Goal: Contribute content: Contribute content

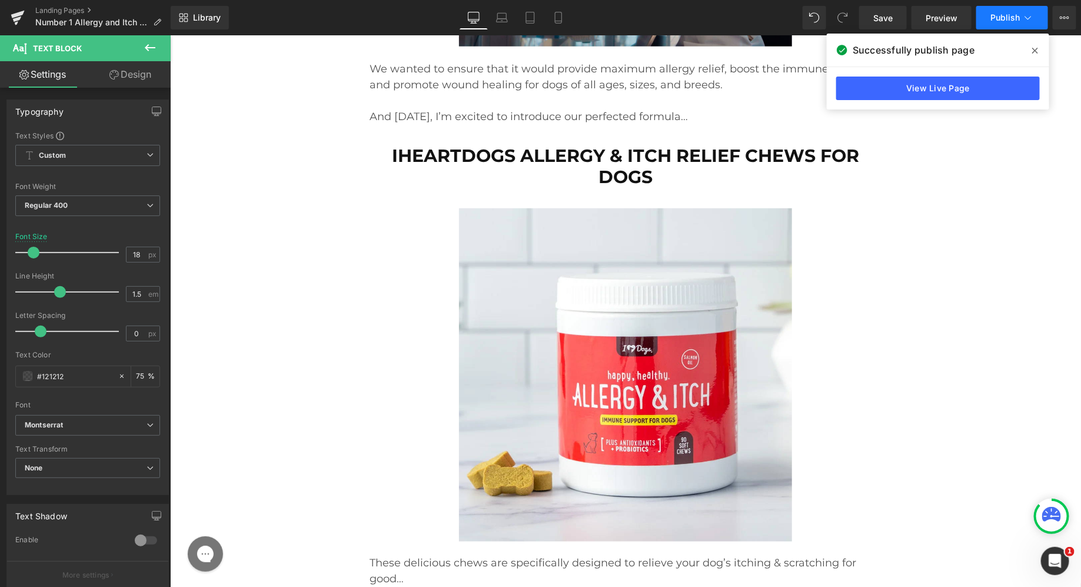
click at [1002, 18] on span "Publish" at bounding box center [1004, 17] width 29 height 9
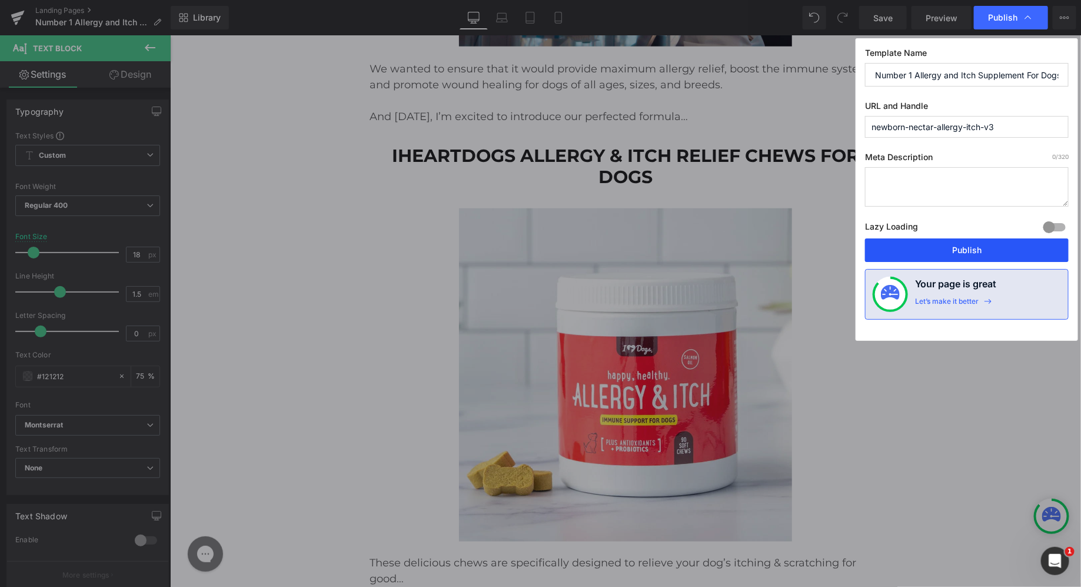
click at [946, 252] on button "Publish" at bounding box center [967, 250] width 204 height 24
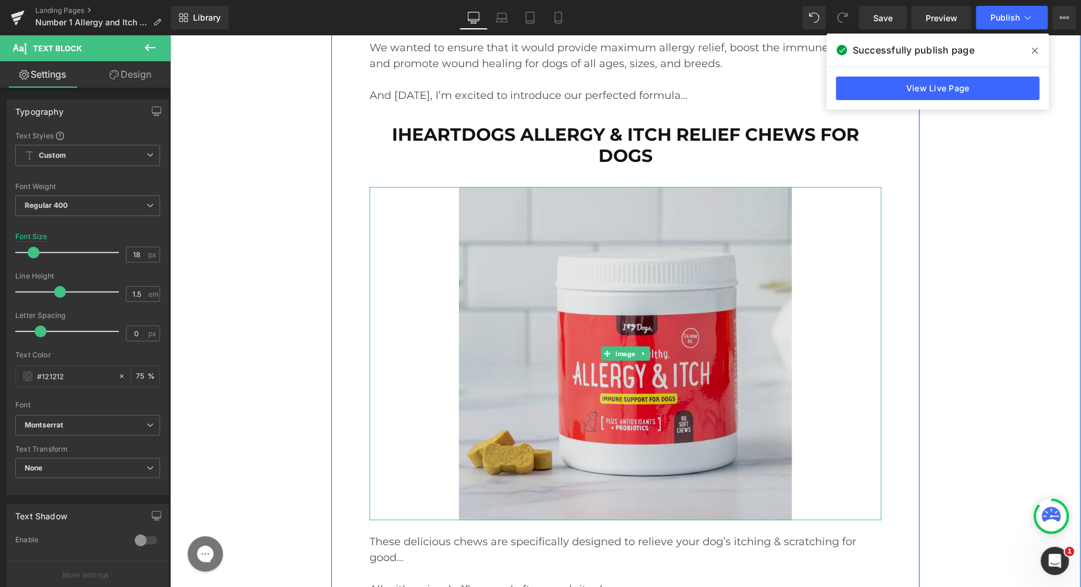
scroll to position [13549, 0]
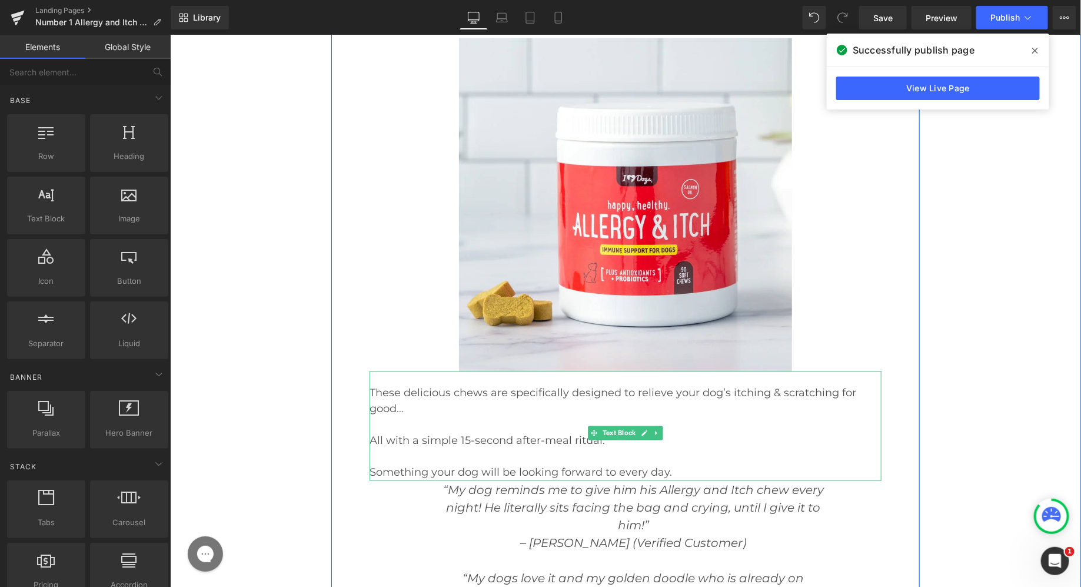
scroll to position [13725, 0]
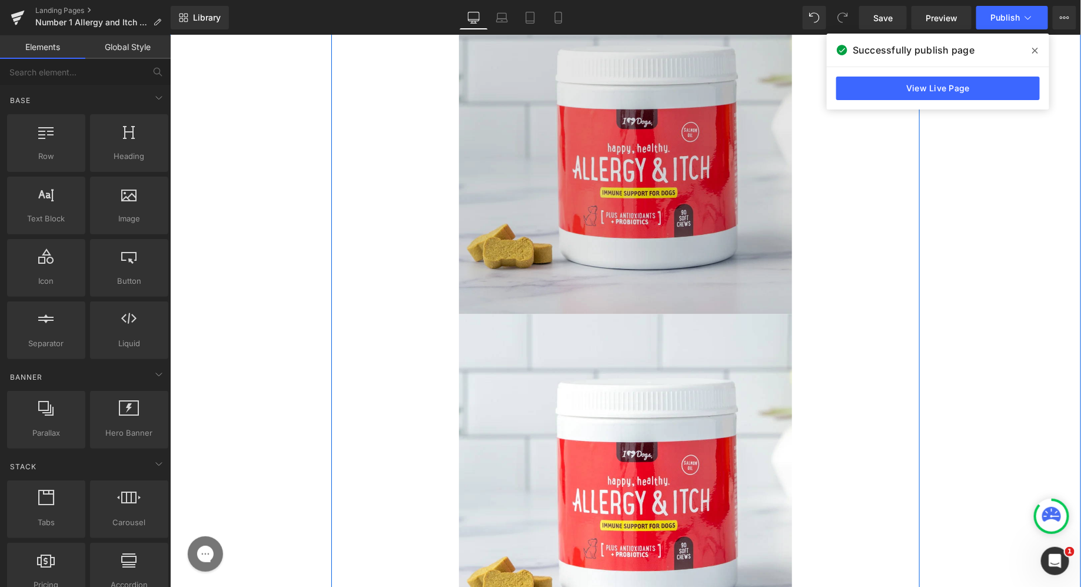
scroll to position [13635, 0]
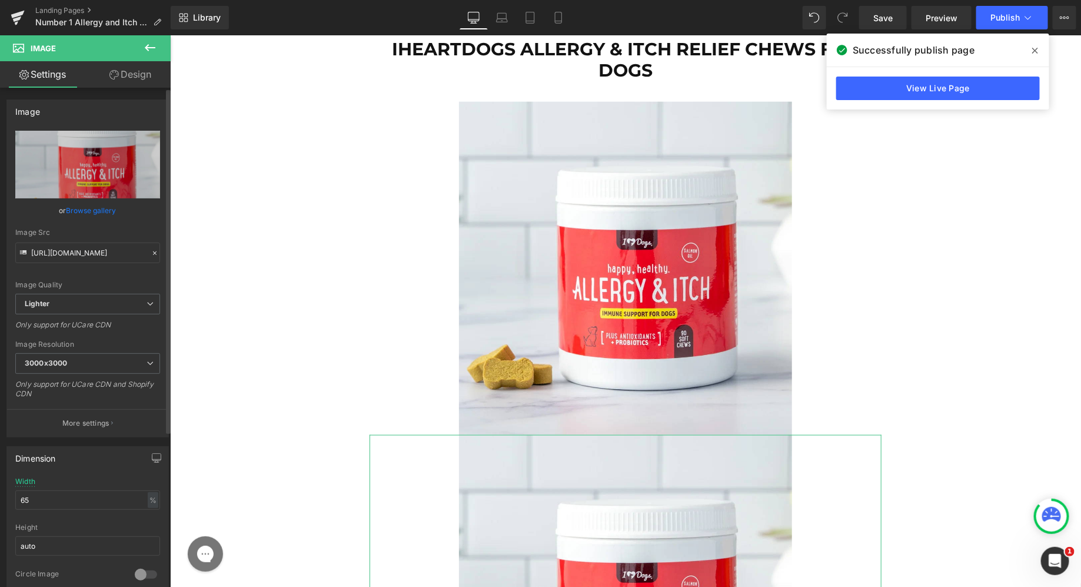
click at [73, 215] on link "Browse gallery" at bounding box center [91, 210] width 50 height 21
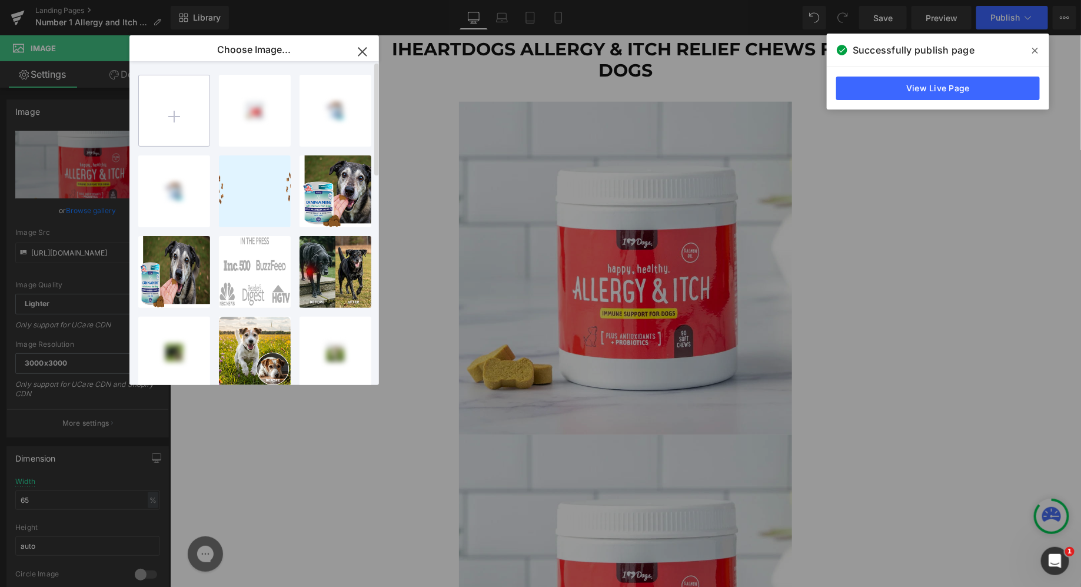
click at [162, 119] on input "file" at bounding box center [174, 110] width 71 height 71
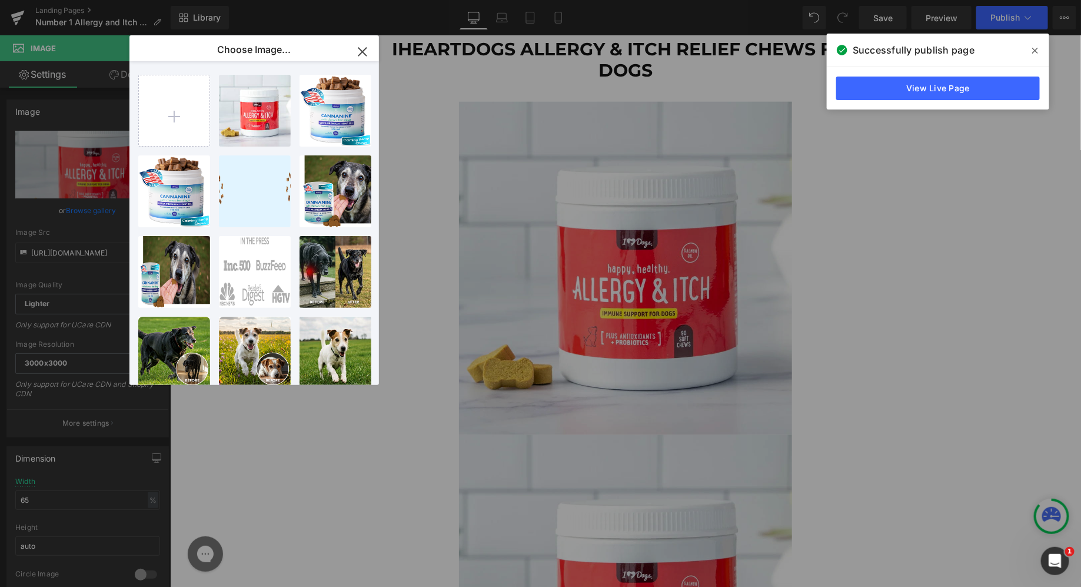
click at [139, 75] on input "file" at bounding box center [174, 110] width 71 height 71
type input "C:\fakepath\five-stars-7292866_1280 (1).png"
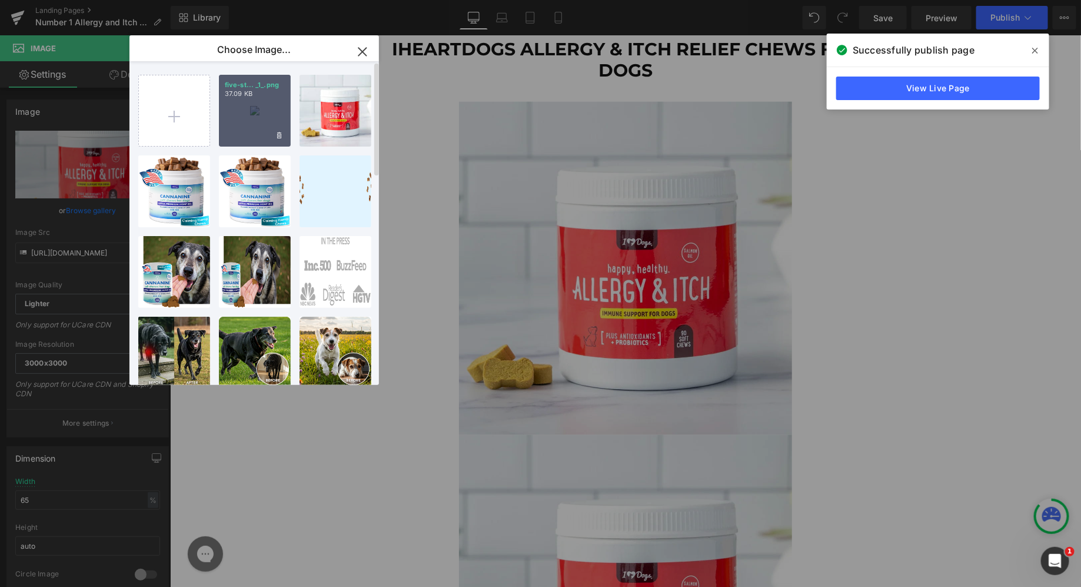
click at [251, 116] on div "five-st... _1_.png 37.09 KB" at bounding box center [255, 111] width 72 height 72
type input "[URL][DOMAIN_NAME]"
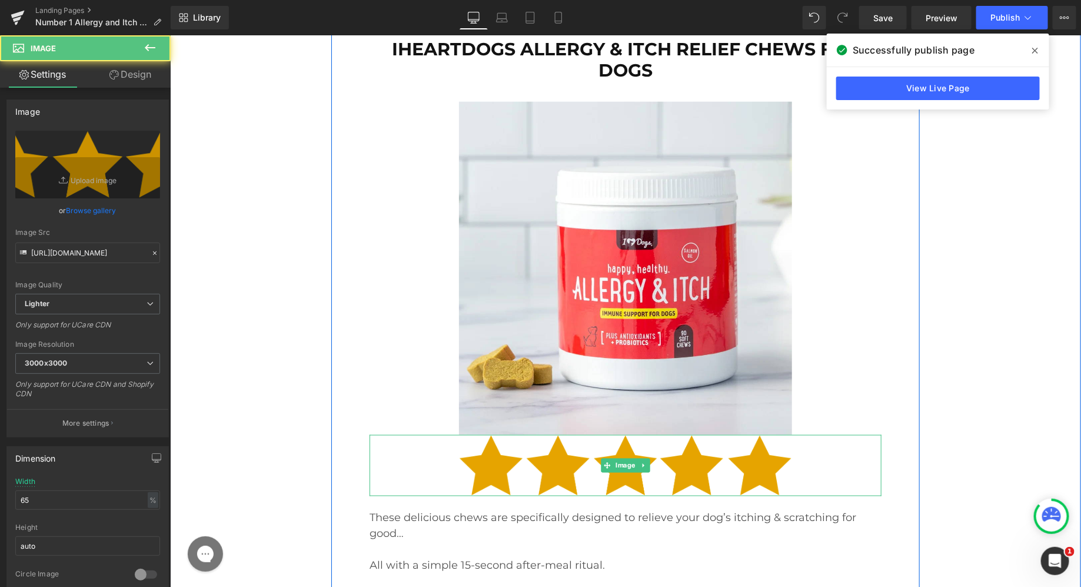
click at [534, 434] on img at bounding box center [624, 464] width 333 height 61
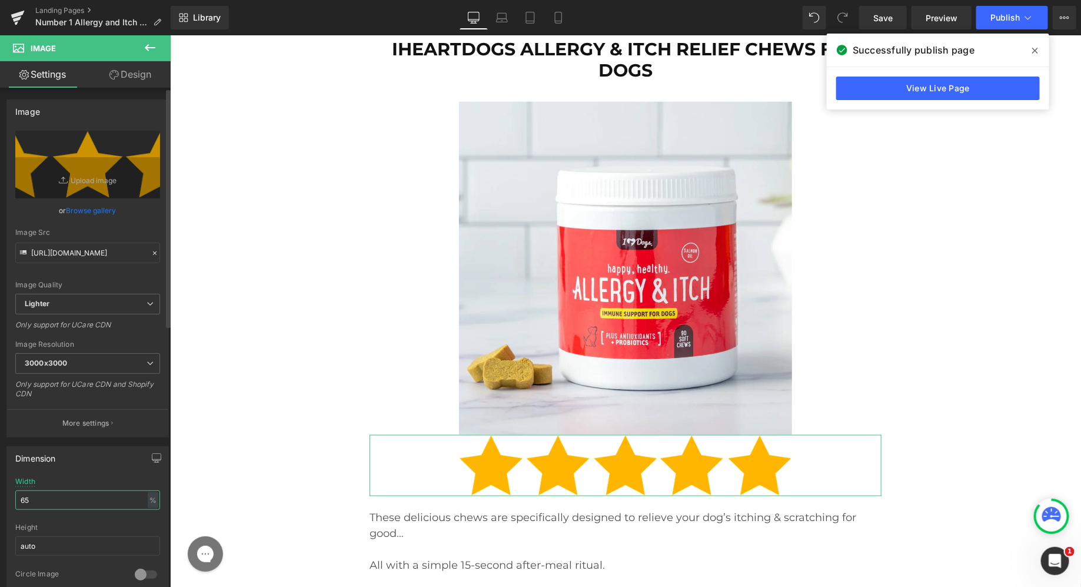
click at [21, 498] on input "65" at bounding box center [87, 499] width 145 height 19
drag, startPoint x: 24, startPoint y: 501, endPoint x: 8, endPoint y: 500, distance: 15.3
click at [9, 501] on div "65% Width 65 % % px auto Height auto 0 Circle Image" at bounding box center [87, 536] width 161 height 118
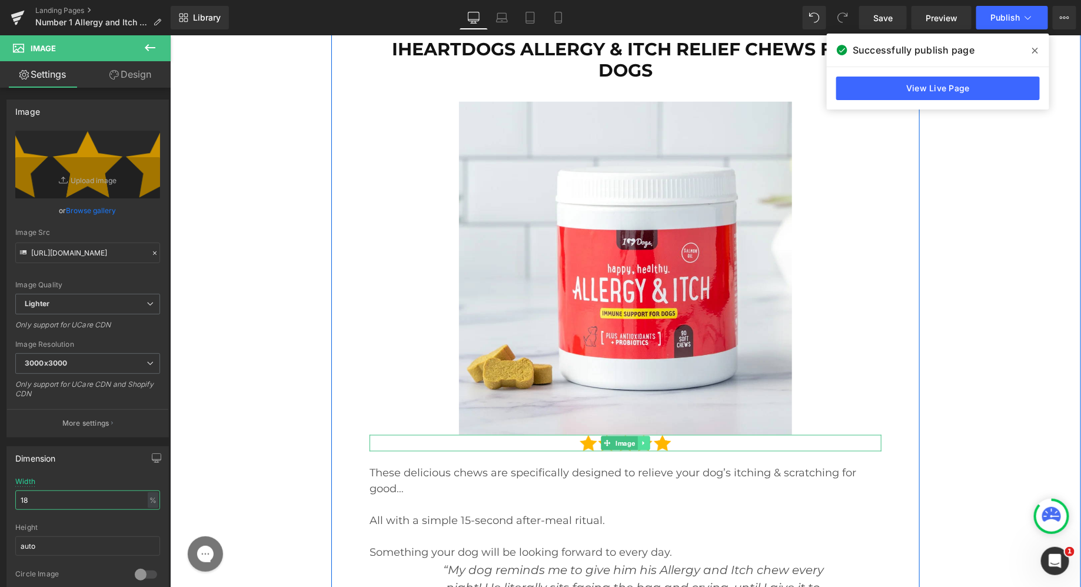
type input "18"
click at [643, 439] on icon at bounding box center [642, 442] width 6 height 7
click at [637, 439] on icon at bounding box center [637, 442] width 6 height 7
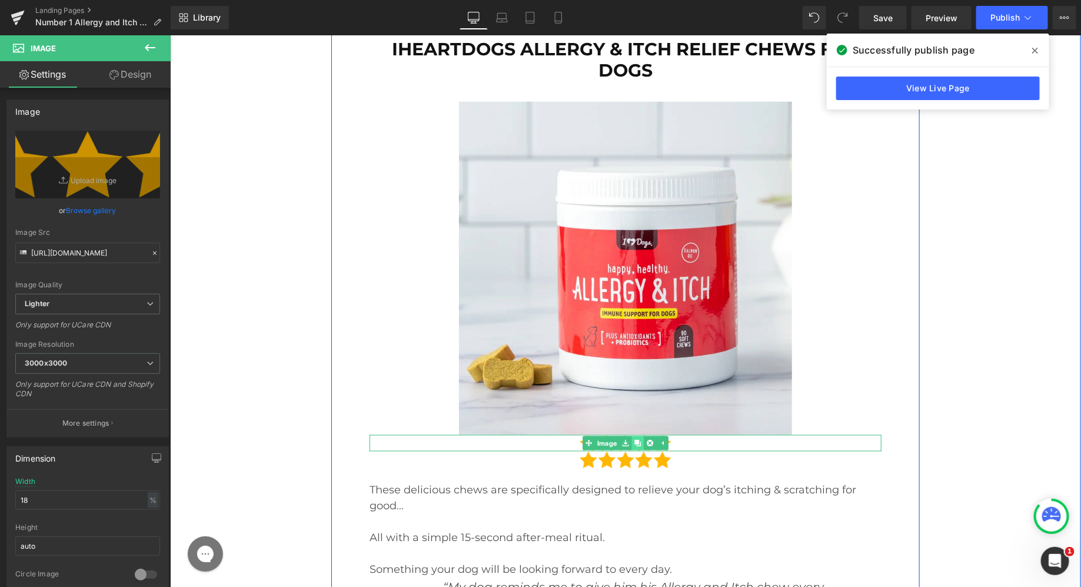
click at [637, 439] on icon at bounding box center [637, 442] width 6 height 7
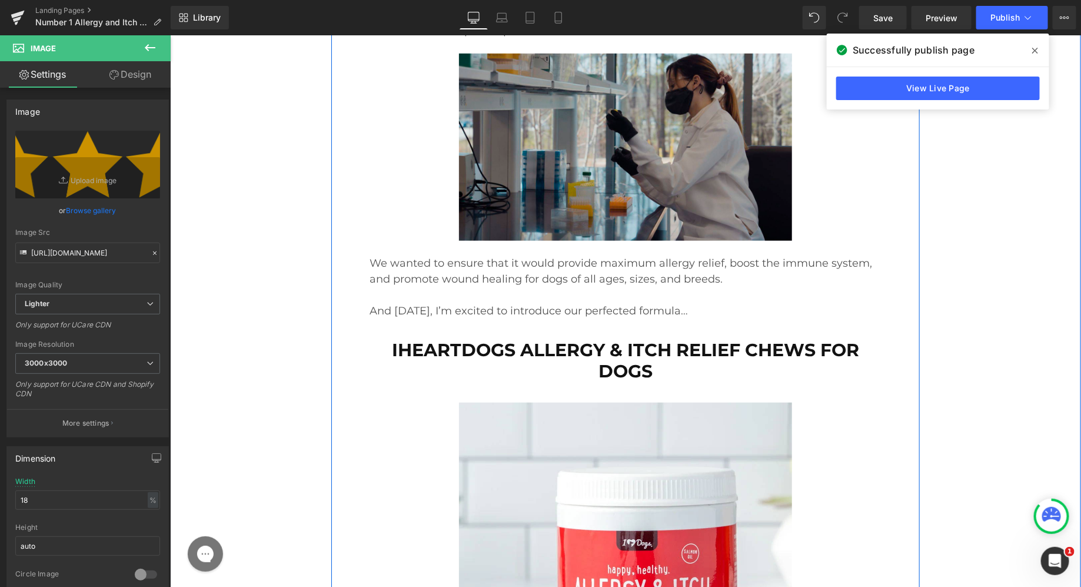
scroll to position [13323, 0]
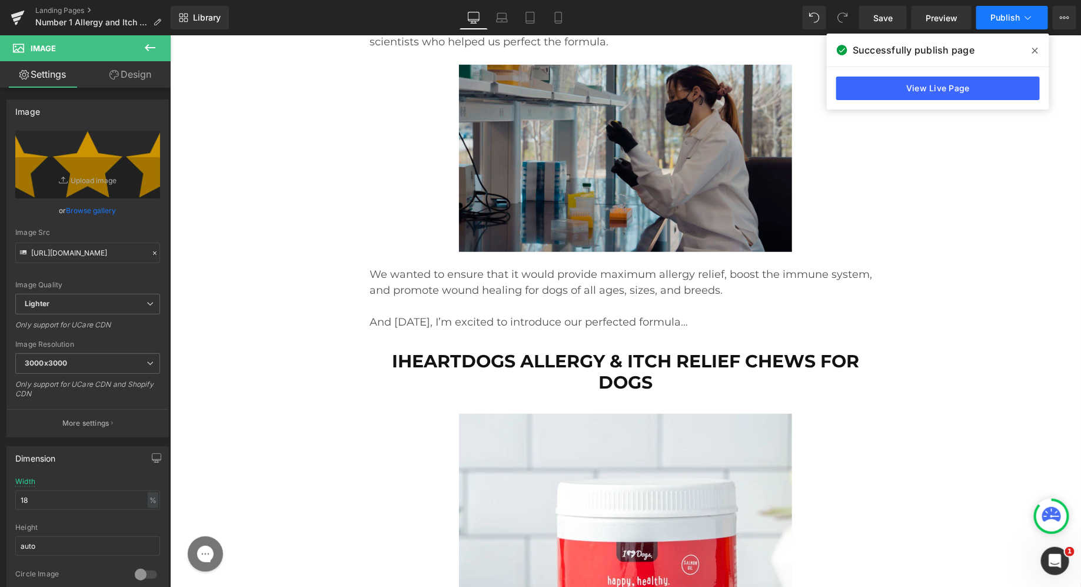
click at [991, 21] on span "Publish" at bounding box center [1004, 17] width 29 height 9
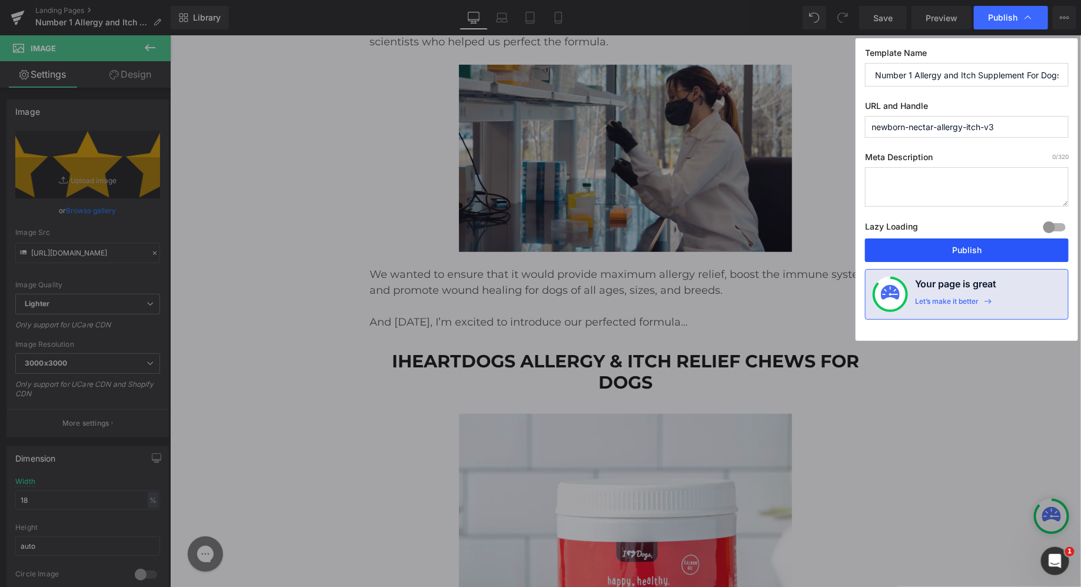
click at [966, 245] on button "Publish" at bounding box center [967, 250] width 204 height 24
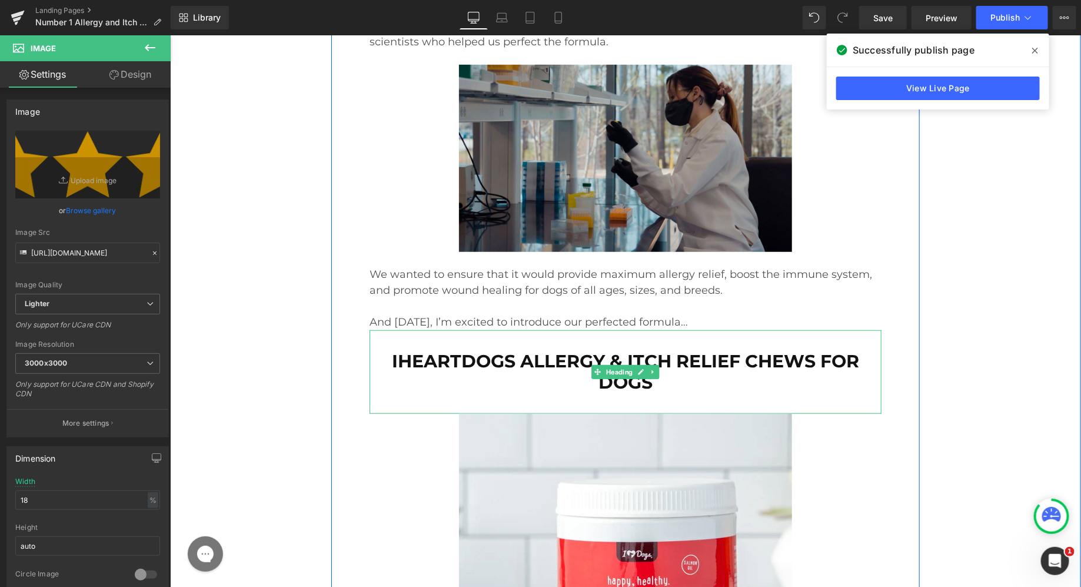
click at [677, 350] on h1 "iHeartDogs Allergy & Itch Relief Chews for Dogs" at bounding box center [625, 371] width 512 height 42
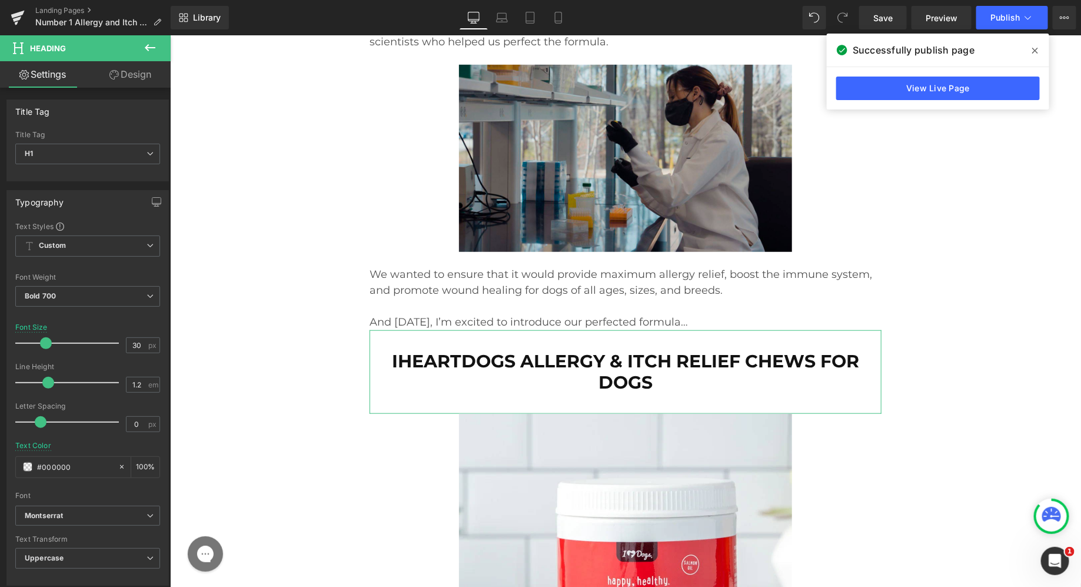
click at [139, 76] on link "Design" at bounding box center [130, 74] width 85 height 26
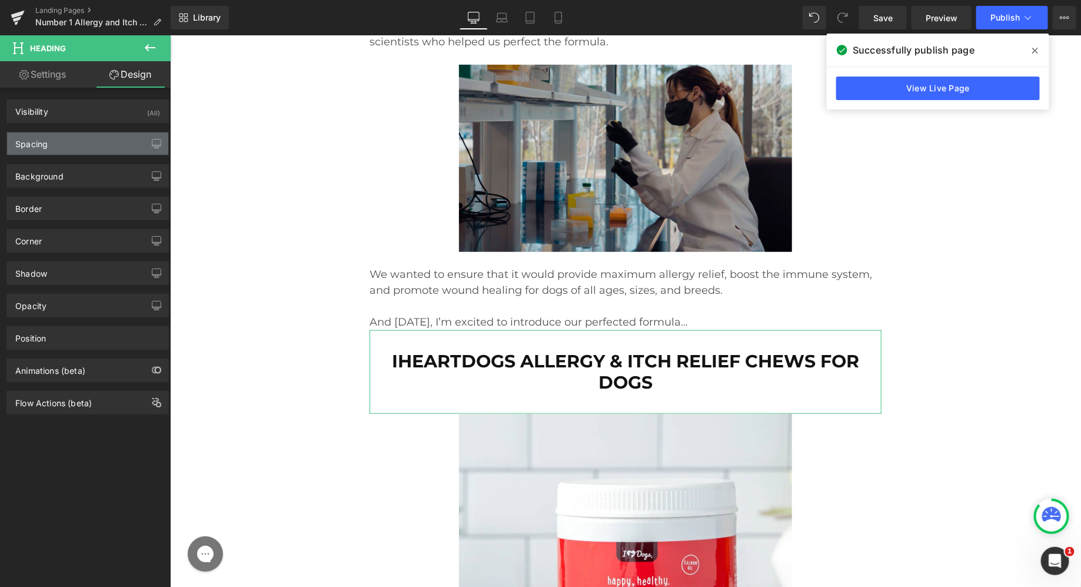
click at [86, 144] on div "Spacing" at bounding box center [87, 143] width 161 height 22
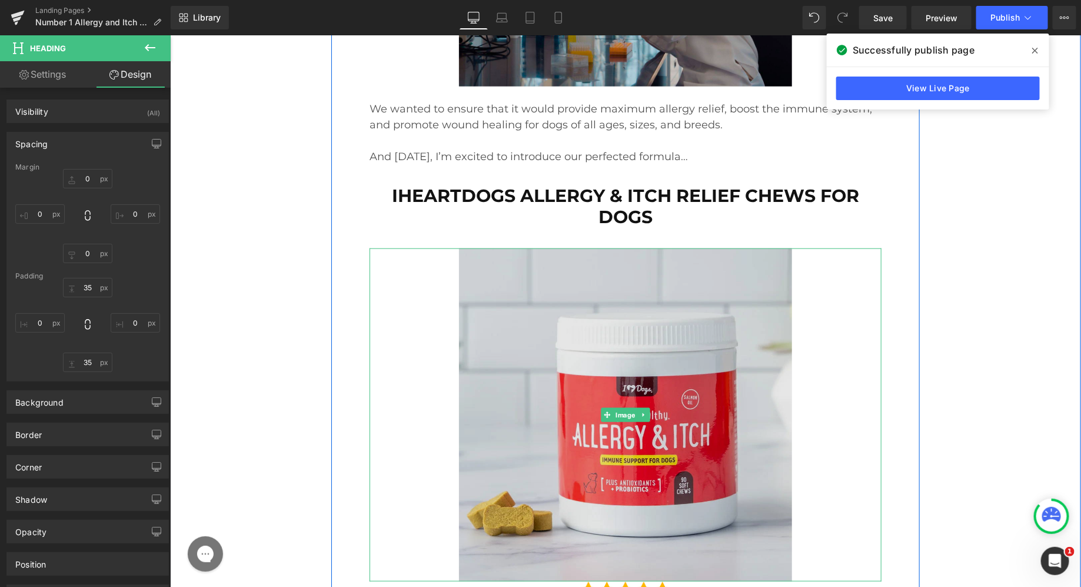
scroll to position [13523, 0]
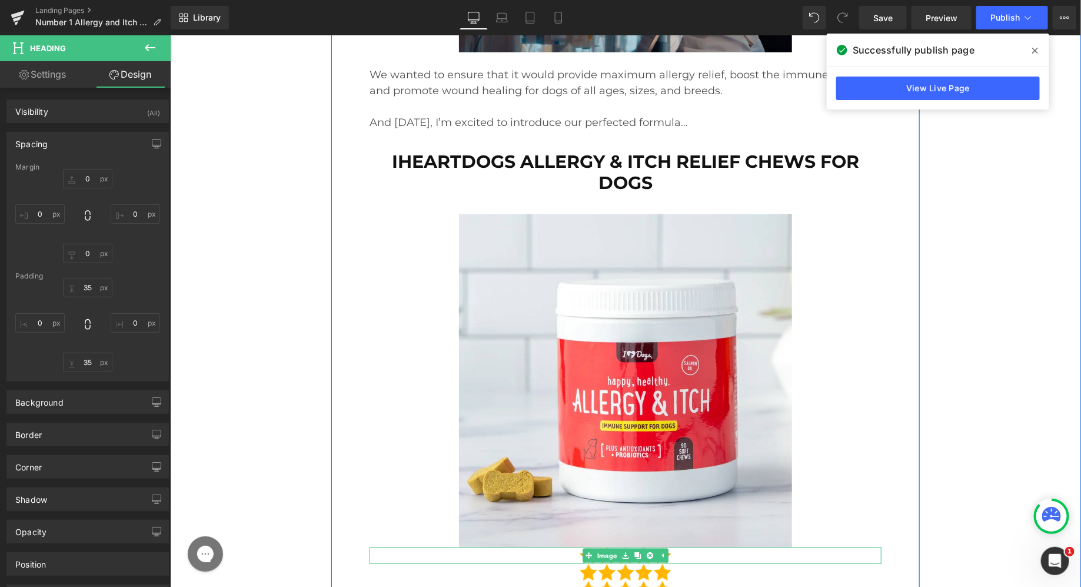
click at [587, 547] on div "Image" at bounding box center [625, 555] width 512 height 17
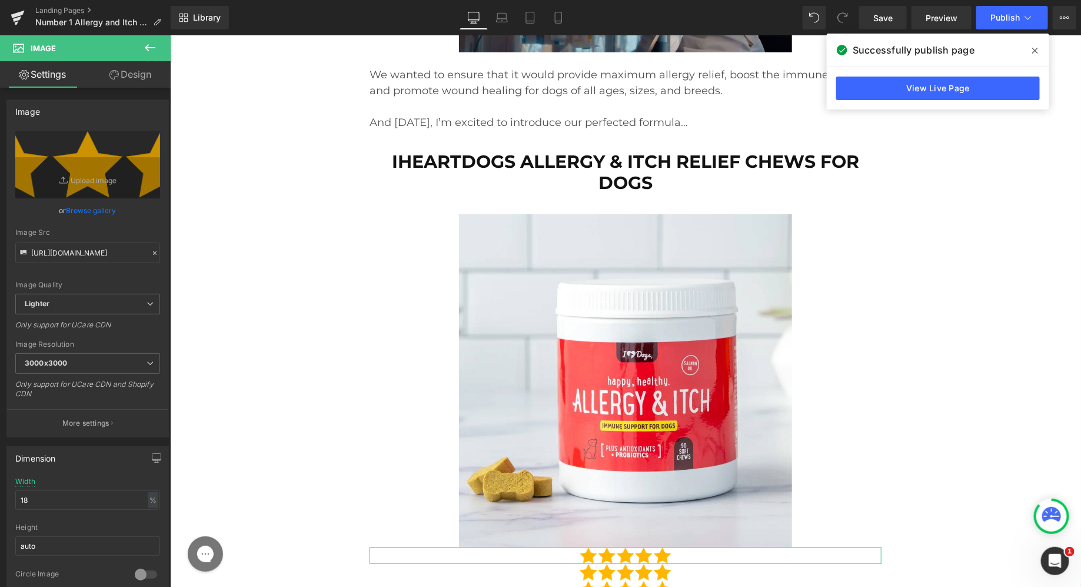
click at [119, 84] on link "Design" at bounding box center [130, 74] width 85 height 26
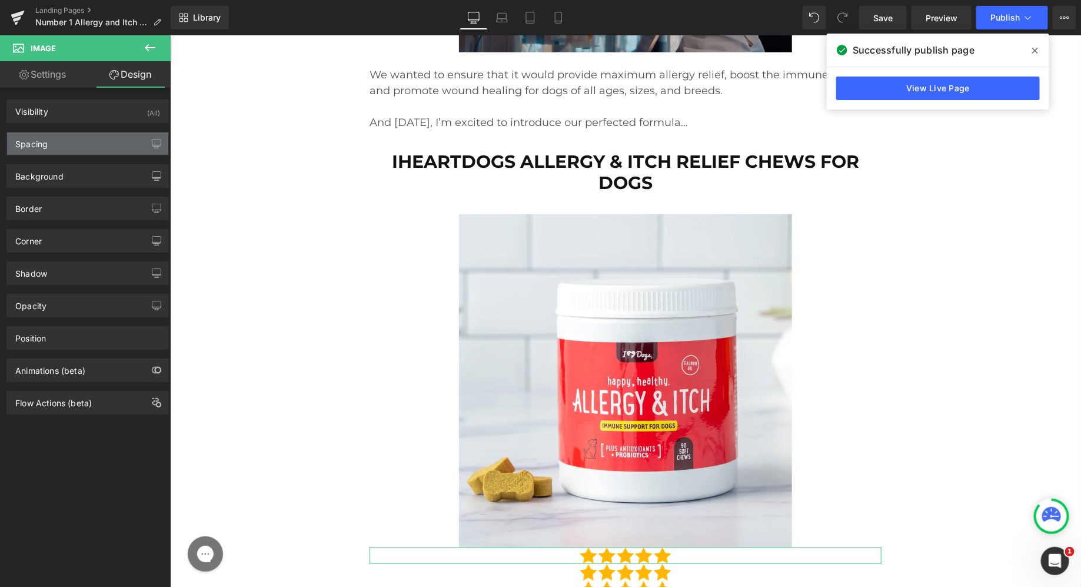
click at [64, 141] on div "Spacing" at bounding box center [87, 143] width 161 height 22
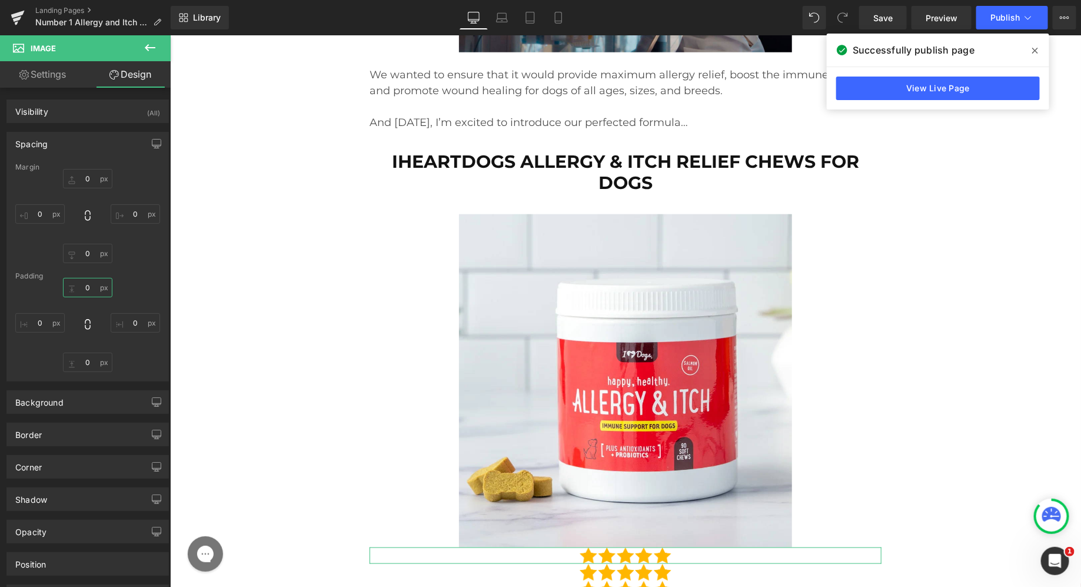
click at [82, 281] on input "0" at bounding box center [87, 287] width 49 height 19
click at [84, 281] on input "0" at bounding box center [87, 287] width 49 height 19
click at [85, 285] on input "0" at bounding box center [87, 287] width 49 height 19
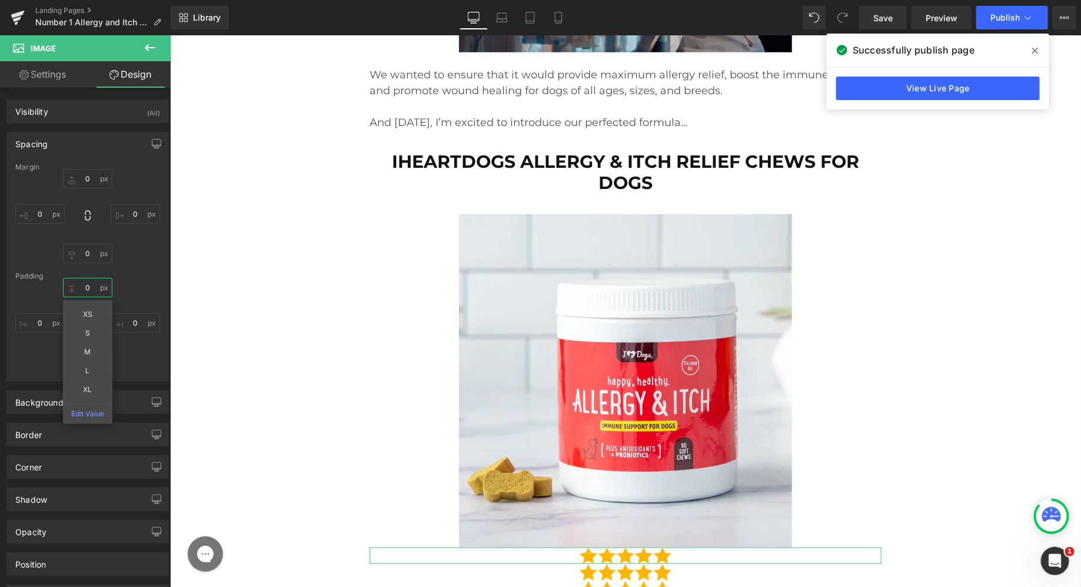
click at [85, 285] on input "0" at bounding box center [87, 287] width 49 height 19
type input "35"
click at [142, 276] on div "Padding" at bounding box center [87, 276] width 145 height 8
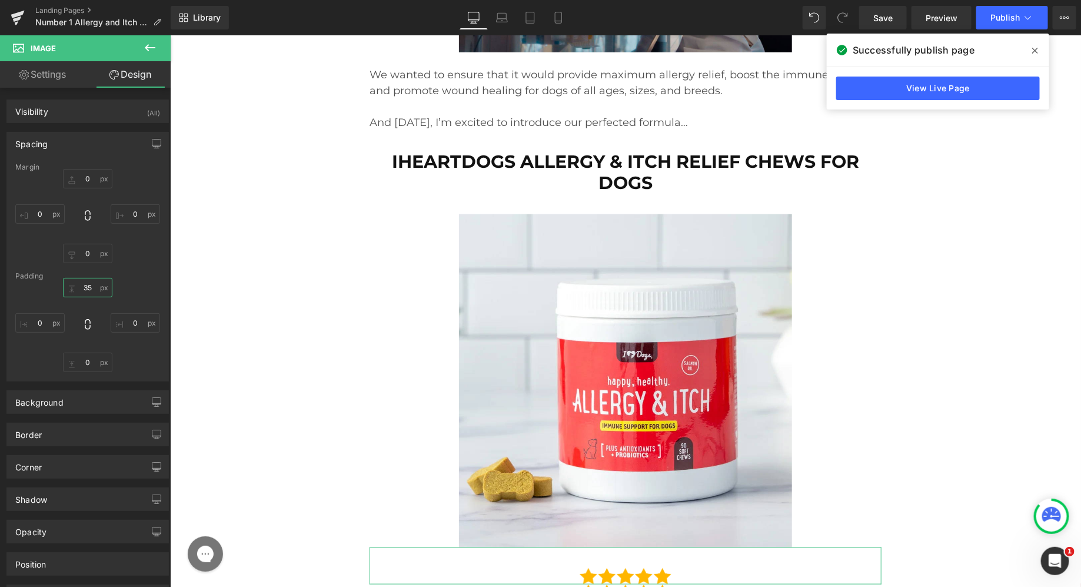
click at [102, 280] on input "35" at bounding box center [87, 287] width 49 height 19
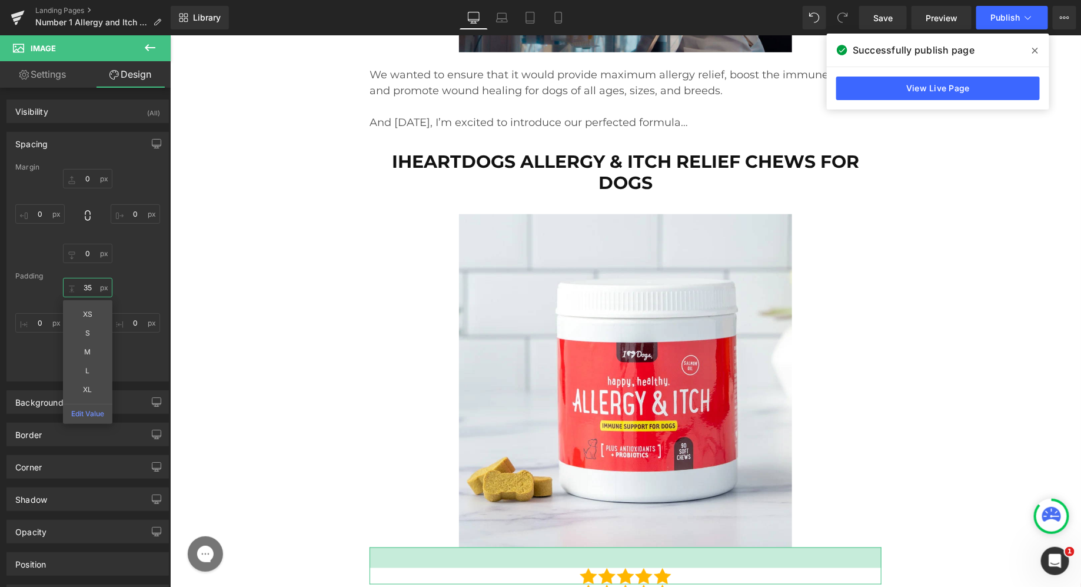
click at [101, 280] on input "35" at bounding box center [87, 287] width 49 height 19
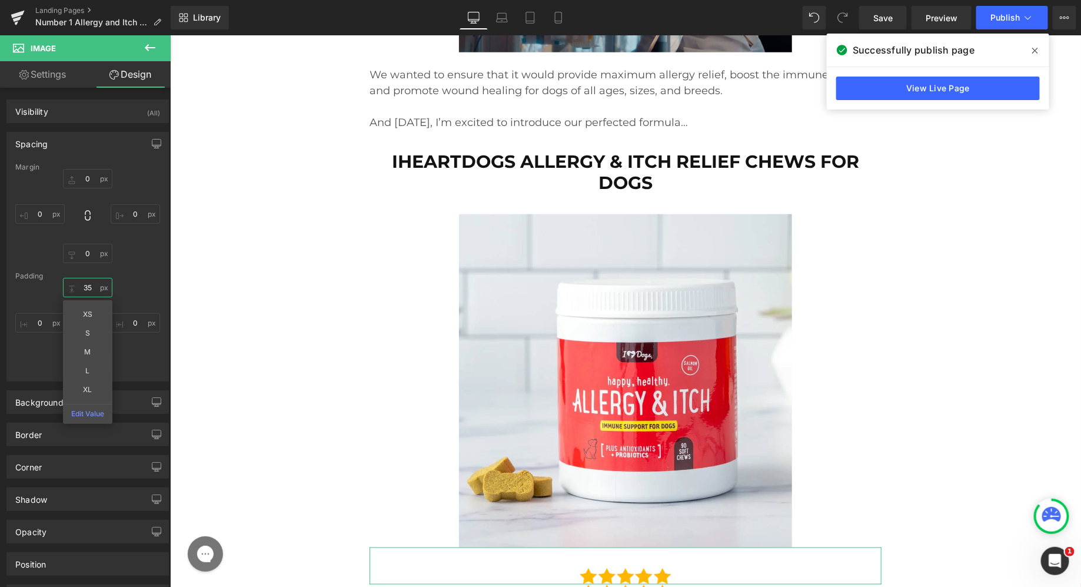
click at [97, 281] on input "35" at bounding box center [87, 287] width 49 height 19
click at [88, 179] on input "0" at bounding box center [87, 178] width 49 height 19
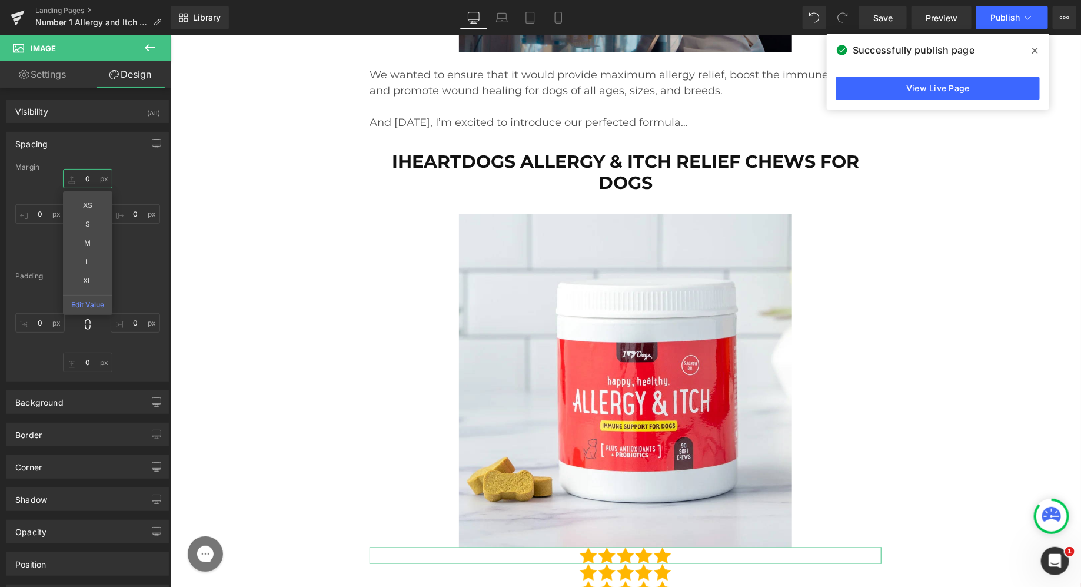
click at [88, 179] on input "0" at bounding box center [87, 178] width 49 height 19
paste input "35"
type input "35"
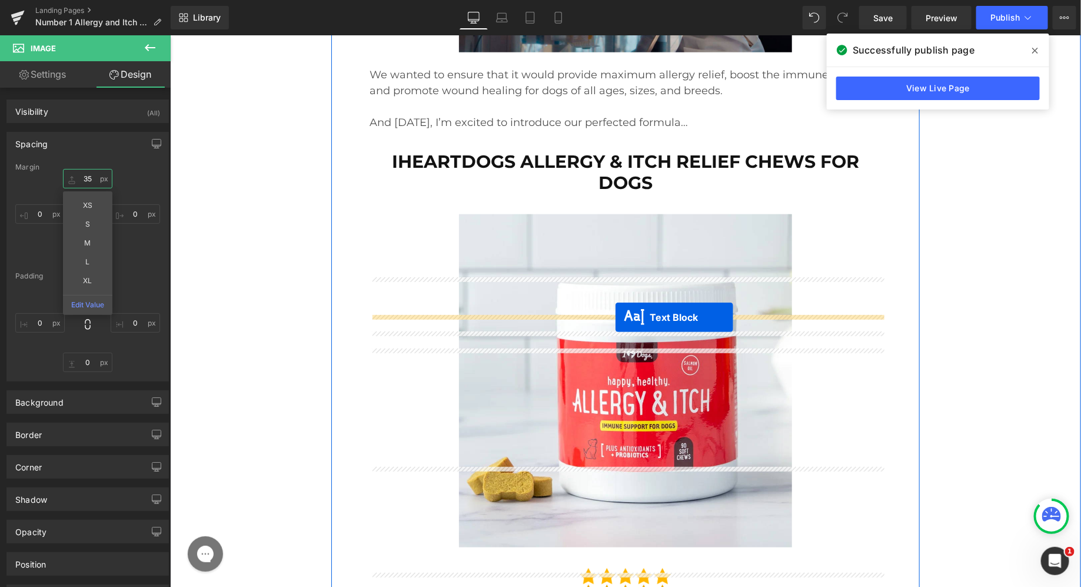
drag, startPoint x: 594, startPoint y: 407, endPoint x: 614, endPoint y: 316, distance: 92.9
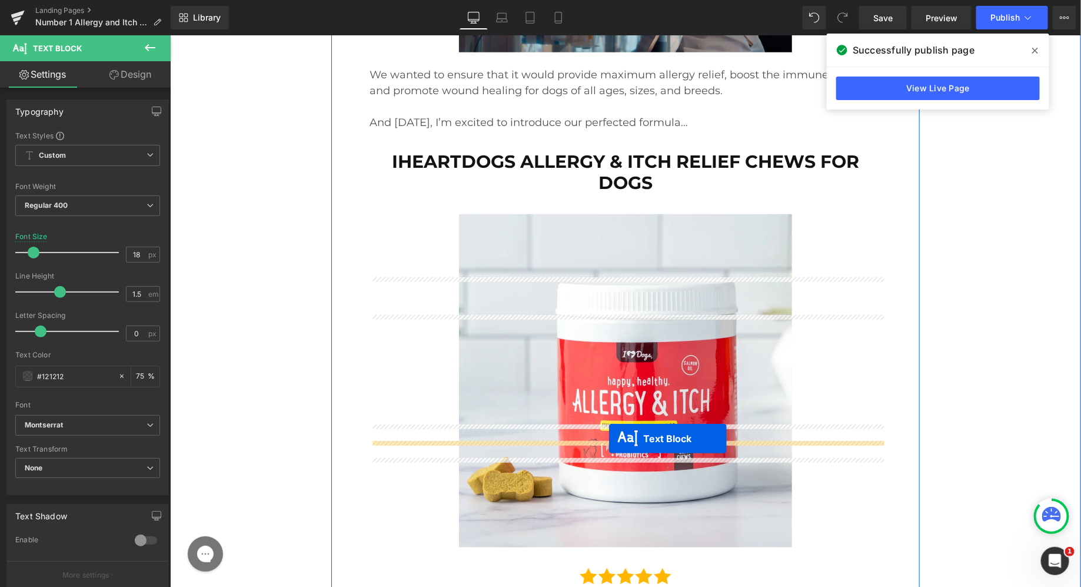
drag, startPoint x: 594, startPoint y: 500, endPoint x: 608, endPoint y: 438, distance: 63.8
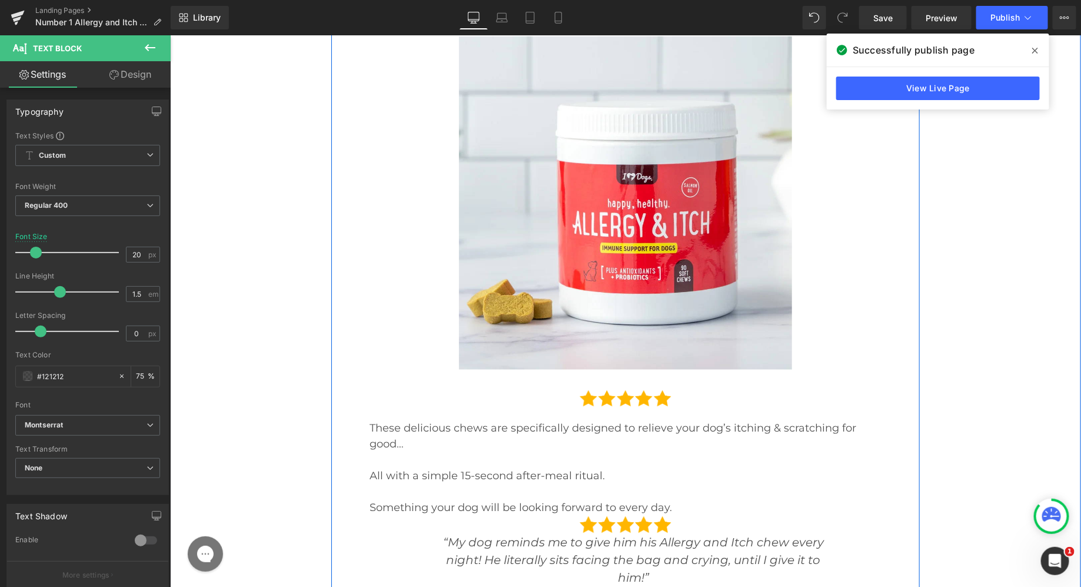
scroll to position [13700, 0]
click at [458, 421] on p "These delicious chews are specifically designed to relieve your dog’s itching &…" at bounding box center [625, 437] width 512 height 32
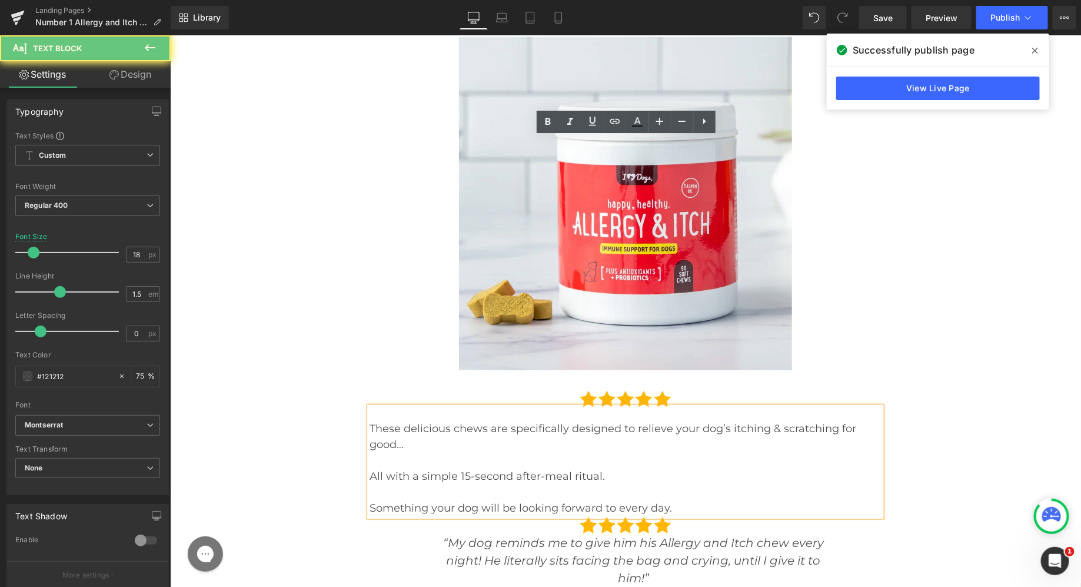
click at [422, 421] on p "These delicious chews are specifically designed to relieve your dog’s itching &…" at bounding box center [625, 437] width 512 height 32
click at [417, 407] on div "These delicious chews are specifically designed to relieve your dog’s itching &…" at bounding box center [625, 461] width 512 height 109
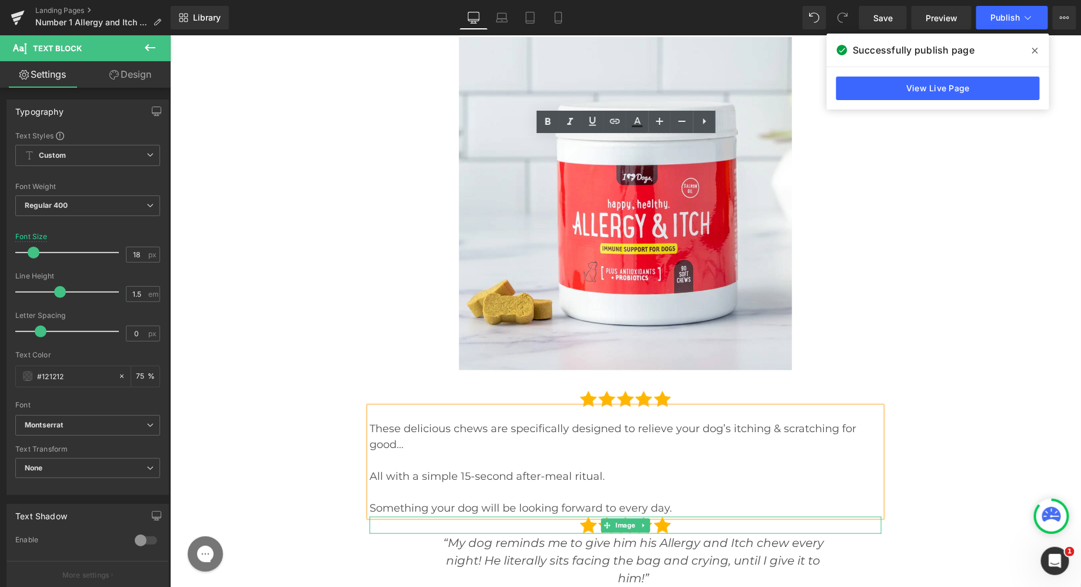
click at [574, 516] on div at bounding box center [625, 524] width 512 height 17
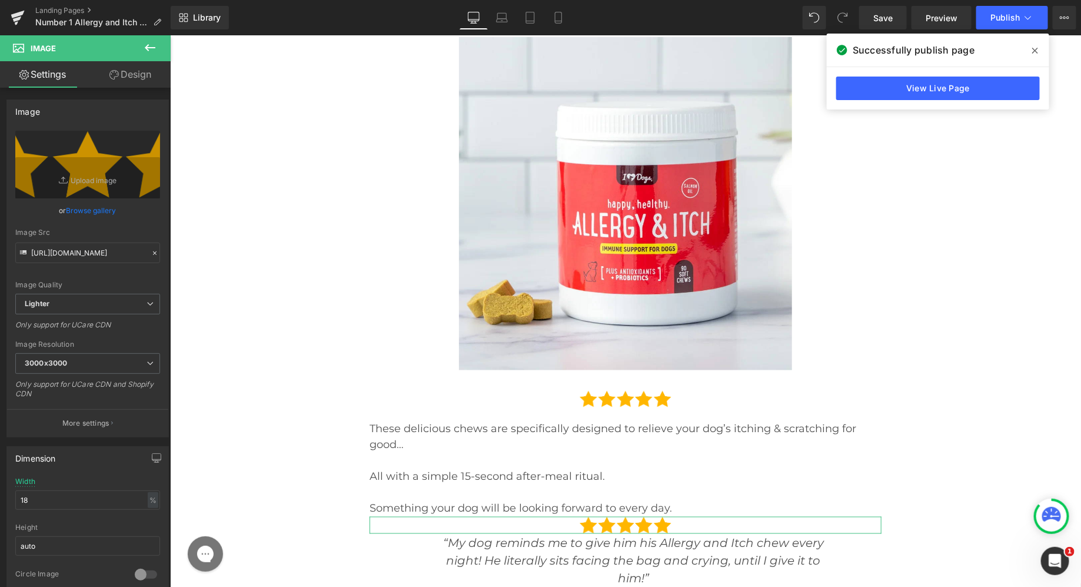
click at [133, 79] on link "Design" at bounding box center [130, 74] width 85 height 26
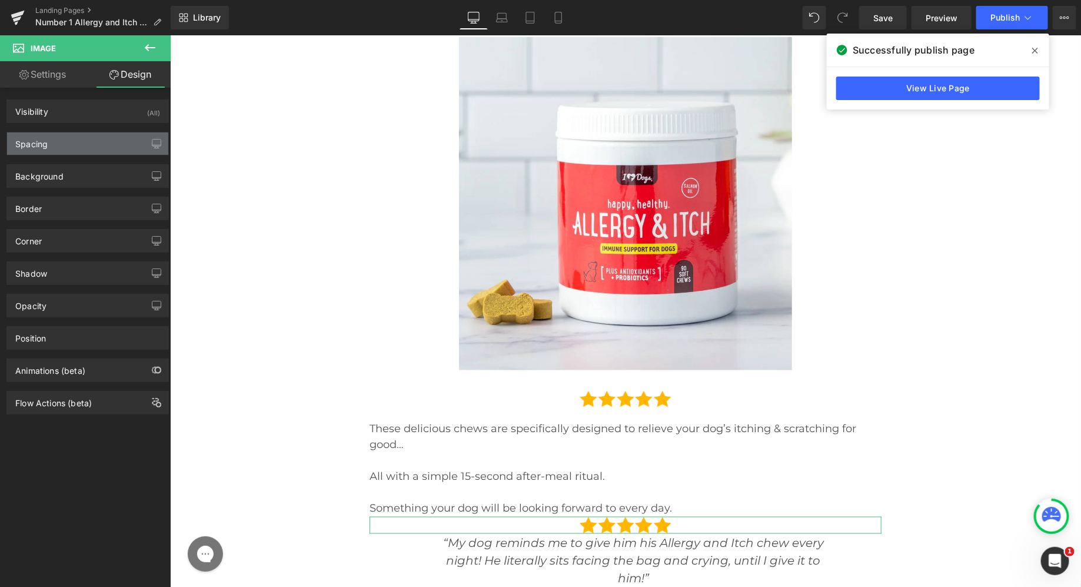
click at [89, 142] on div "Spacing" at bounding box center [87, 143] width 161 height 22
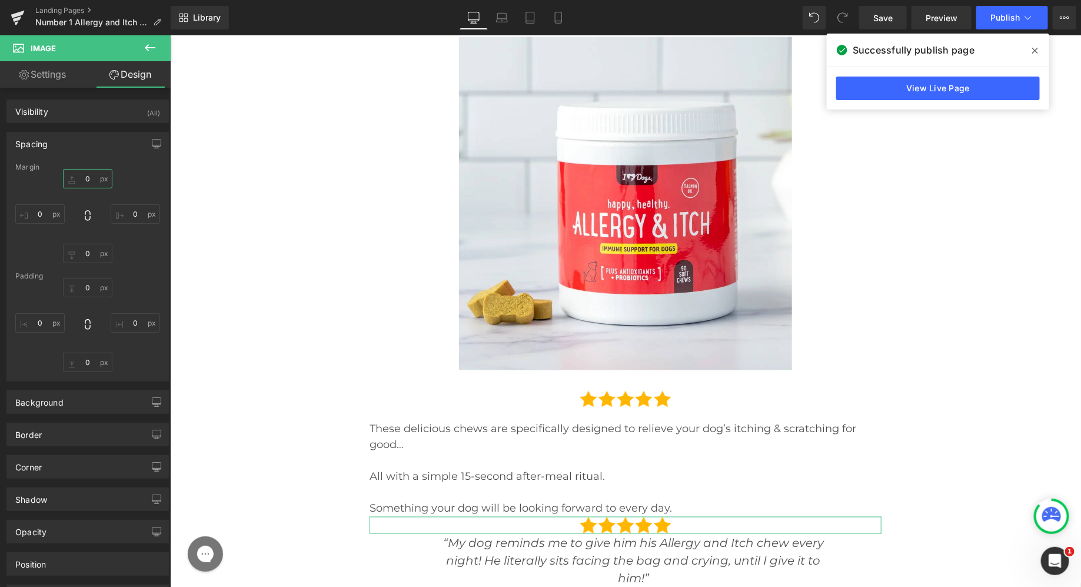
click at [82, 179] on input "0" at bounding box center [87, 178] width 49 height 19
type input "50"
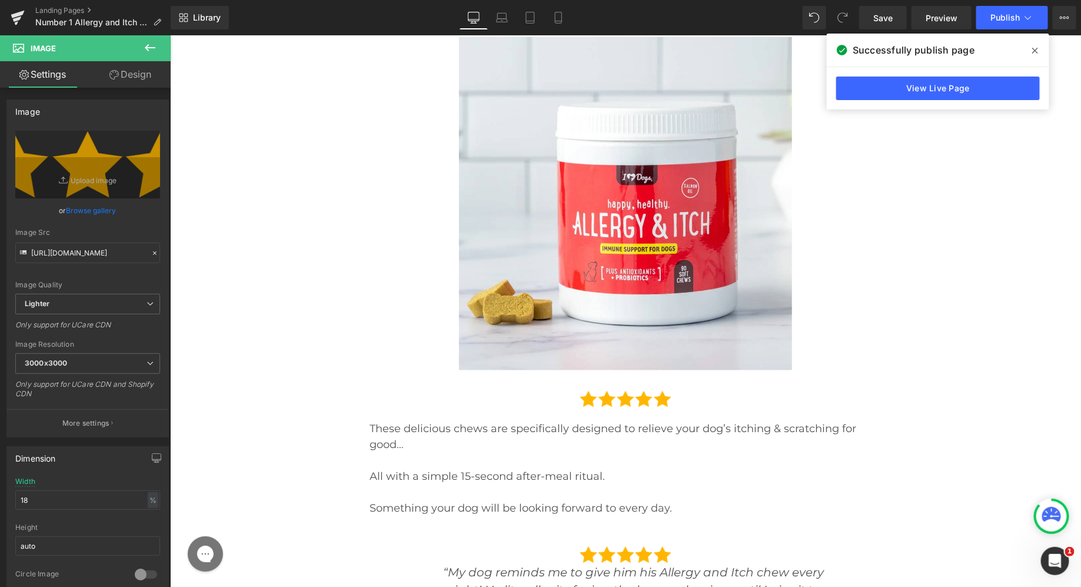
click at [127, 74] on link "Design" at bounding box center [130, 74] width 85 height 26
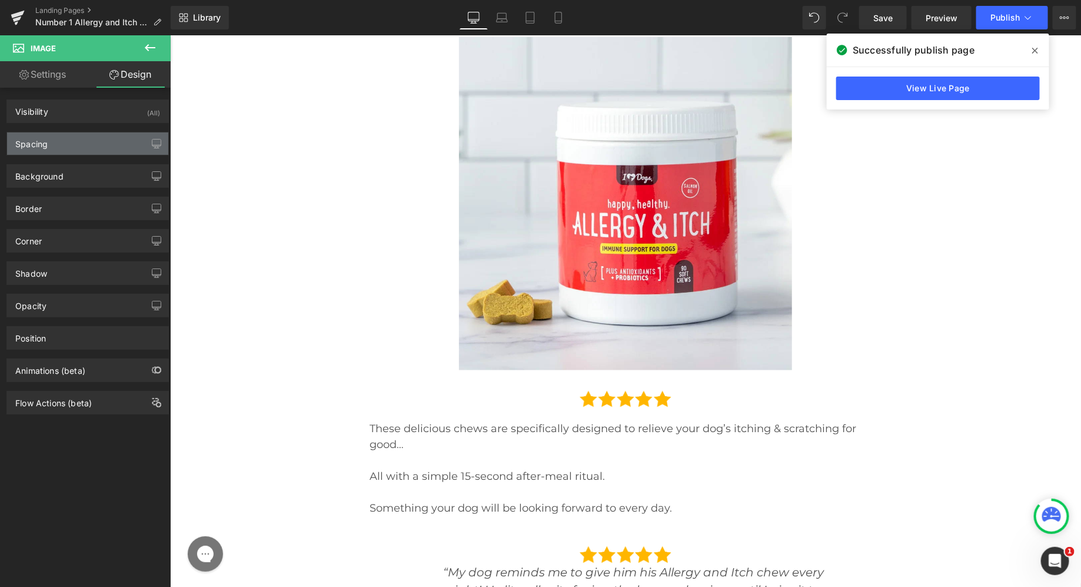
type input "0"
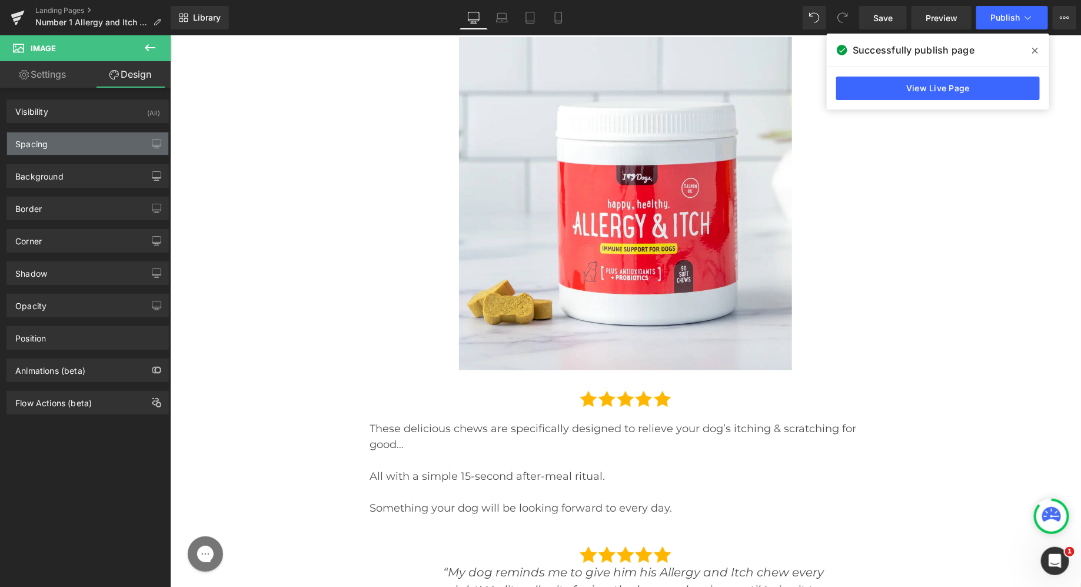
type input "0"
click at [72, 139] on div "Spacing" at bounding box center [87, 143] width 161 height 22
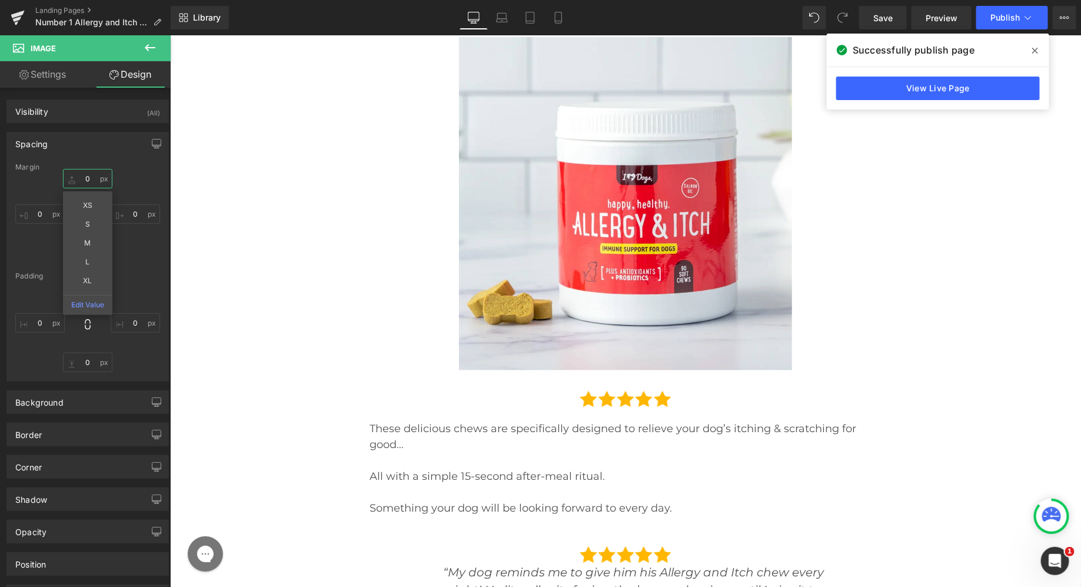
click at [77, 182] on input "0" at bounding box center [87, 178] width 49 height 19
click at [77, 177] on input "0" at bounding box center [87, 178] width 49 height 19
type input "50"
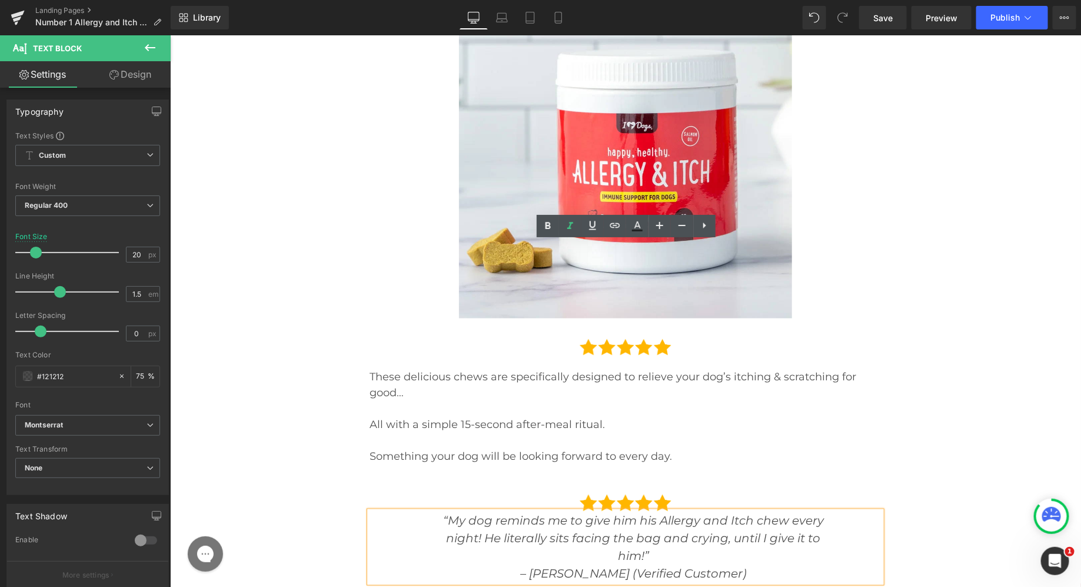
scroll to position [13753, 0]
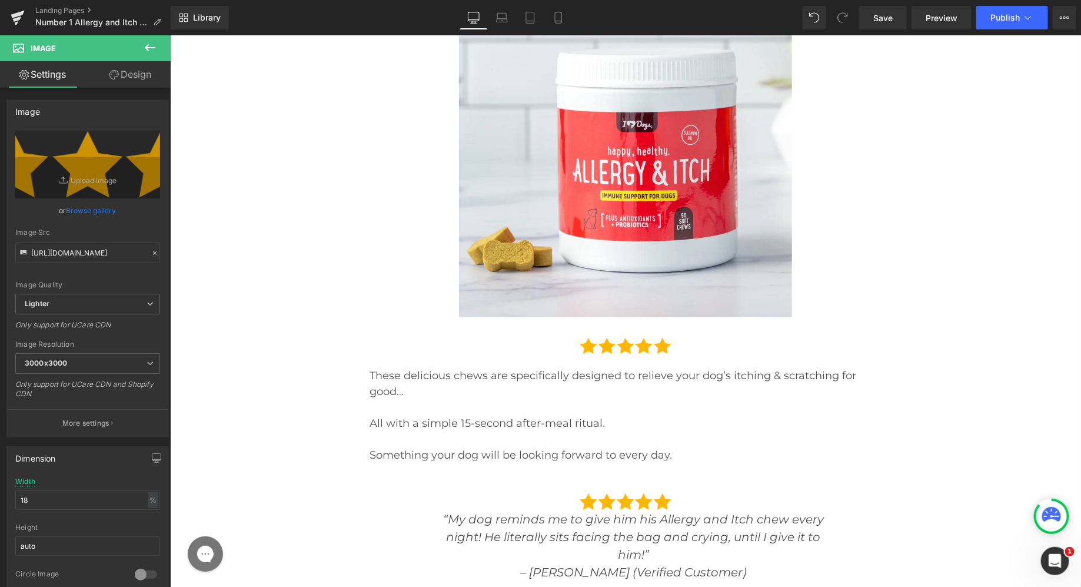
click at [122, 74] on link "Design" at bounding box center [130, 74] width 85 height 26
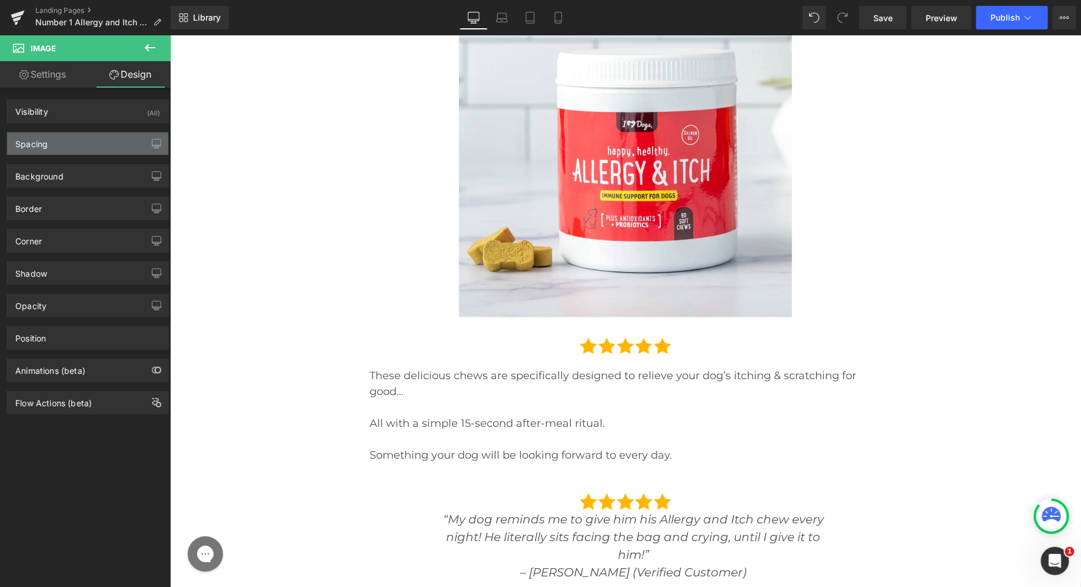
click at [79, 141] on div "Spacing" at bounding box center [87, 143] width 161 height 22
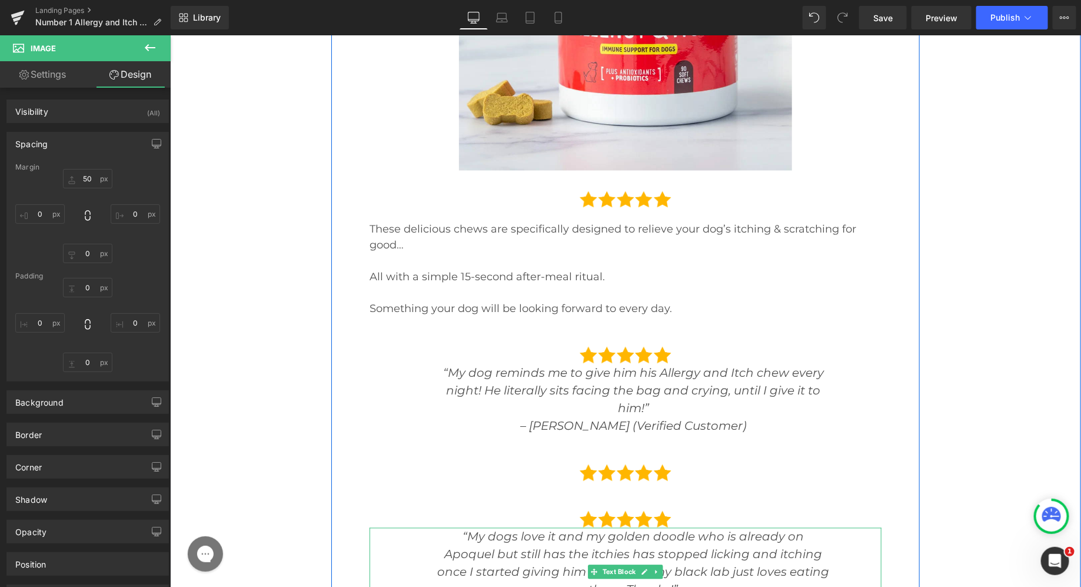
scroll to position [13926, 0]
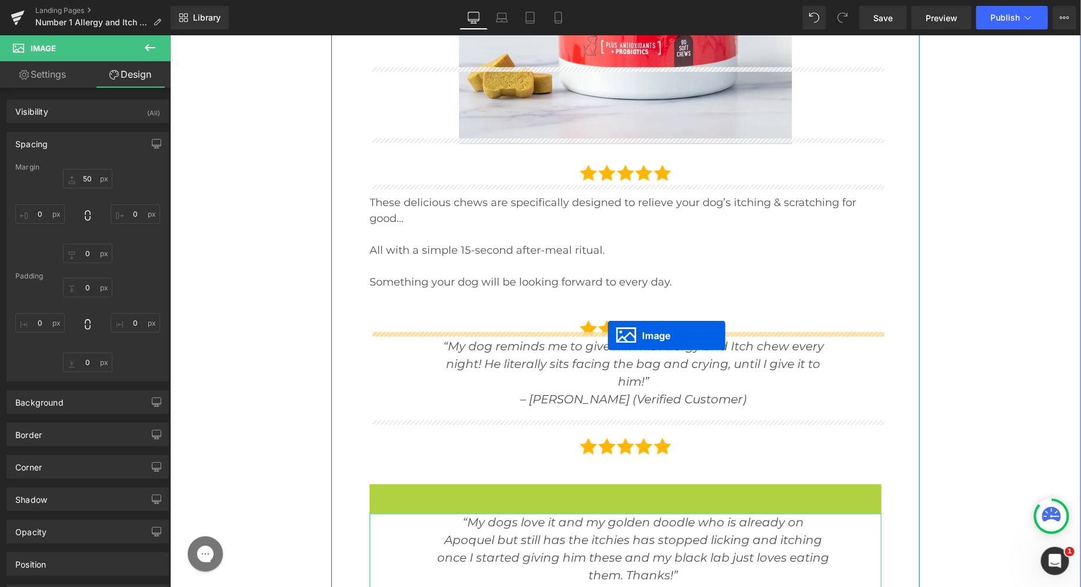
drag, startPoint x: 604, startPoint y: 225, endPoint x: 605, endPoint y: 332, distance: 107.1
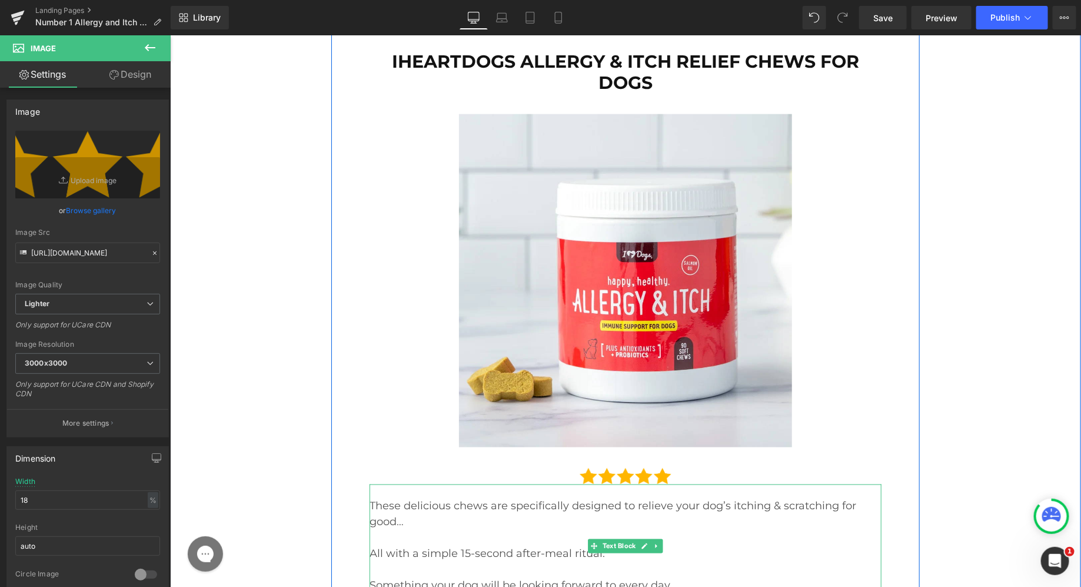
scroll to position [13613, 0]
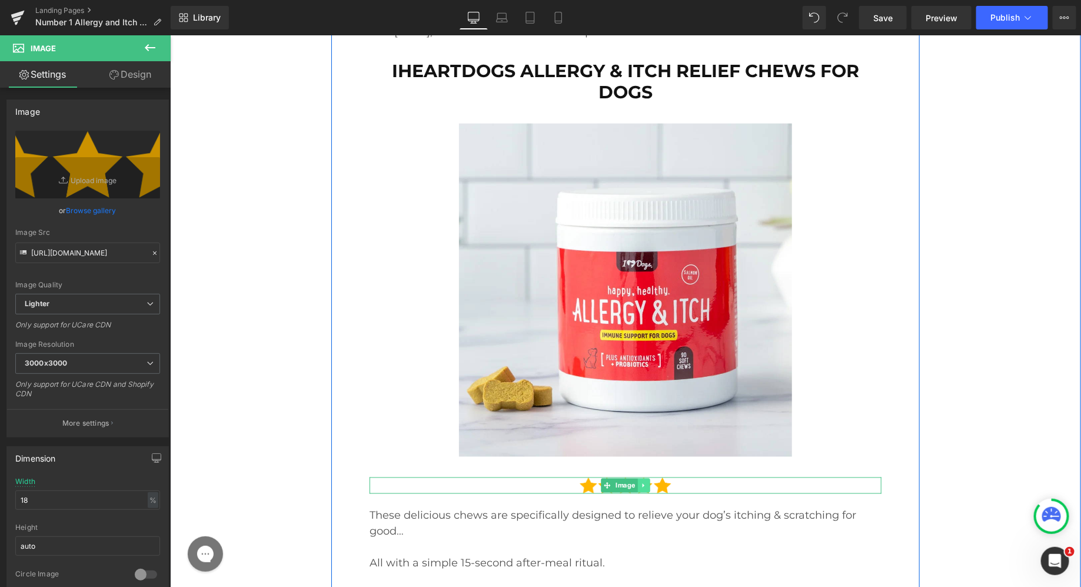
click at [647, 478] on link at bounding box center [643, 485] width 12 height 14
click at [647, 481] on icon at bounding box center [649, 484] width 6 height 6
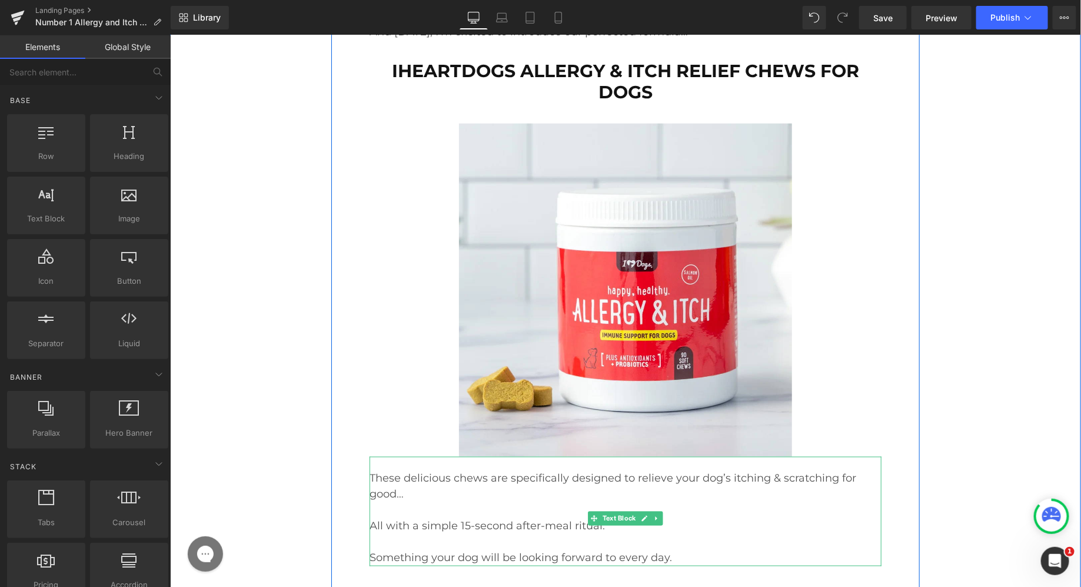
click at [589, 456] on div "These delicious chews are specifically designed to relieve your dog’s itching &…" at bounding box center [625, 510] width 512 height 109
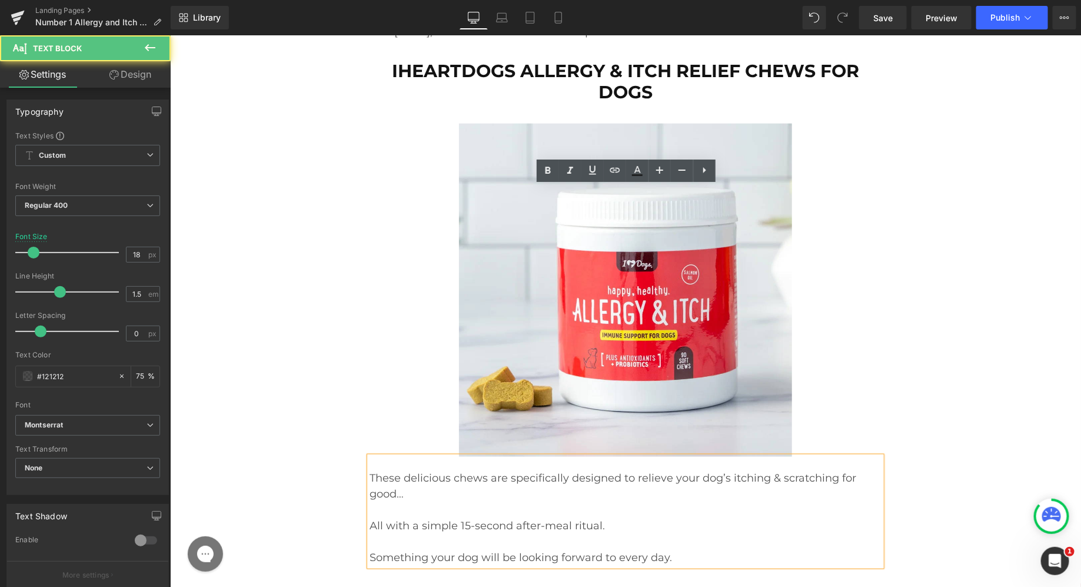
click at [404, 180] on div at bounding box center [625, 289] width 512 height 333
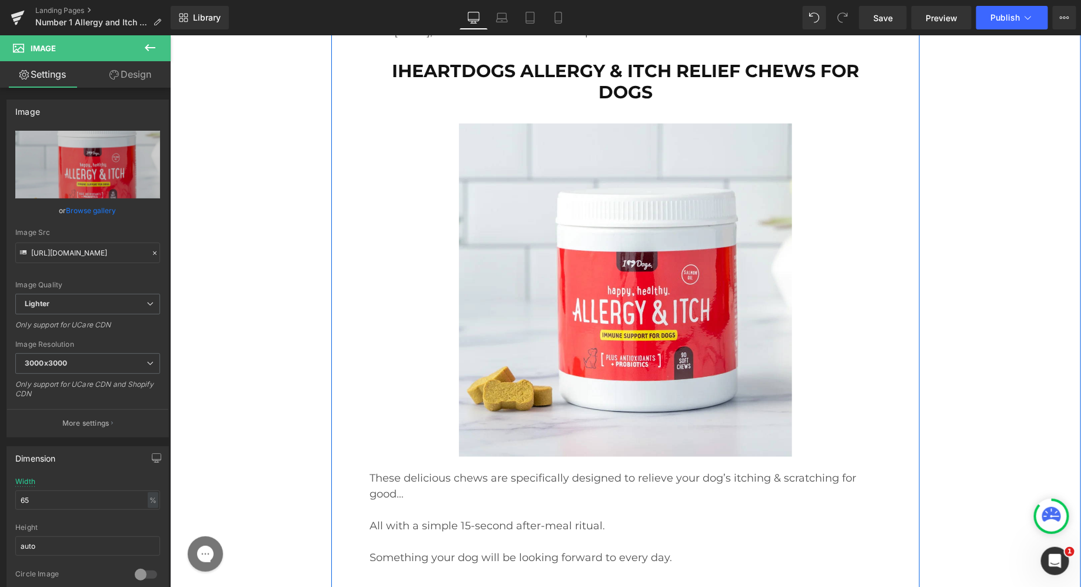
click at [479, 470] on p "These delicious chews are specifically designed to relieve your dog’s itching &…" at bounding box center [625, 486] width 512 height 32
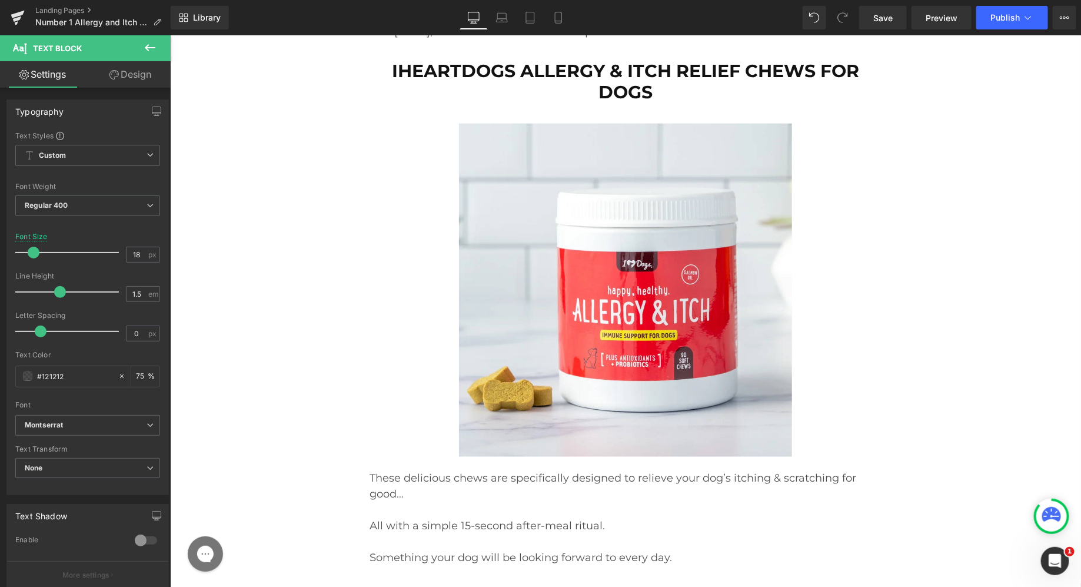
click at [139, 78] on link "Design" at bounding box center [130, 74] width 85 height 26
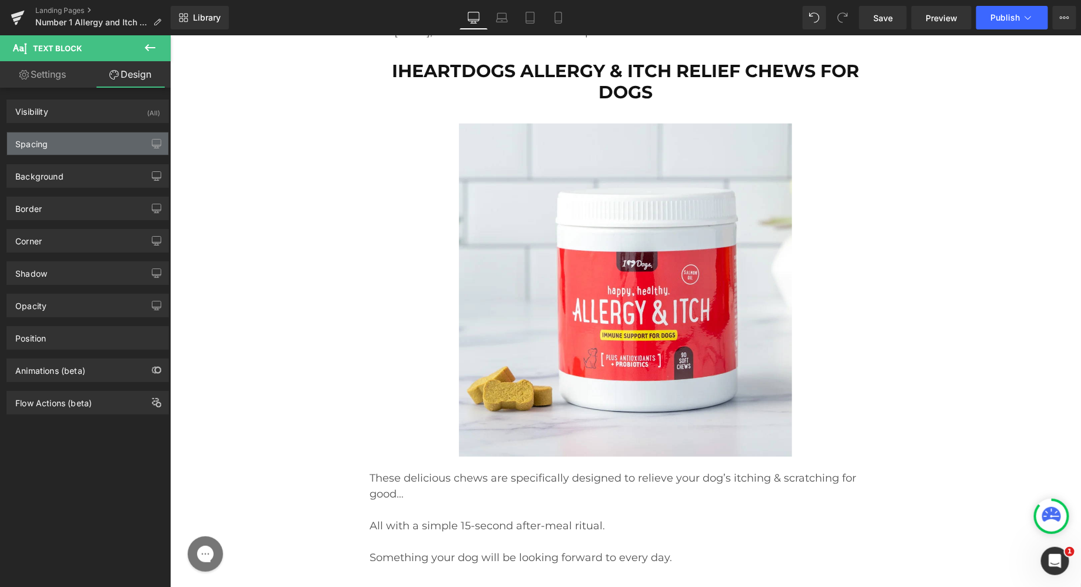
type input "0"
type input "24"
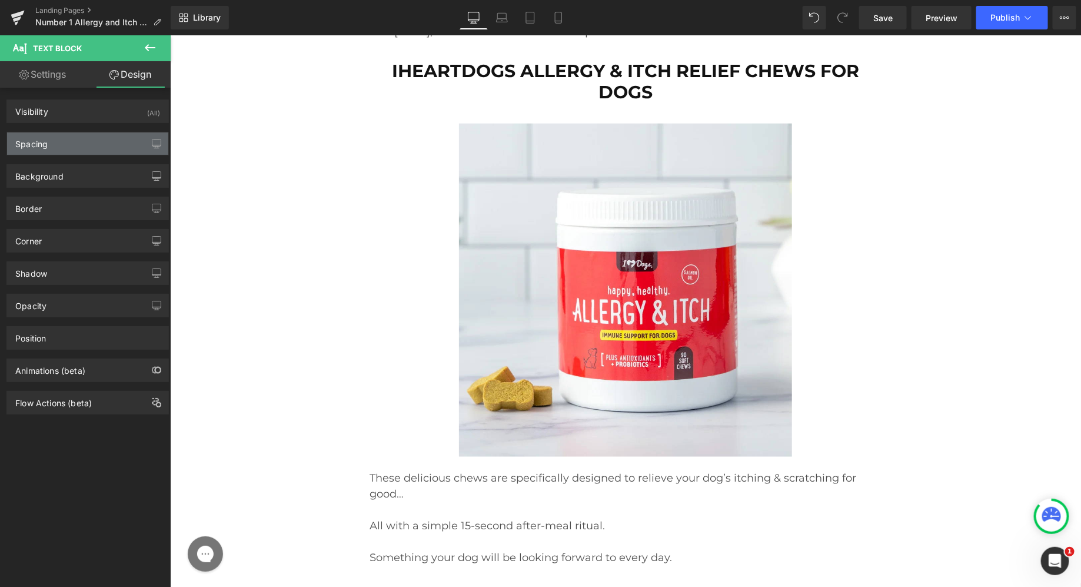
type input "0"
click at [70, 144] on div "Spacing" at bounding box center [87, 143] width 161 height 22
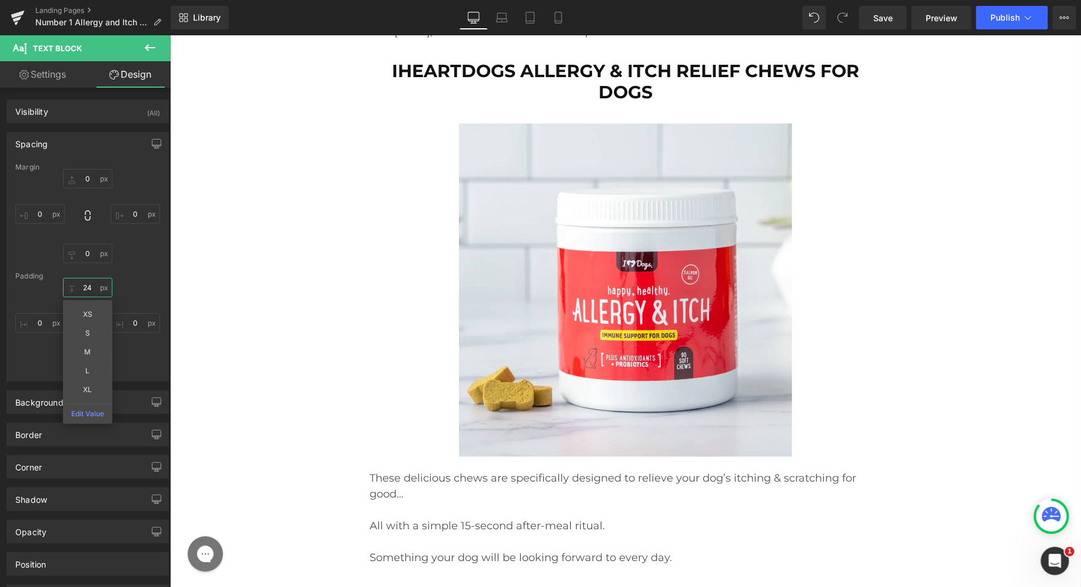
click at [85, 287] on input "24" at bounding box center [87, 287] width 49 height 19
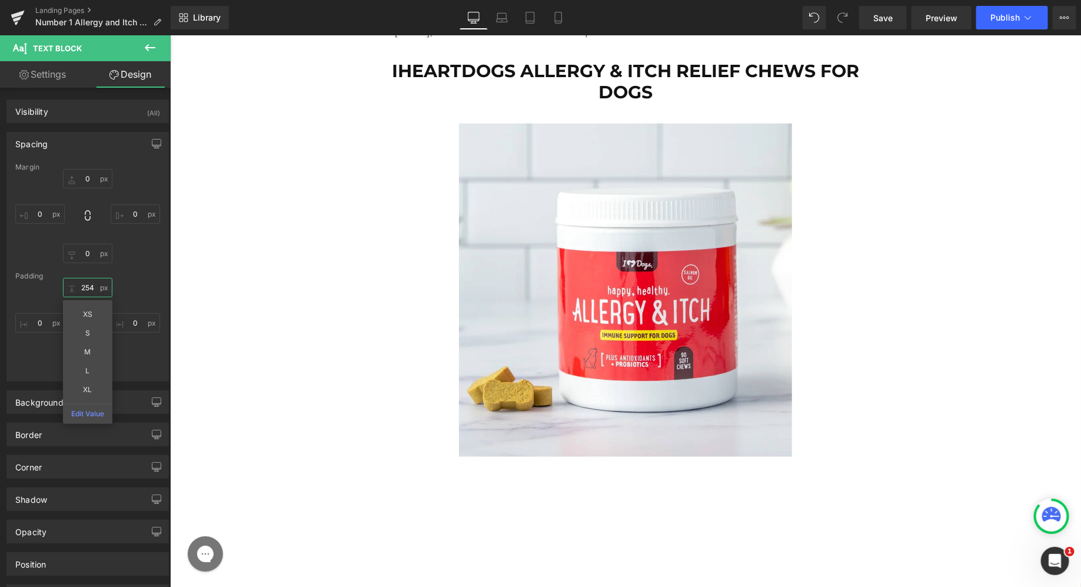
click at [85, 287] on input "254" at bounding box center [87, 287] width 49 height 19
type input "25"
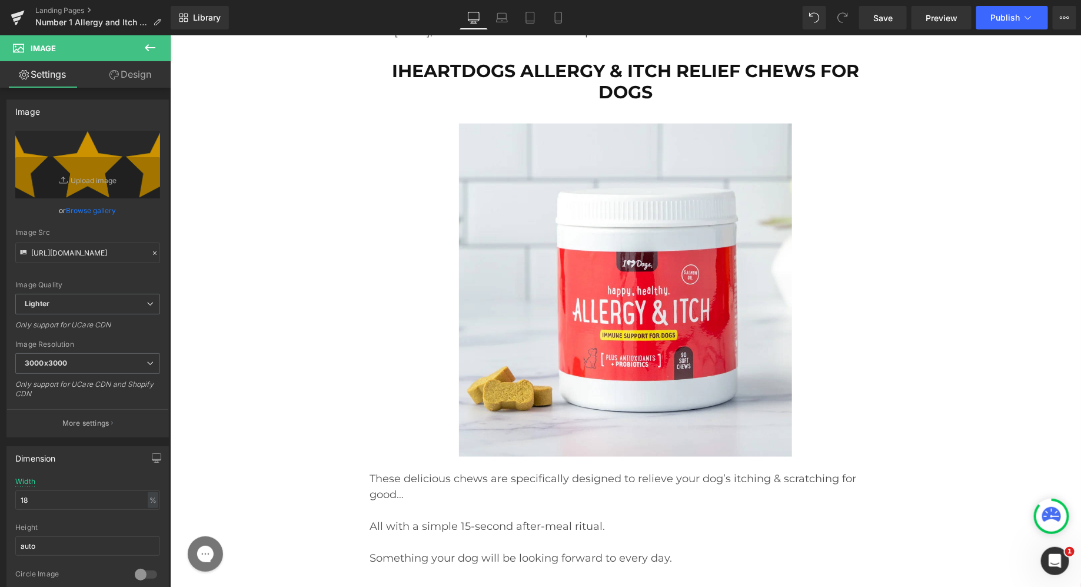
click at [136, 74] on link "Design" at bounding box center [130, 74] width 85 height 26
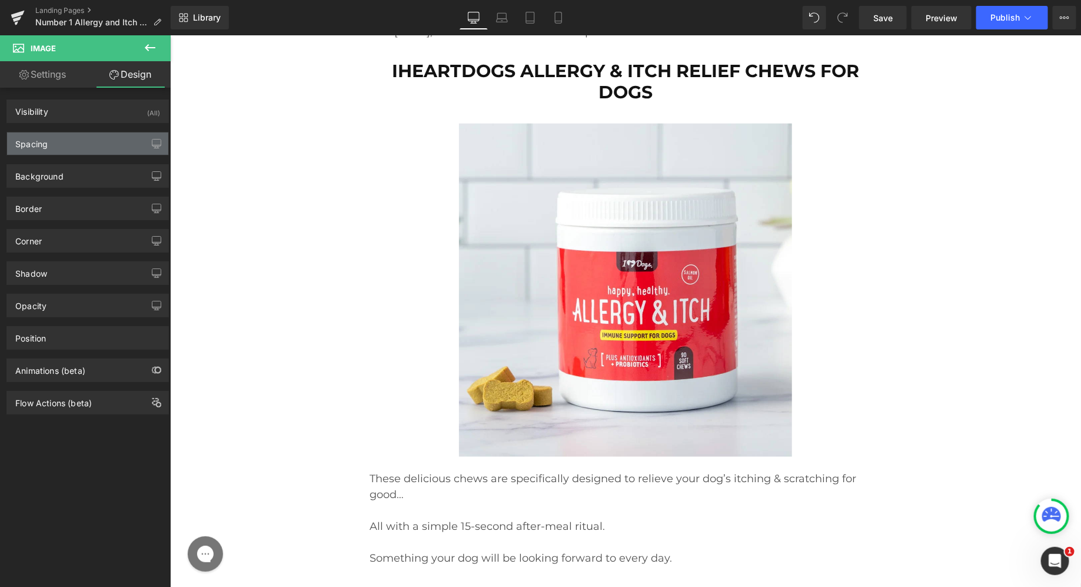
type input "50"
type input "0"
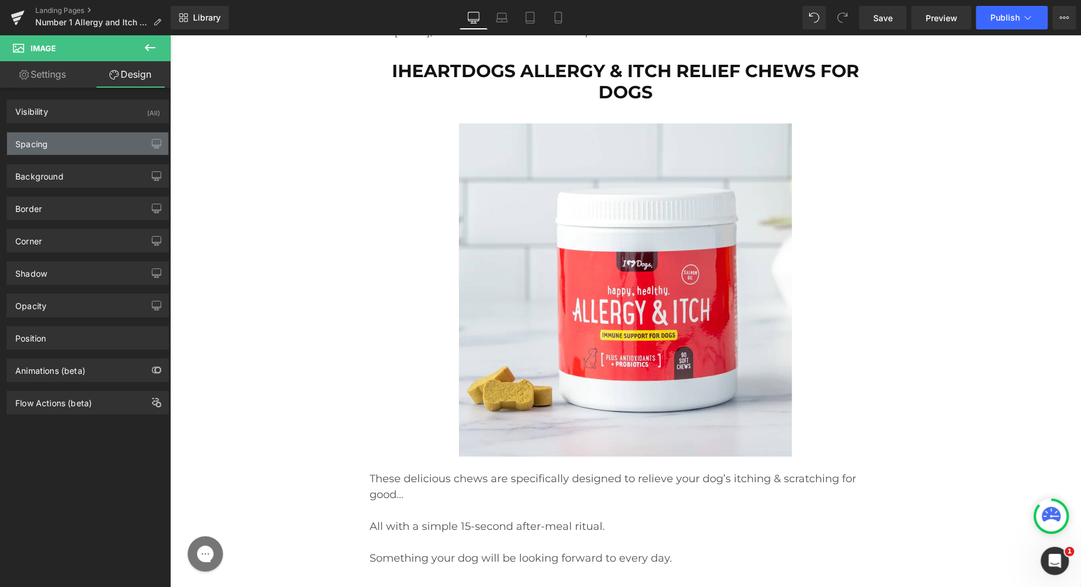
type input "0"
click at [72, 142] on div "Spacing" at bounding box center [87, 143] width 161 height 22
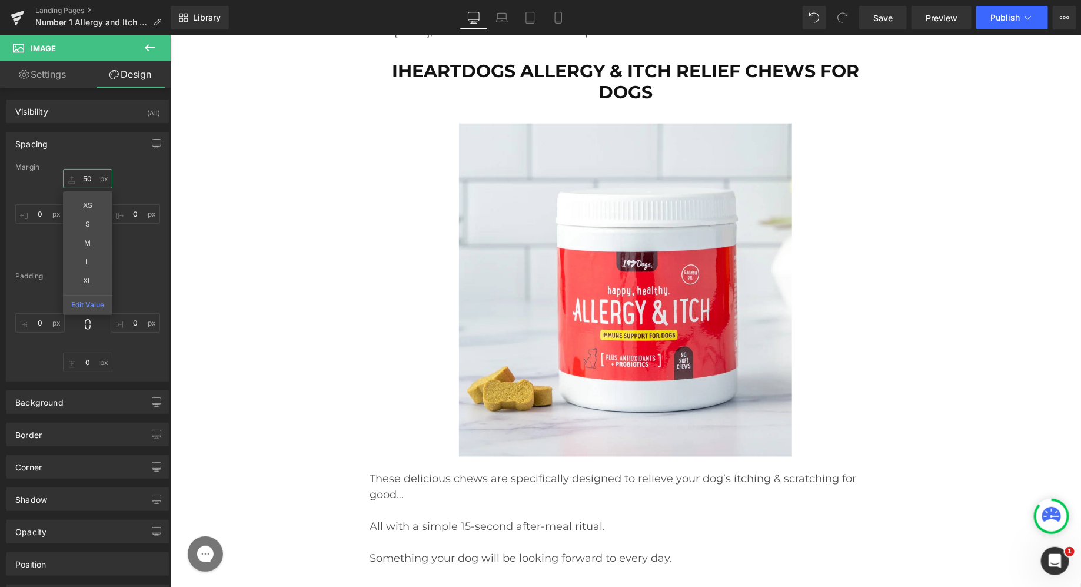
click at [89, 180] on input "50" at bounding box center [87, 178] width 49 height 19
type input "35"
click at [126, 183] on div "35 35 0px 0 0px 0 0px 0" at bounding box center [87, 216] width 145 height 94
click at [80, 246] on input "0" at bounding box center [87, 253] width 49 height 19
click at [78, 255] on input "0" at bounding box center [87, 253] width 49 height 19
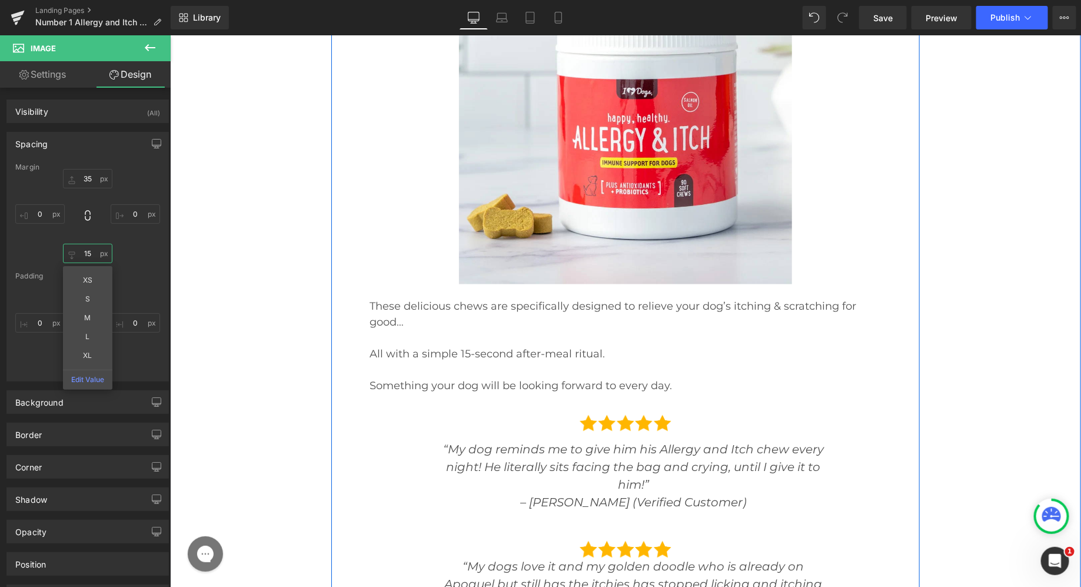
scroll to position [13790, 0]
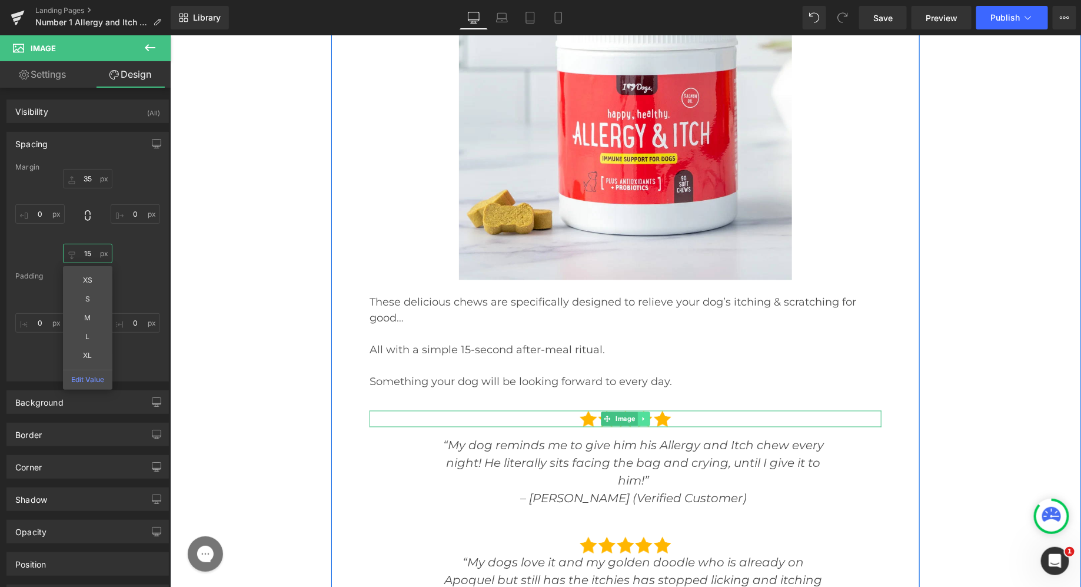
type input "15"
click at [644, 415] on icon at bounding box center [642, 418] width 6 height 7
click at [638, 415] on icon at bounding box center [637, 418] width 6 height 6
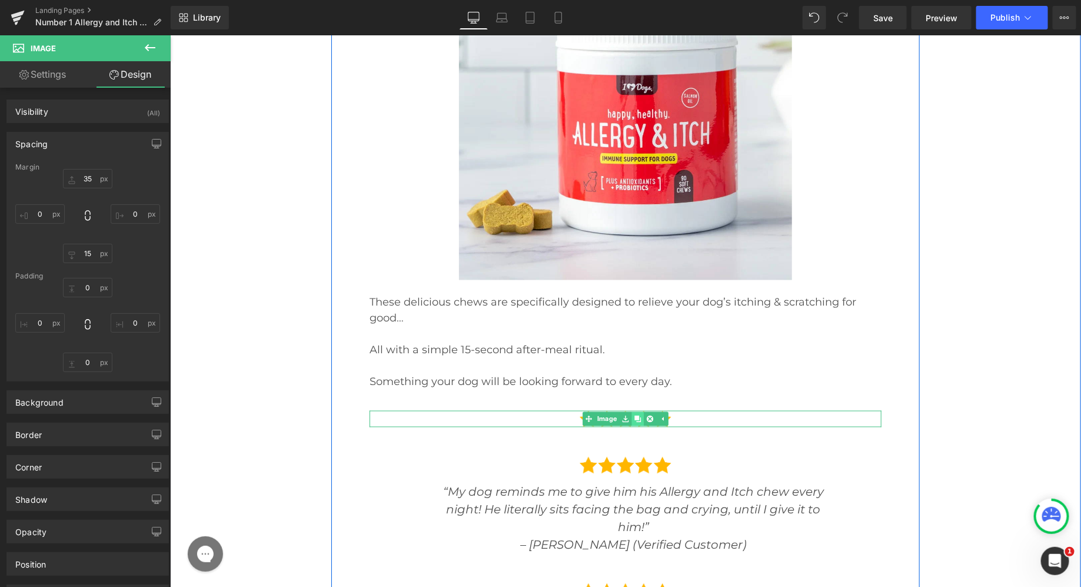
click at [638, 415] on icon at bounding box center [637, 418] width 6 height 6
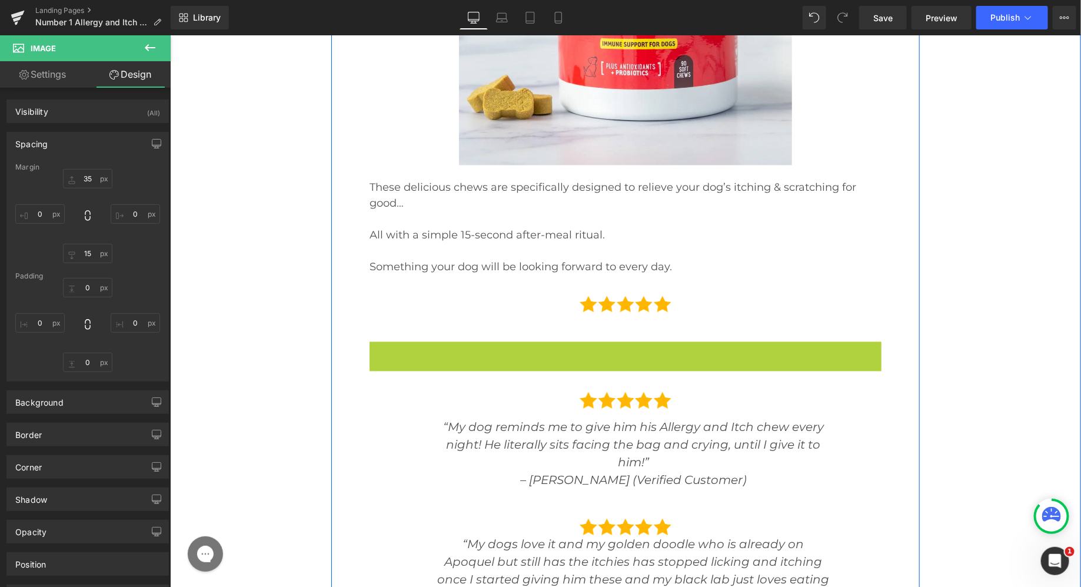
scroll to position [13881, 0]
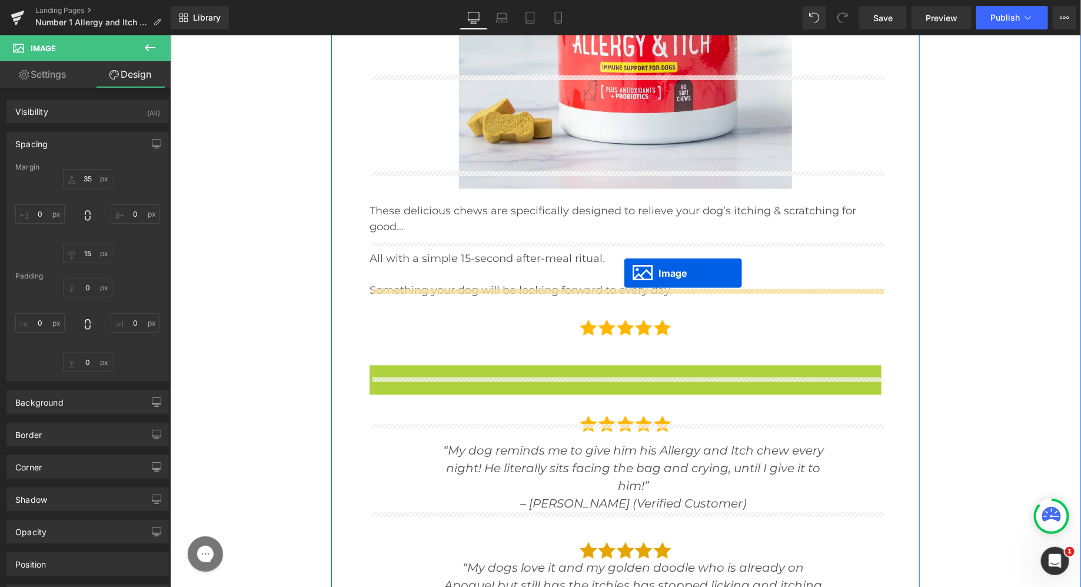
drag, startPoint x: 618, startPoint y: 73, endPoint x: 622, endPoint y: 273, distance: 200.1
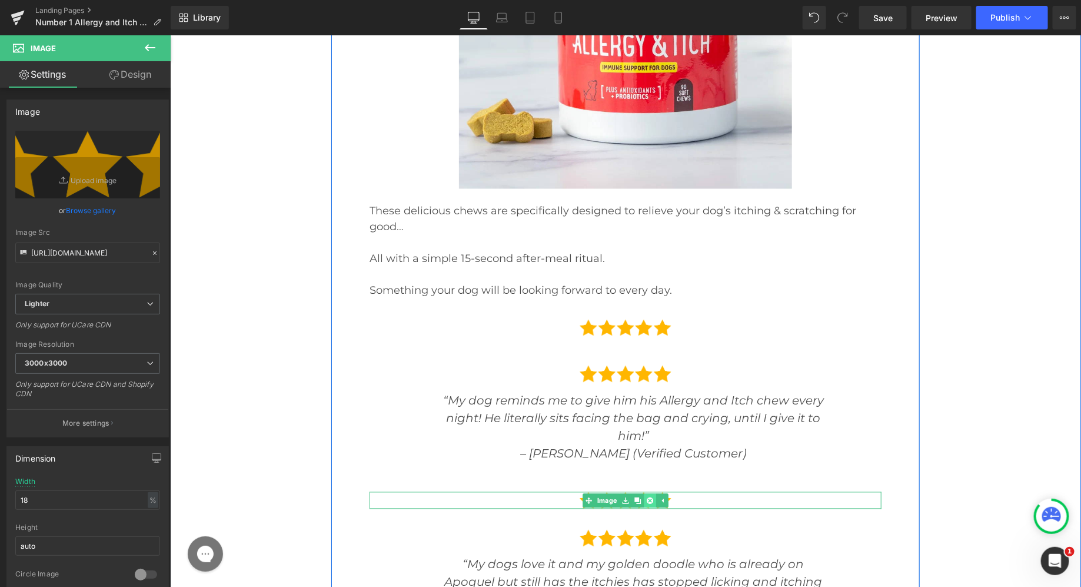
click at [650, 497] on icon at bounding box center [649, 500] width 6 height 7
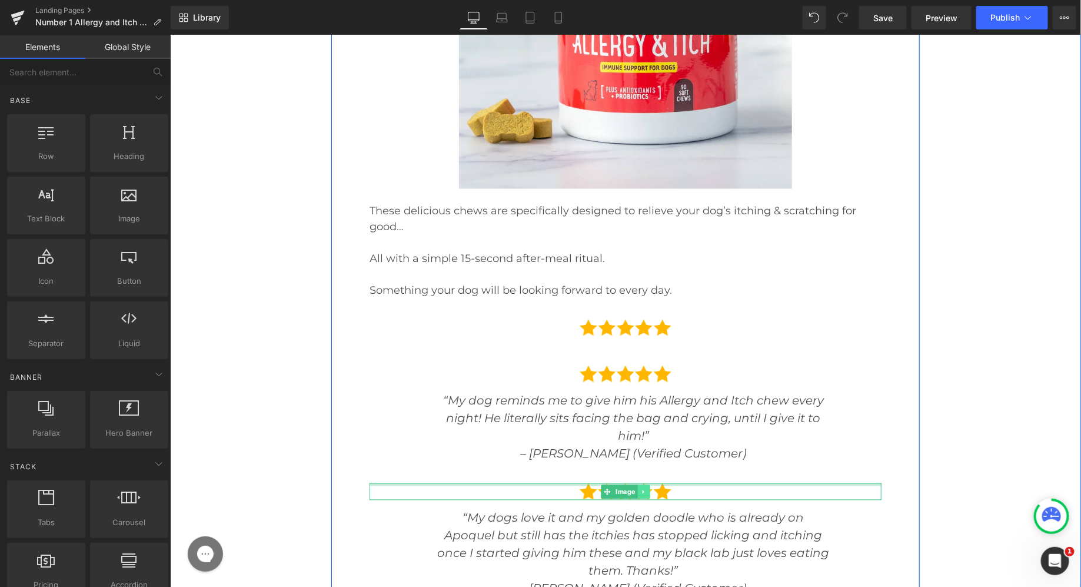
click at [646, 488] on icon at bounding box center [642, 491] width 6 height 7
click at [646, 488] on icon at bounding box center [649, 491] width 6 height 7
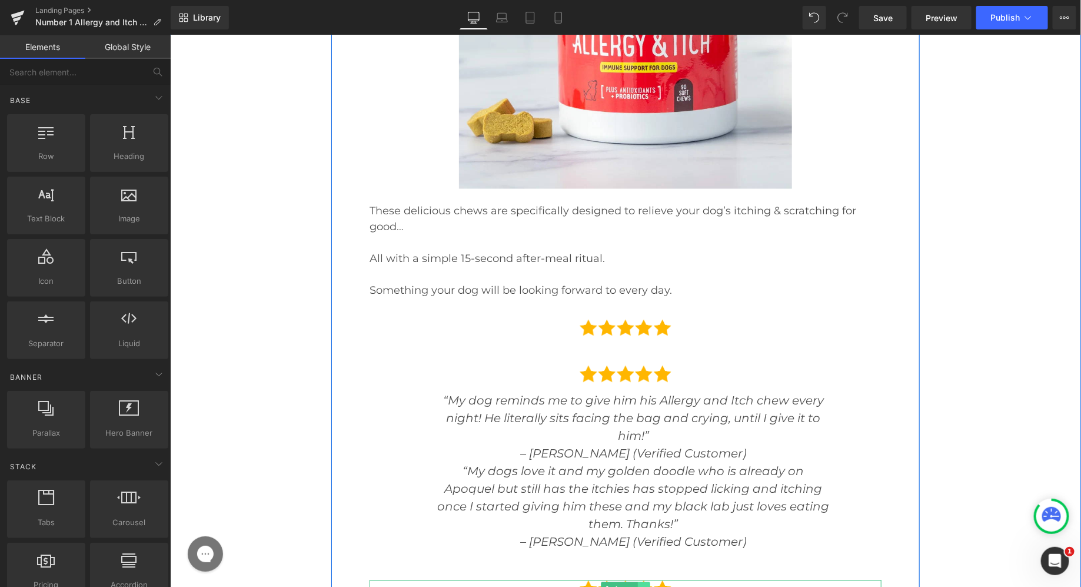
click at [648, 581] on link at bounding box center [643, 588] width 12 height 14
click at [648, 585] on icon at bounding box center [649, 588] width 6 height 6
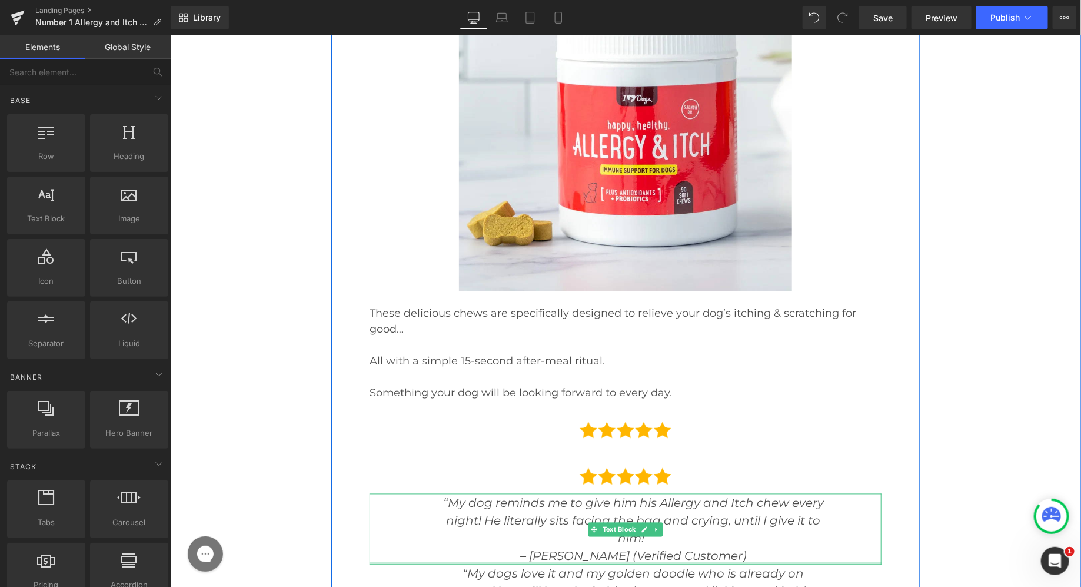
scroll to position [13776, 0]
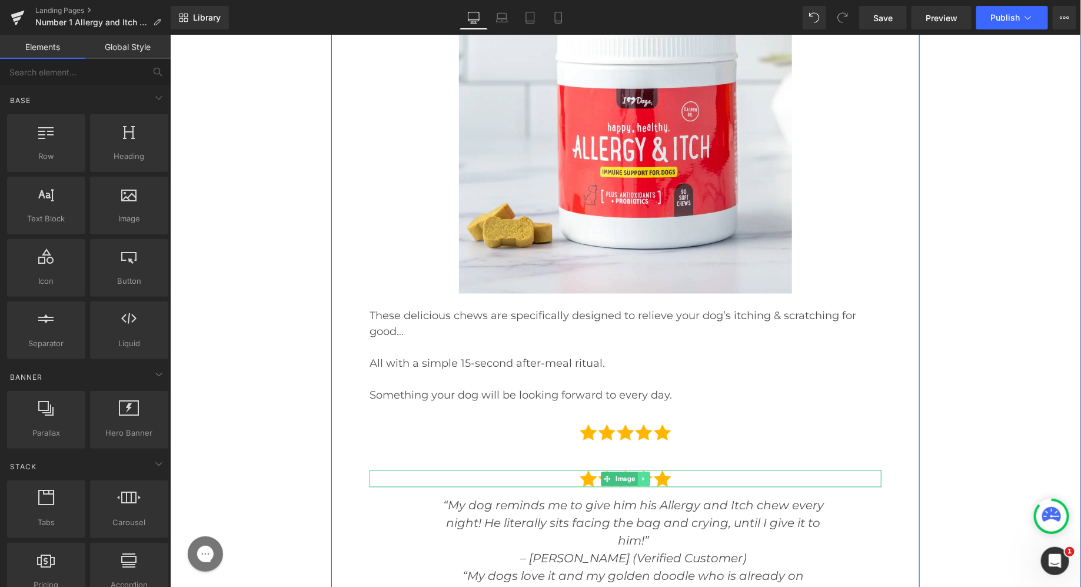
click at [645, 475] on icon at bounding box center [642, 478] width 6 height 7
click at [647, 475] on icon at bounding box center [649, 478] width 6 height 6
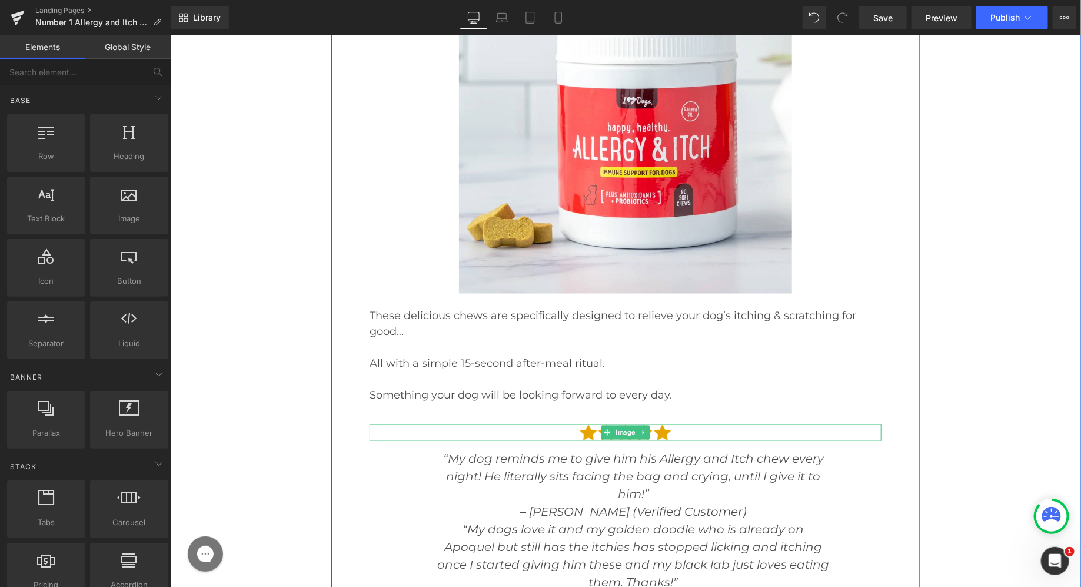
click at [588, 424] on div "Image" at bounding box center [625, 432] width 512 height 17
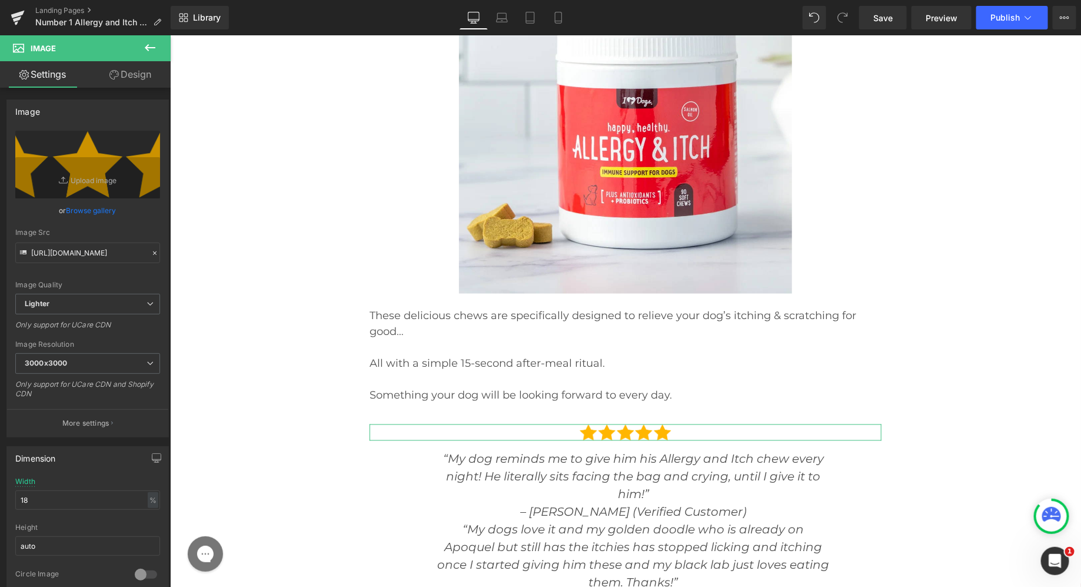
click at [152, 71] on link "Design" at bounding box center [130, 74] width 85 height 26
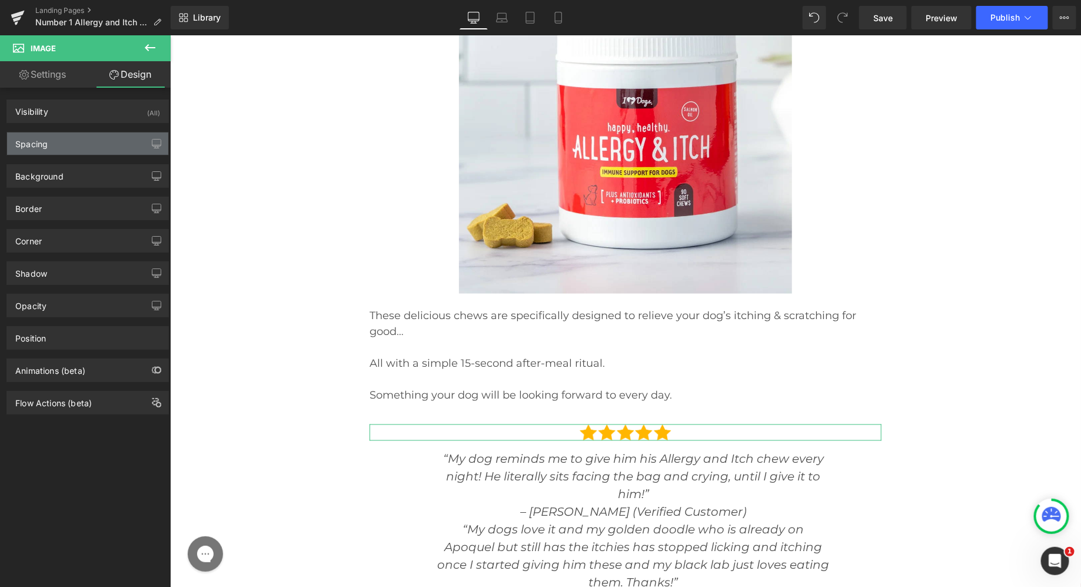
click at [85, 143] on div "Spacing" at bounding box center [87, 143] width 161 height 22
type input "35"
type input "0"
type input "15"
type input "0"
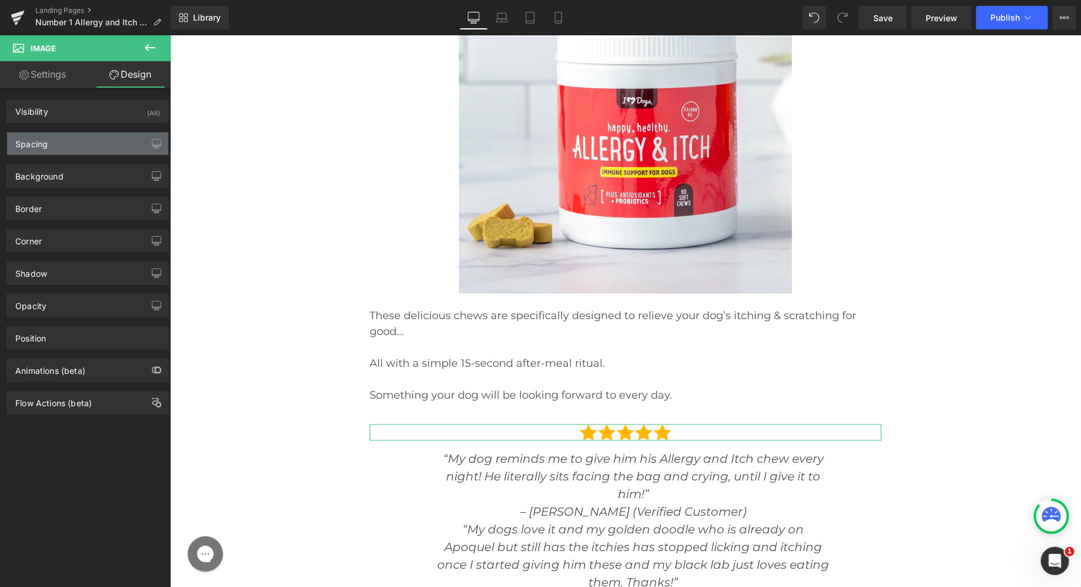
type input "0"
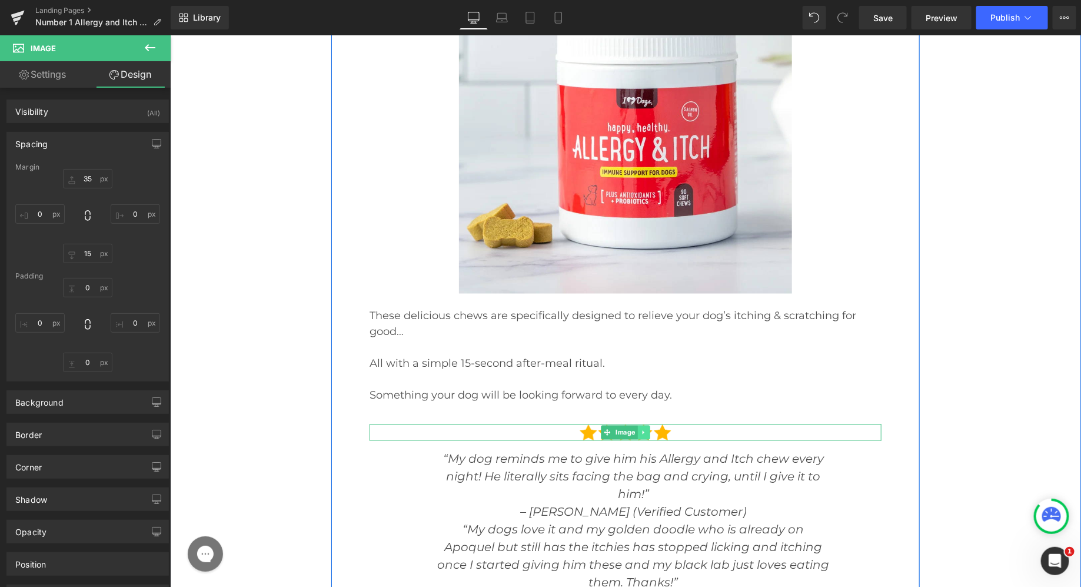
click at [642, 430] on icon at bounding box center [642, 432] width 2 height 4
click at [642, 425] on link at bounding box center [637, 432] width 12 height 14
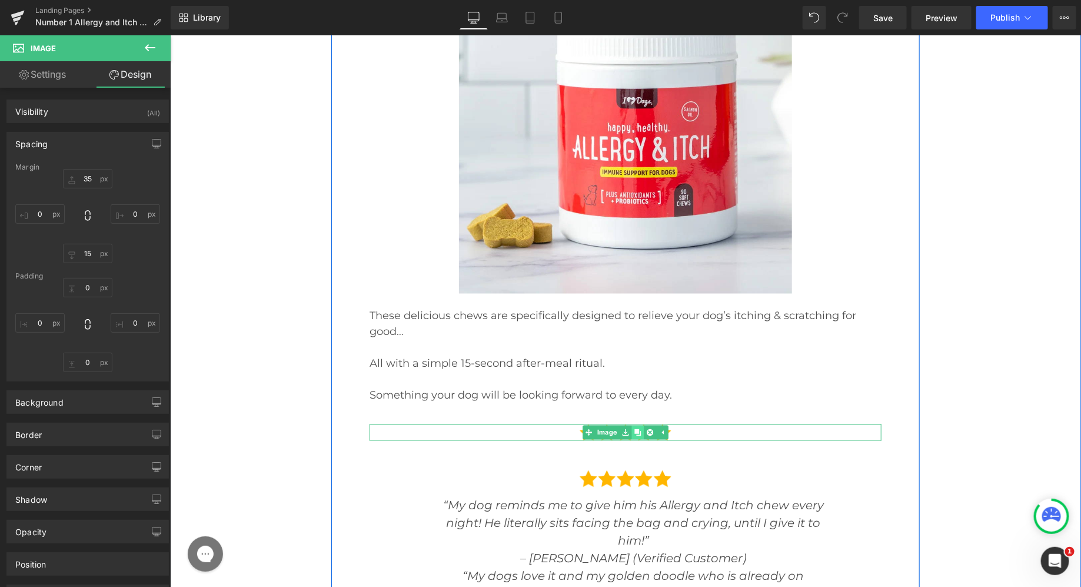
click at [642, 425] on link at bounding box center [637, 432] width 12 height 14
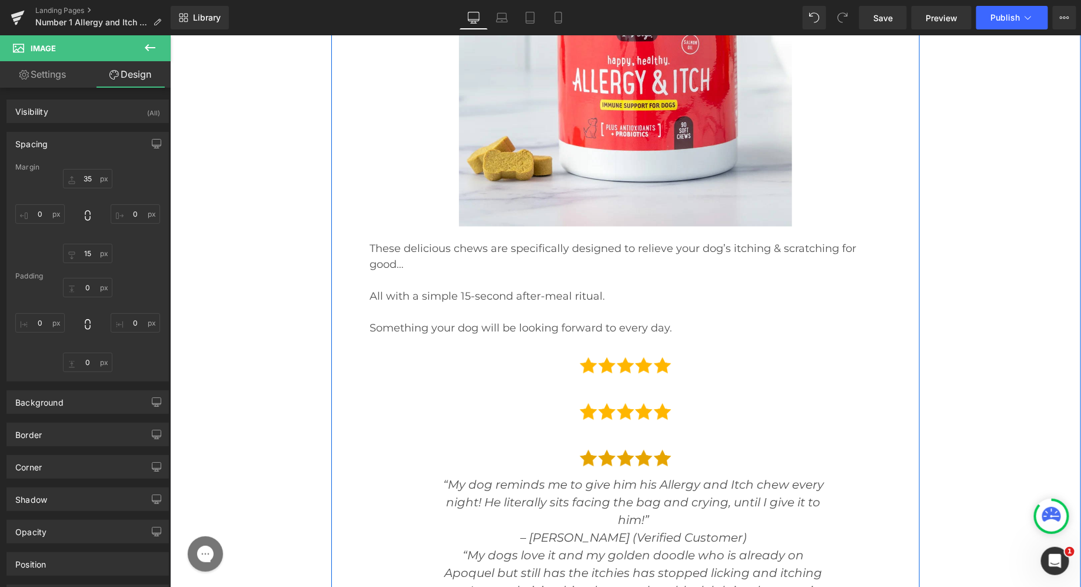
scroll to position [13846, 0]
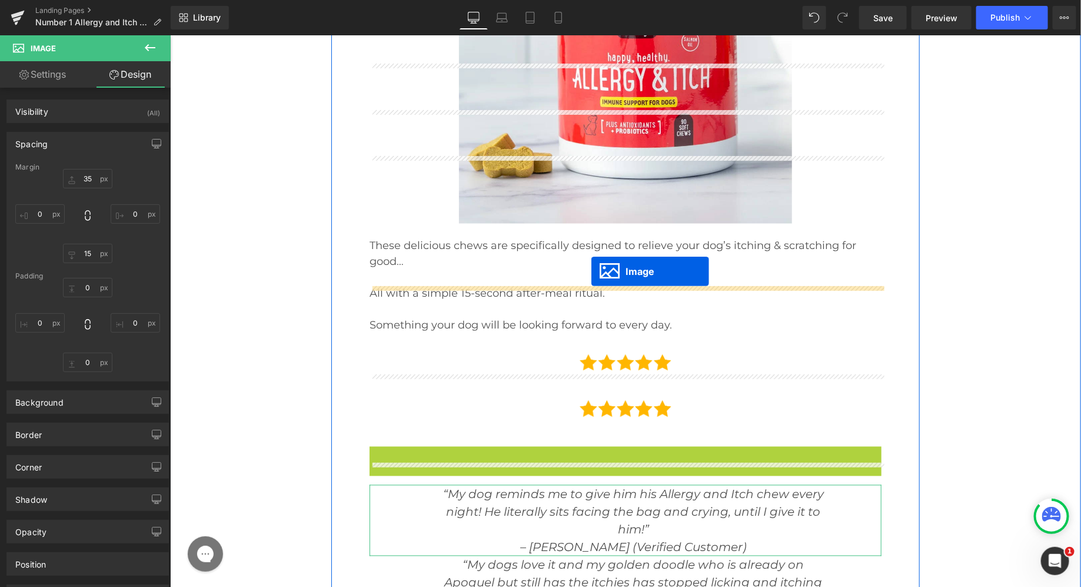
drag, startPoint x: 606, startPoint y: 187, endPoint x: 614, endPoint y: 181, distance: 10.5
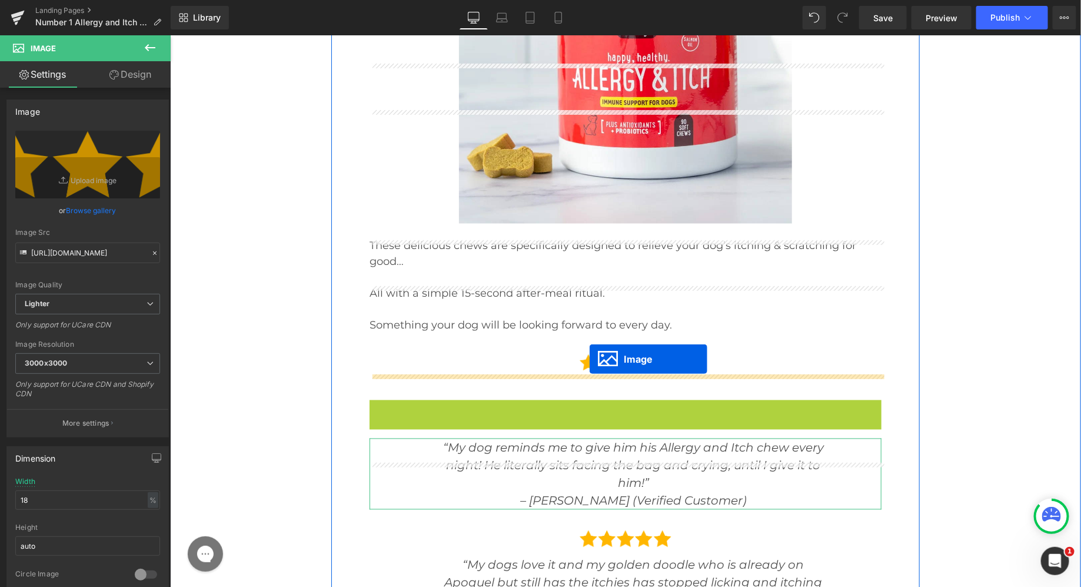
drag, startPoint x: 605, startPoint y: 135, endPoint x: 588, endPoint y: 358, distance: 223.0
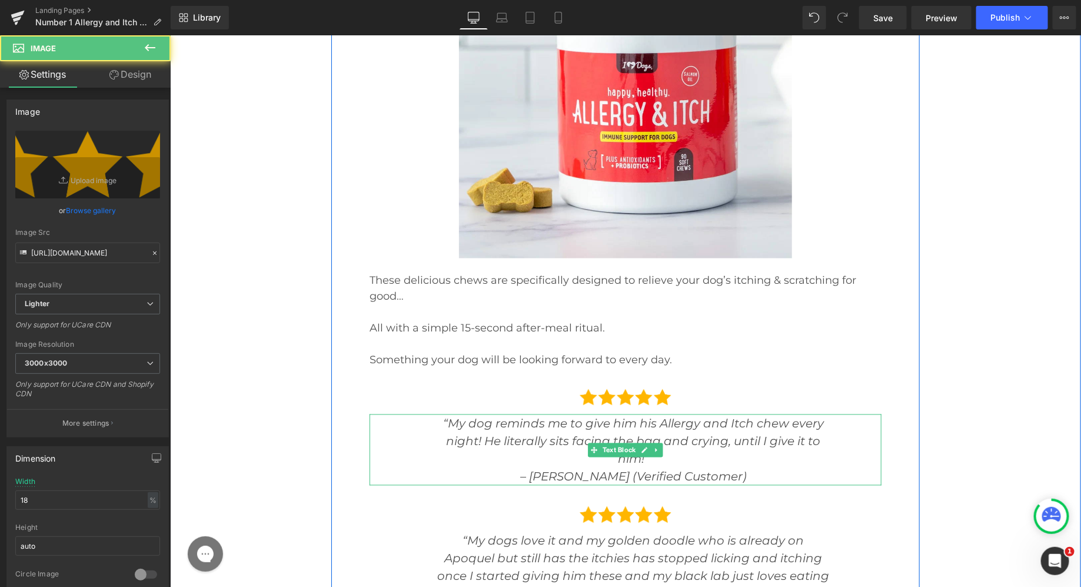
scroll to position [13776, 0]
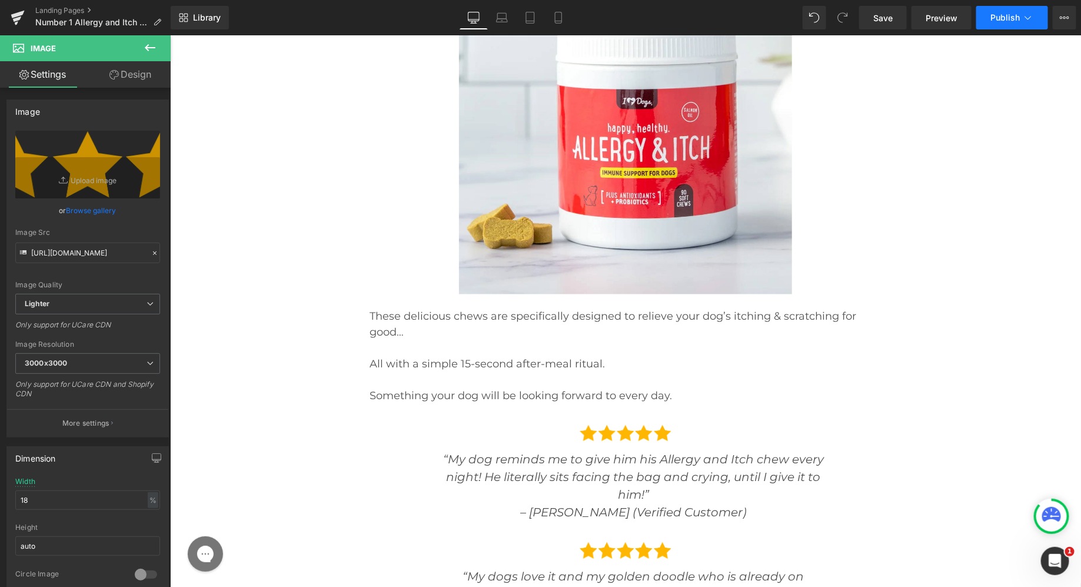
click at [1008, 20] on span "Publish" at bounding box center [1004, 17] width 29 height 9
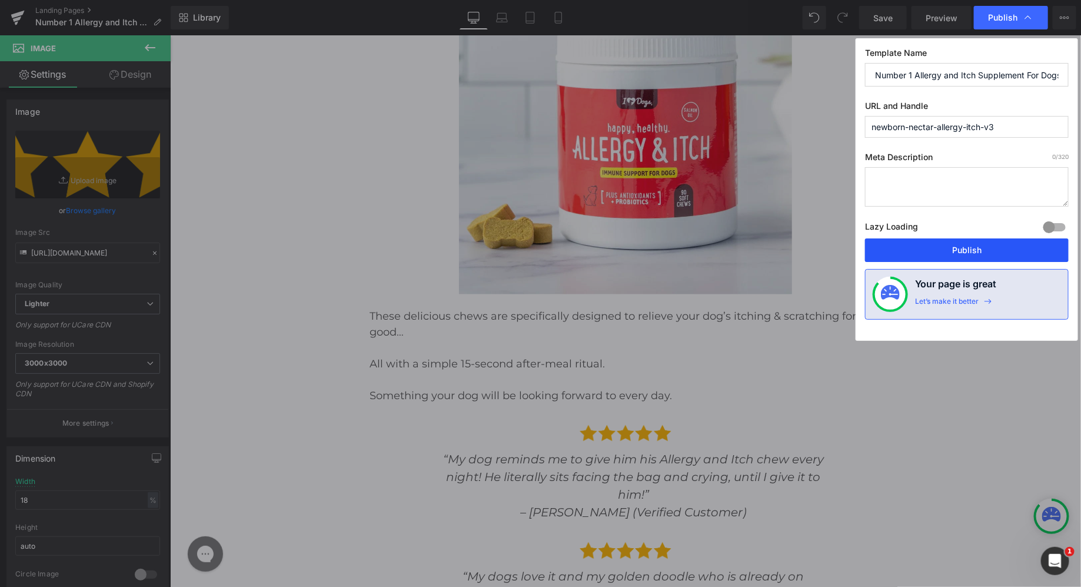
click at [955, 254] on button "Publish" at bounding box center [967, 250] width 204 height 24
click at [564, 452] on span "“My dog reminds me to give him his Allergy and Itch chew every night! He litera…" at bounding box center [632, 476] width 381 height 49
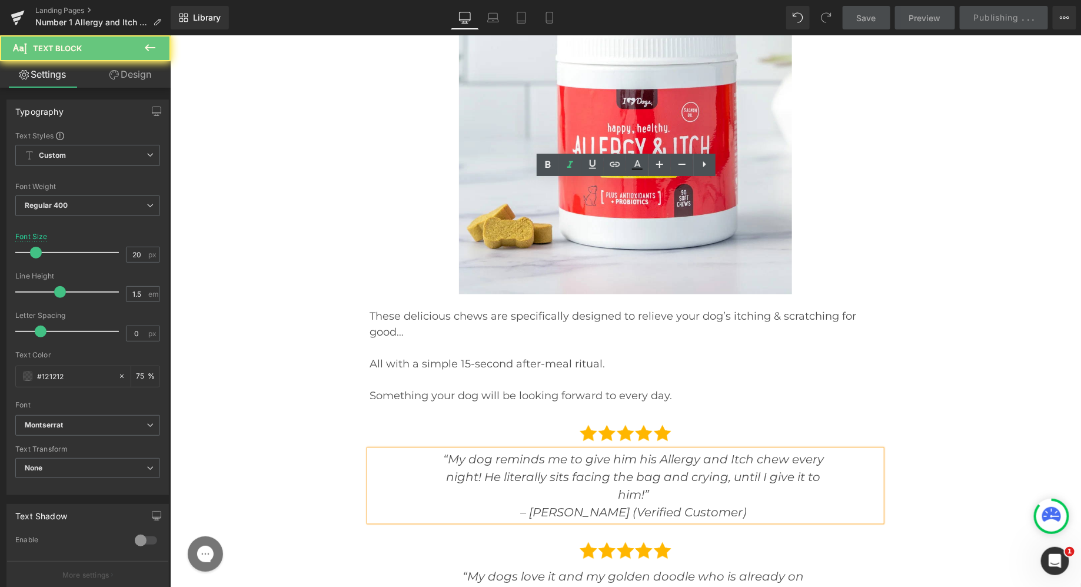
click at [434, 449] on div "“My dog reminds me to give him his Allergy and Itch chew every night! He litera…" at bounding box center [625, 484] width 512 height 71
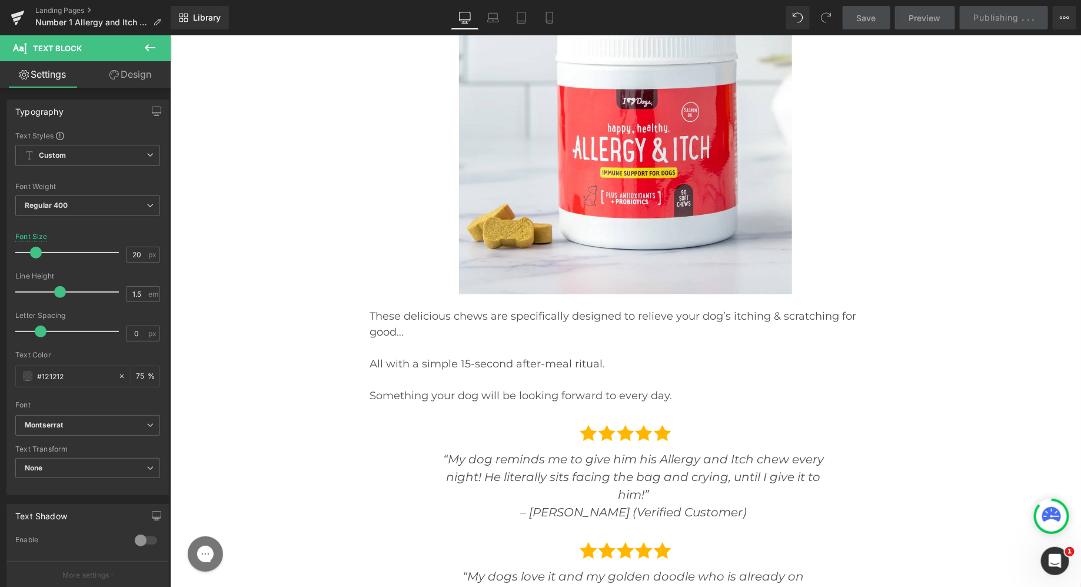
click at [121, 76] on link "Design" at bounding box center [130, 74] width 85 height 26
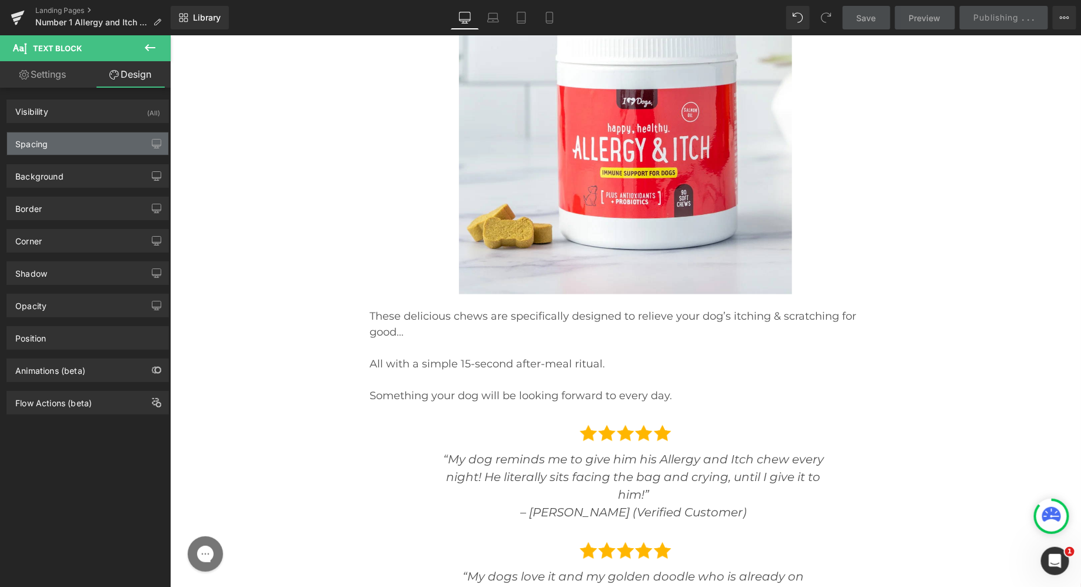
type input "0"
type input "1"
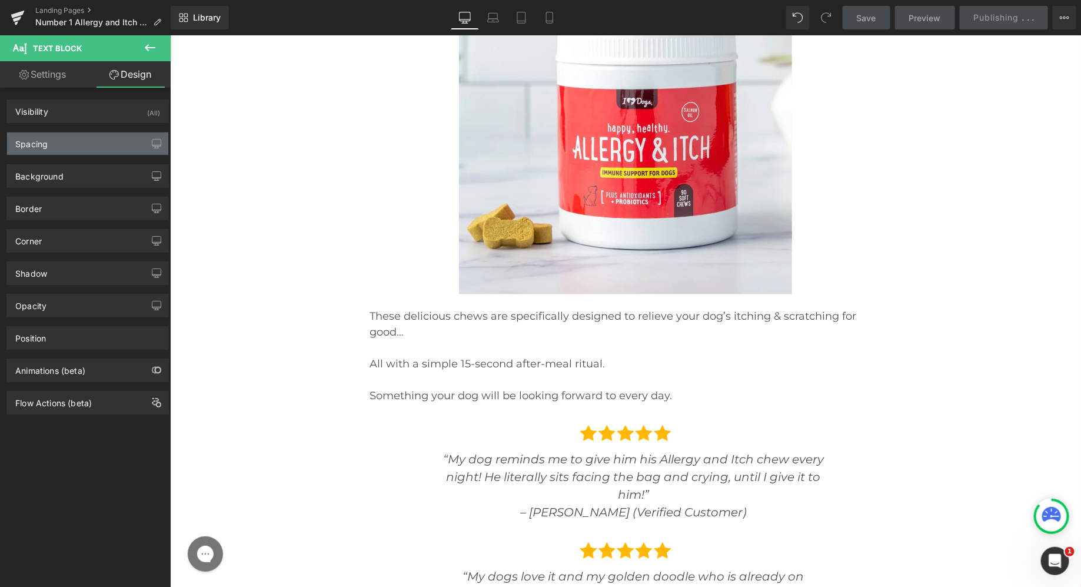
type input "88"
type input "0"
type input "115"
click at [59, 147] on div "Spacing" at bounding box center [87, 143] width 161 height 22
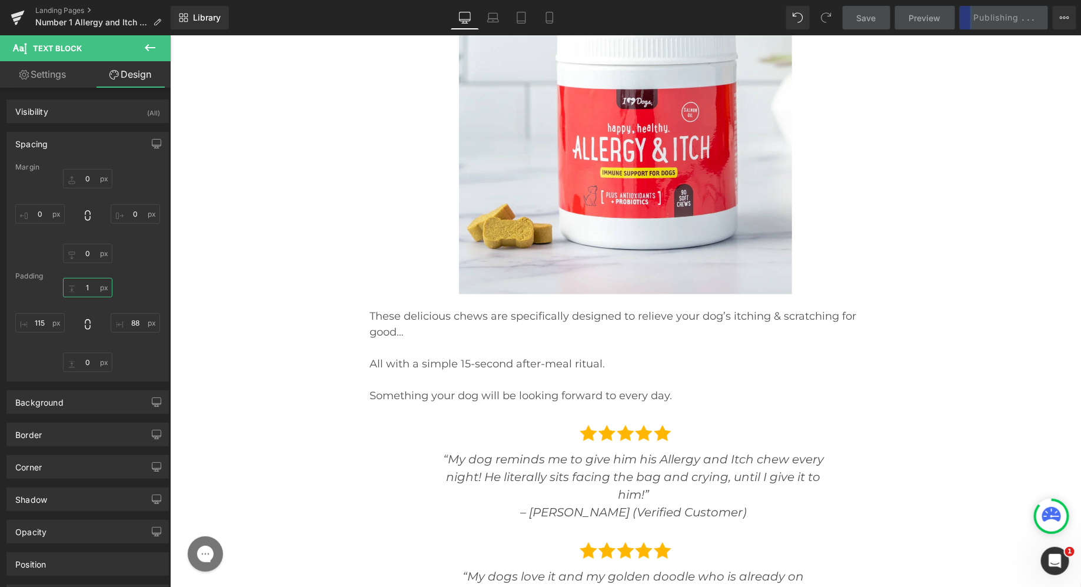
click at [86, 285] on input "1" at bounding box center [87, 287] width 49 height 19
click at [126, 285] on div "XS S M L XL Edit Value 88px 88 0px 0 115px 115" at bounding box center [87, 325] width 145 height 94
click at [41, 321] on input "115" at bounding box center [39, 322] width 49 height 19
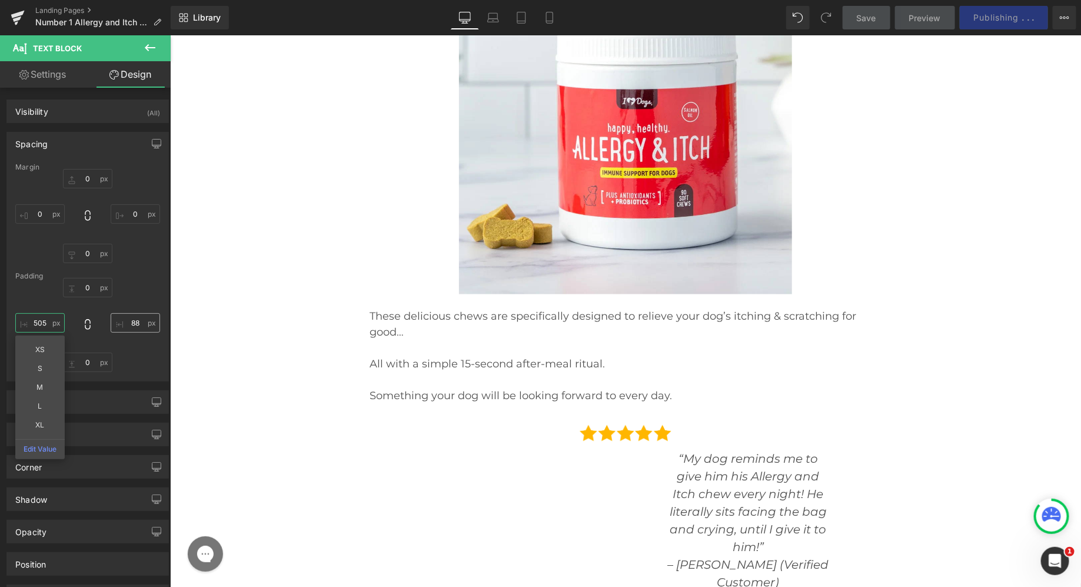
type input "505"
click at [137, 327] on input "88" at bounding box center [135, 322] width 49 height 19
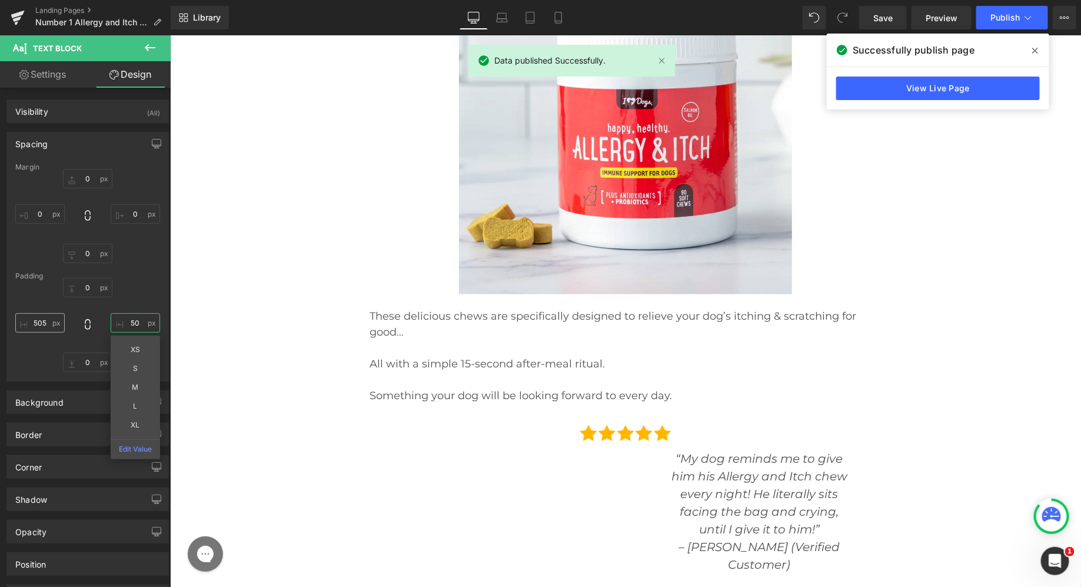
type input "50"
click at [44, 320] on input "505" at bounding box center [39, 322] width 49 height 19
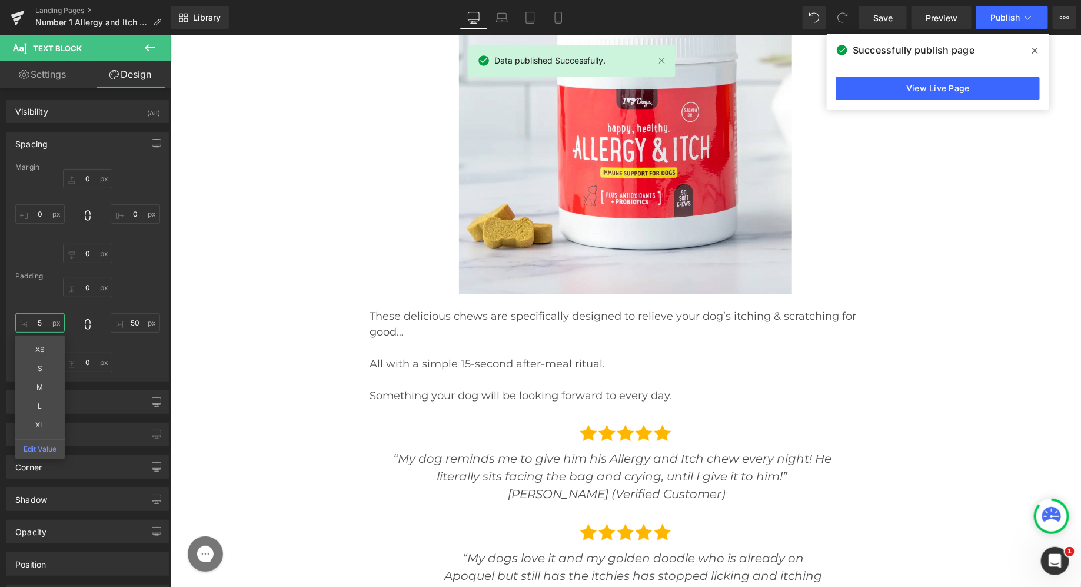
type input "50"
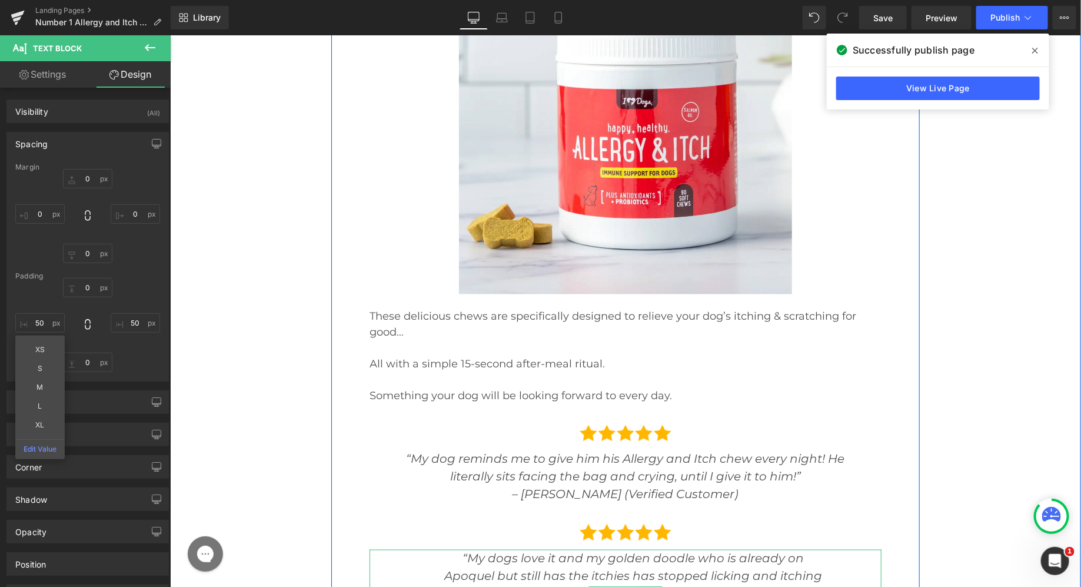
click at [610, 586] on span "Text Block" at bounding box center [618, 593] width 38 height 14
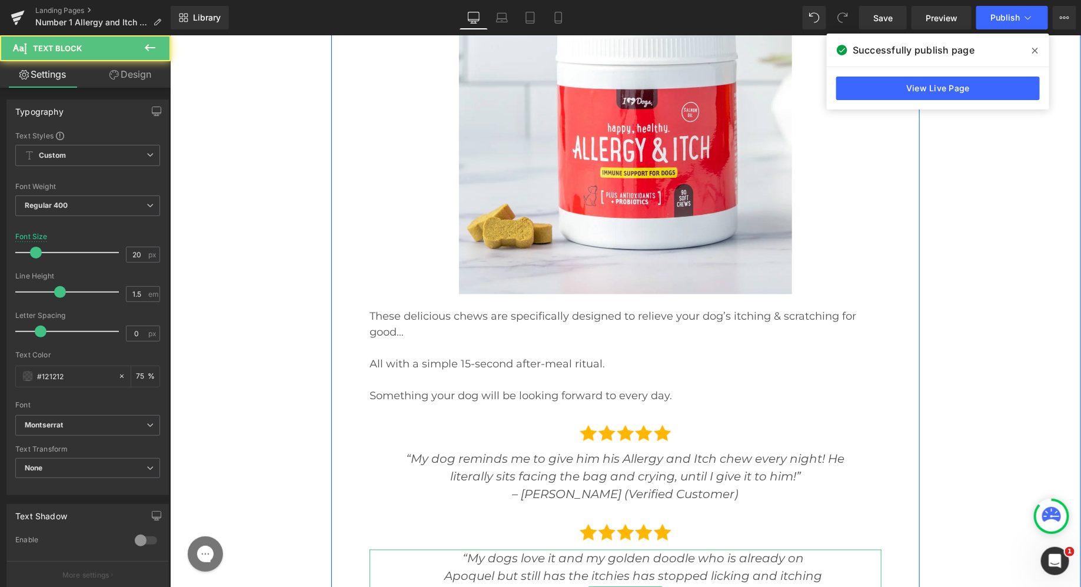
click at [607, 551] on span "“My dogs love it and my golden doodle who is already on Apoquel but still has t…" at bounding box center [633, 584] width 392 height 67
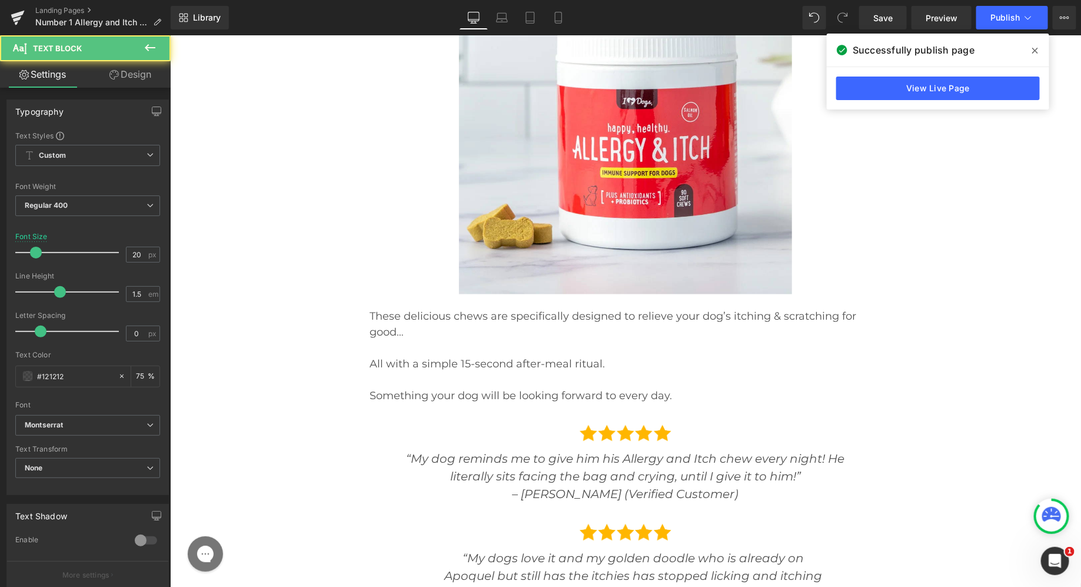
click at [136, 69] on link "Design" at bounding box center [130, 74] width 85 height 26
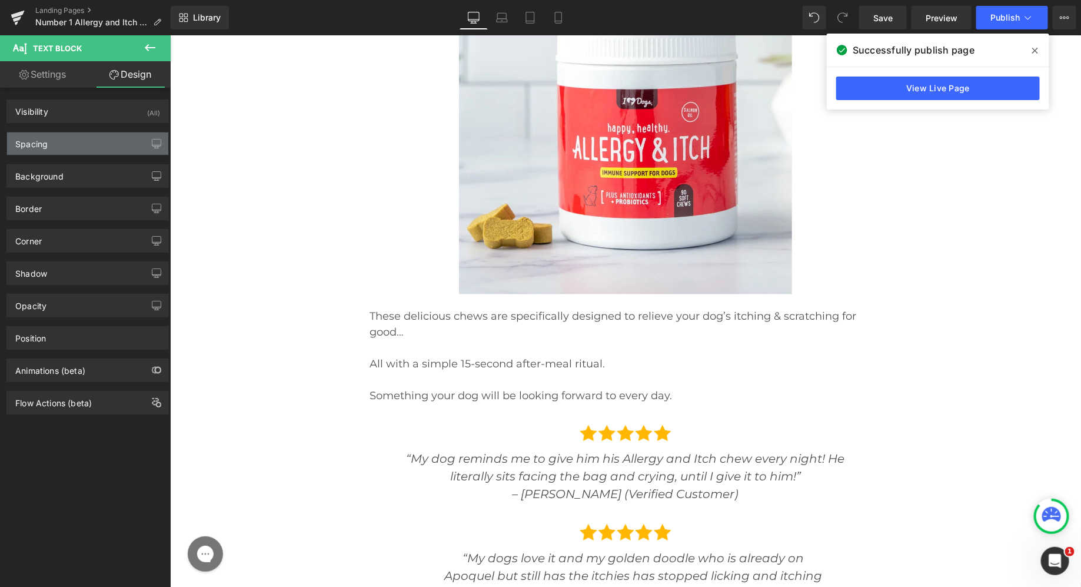
type input "0"
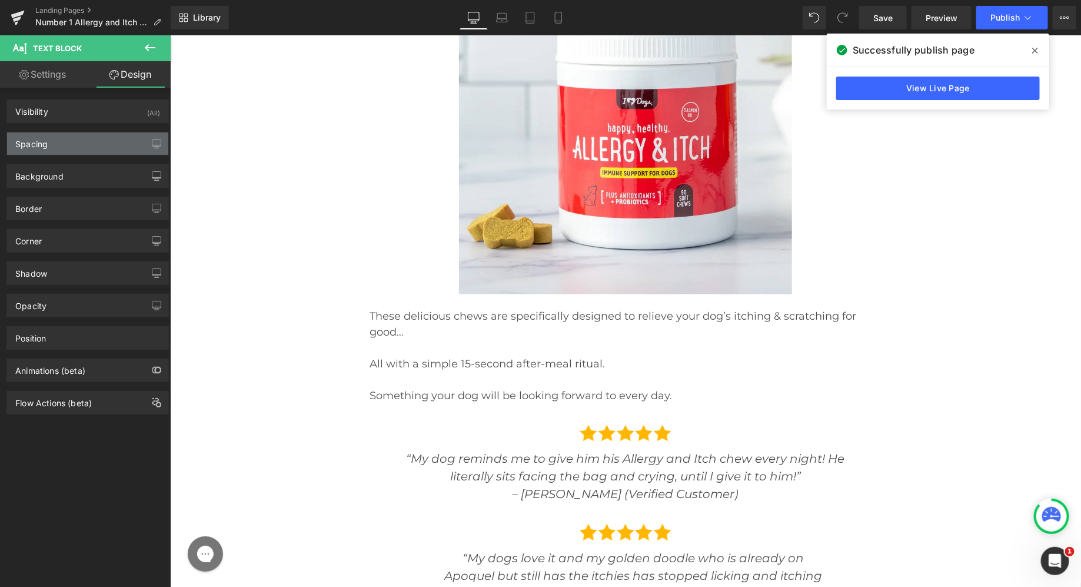
type input "88"
type input "0"
click at [81, 141] on div "Spacing" at bounding box center [87, 143] width 161 height 22
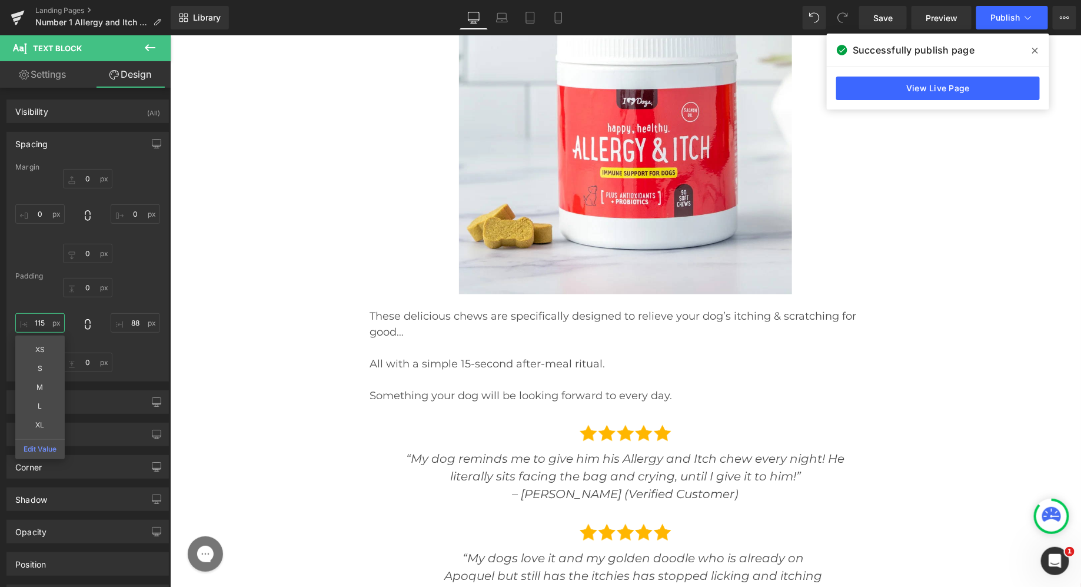
click at [45, 320] on input "115" at bounding box center [39, 322] width 49 height 19
type input "50"
click at [132, 315] on input "88" at bounding box center [135, 322] width 49 height 19
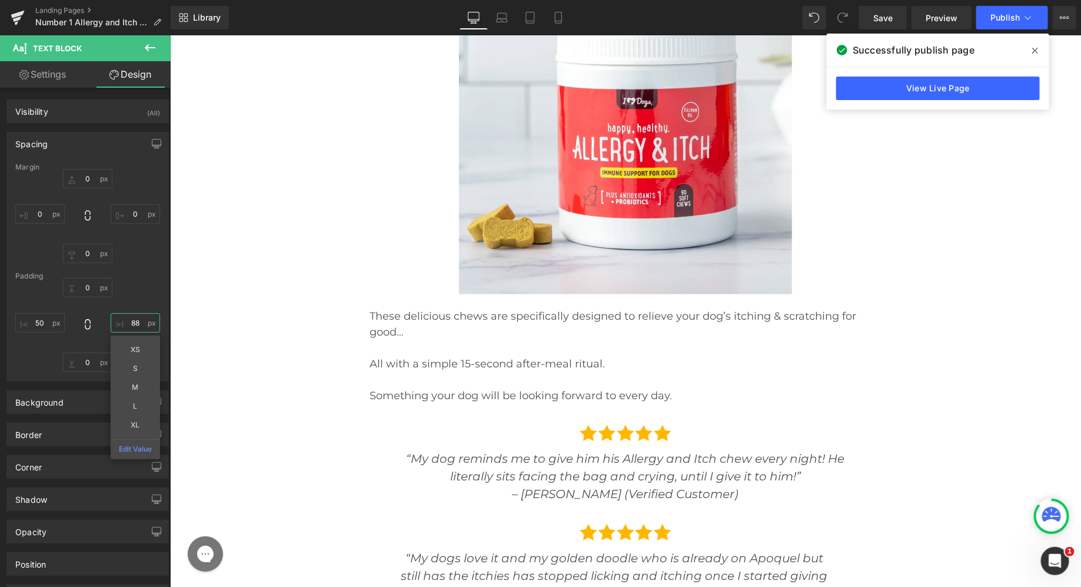
click at [132, 315] on input "88" at bounding box center [135, 322] width 49 height 19
type input "50"
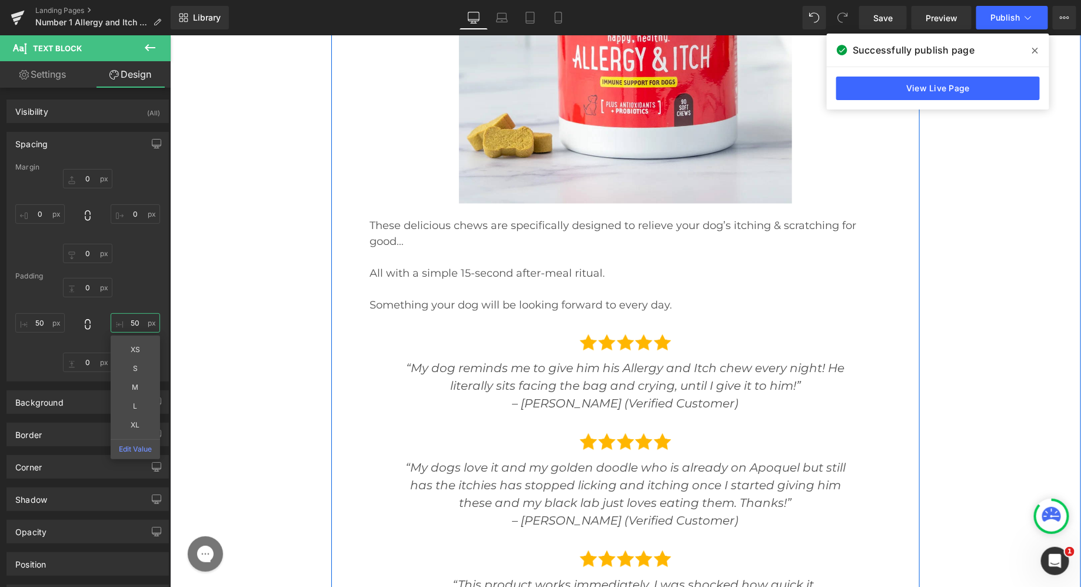
scroll to position [13868, 0]
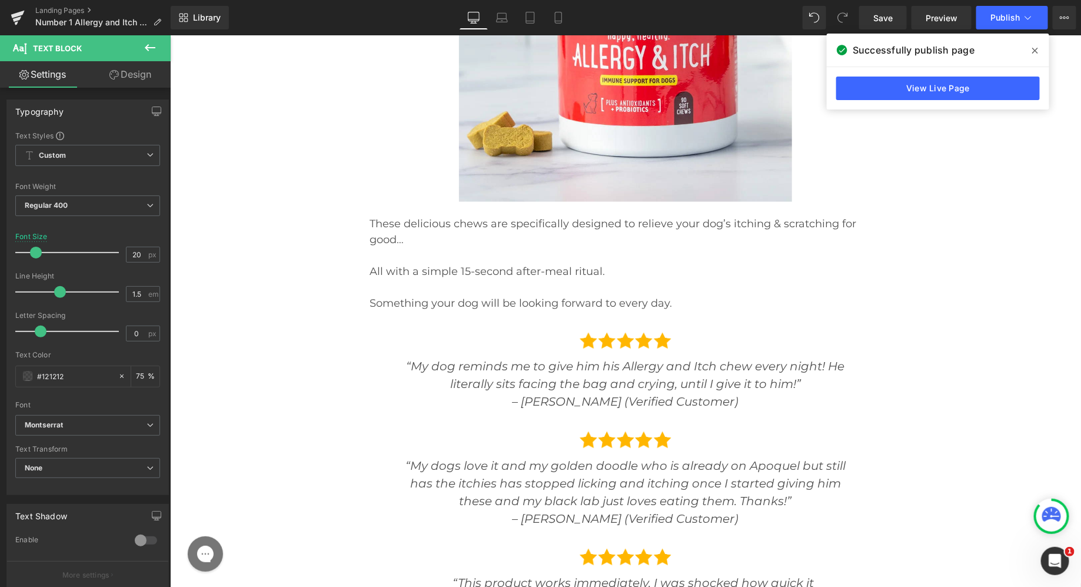
click at [118, 75] on link "Design" at bounding box center [130, 74] width 85 height 26
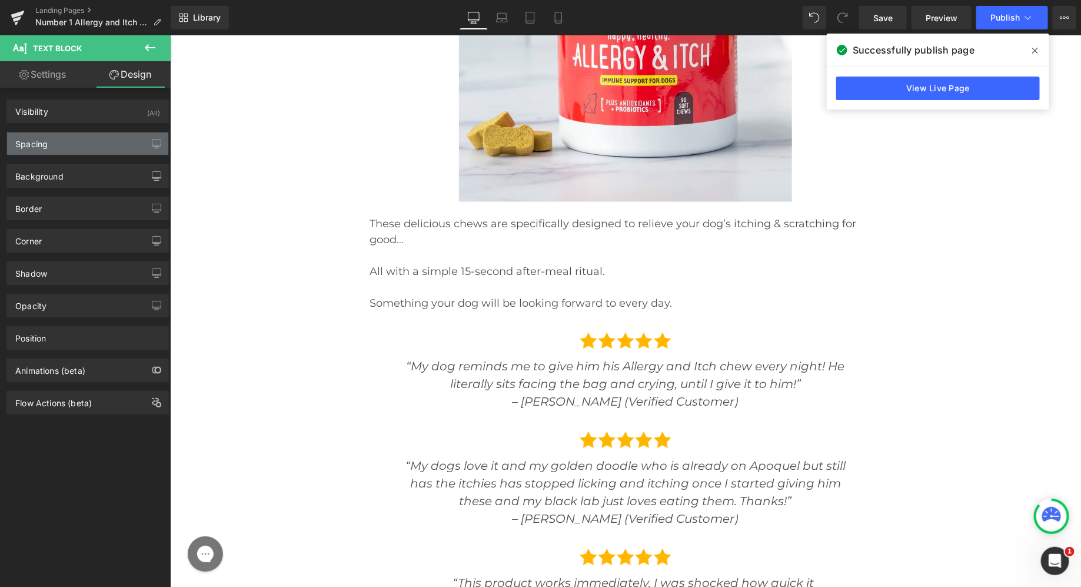
type input "0"
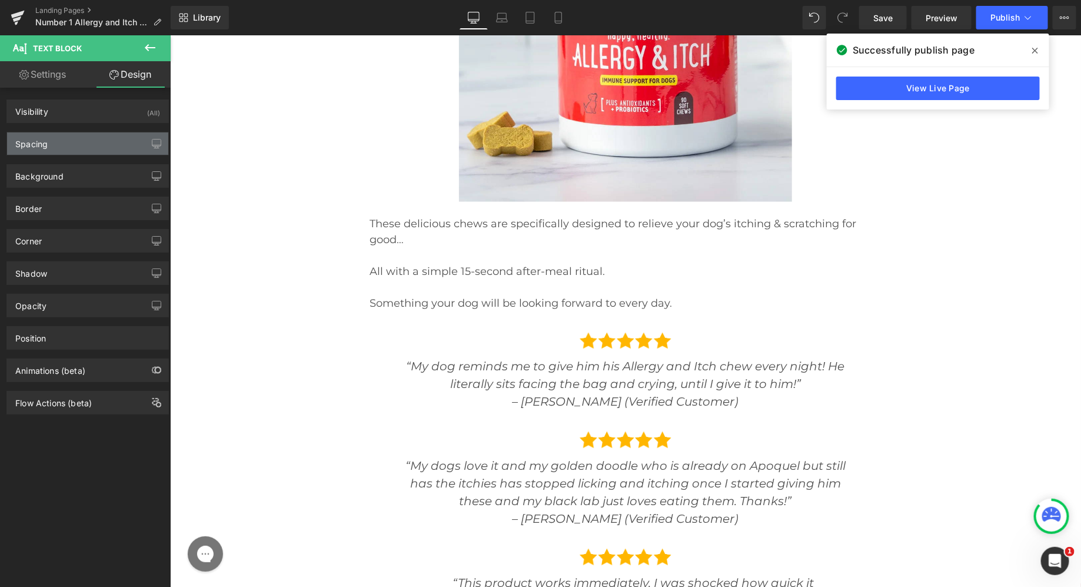
type input "88"
type input "0"
click at [70, 151] on div "Spacing" at bounding box center [87, 143] width 161 height 22
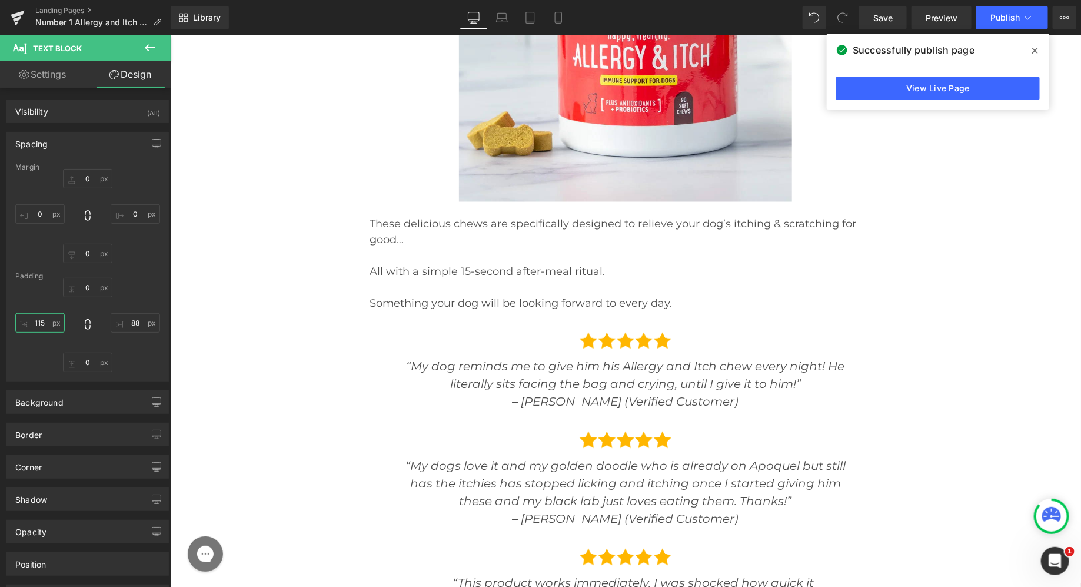
click at [44, 327] on input "115" at bounding box center [39, 322] width 49 height 19
type input "50"
click at [143, 319] on input "88" at bounding box center [135, 322] width 49 height 19
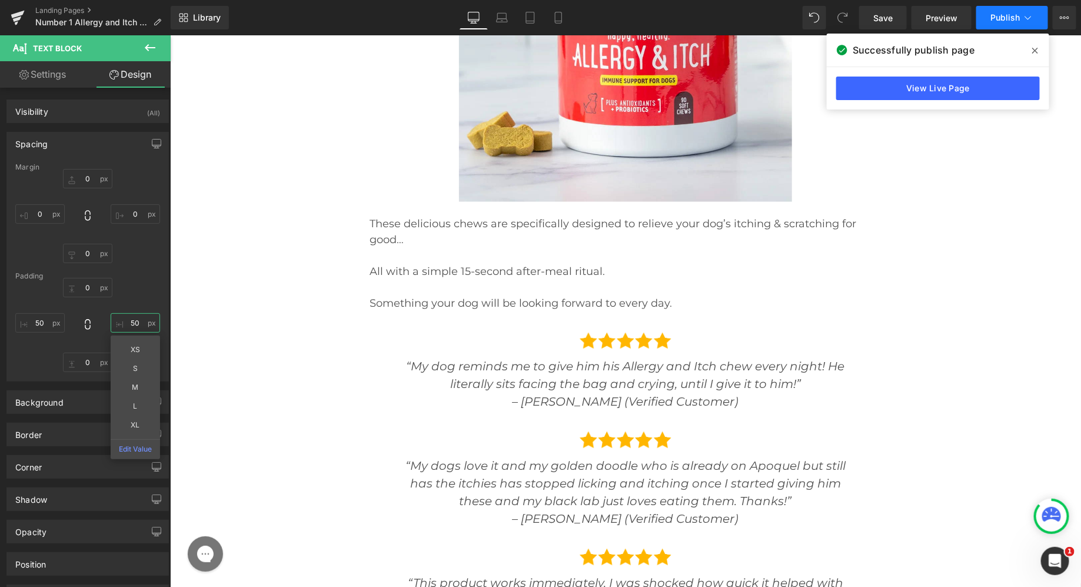
type input "50"
click at [1022, 24] on button "Publish" at bounding box center [1012, 18] width 72 height 24
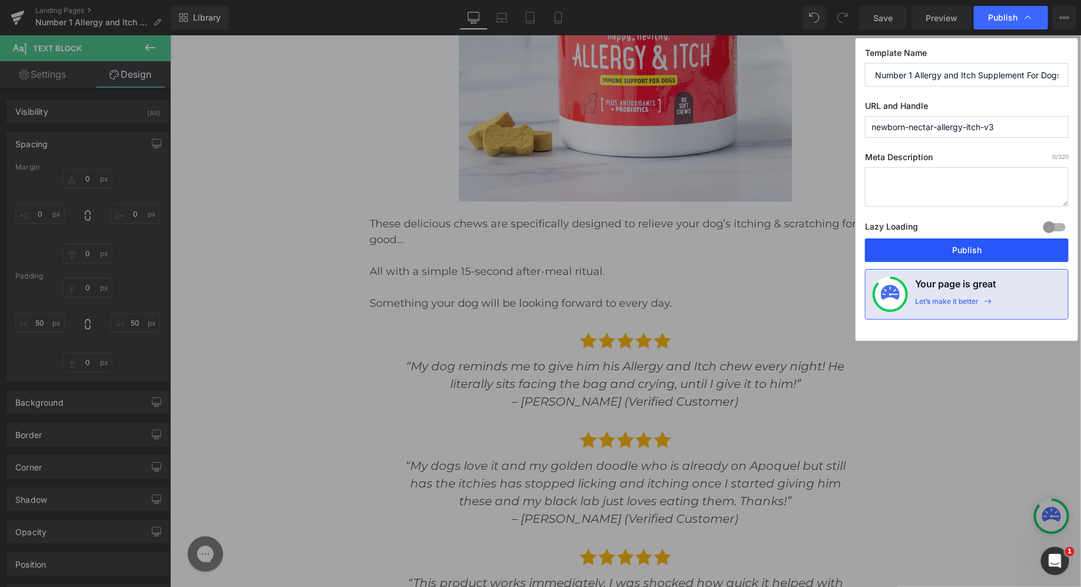
click at [961, 238] on button "Publish" at bounding box center [967, 250] width 204 height 24
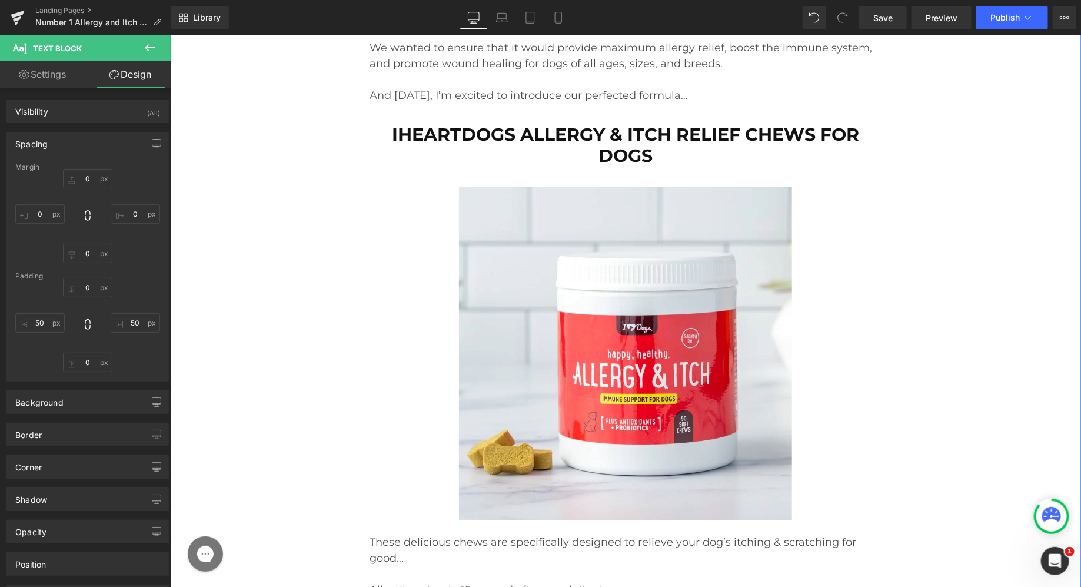
scroll to position [17064, 0]
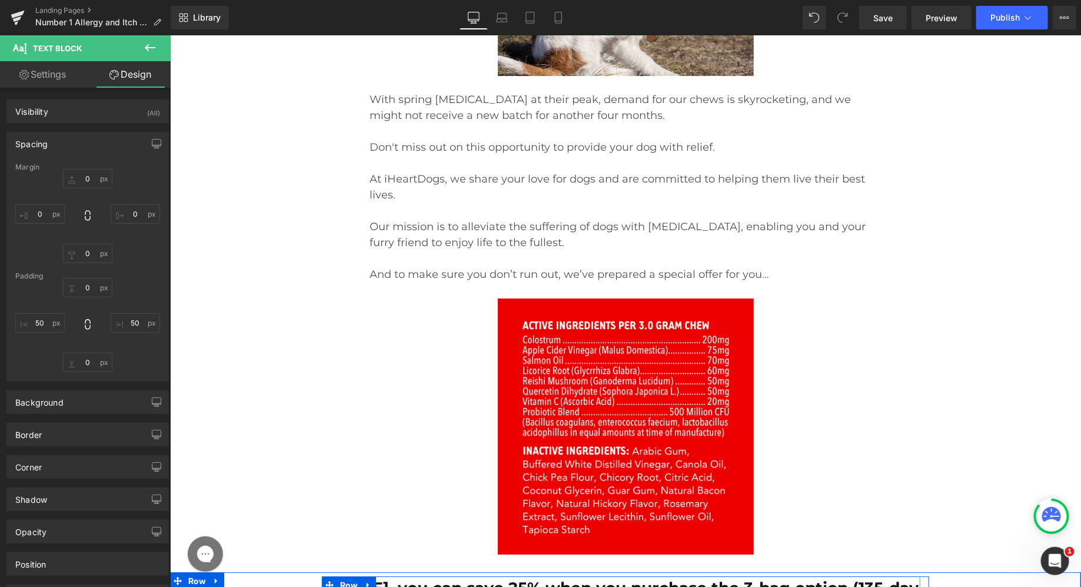
click at [775, 578] on h2 "[DATE], you can save 25% when you purchase the 3-bag option (135-day supply)." at bounding box center [624, 597] width 589 height 38
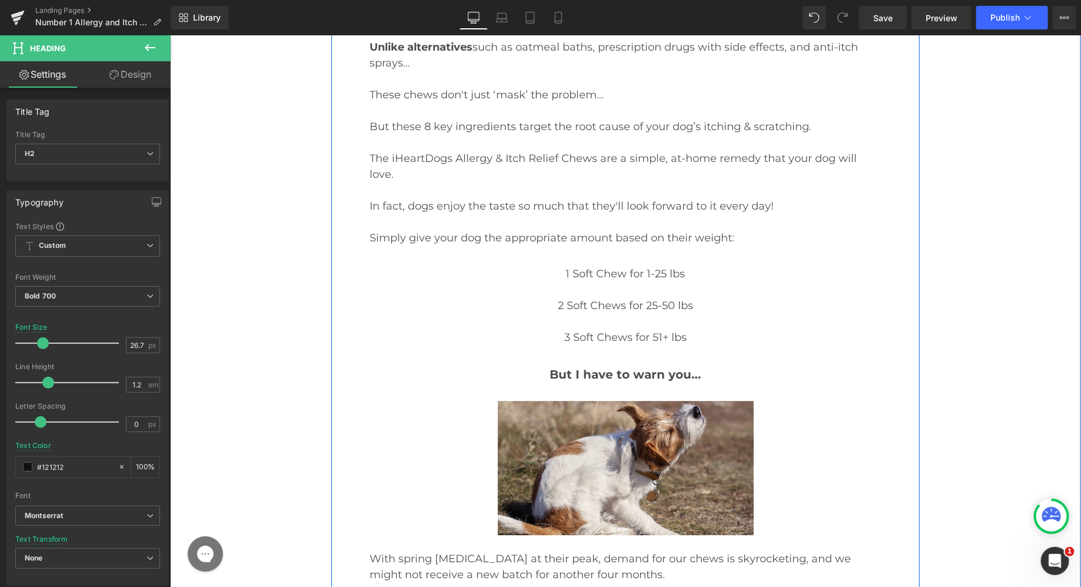
scroll to position [16585, 0]
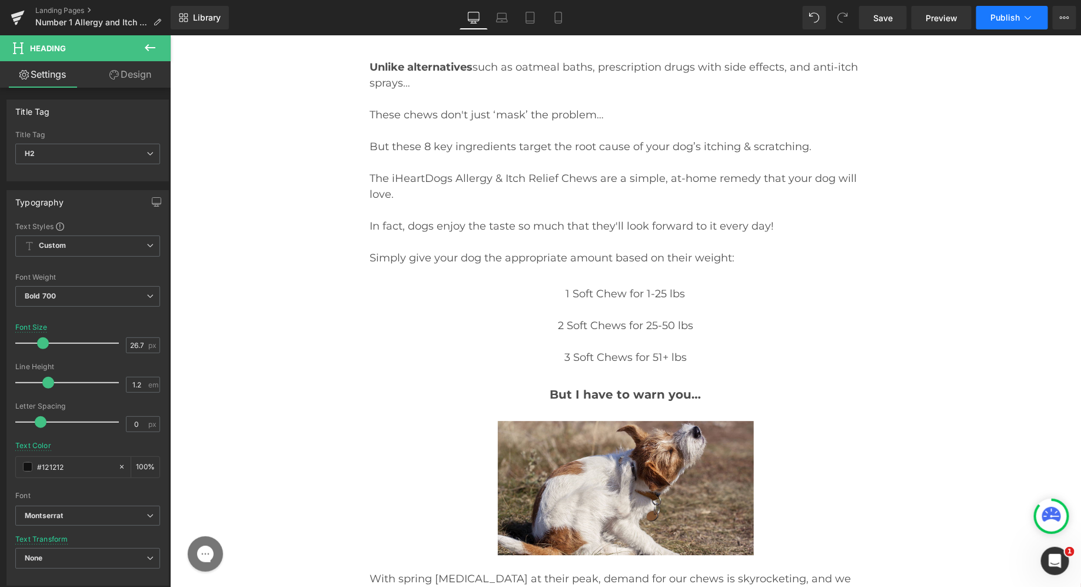
click at [1003, 8] on button "Publish" at bounding box center [1012, 18] width 72 height 24
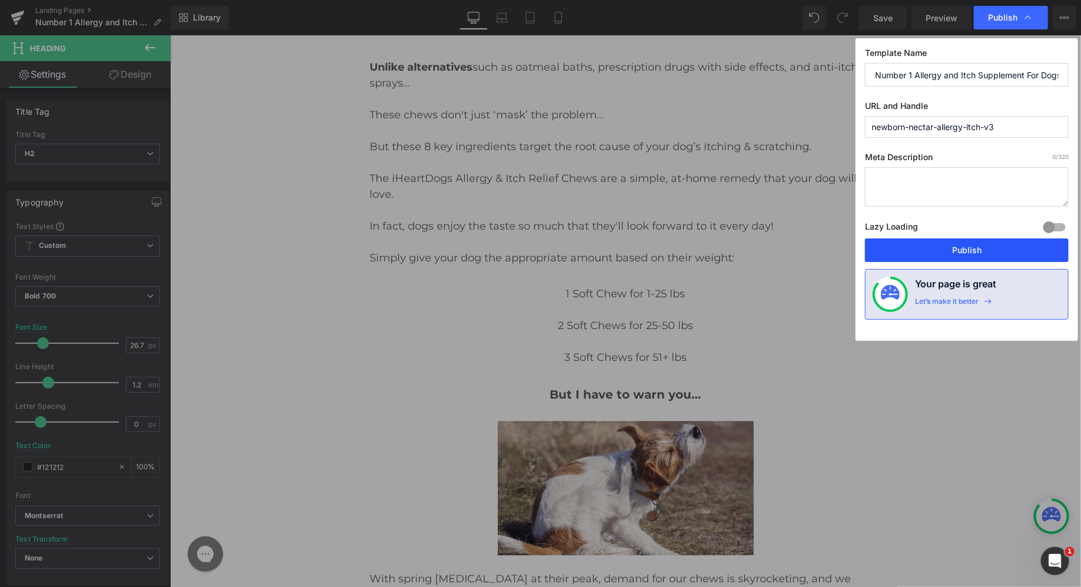
click at [958, 249] on button "Publish" at bounding box center [967, 250] width 204 height 24
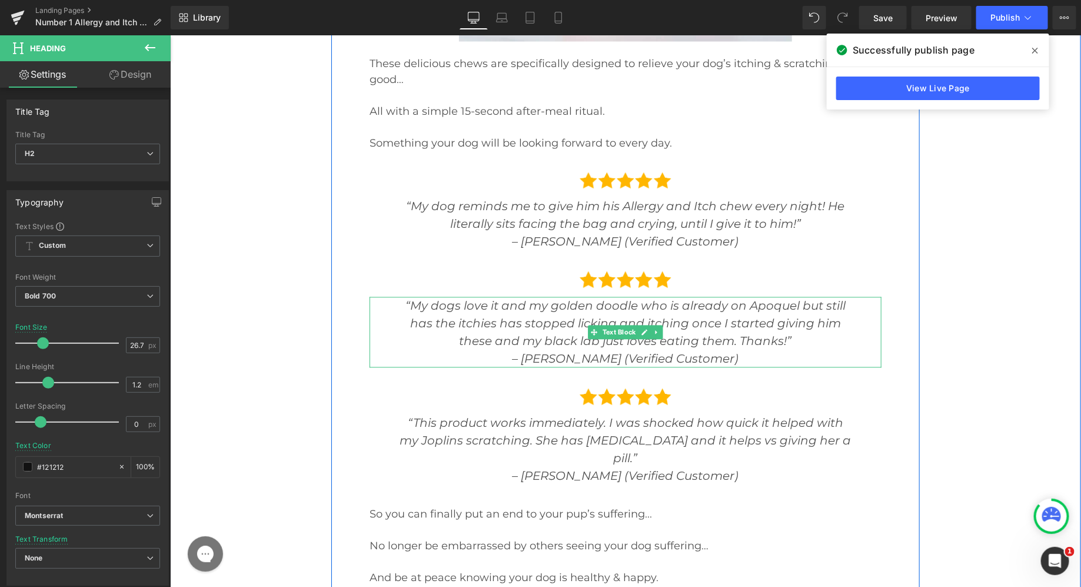
scroll to position [14047, 0]
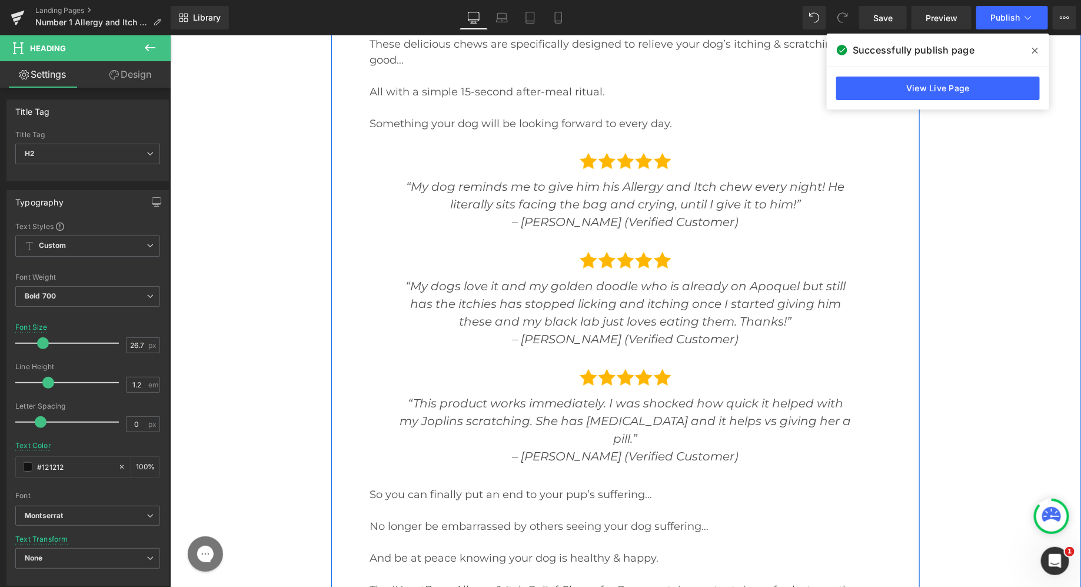
click at [507, 487] on p "So you can finally put an end to your pup’s suffering..." at bounding box center [625, 495] width 512 height 16
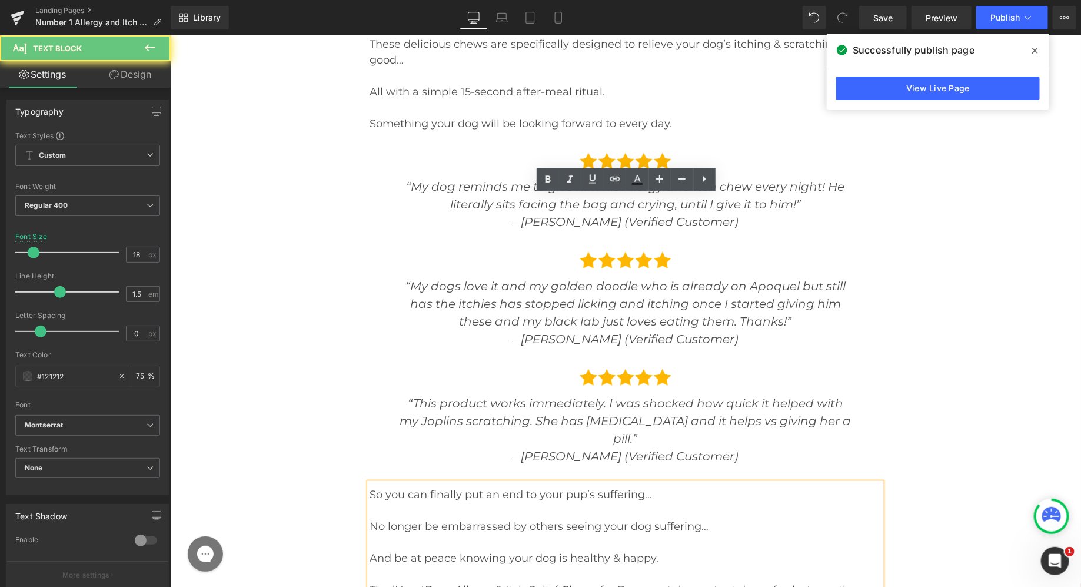
click at [505, 487] on p "So you can finally put an end to your pup’s suffering..." at bounding box center [625, 495] width 512 height 16
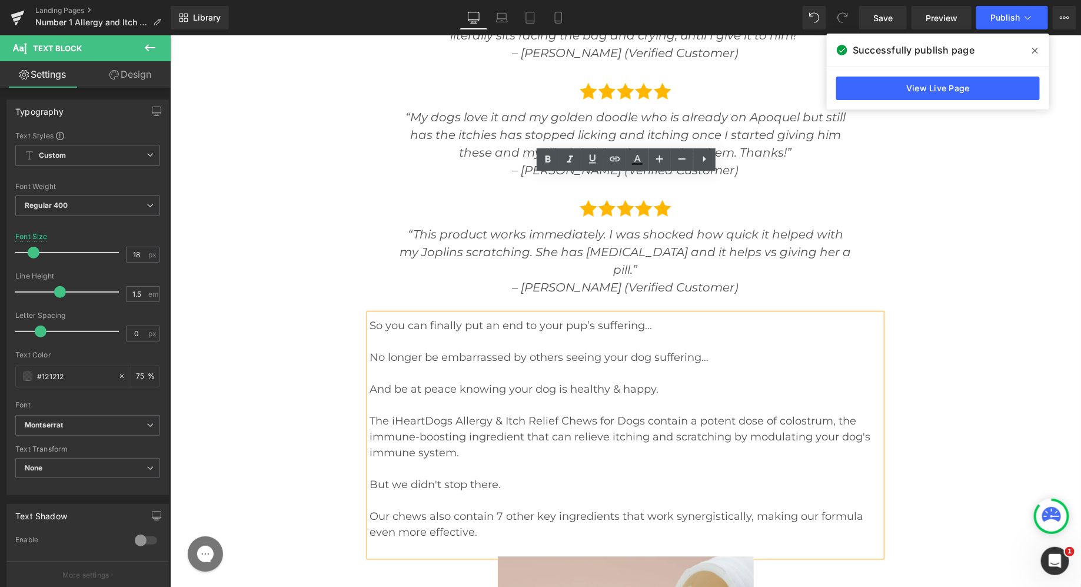
scroll to position [14230, 0]
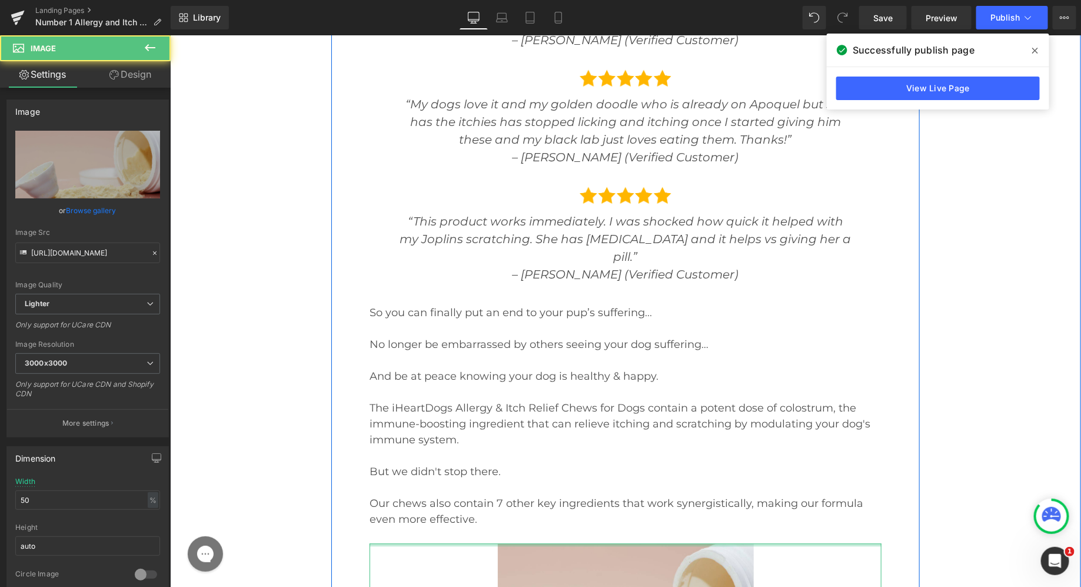
click at [491, 527] on p at bounding box center [625, 535] width 512 height 16
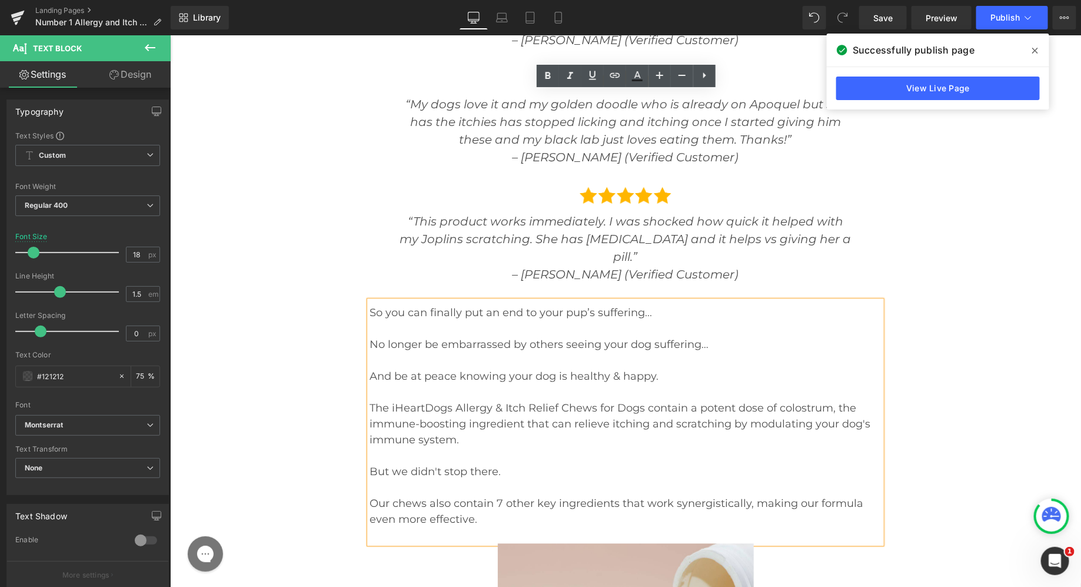
click at [484, 527] on p at bounding box center [625, 535] width 512 height 16
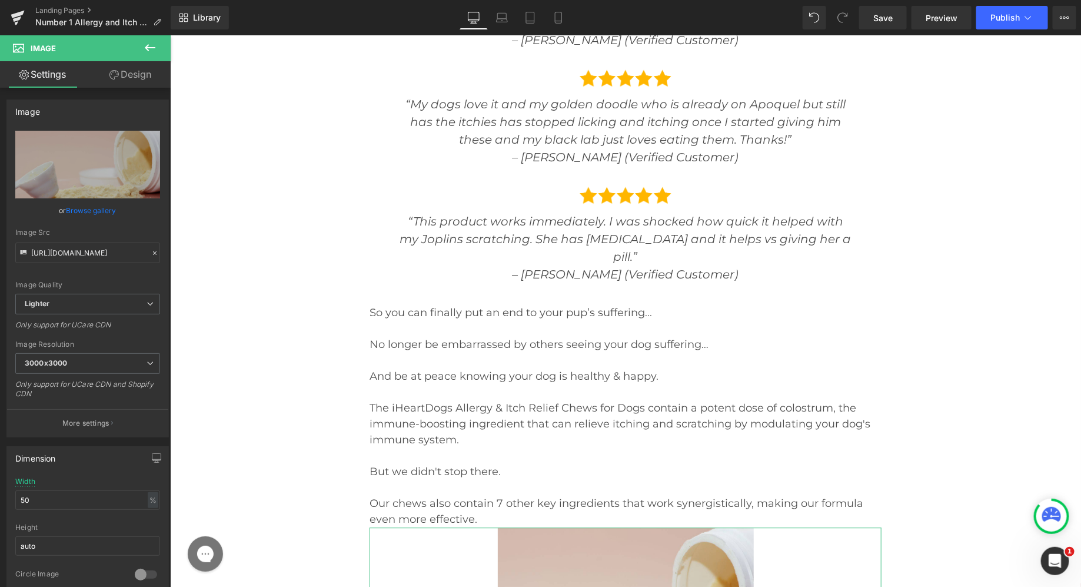
click at [135, 74] on link "Design" at bounding box center [130, 74] width 85 height 26
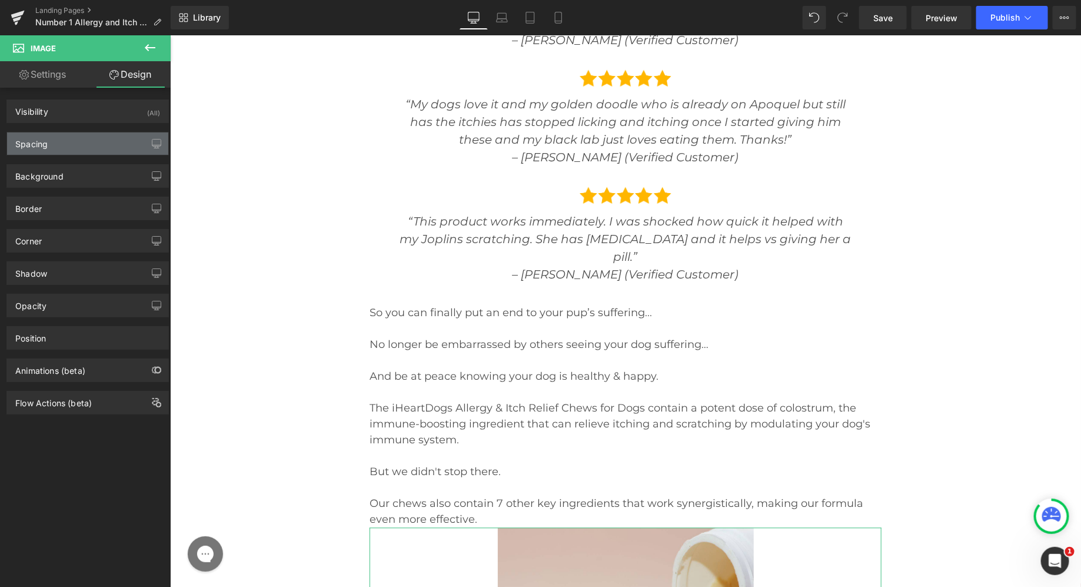
click at [112, 144] on div "Spacing" at bounding box center [87, 143] width 161 height 22
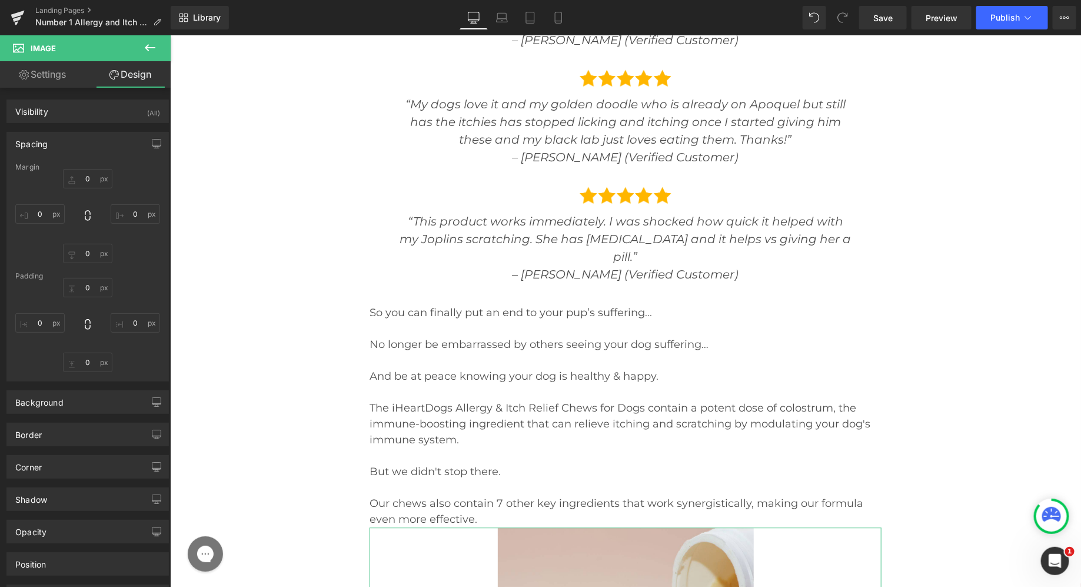
type input "0"
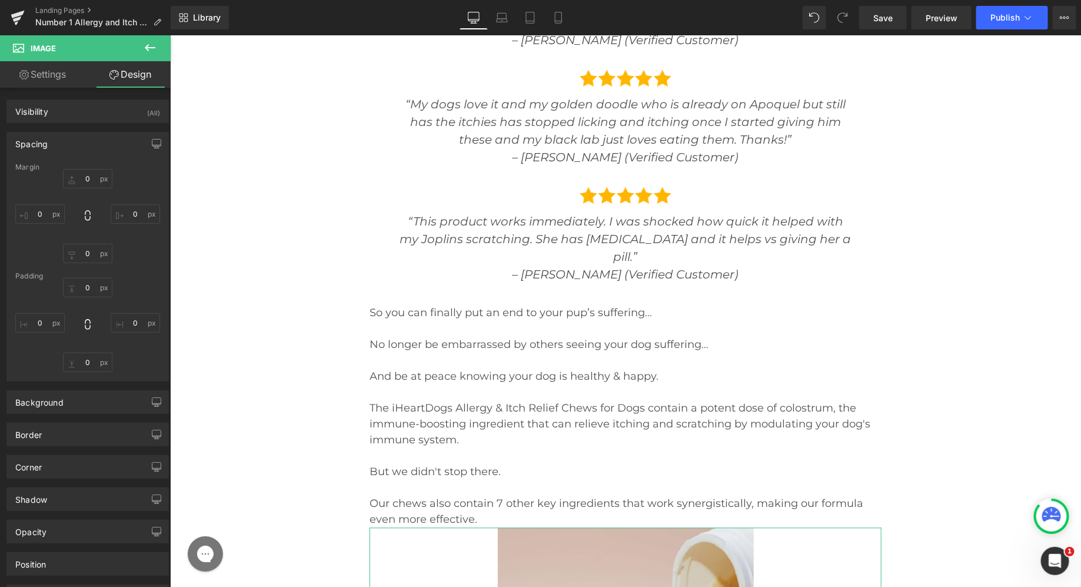
type input "0"
click at [86, 174] on input "0" at bounding box center [87, 178] width 49 height 19
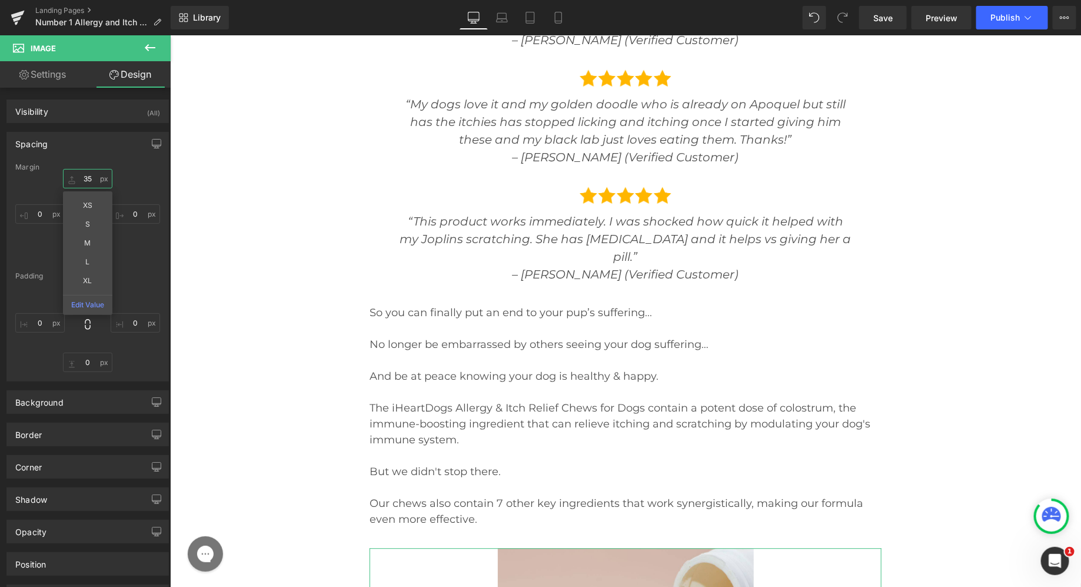
type input "35"
click at [157, 290] on div "Margin 35 35 0px 0 0px 0 0px 0 [GEOGRAPHIC_DATA] 0px 0 0px 0 0px 0 0px 0" at bounding box center [87, 272] width 161 height 218
click at [82, 258] on input "0" at bounding box center [87, 253] width 49 height 19
click at [78, 255] on input "0" at bounding box center [87, 253] width 49 height 19
type input "10"
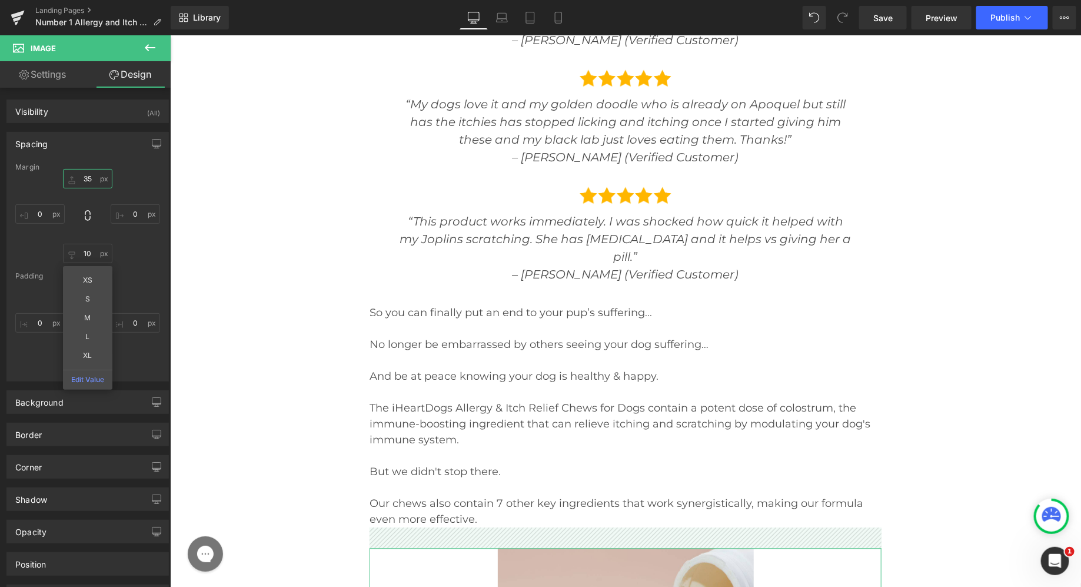
click at [85, 175] on input "35" at bounding box center [87, 178] width 49 height 19
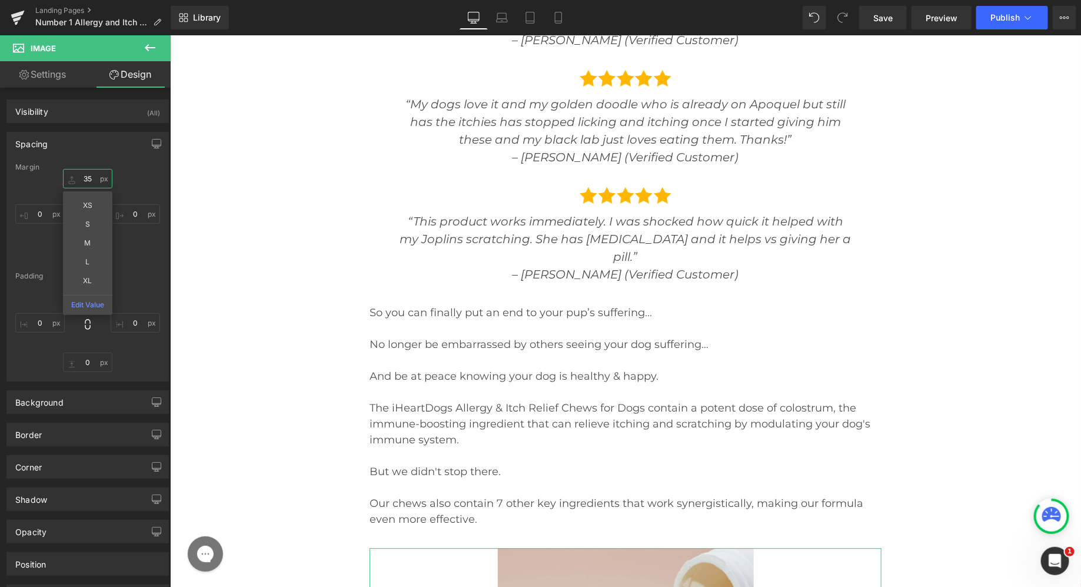
click at [85, 175] on input "35" at bounding box center [87, 178] width 49 height 19
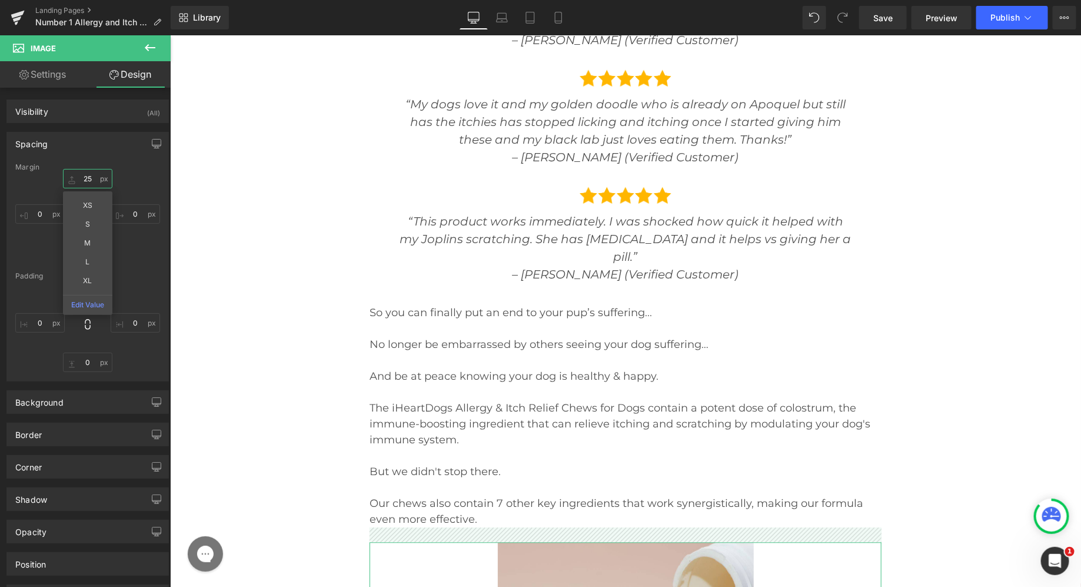
click at [86, 175] on input "25" at bounding box center [87, 178] width 49 height 19
type input "35"
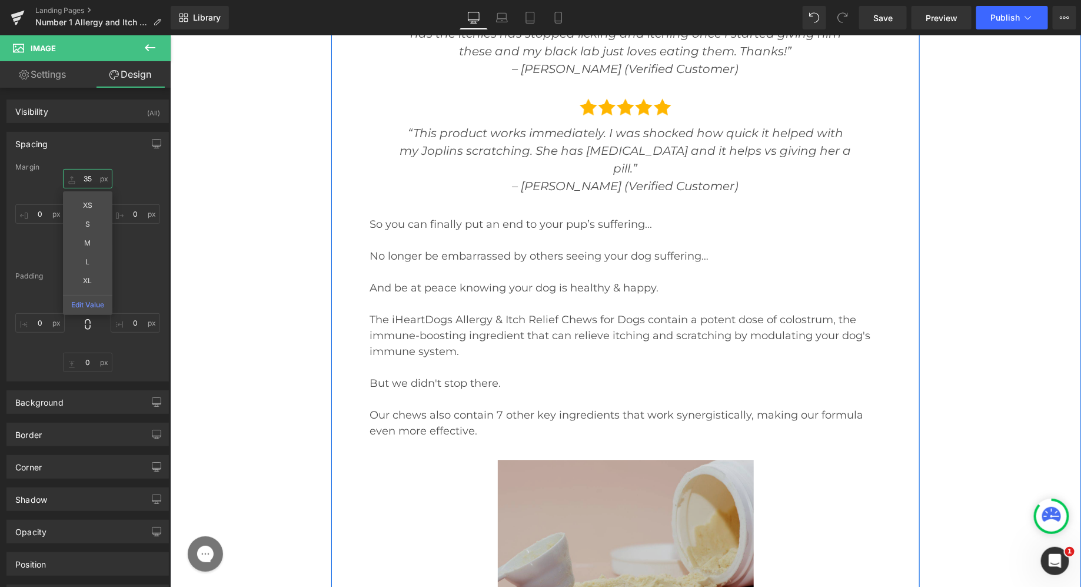
scroll to position [14332, 0]
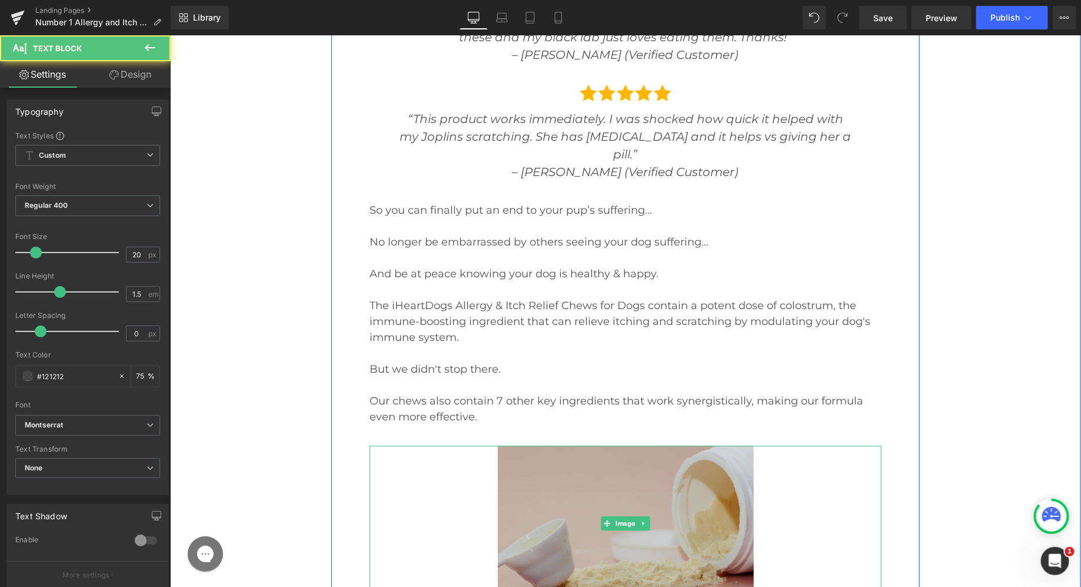
click at [598, 445] on img at bounding box center [625, 523] width 256 height 156
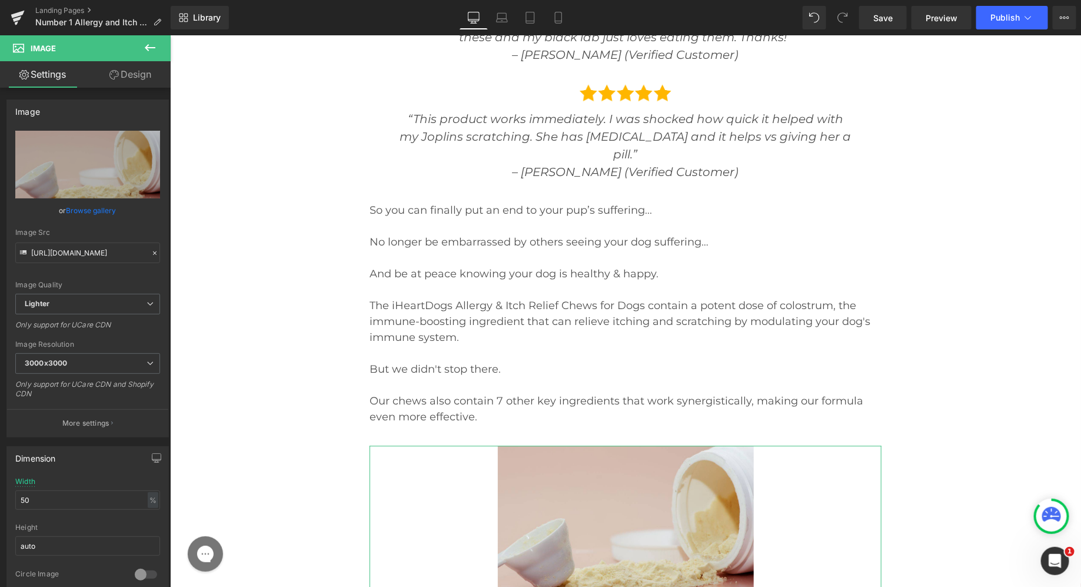
click at [145, 71] on link "Design" at bounding box center [130, 74] width 85 height 26
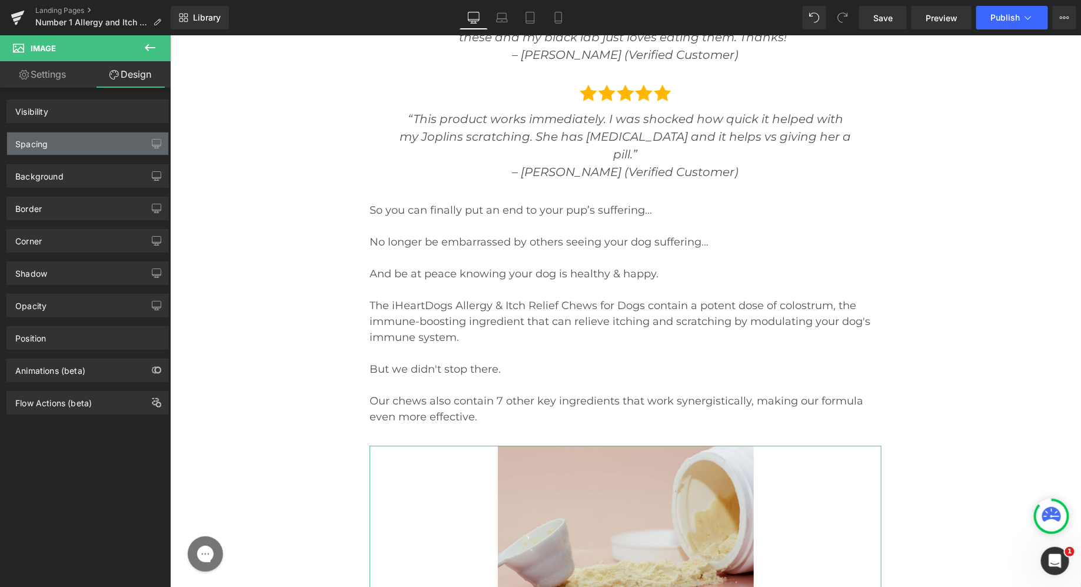
click at [96, 146] on div "Spacing" at bounding box center [87, 143] width 161 height 22
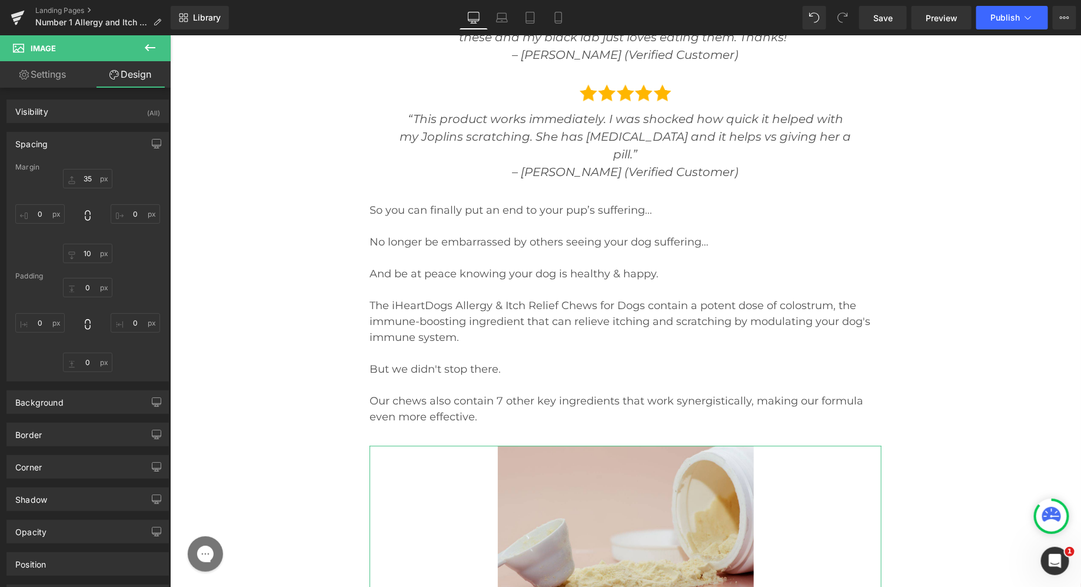
type input "35"
type input "0"
type input "10"
type input "0"
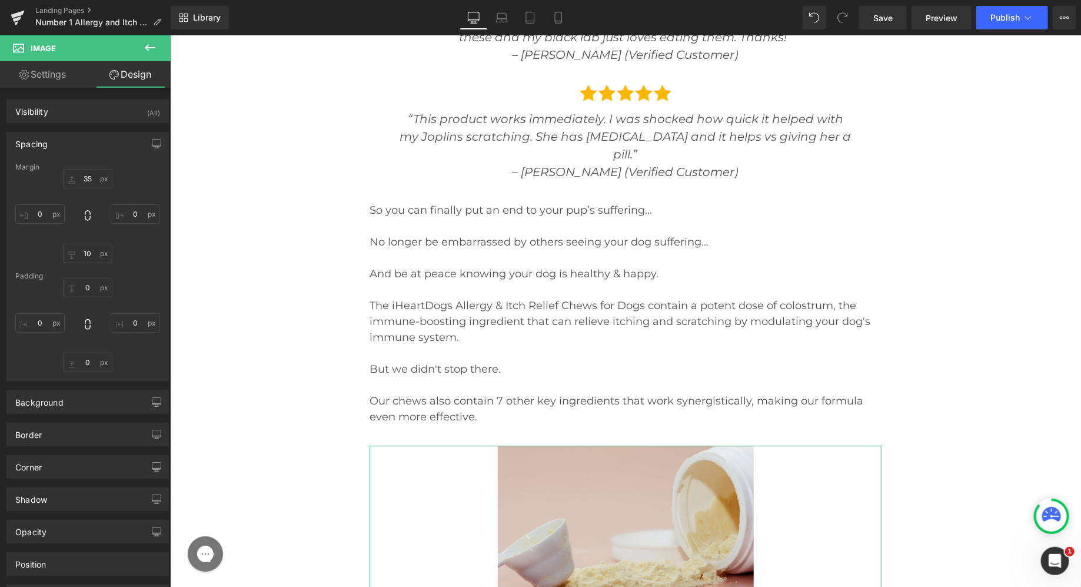
type input "0"
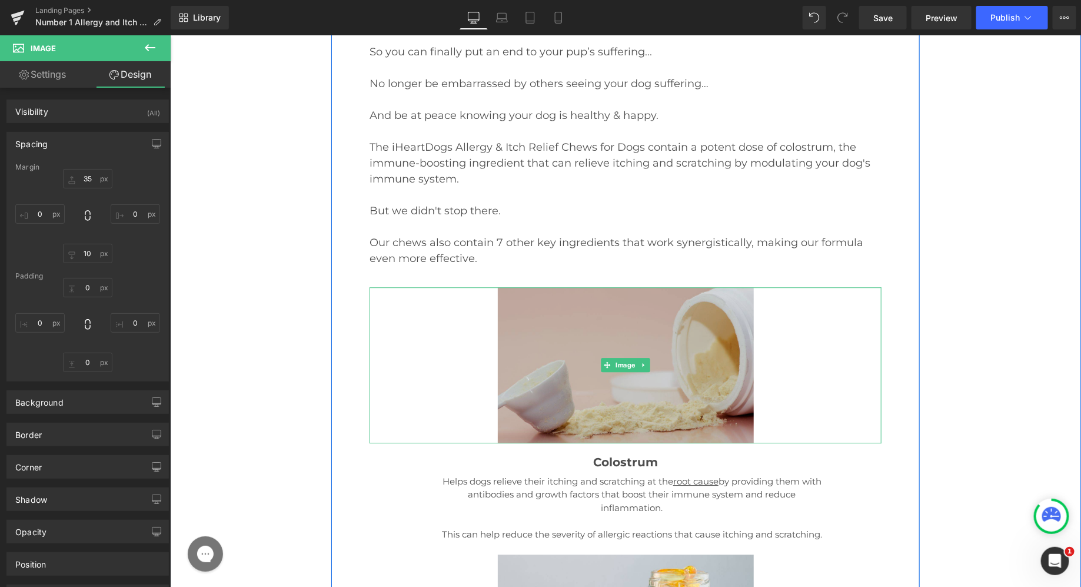
scroll to position [14495, 0]
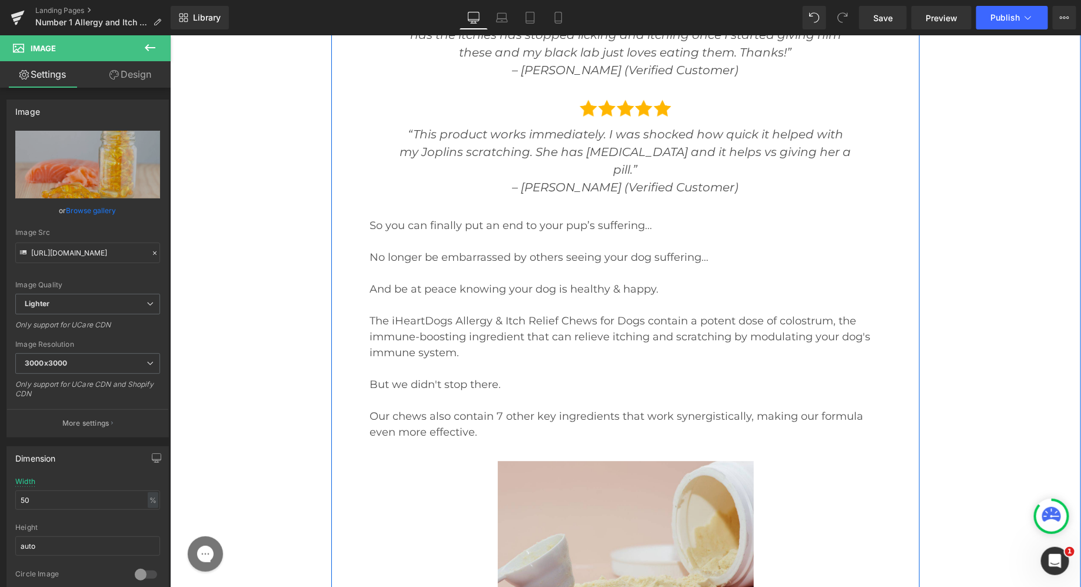
scroll to position [14315, 0]
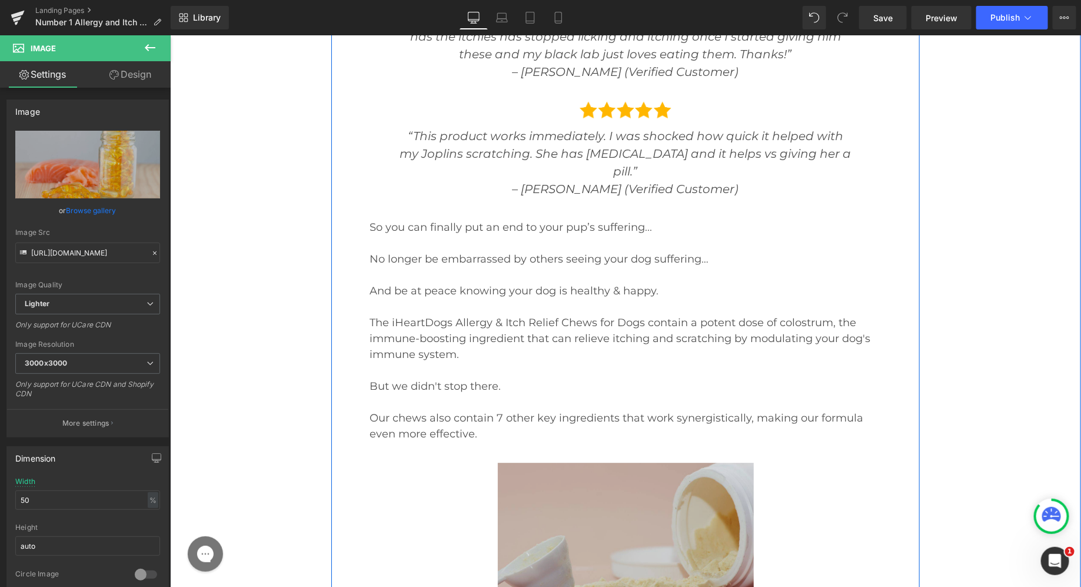
click at [590, 462] on img at bounding box center [625, 540] width 256 height 156
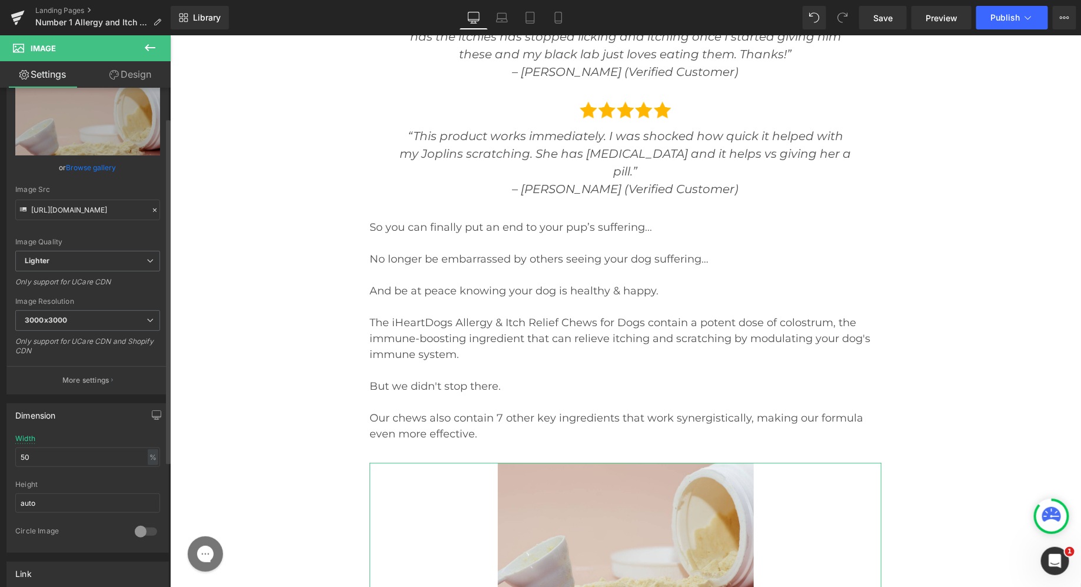
scroll to position [60, 0]
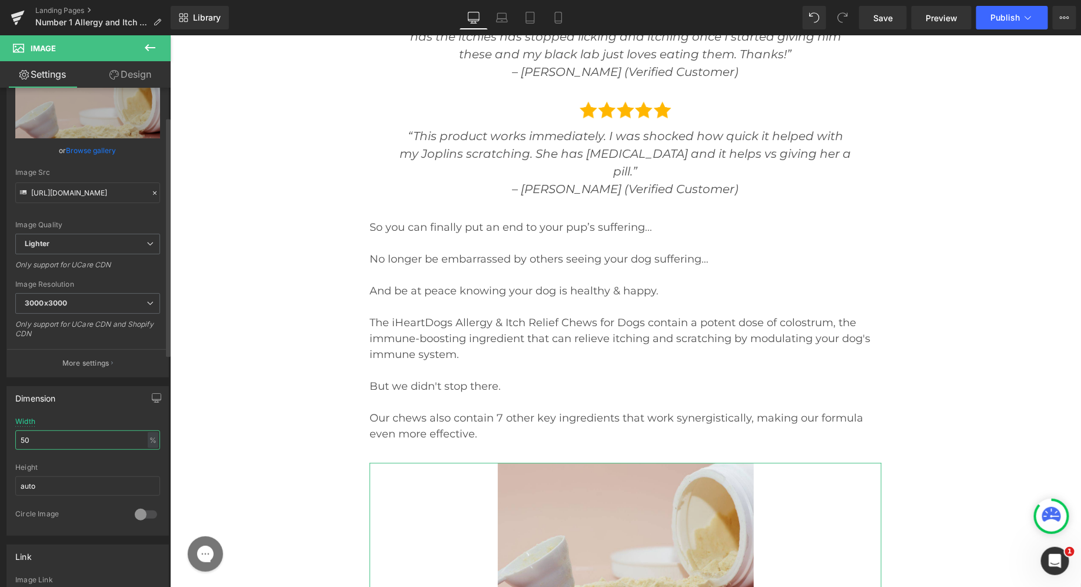
click at [41, 430] on input "50" at bounding box center [87, 439] width 145 height 19
type input "65"
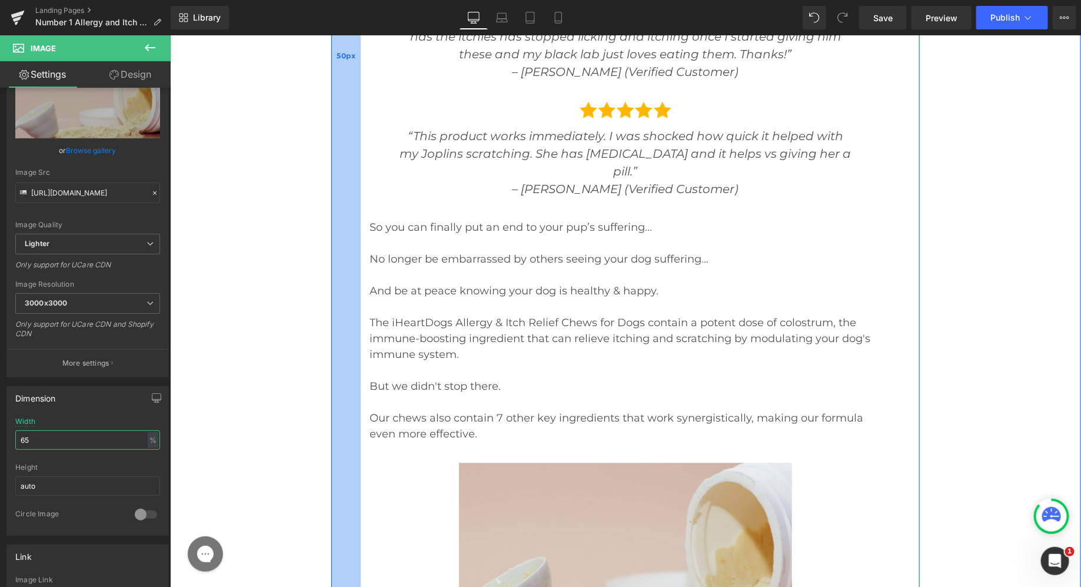
scroll to position [14496, 0]
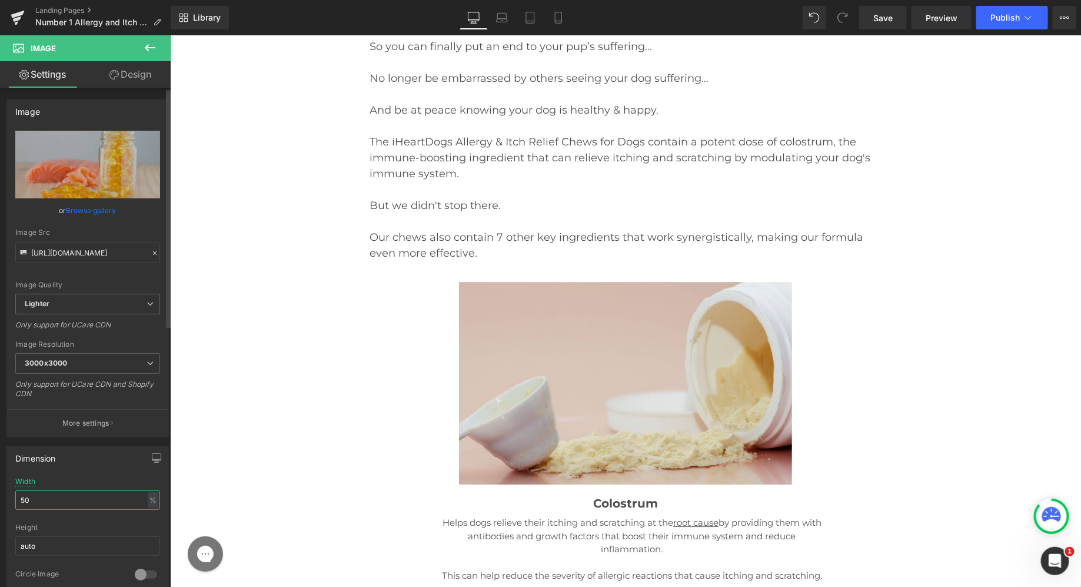
click at [51, 499] on input "50" at bounding box center [87, 499] width 145 height 19
type input "65"
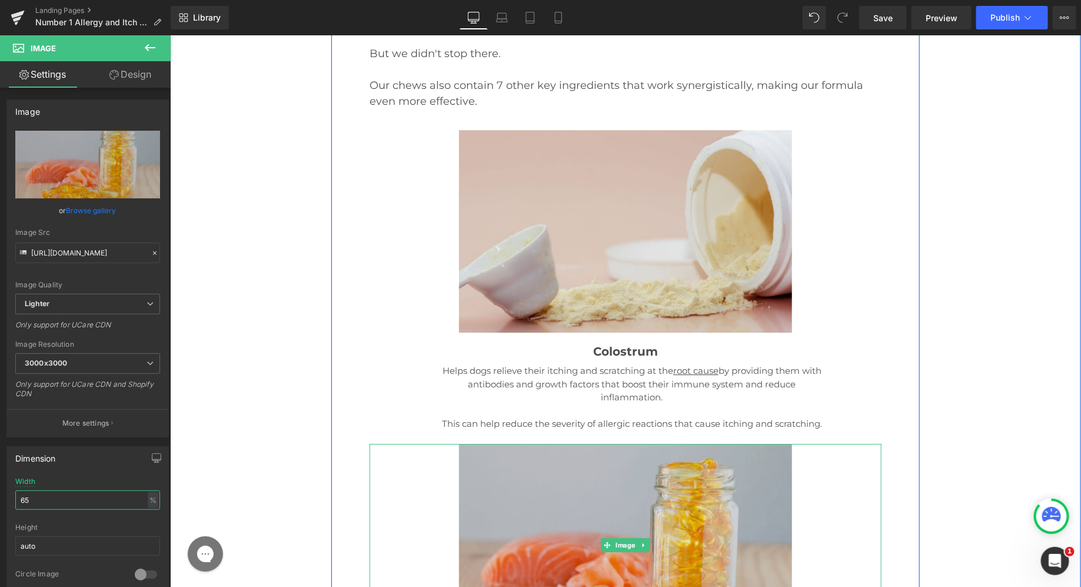
scroll to position [14661, 0]
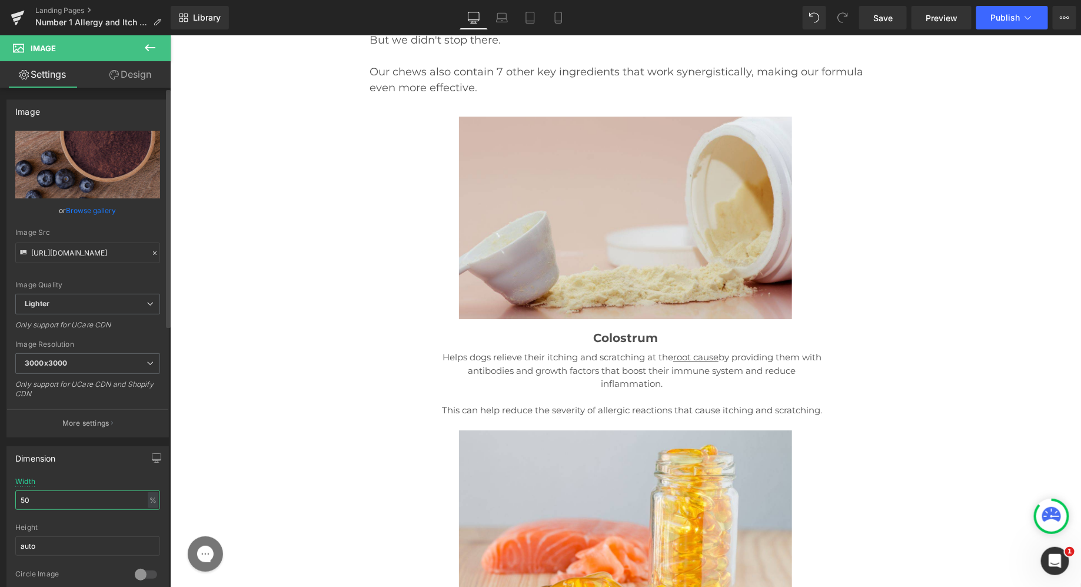
click at [88, 491] on input "50" at bounding box center [87, 499] width 145 height 19
type input "65"
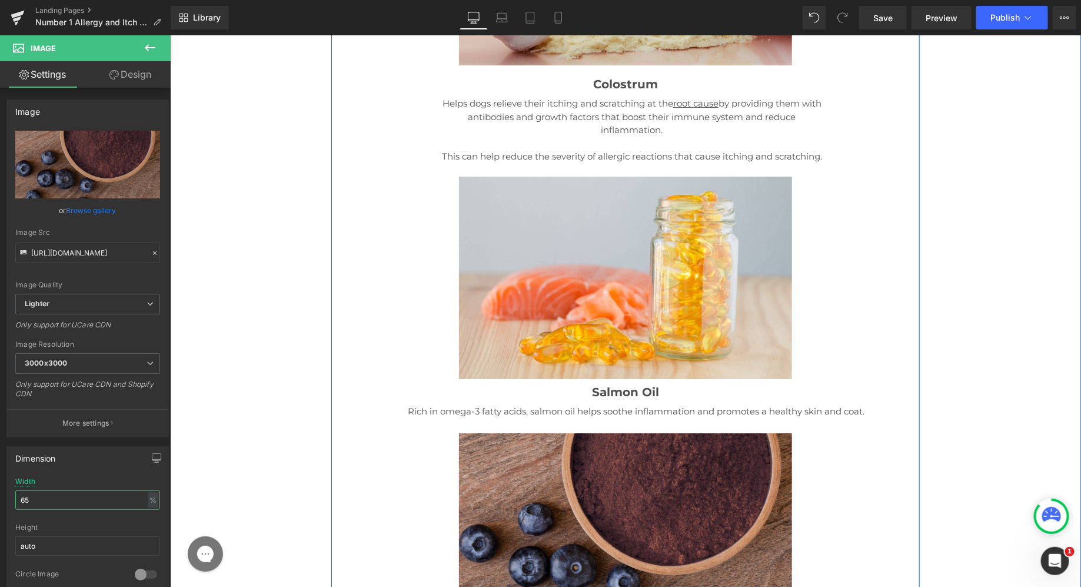
scroll to position [14920, 0]
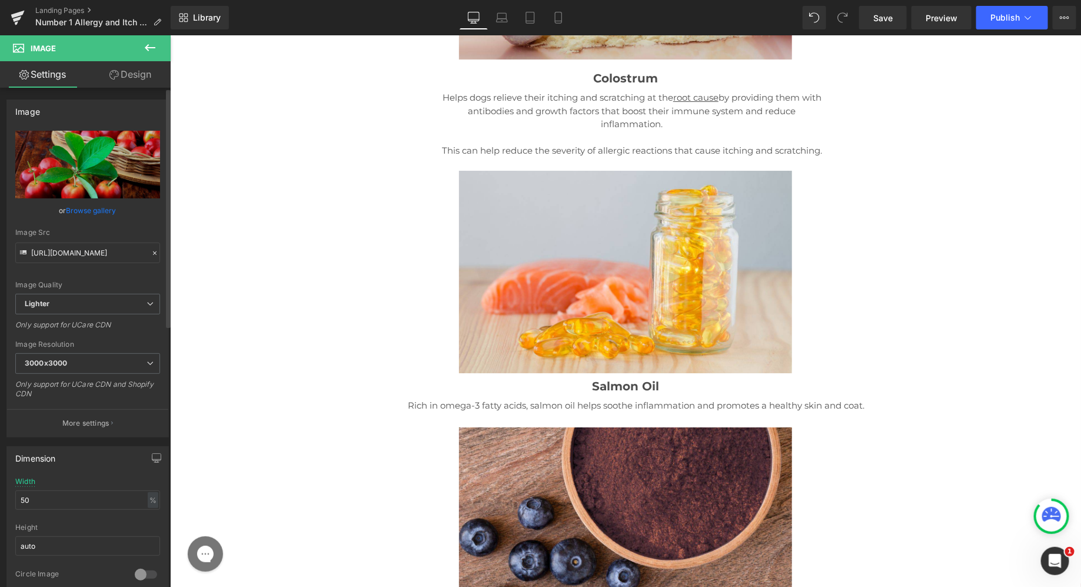
click at [86, 484] on div "Width 50 % % px" at bounding box center [87, 500] width 145 height 46
click at [86, 485] on div "Width 50 % % px" at bounding box center [87, 500] width 145 height 46
click at [86, 493] on input "50" at bounding box center [87, 499] width 145 height 19
type input "65"
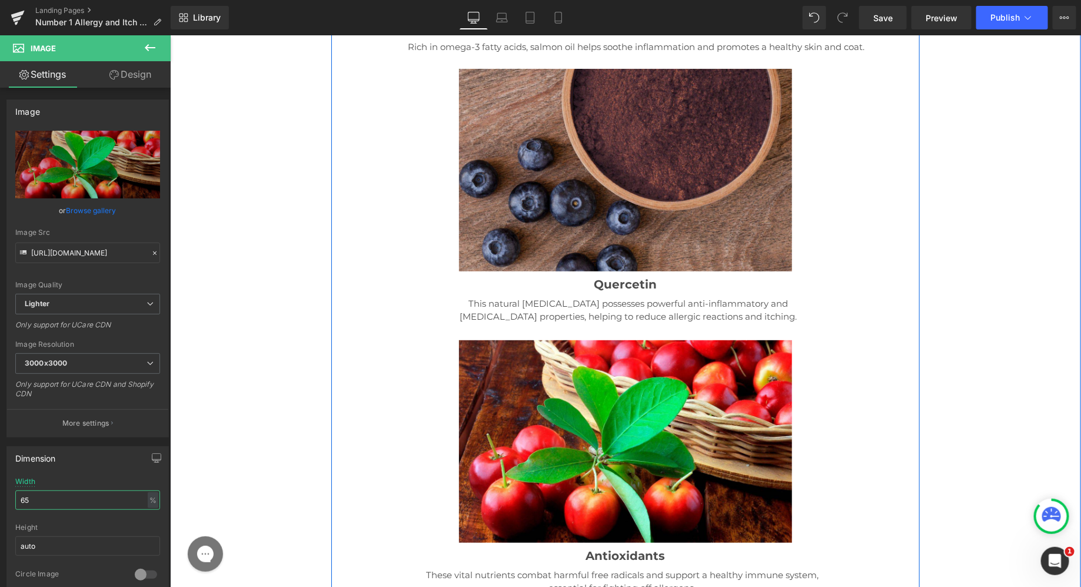
scroll to position [15289, 0]
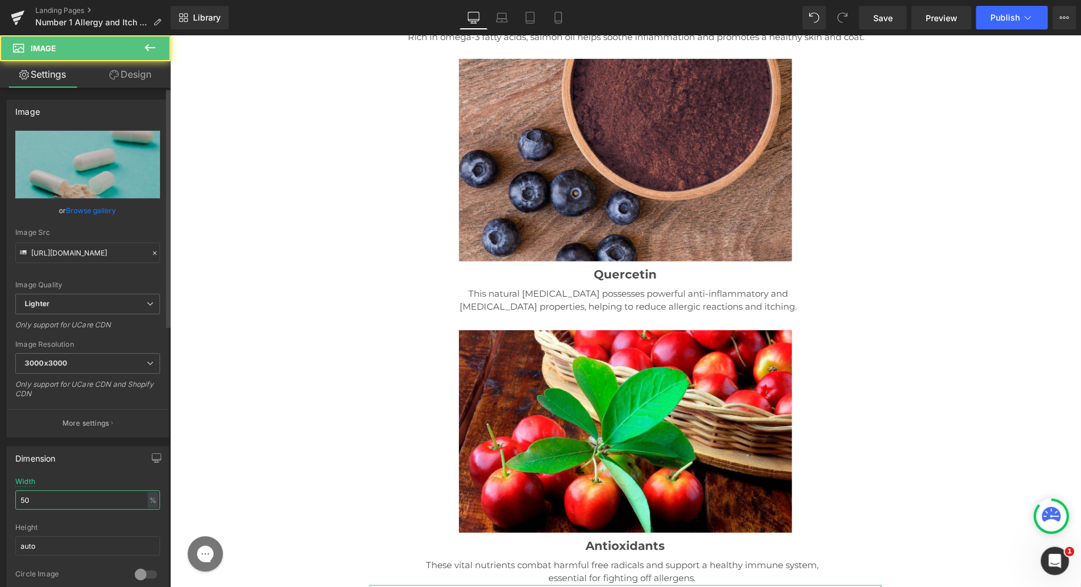
click at [76, 498] on input "50" at bounding box center [87, 499] width 145 height 19
type input "65"
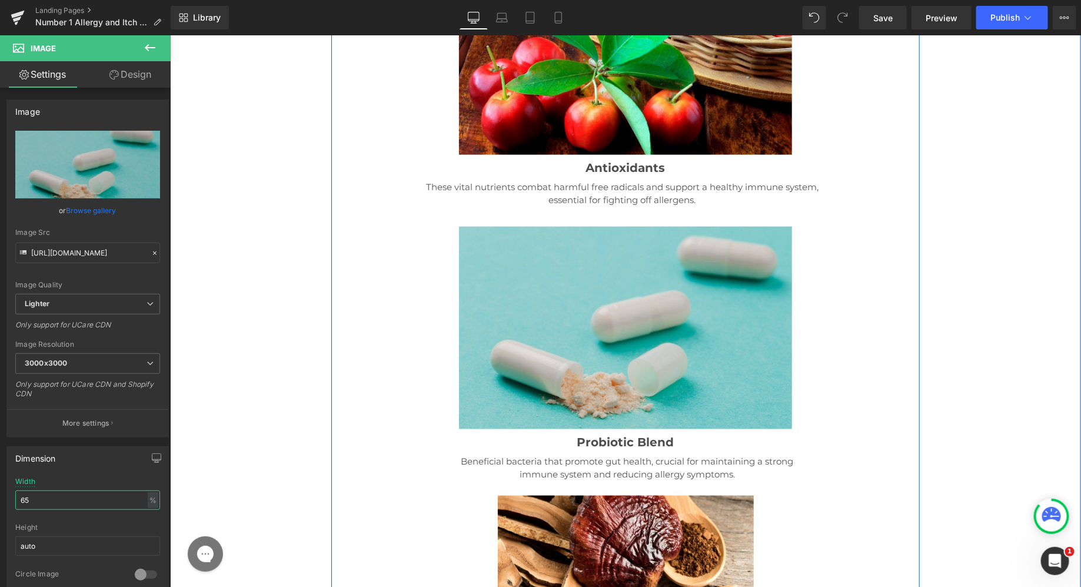
scroll to position [15674, 0]
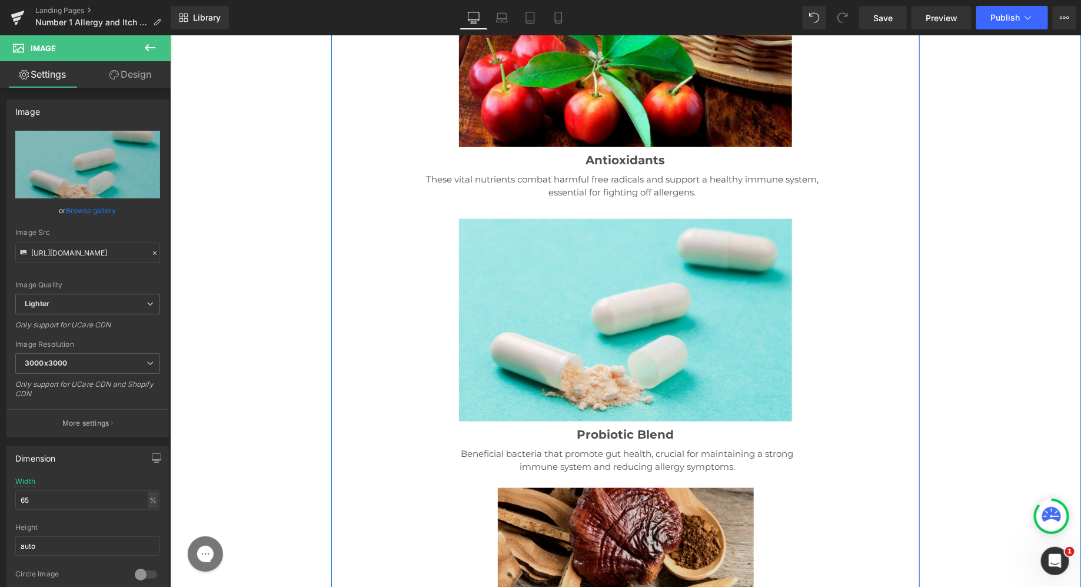
click at [594, 473] on img at bounding box center [625, 564] width 256 height 182
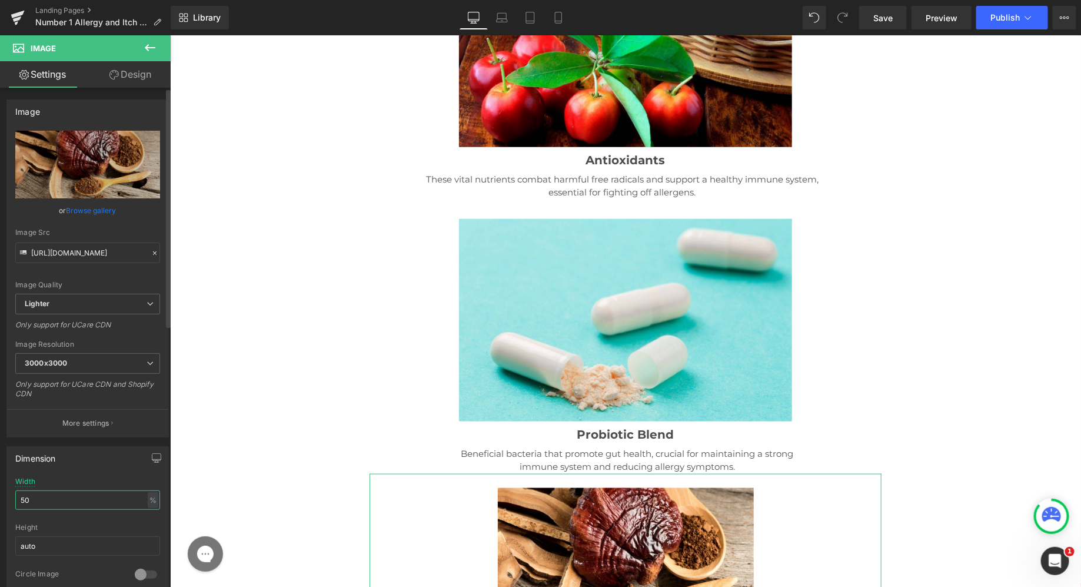
click at [66, 502] on input "50" at bounding box center [87, 499] width 145 height 19
type input "65"
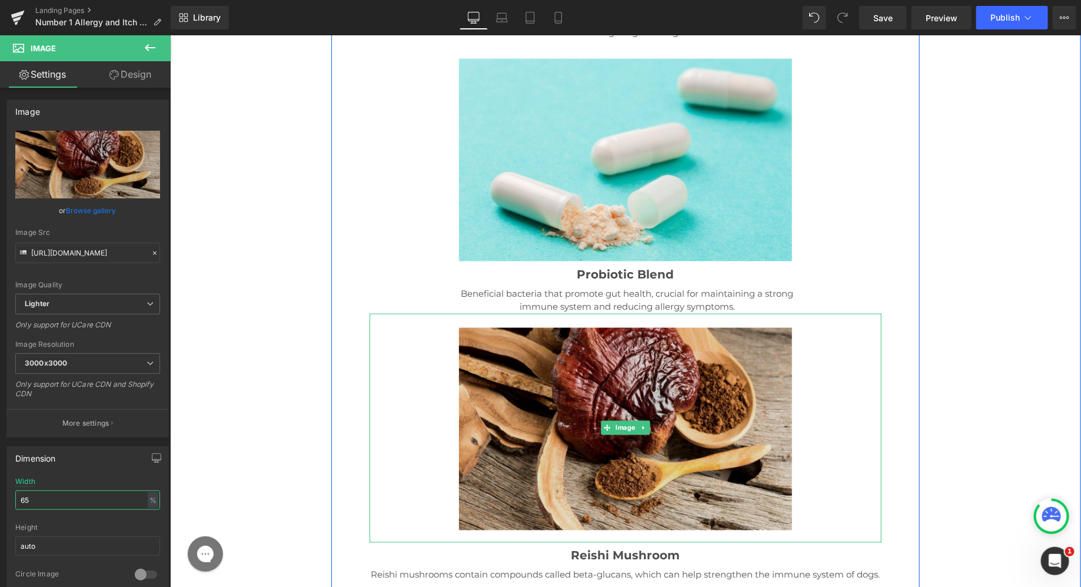
scroll to position [15946, 0]
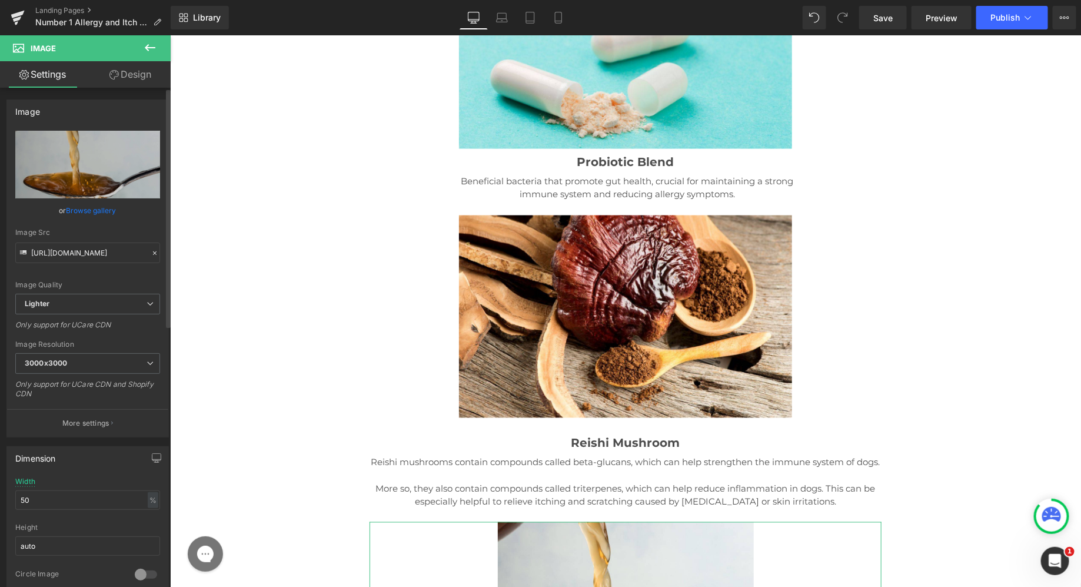
click at [81, 484] on div "Width 50 % % px" at bounding box center [87, 500] width 145 height 46
click at [81, 493] on input "50" at bounding box center [87, 499] width 145 height 19
type input "65"
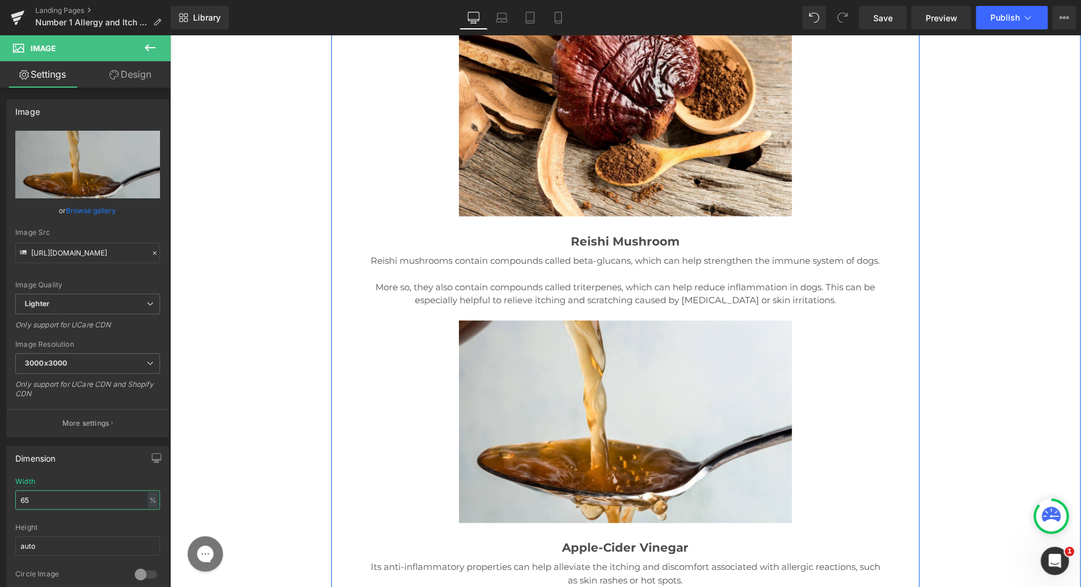
scroll to position [16202, 0]
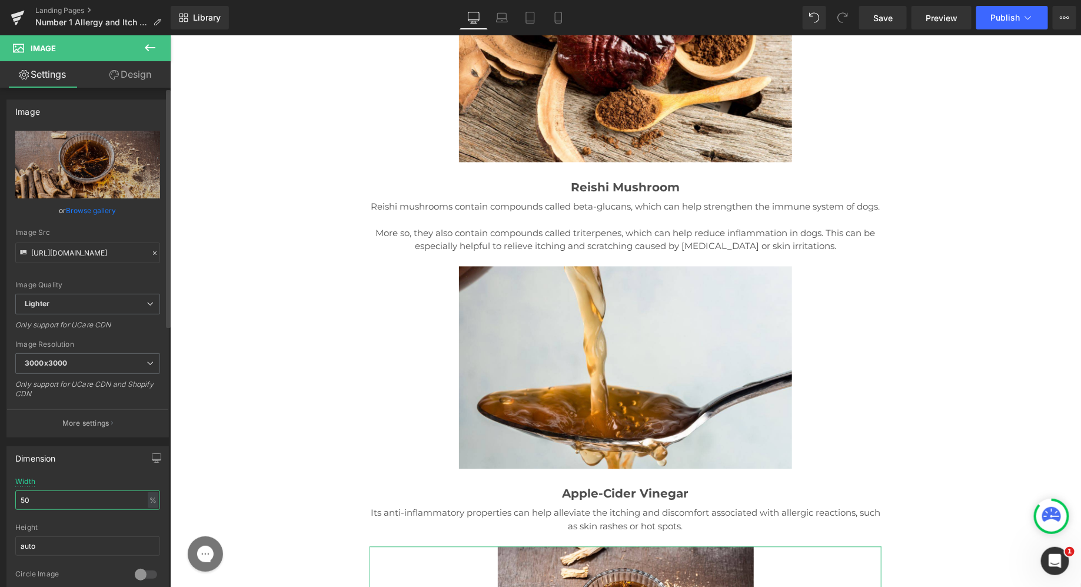
click at [66, 504] on input "50" at bounding box center [87, 499] width 145 height 19
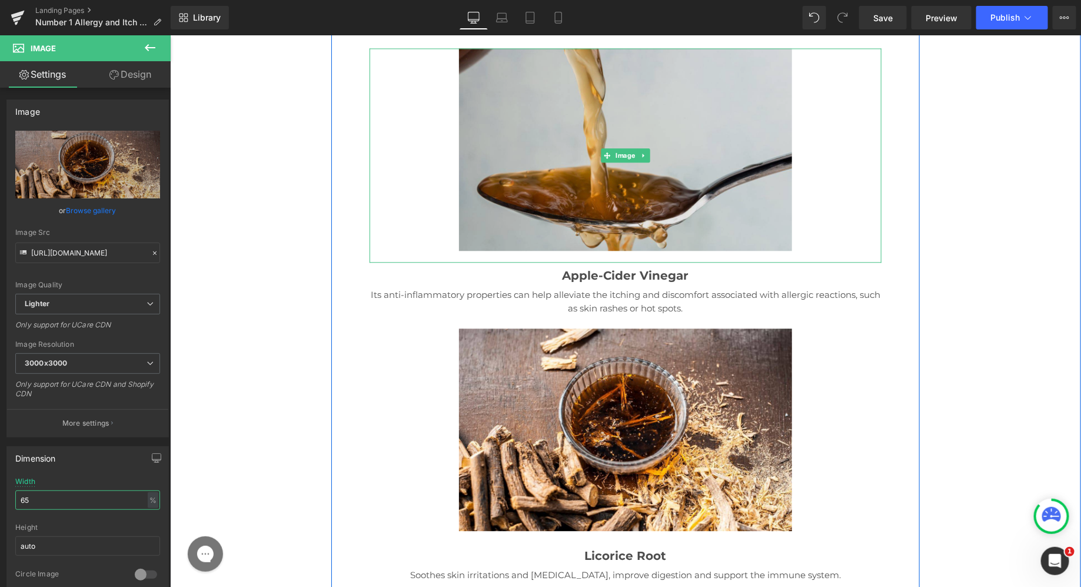
scroll to position [16640, 0]
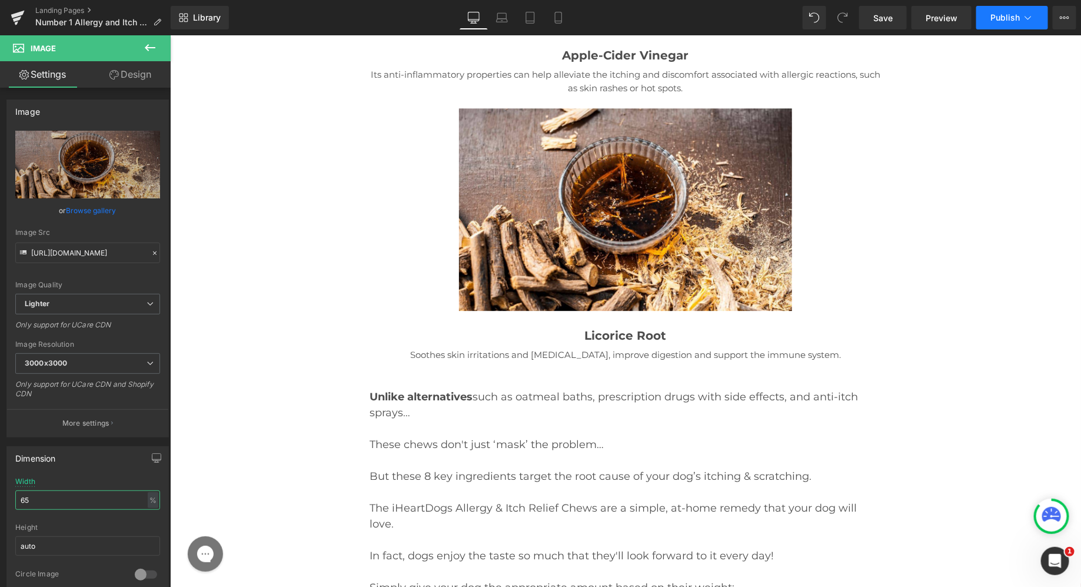
type input "65"
click at [1007, 22] on button "Publish" at bounding box center [1012, 18] width 72 height 24
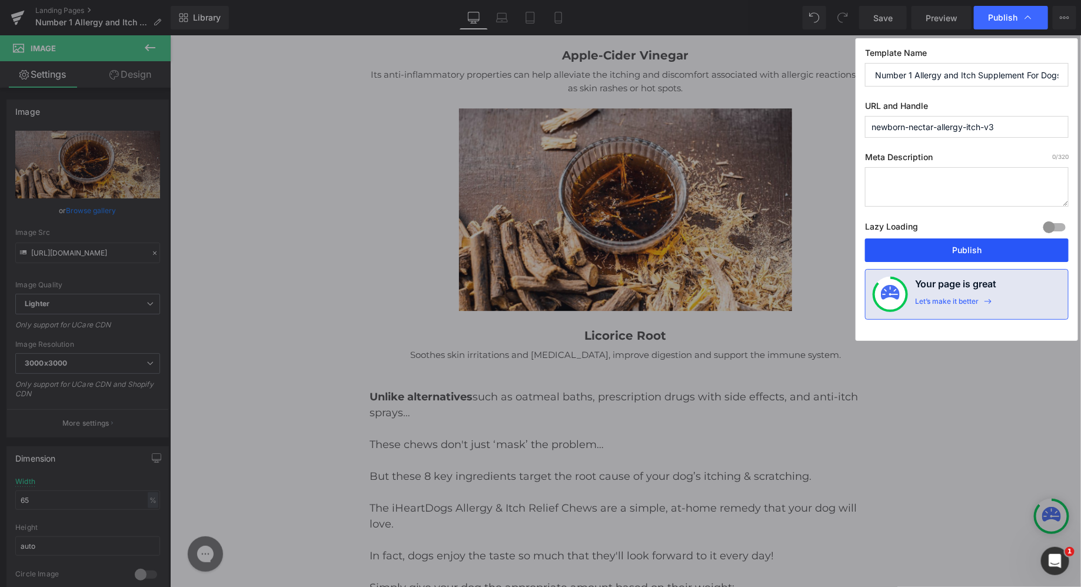
click at [936, 244] on button "Publish" at bounding box center [967, 250] width 204 height 24
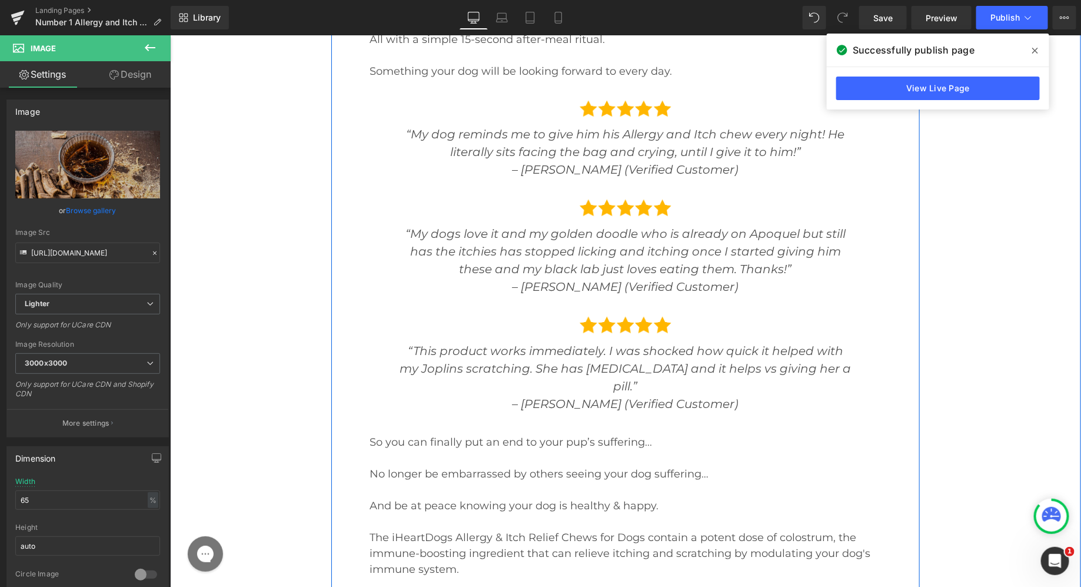
scroll to position [14107, 0]
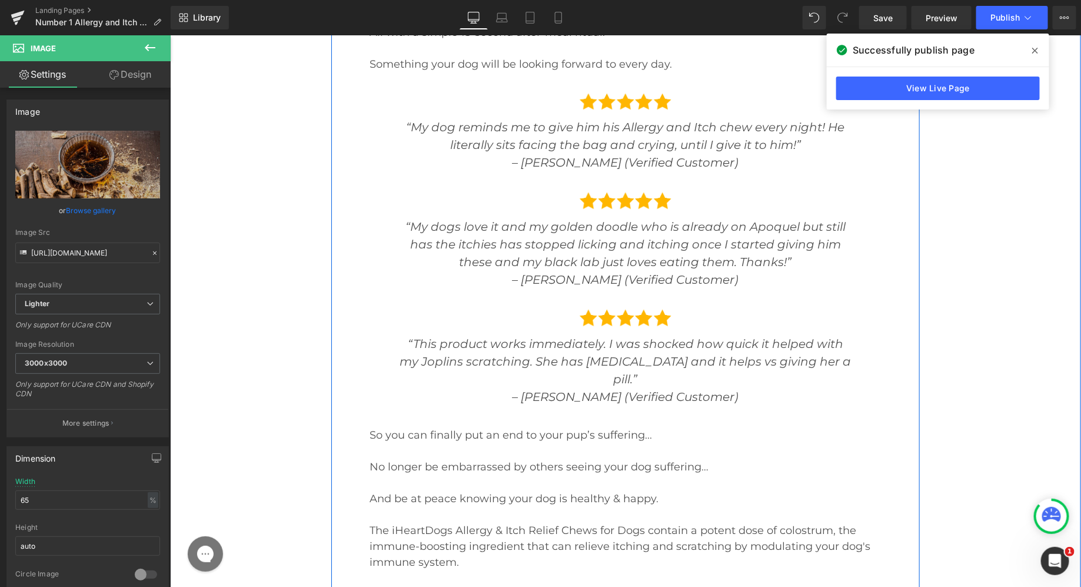
click at [594, 405] on p at bounding box center [624, 414] width 453 height 18
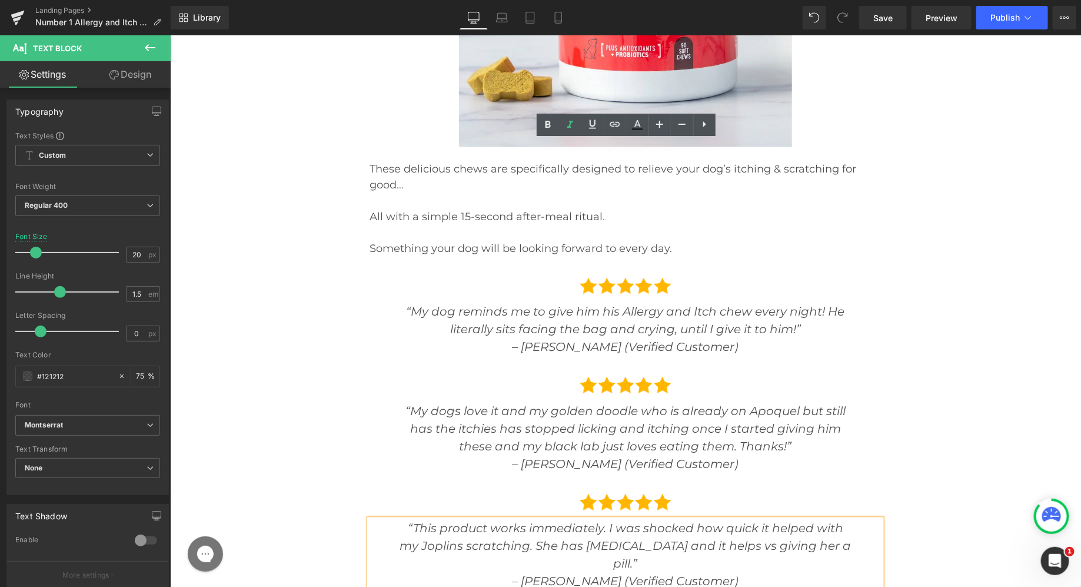
scroll to position [13903, 0]
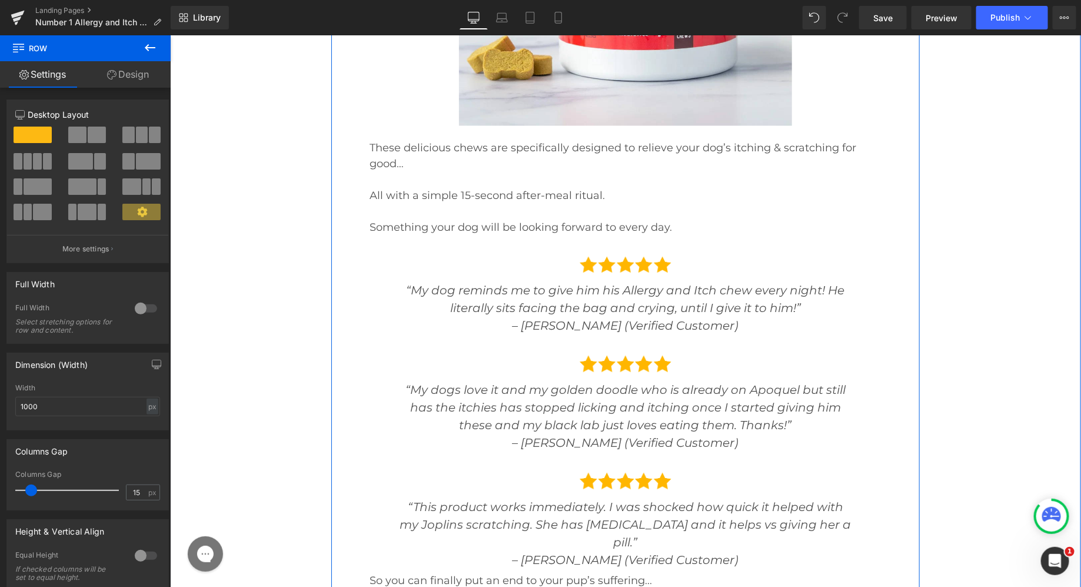
scroll to position [13966, 0]
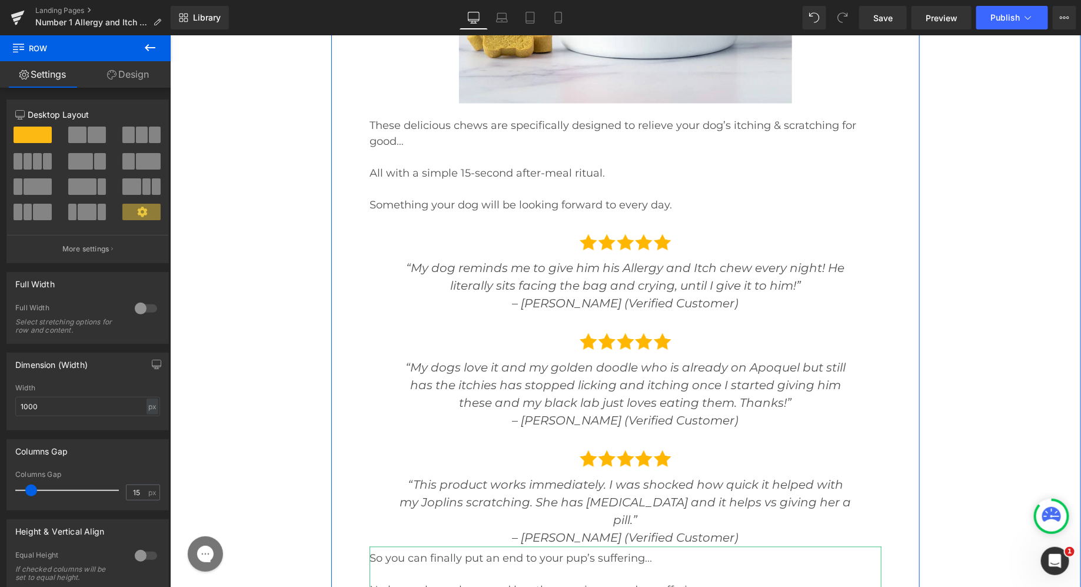
click at [537, 566] on p at bounding box center [625, 574] width 512 height 16
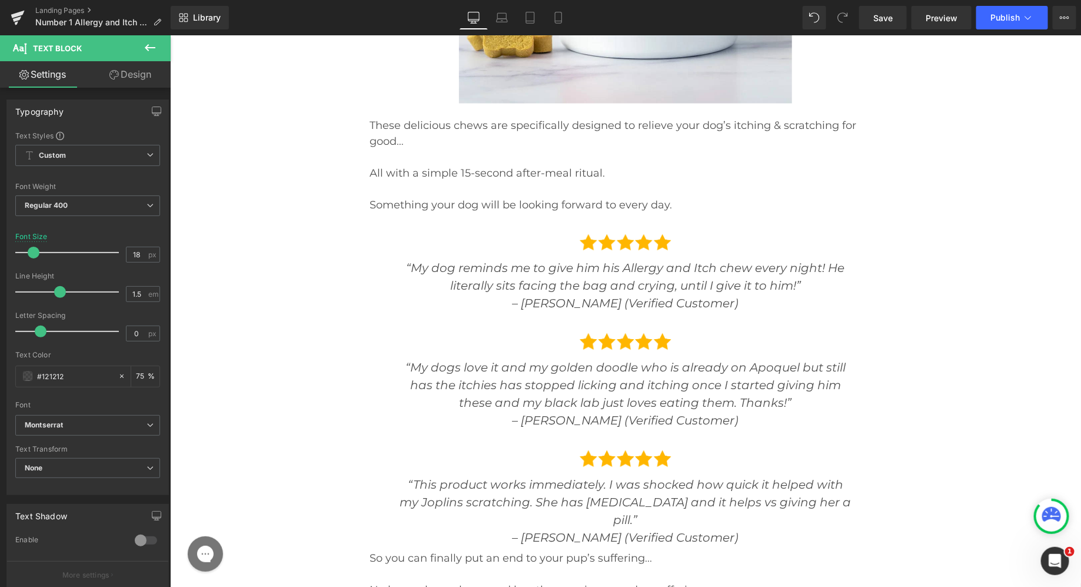
click at [113, 70] on icon at bounding box center [113, 74] width 9 height 9
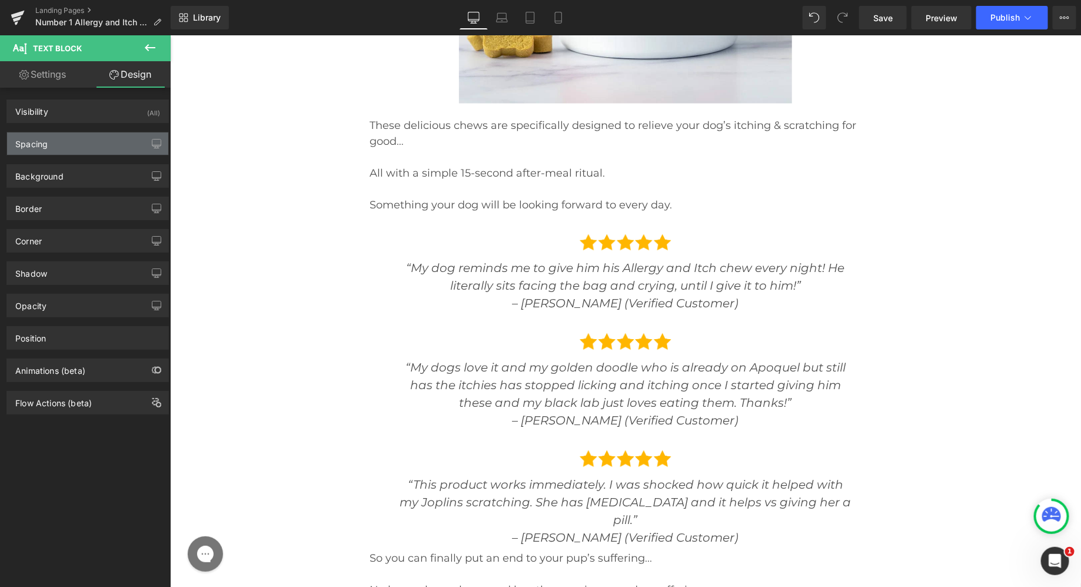
type input "0"
type input "7"
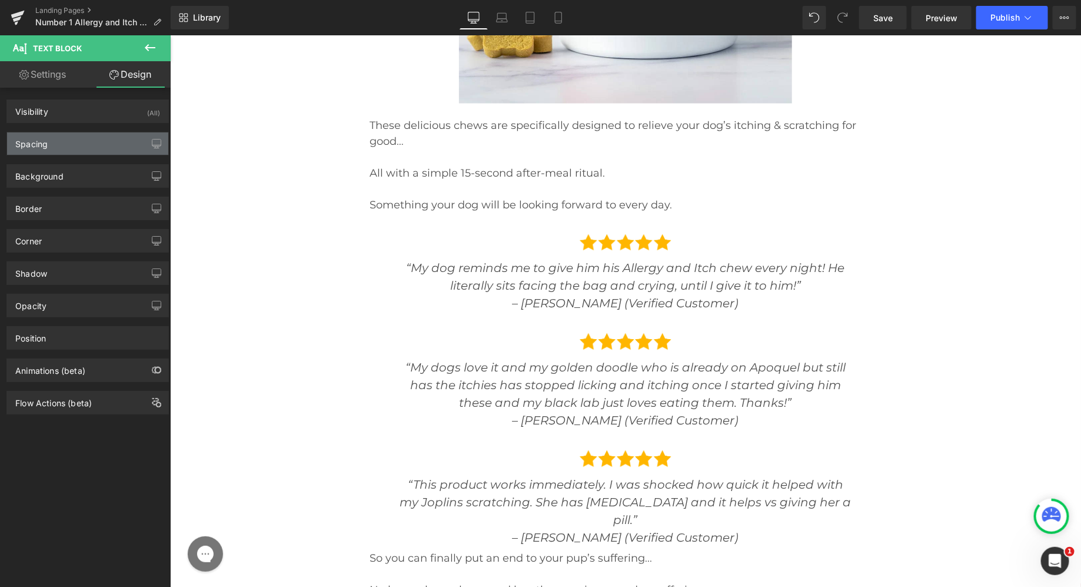
type input "0"
click at [88, 148] on div "Spacing" at bounding box center [87, 143] width 161 height 22
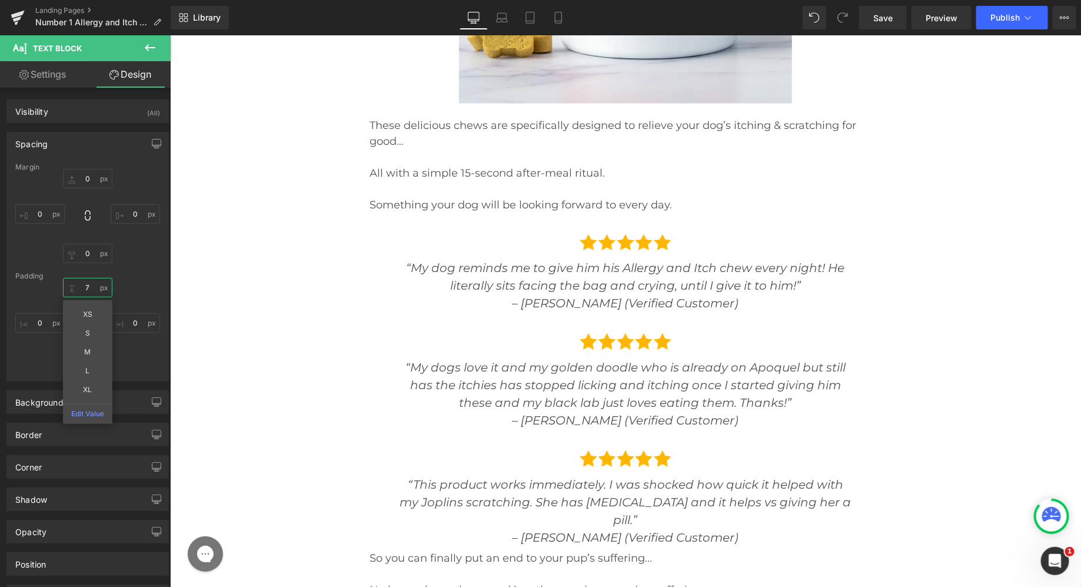
click at [86, 287] on input "7" at bounding box center [87, 287] width 49 height 19
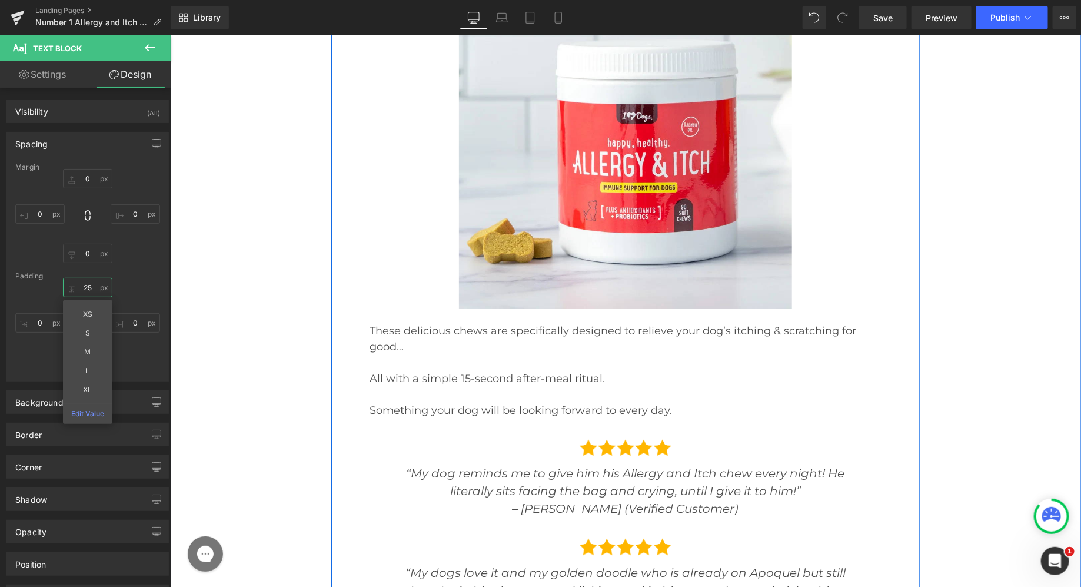
scroll to position [13762, 0]
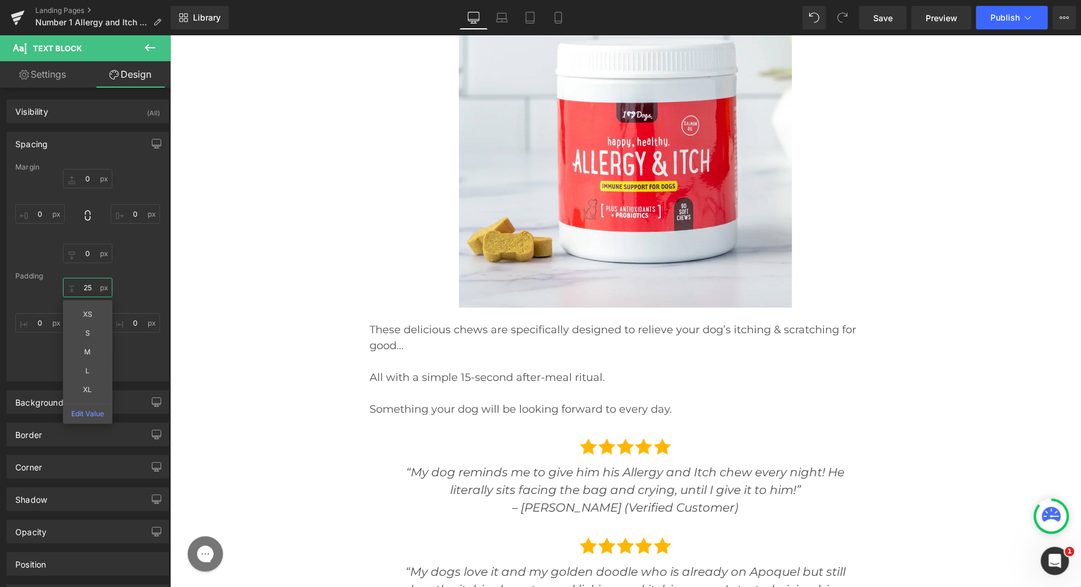
click at [88, 284] on input "25" at bounding box center [87, 287] width 49 height 19
type input "35"
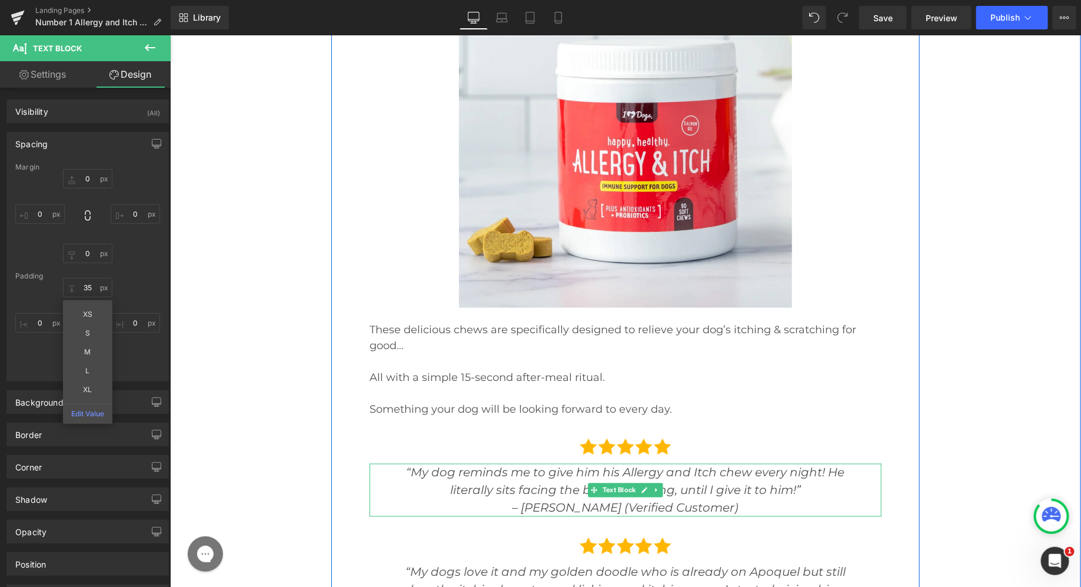
click at [549, 465] on span "“My dog reminds me to give him his Allergy and Itch chew every night! He litera…" at bounding box center [625, 481] width 438 height 32
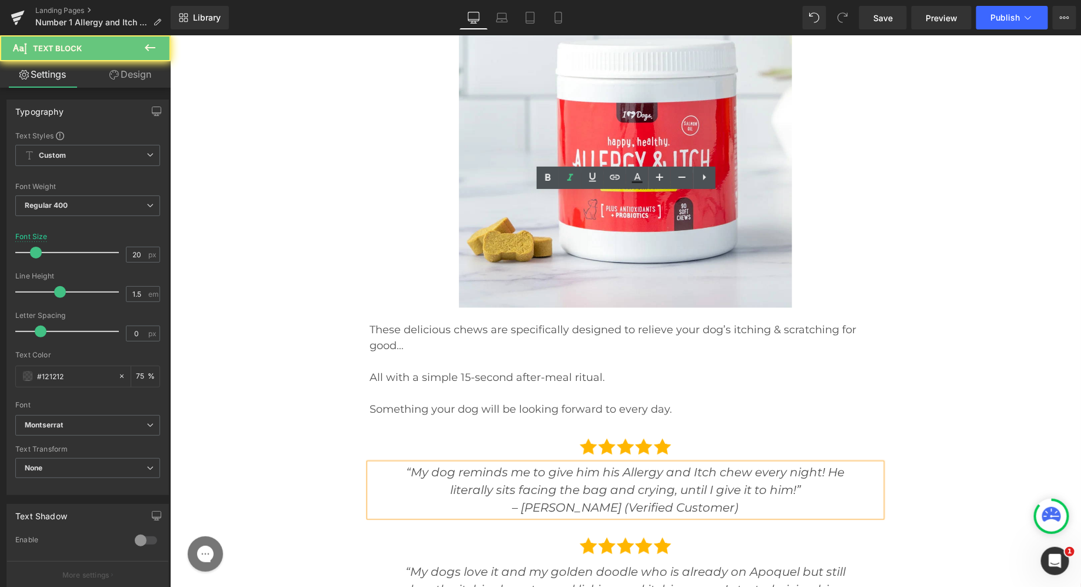
click at [549, 465] on span "“My dog reminds me to give him his Allergy and Itch chew every night! He litera…" at bounding box center [625, 481] width 438 height 32
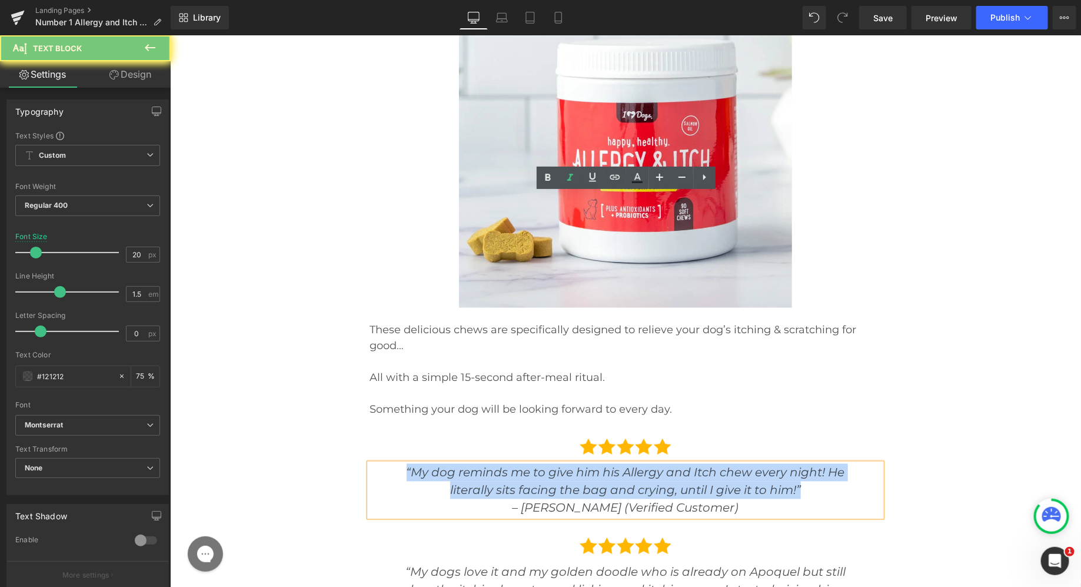
click at [549, 465] on span "“My dog reminds me to give him his Allergy and Itch chew every night! He litera…" at bounding box center [625, 481] width 438 height 32
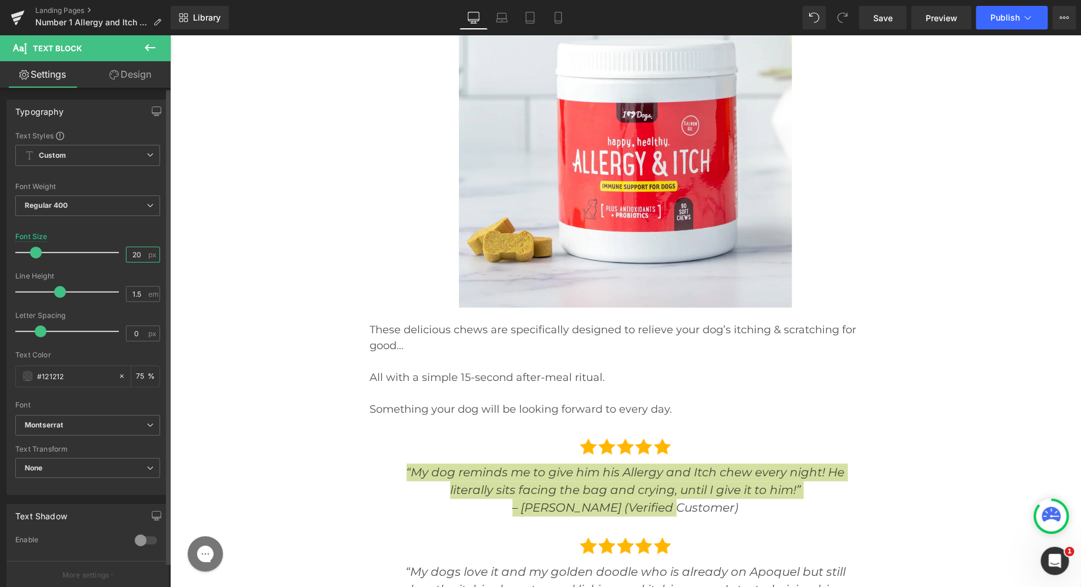
click at [139, 259] on input "20" at bounding box center [136, 254] width 21 height 15
type input "2"
type input "18"
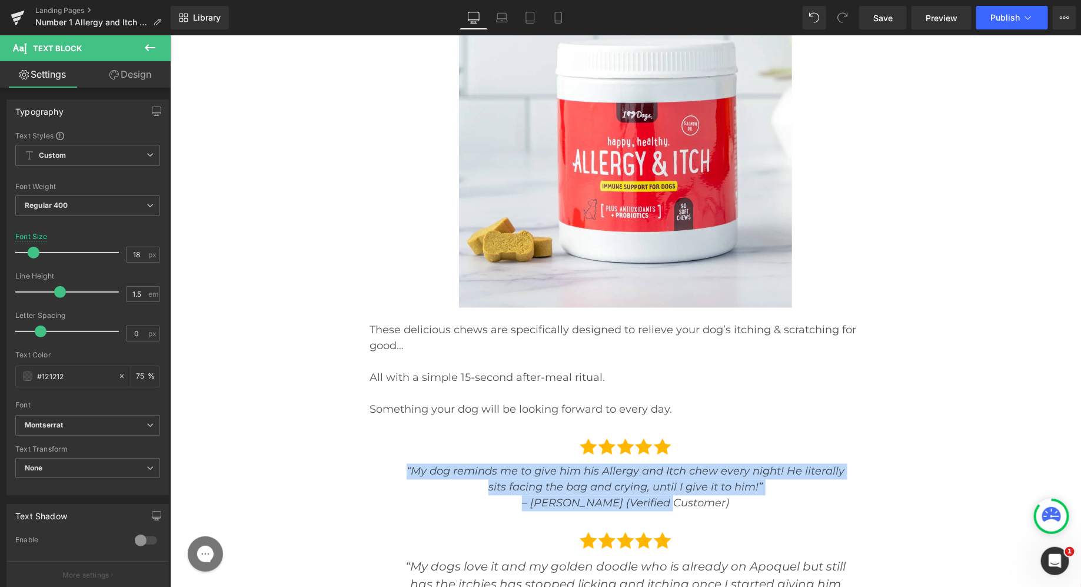
click at [581, 559] on span "“My dogs love it and my golden doodle who is already on Apoquel but still has t…" at bounding box center [625, 583] width 440 height 49
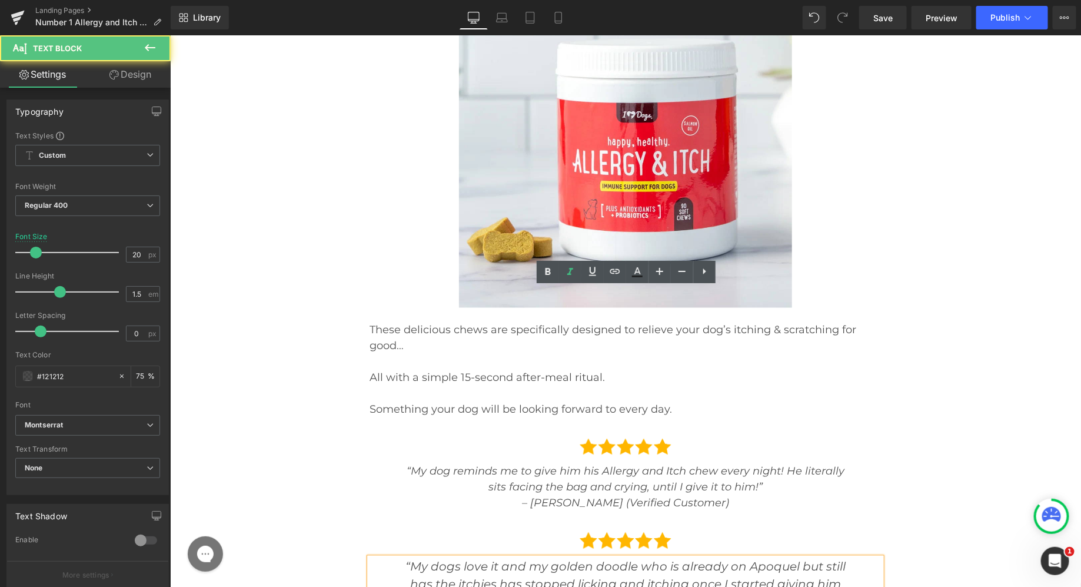
click at [554, 559] on span "“My dogs love it and my golden doodle who is already on Apoquel but still has t…" at bounding box center [625, 583] width 440 height 49
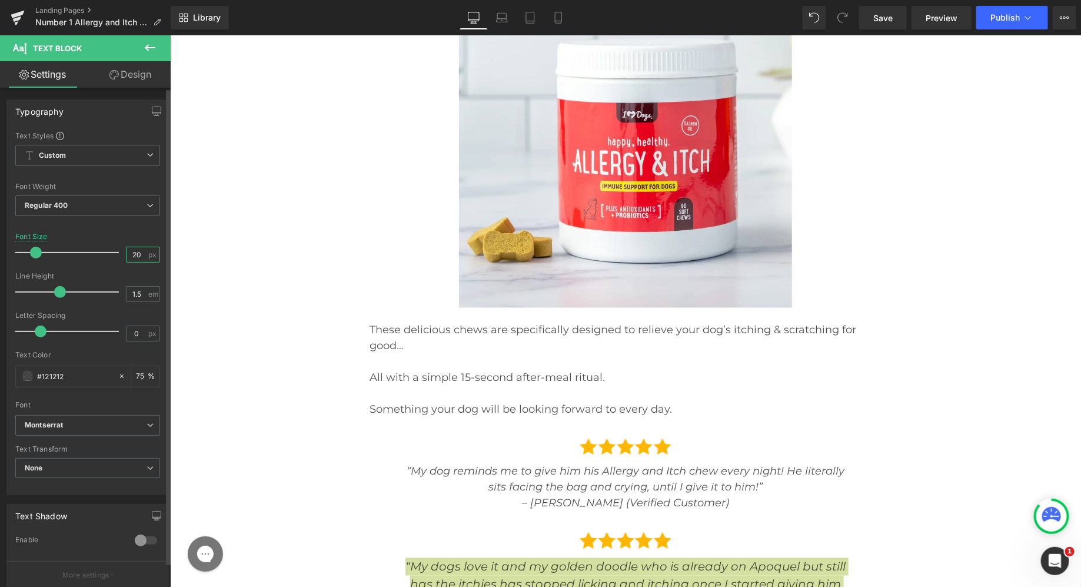
click at [135, 254] on input "20" at bounding box center [136, 254] width 21 height 15
type input "18"
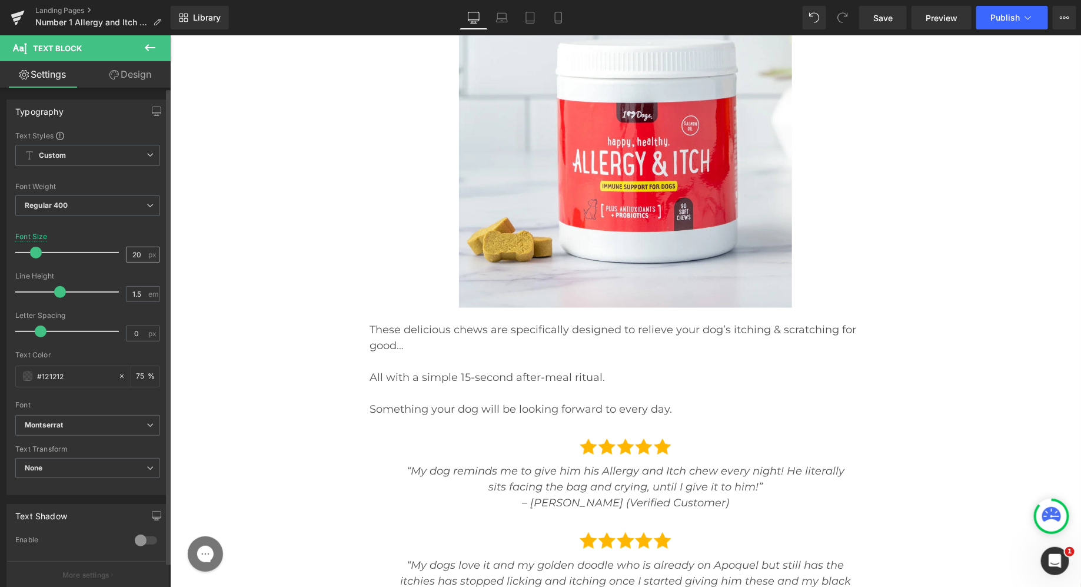
click at [148, 253] on span "px" at bounding box center [153, 255] width 10 height 8
click at [136, 253] on input "20" at bounding box center [136, 254] width 21 height 15
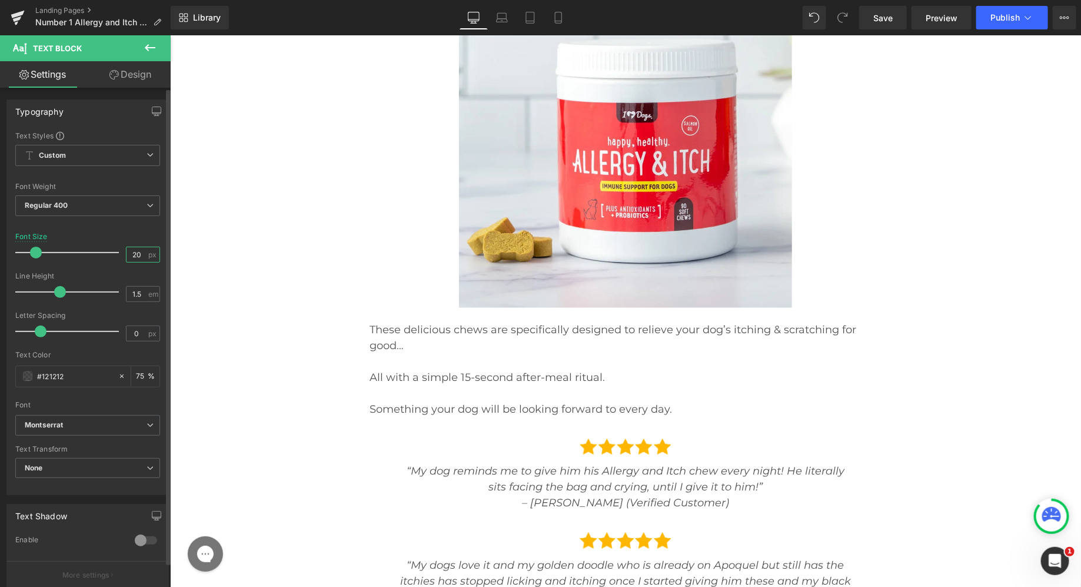
click at [136, 253] on input "20" at bounding box center [136, 254] width 21 height 15
click at [133, 251] on input "20" at bounding box center [136, 254] width 21 height 15
paste input "18"
type input "18"
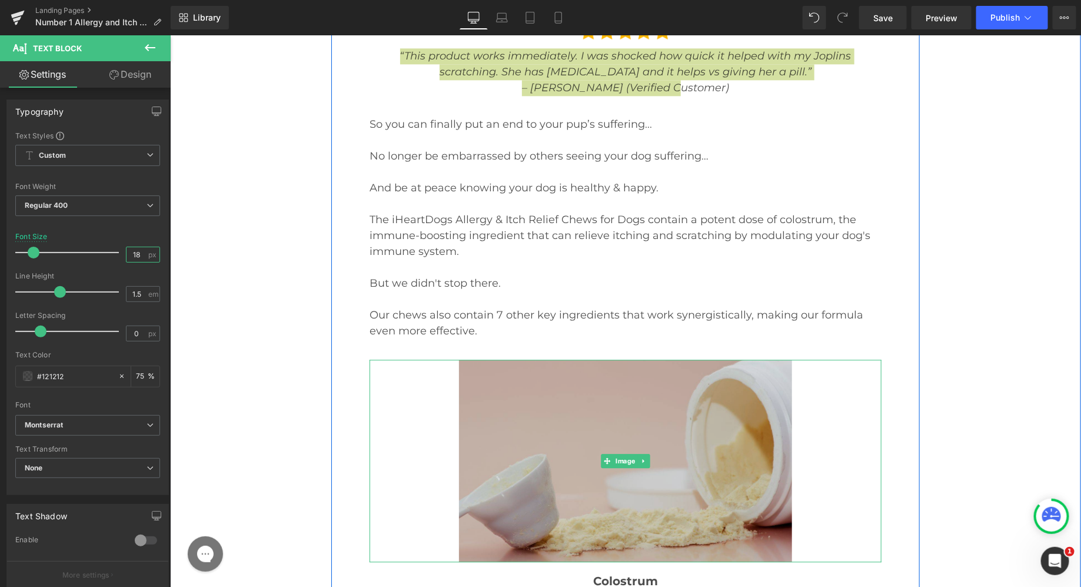
scroll to position [14415, 0]
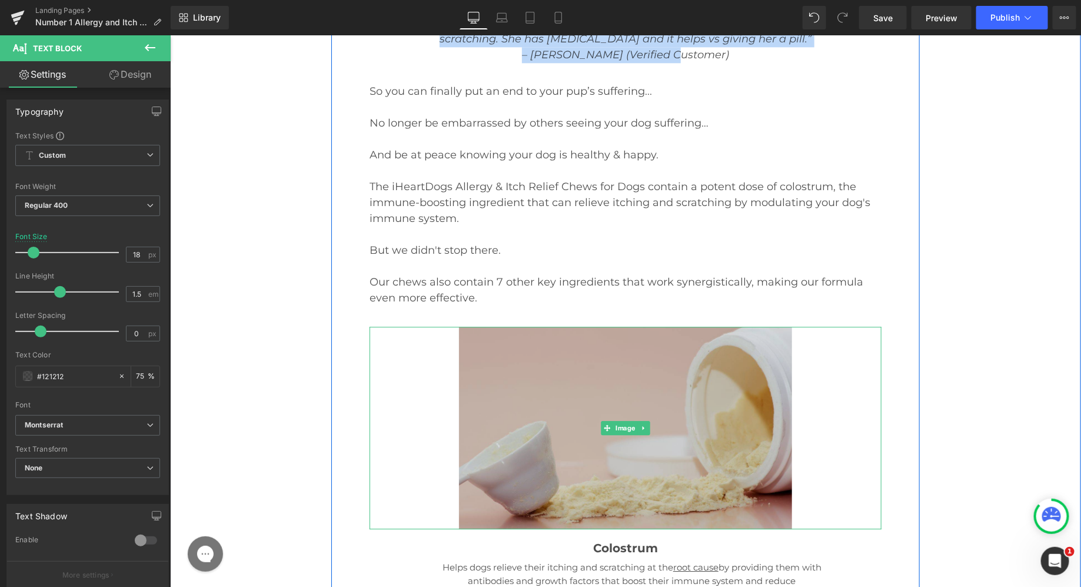
click at [613, 326] on img at bounding box center [624, 427] width 333 height 202
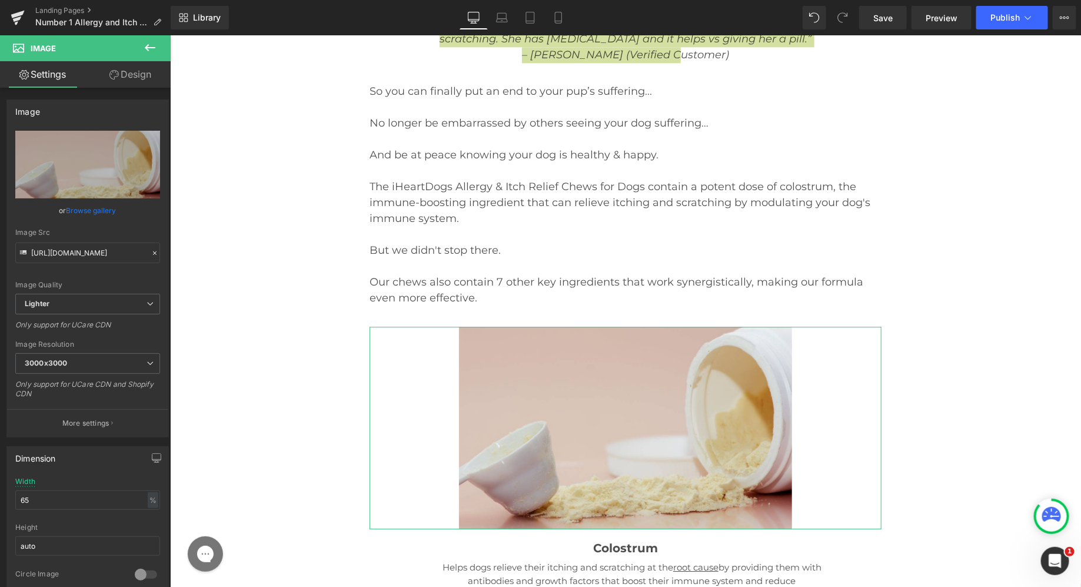
click at [133, 68] on link "Design" at bounding box center [130, 74] width 85 height 26
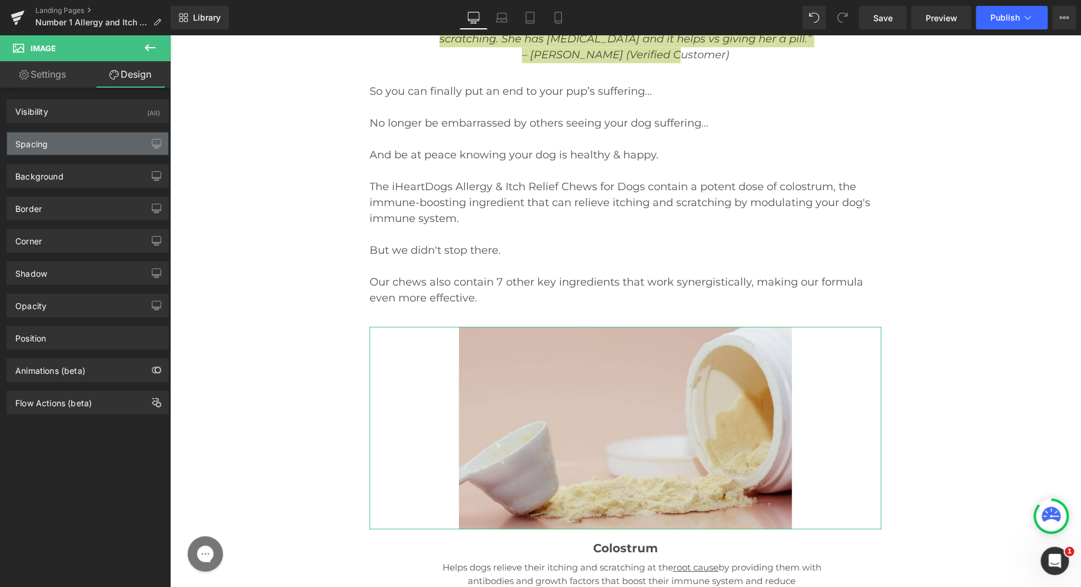
type input "35"
type input "0"
type input "10"
type input "0"
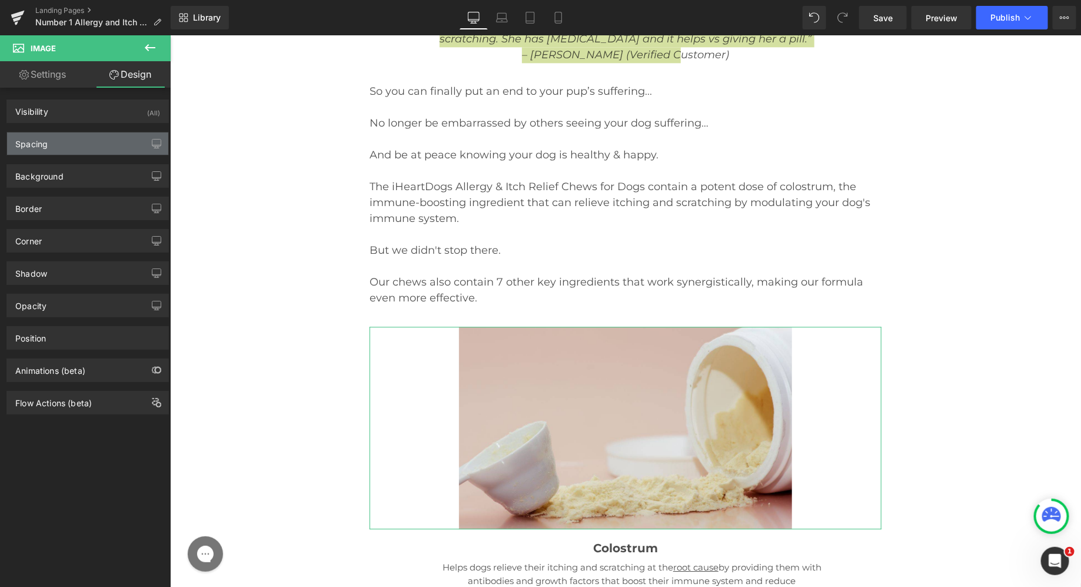
type input "0"
click at [63, 147] on div "Spacing" at bounding box center [87, 143] width 161 height 22
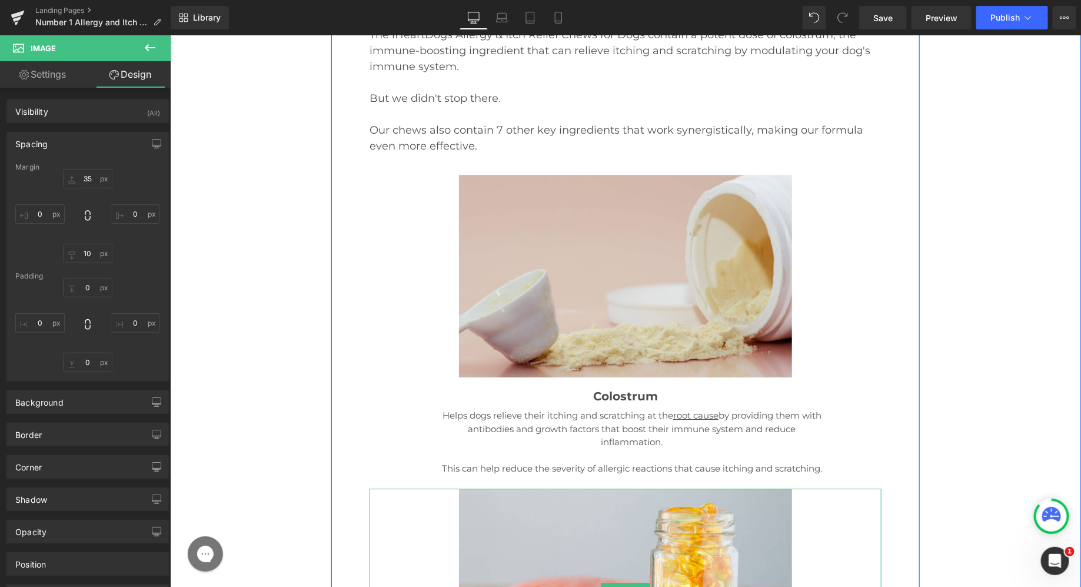
scroll to position [14578, 0]
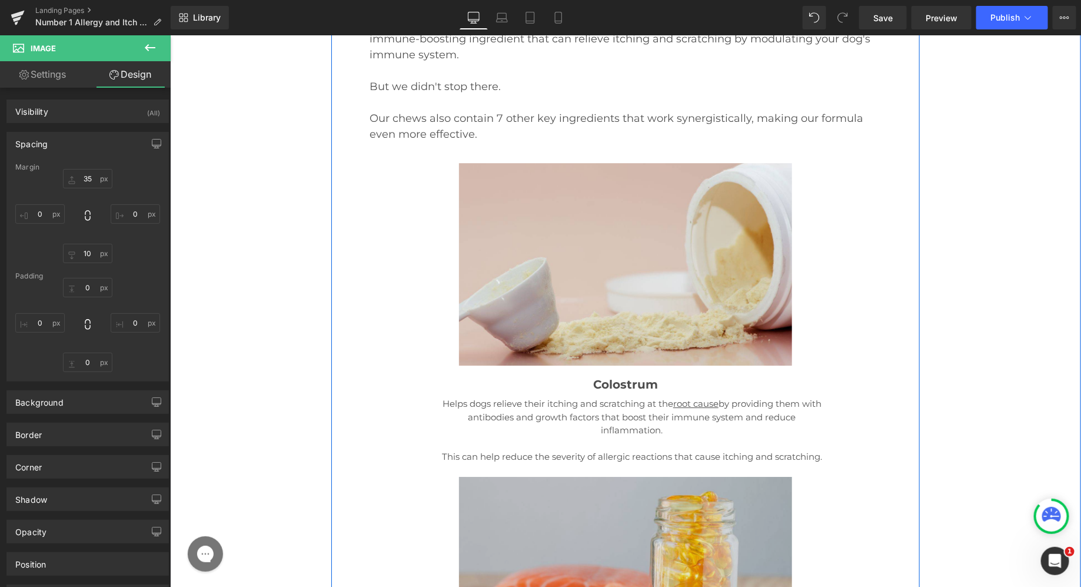
click at [579, 476] on img at bounding box center [624, 577] width 333 height 202
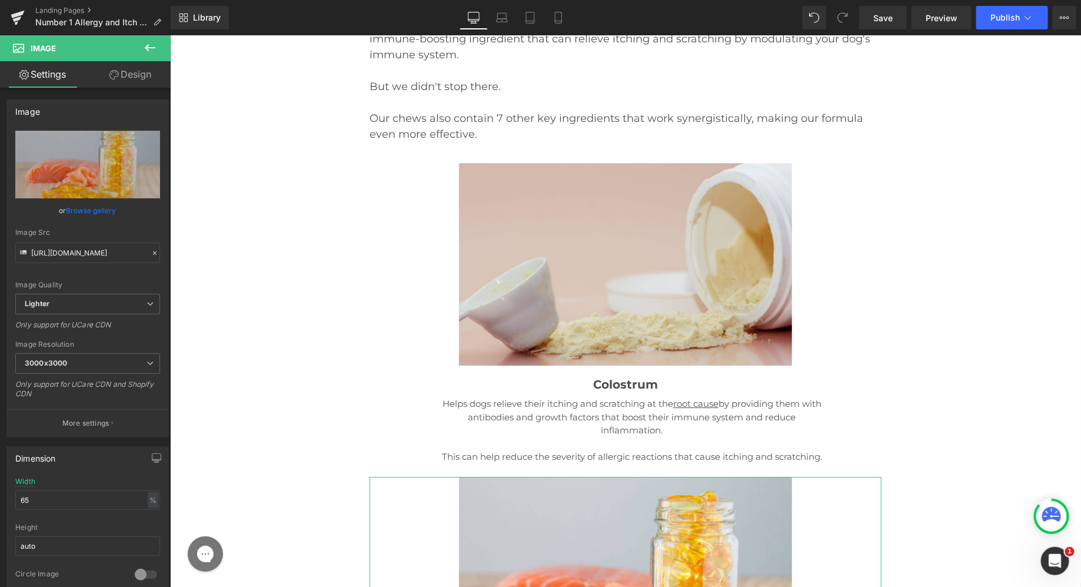
click at [139, 81] on link "Design" at bounding box center [130, 74] width 85 height 26
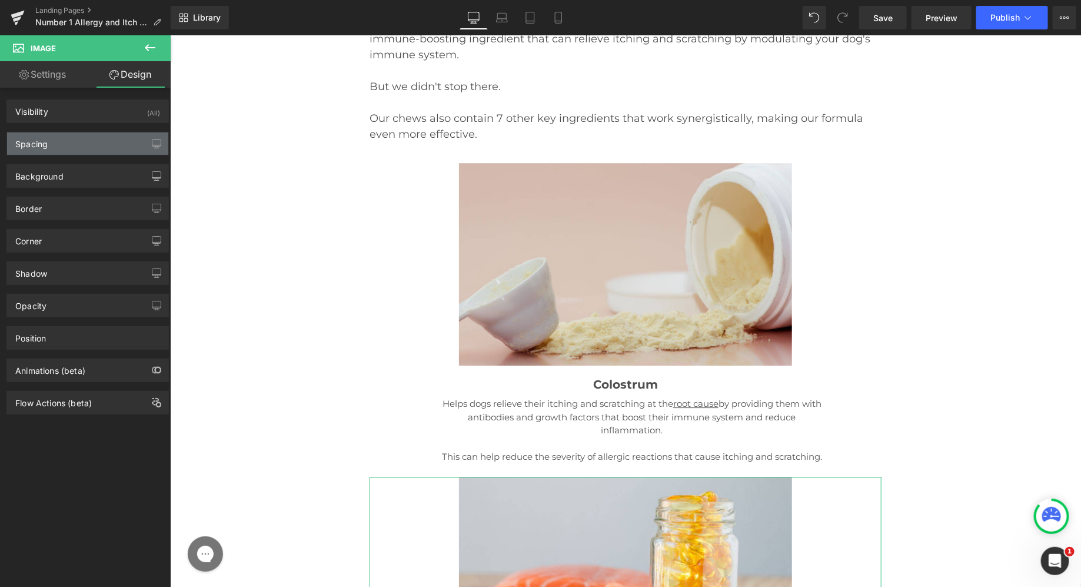
click at [78, 138] on div "Spacing" at bounding box center [87, 143] width 161 height 22
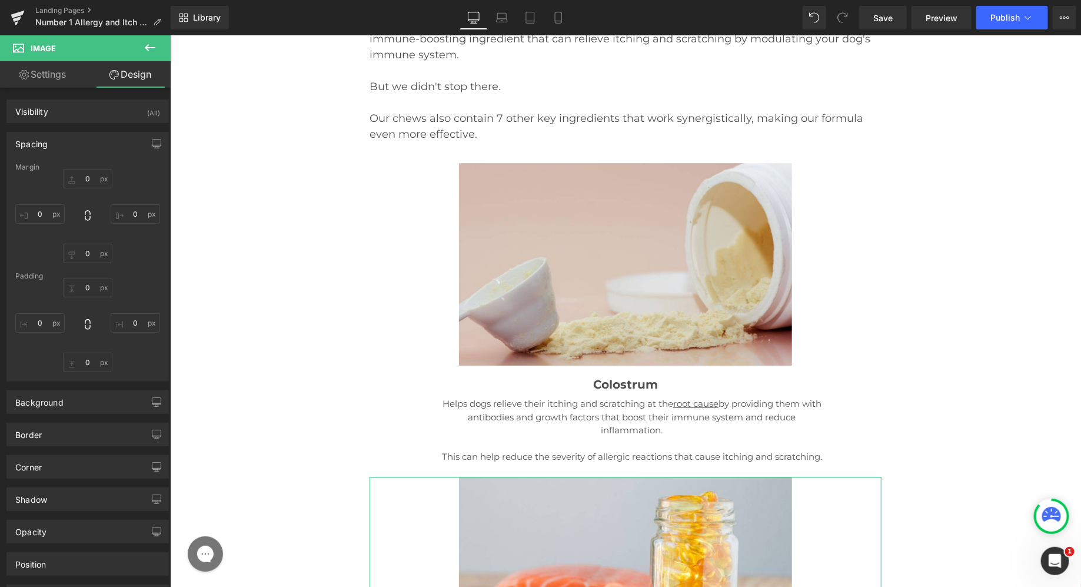
type input "0"
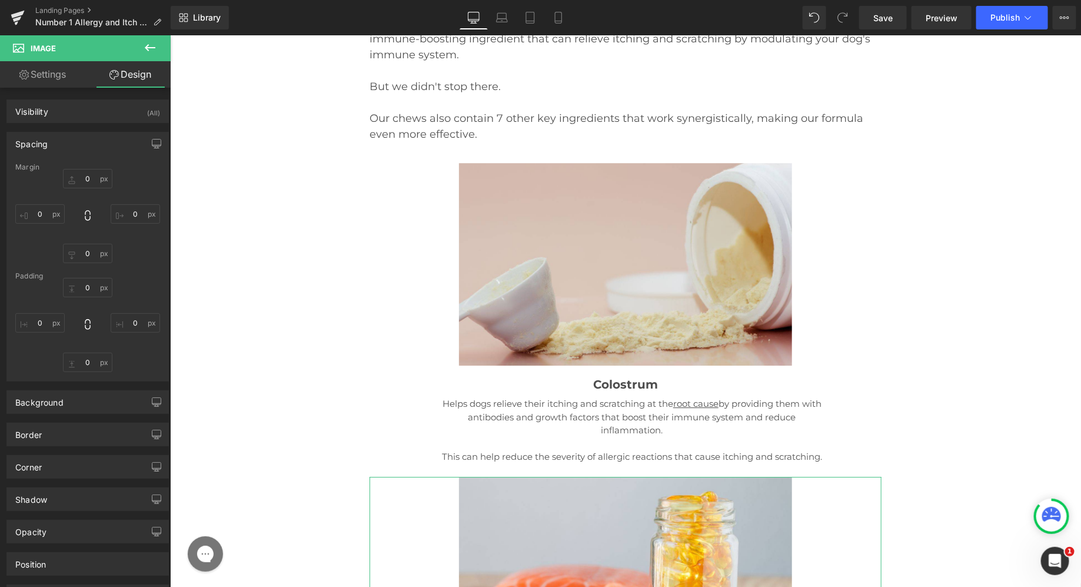
type input "0"
click at [88, 290] on input "0" at bounding box center [87, 287] width 49 height 19
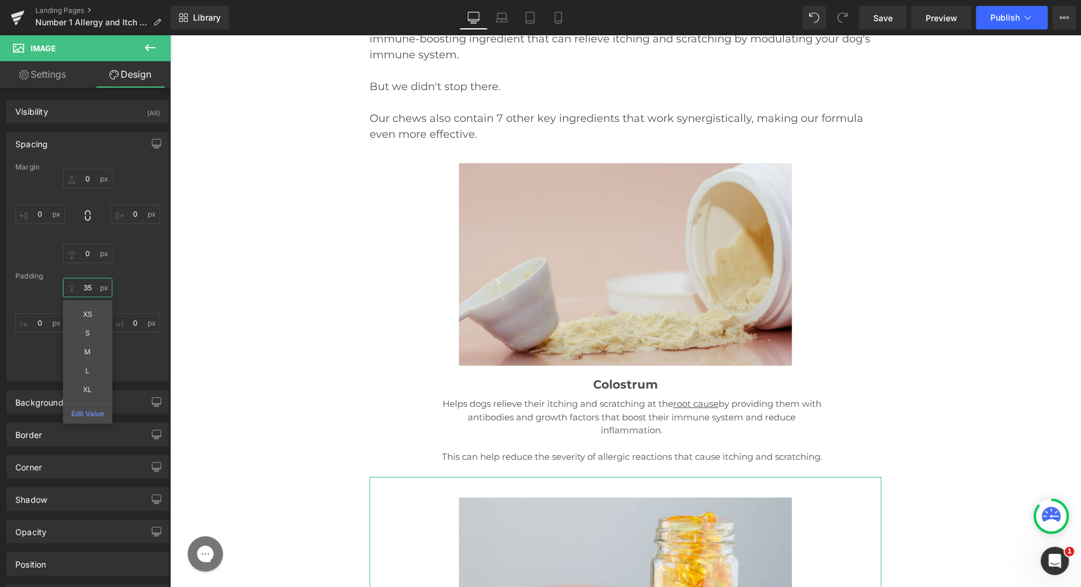
type input "35"
click at [126, 284] on div "35 35 XS S M L XL Edit Value 0px 0 0px 0 0px 0" at bounding box center [87, 325] width 145 height 94
click at [78, 366] on input "0" at bounding box center [87, 361] width 49 height 19
click at [78, 358] on input "0" at bounding box center [87, 361] width 49 height 19
type input "10"
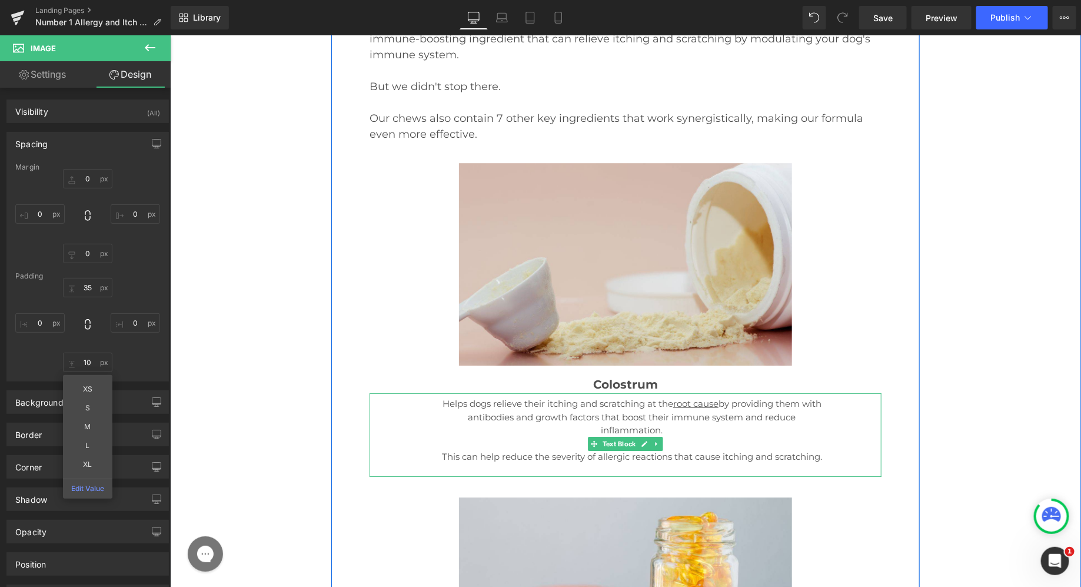
click at [609, 449] on p "This can help reduce the severity of allergic reactions that cause itching and …" at bounding box center [631, 456] width 380 height 14
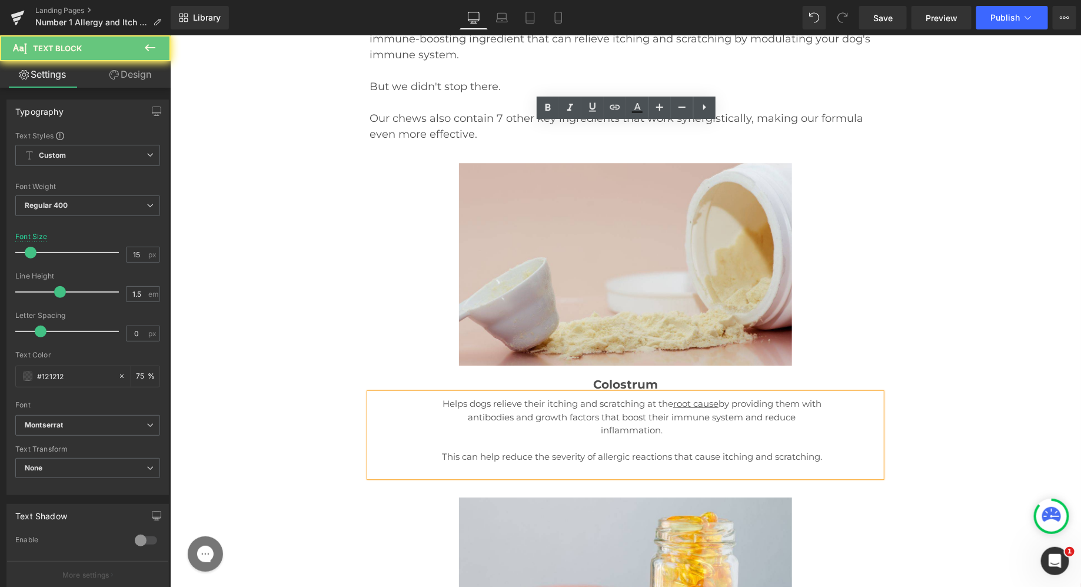
click at [611, 463] on p at bounding box center [631, 470] width 380 height 14
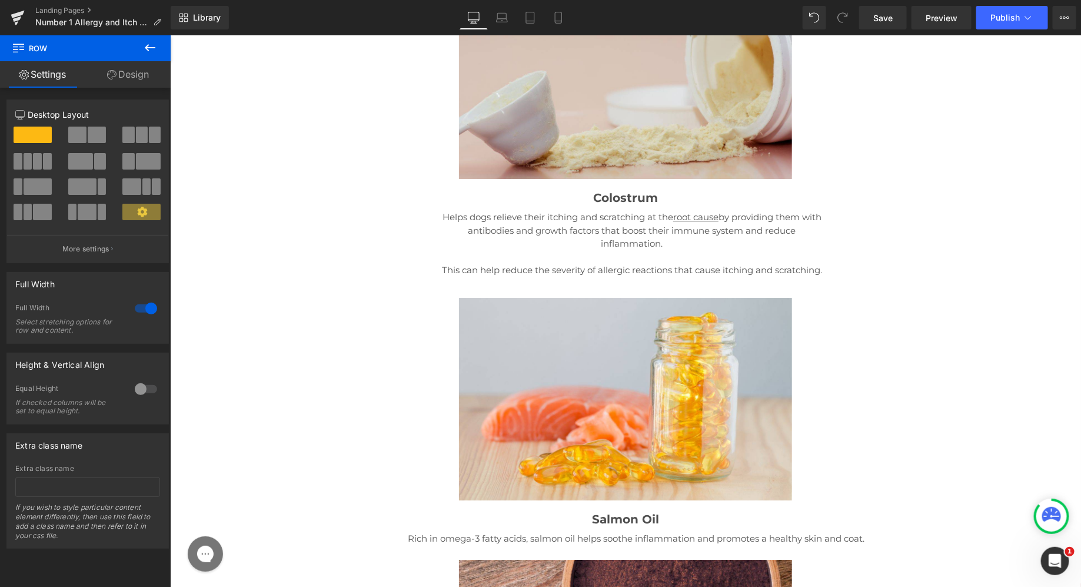
scroll to position [14779, 0]
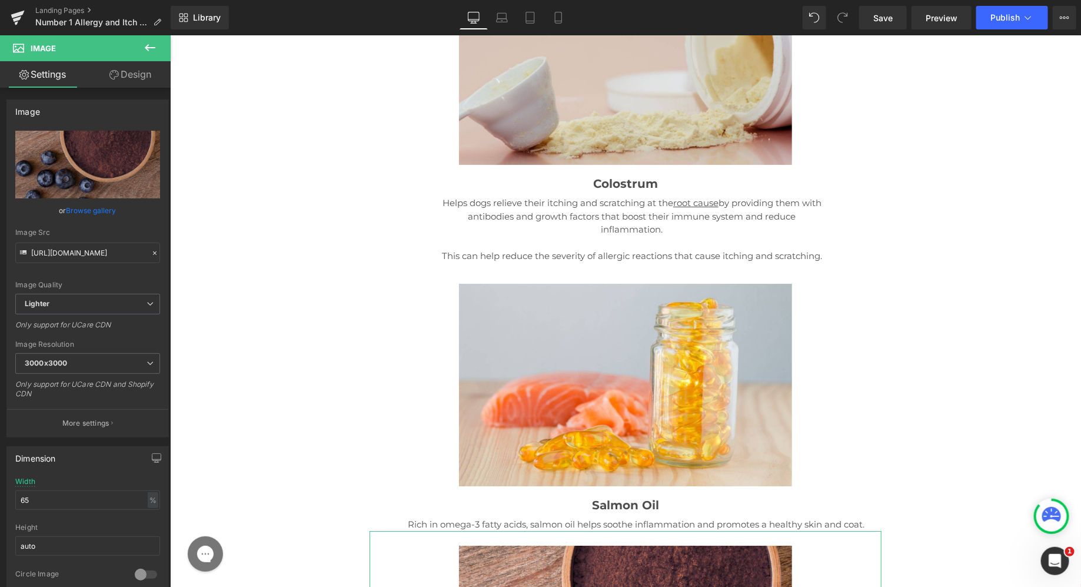
click at [146, 83] on link "Design" at bounding box center [130, 74] width 85 height 26
click at [0, 0] on div "Spacing" at bounding box center [0, 0] width 0 height 0
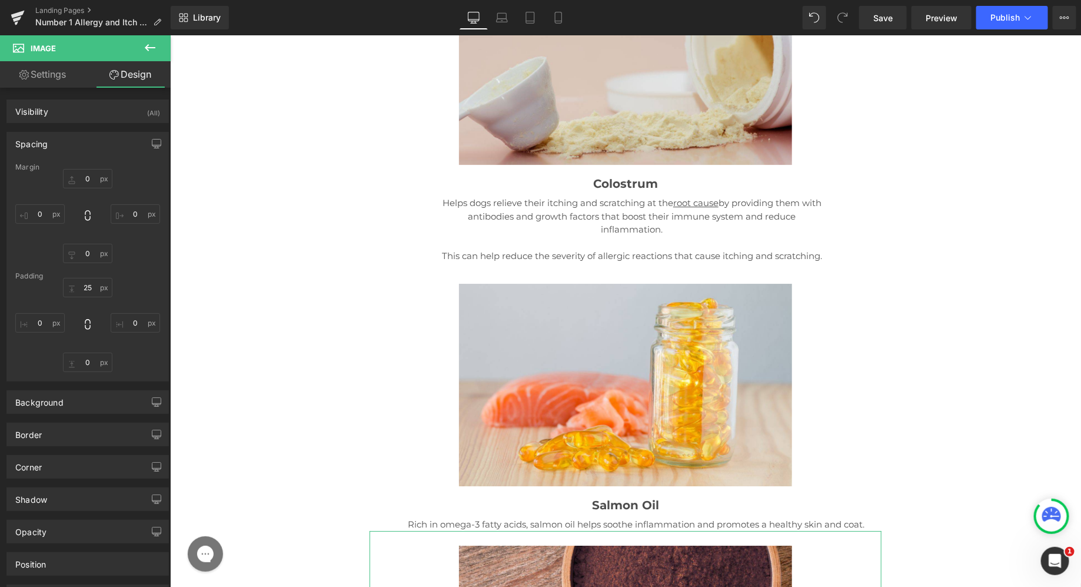
type input "0"
type input "25"
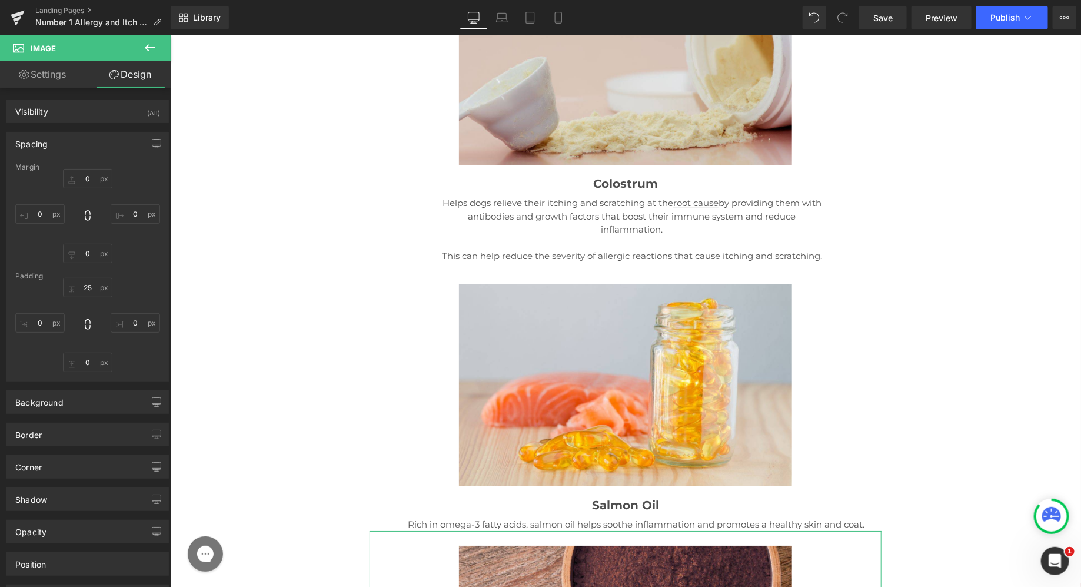
type input "0"
click at [87, 285] on input "25" at bounding box center [87, 287] width 49 height 19
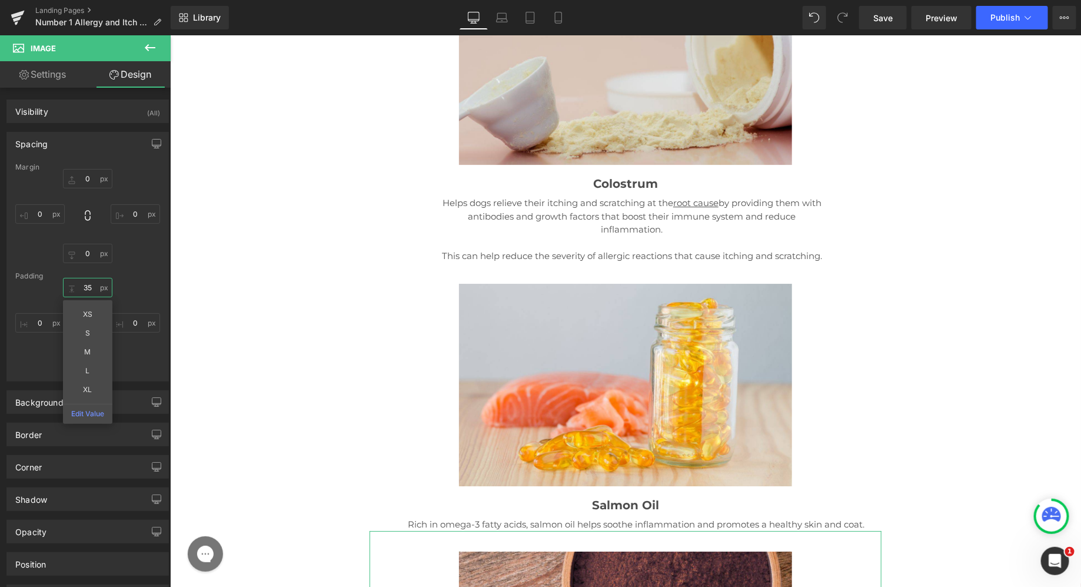
type input "35"
click at [49, 362] on div "35 35 XS S M L XL Edit Value 0px 0 0px 0 0px 0" at bounding box center [87, 325] width 145 height 94
click at [78, 376] on div "Margin 0px 0 0px 0 0px 0 0px 0 [GEOGRAPHIC_DATA] 35 35 0px 0 0px 0 0px 0" at bounding box center [87, 272] width 161 height 218
click at [78, 369] on input "0" at bounding box center [87, 361] width 49 height 19
click at [78, 364] on input "0" at bounding box center [87, 361] width 49 height 19
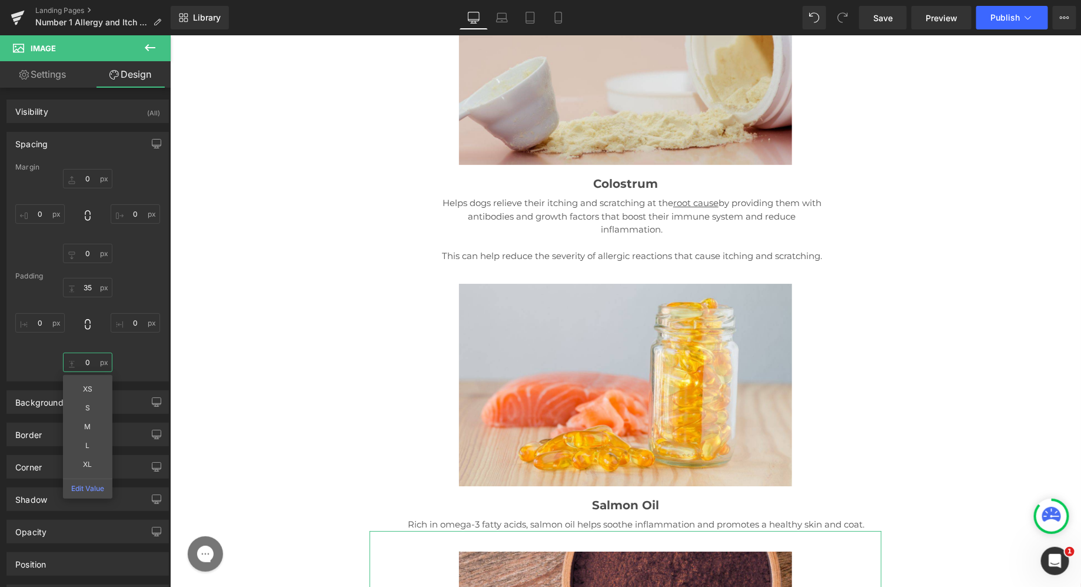
type input "10"
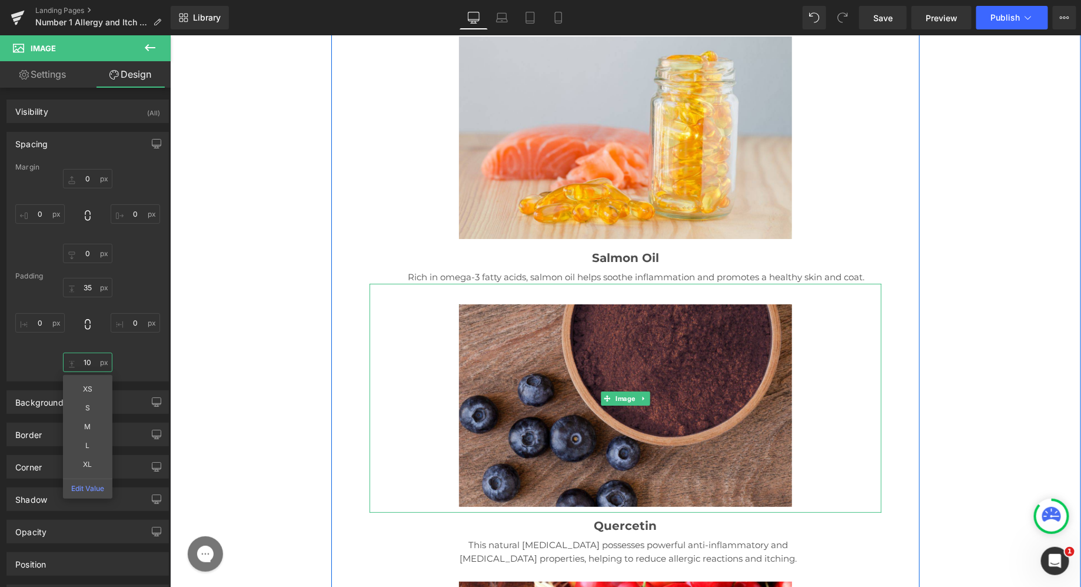
scroll to position [15069, 0]
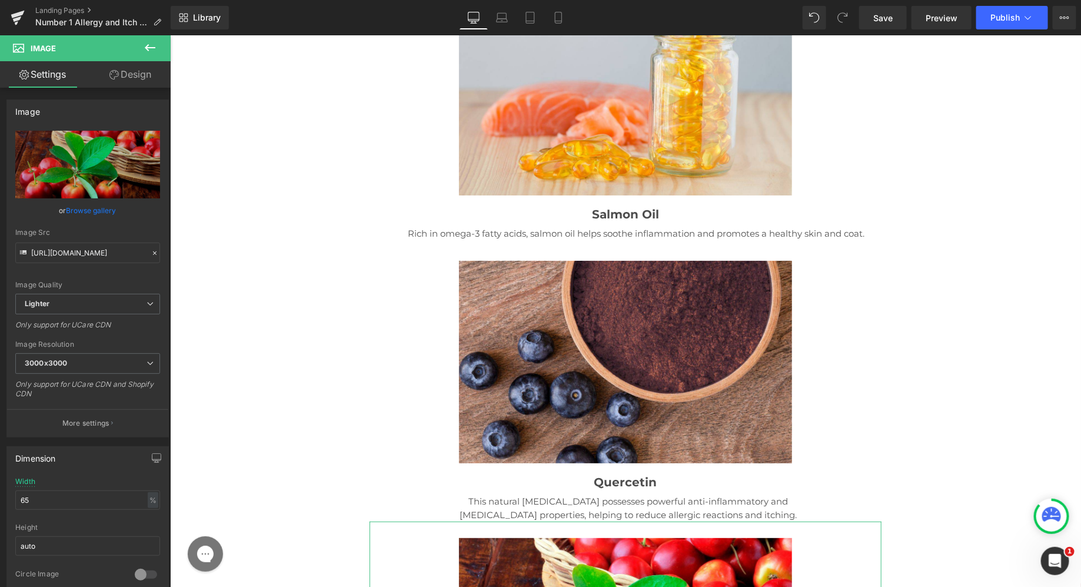
click at [141, 79] on link "Design" at bounding box center [130, 74] width 85 height 26
click at [0, 0] on div "Spacing" at bounding box center [0, 0] width 0 height 0
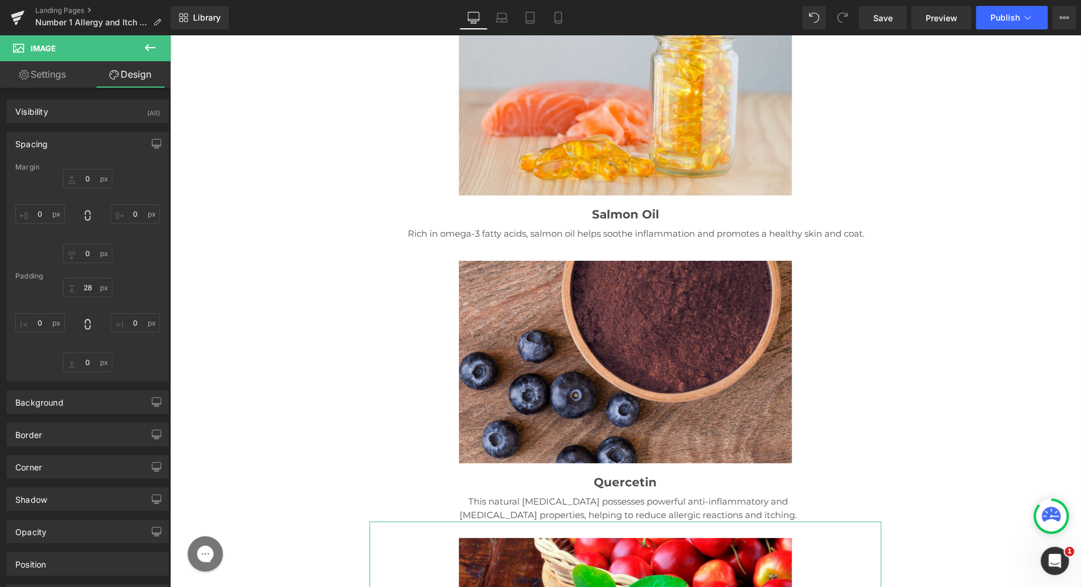
type input "0"
type input "28"
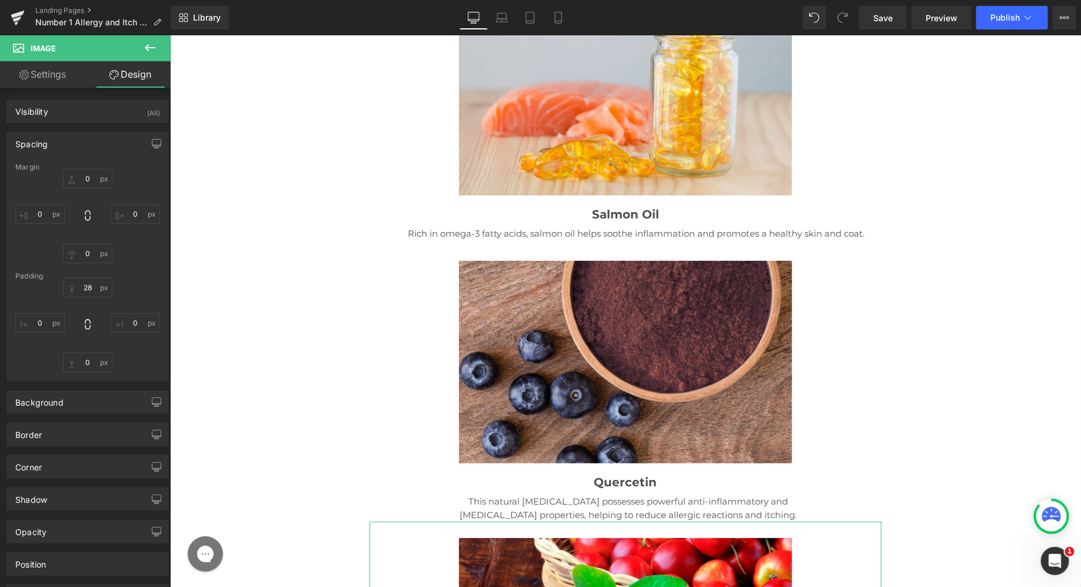
type input "0"
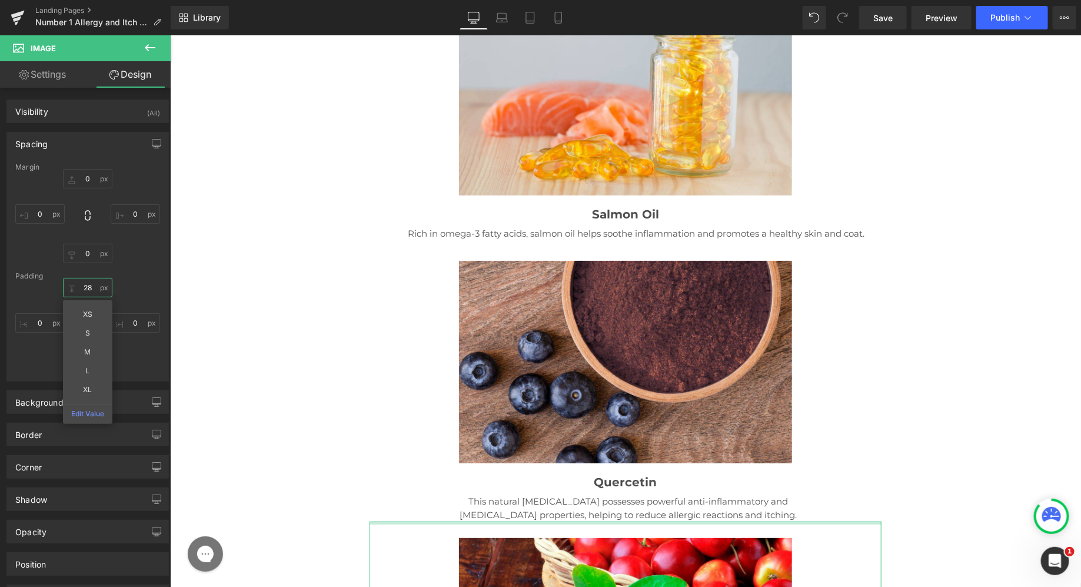
click at [87, 287] on input "28" at bounding box center [87, 287] width 49 height 19
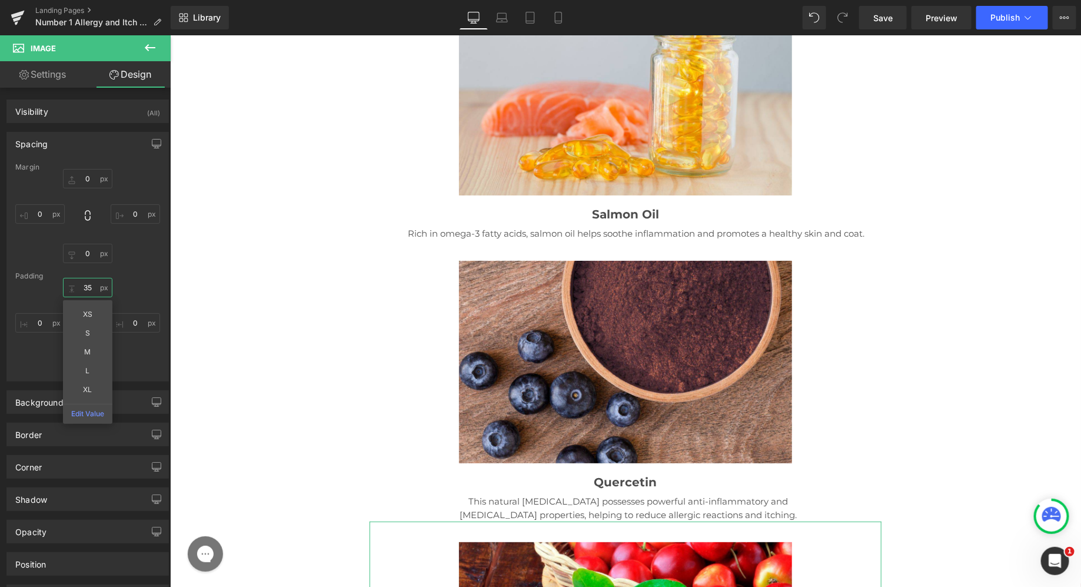
type input "35"
click at [126, 275] on div "Padding" at bounding box center [87, 276] width 145 height 8
click at [74, 362] on input "0" at bounding box center [87, 361] width 49 height 19
click at [77, 362] on input "0" at bounding box center [87, 361] width 49 height 19
type input "10"
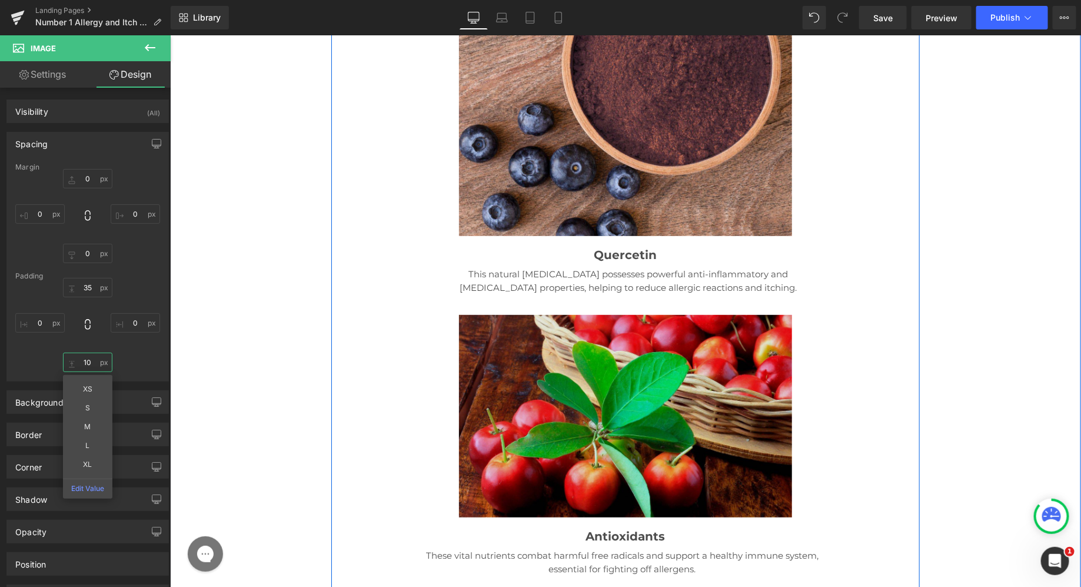
scroll to position [15345, 0]
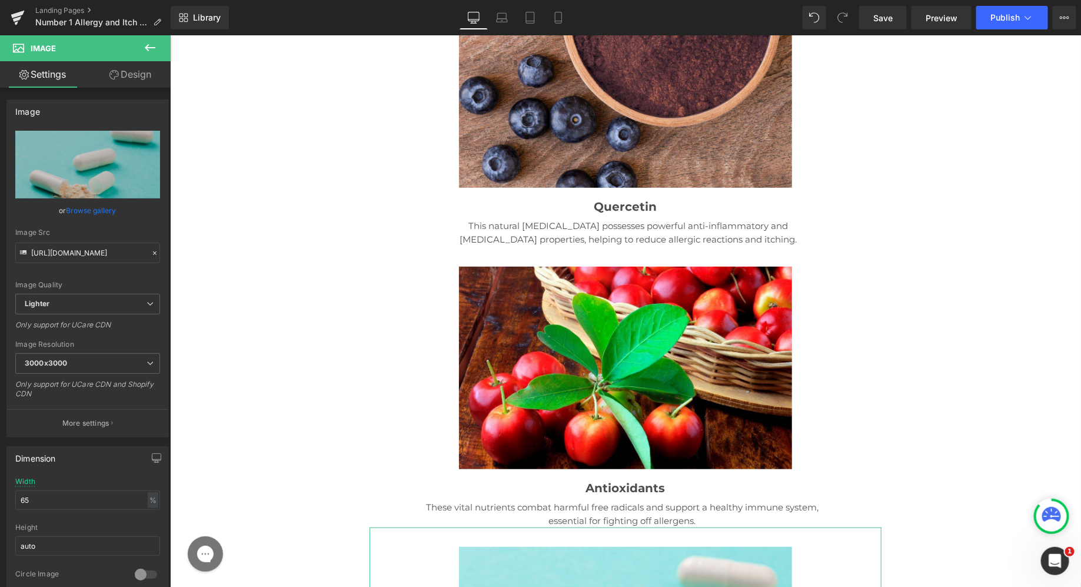
click at [122, 76] on link "Design" at bounding box center [130, 74] width 85 height 26
click at [0, 0] on div "Spacing" at bounding box center [0, 0] width 0 height 0
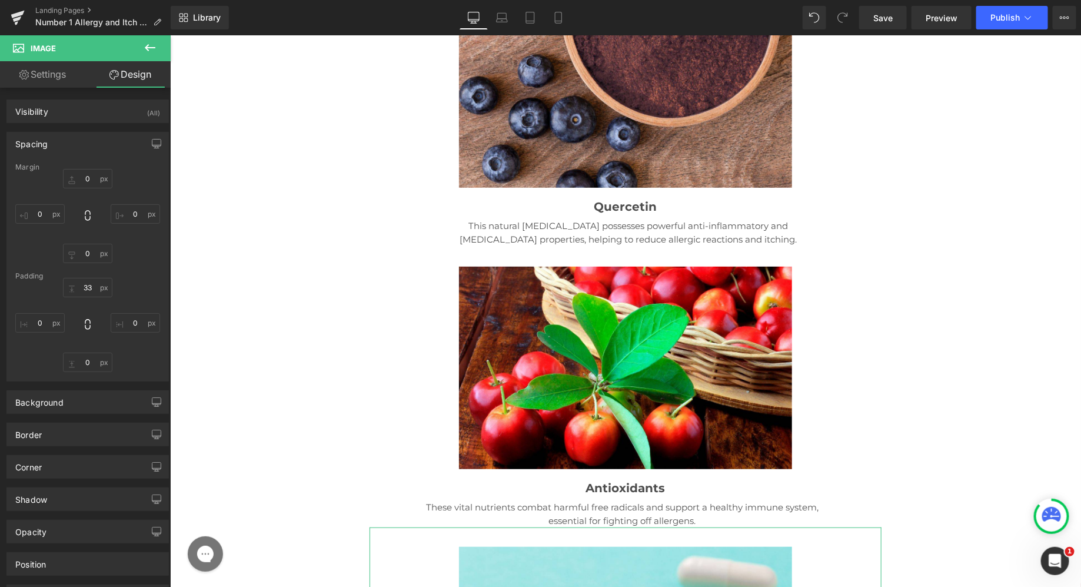
type input "0"
type input "33"
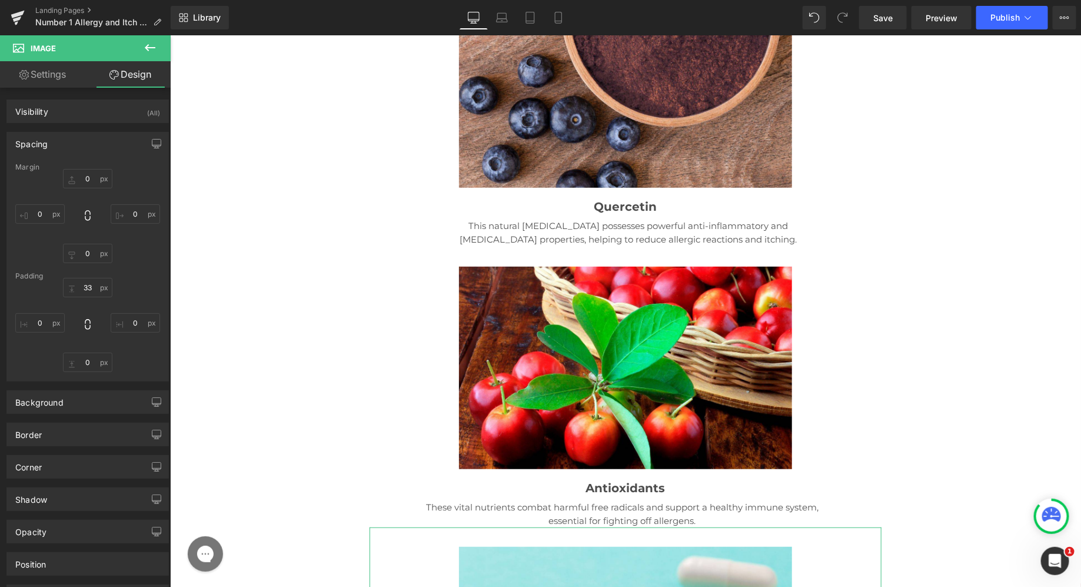
type input "0"
click at [86, 284] on input "33" at bounding box center [87, 287] width 49 height 19
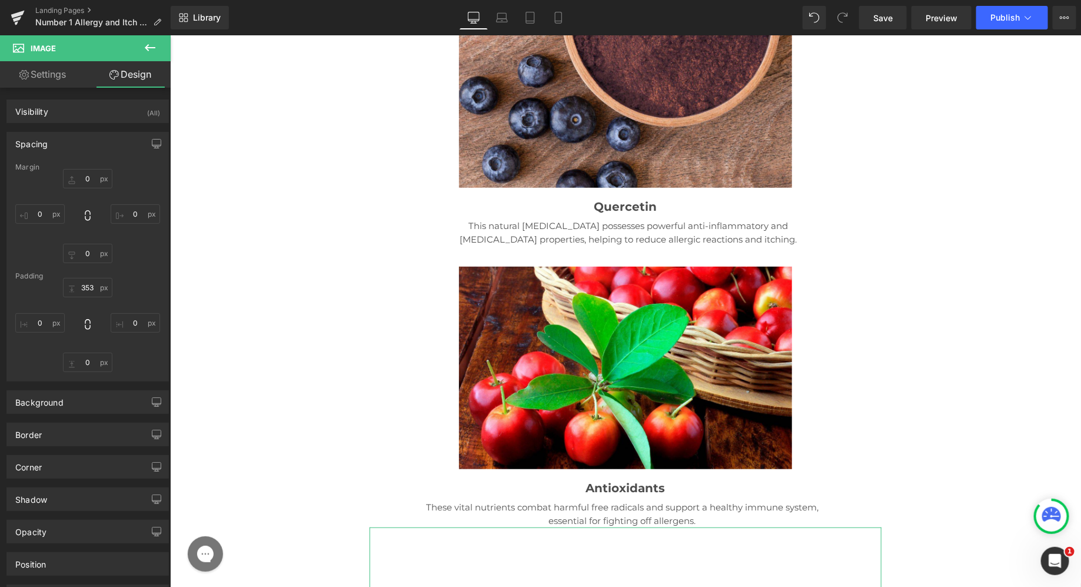
click at [125, 272] on div "Padding" at bounding box center [87, 276] width 145 height 8
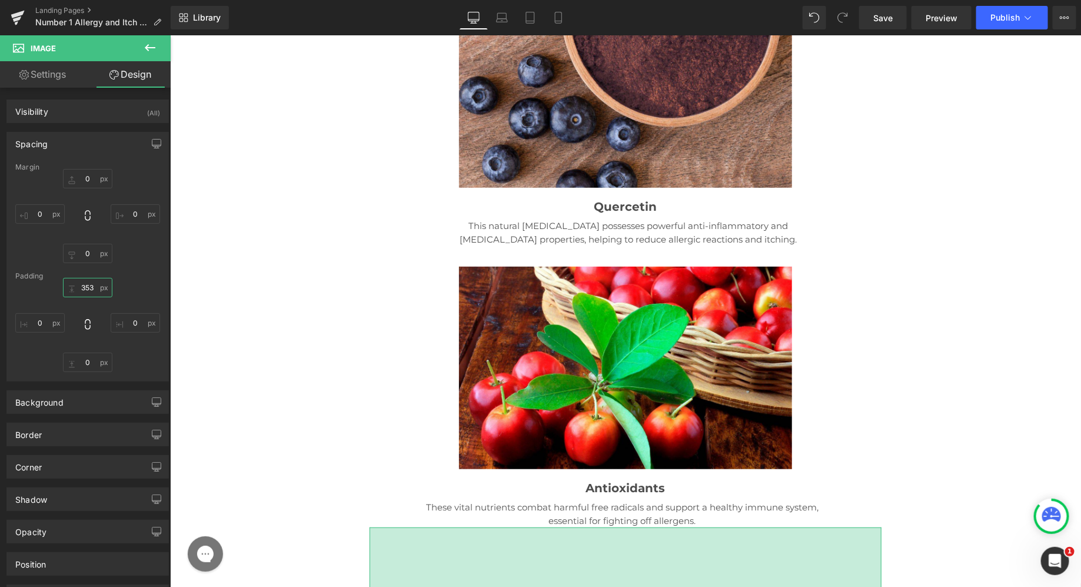
click at [89, 290] on input "353" at bounding box center [87, 287] width 49 height 19
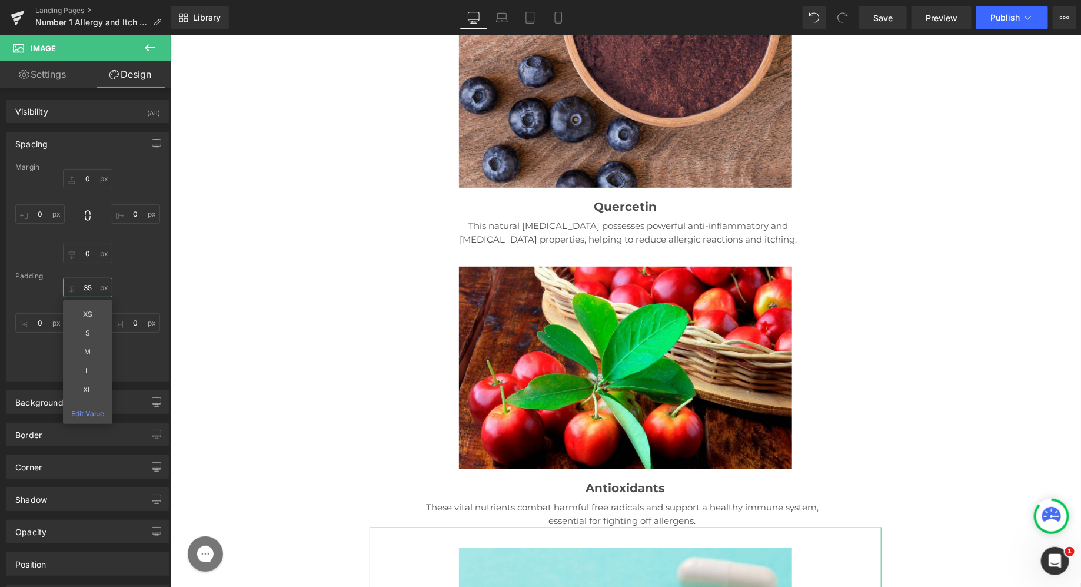
type input "35"
click at [110, 264] on div "Margin 0px 0 0px 0 0px 0 0px 0 [GEOGRAPHIC_DATA] 35 35 XS S M L XL Edit Value 0…" at bounding box center [87, 272] width 161 height 218
click at [81, 358] on input "0" at bounding box center [87, 361] width 49 height 19
click at [79, 365] on input "0" at bounding box center [87, 361] width 49 height 19
type input "10"
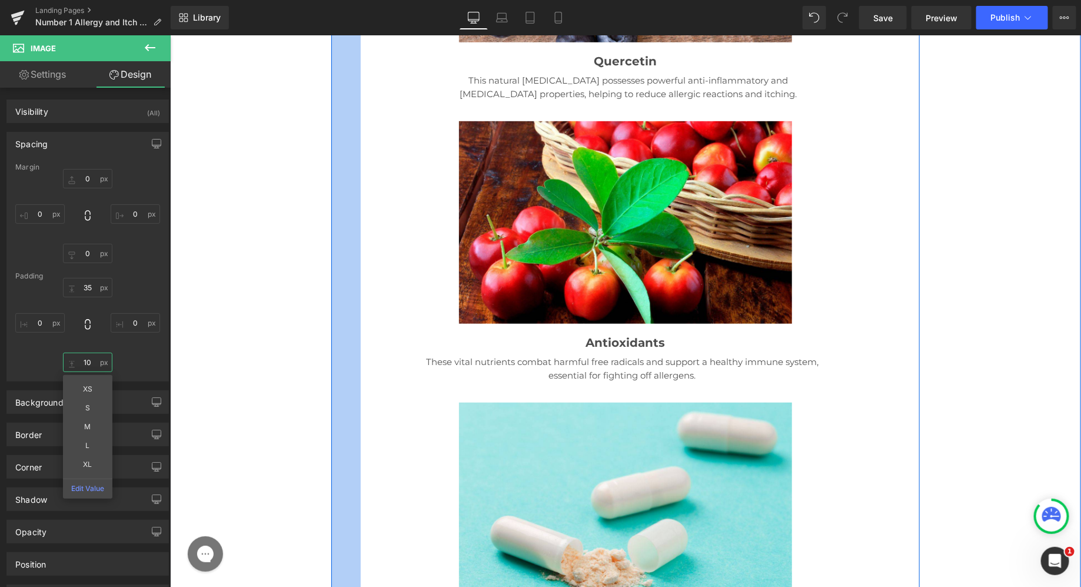
scroll to position [15662, 0]
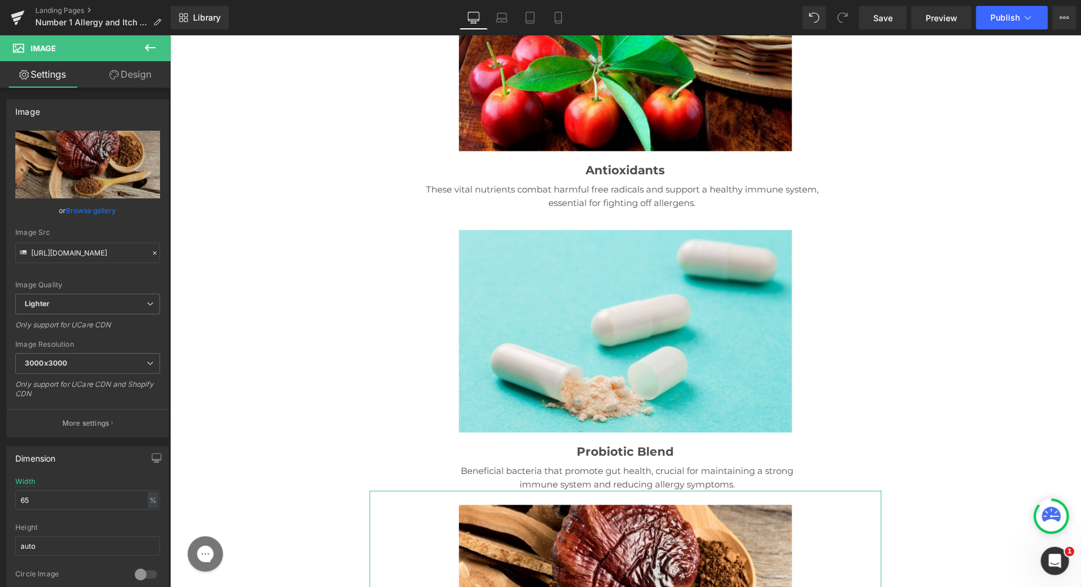
click at [119, 68] on link "Design" at bounding box center [130, 74] width 85 height 26
click at [0, 0] on div "Spacing" at bounding box center [0, 0] width 0 height 0
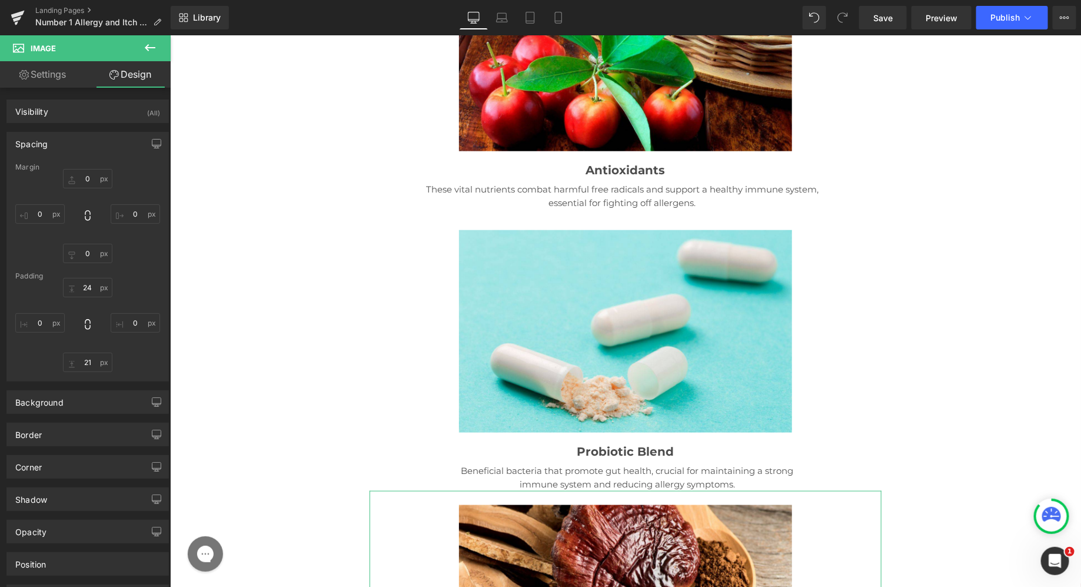
type input "0"
type input "24"
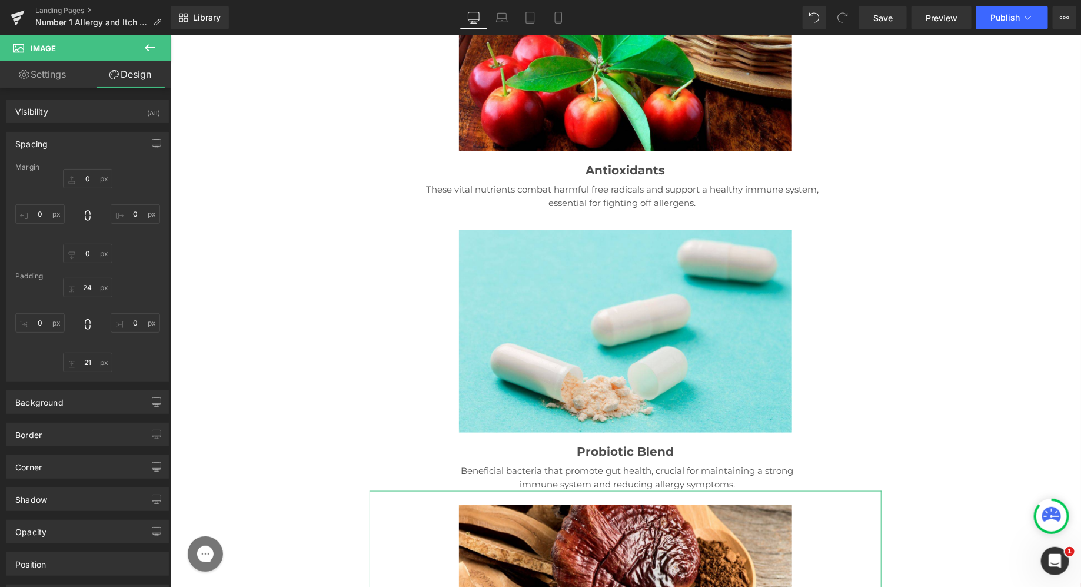
type input "0"
type input "21"
type input "0"
click at [94, 276] on div "Padding" at bounding box center [87, 276] width 145 height 8
click at [91, 283] on input "24" at bounding box center [87, 287] width 49 height 19
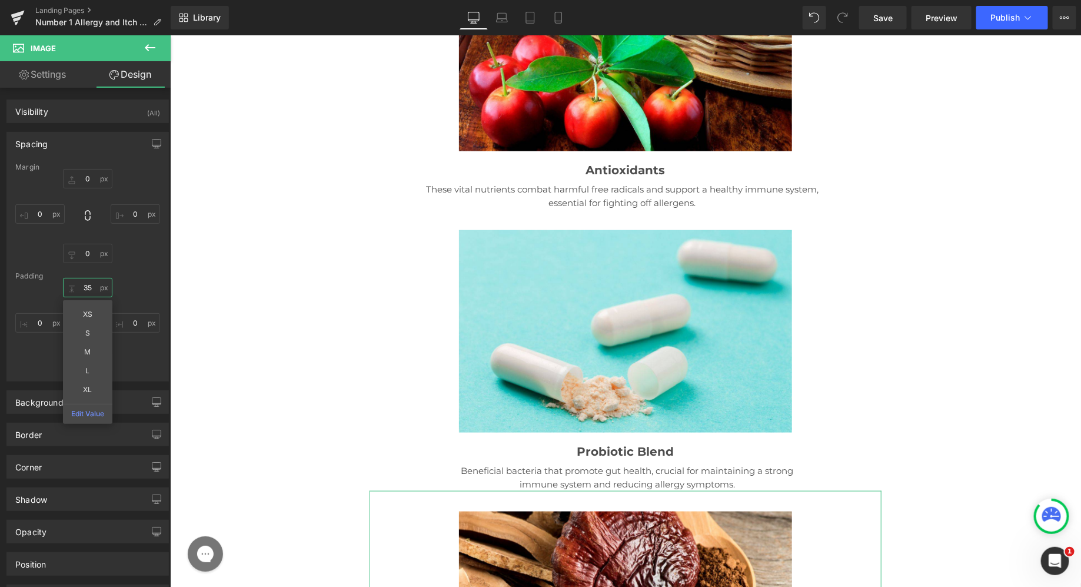
type input "35"
click at [128, 272] on div "Padding" at bounding box center [87, 276] width 145 height 8
click at [91, 357] on input "21" at bounding box center [87, 361] width 49 height 19
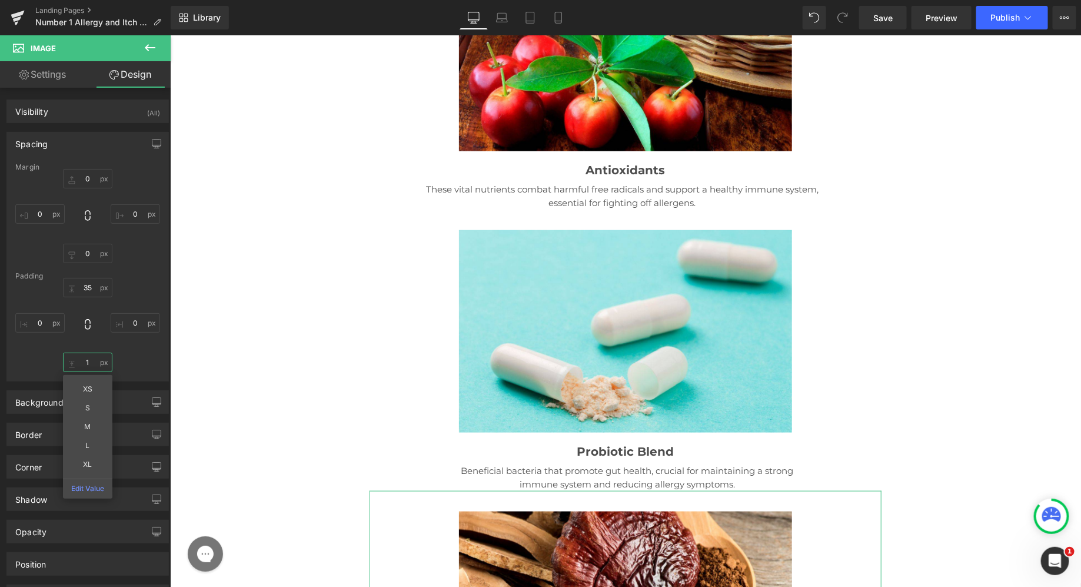
type input "10"
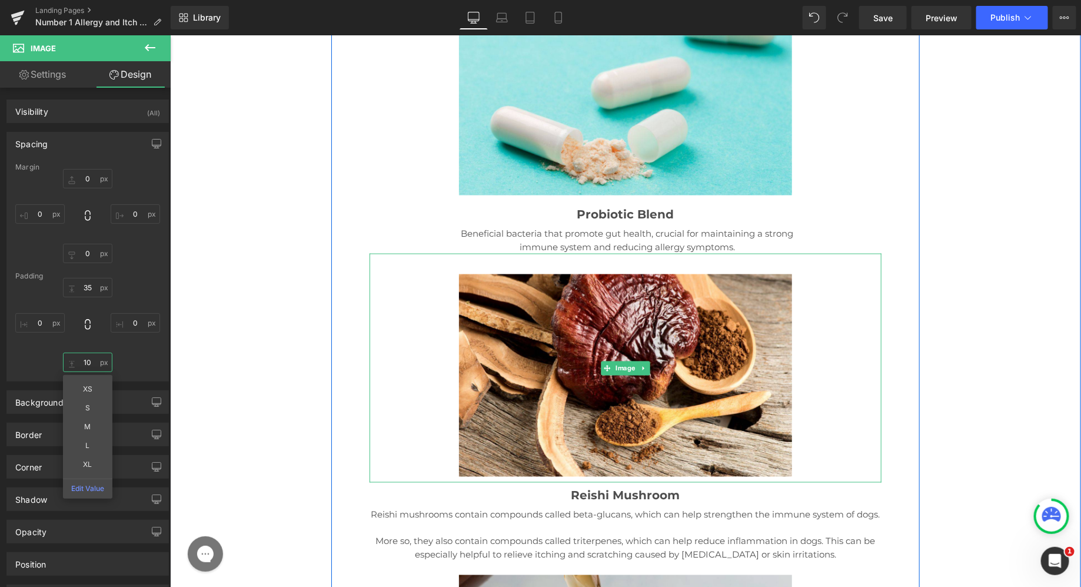
scroll to position [15909, 0]
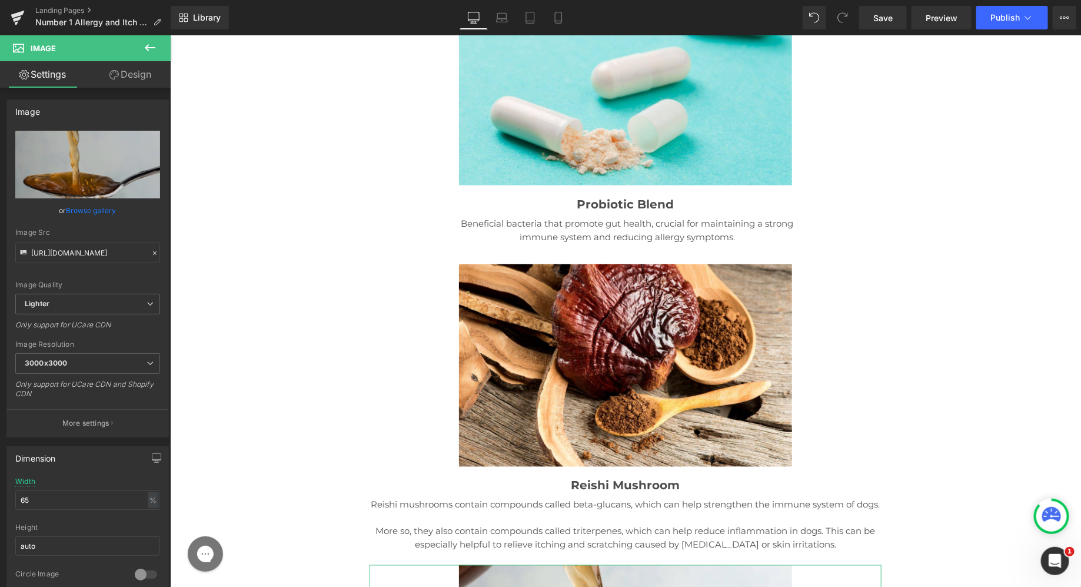
click at [132, 64] on link "Design" at bounding box center [130, 74] width 85 height 26
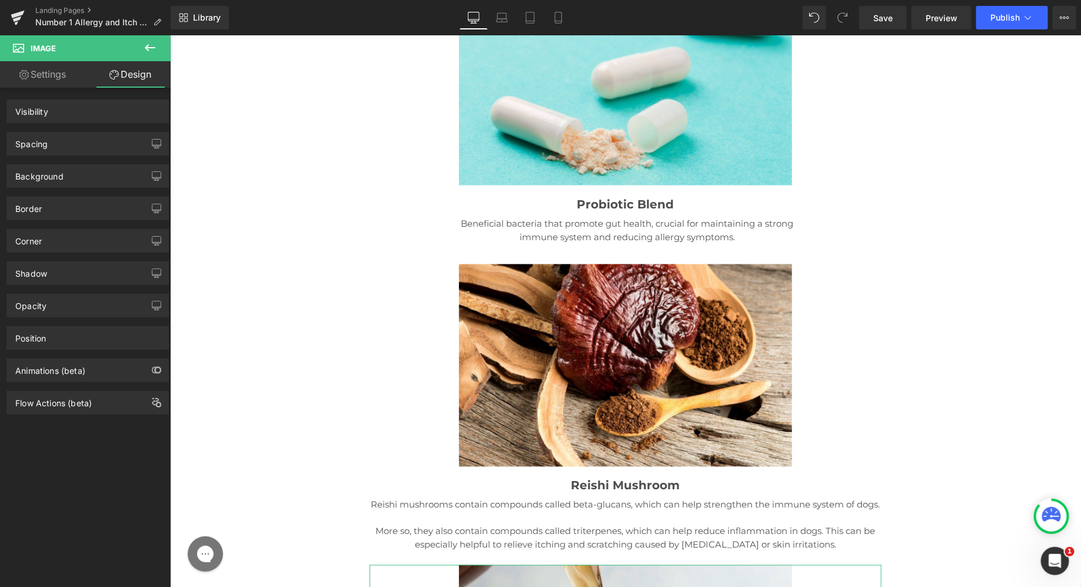
click at [66, 128] on div "Spacing [GEOGRAPHIC_DATA] [GEOGRAPHIC_DATA]" at bounding box center [88, 139] width 176 height 32
type input "0"
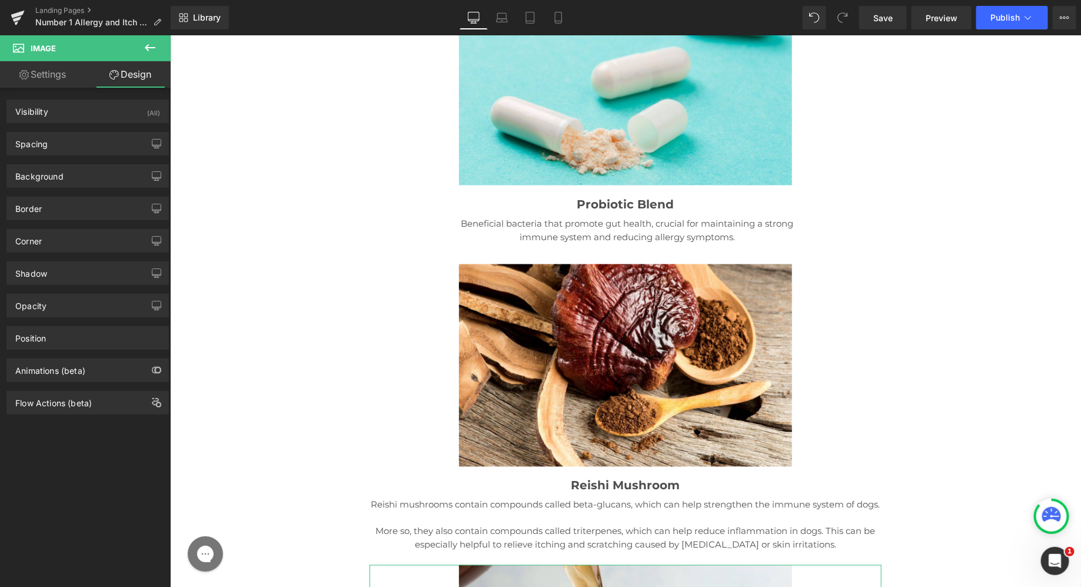
type input "0"
type input "20"
type input "0"
click at [56, 148] on div "Spacing" at bounding box center [87, 143] width 161 height 22
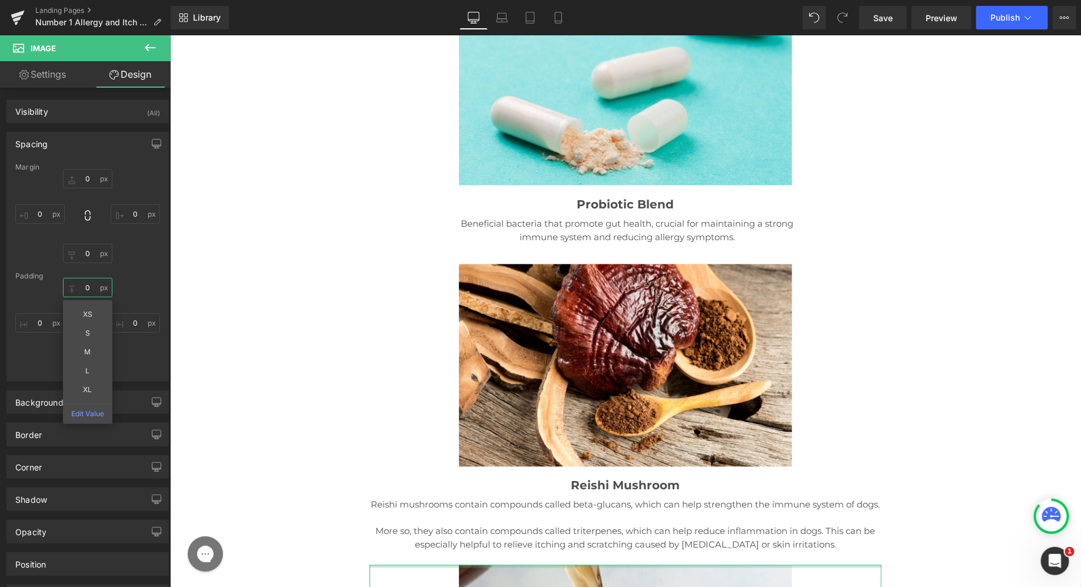
click at [84, 282] on input "0" at bounding box center [87, 287] width 49 height 19
click at [91, 289] on input "0" at bounding box center [87, 287] width 49 height 19
type input "35"
click at [131, 281] on div "35 35 XS S M L XL Edit Value 0px 0 20px 20 0px 0" at bounding box center [87, 325] width 145 height 94
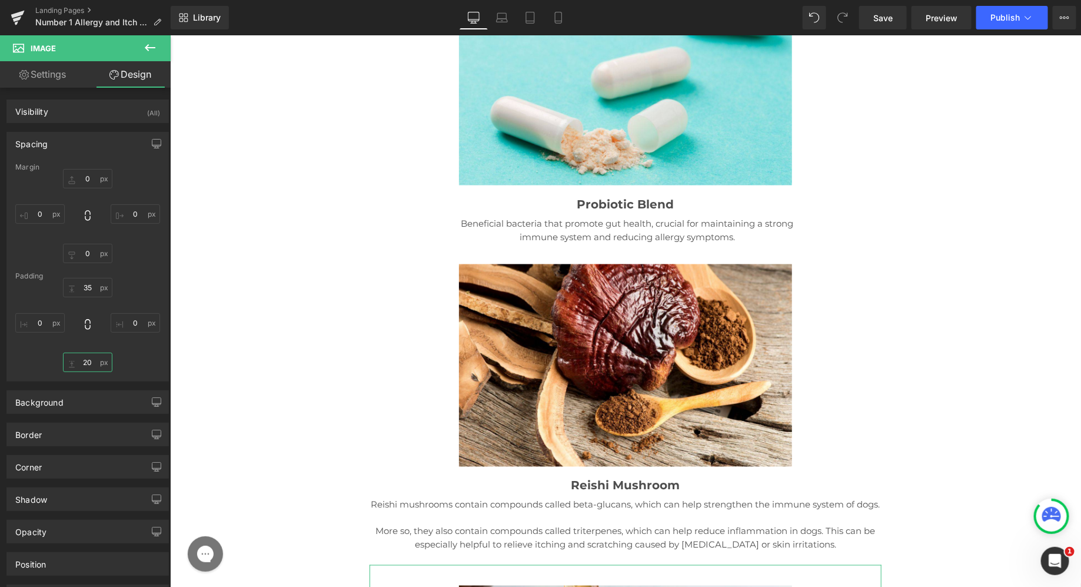
click at [88, 364] on input "20" at bounding box center [87, 361] width 49 height 19
type input "10"
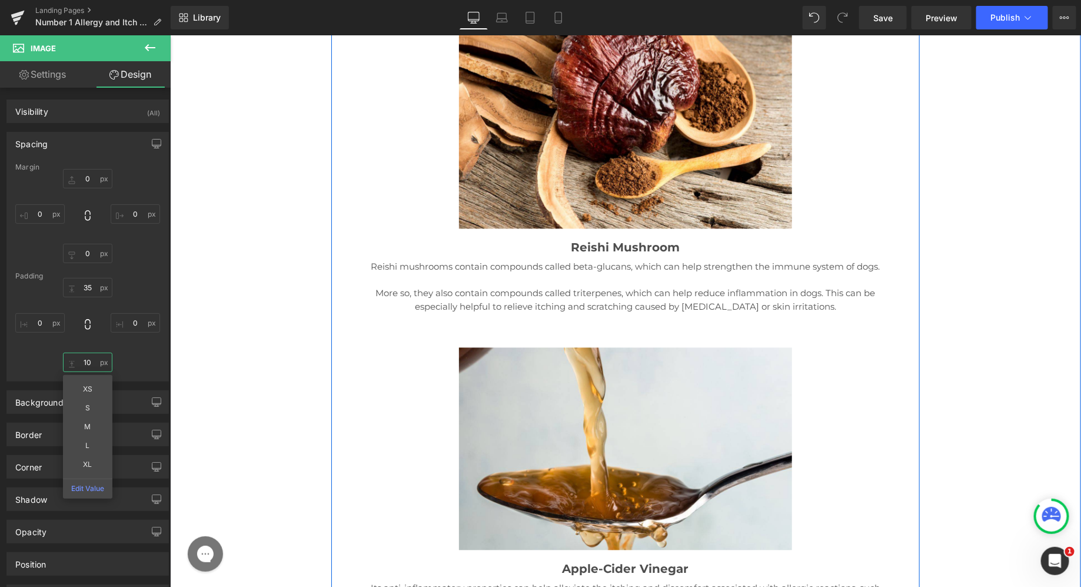
scroll to position [16147, 0]
click at [630, 314] on p at bounding box center [625, 321] width 512 height 14
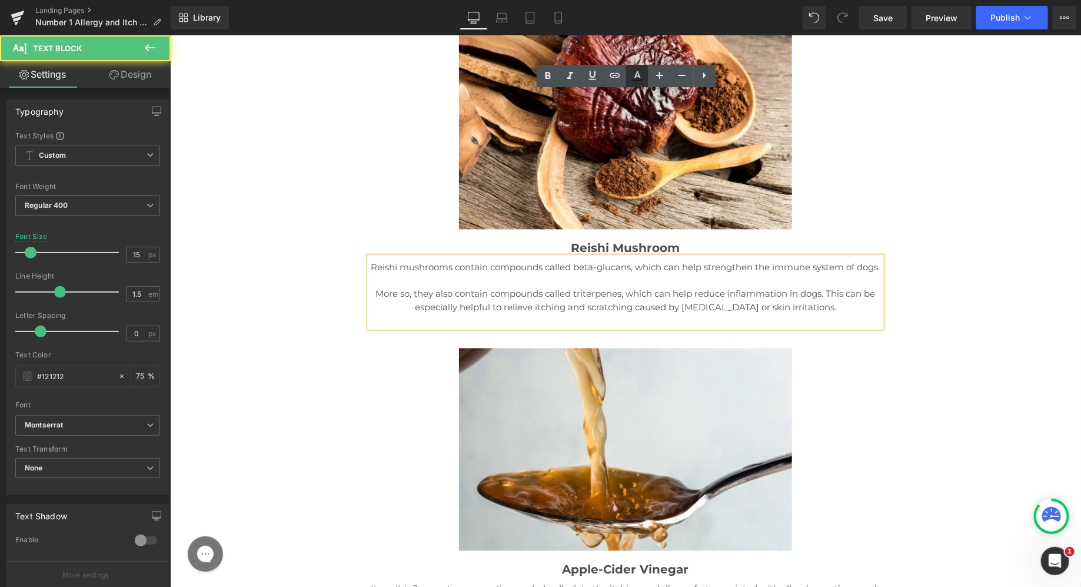
click at [627, 75] on link at bounding box center [637, 76] width 22 height 22
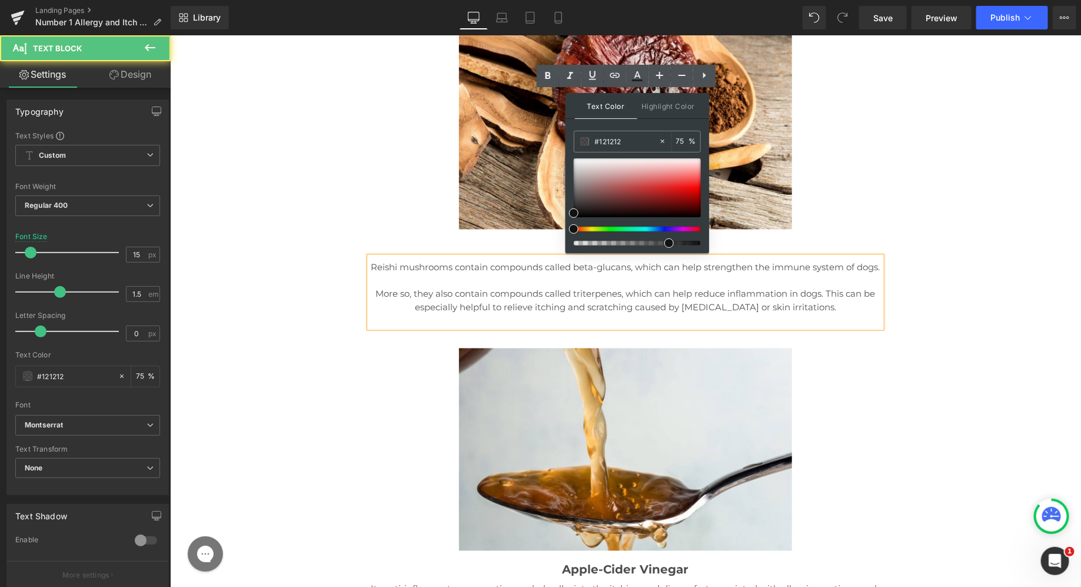
click at [770, 314] on p at bounding box center [625, 321] width 512 height 14
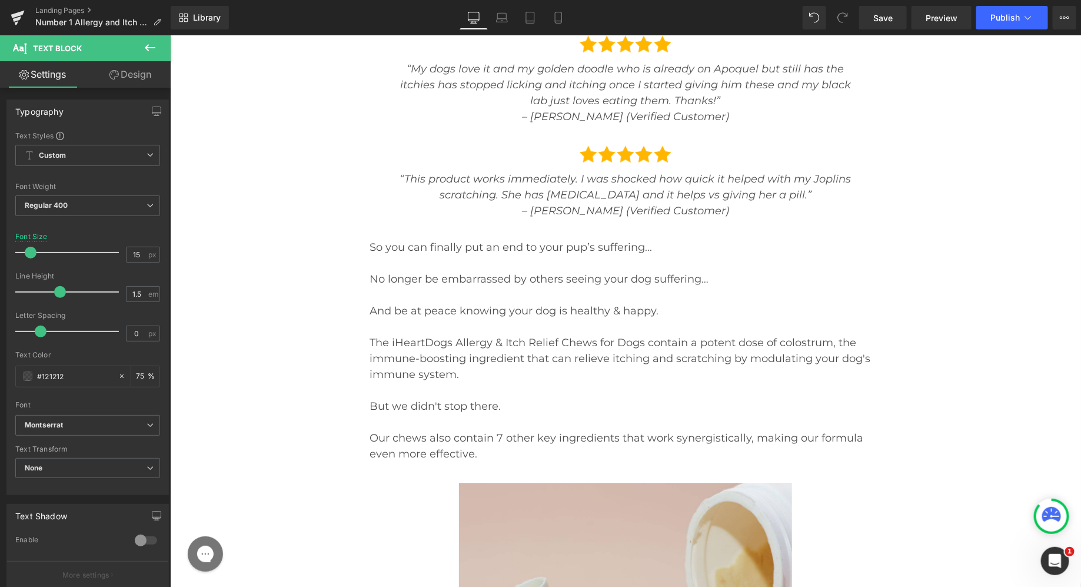
scroll to position [14247, 0]
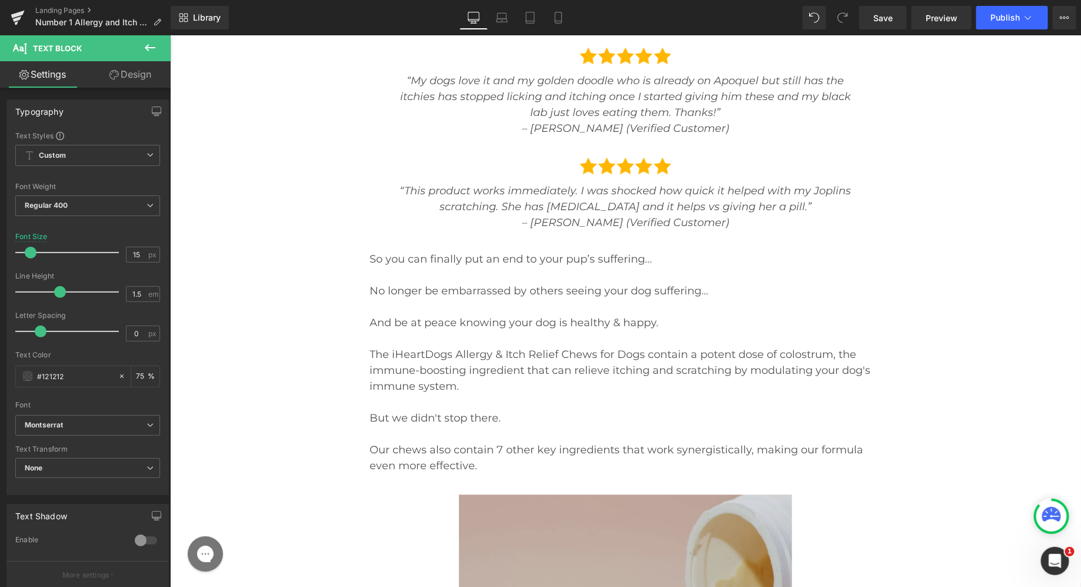
click at [595, 494] on img at bounding box center [624, 595] width 333 height 202
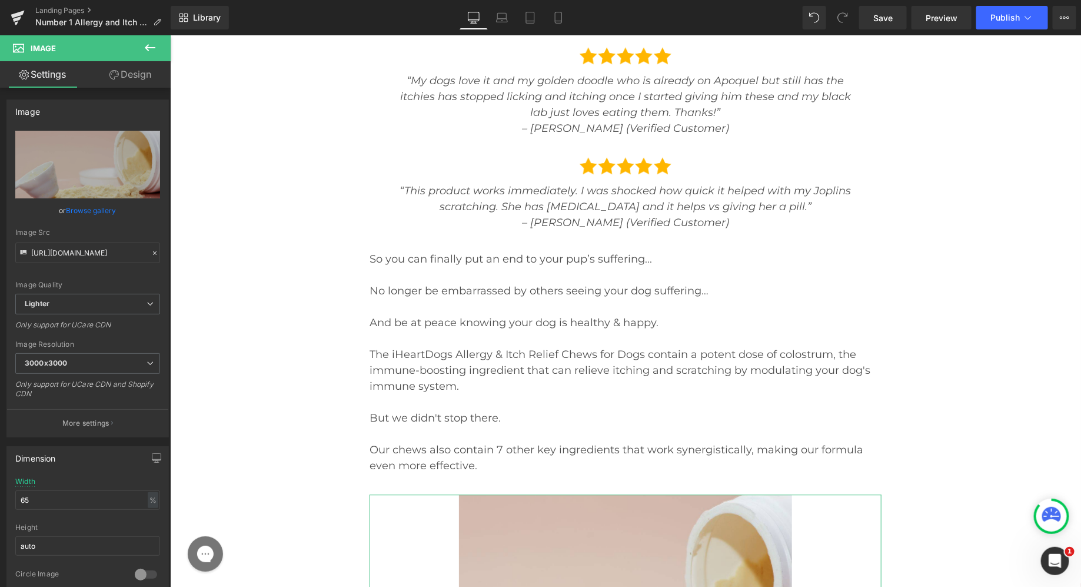
click at [114, 77] on icon at bounding box center [113, 74] width 9 height 9
click at [0, 0] on div "Spacing" at bounding box center [0, 0] width 0 height 0
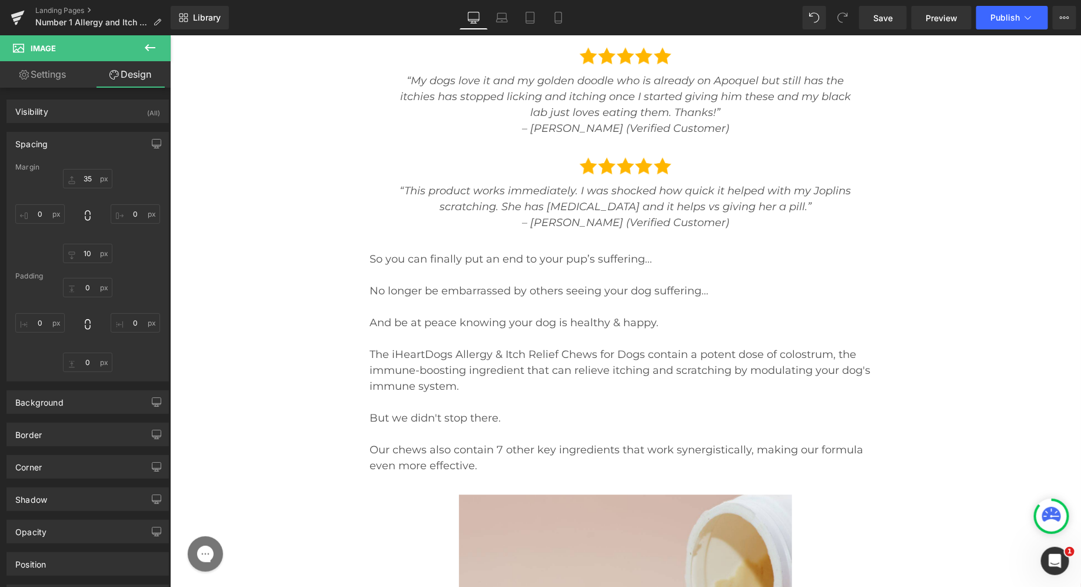
type input "35"
type input "0"
type input "10"
type input "0"
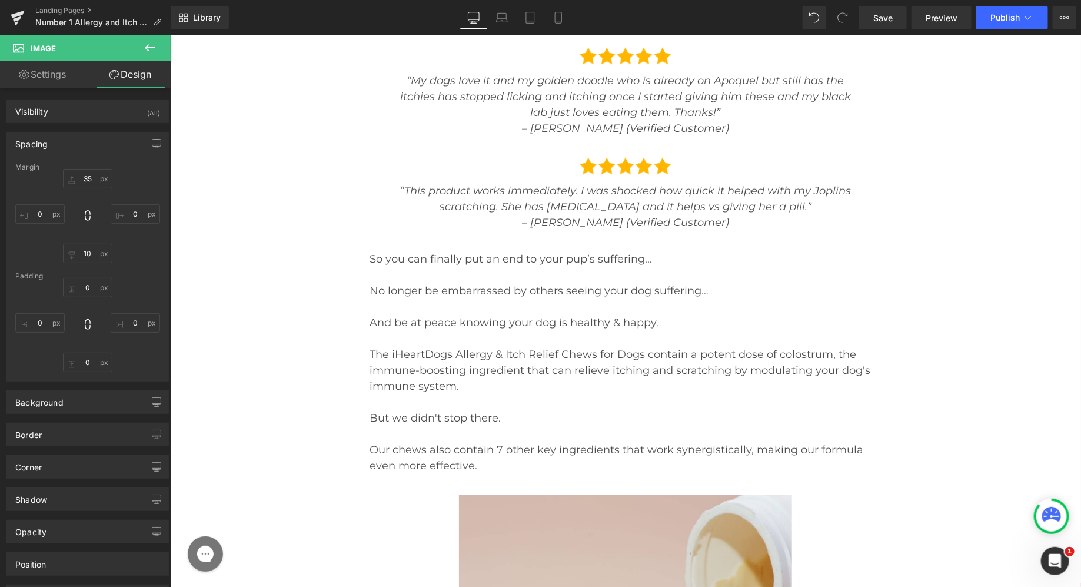
type input "0"
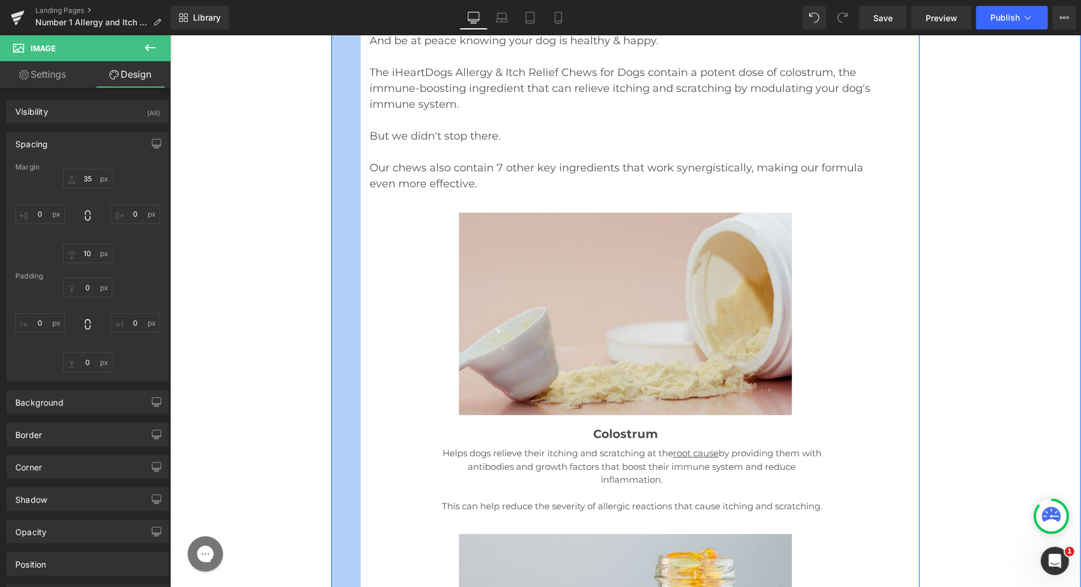
scroll to position [14537, 0]
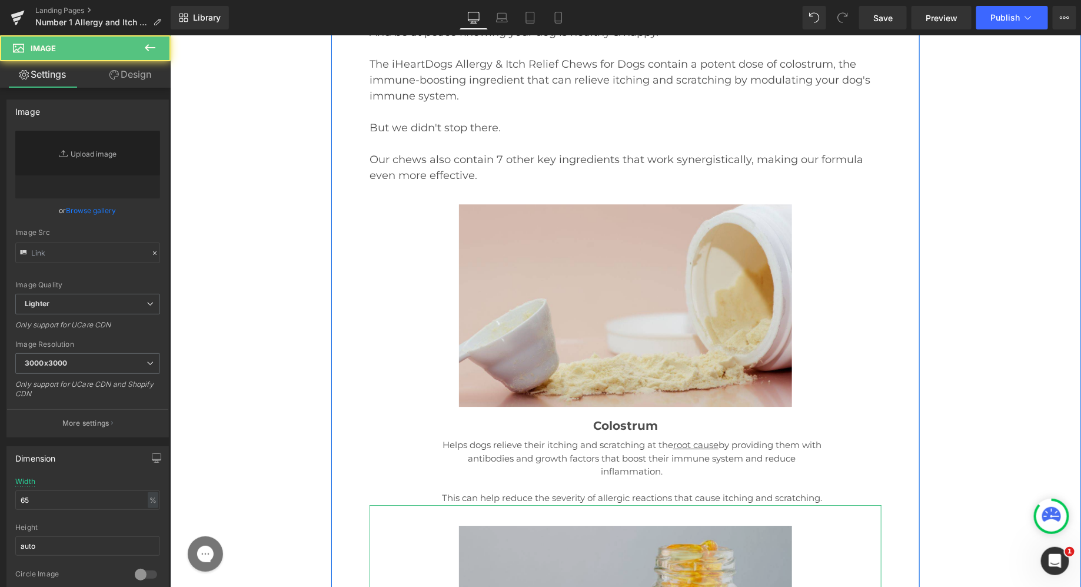
type input "[URL][DOMAIN_NAME]"
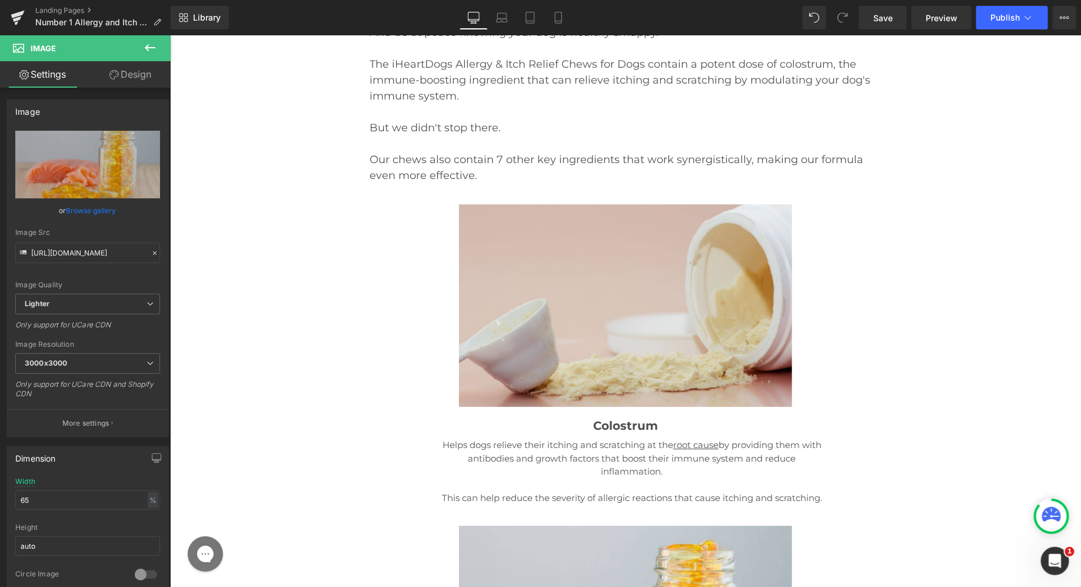
click at [154, 60] on button at bounding box center [149, 48] width 41 height 26
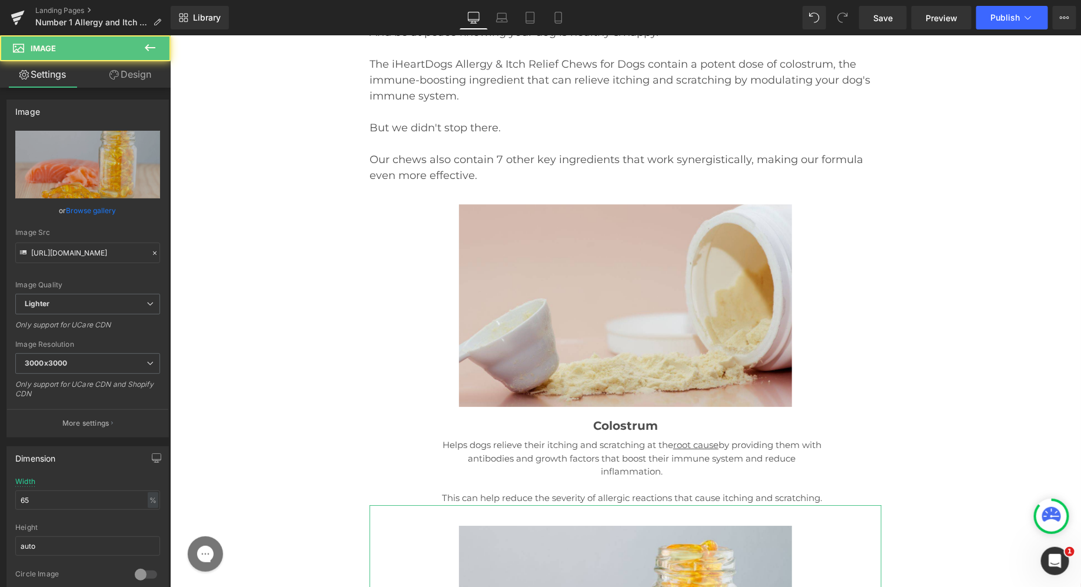
click at [138, 78] on link "Design" at bounding box center [130, 74] width 85 height 26
click at [0, 0] on div "Spacing" at bounding box center [0, 0] width 0 height 0
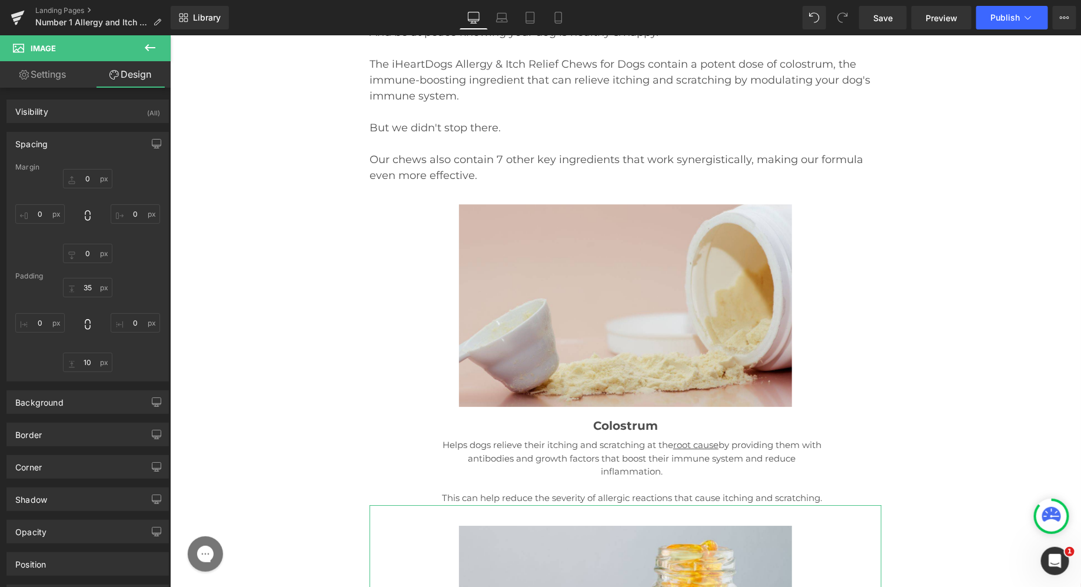
type input "0"
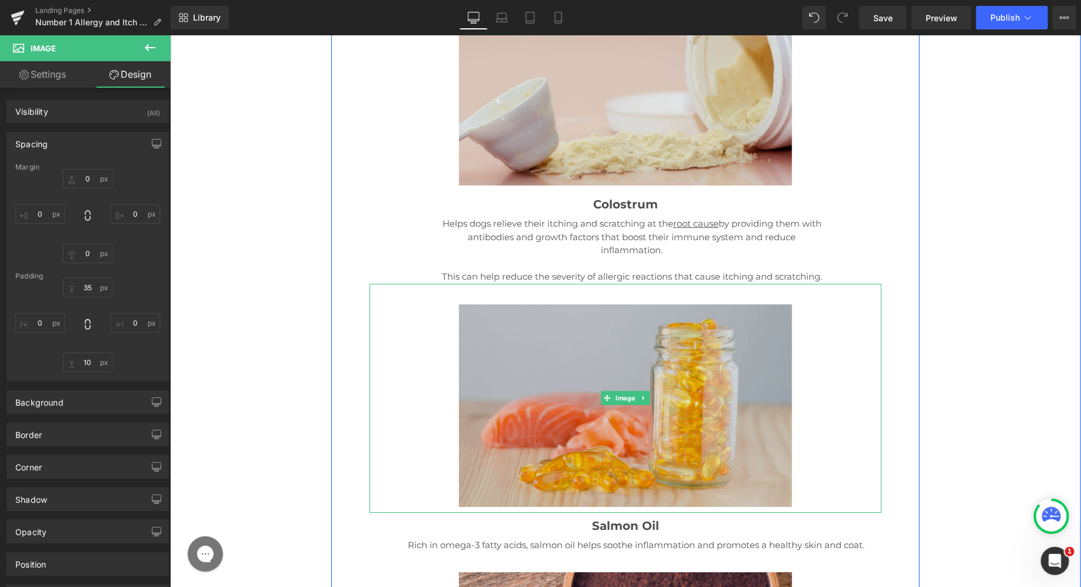
scroll to position [14898, 0]
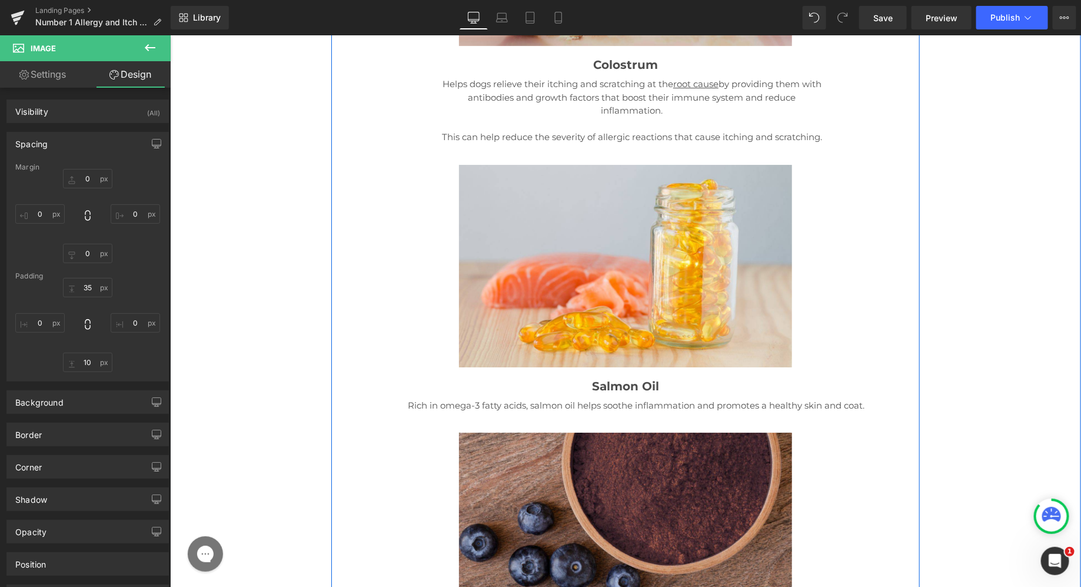
click at [576, 411] on img at bounding box center [624, 525] width 333 height 229
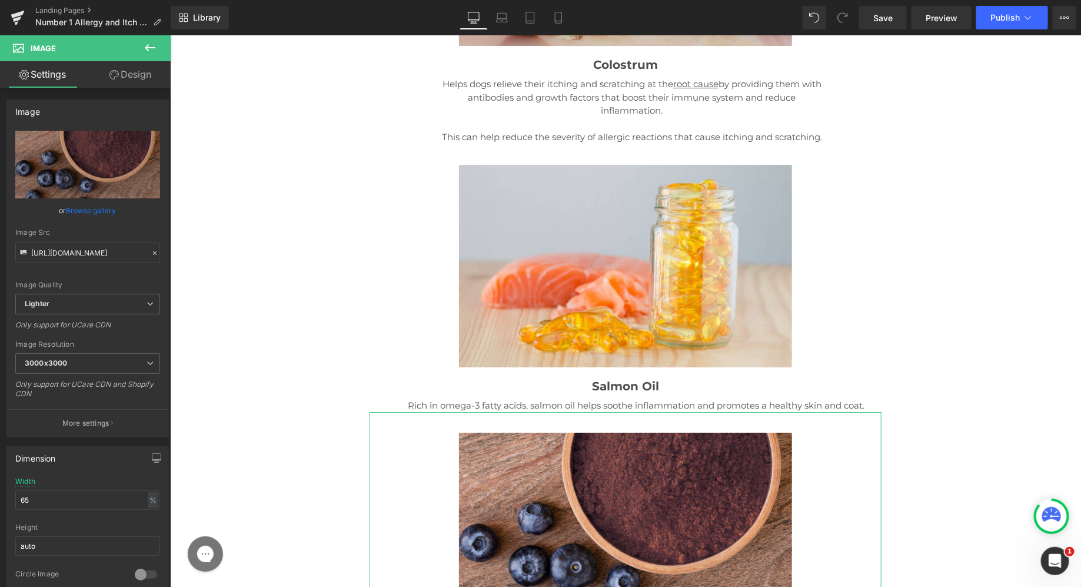
click at [154, 69] on link "Design" at bounding box center [130, 74] width 85 height 26
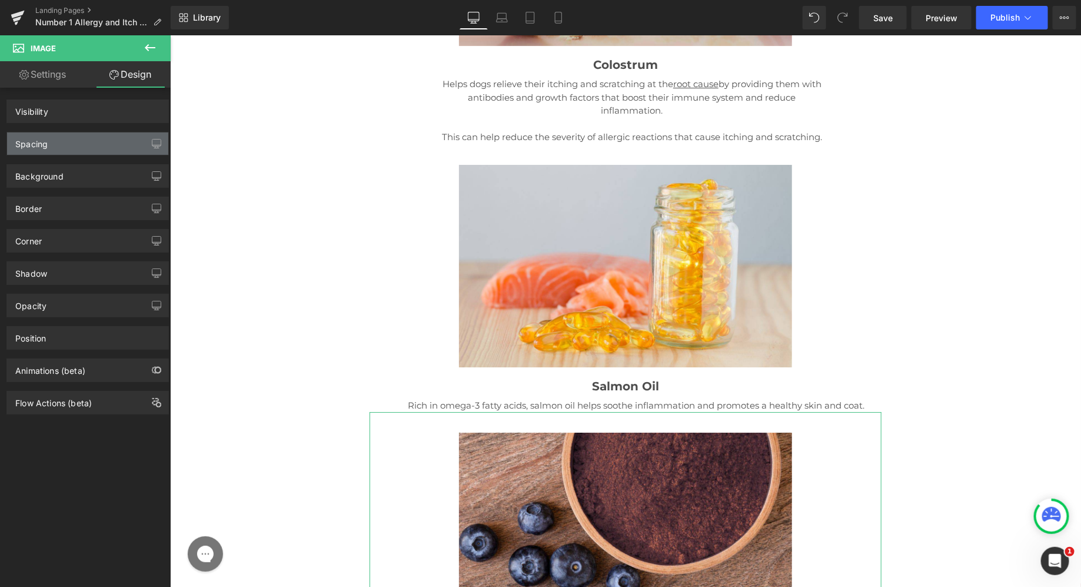
click at [99, 145] on div "Spacing" at bounding box center [87, 143] width 161 height 22
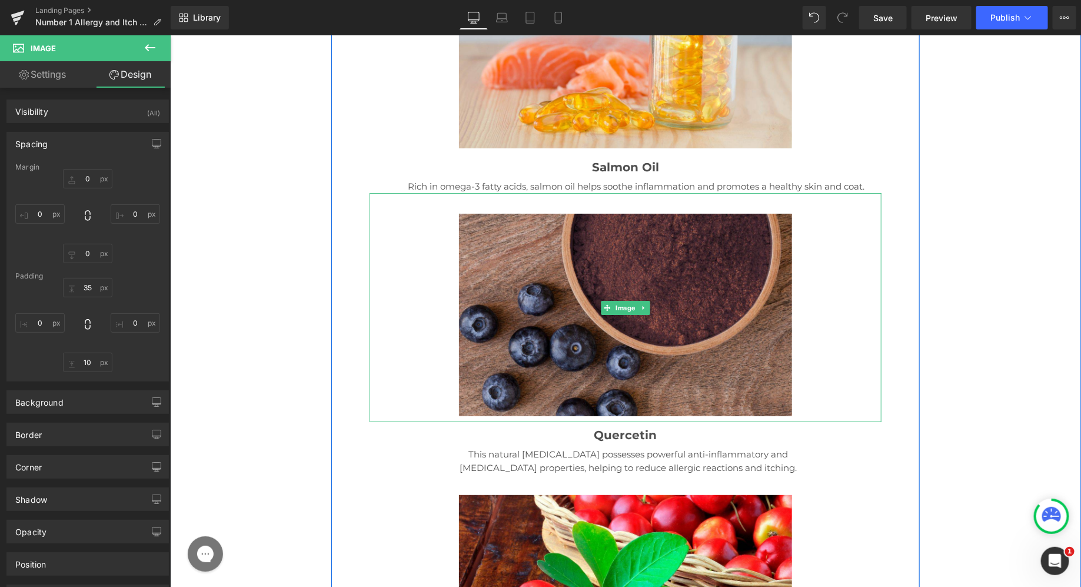
scroll to position [15118, 0]
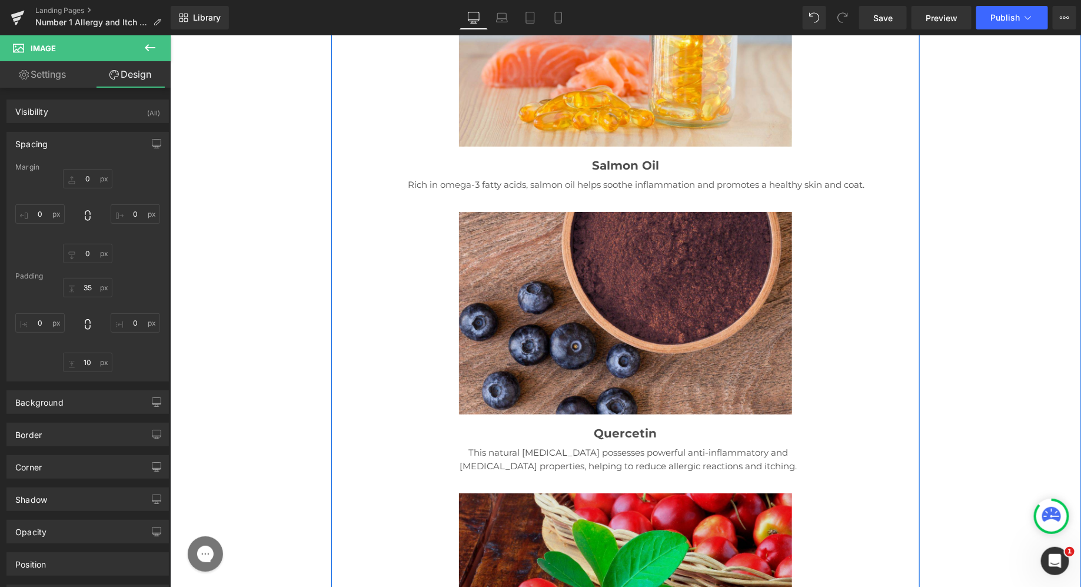
click at [569, 472] on img at bounding box center [624, 586] width 333 height 229
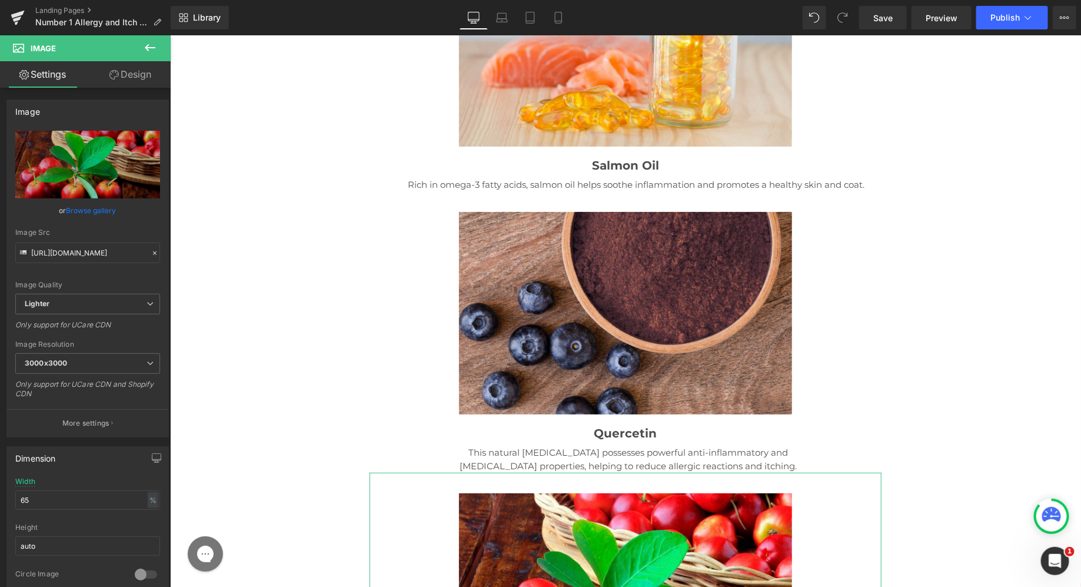
click at [122, 81] on link "Design" at bounding box center [130, 74] width 85 height 26
click at [0, 0] on div "Spacing" at bounding box center [0, 0] width 0 height 0
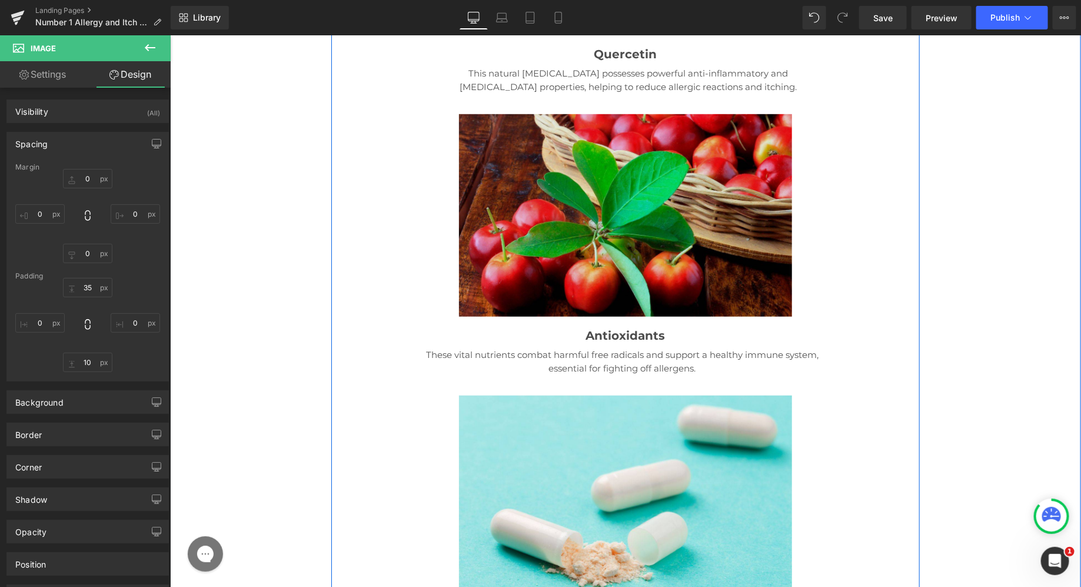
scroll to position [15514, 0]
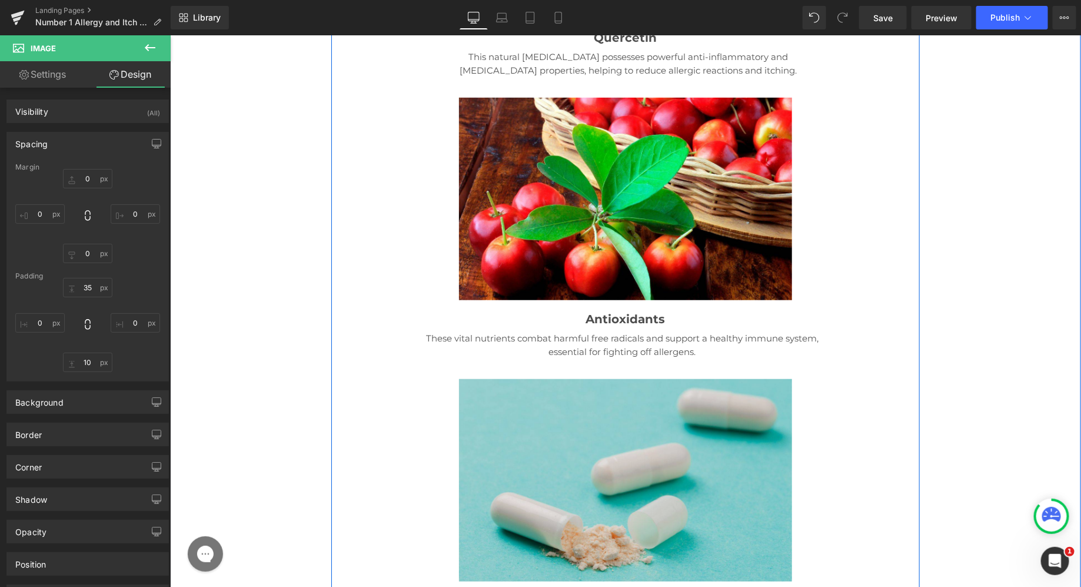
click at [551, 358] on img at bounding box center [624, 472] width 333 height 229
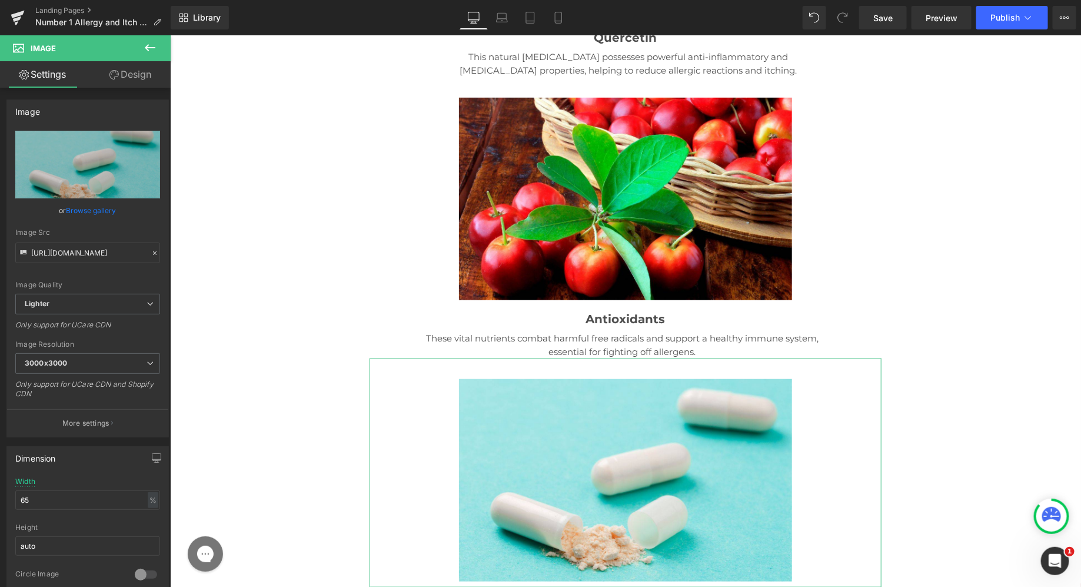
click at [122, 69] on link "Design" at bounding box center [130, 74] width 85 height 26
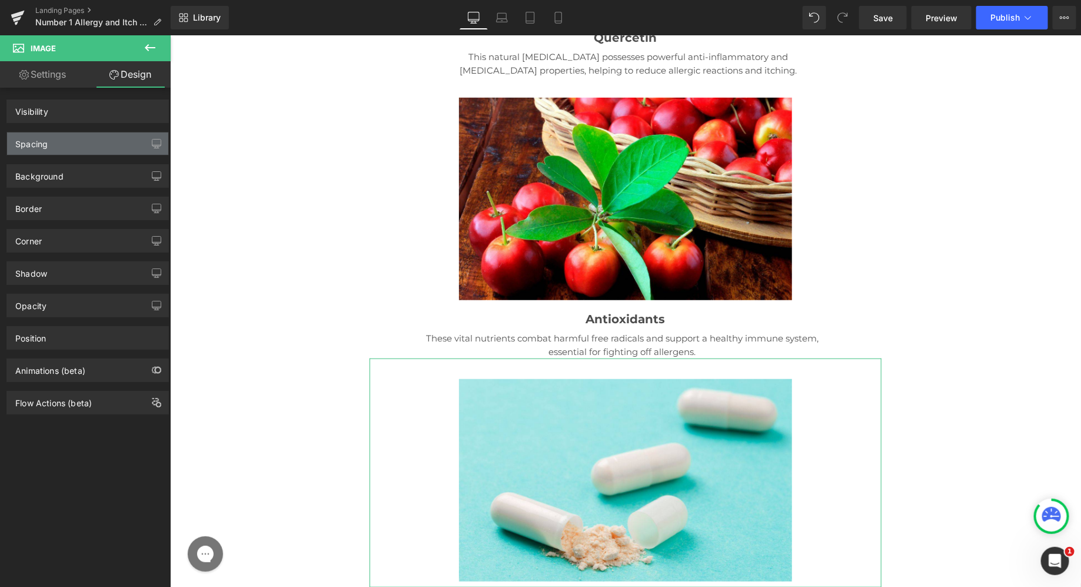
click at [62, 134] on div "Spacing" at bounding box center [87, 143] width 161 height 22
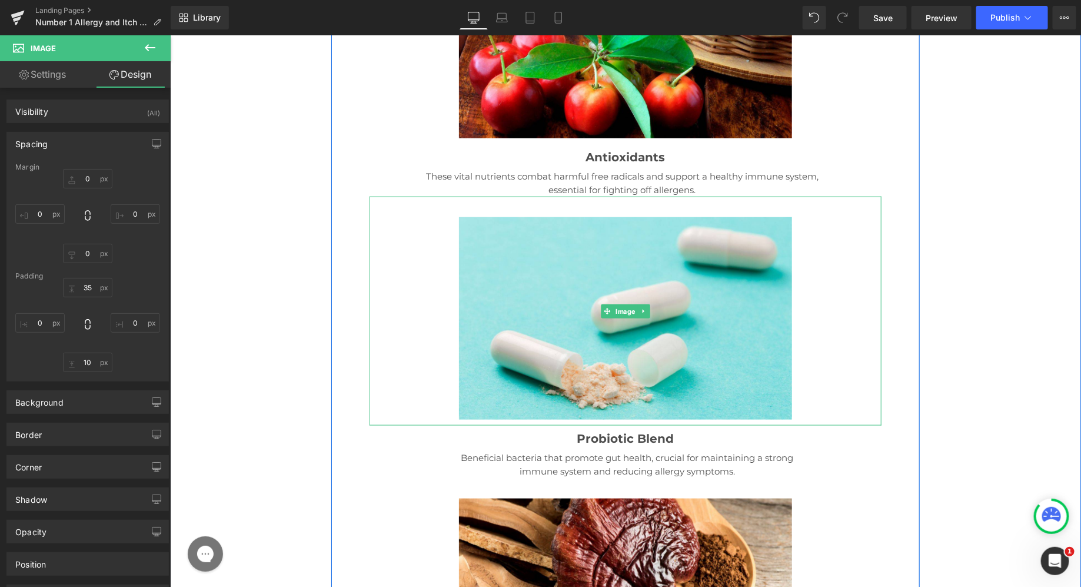
scroll to position [15859, 0]
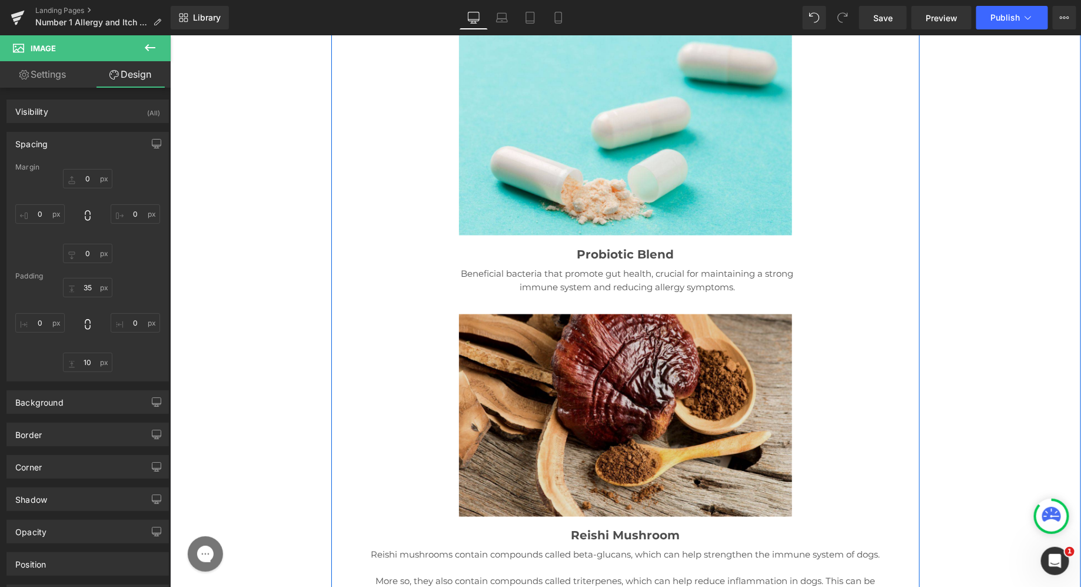
click at [589, 293] on img at bounding box center [624, 407] width 333 height 229
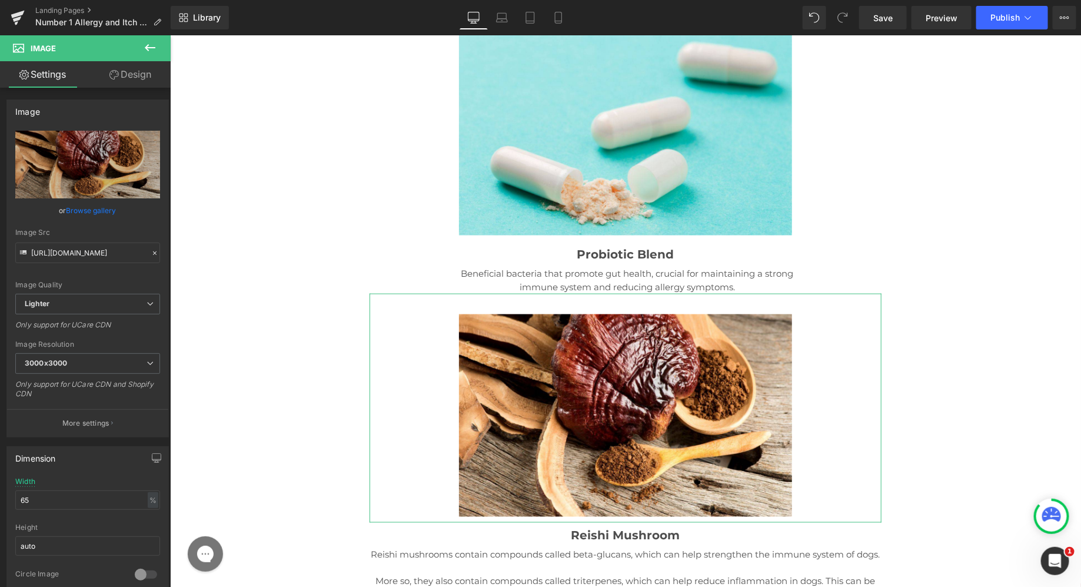
click at [133, 79] on link "Design" at bounding box center [130, 74] width 85 height 26
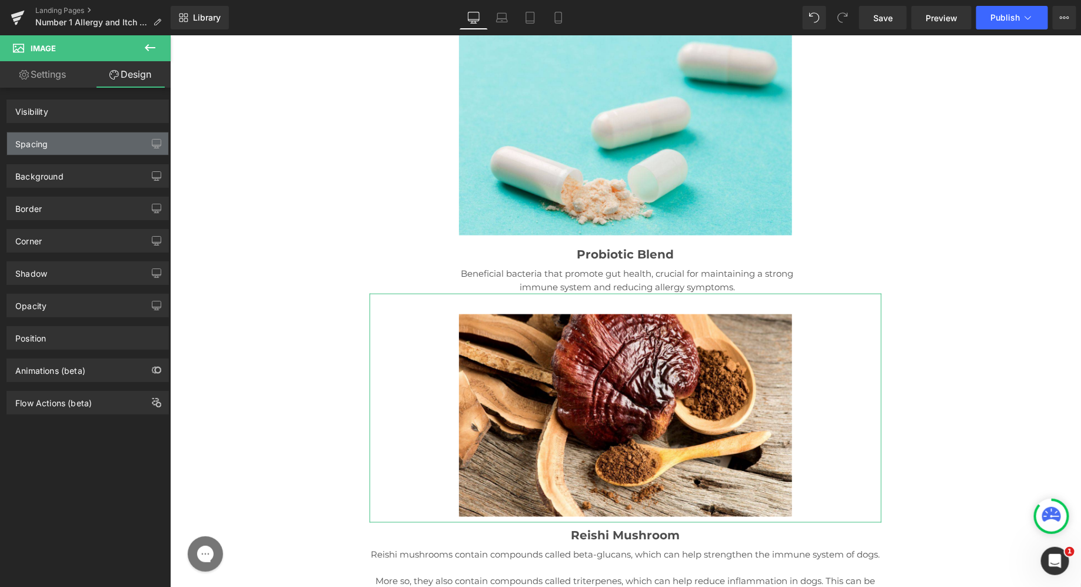
click at [79, 145] on div "Spacing" at bounding box center [87, 143] width 161 height 22
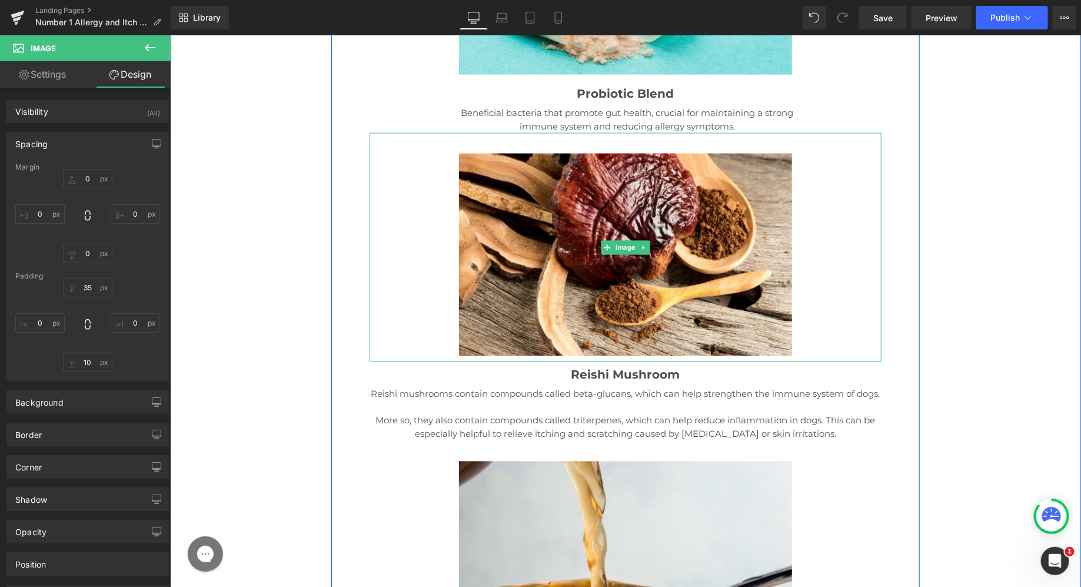
scroll to position [16049, 0]
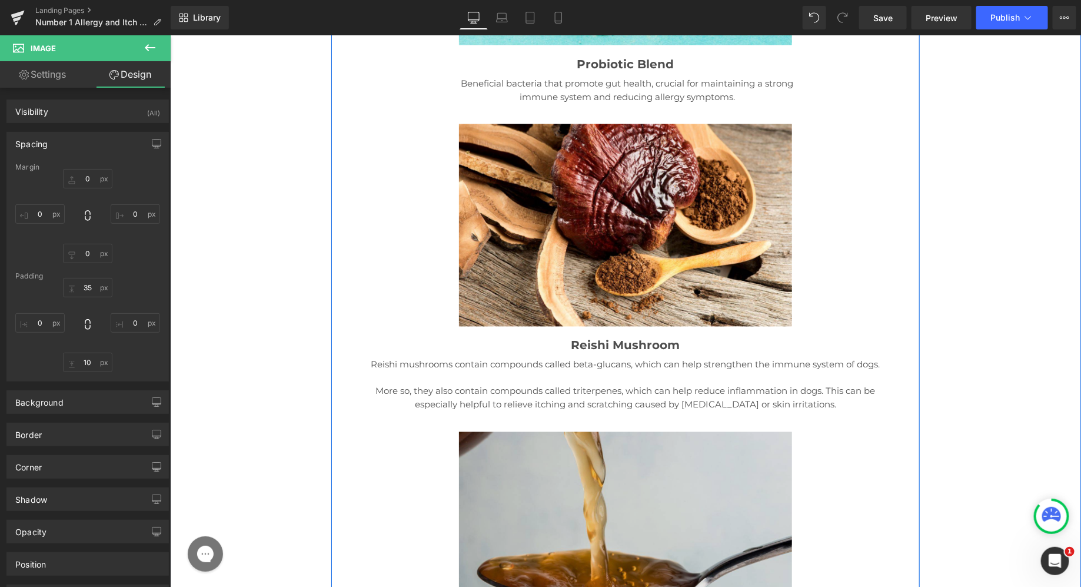
click at [584, 411] on img at bounding box center [624, 525] width 333 height 229
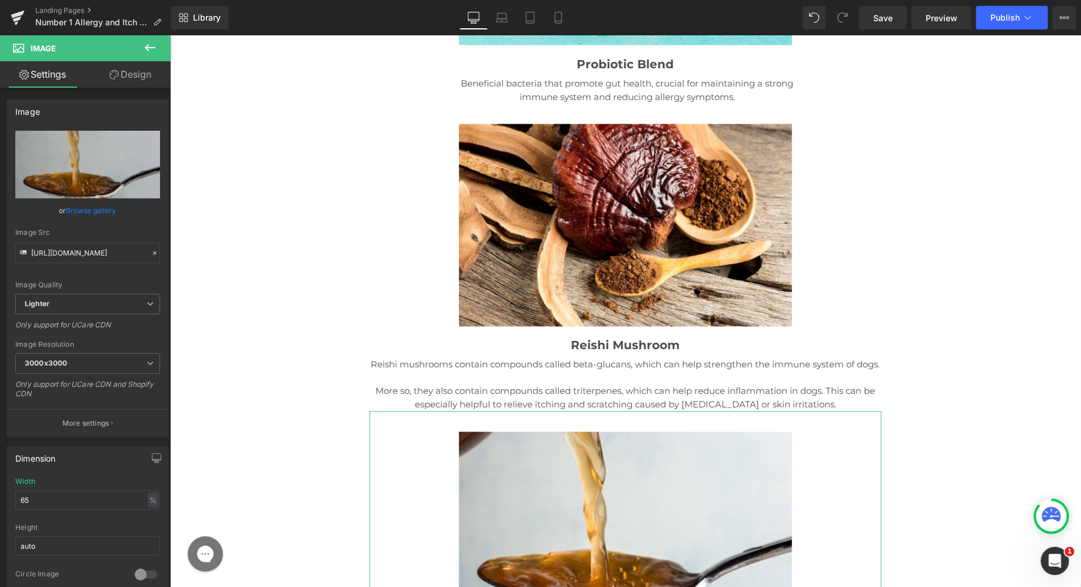
click at [136, 68] on link "Design" at bounding box center [130, 74] width 85 height 26
click at [0, 0] on div "Spacing" at bounding box center [0, 0] width 0 height 0
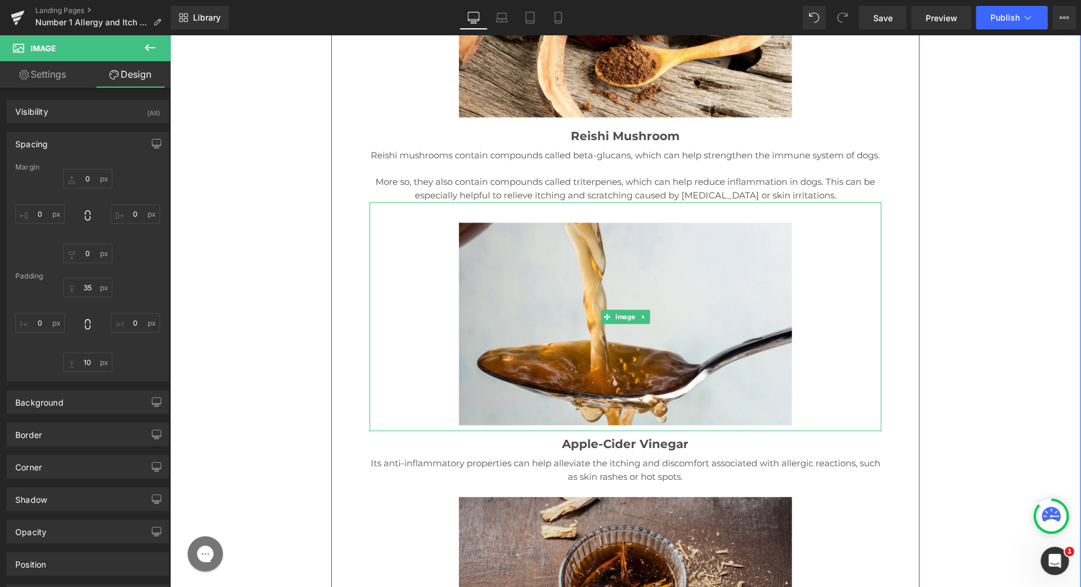
scroll to position [16280, 0]
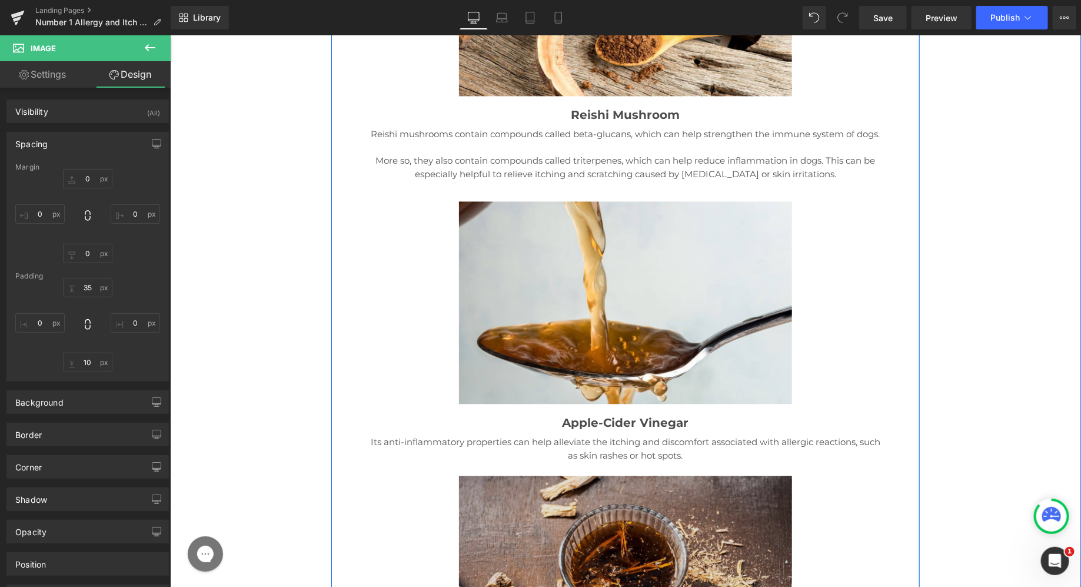
click at [553, 475] on img at bounding box center [624, 582] width 333 height 214
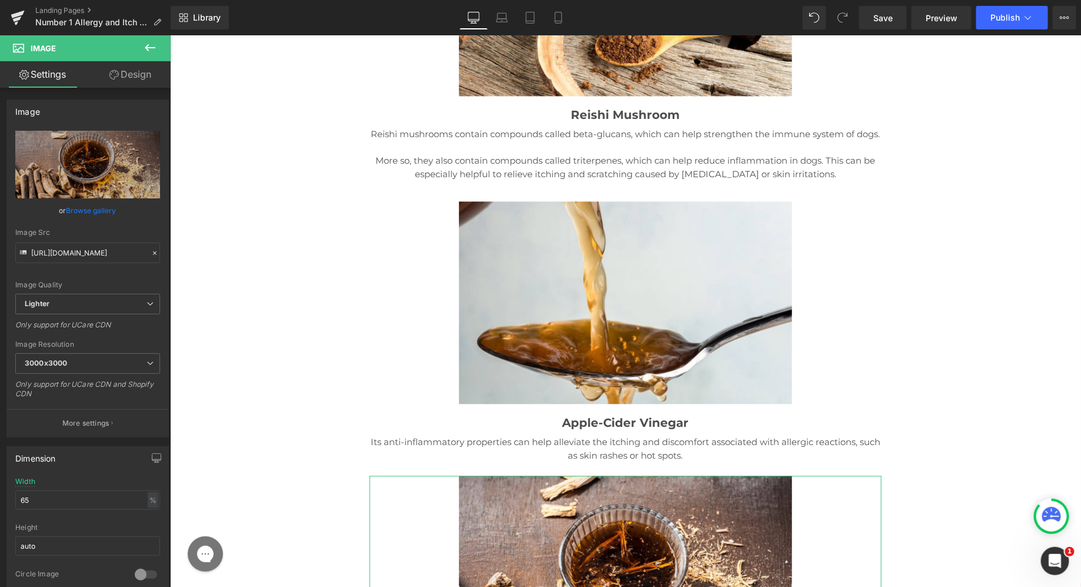
click at [135, 75] on link "Design" at bounding box center [130, 74] width 85 height 26
click at [0, 0] on div "Spacing" at bounding box center [0, 0] width 0 height 0
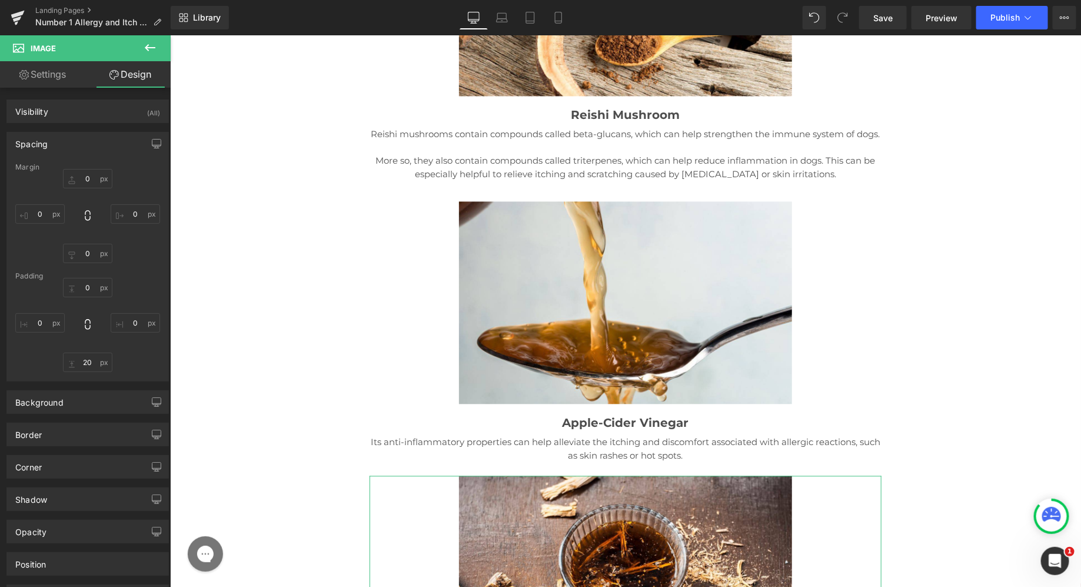
click at [83, 272] on div "Padding" at bounding box center [87, 276] width 145 height 8
click at [84, 284] on input "0" at bounding box center [87, 287] width 49 height 19
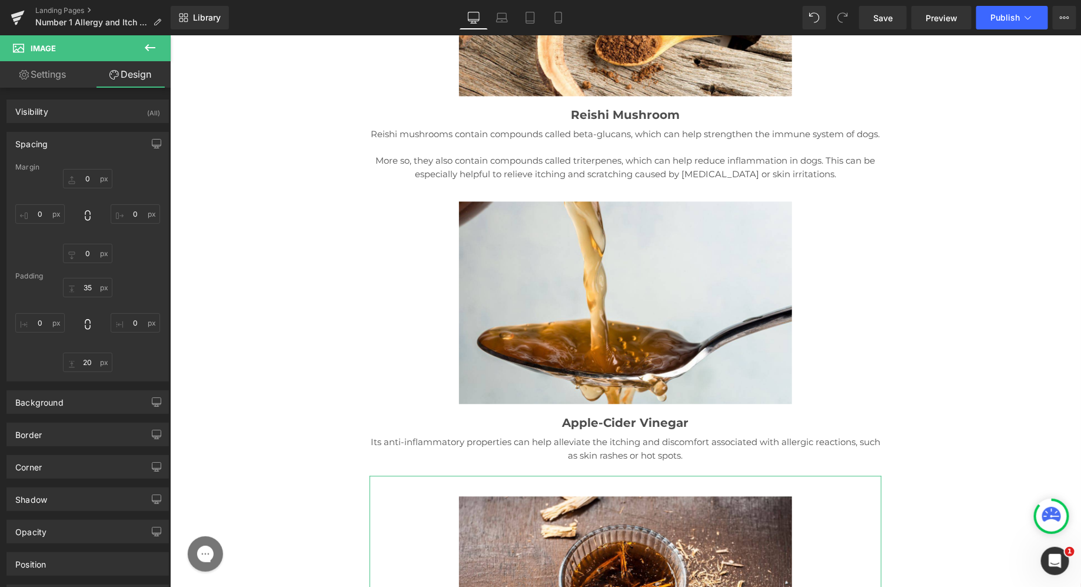
click at [135, 290] on div "35 35 0px 0 20px 20 0px 0" at bounding box center [87, 325] width 145 height 94
click at [84, 371] on input "20" at bounding box center [87, 361] width 49 height 19
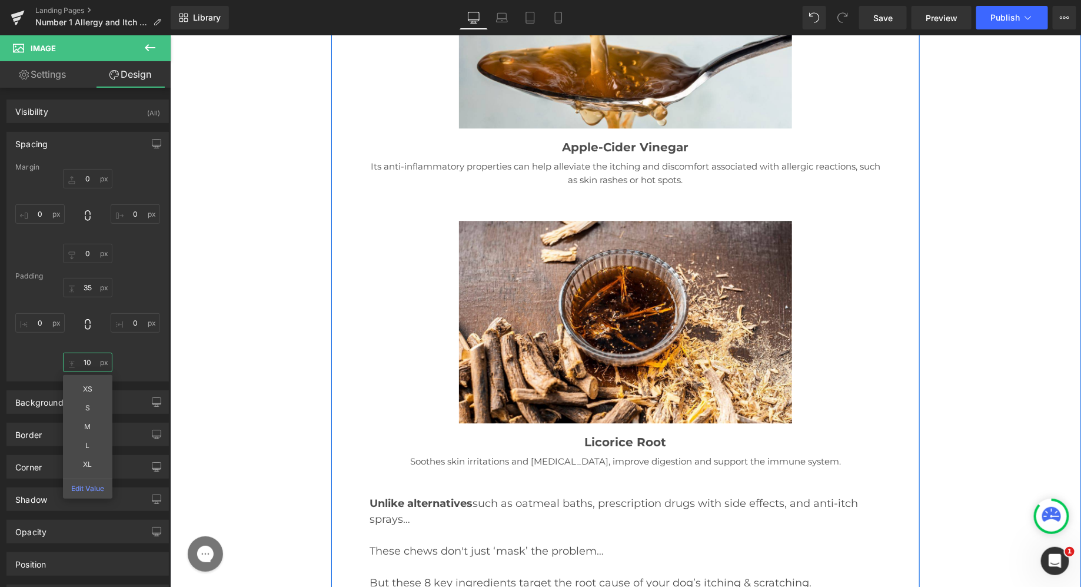
scroll to position [16600, 0]
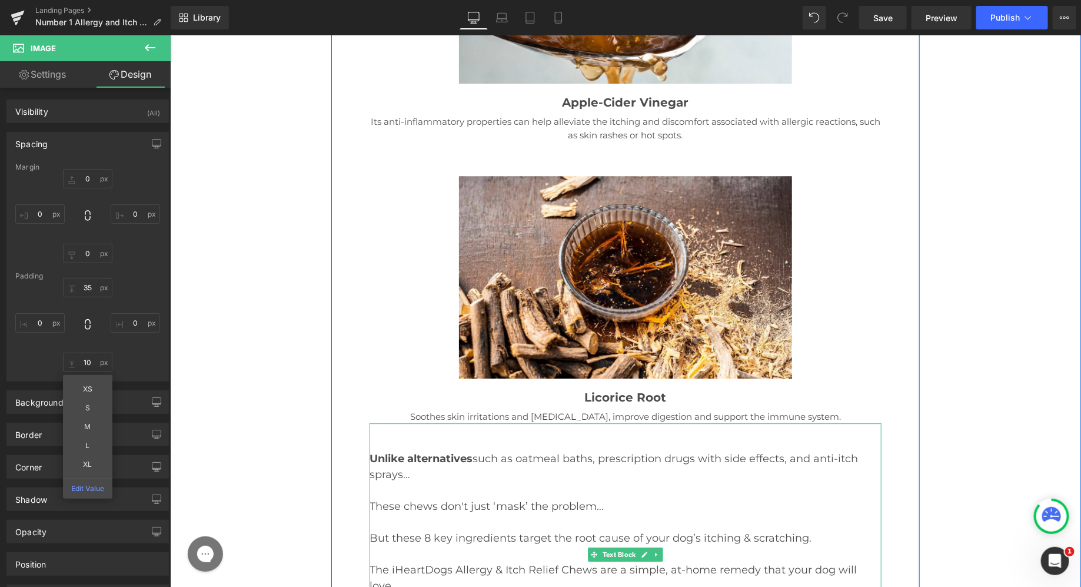
click at [563, 422] on div "Unlike alternatives such as oatmeal baths, prescription drugs with side effects…" at bounding box center [625, 547] width 512 height 250
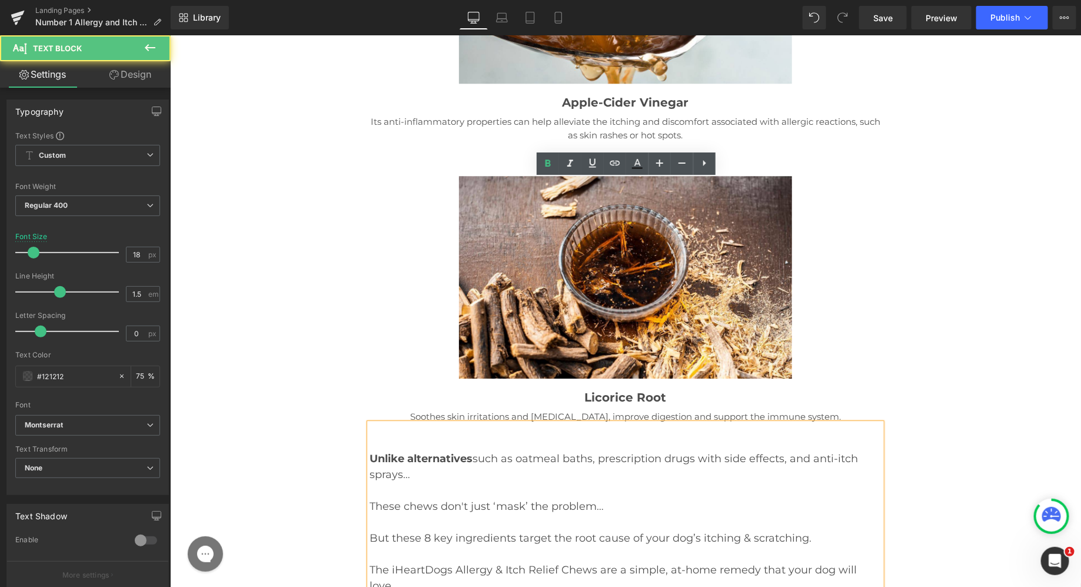
click at [512, 422] on div "Unlike alternatives such as oatmeal baths, prescription drugs with side effects…" at bounding box center [625, 547] width 512 height 250
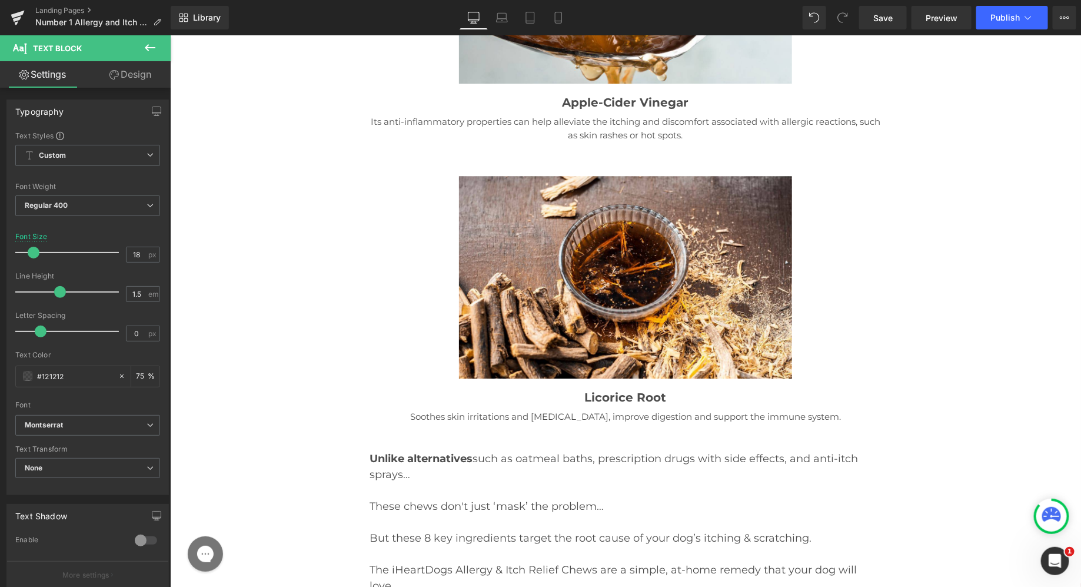
click at [105, 71] on link "Design" at bounding box center [130, 74] width 85 height 26
click at [0, 0] on div "Spacing" at bounding box center [0, 0] width 0 height 0
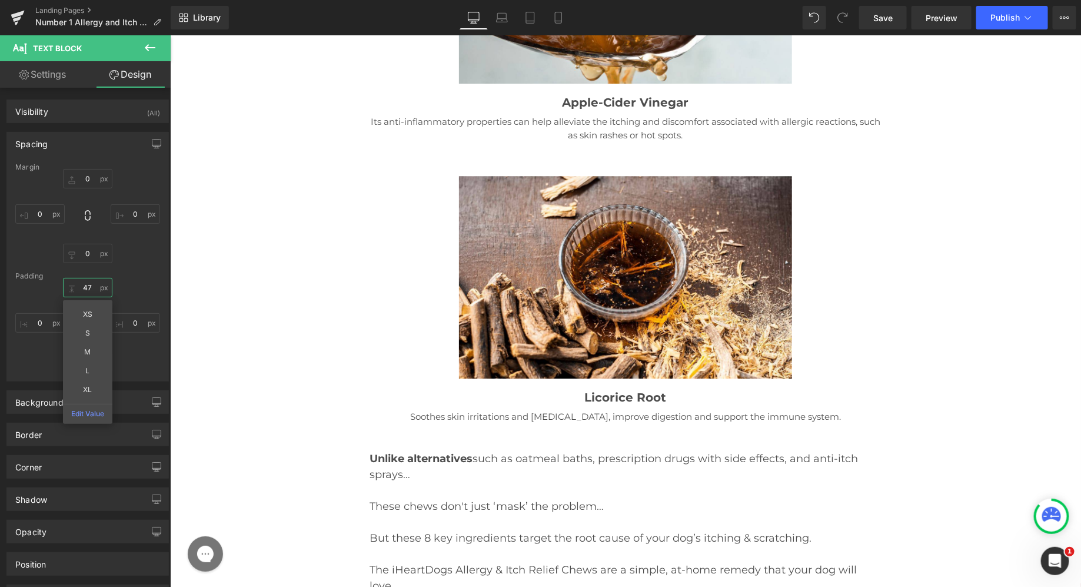
click at [88, 288] on input "47" at bounding box center [87, 287] width 49 height 19
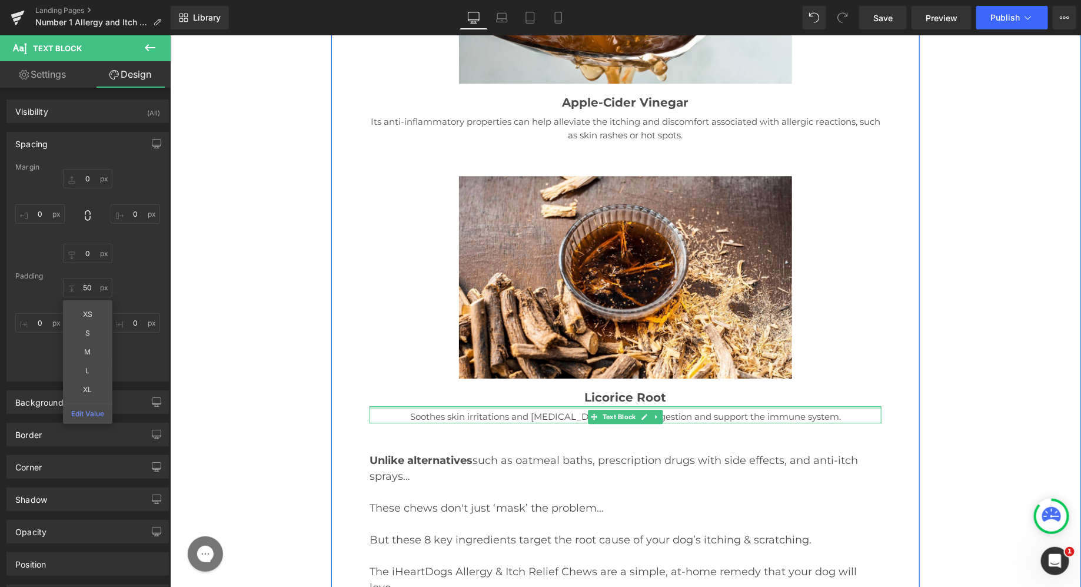
click at [484, 409] on p "Soothes skin irritations and [MEDICAL_DATA], improve digestion and support the …" at bounding box center [625, 416] width 512 height 14
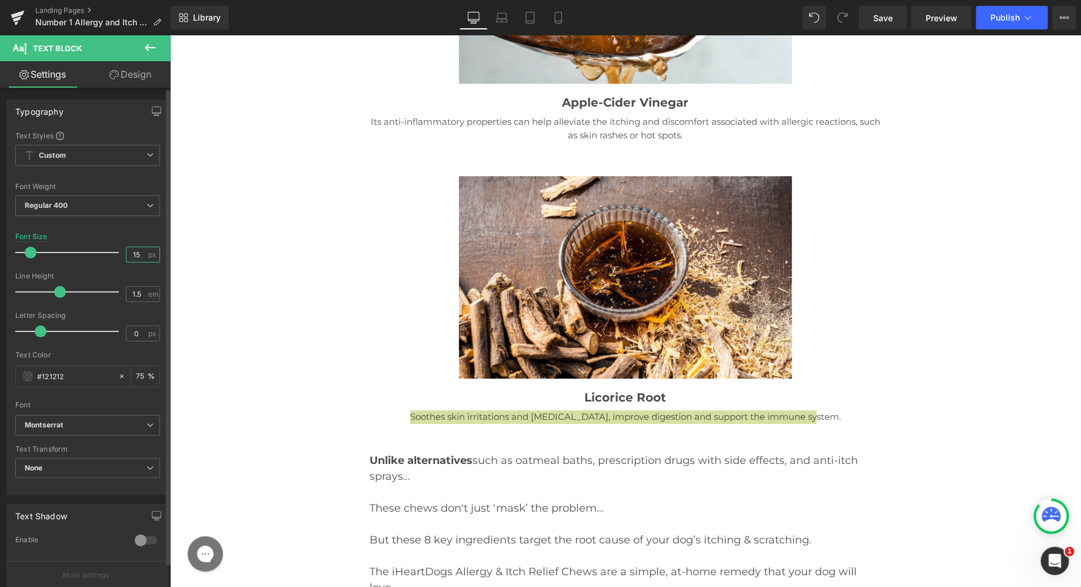
click at [134, 251] on input "15" at bounding box center [136, 254] width 21 height 15
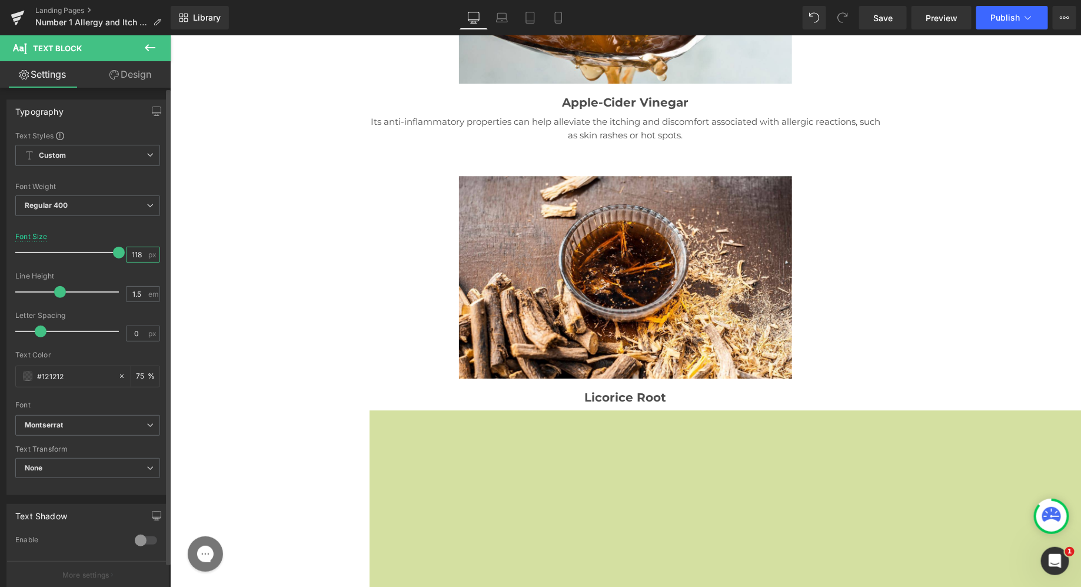
scroll to position [0, 0]
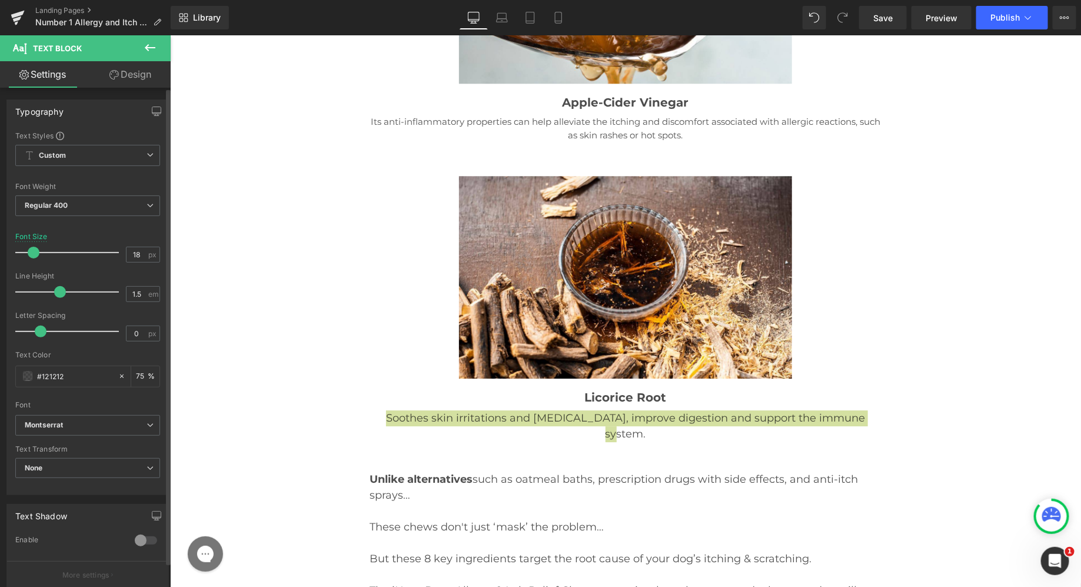
click at [129, 226] on div at bounding box center [87, 226] width 145 height 8
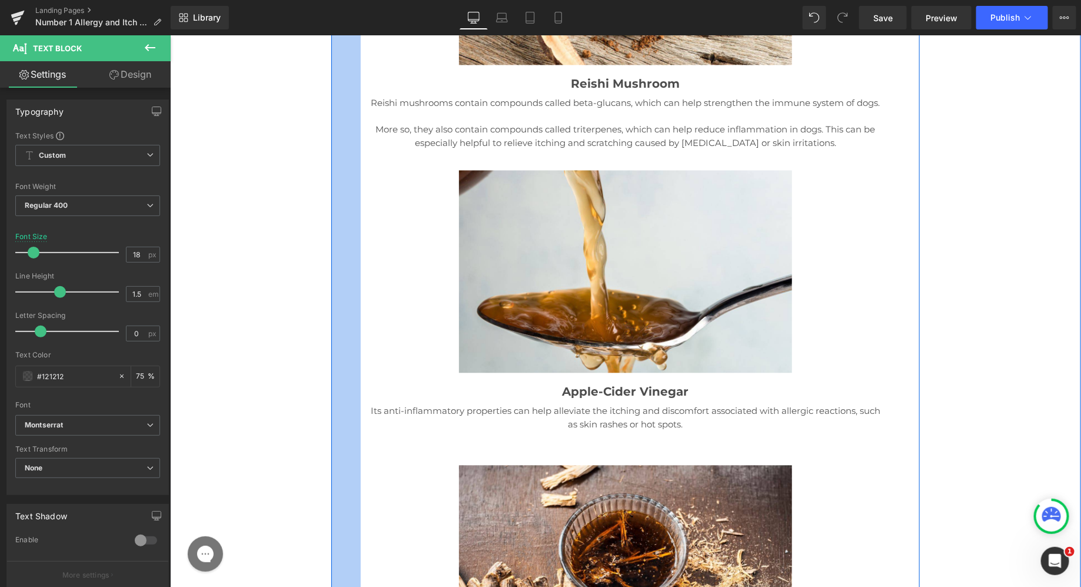
scroll to position [16297, 0]
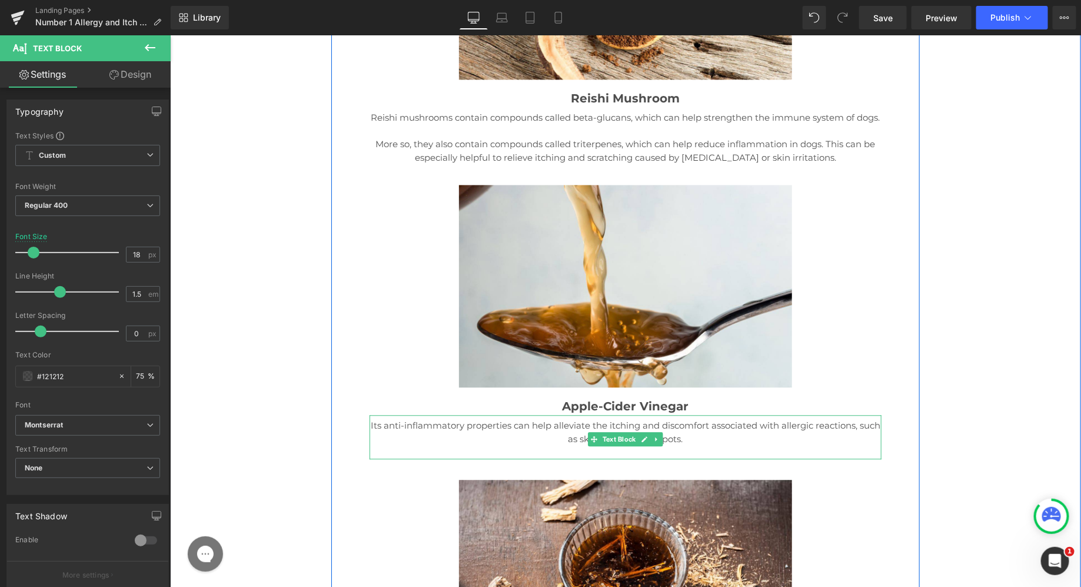
click at [452, 418] on p "Its anti-inflammatory properties can help alleviate the itching and discomfort …" at bounding box center [625, 431] width 512 height 26
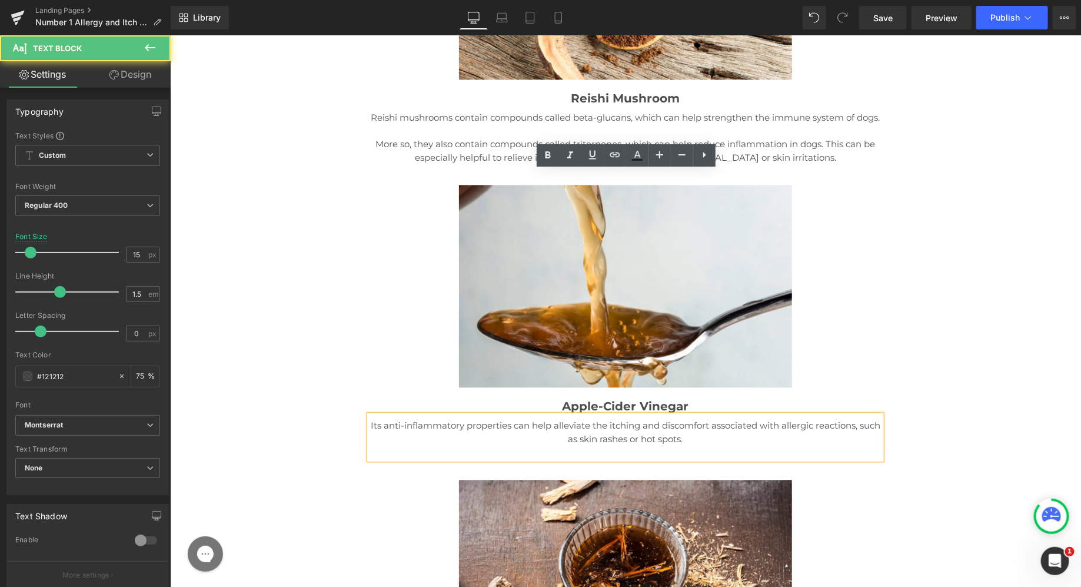
click at [439, 418] on p "Its anti-inflammatory properties can help alleviate the itching and discomfort …" at bounding box center [625, 431] width 512 height 26
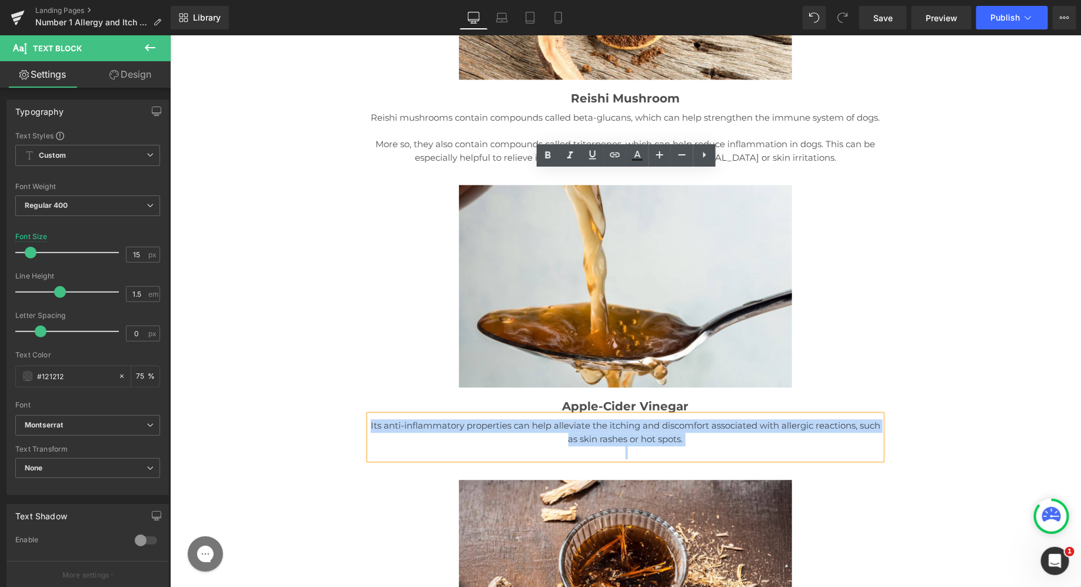
click at [439, 418] on p "Its anti-inflammatory properties can help alleviate the itching and discomfort …" at bounding box center [625, 431] width 512 height 26
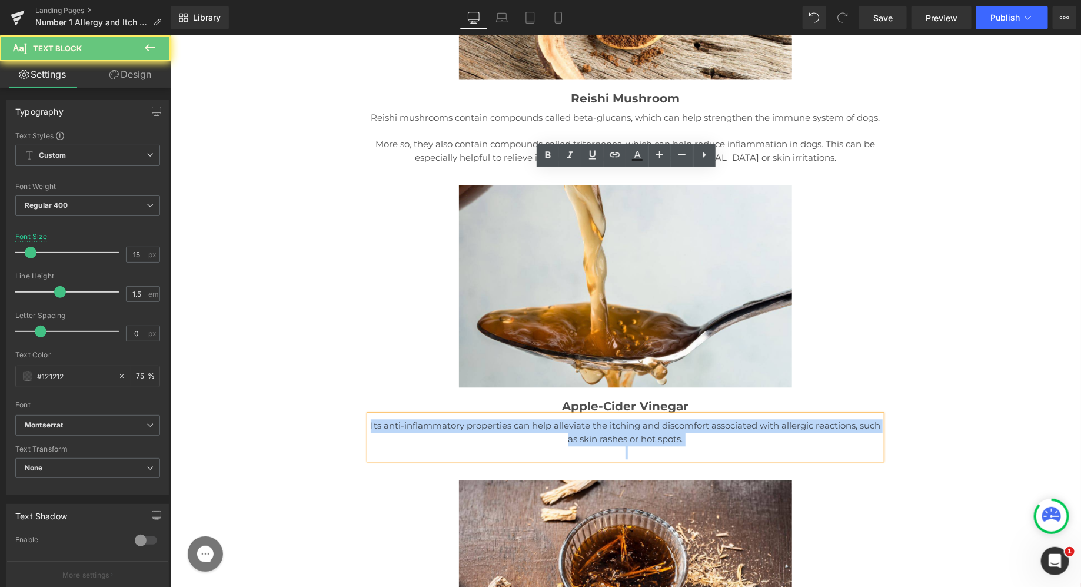
click at [439, 418] on p "Its anti-inflammatory properties can help alleviate the itching and discomfort …" at bounding box center [625, 431] width 512 height 26
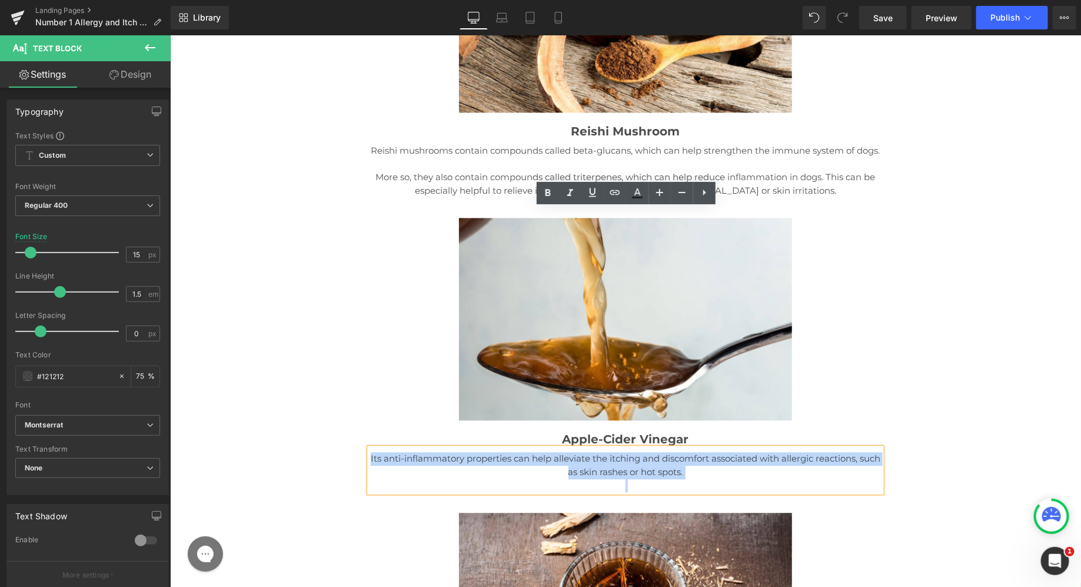
scroll to position [16254, 0]
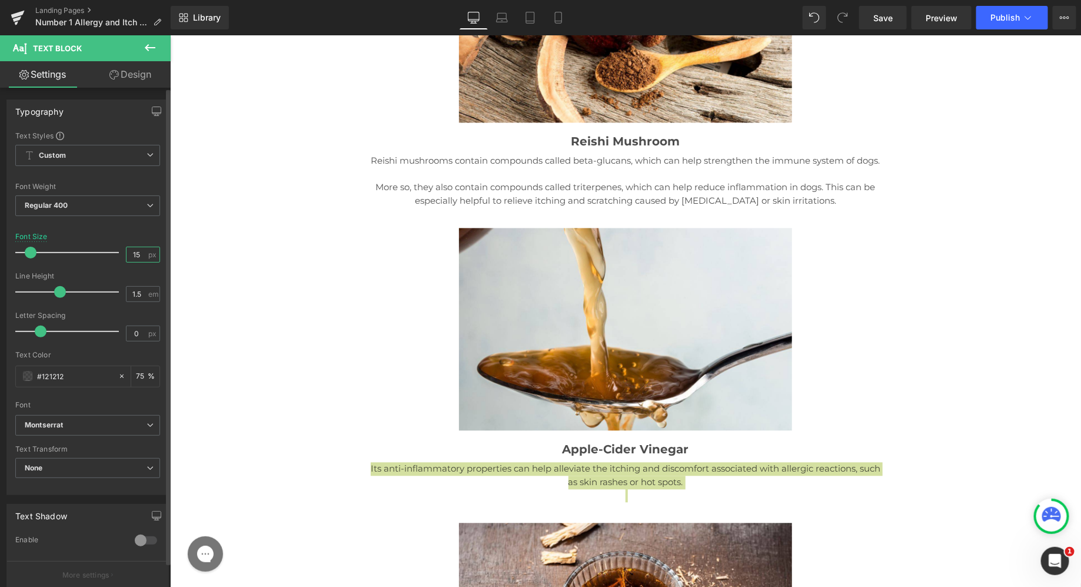
click at [141, 254] on input "15" at bounding box center [136, 254] width 21 height 15
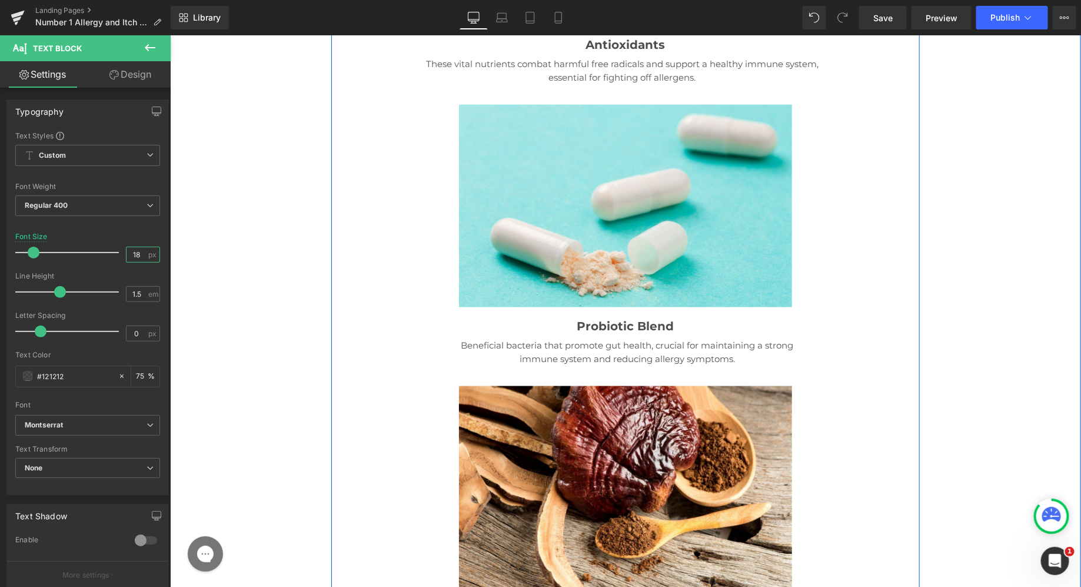
scroll to position [15771, 0]
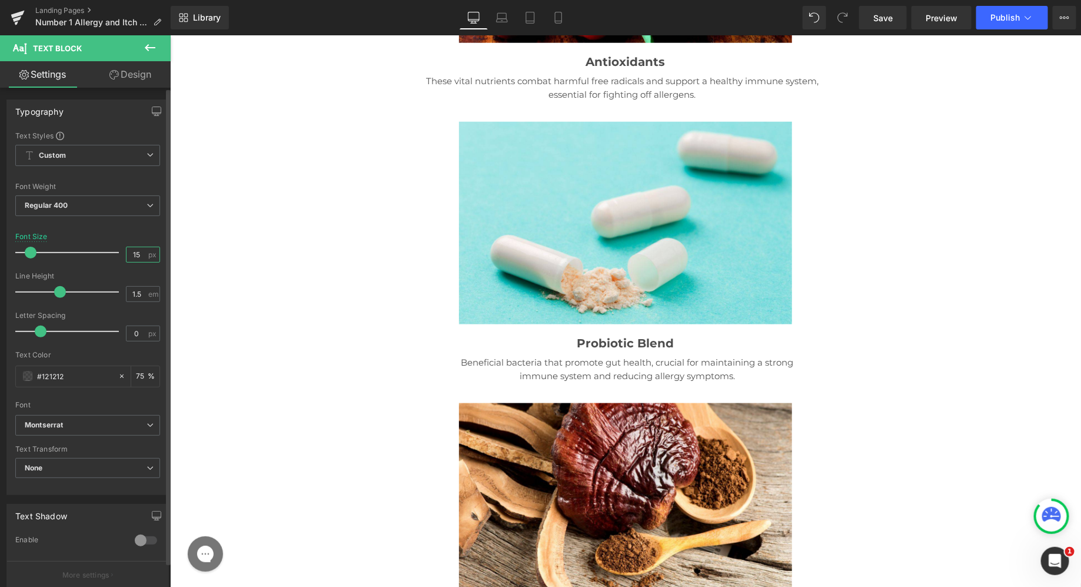
click at [136, 260] on input "15" at bounding box center [136, 254] width 21 height 15
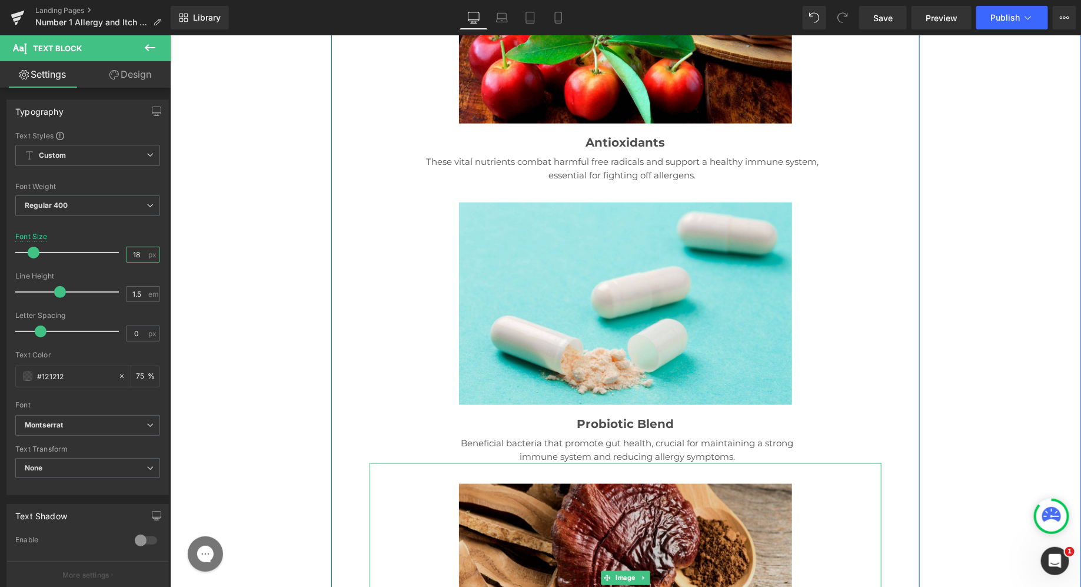
scroll to position [15688, 0]
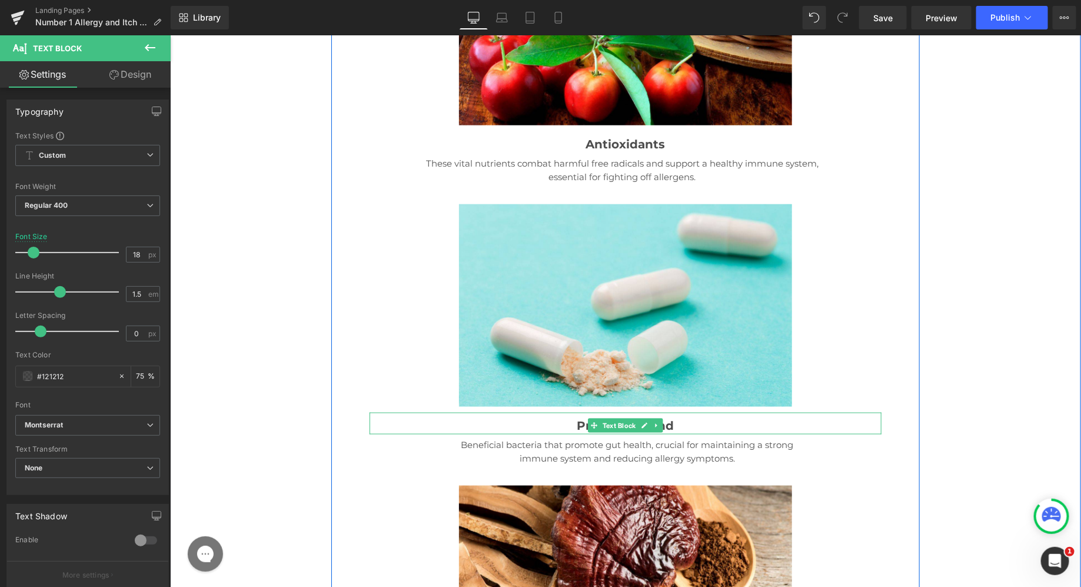
click at [605, 418] on span "Probiotic Blend" at bounding box center [625, 425] width 97 height 14
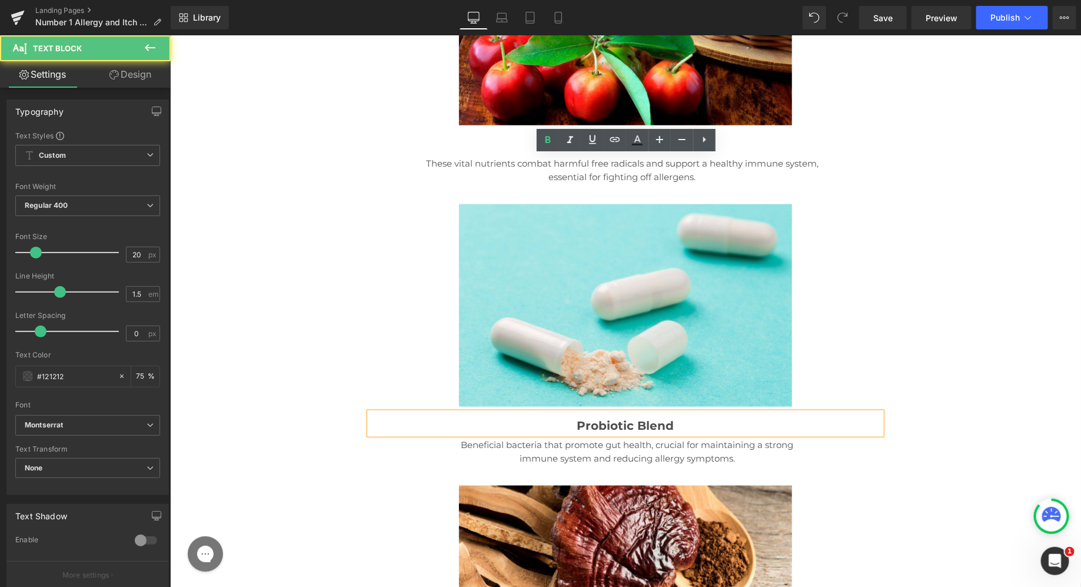
click at [572, 416] on p "Probiotic Blend" at bounding box center [625, 425] width 512 height 18
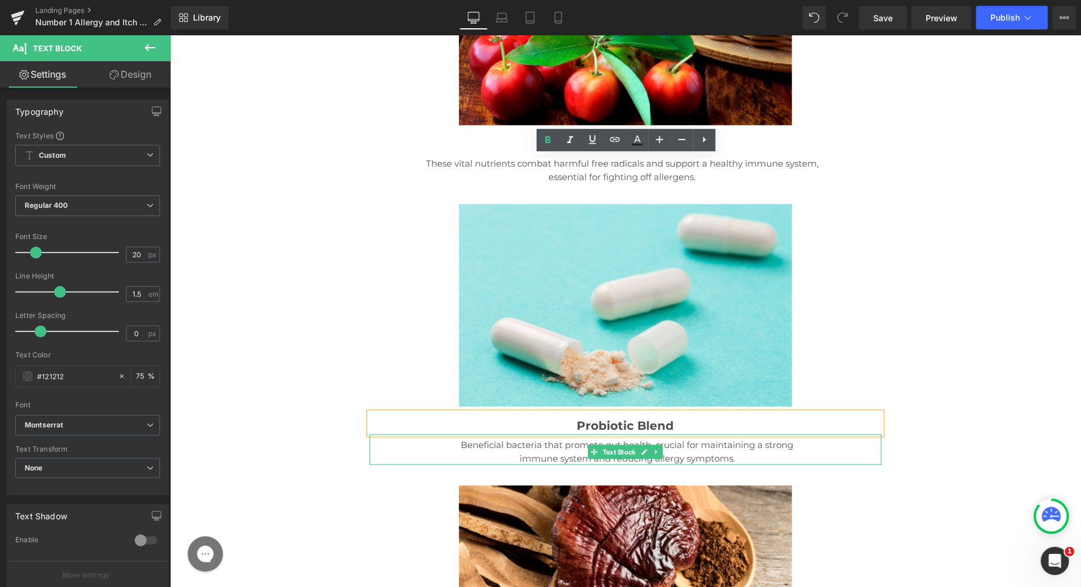
click at [538, 438] on p "Beneficial bacteria that promote gut health, crucial for maintaining a strong i…" at bounding box center [626, 451] width 367 height 26
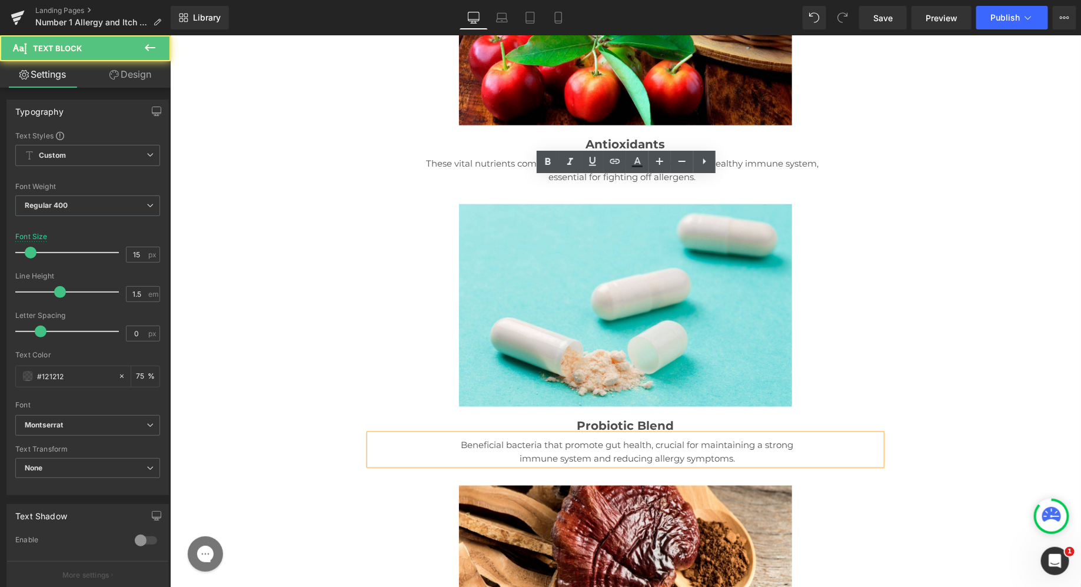
click at [512, 438] on p "Beneficial bacteria that promote gut health, crucial for maintaining a strong i…" at bounding box center [626, 451] width 367 height 26
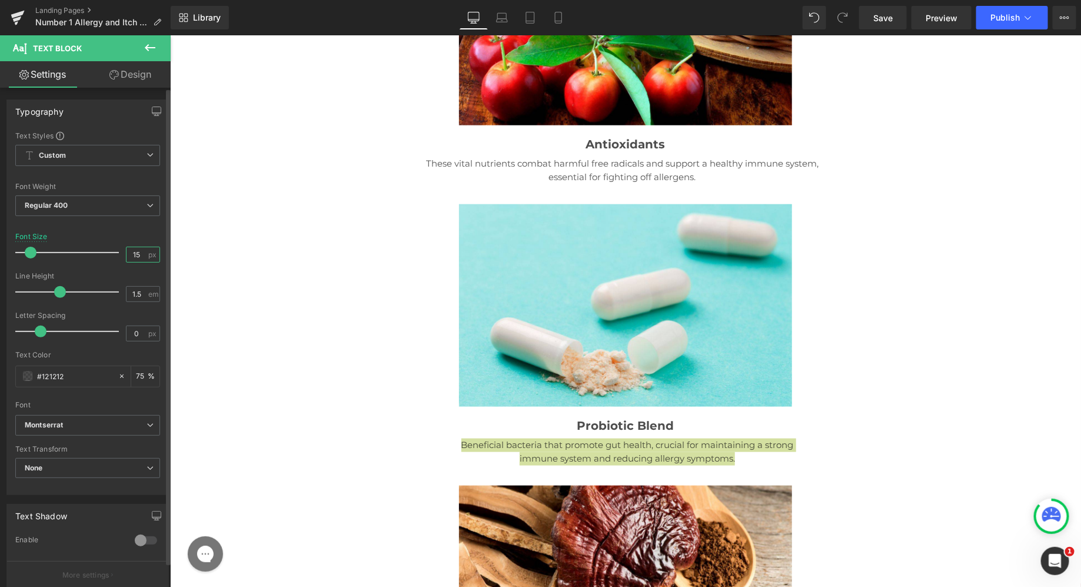
click at [138, 249] on input "15" at bounding box center [136, 254] width 21 height 15
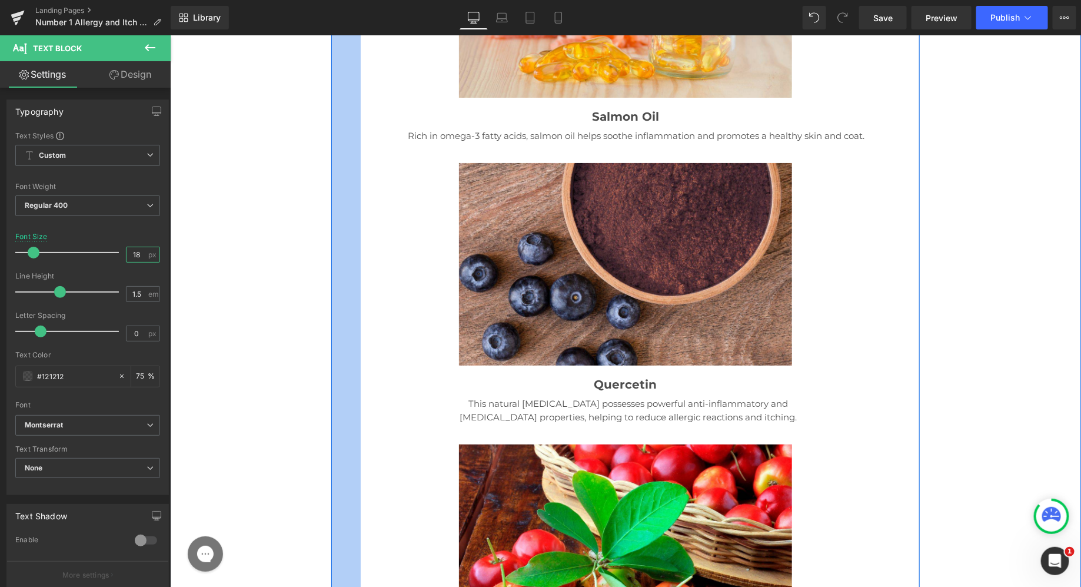
scroll to position [15138, 0]
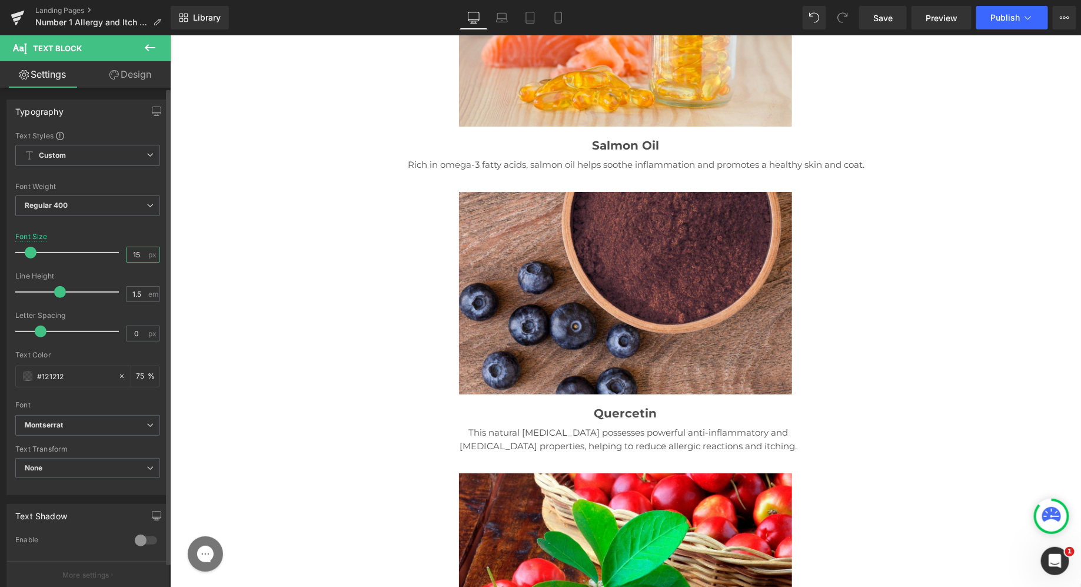
click at [132, 257] on input "15" at bounding box center [136, 254] width 21 height 15
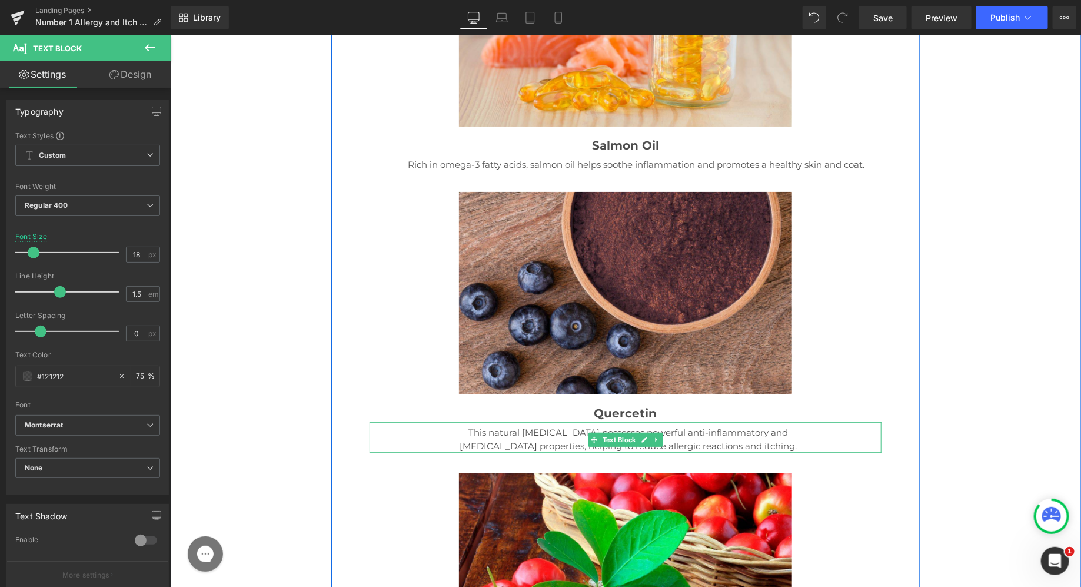
click at [527, 425] on p "This natural [MEDICAL_DATA] possesses powerful anti-inflammatory and [MEDICAL_D…" at bounding box center [627, 438] width 351 height 26
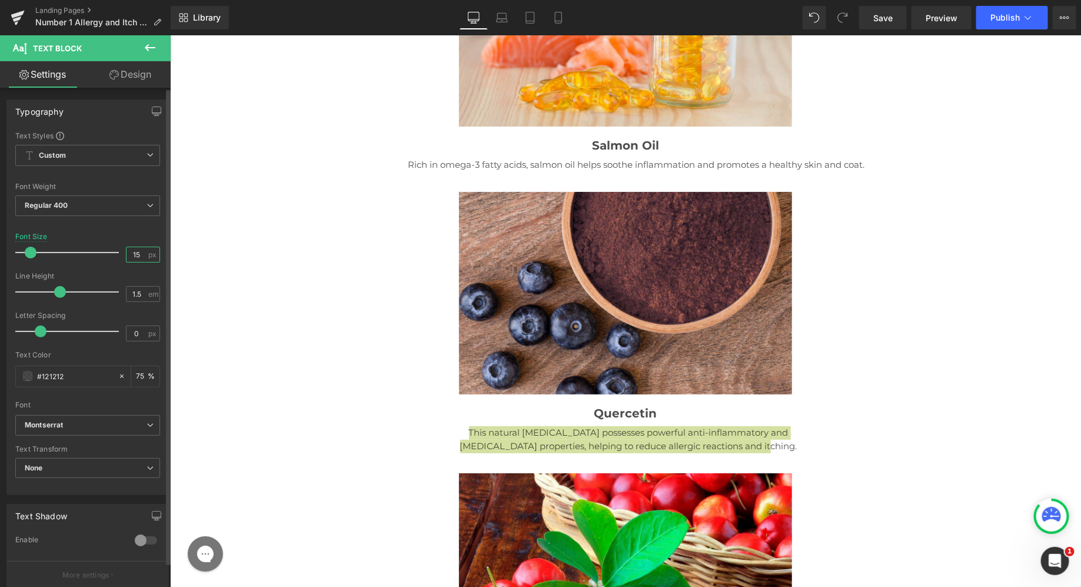
click at [135, 252] on input "15" at bounding box center [136, 254] width 21 height 15
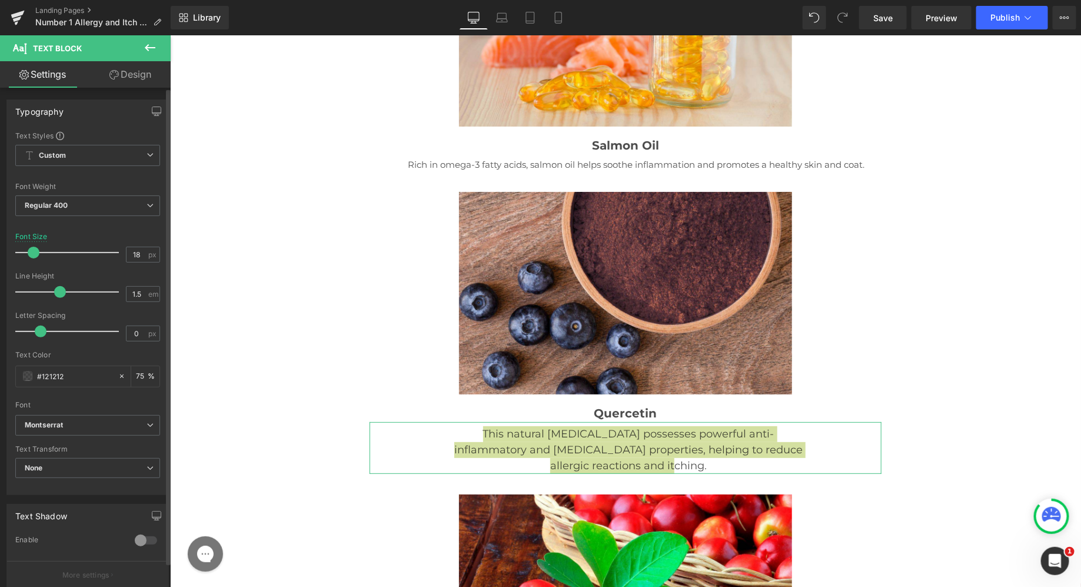
click at [129, 228] on div at bounding box center [87, 226] width 145 height 8
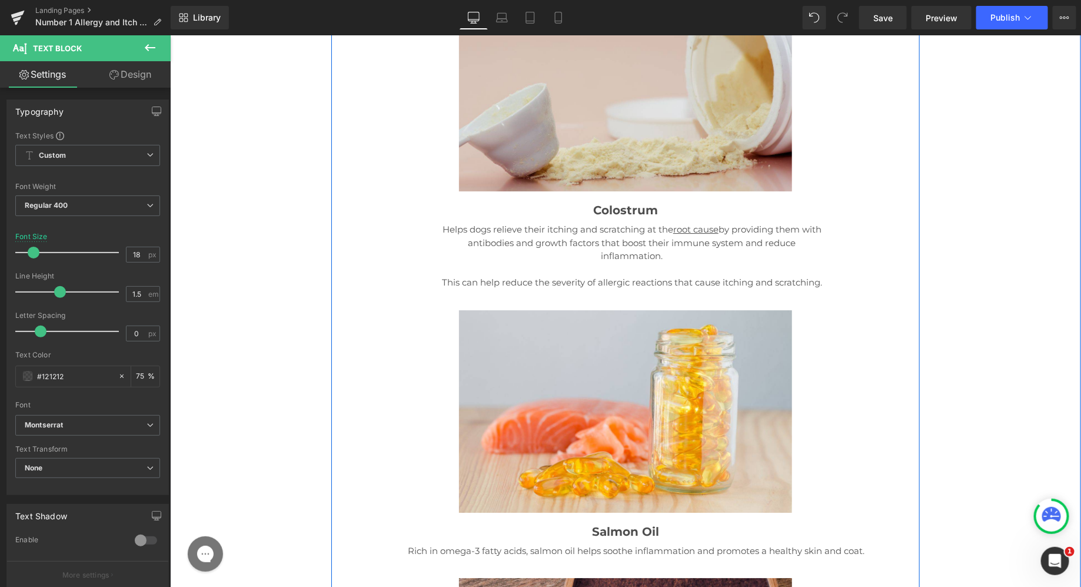
scroll to position [14752, 0]
click at [524, 544] on p "Rich in omega-3 fatty acids, salmon oil helps soothe inflammation and promotes …" at bounding box center [635, 551] width 471 height 14
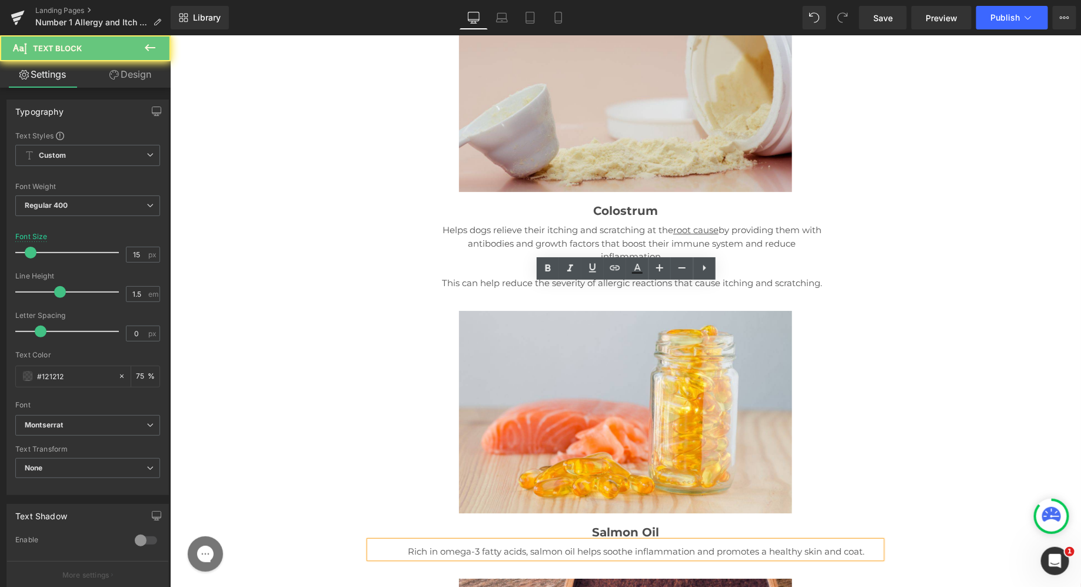
click at [497, 544] on p "Rich in omega-3 fatty acids, salmon oil helps soothe inflammation and promotes …" at bounding box center [635, 551] width 471 height 14
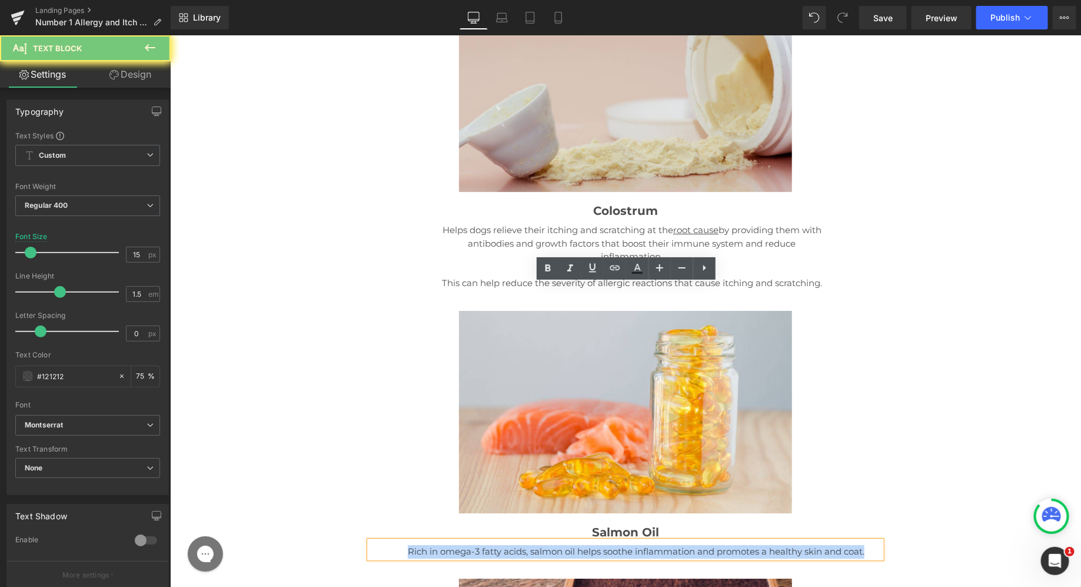
click at [497, 544] on p "Rich in omega-3 fatty acids, salmon oil helps soothe inflammation and promotes …" at bounding box center [635, 551] width 471 height 14
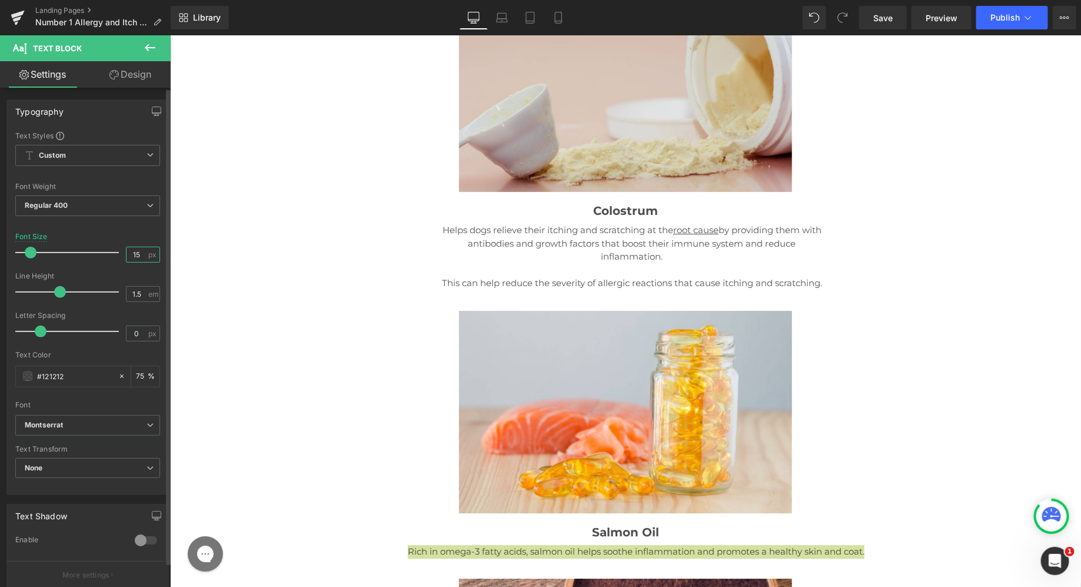
click at [137, 252] on input "15" at bounding box center [136, 254] width 21 height 15
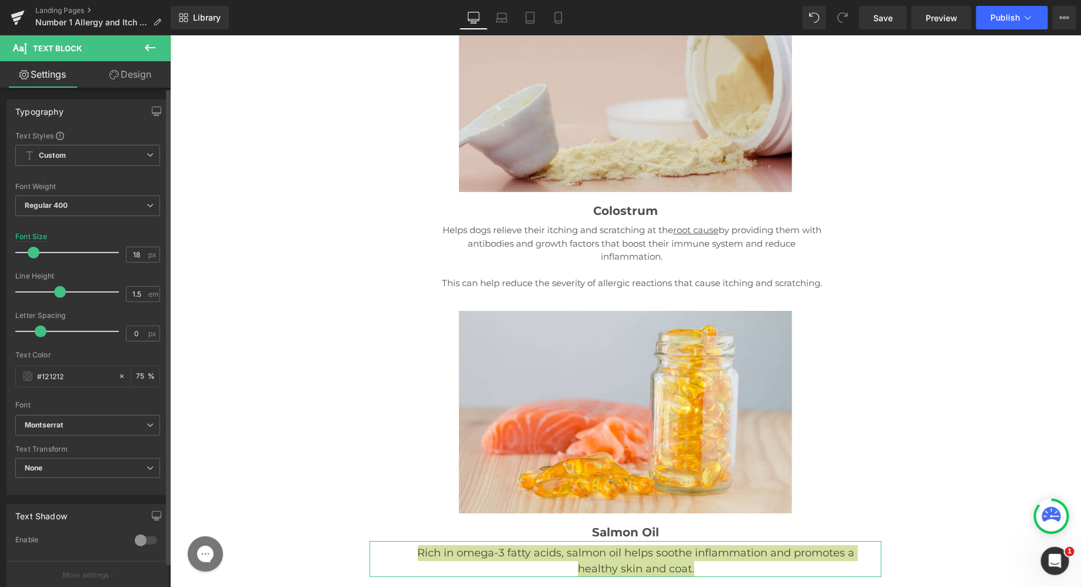
click at [110, 234] on div "Font Size 18 px" at bounding box center [87, 251] width 145 height 39
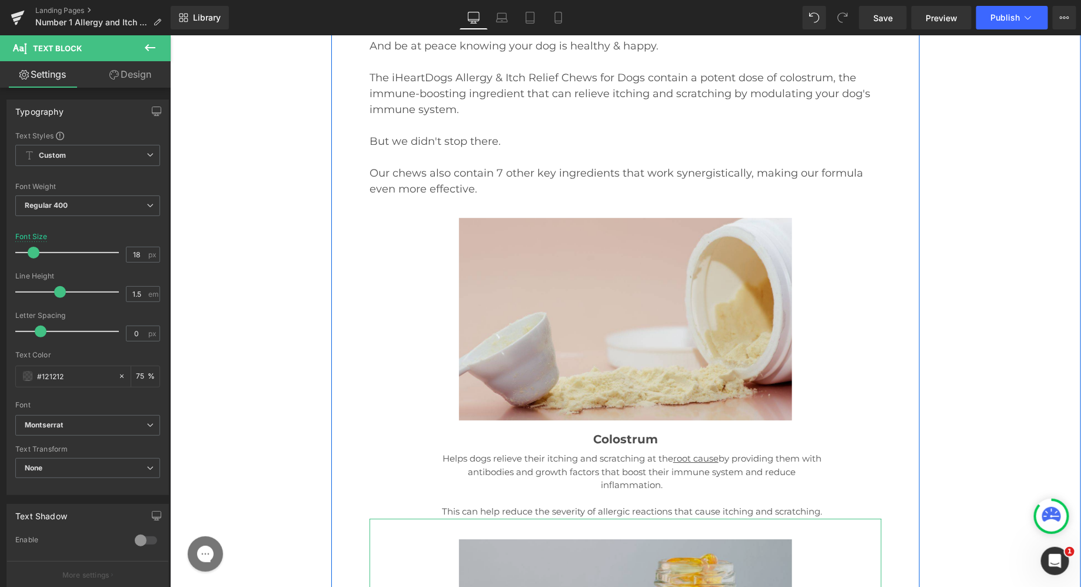
scroll to position [14353, 0]
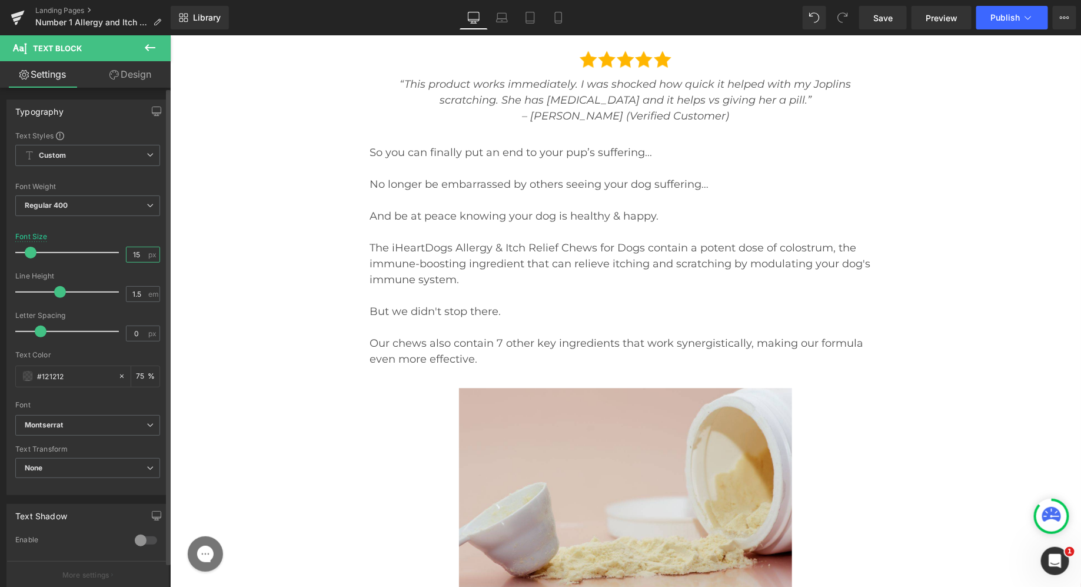
click at [138, 254] on input "15" at bounding box center [136, 254] width 21 height 15
click at [115, 234] on div "Font Size 18 px" at bounding box center [87, 251] width 145 height 39
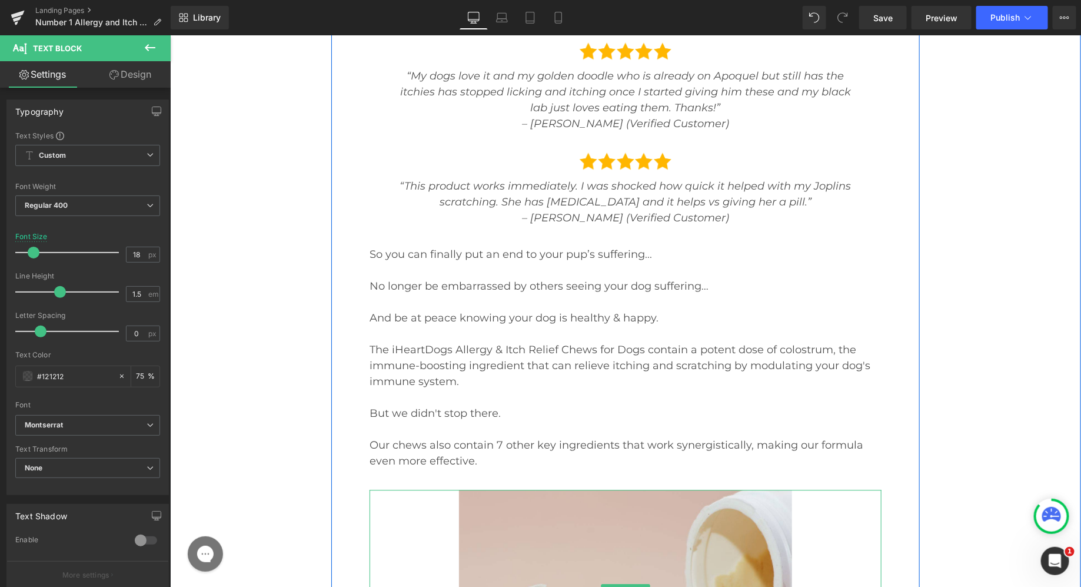
scroll to position [14252, 0]
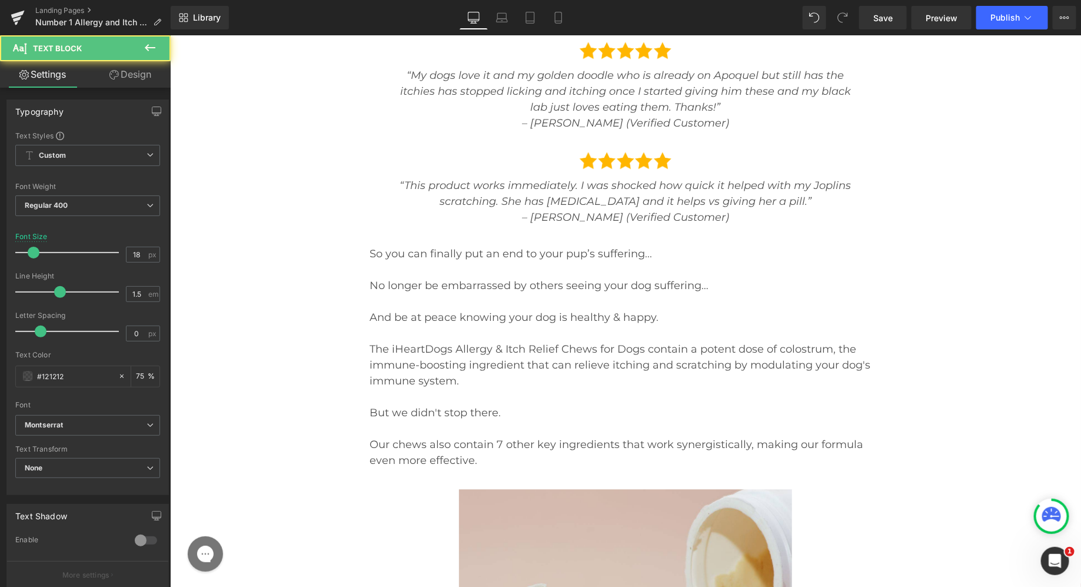
click at [151, 86] on link "Design" at bounding box center [130, 74] width 85 height 26
click at [0, 0] on div "Spacing" at bounding box center [0, 0] width 0 height 0
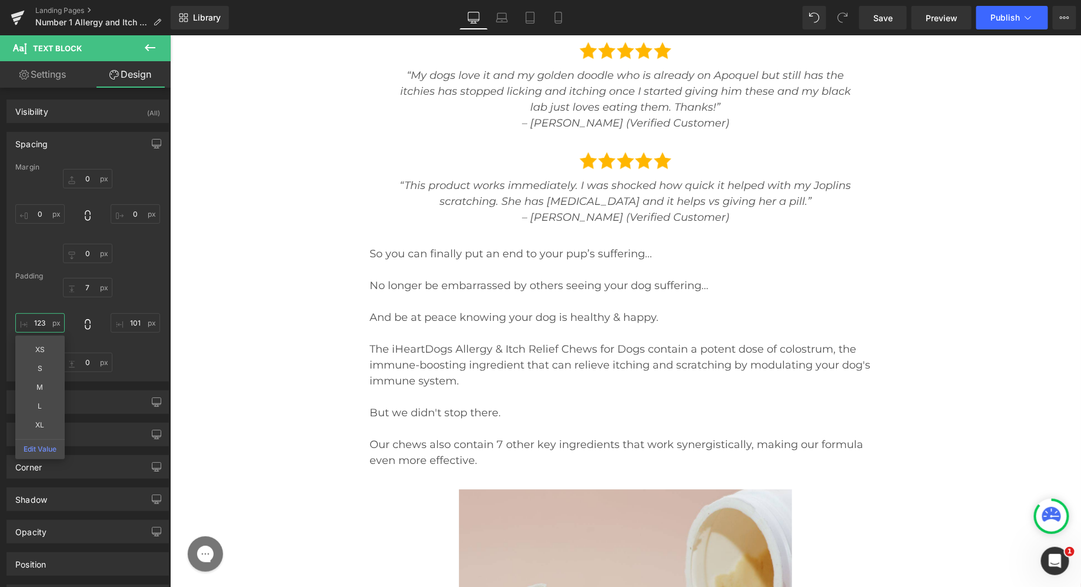
click at [45, 321] on input "123" at bounding box center [39, 322] width 49 height 19
click at [129, 321] on input "101" at bounding box center [135, 322] width 49 height 19
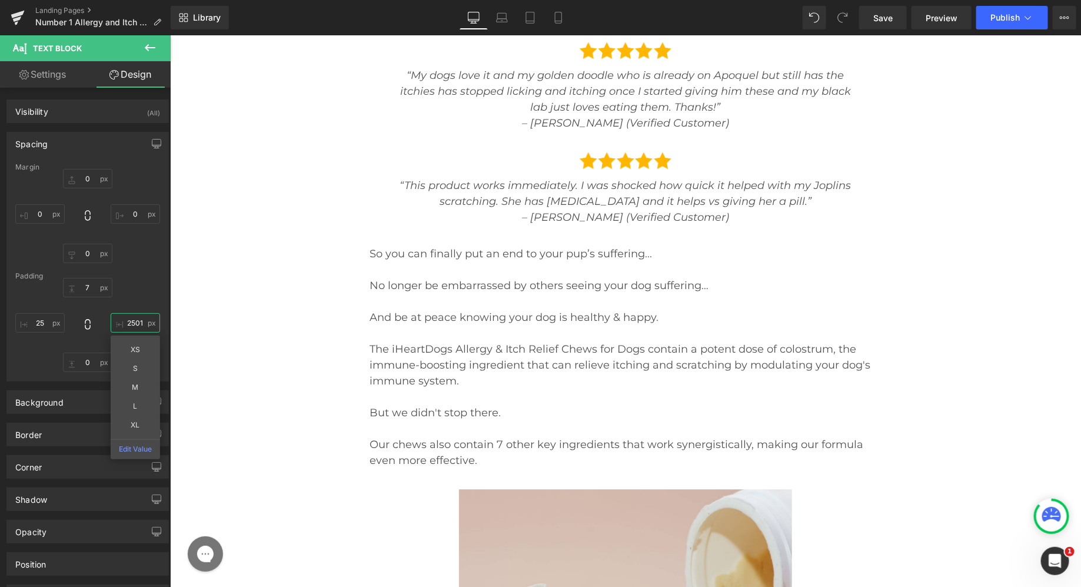
click at [141, 318] on input "2501" at bounding box center [135, 322] width 49 height 19
click at [136, 284] on div "7px 7 25 25 XS S M L XL Edit Value 0px 0 25 25" at bounding box center [87, 325] width 145 height 94
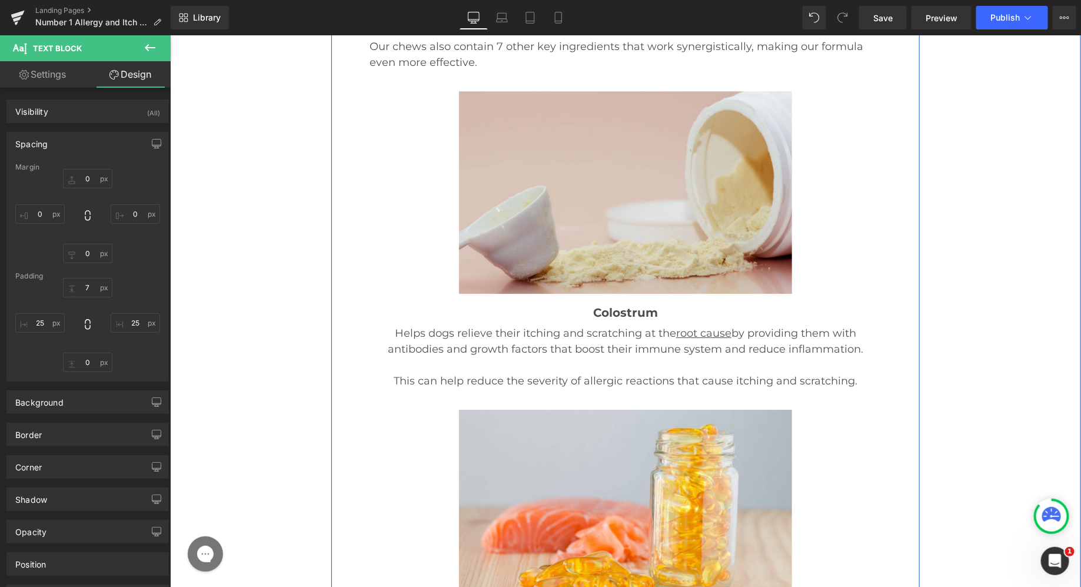
scroll to position [14660, 0]
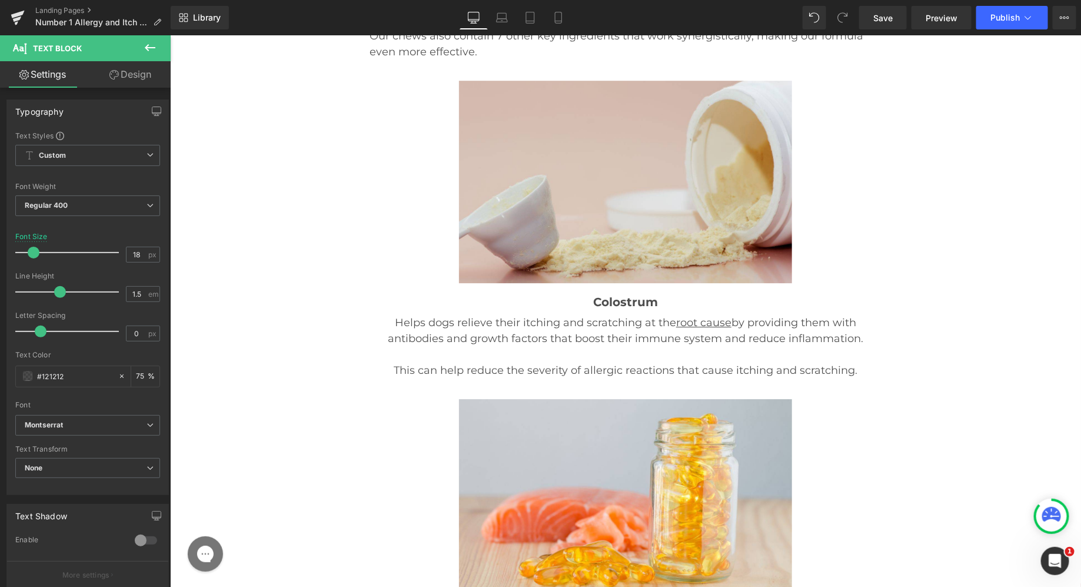
click at [116, 67] on link "Design" at bounding box center [130, 74] width 85 height 26
click at [0, 0] on div "Spacing" at bounding box center [0, 0] width 0 height 0
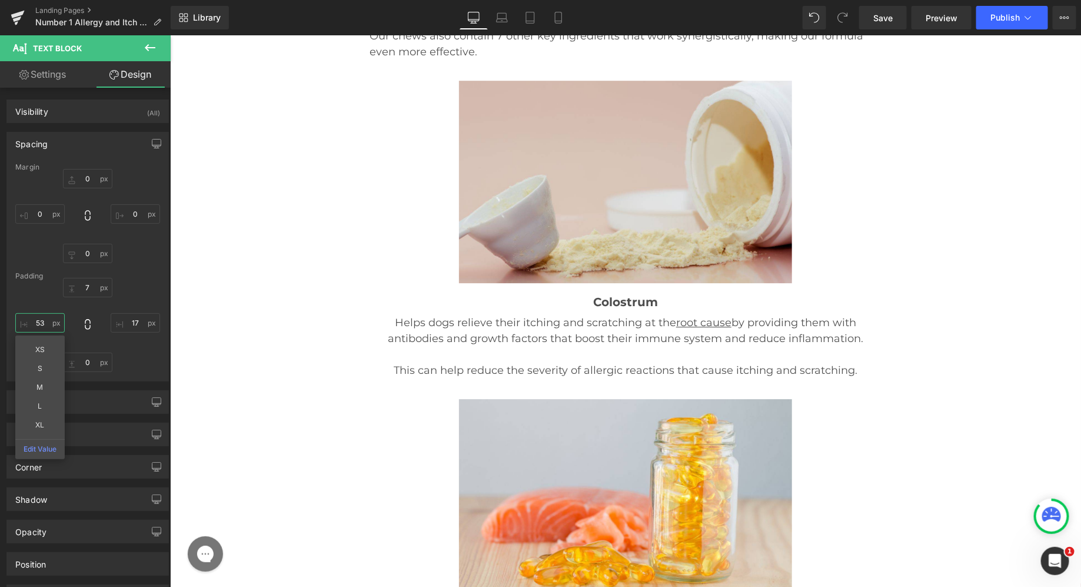
click at [40, 324] on input "53" at bounding box center [39, 322] width 49 height 19
click at [46, 324] on input "253" at bounding box center [39, 322] width 49 height 19
click at [130, 321] on input "17" at bounding box center [135, 322] width 49 height 19
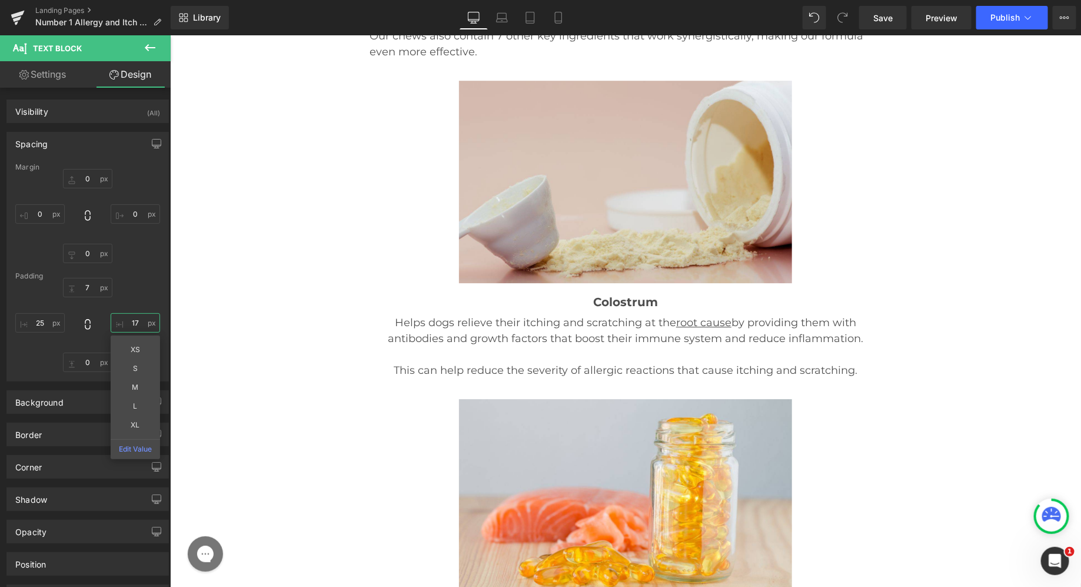
click at [130, 321] on input "17" at bounding box center [135, 322] width 49 height 19
click at [145, 267] on div "Margin 0px 0 0px 0 0px 0 0px 0 [GEOGRAPHIC_DATA] 7px 7 25 25 0px 0 25 25" at bounding box center [87, 272] width 161 height 218
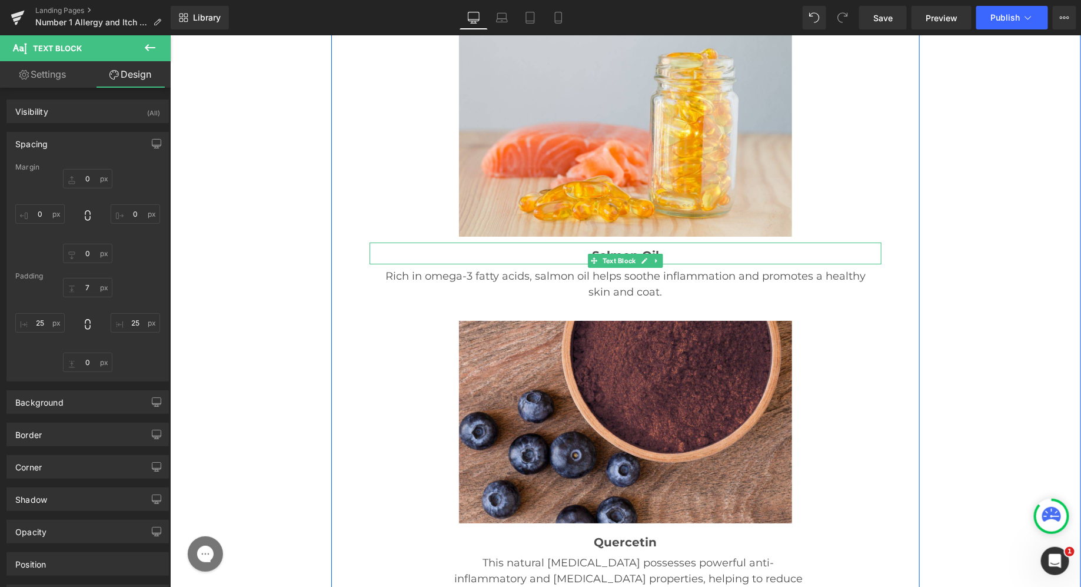
scroll to position [15043, 0]
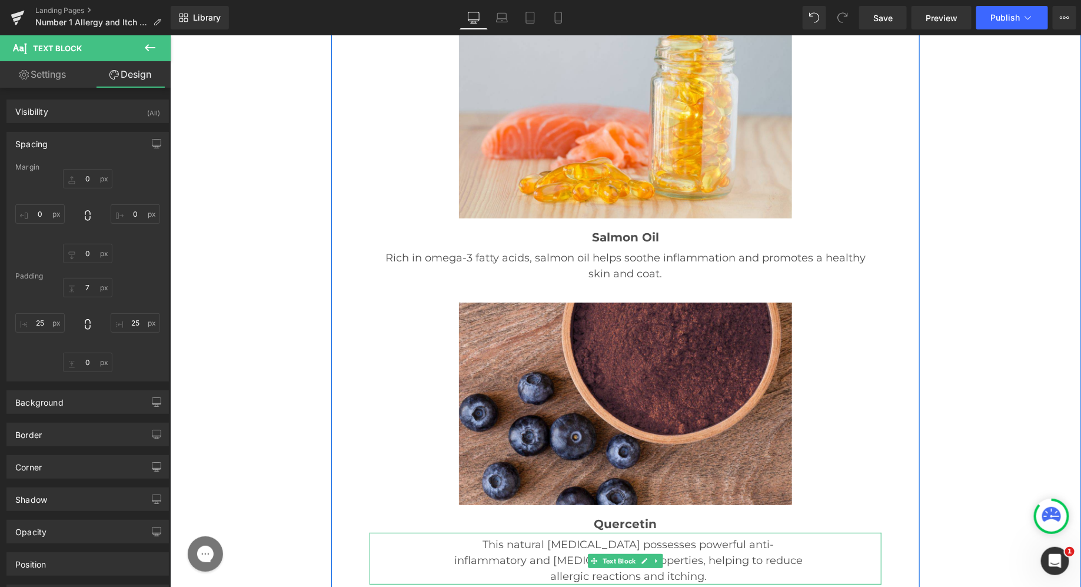
click at [466, 536] on p "This natural [MEDICAL_DATA] possesses powerful anti-inflammatory and [MEDICAL_D…" at bounding box center [627, 560] width 351 height 48
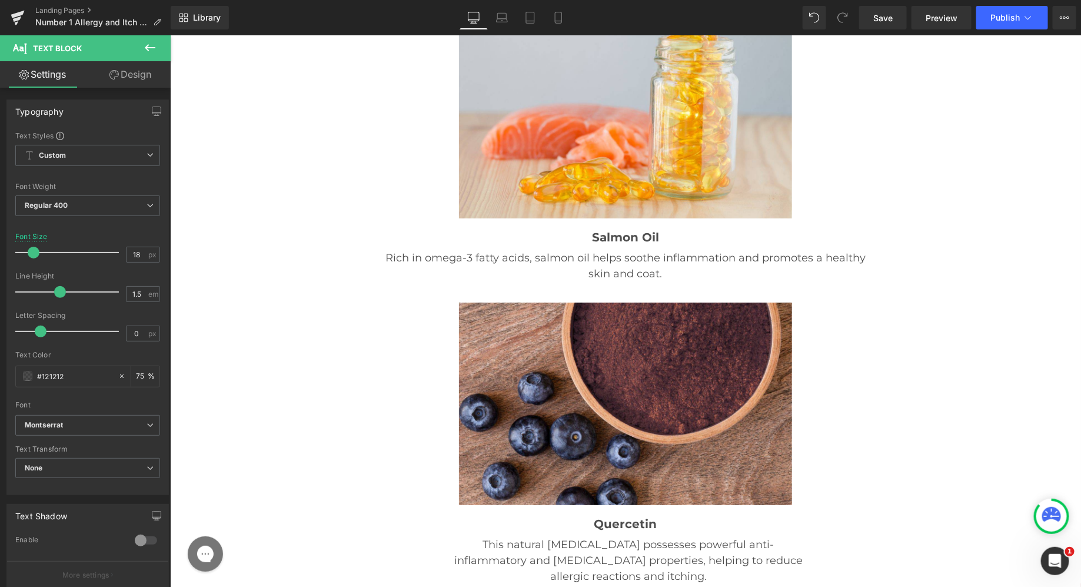
click at [137, 72] on link "Design" at bounding box center [130, 74] width 85 height 26
click at [0, 0] on div "Spacing" at bounding box center [0, 0] width 0 height 0
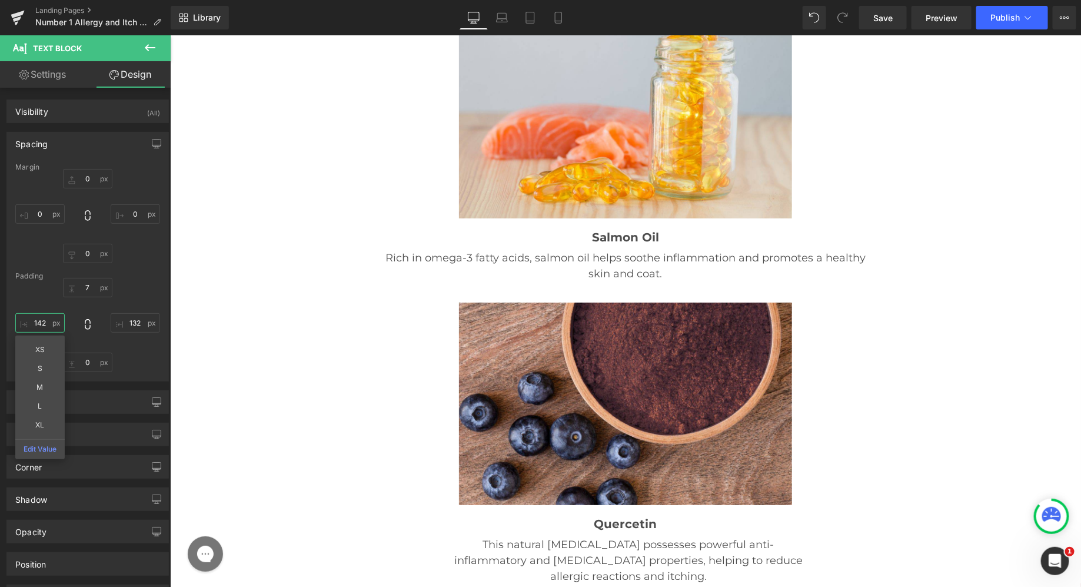
click at [42, 325] on input "142" at bounding box center [39, 322] width 49 height 19
click at [42, 317] on input "252" at bounding box center [39, 322] width 49 height 19
click at [128, 323] on input "132" at bounding box center [135, 322] width 49 height 19
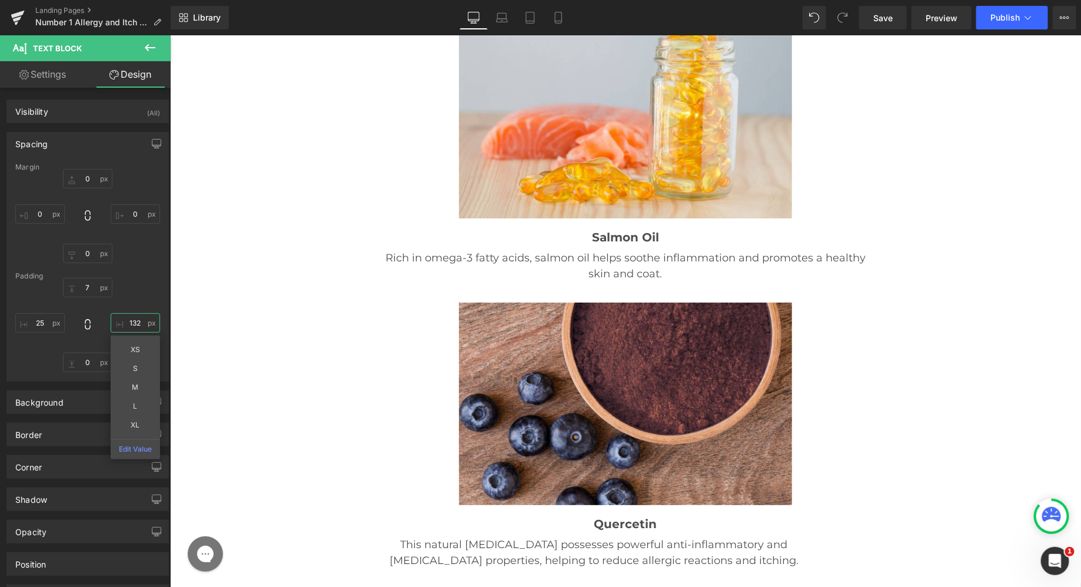
click at [128, 323] on input "132" at bounding box center [135, 322] width 49 height 19
click at [147, 285] on div "7px 7 25 25 XS S M L XL Edit Value 0px 0 25 25" at bounding box center [87, 325] width 145 height 94
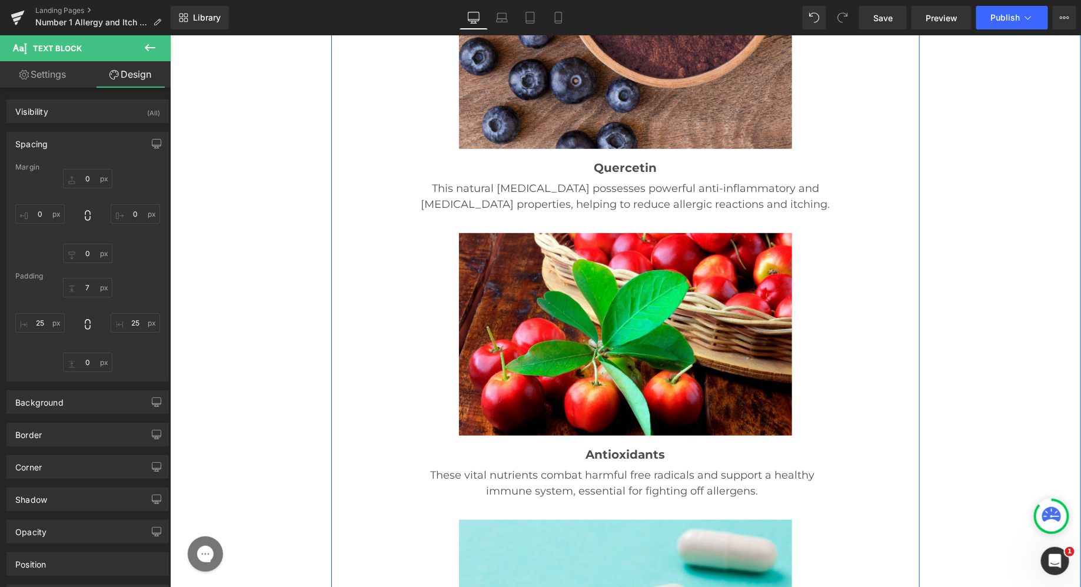
scroll to position [15396, 0]
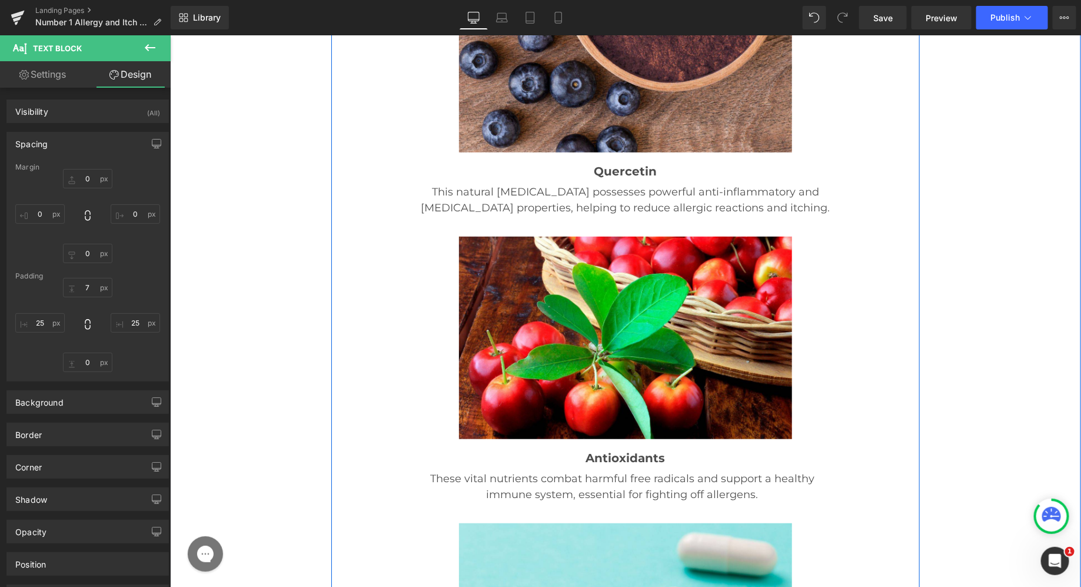
click at [490, 470] on p "These vital nutrients combat harmful free radicals and support a healthy immune…" at bounding box center [621, 486] width 399 height 32
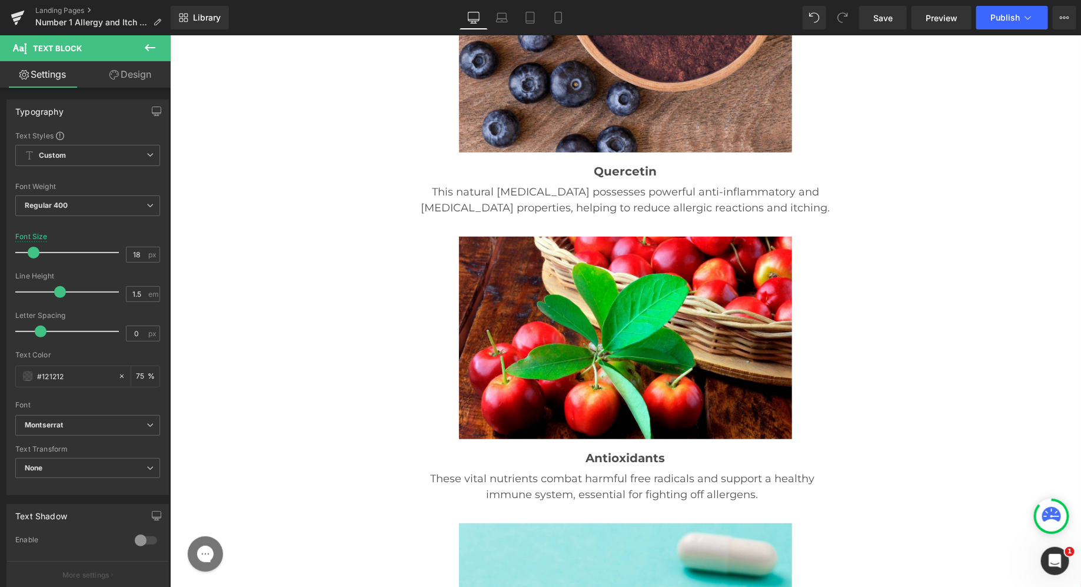
click at [117, 77] on link "Design" at bounding box center [130, 74] width 85 height 26
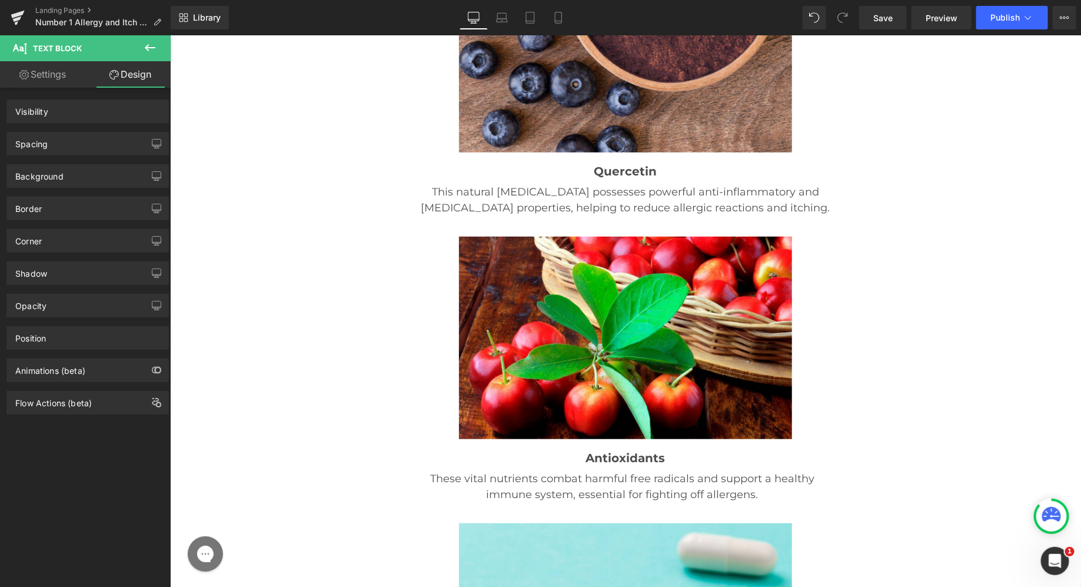
click at [70, 136] on div "Spacing" at bounding box center [87, 143] width 161 height 22
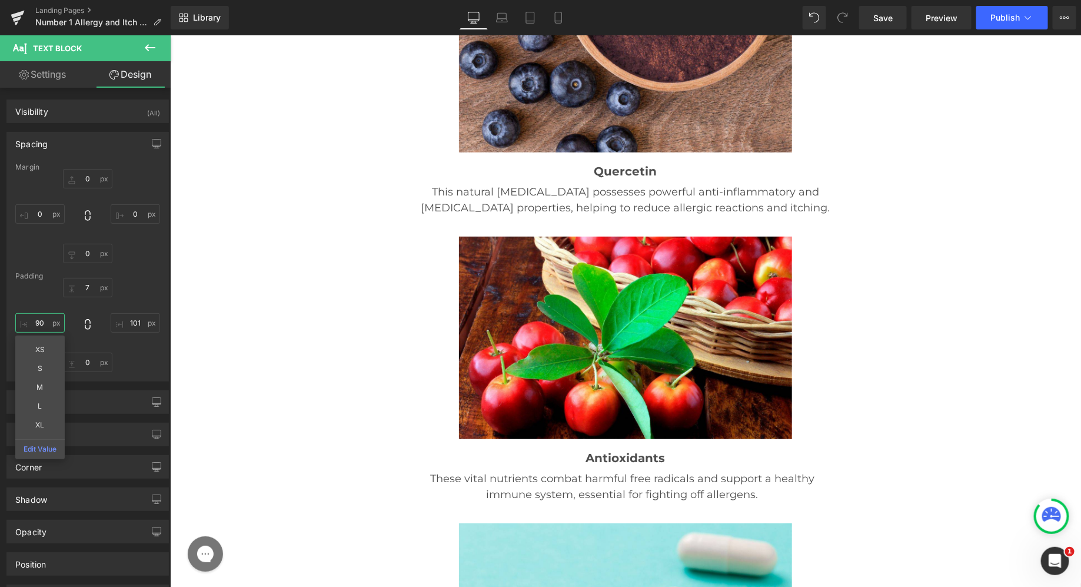
click at [44, 319] on input "90" at bounding box center [39, 322] width 49 height 19
click at [134, 322] on input "101" at bounding box center [135, 322] width 49 height 19
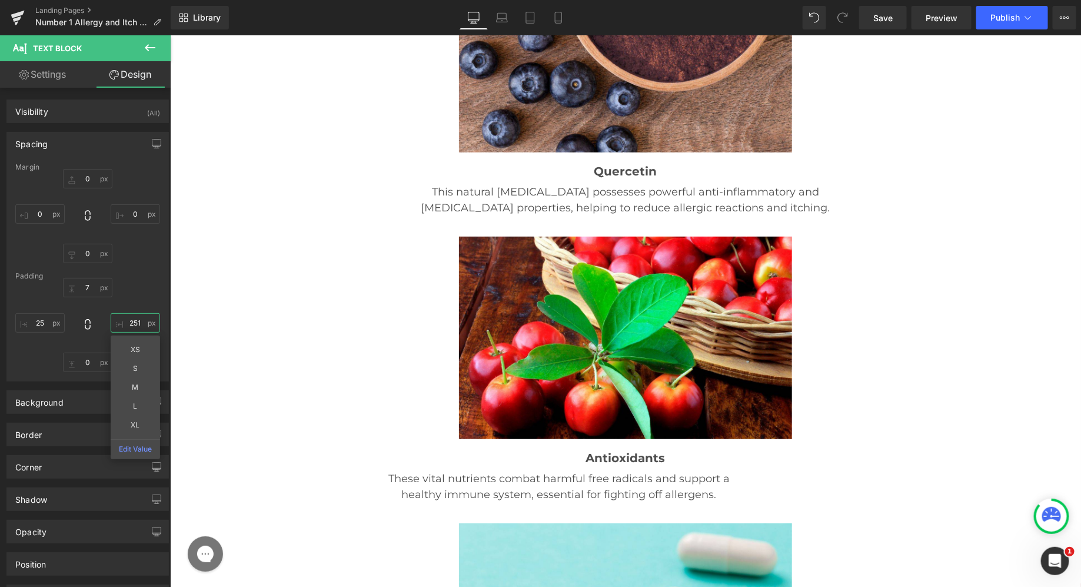
click at [134, 315] on input "251" at bounding box center [135, 322] width 49 height 19
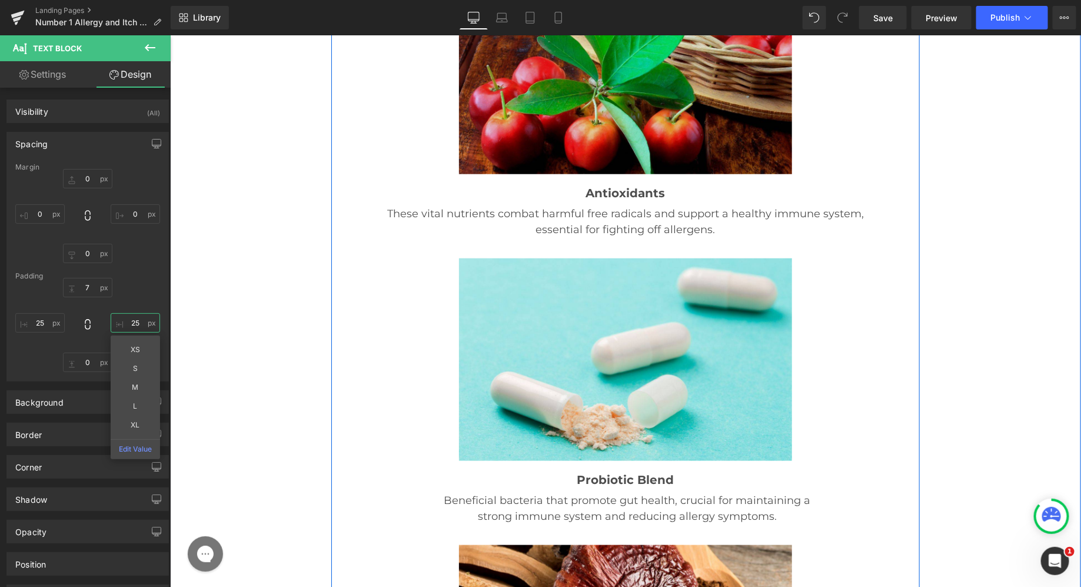
scroll to position [15674, 0]
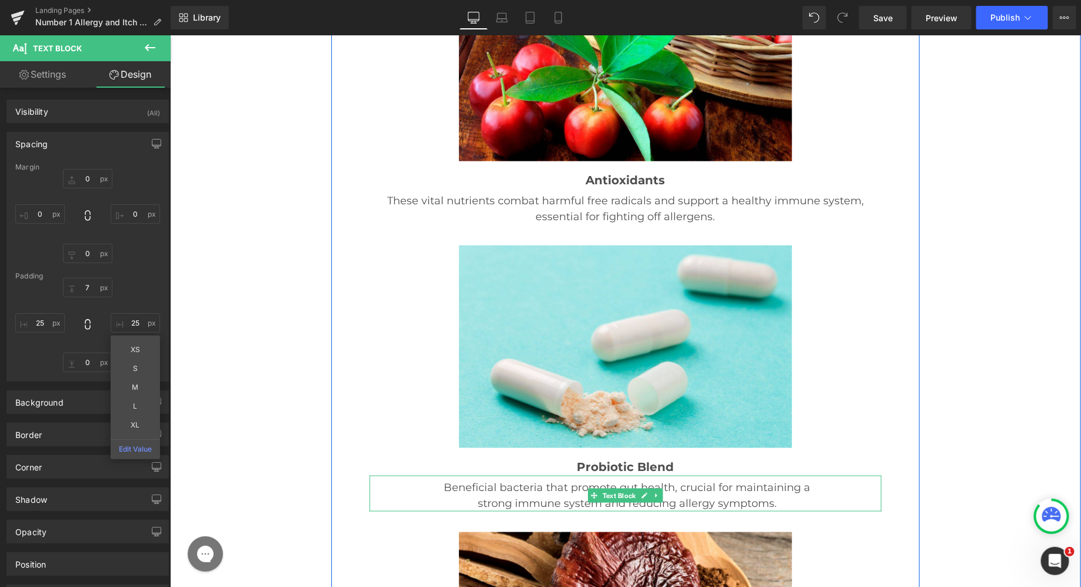
drag, startPoint x: 464, startPoint y: 216, endPoint x: 208, endPoint y: 166, distance: 260.8
click at [464, 479] on p "Beneficial bacteria that promote gut health, crucial for maintaining a strong i…" at bounding box center [626, 495] width 367 height 32
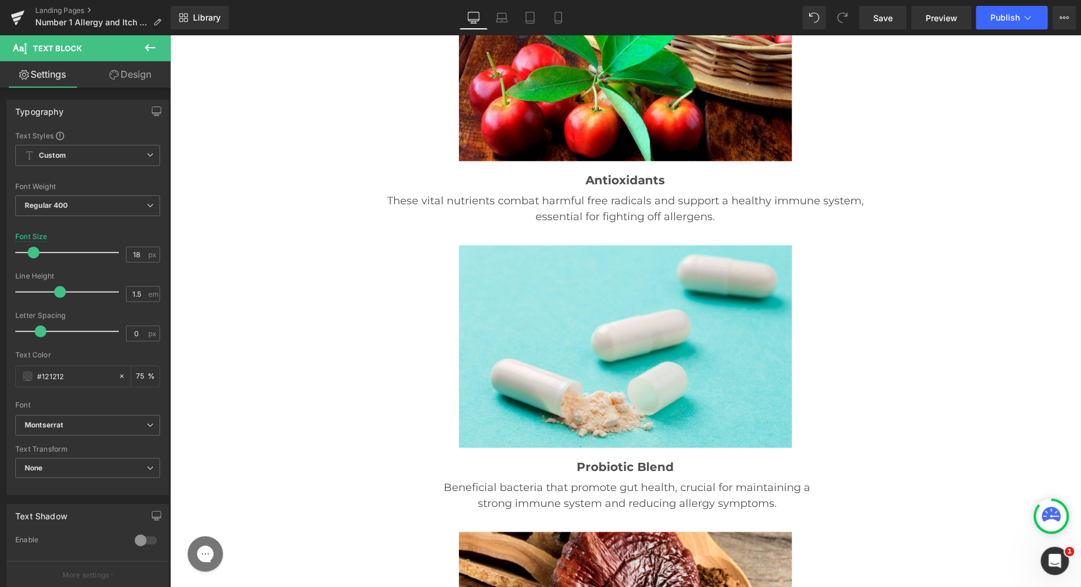
click at [118, 78] on link "Design" at bounding box center [130, 74] width 85 height 26
click at [0, 0] on div "Spacing" at bounding box center [0, 0] width 0 height 0
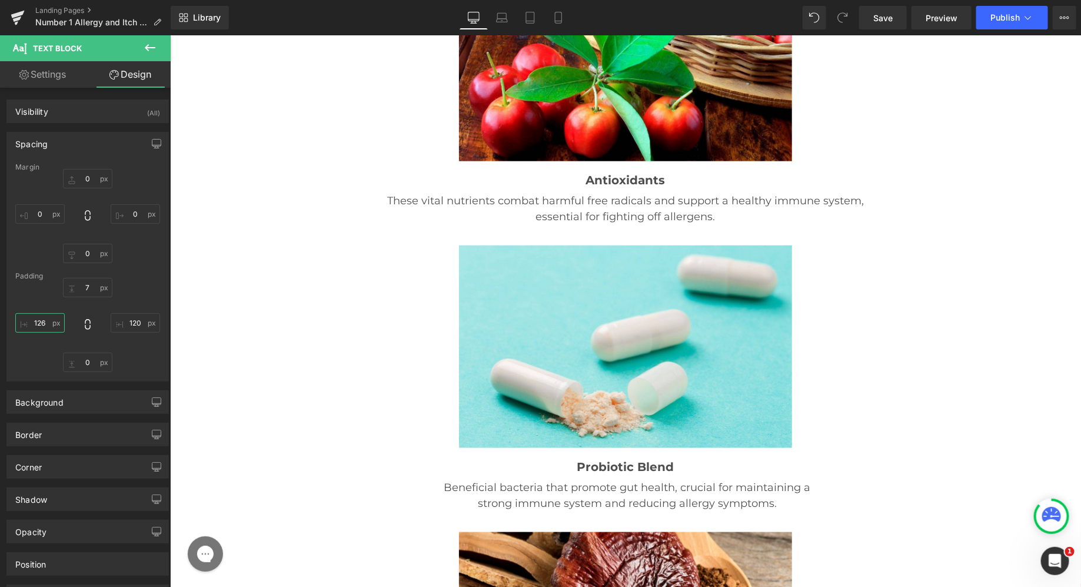
click at [43, 325] on input "126" at bounding box center [39, 322] width 49 height 19
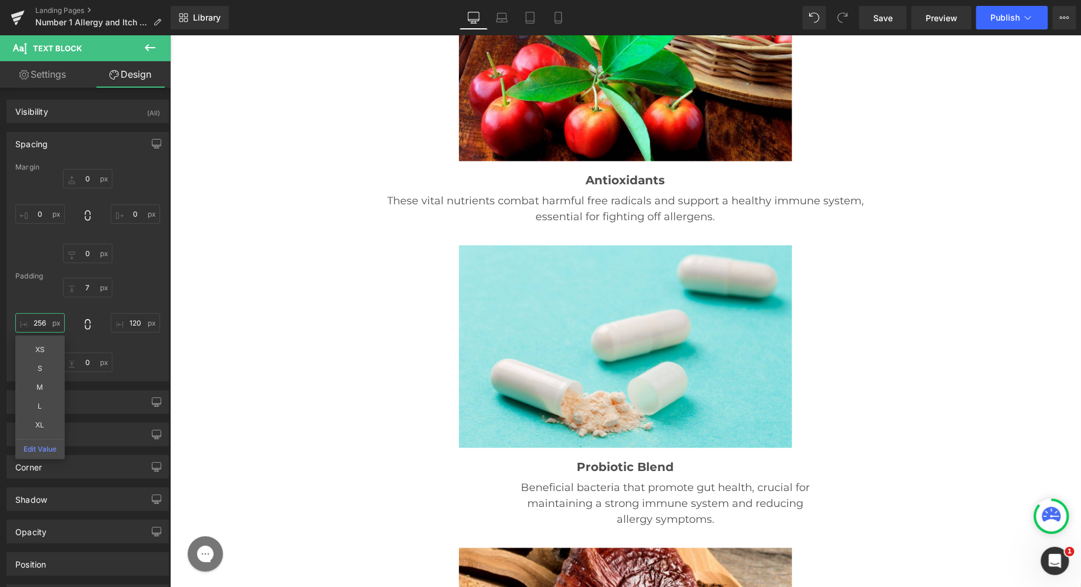
click at [47, 325] on input "256" at bounding box center [39, 322] width 49 height 19
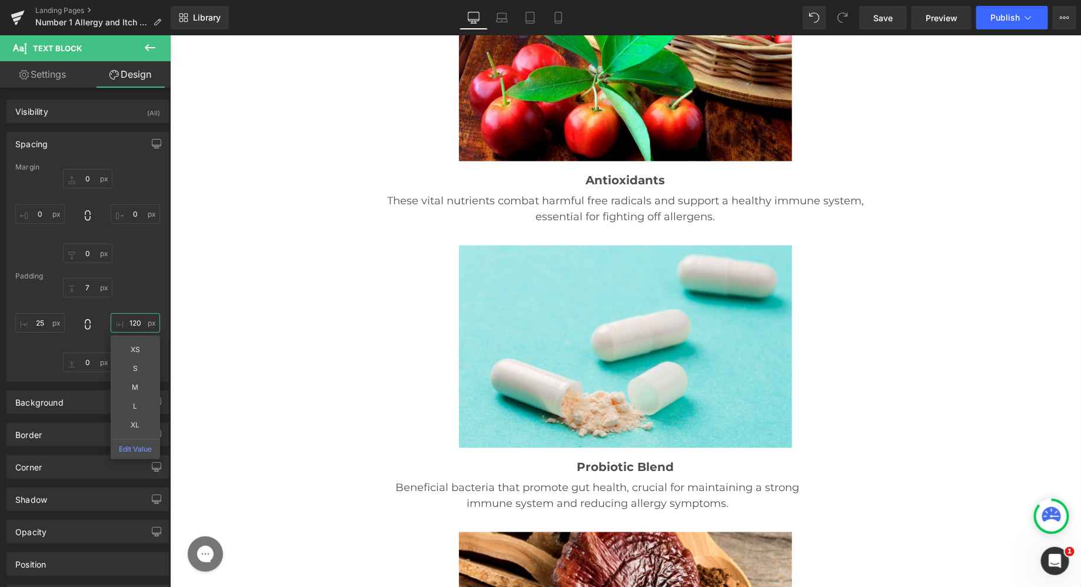
click at [139, 322] on input "120" at bounding box center [135, 322] width 49 height 19
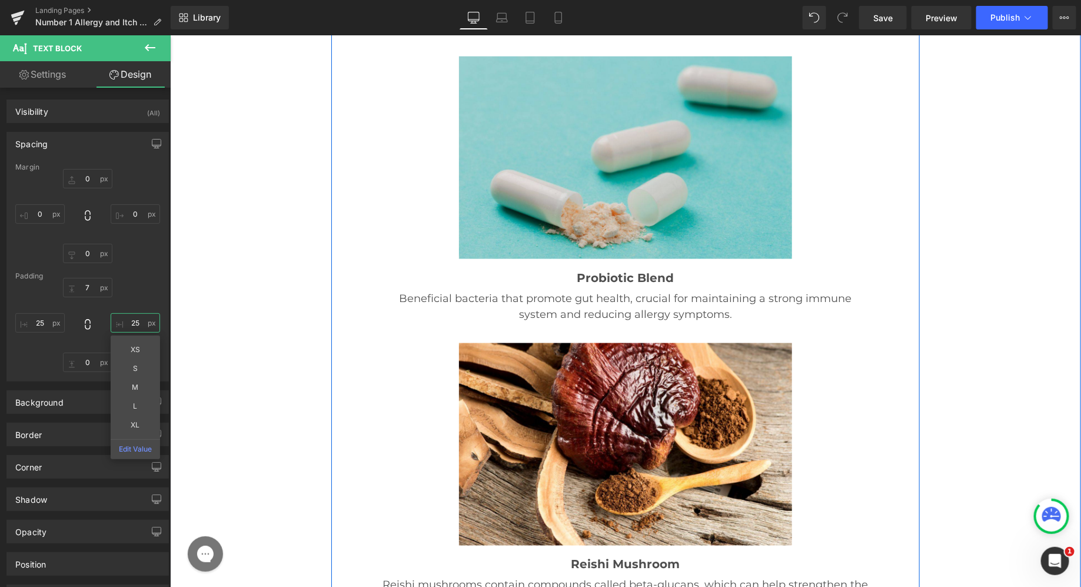
scroll to position [15881, 0]
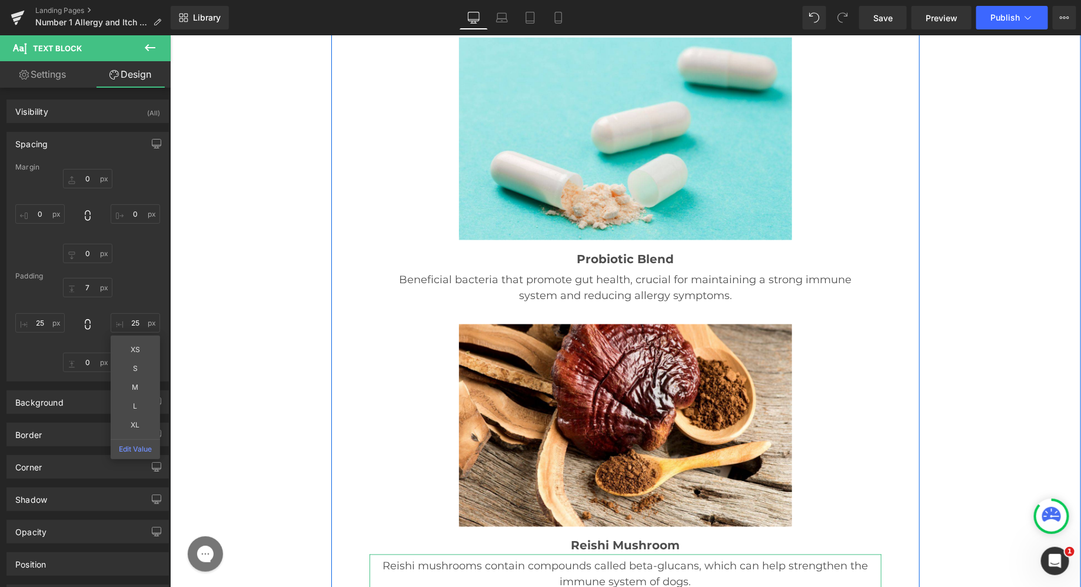
click at [470, 558] on p "Reishi mushrooms contain compounds called beta-glucans, which can help strength…" at bounding box center [625, 574] width 512 height 32
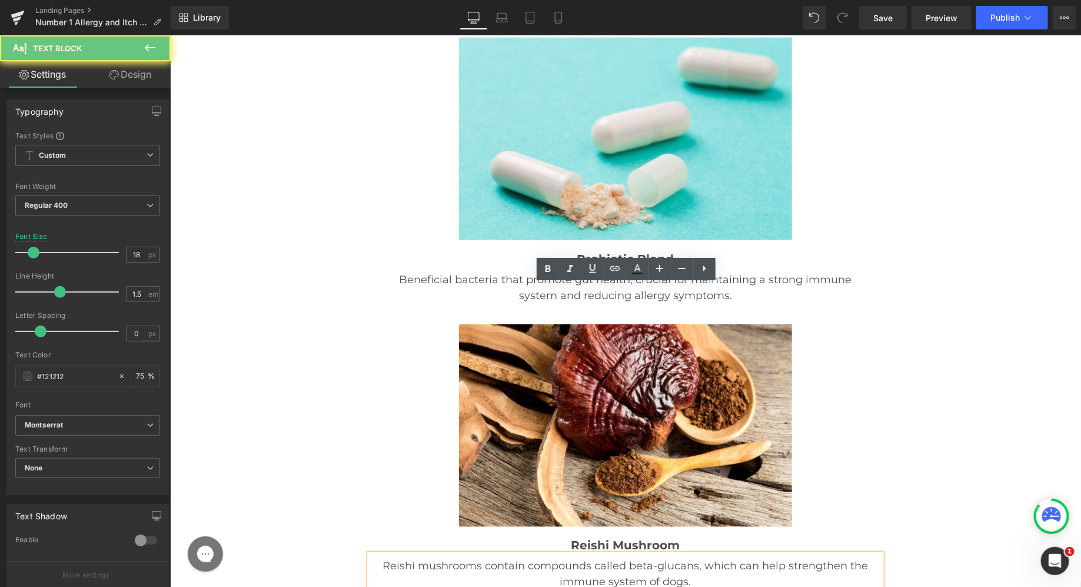
click at [452, 558] on p "Reishi mushrooms contain compounds called beta-glucans, which can help strength…" at bounding box center [625, 574] width 512 height 32
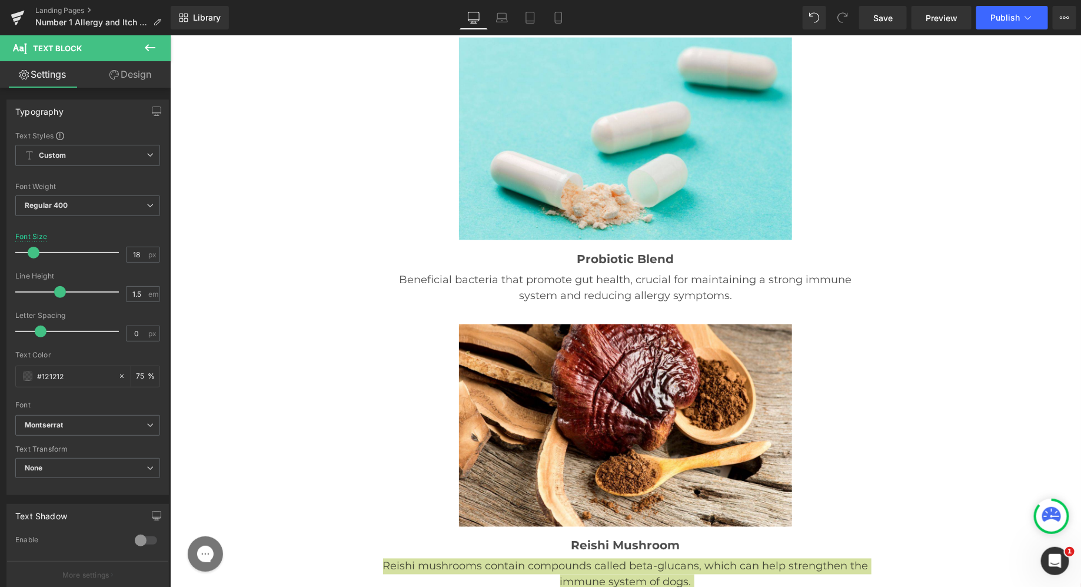
click at [146, 75] on link "Design" at bounding box center [130, 74] width 85 height 26
click at [0, 0] on div "Spacing" at bounding box center [0, 0] width 0 height 0
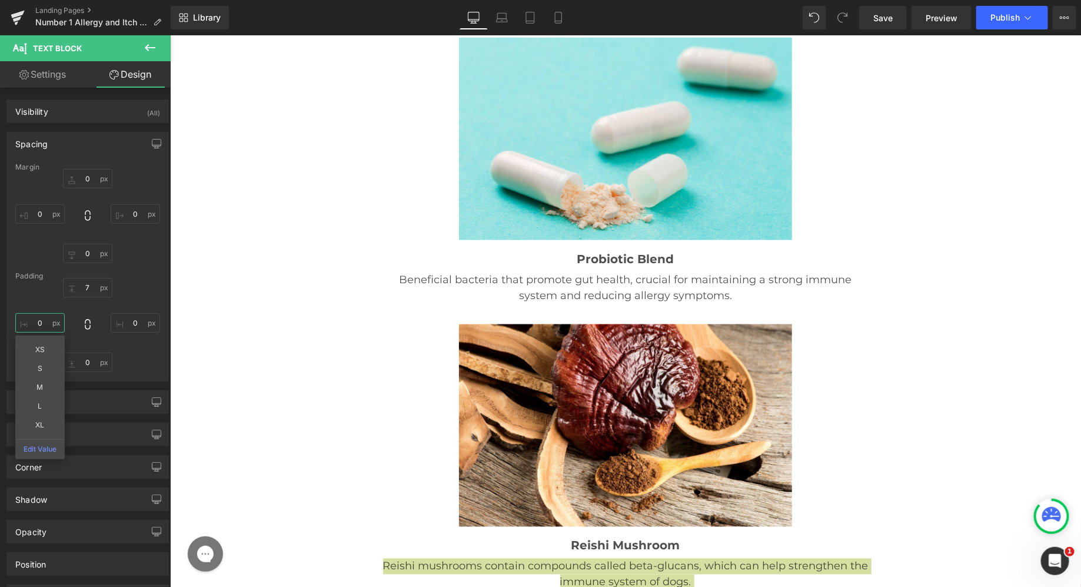
click at [37, 328] on input "0" at bounding box center [39, 322] width 49 height 19
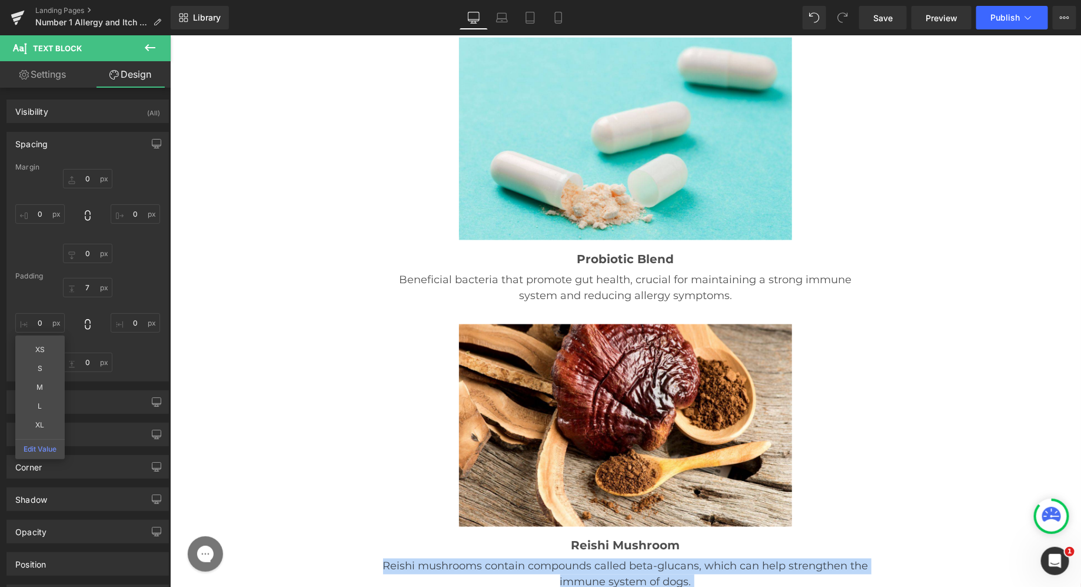
click at [421, 303] on div at bounding box center [625, 417] width 512 height 229
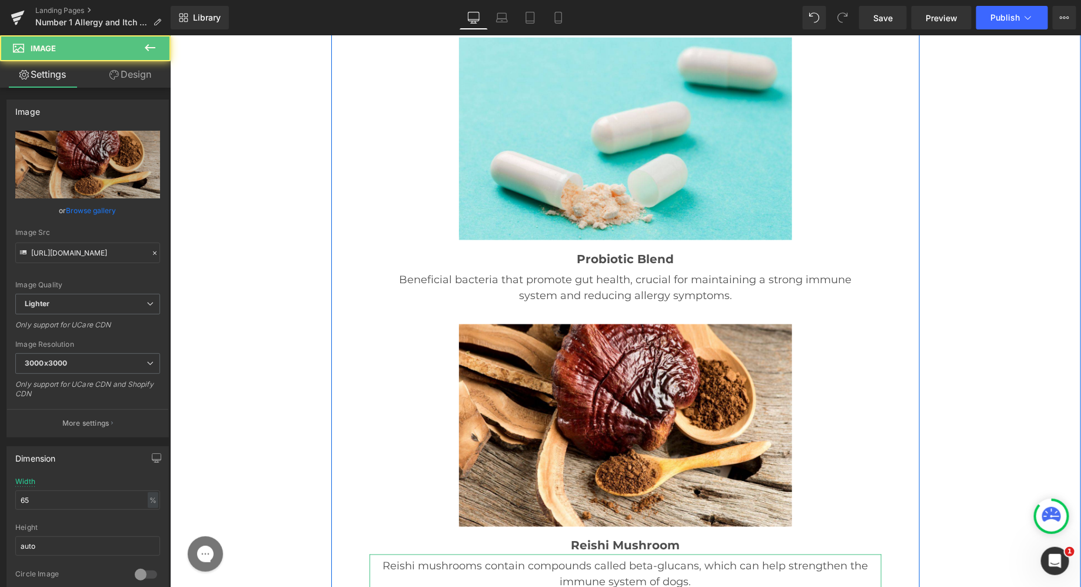
click at [400, 558] on p "Reishi mushrooms contain compounds called beta-glucans, which can help strength…" at bounding box center [625, 574] width 512 height 32
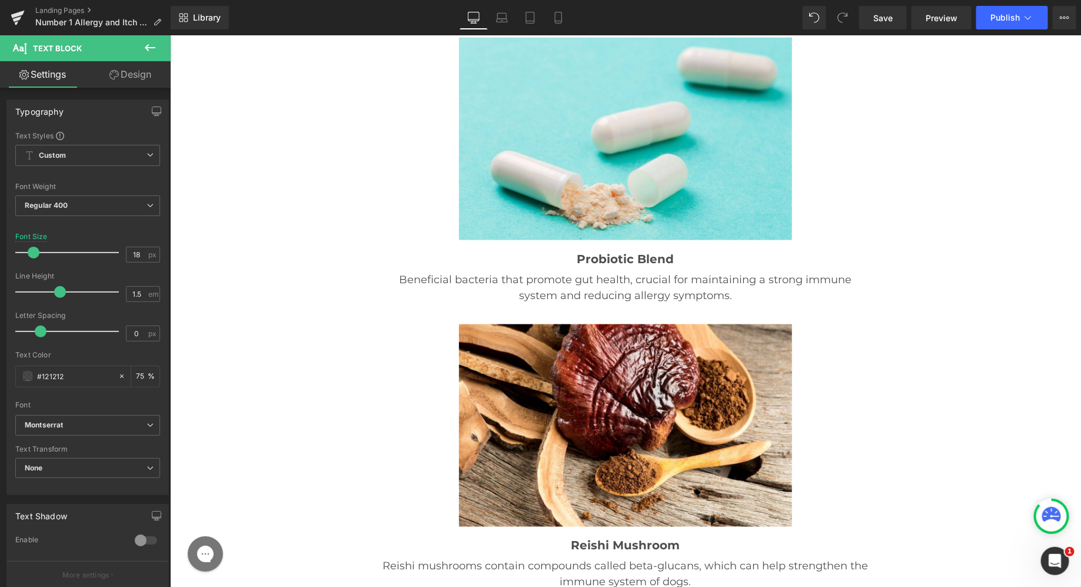
click at [135, 79] on link "Design" at bounding box center [130, 74] width 85 height 26
click at [0, 0] on div "Spacing" at bounding box center [0, 0] width 0 height 0
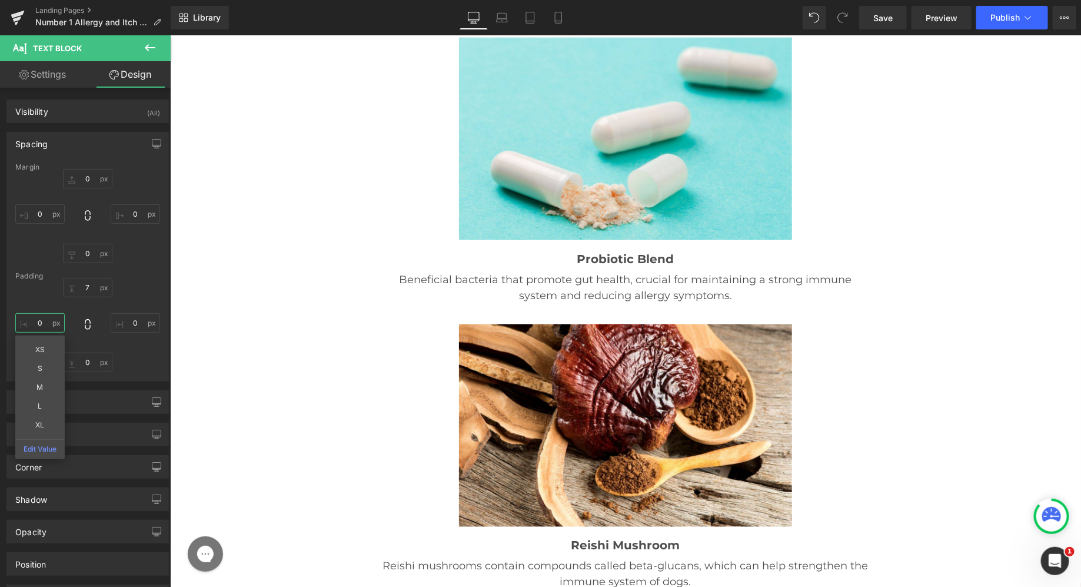
click at [49, 326] on input "0" at bounding box center [39, 322] width 49 height 19
click at [134, 322] on input "0" at bounding box center [135, 322] width 49 height 19
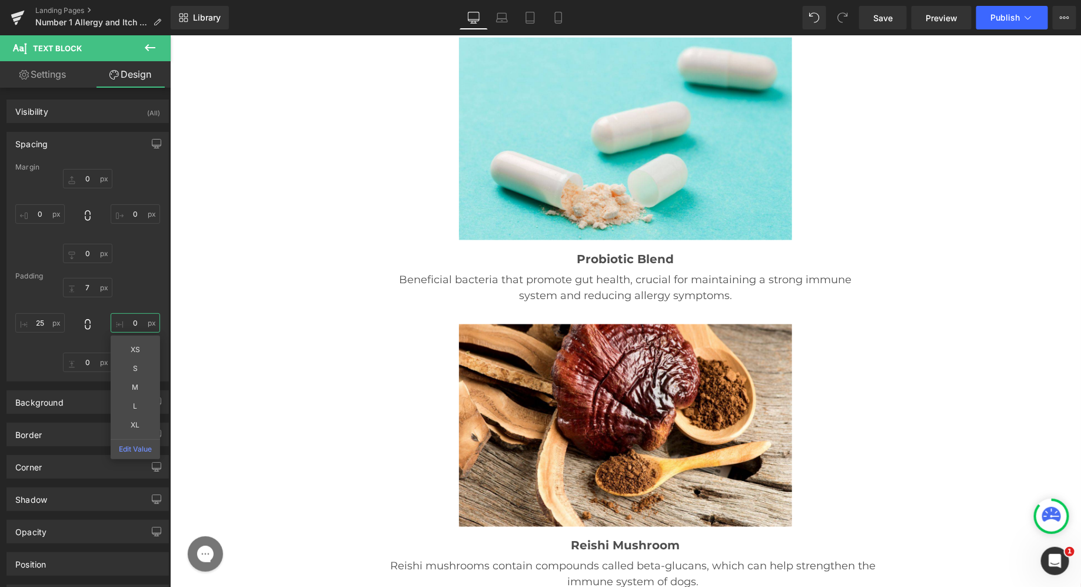
click at [134, 322] on input "0" at bounding box center [135, 322] width 49 height 19
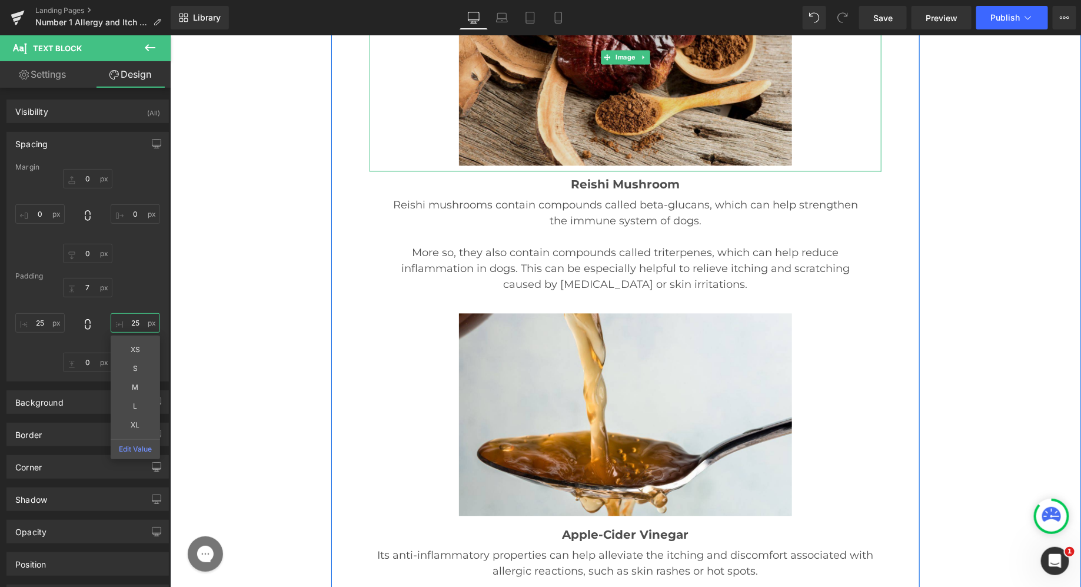
scroll to position [16315, 0]
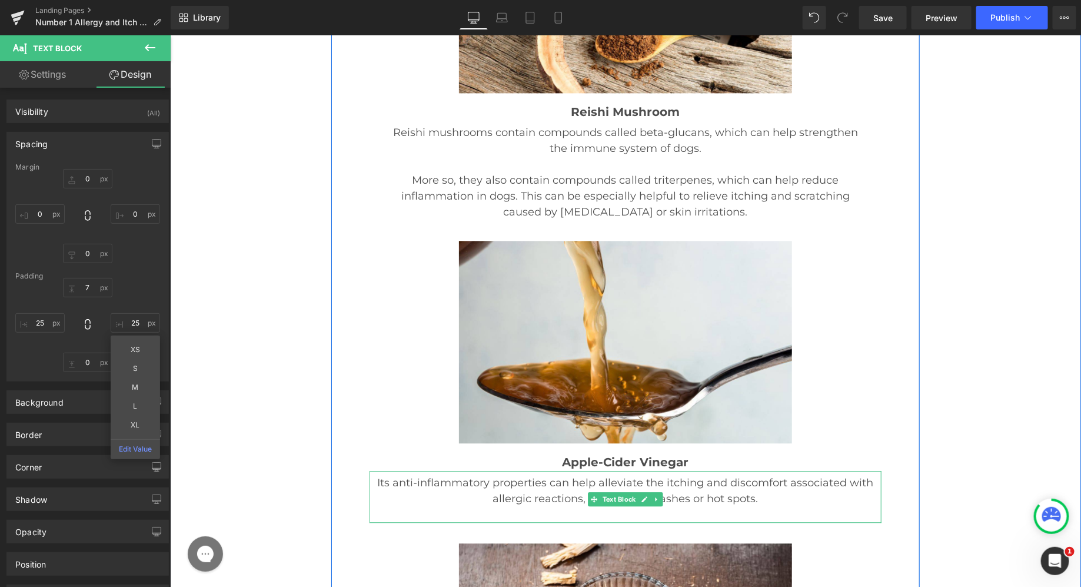
drag, startPoint x: 516, startPoint y: 215, endPoint x: 319, endPoint y: 227, distance: 197.5
click at [516, 474] on p "Its anti-inflammatory properties can help alleviate the itching and discomfort …" at bounding box center [625, 490] width 512 height 32
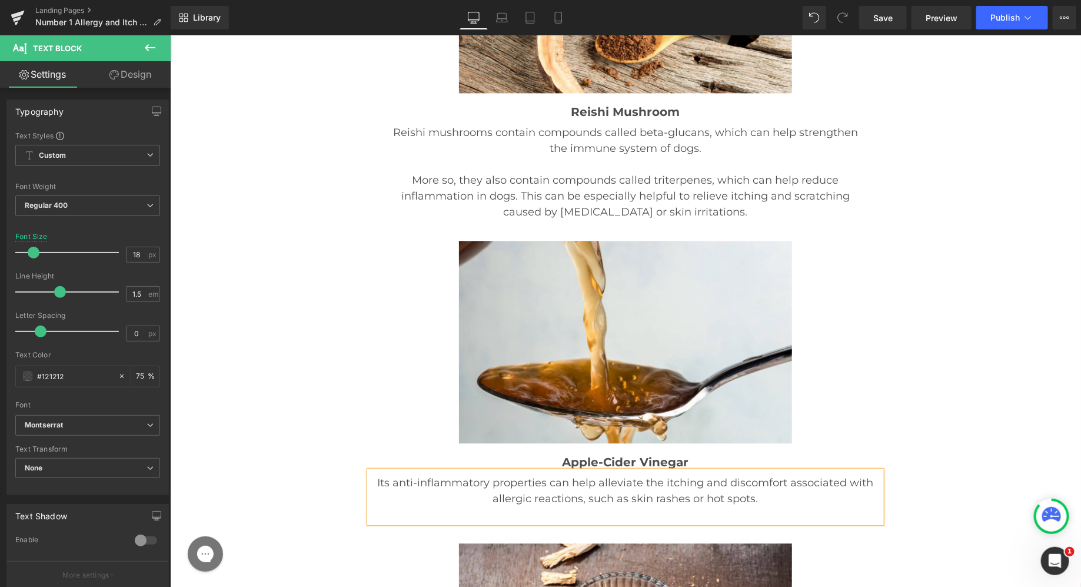
click at [138, 71] on link "Design" at bounding box center [130, 74] width 85 height 26
click at [0, 0] on div "Spacing" at bounding box center [0, 0] width 0 height 0
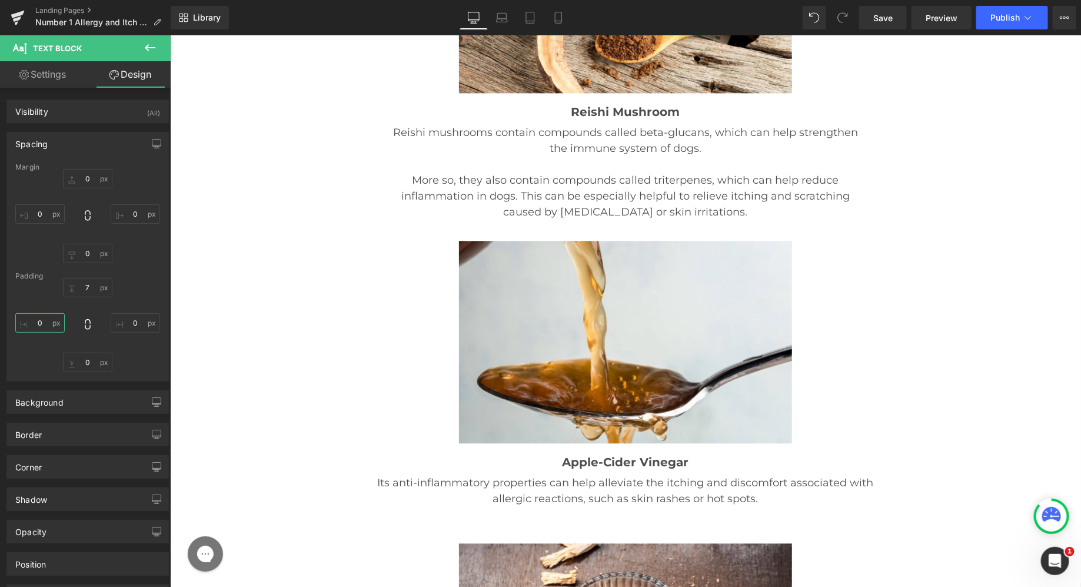
click at [45, 326] on input "0" at bounding box center [39, 322] width 49 height 19
click at [129, 321] on input "0" at bounding box center [135, 322] width 49 height 19
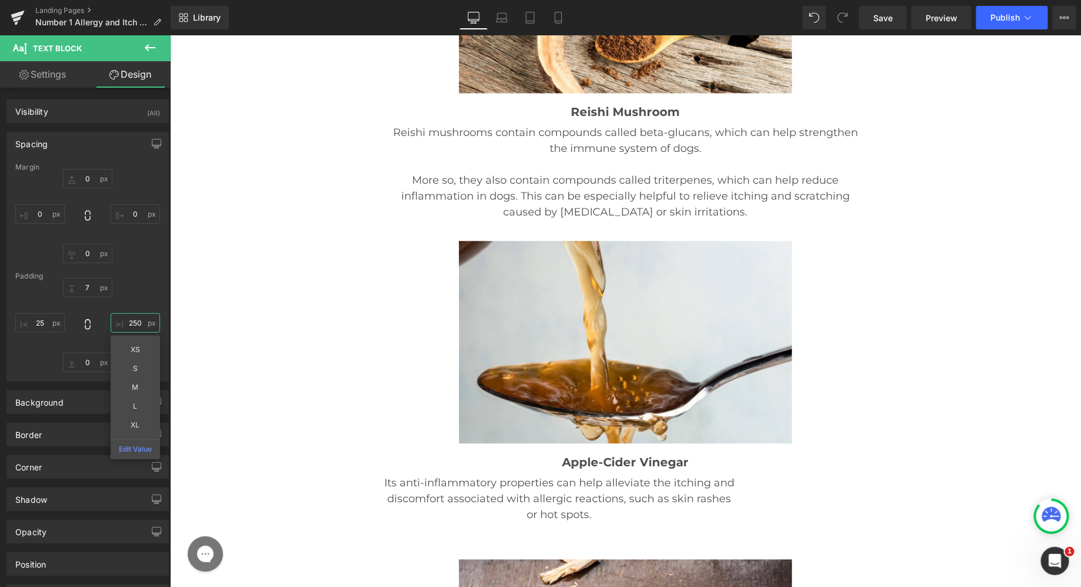
click at [136, 322] on input "250" at bounding box center [135, 322] width 49 height 19
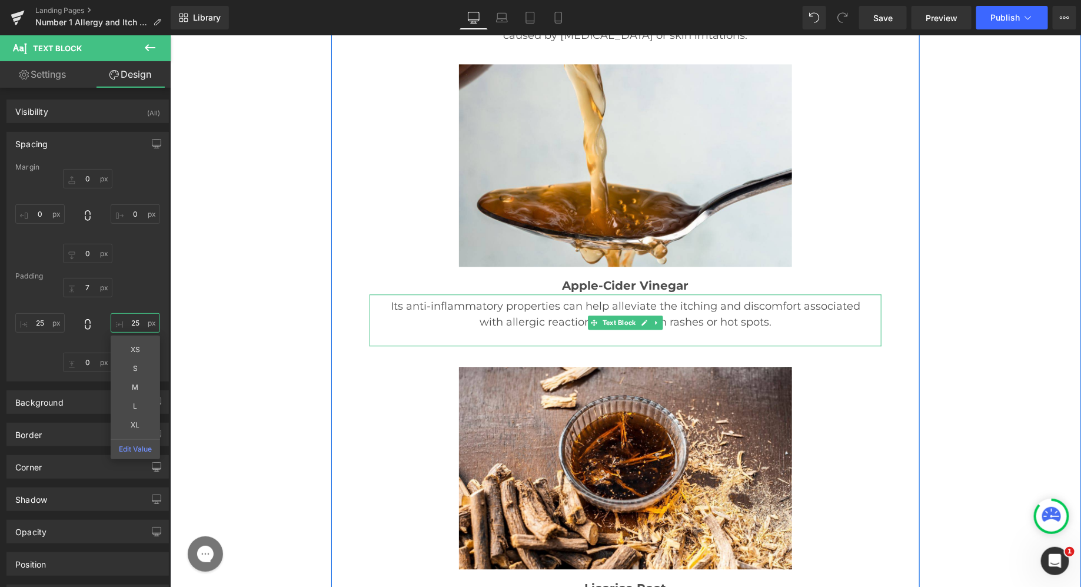
scroll to position [16497, 0]
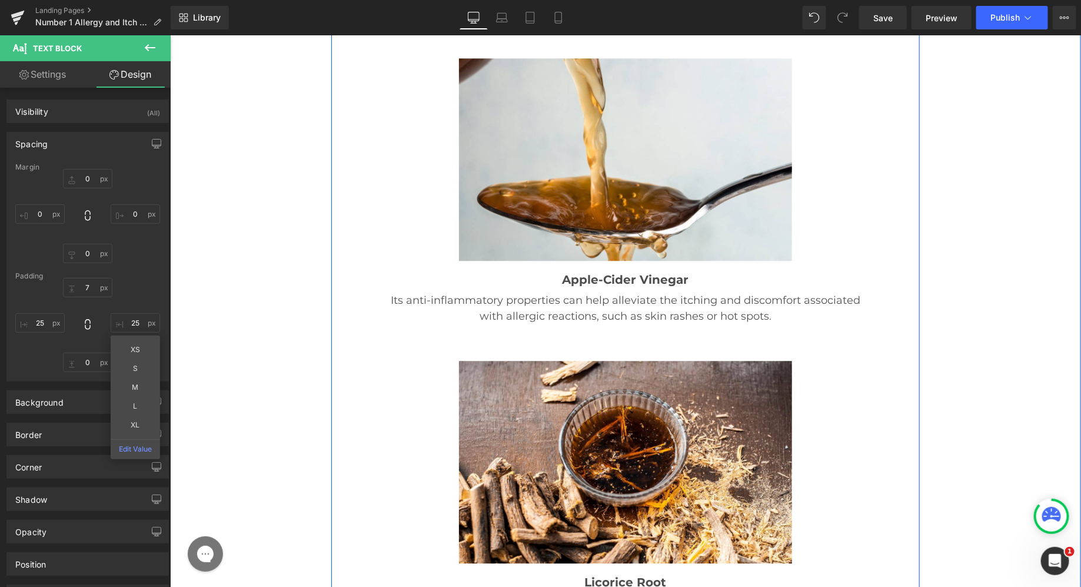
drag, startPoint x: 431, startPoint y: 338, endPoint x: 439, endPoint y: 327, distance: 13.9
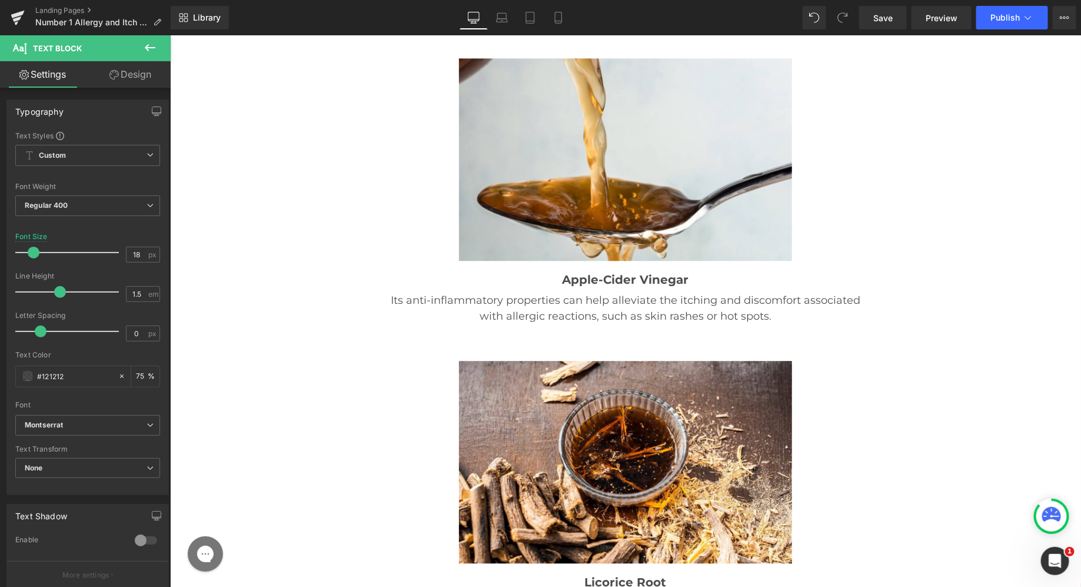
click at [125, 83] on link "Design" at bounding box center [130, 74] width 85 height 26
click at [0, 0] on div "Spacing" at bounding box center [0, 0] width 0 height 0
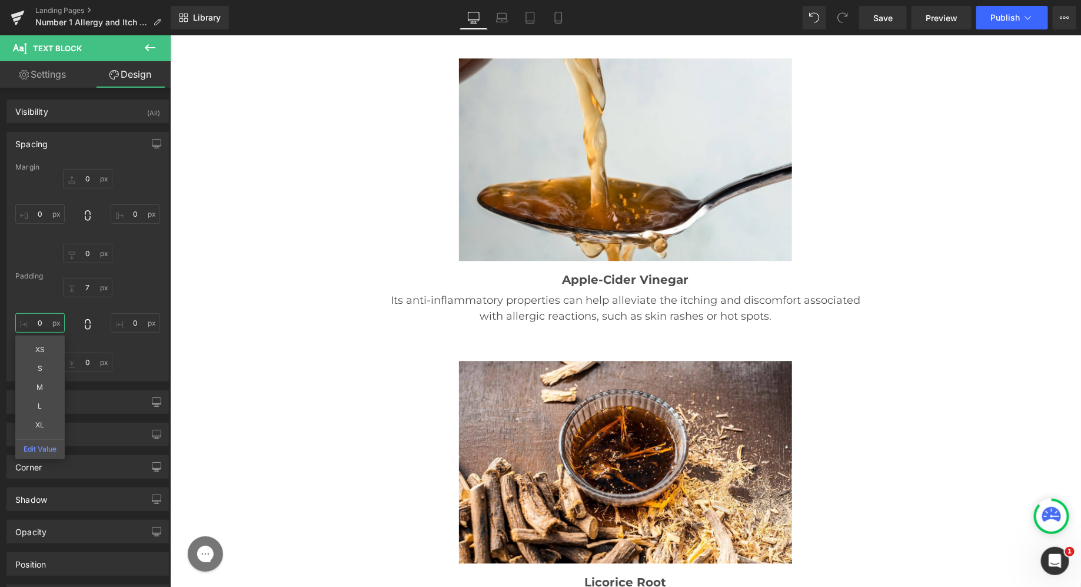
click at [42, 321] on input "0" at bounding box center [39, 322] width 49 height 19
click at [130, 325] on input "0" at bounding box center [135, 322] width 49 height 19
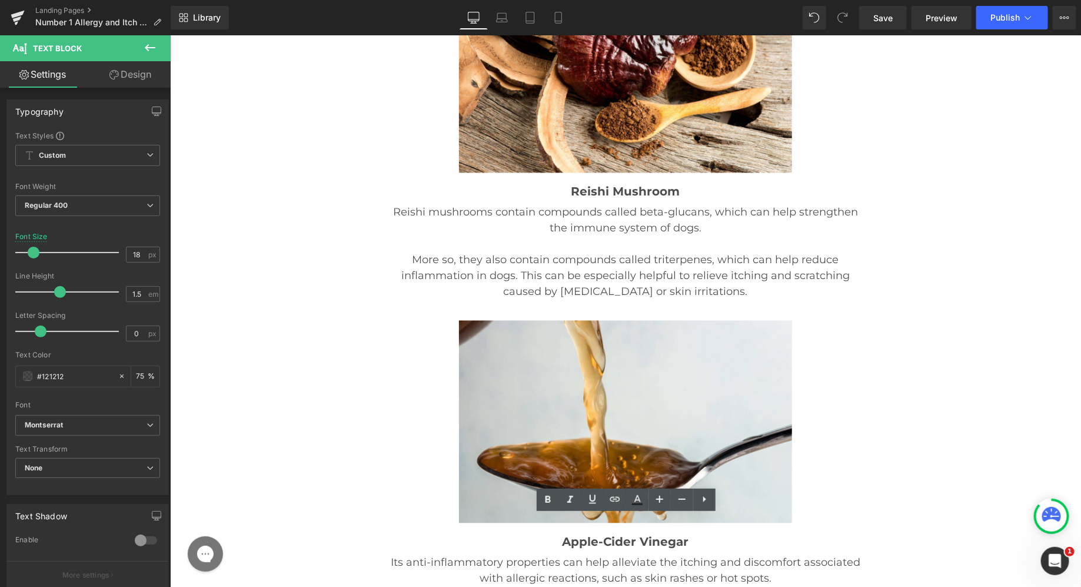
scroll to position [16226, 0]
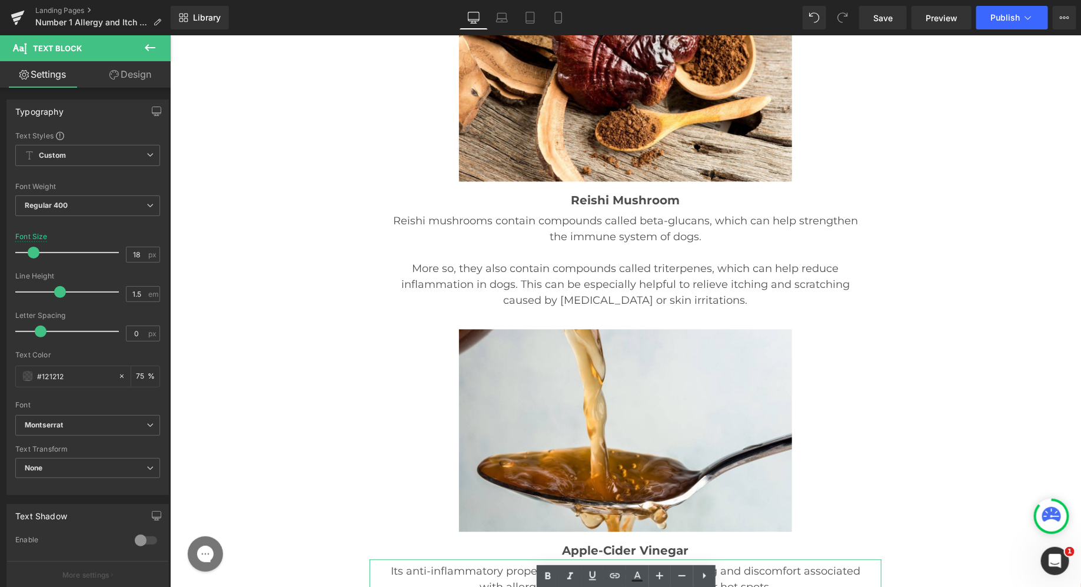
drag, startPoint x: 469, startPoint y: 316, endPoint x: 471, endPoint y: 295, distance: 20.7
click at [469, 563] on p "Its anti-inflammatory properties can help alleviate the itching and discomfort …" at bounding box center [625, 579] width 482 height 32
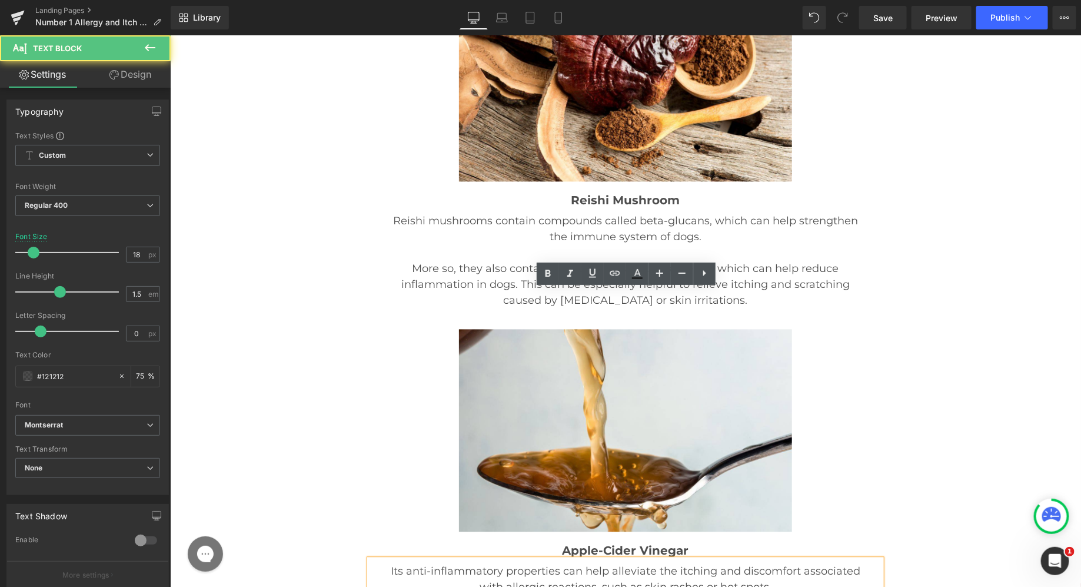
click at [472, 563] on p "Its anti-inflammatory properties can help alleviate the itching and discomfort …" at bounding box center [625, 579] width 482 height 32
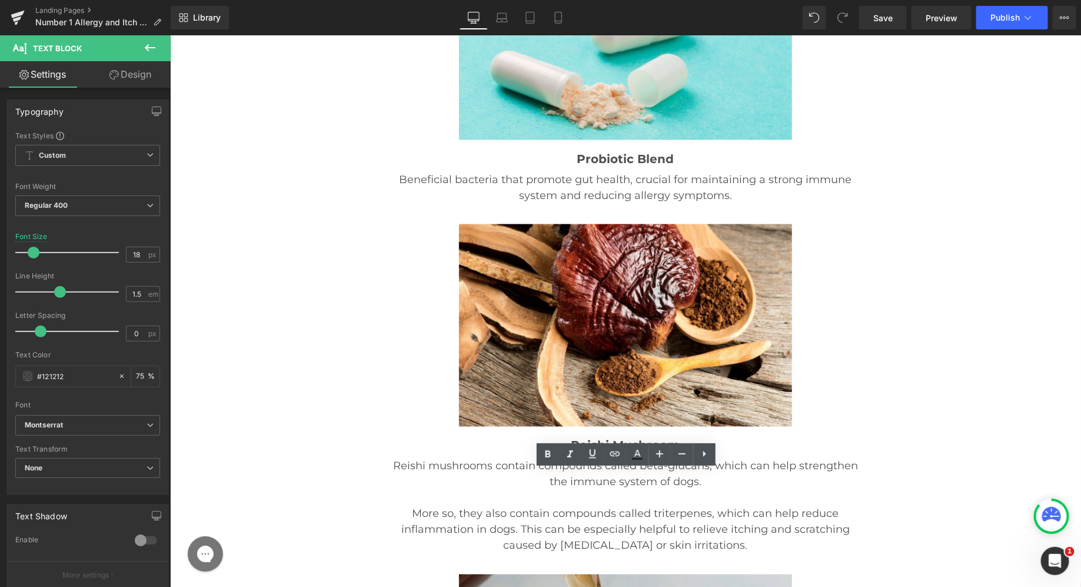
scroll to position [15971, 0]
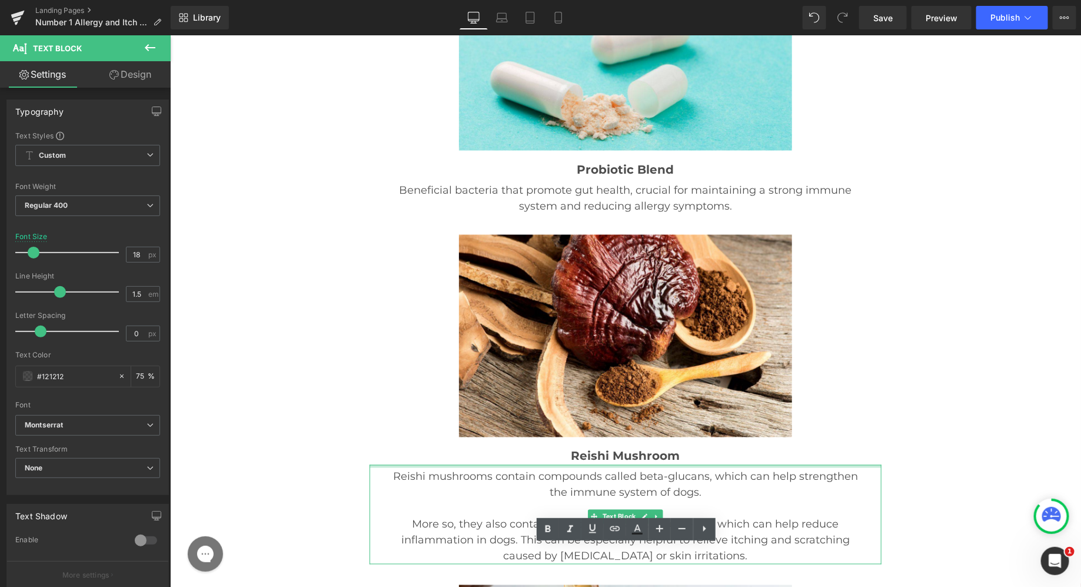
drag, startPoint x: 506, startPoint y: 195, endPoint x: 497, endPoint y: 206, distance: 13.8
click at [506, 464] on div at bounding box center [625, 465] width 512 height 3
click at [497, 468] on p "Reishi mushrooms contain compounds called beta-glucans, which can help strength…" at bounding box center [625, 484] width 482 height 32
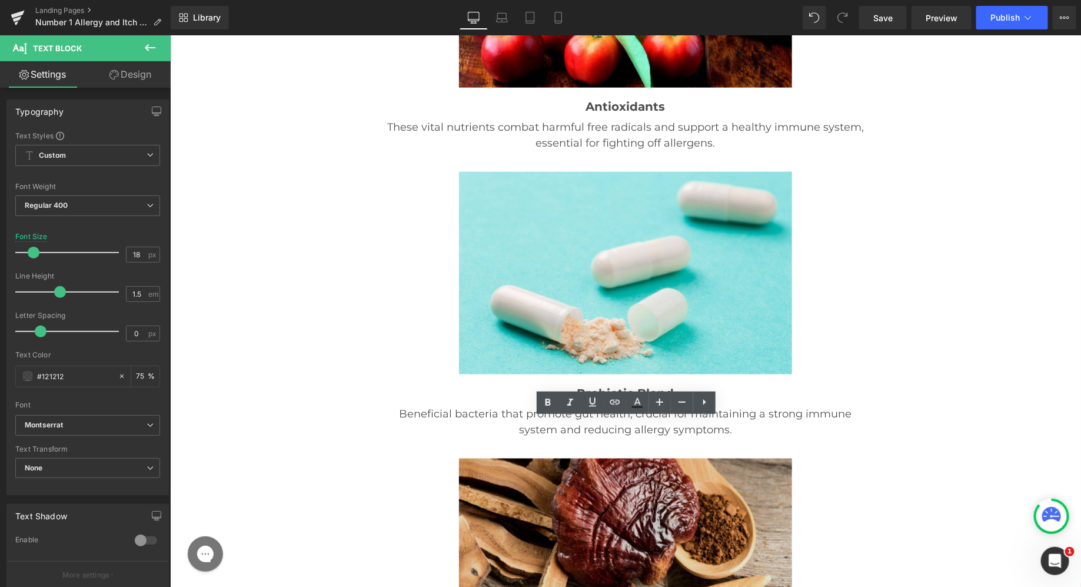
scroll to position [15672, 0]
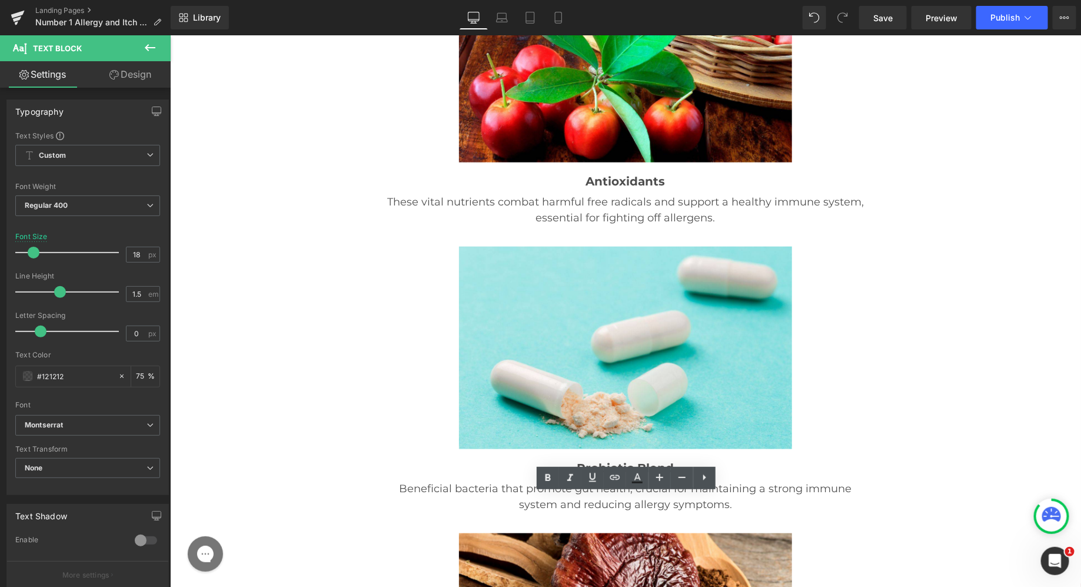
click at [482, 480] on p "Beneficial bacteria that promote gut health, crucial for maintaining a strong i…" at bounding box center [625, 496] width 482 height 32
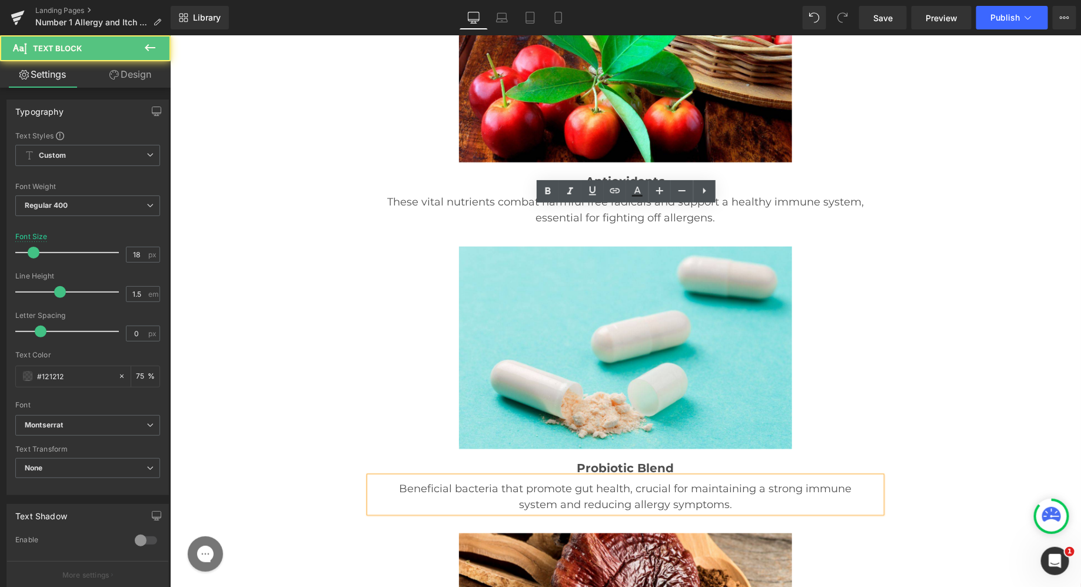
click at [470, 480] on p "Beneficial bacteria that promote gut health, crucial for maintaining a strong i…" at bounding box center [625, 496] width 482 height 32
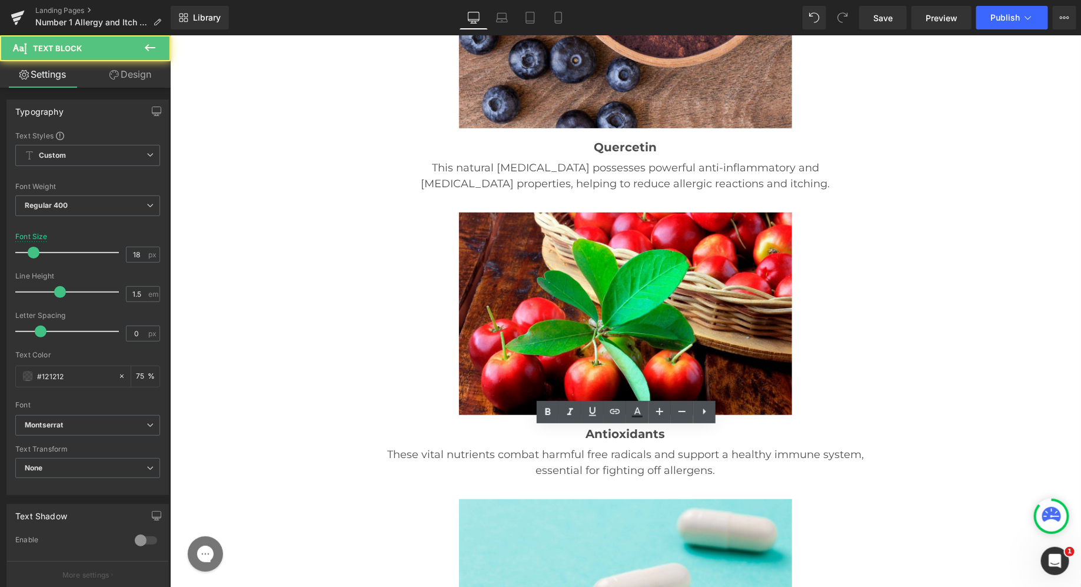
scroll to position [15372, 0]
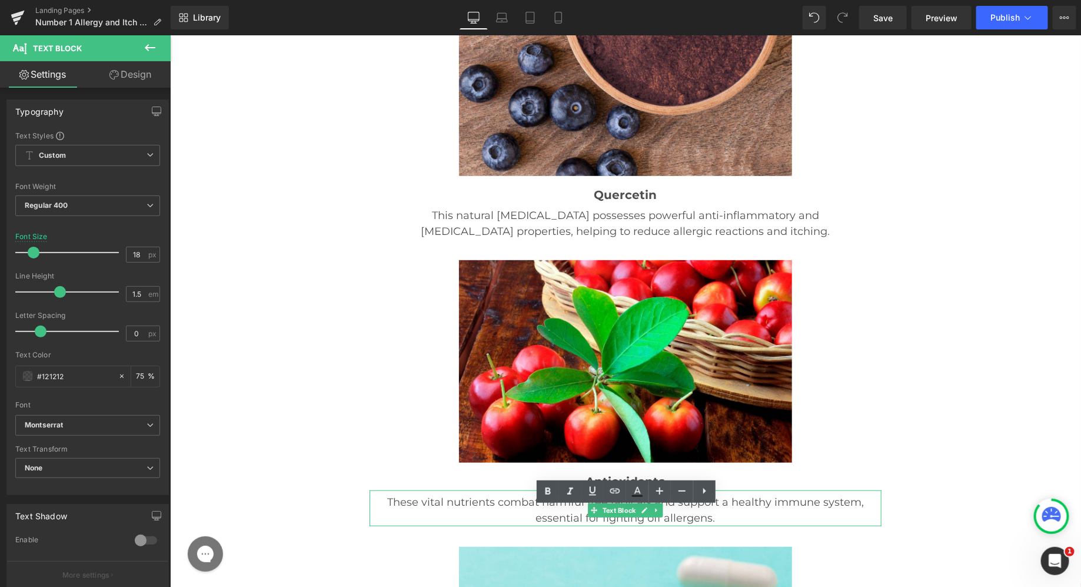
click at [469, 494] on p "These vital nutrients combat harmful free radicals and support a healthy immune…" at bounding box center [625, 510] width 482 height 32
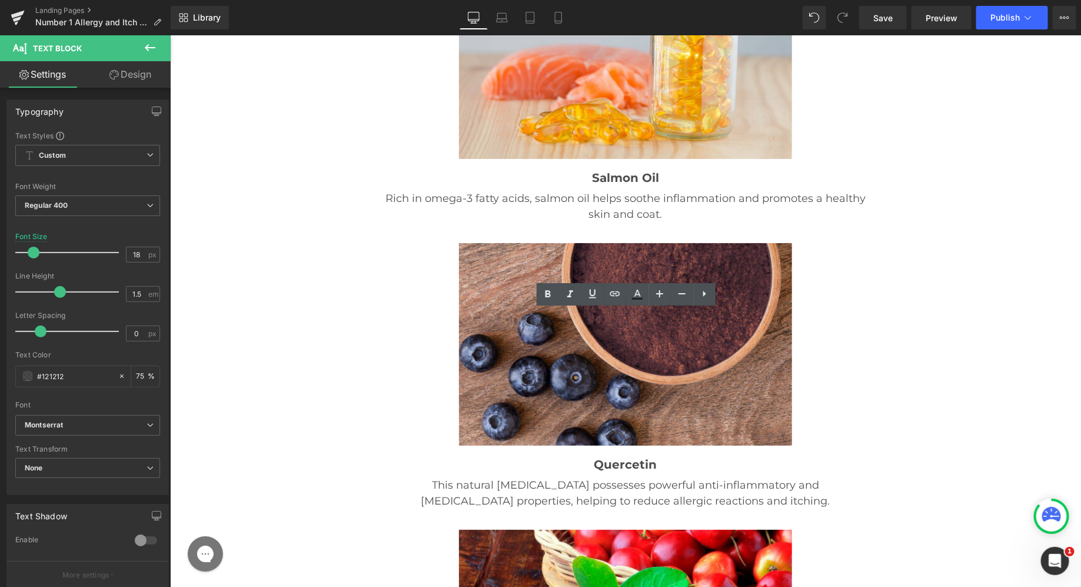
scroll to position [15041, 0]
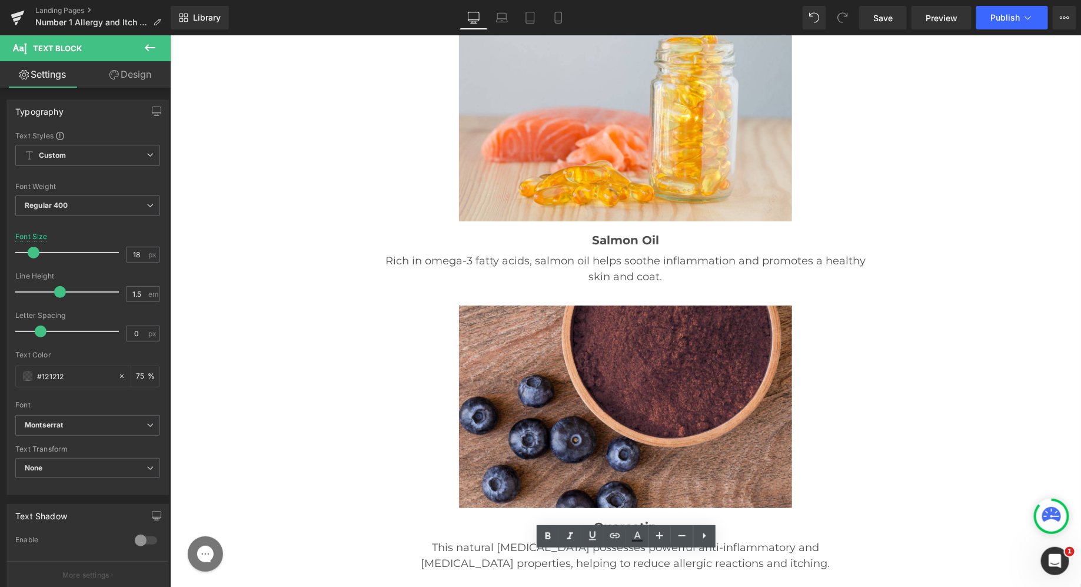
click at [468, 539] on p "This natural [MEDICAL_DATA] possesses powerful anti-inflammatory and [MEDICAL_D…" at bounding box center [625, 555] width 482 height 32
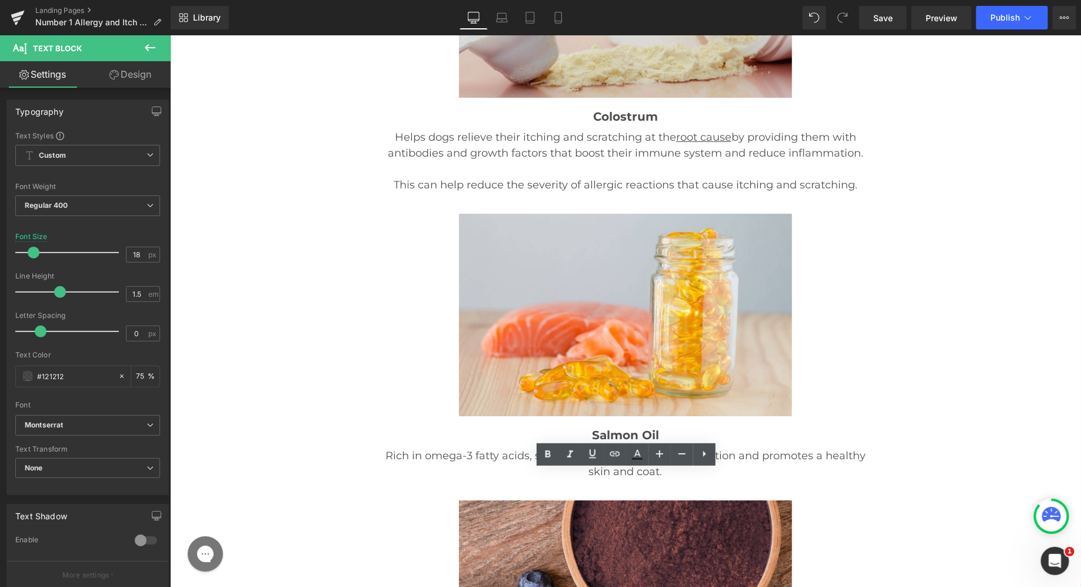
scroll to position [14824, 0]
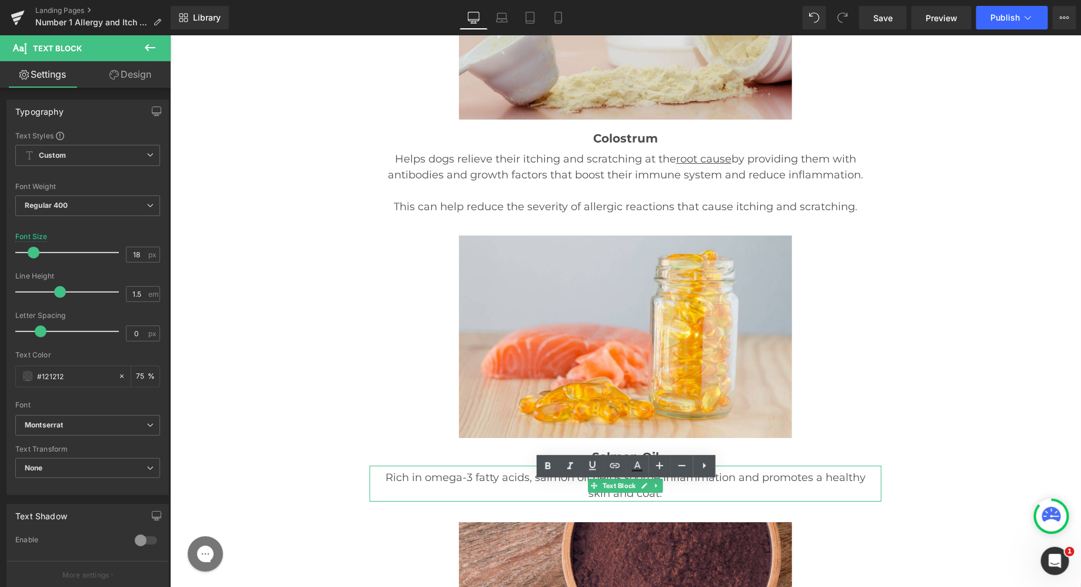
click at [497, 469] on p "Rich in omega-3 fatty acids, salmon oil helps soothe inflammation and promotes …" at bounding box center [625, 485] width 482 height 32
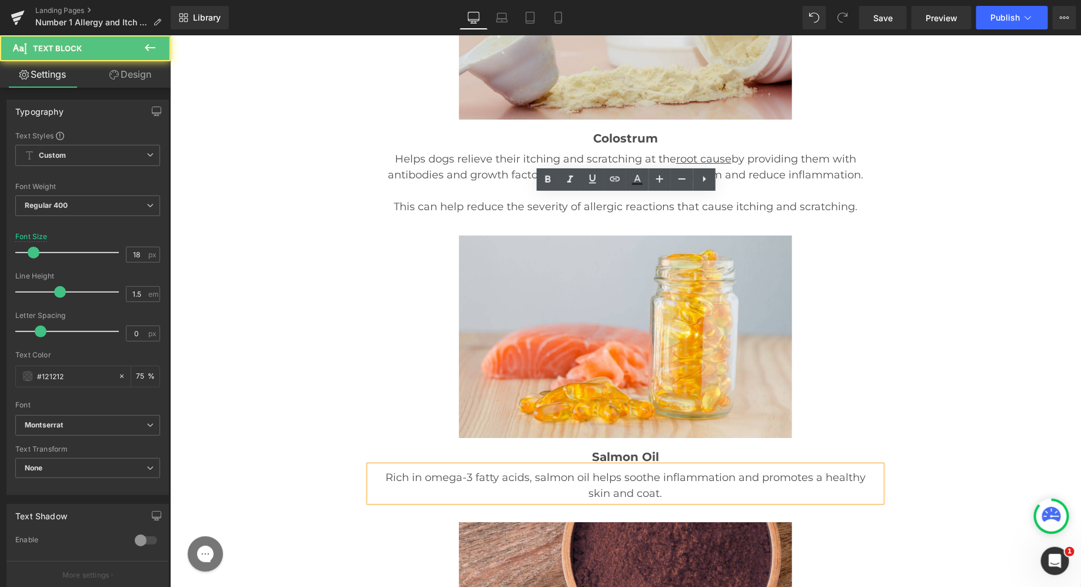
click at [490, 469] on p "Rich in omega-3 fatty acids, salmon oil helps soothe inflammation and promotes …" at bounding box center [625, 485] width 482 height 32
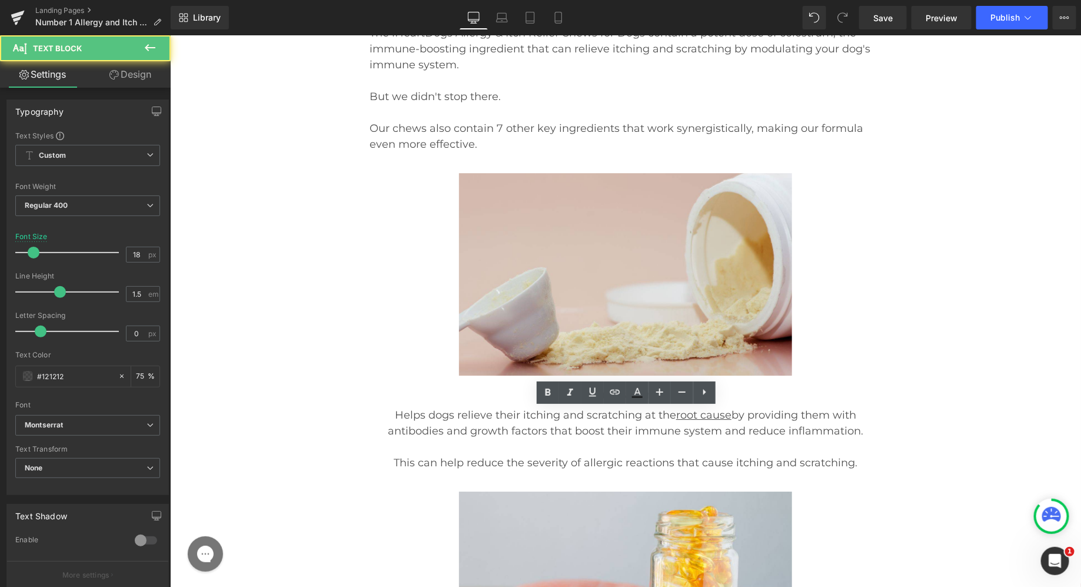
scroll to position [14546, 0]
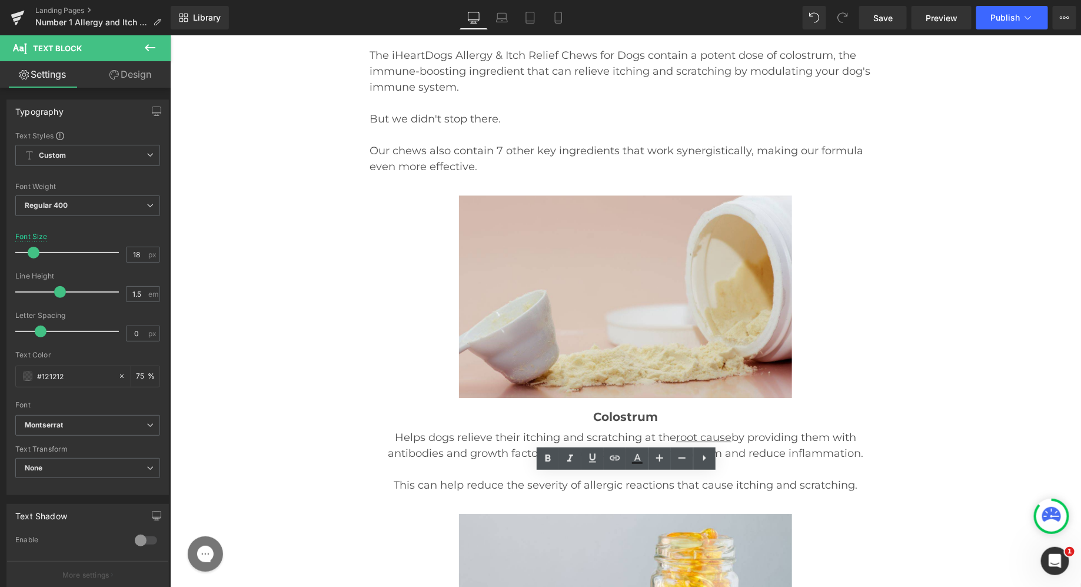
click at [509, 429] on p "Helps dogs relieve their itching and scratching at the root cause by providing …" at bounding box center [625, 445] width 482 height 32
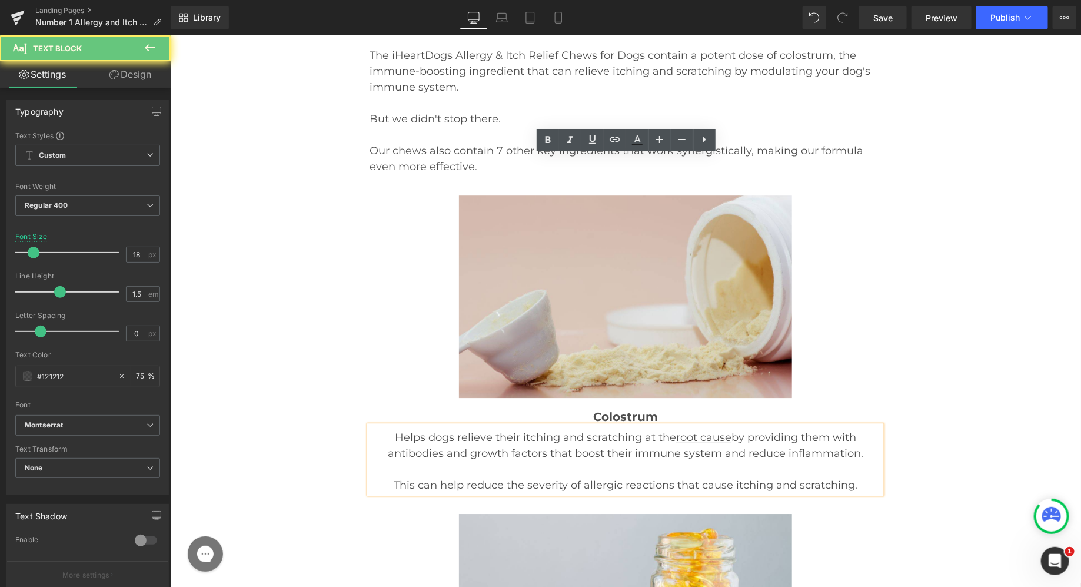
click at [489, 429] on p "Helps dogs relieve their itching and scratching at the root cause by providing …" at bounding box center [625, 445] width 482 height 32
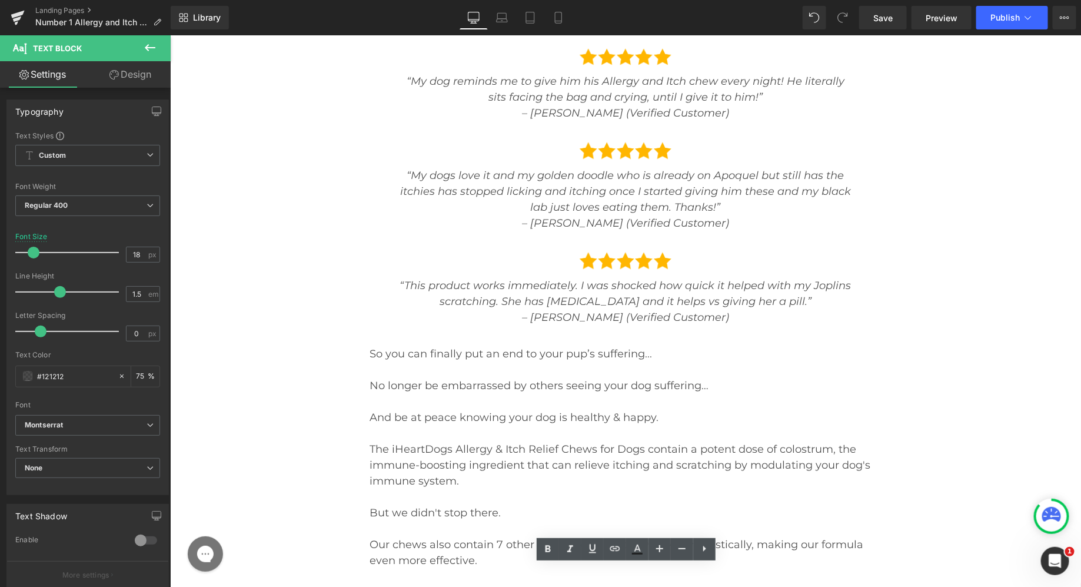
scroll to position [14118, 0]
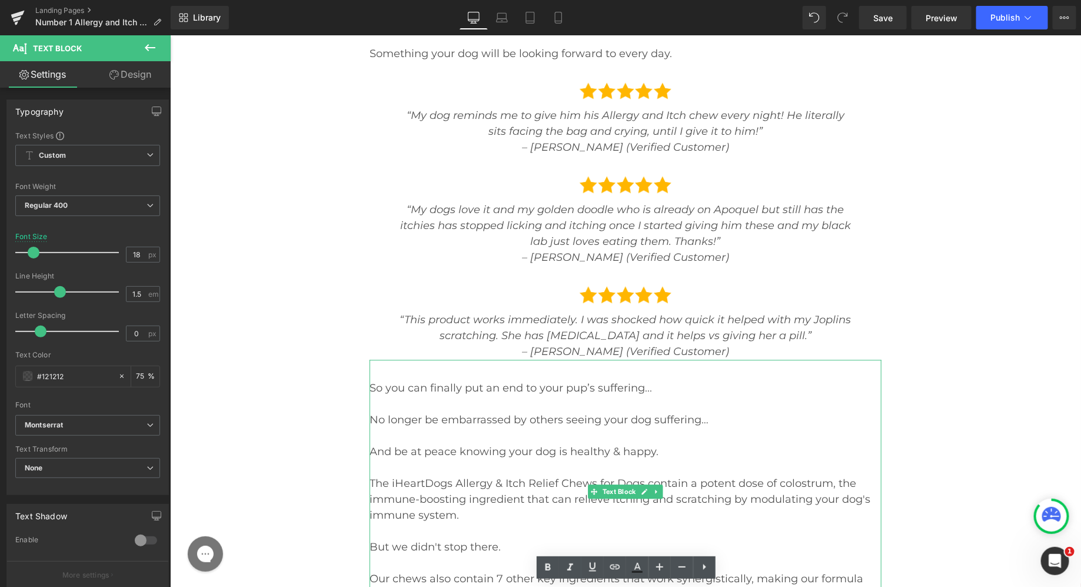
click at [469, 475] on p "The iHeartDogs Allergy & Itch Relief Chews for Dogs contain a potent dose of co…" at bounding box center [625, 499] width 512 height 48
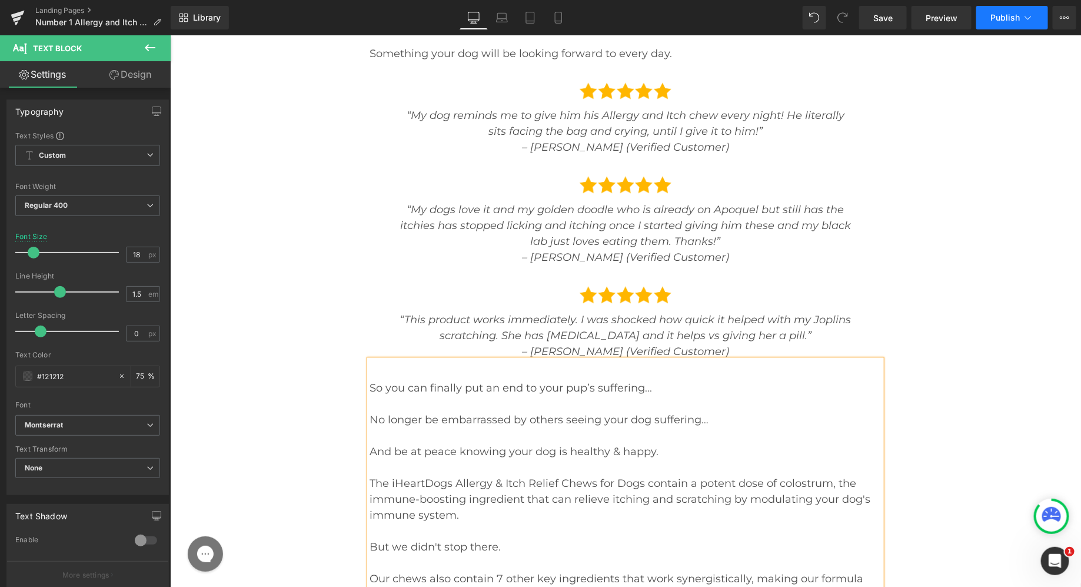
click at [1012, 23] on button "Publish" at bounding box center [1012, 18] width 72 height 24
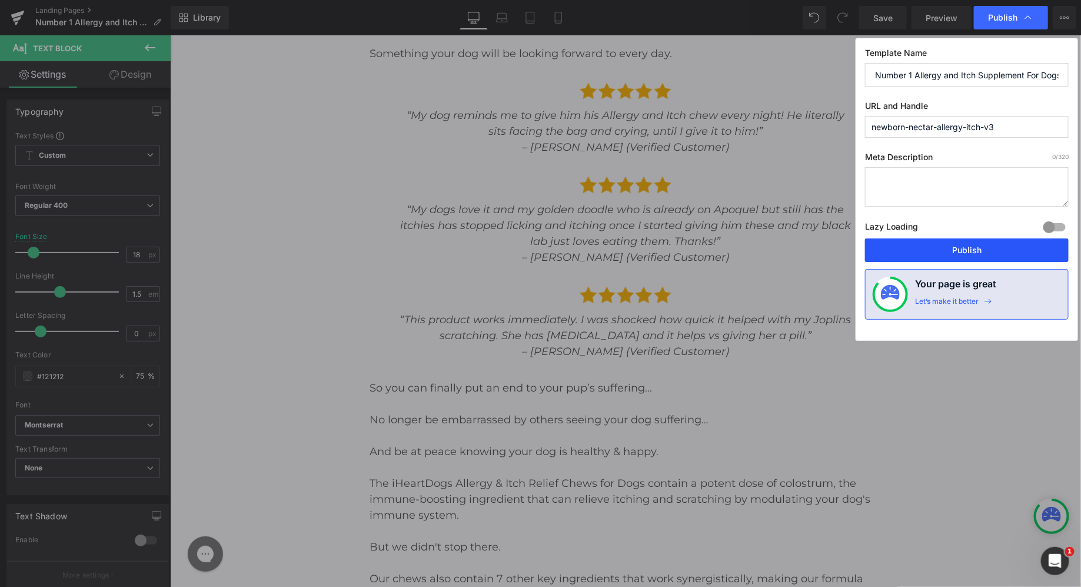
click at [924, 242] on button "Publish" at bounding box center [967, 250] width 204 height 24
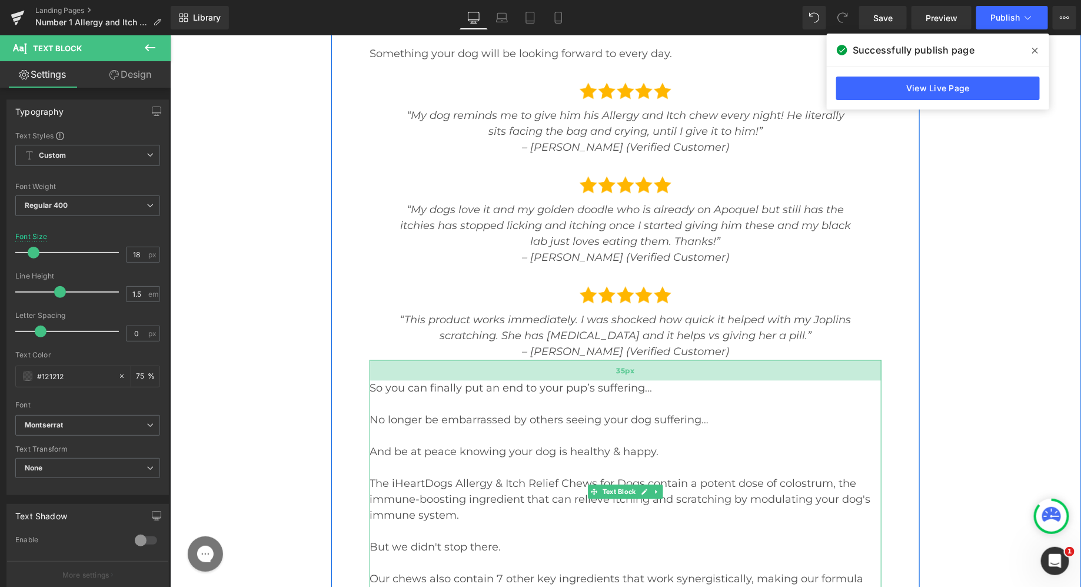
click at [465, 359] on div "35px" at bounding box center [625, 369] width 512 height 21
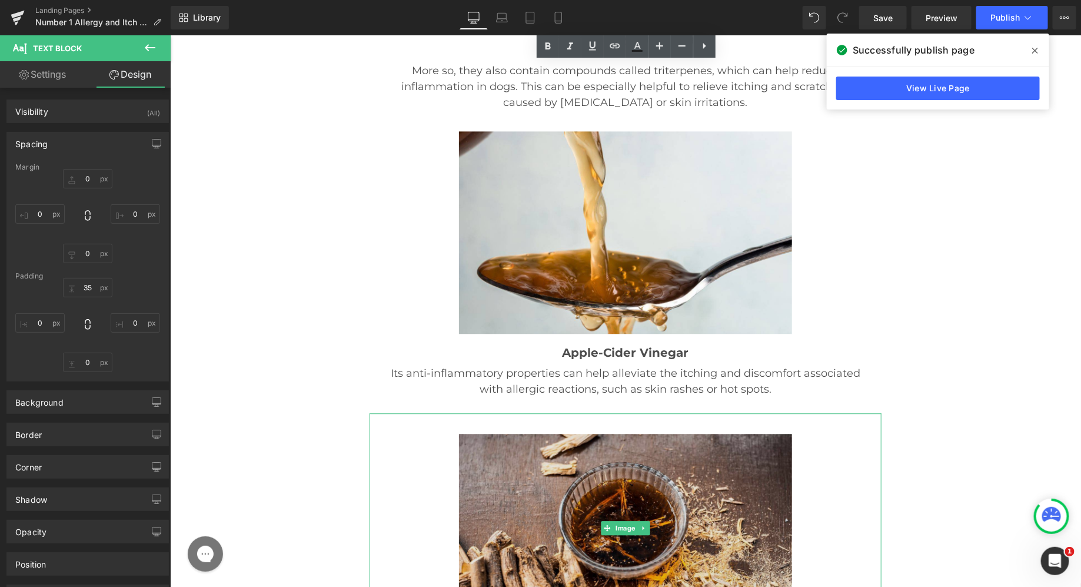
scroll to position [16297, 0]
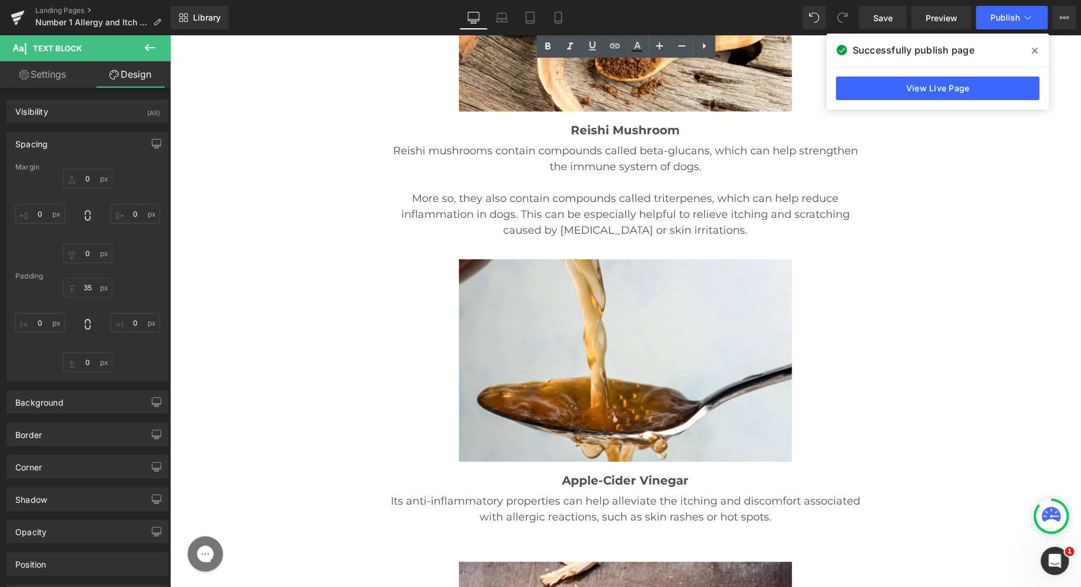
click at [585, 524] on p at bounding box center [625, 532] width 482 height 16
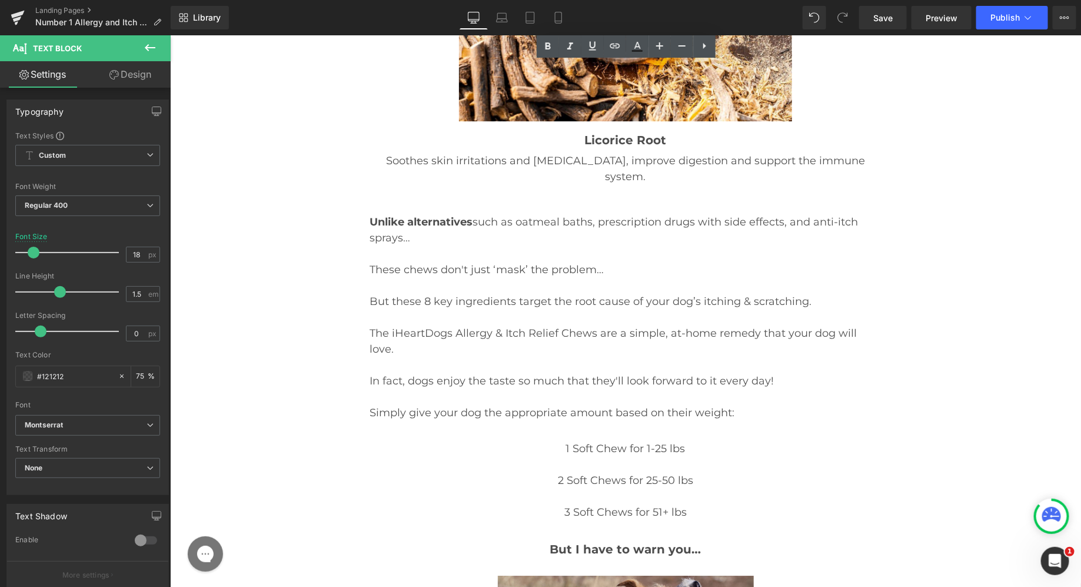
scroll to position [16930, 0]
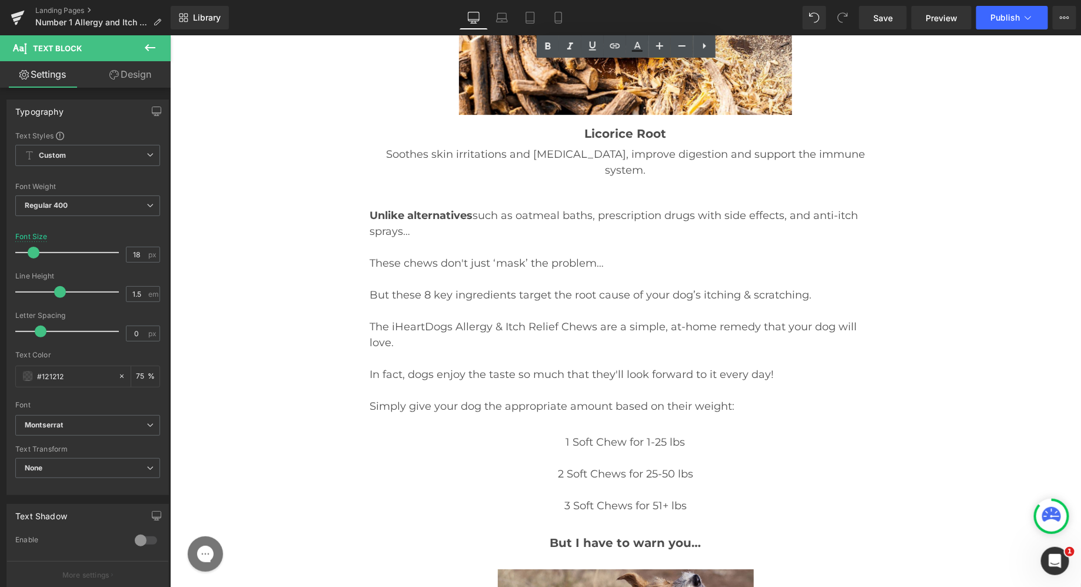
click at [590, 535] on span "But I have to warn you…" at bounding box center [624, 542] width 151 height 14
click at [575, 533] on p "But I have to warn you…" at bounding box center [625, 542] width 512 height 18
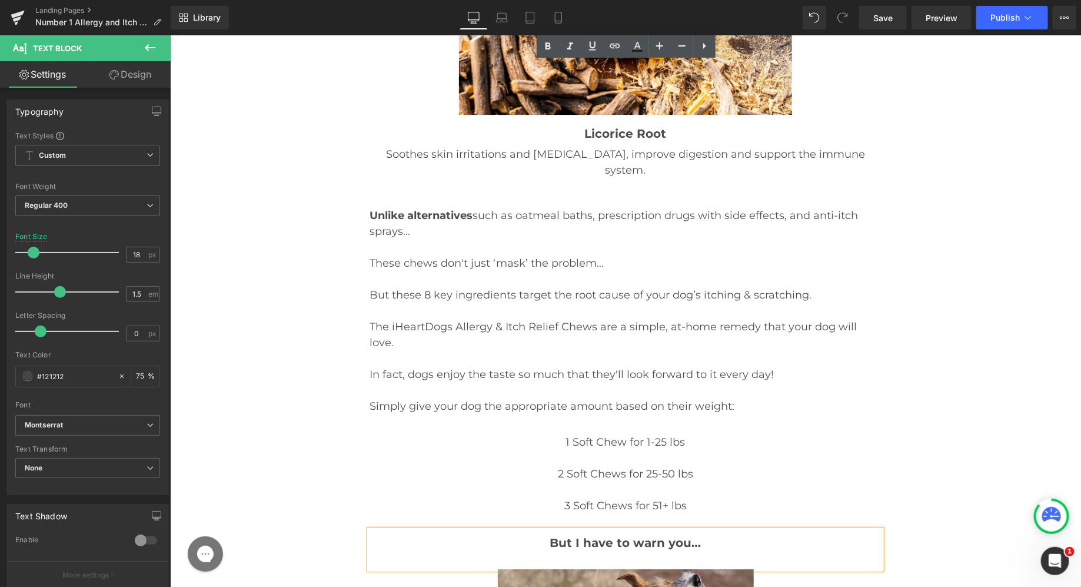
click at [575, 533] on p "But I have to warn you…" at bounding box center [625, 542] width 512 height 18
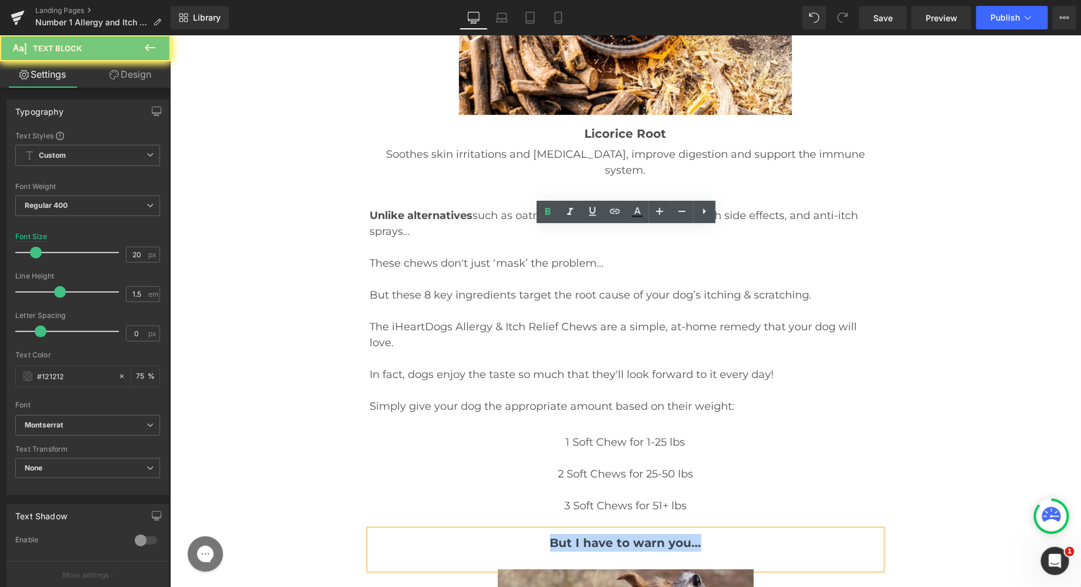
click at [575, 533] on p "But I have to warn you…" at bounding box center [625, 542] width 512 height 18
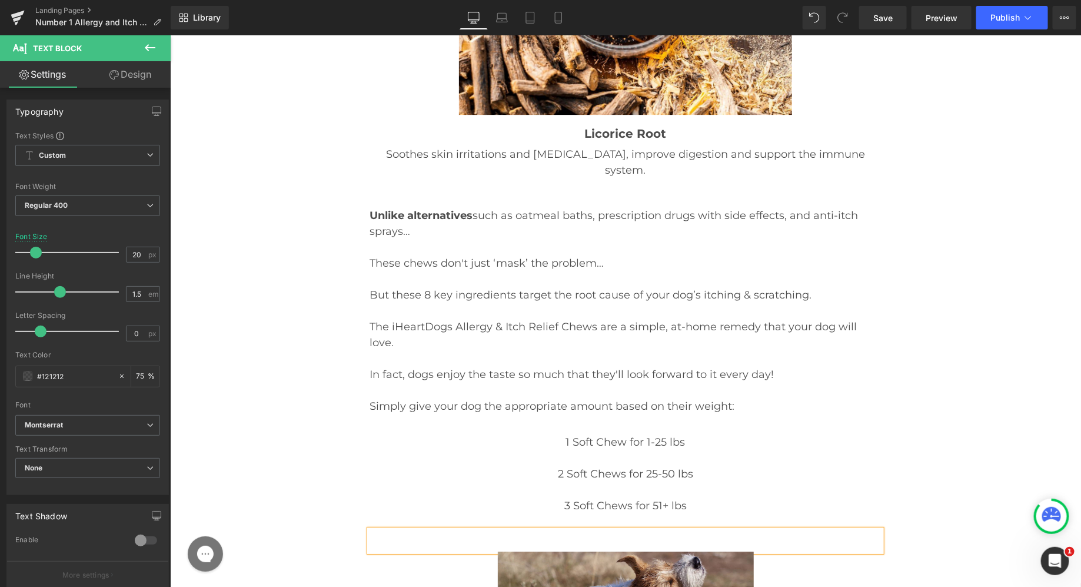
click at [708, 497] on p "3 Soft Chews for 51+ lbs" at bounding box center [625, 505] width 512 height 16
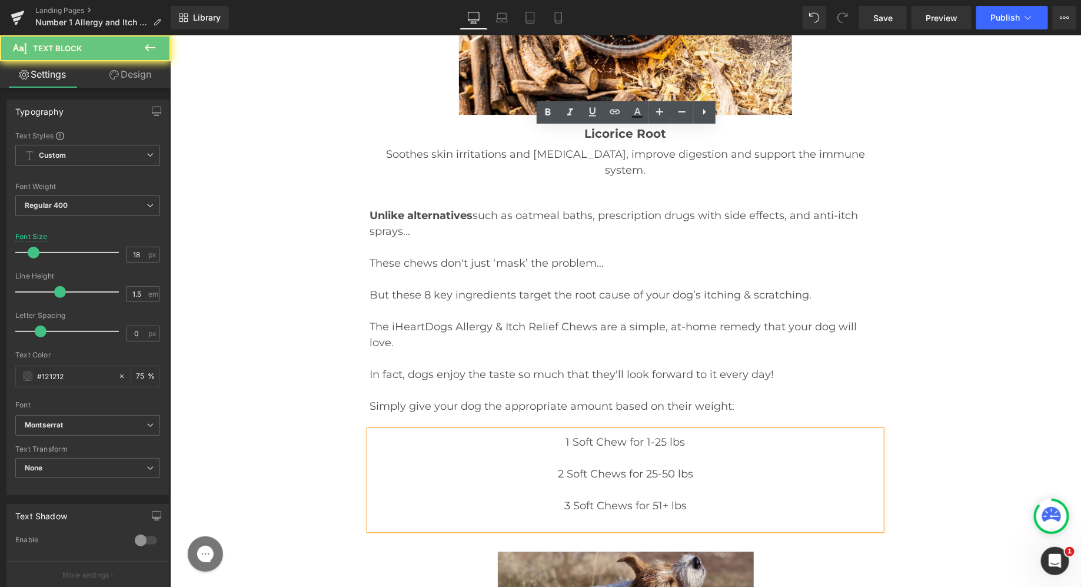
click at [698, 497] on p "3 Soft Chews for 51+ lbs" at bounding box center [625, 505] width 512 height 16
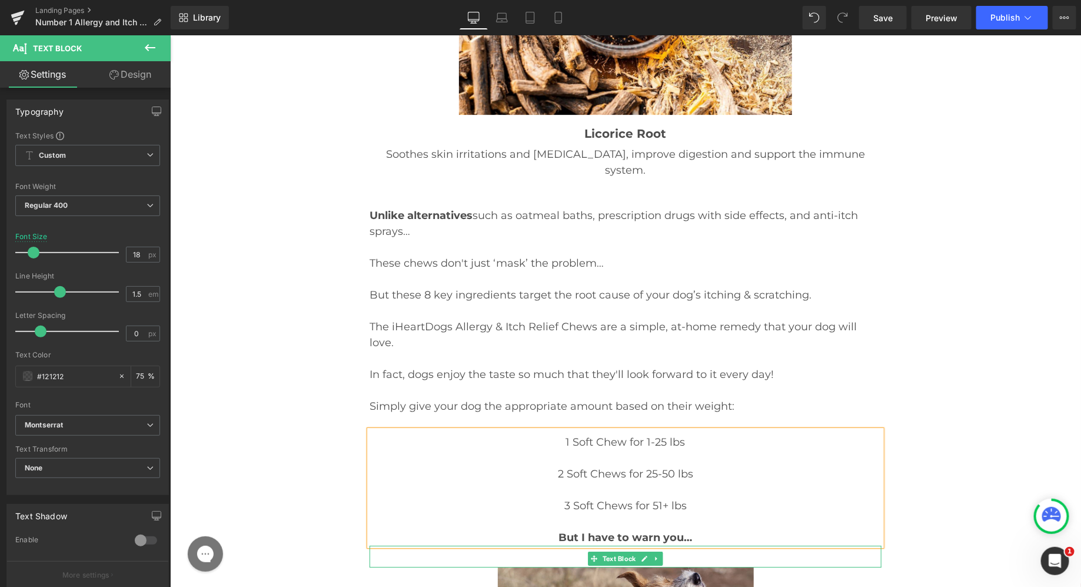
click at [664, 549] on p at bounding box center [625, 558] width 512 height 18
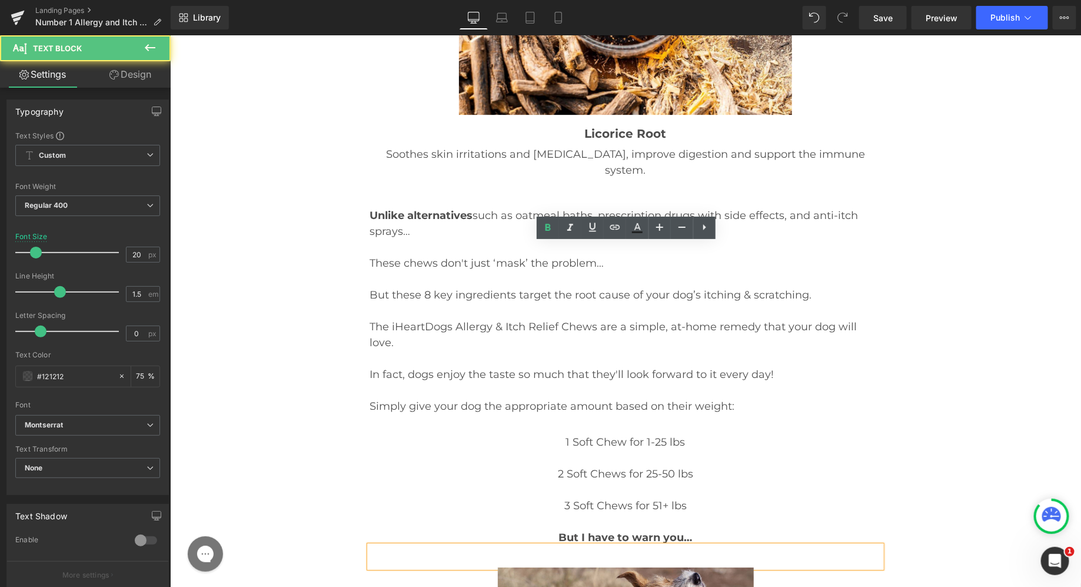
click at [657, 549] on p at bounding box center [625, 558] width 512 height 18
drag, startPoint x: 847, startPoint y: 288, endPoint x: 681, endPoint y: 254, distance: 169.5
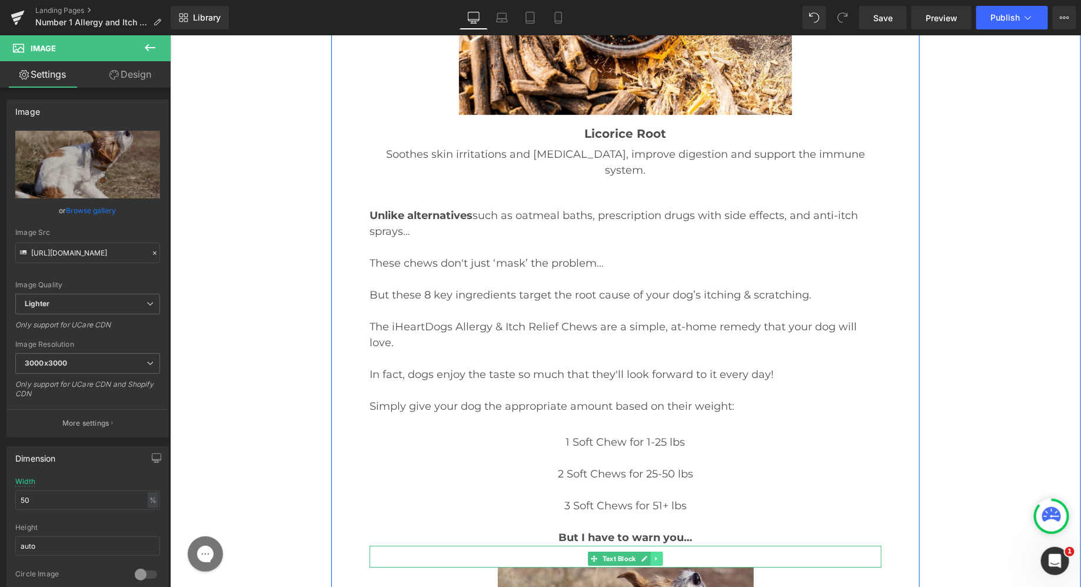
click at [657, 554] on icon at bounding box center [656, 557] width 6 height 7
click at [662, 554] on icon at bounding box center [662, 557] width 6 height 6
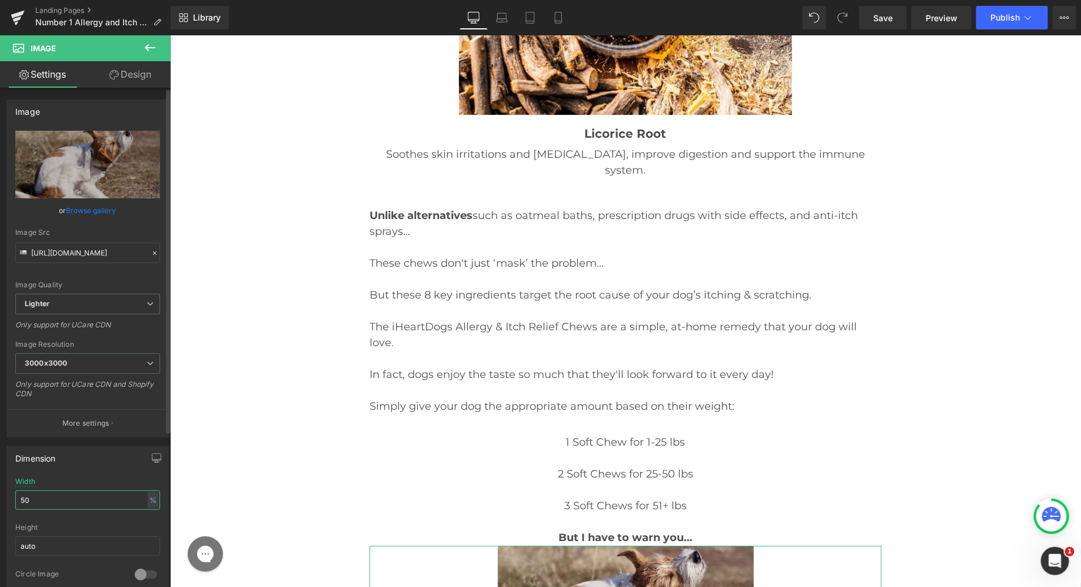
click at [57, 494] on input "50" at bounding box center [87, 499] width 145 height 19
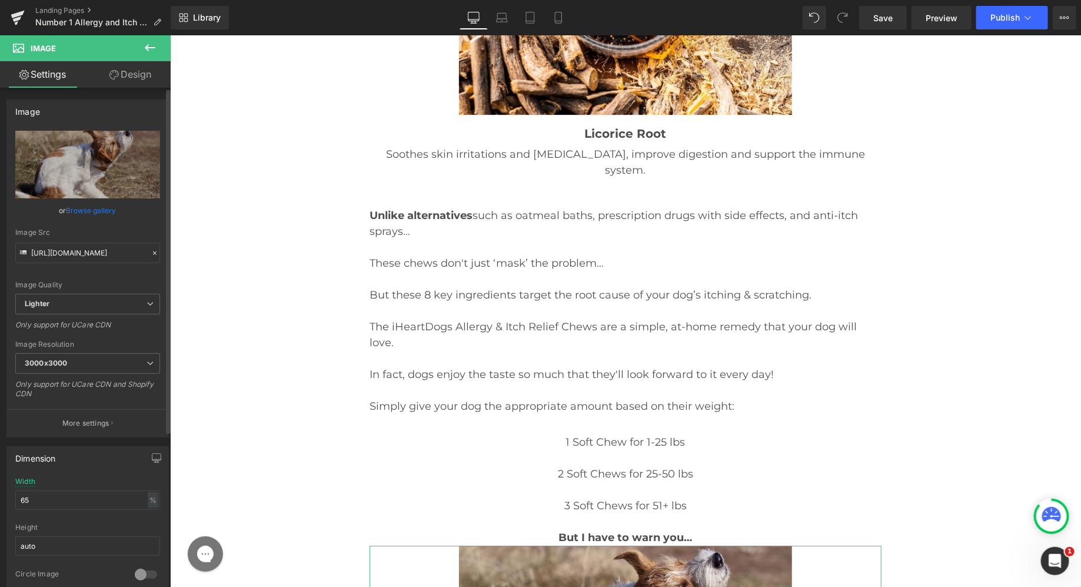
click at [111, 93] on div "Image [URL][DOMAIN_NAME] Replace Image Upload image or Browse gallery Image Src…" at bounding box center [88, 264] width 176 height 347
click at [120, 79] on link "Design" at bounding box center [130, 74] width 85 height 26
click at [0, 0] on div "Spacing" at bounding box center [0, 0] width 0 height 0
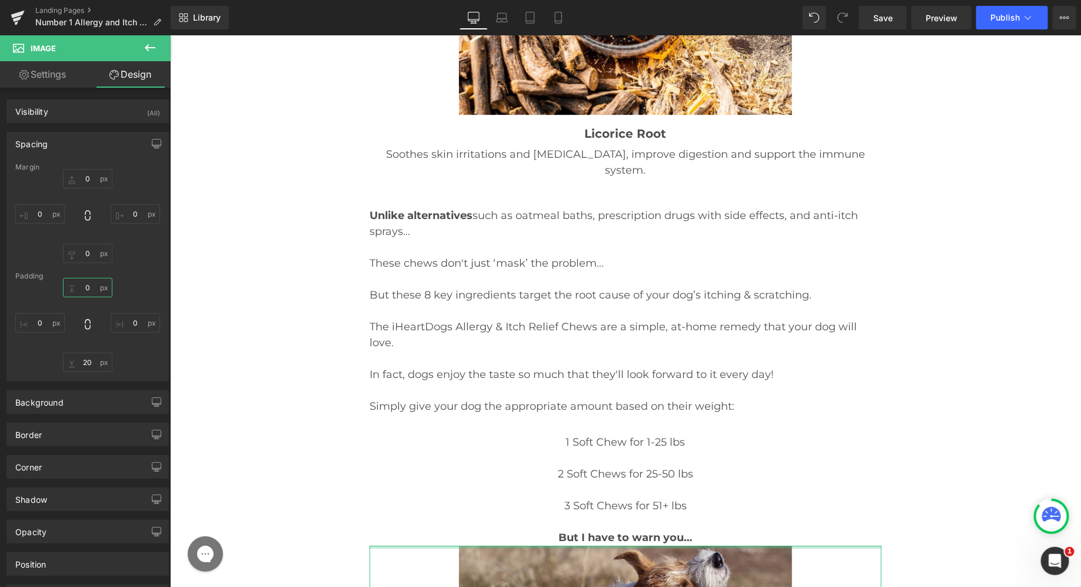
click at [78, 288] on input "0" at bounding box center [87, 287] width 49 height 19
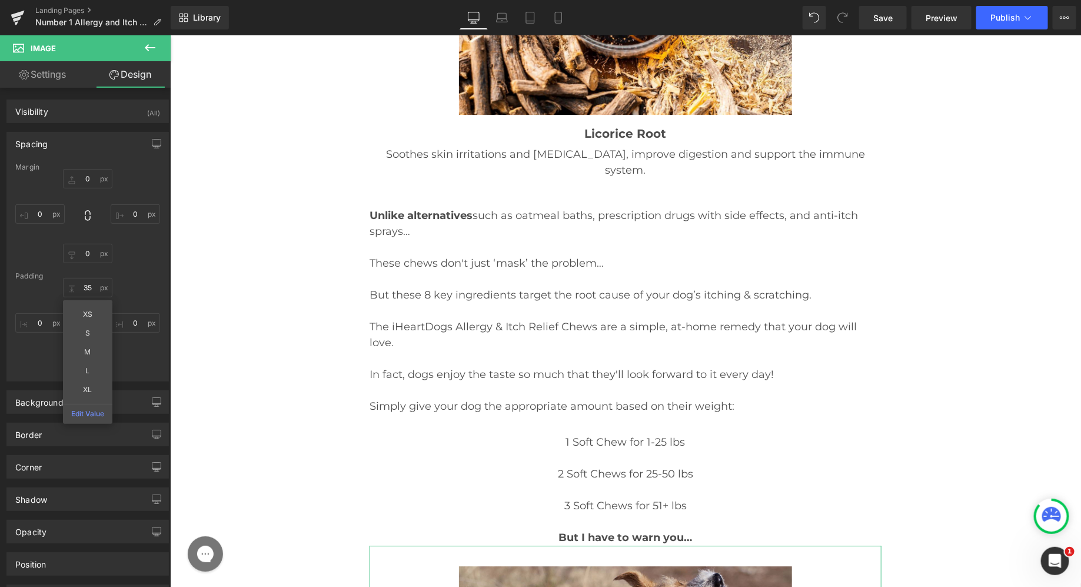
click at [134, 291] on div "35 35 XS S M L XL Edit Value 0px 0 20px 20 0px 0" at bounding box center [87, 325] width 145 height 94
click at [88, 361] on input "20" at bounding box center [87, 361] width 49 height 19
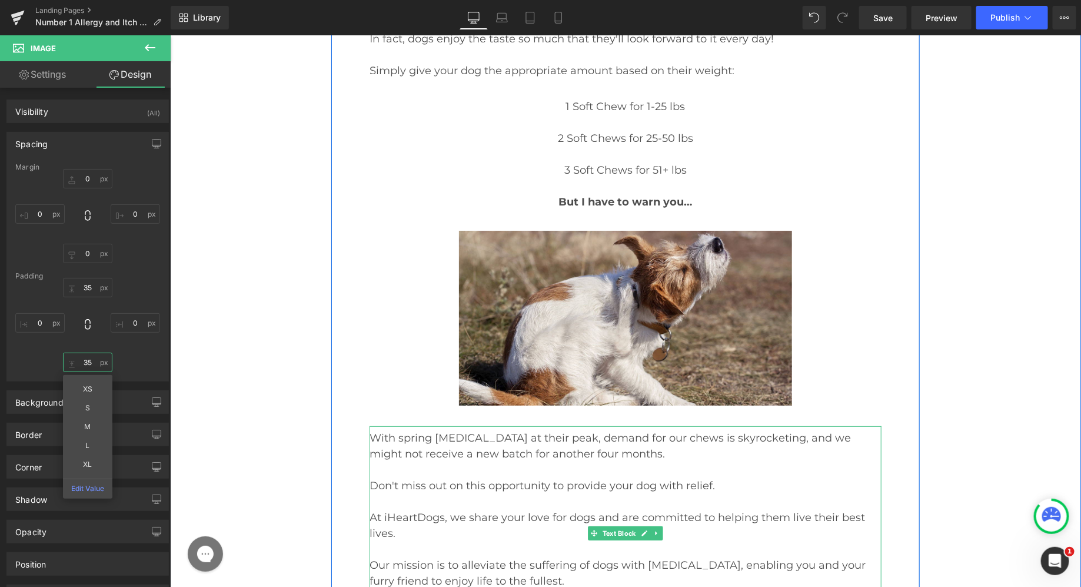
scroll to position [17338, 0]
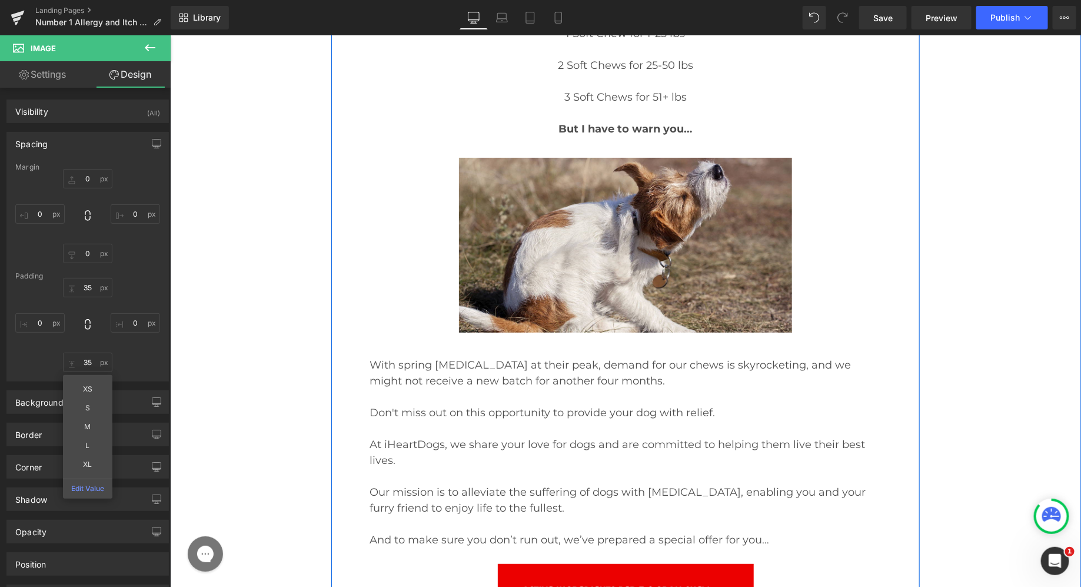
click at [565, 531] on p "And to make sure you don’t run out, we’ve prepared a special offer for you…" at bounding box center [625, 539] width 512 height 16
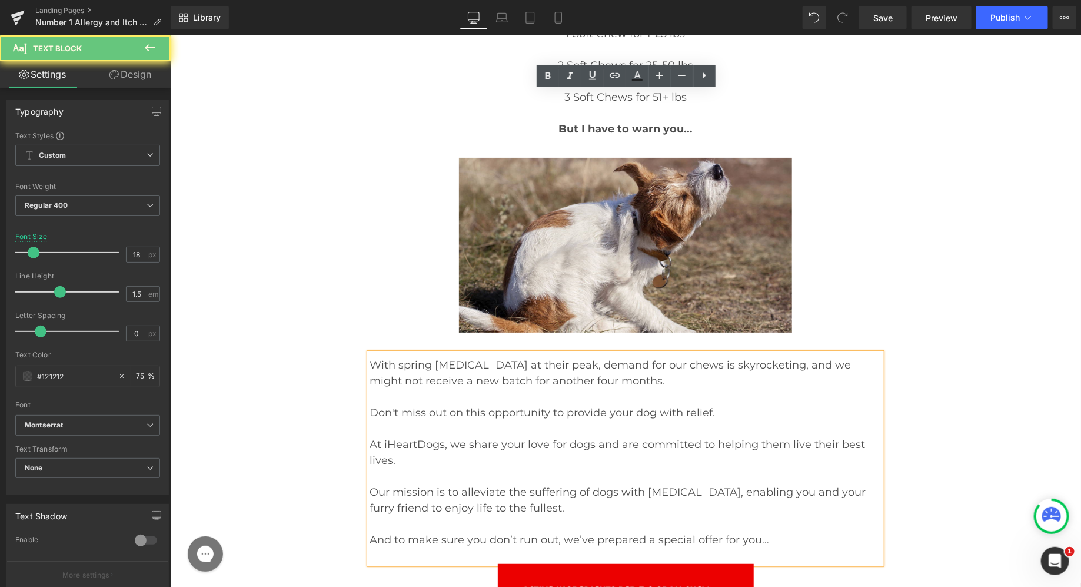
click at [546, 547] on p at bounding box center [625, 555] width 512 height 16
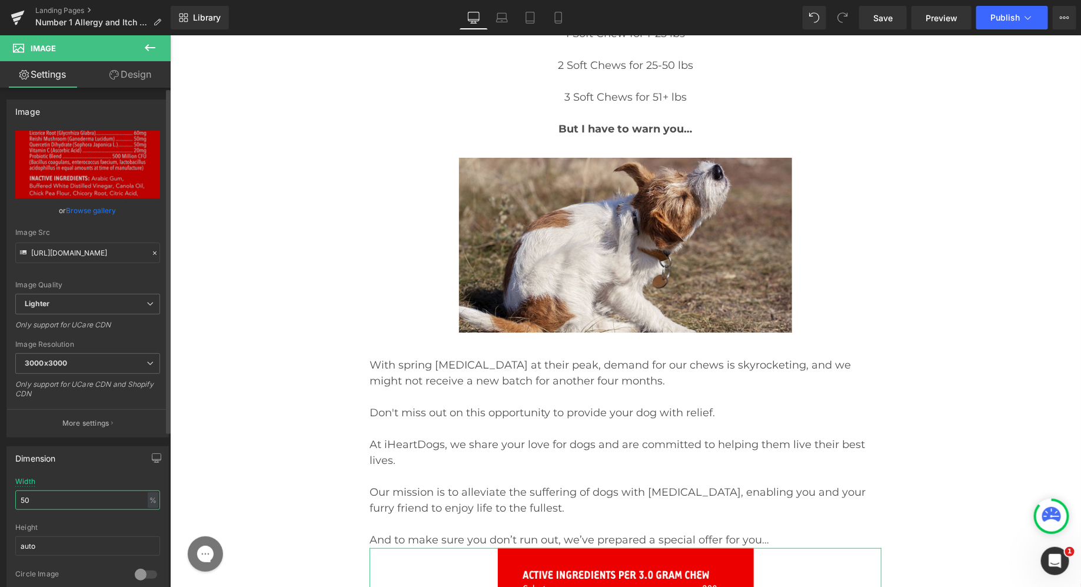
click at [61, 498] on input "50" at bounding box center [87, 499] width 145 height 19
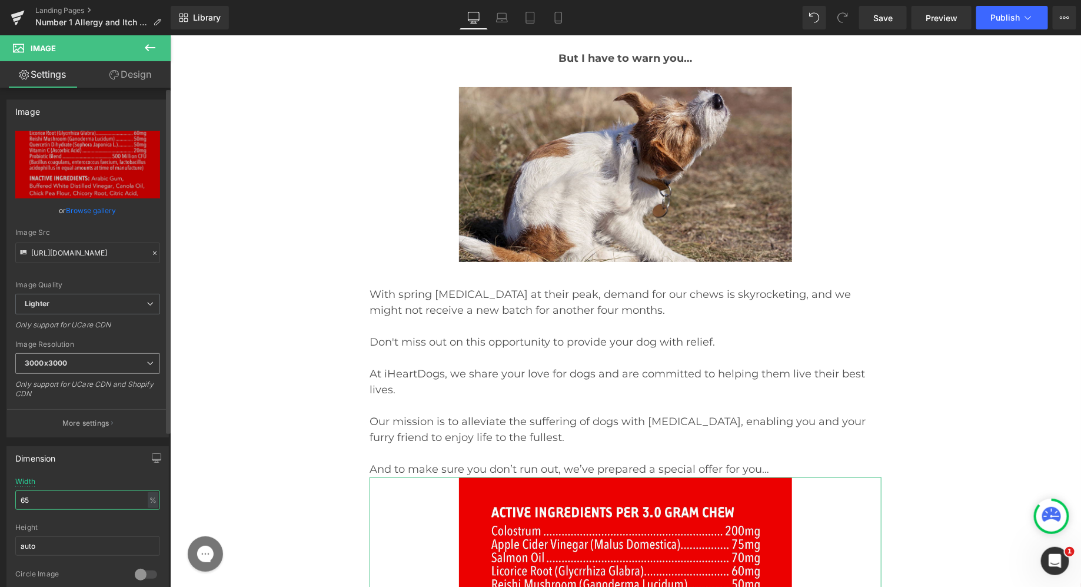
scroll to position [17414, 0]
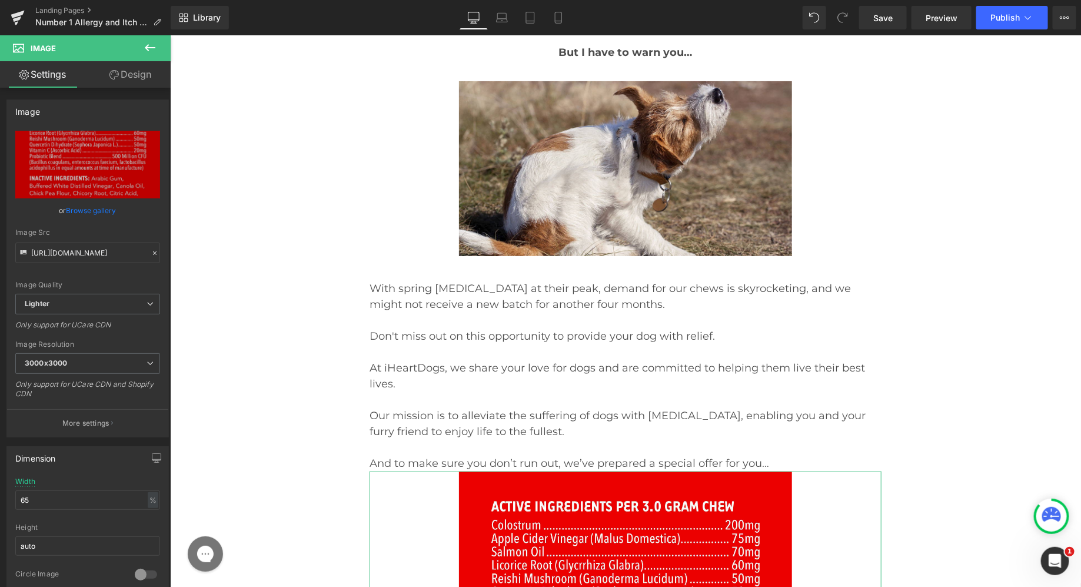
click at [142, 66] on link "Design" at bounding box center [130, 74] width 85 height 26
click at [0, 0] on div "Spacing" at bounding box center [0, 0] width 0 height 0
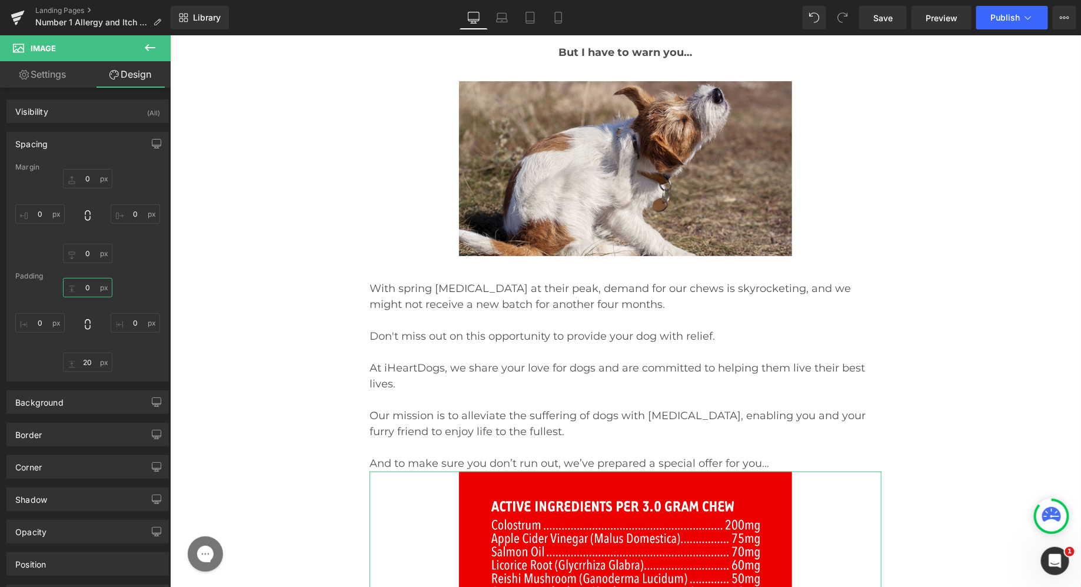
click at [85, 292] on input "0" at bounding box center [87, 287] width 49 height 19
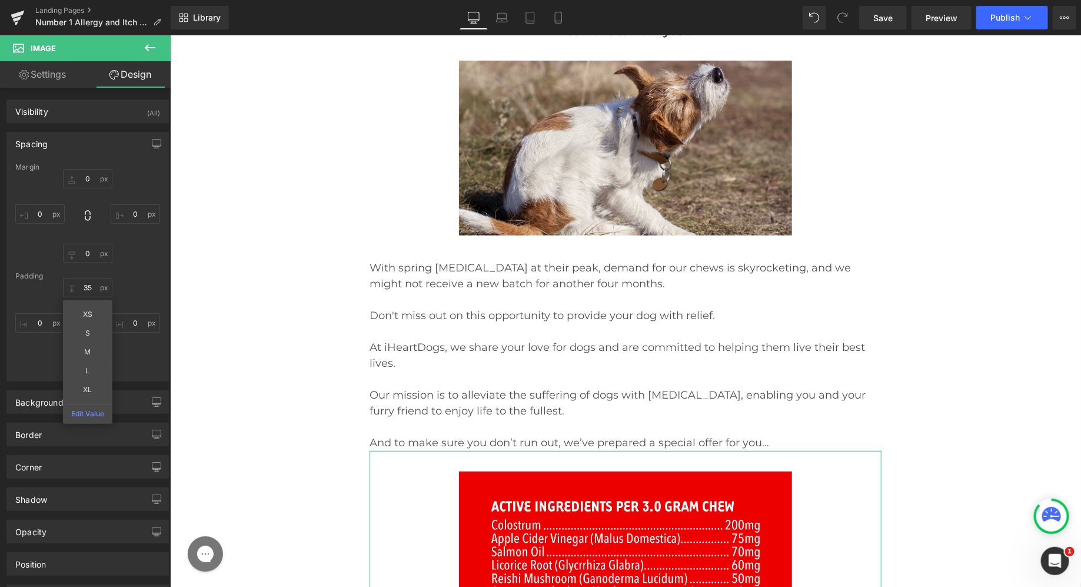
scroll to position [17435, 0]
click at [128, 290] on div "35 35 0px 0 20px 20 0px 0" at bounding box center [87, 325] width 145 height 94
click at [86, 358] on input "20" at bounding box center [87, 361] width 49 height 19
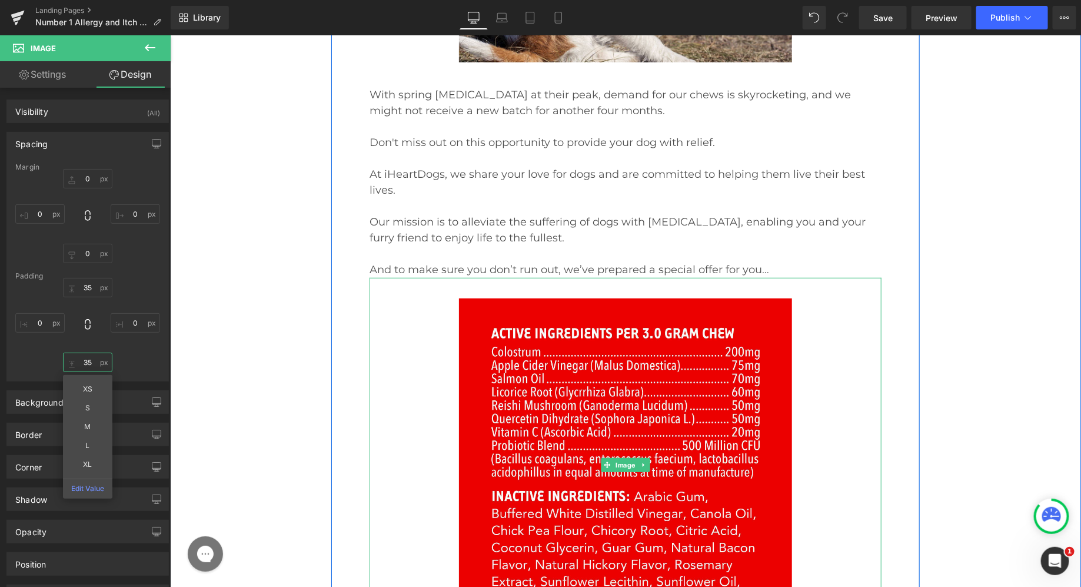
scroll to position [17639, 0]
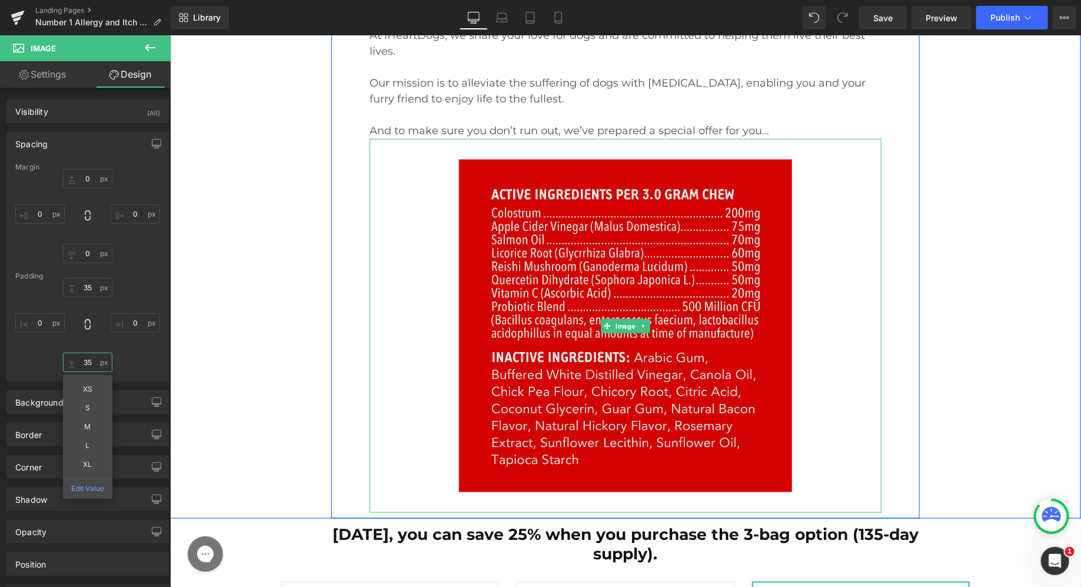
scroll to position [17763, 0]
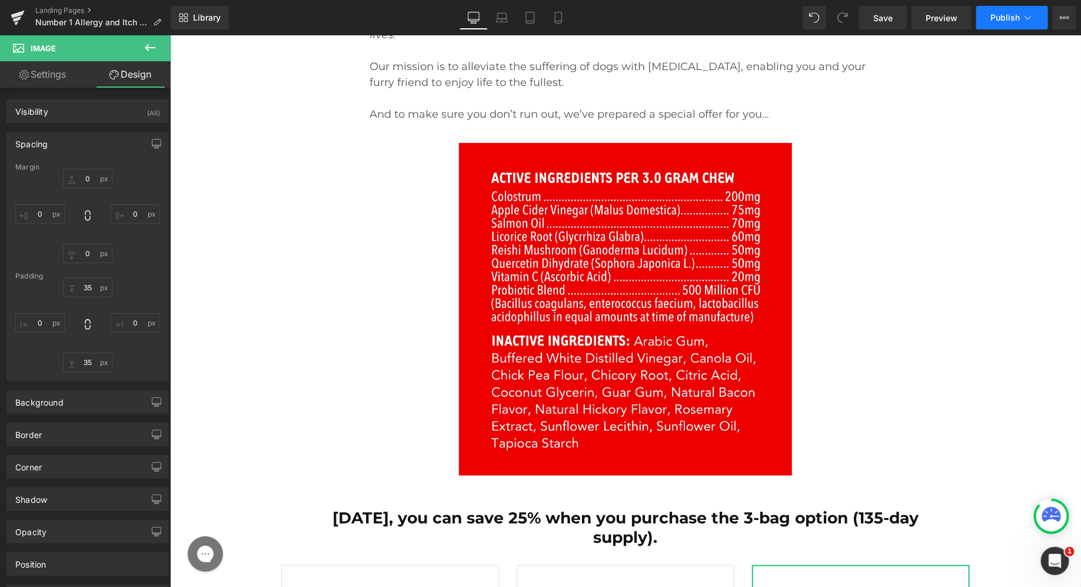
click at [1008, 14] on span "Publish" at bounding box center [1004, 17] width 29 height 9
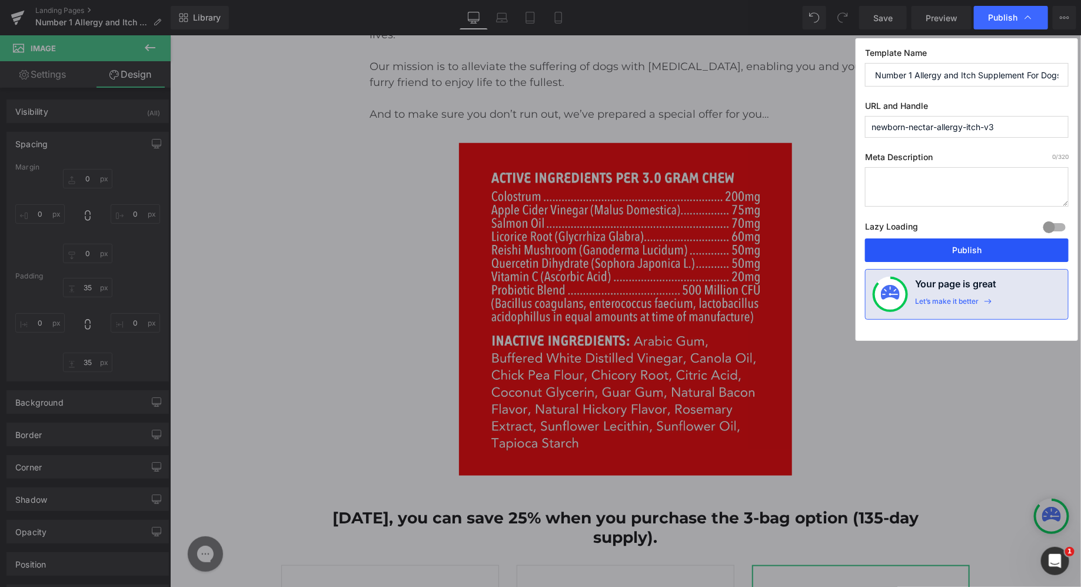
click at [920, 260] on button "Publish" at bounding box center [967, 250] width 204 height 24
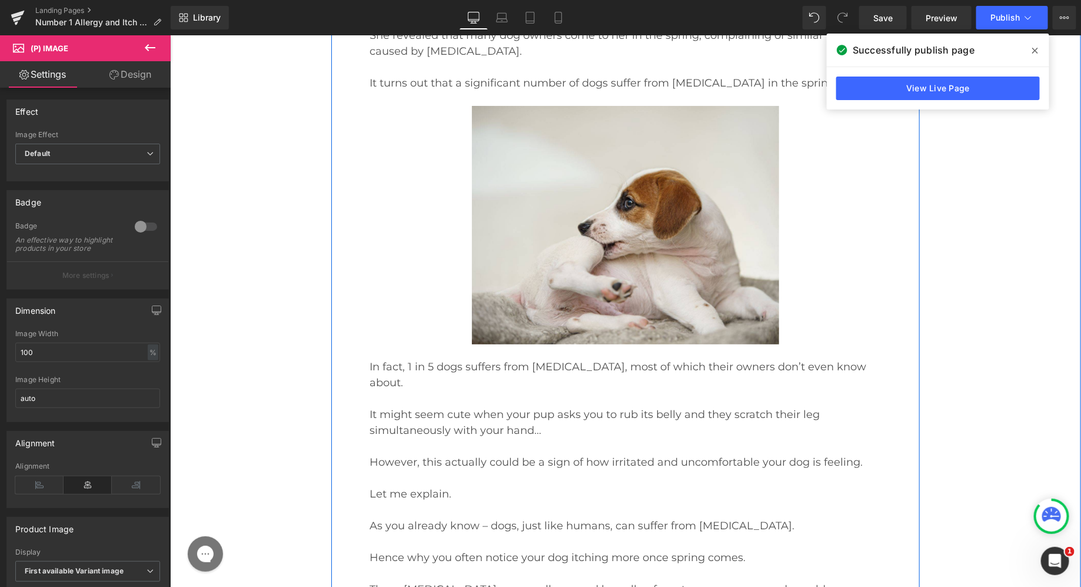
scroll to position [6580, 0]
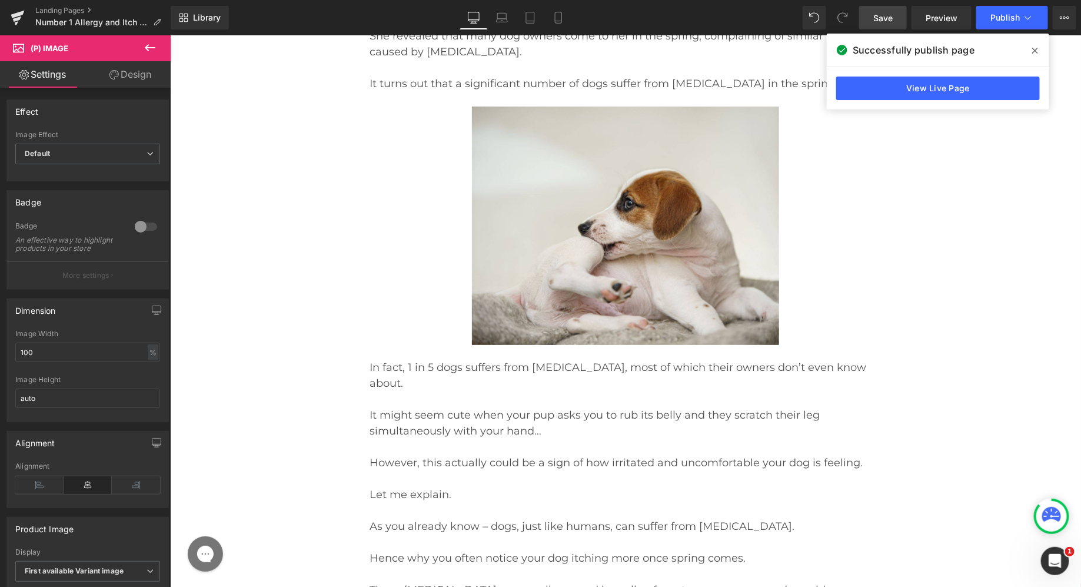
click at [888, 17] on span "Save" at bounding box center [882, 18] width 19 height 12
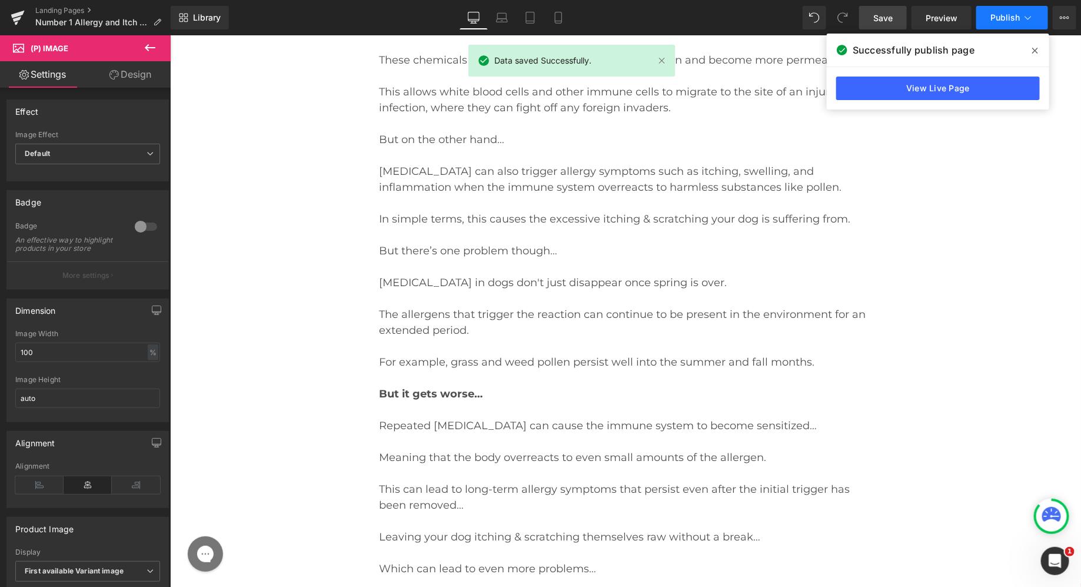
click at [1001, 19] on span "Publish" at bounding box center [1004, 17] width 29 height 9
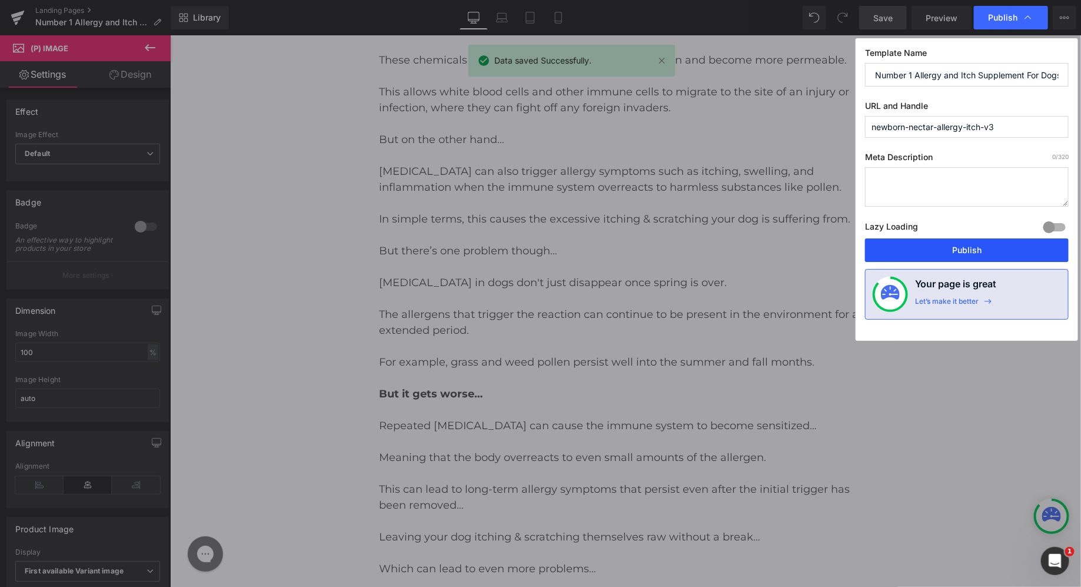
click at [921, 248] on button "Publish" at bounding box center [967, 250] width 204 height 24
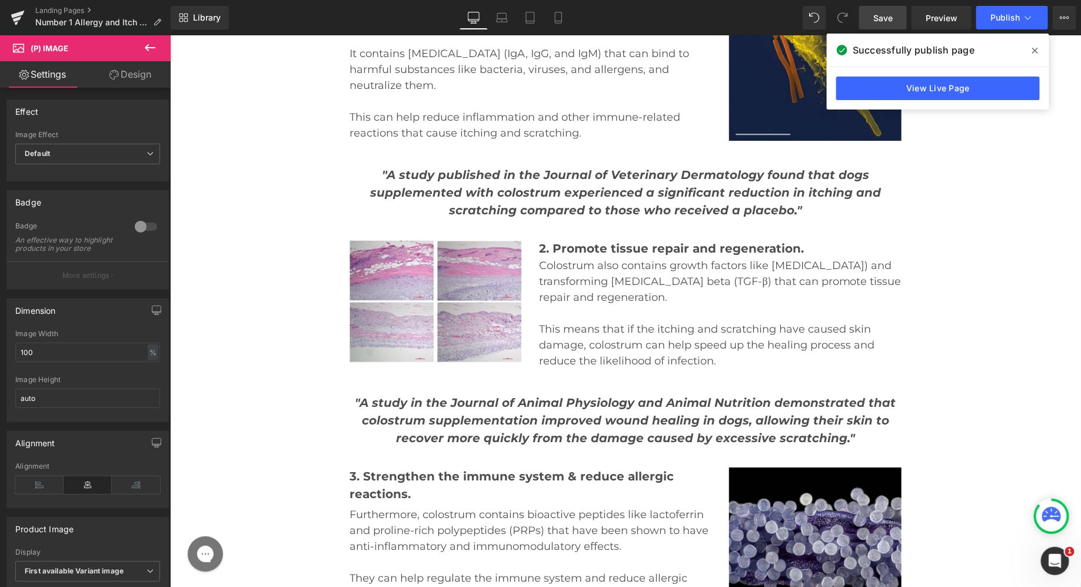
scroll to position [10346, 0]
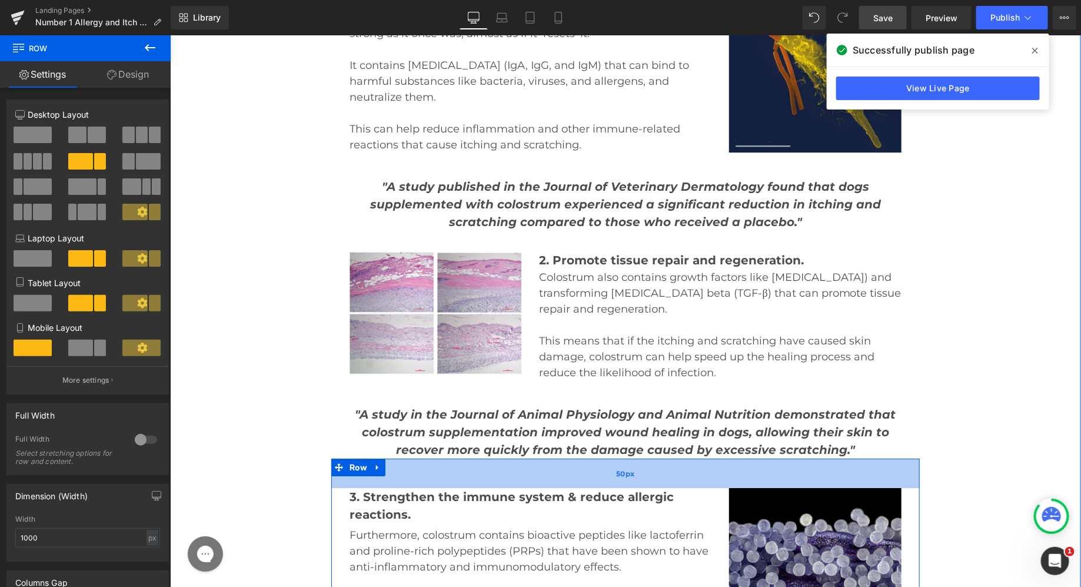
drag, startPoint x: 612, startPoint y: 312, endPoint x: 612, endPoint y: 321, distance: 9.4
click at [612, 458] on div "50px" at bounding box center [625, 472] width 588 height 29
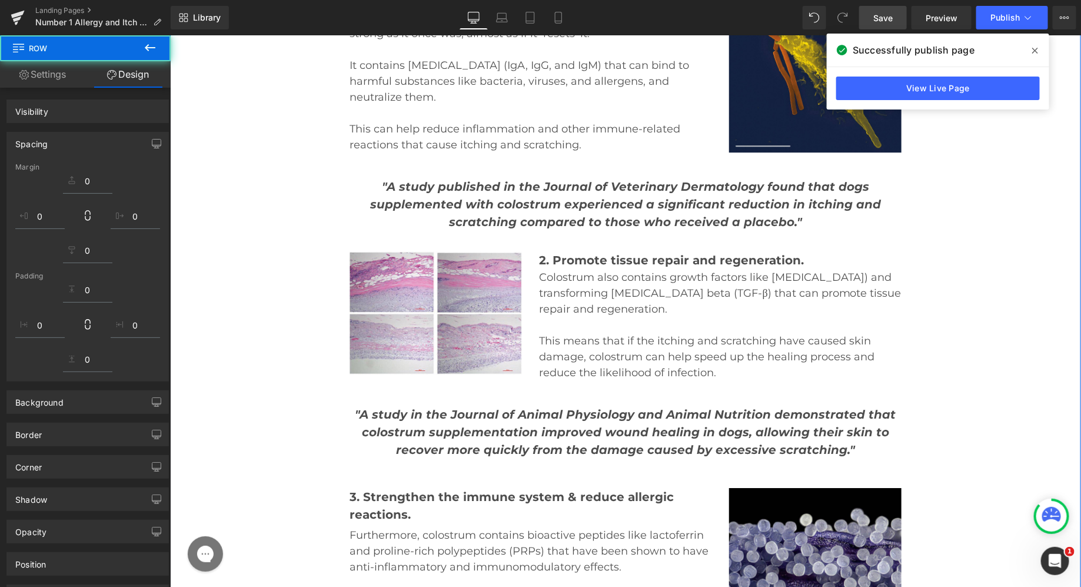
click at [614, 230] on div "Image 2. Promote tissue repair and regeneration. Text Block Colostrum also cont…" at bounding box center [625, 305] width 588 height 150
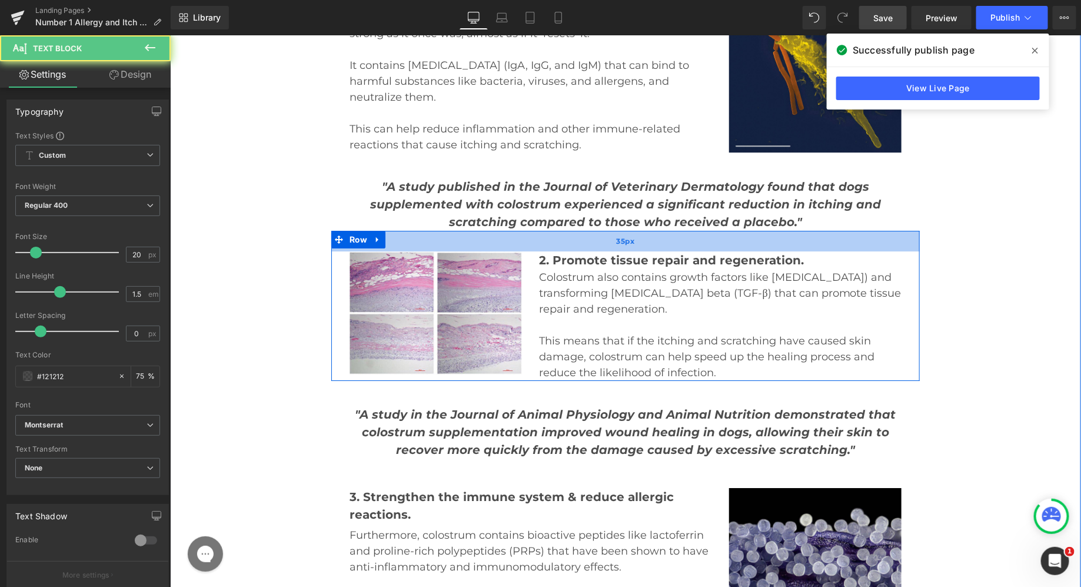
scroll to position [10235, 0]
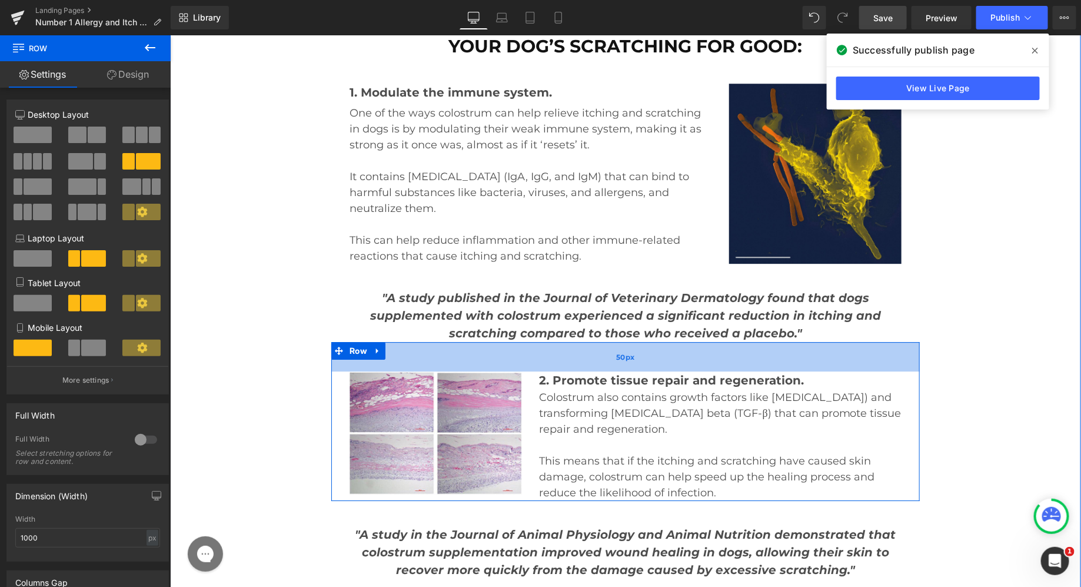
drag, startPoint x: 530, startPoint y: 199, endPoint x: 754, endPoint y: 66, distance: 260.6
click at [532, 341] on div "50px" at bounding box center [625, 355] width 588 height 29
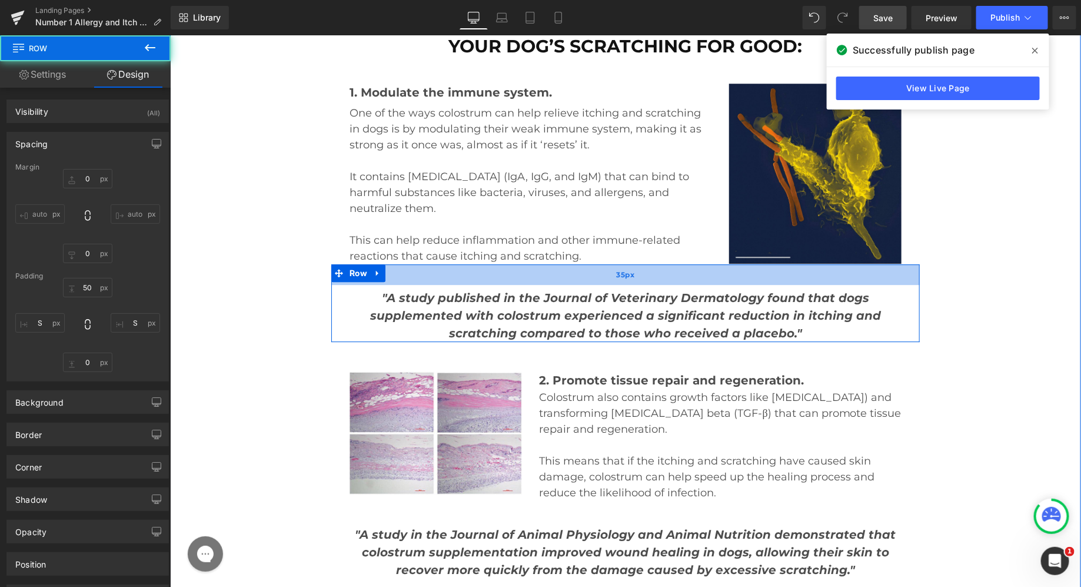
click at [571, 264] on div "35px" at bounding box center [625, 274] width 588 height 21
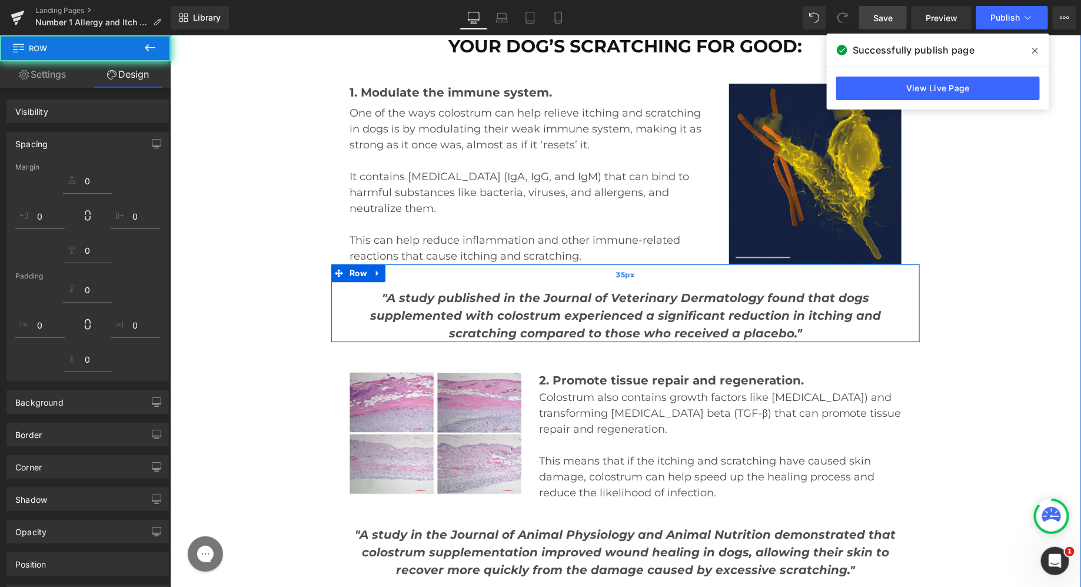
drag, startPoint x: 571, startPoint y: 110, endPoint x: 570, endPoint y: 123, distance: 13.0
click at [571, 264] on div "35px" at bounding box center [625, 274] width 588 height 21
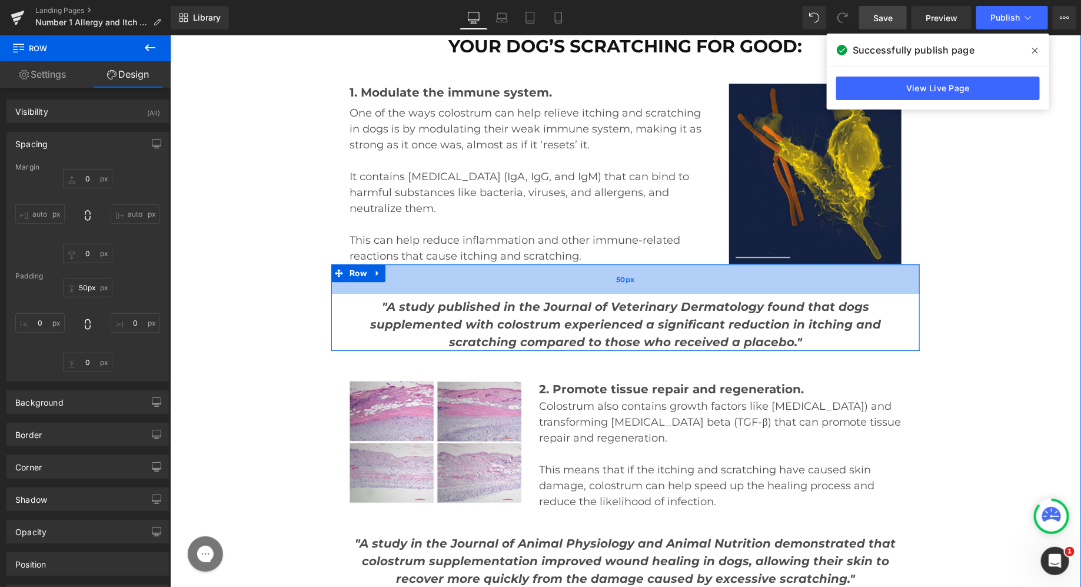
click at [572, 264] on div "50px" at bounding box center [625, 278] width 588 height 29
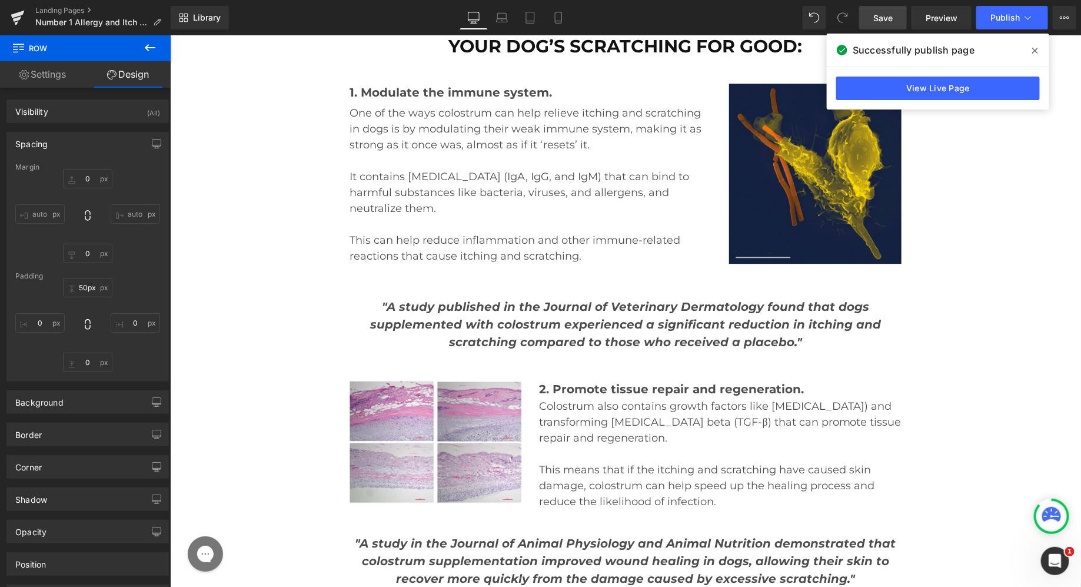
click at [1007, 5] on div "Library Desktop Desktop Laptop Tablet Mobile Save Preview Publish Scheduled Vie…" at bounding box center [626, 17] width 910 height 35
click at [1004, 19] on span "Publish" at bounding box center [1004, 17] width 29 height 9
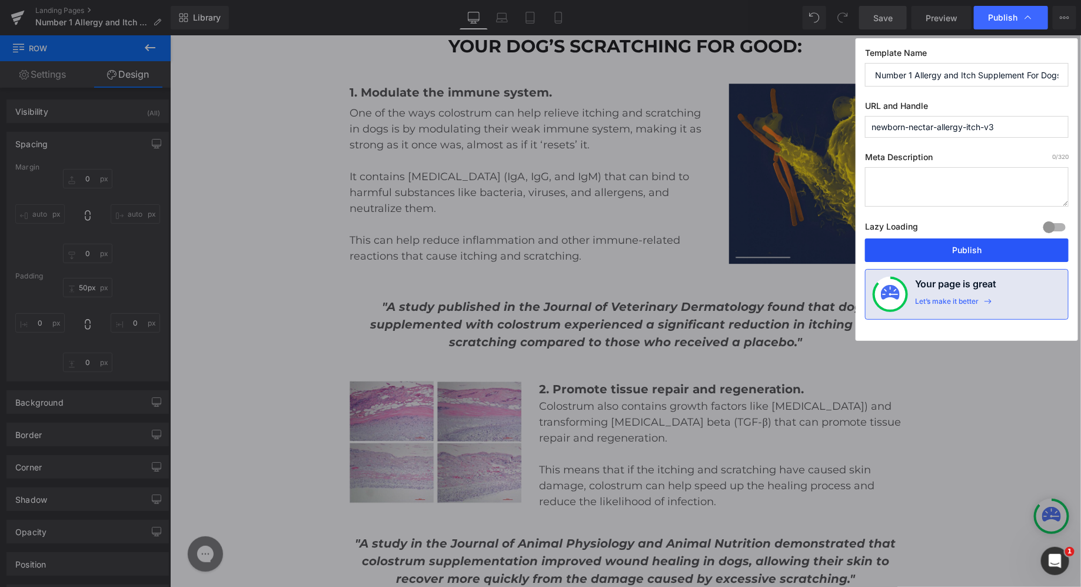
click at [951, 252] on button "Publish" at bounding box center [967, 250] width 204 height 24
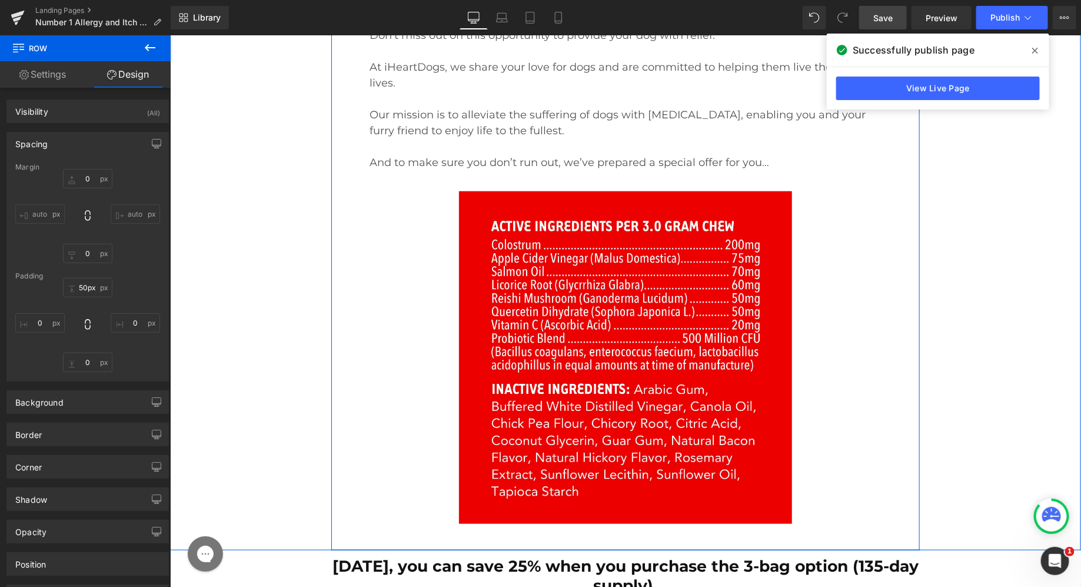
scroll to position [17776, 0]
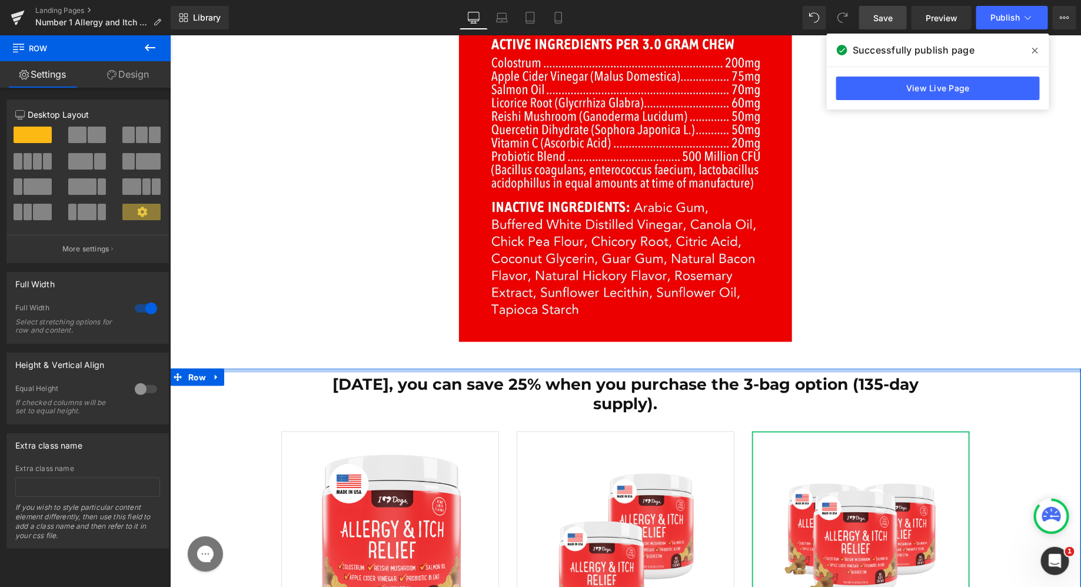
scroll to position [17924, 0]
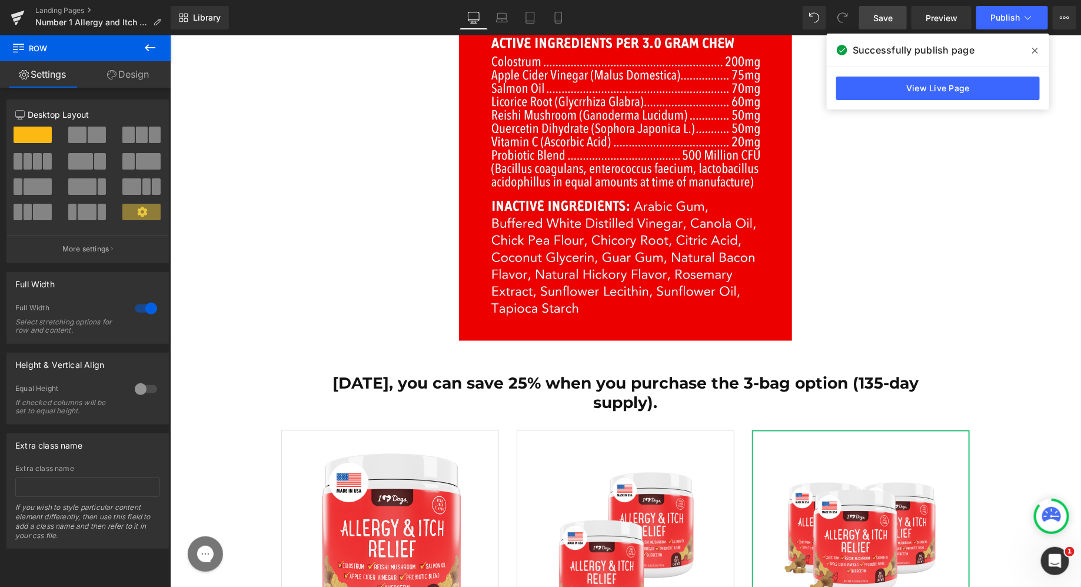
click at [576, 373] on h2 "[DATE], you can save 25% when you purchase the 3-bag option (135-day supply)." at bounding box center [624, 392] width 589 height 38
click at [559, 373] on h2 "[DATE], you can save 25% when you purchase the 3-bag option (135-day supply)." at bounding box center [624, 392] width 589 height 38
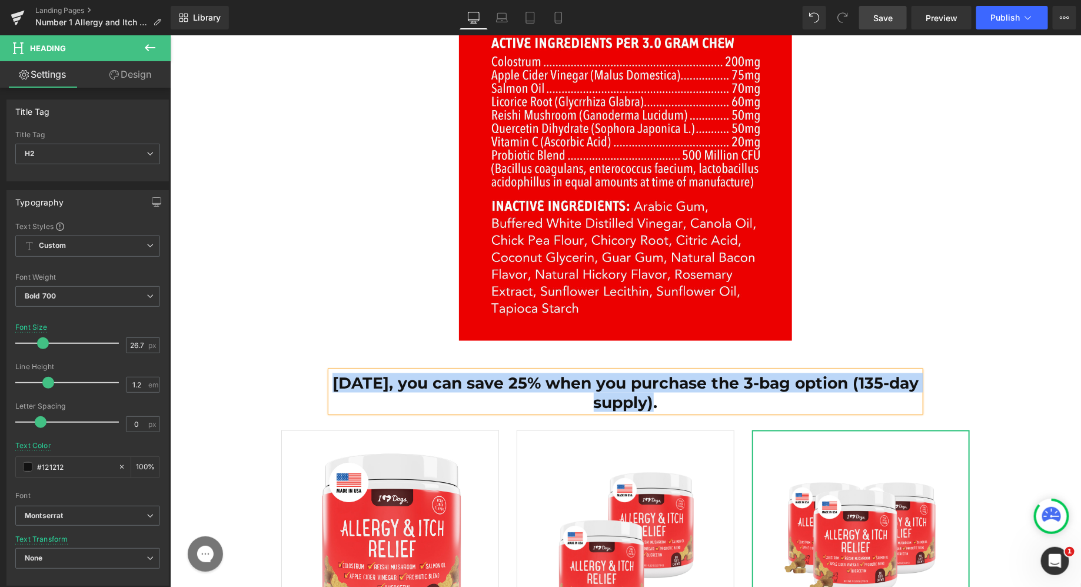
paste div
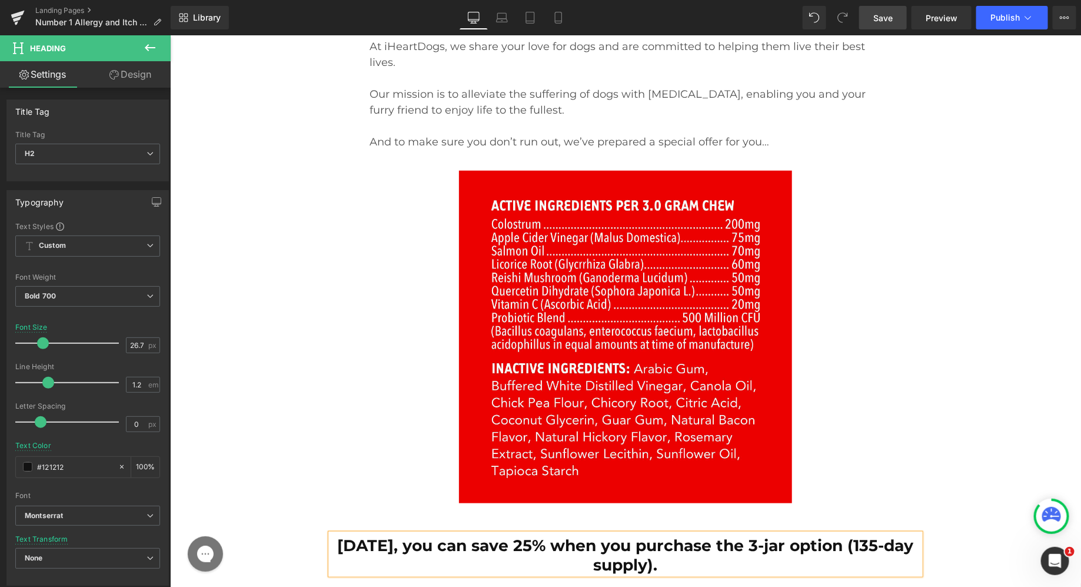
scroll to position [17752, 0]
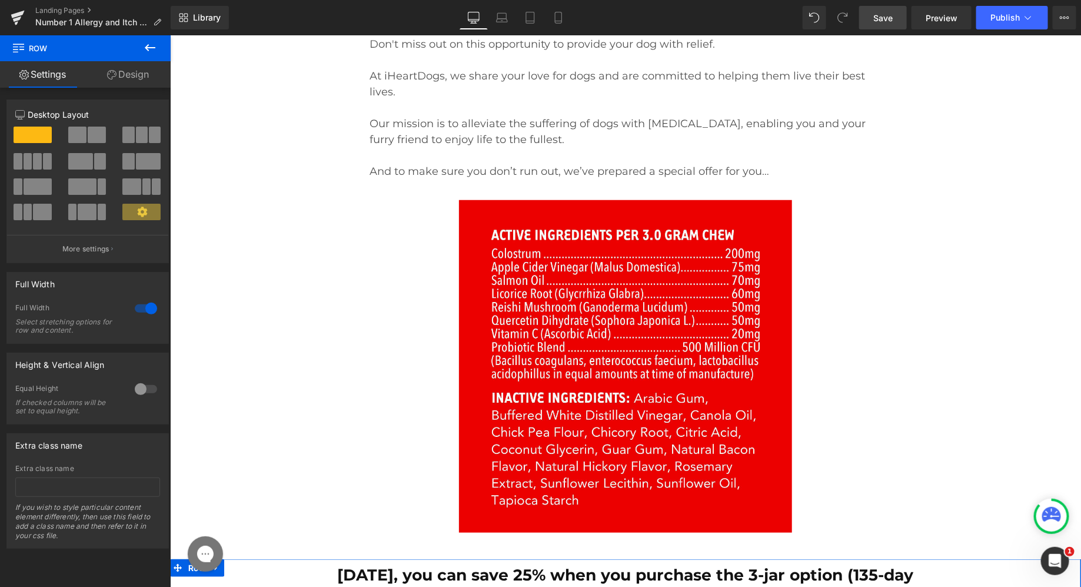
scroll to position [17735, 0]
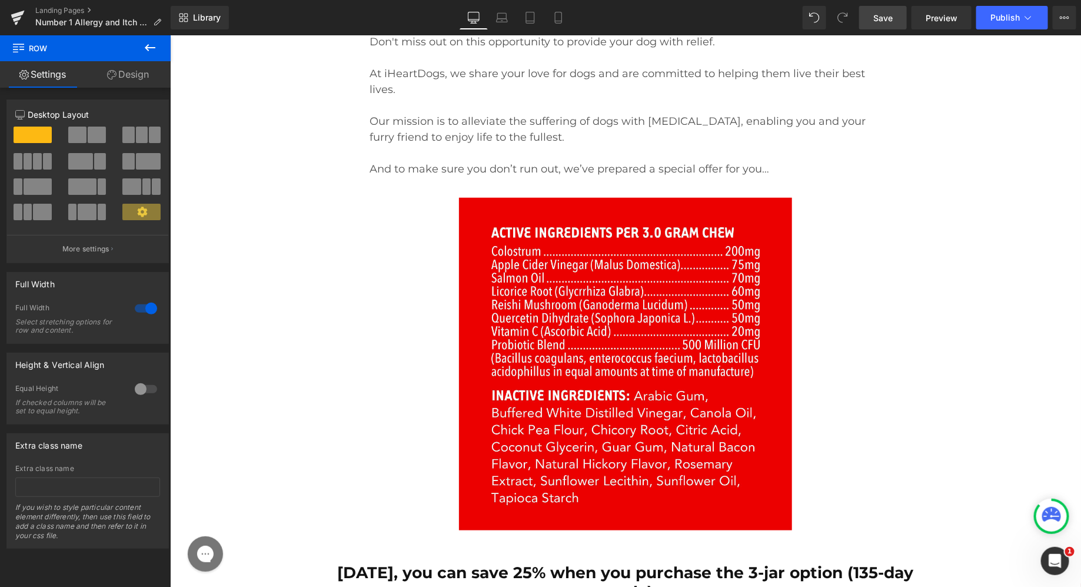
click at [148, 48] on icon at bounding box center [150, 48] width 14 height 14
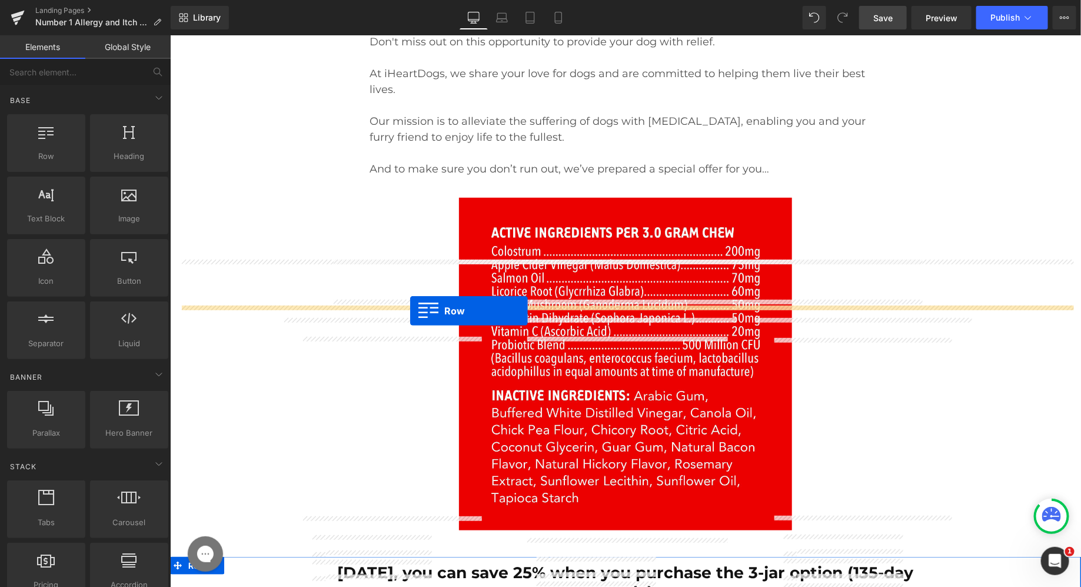
drag, startPoint x: 215, startPoint y: 176, endPoint x: 412, endPoint y: 308, distance: 237.6
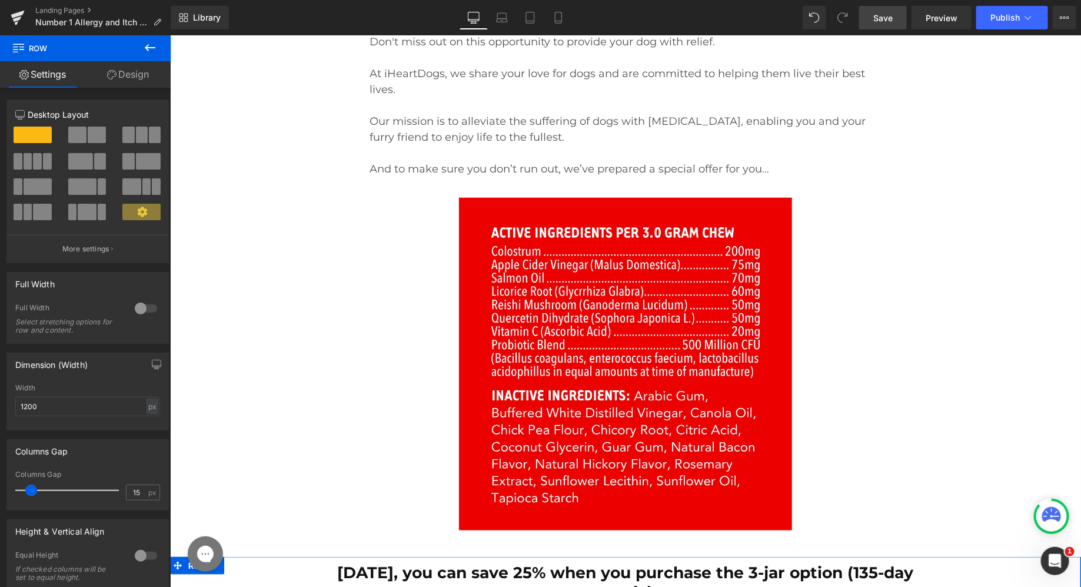
drag, startPoint x: 333, startPoint y: 313, endPoint x: 339, endPoint y: 322, distance: 11.1
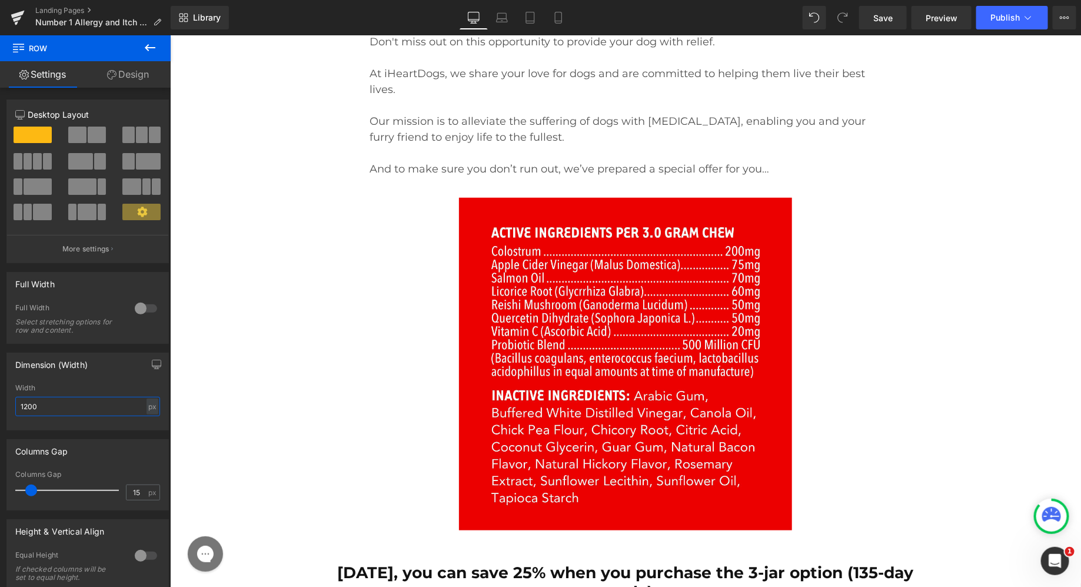
click at [26, 407] on input "1200" at bounding box center [87, 406] width 145 height 19
type input "1000"
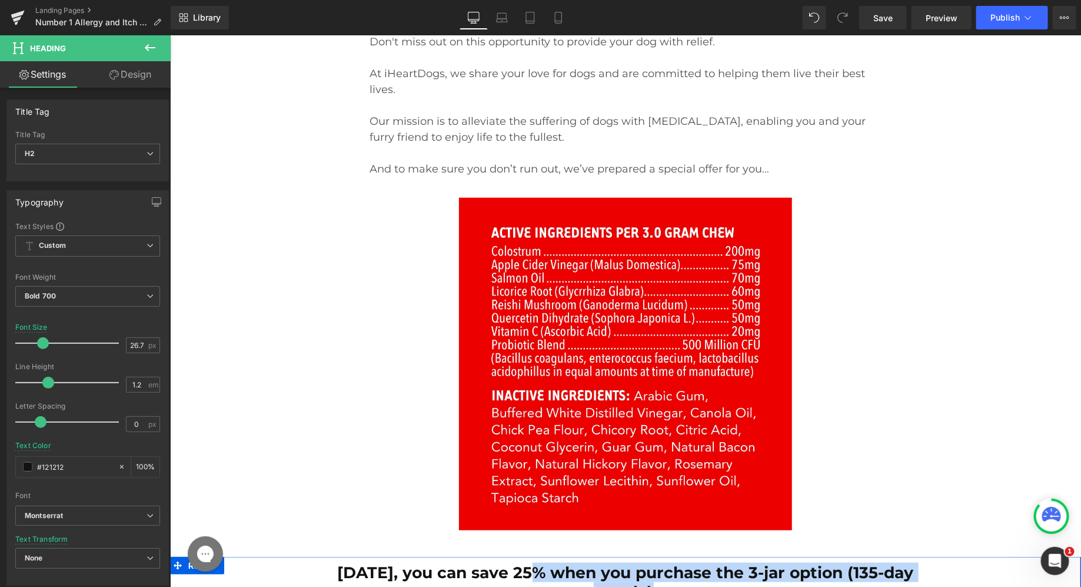
drag, startPoint x: 535, startPoint y: 274, endPoint x: 568, endPoint y: 314, distance: 51.8
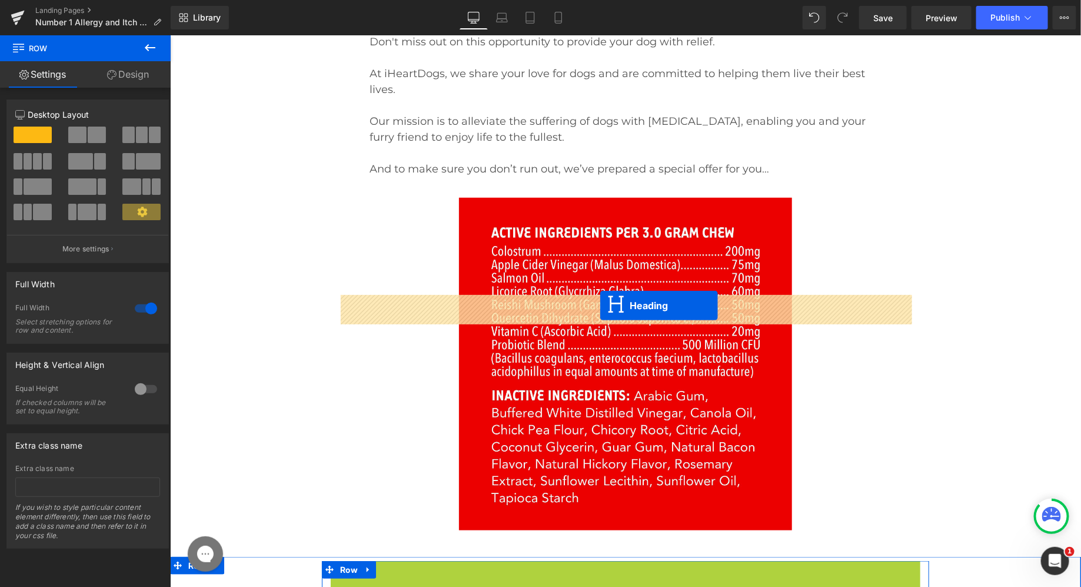
drag, startPoint x: 597, startPoint y: 279, endPoint x: 599, endPoint y: 303, distance: 24.2
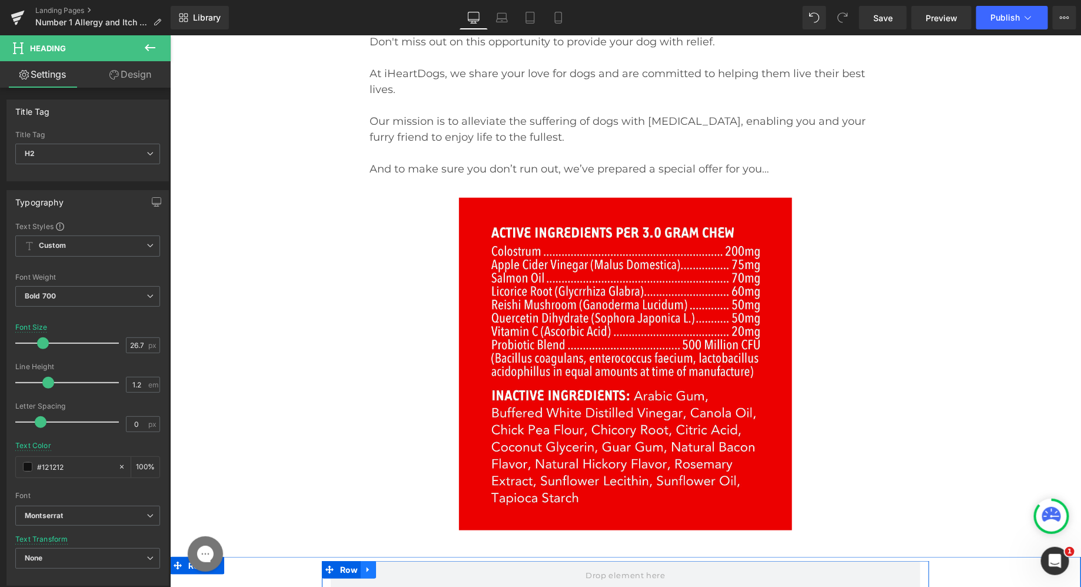
click at [370, 565] on icon at bounding box center [368, 569] width 8 height 9
click at [400, 565] on icon at bounding box center [398, 569] width 8 height 8
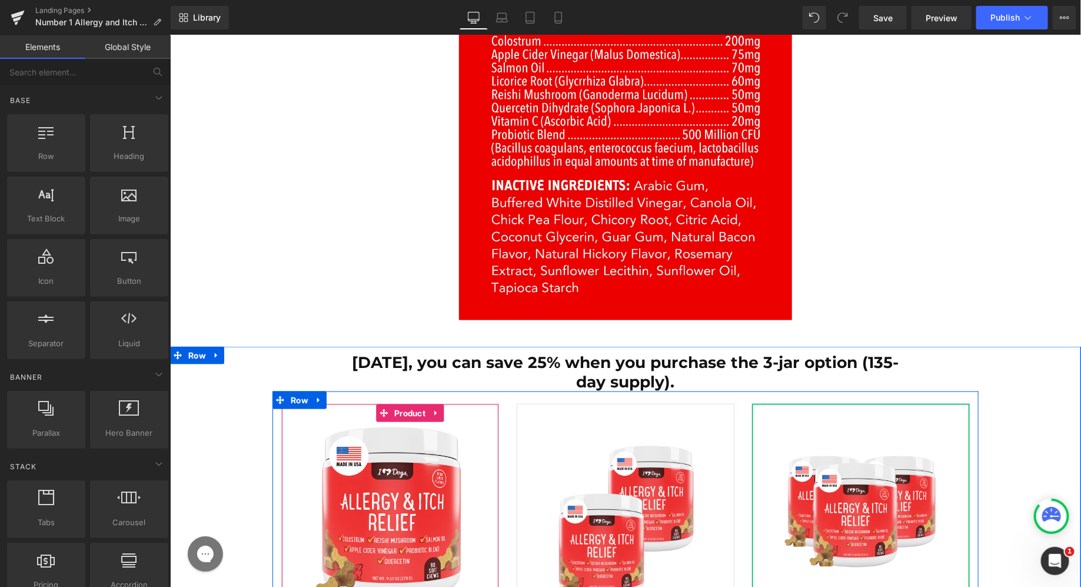
scroll to position [17947, 0]
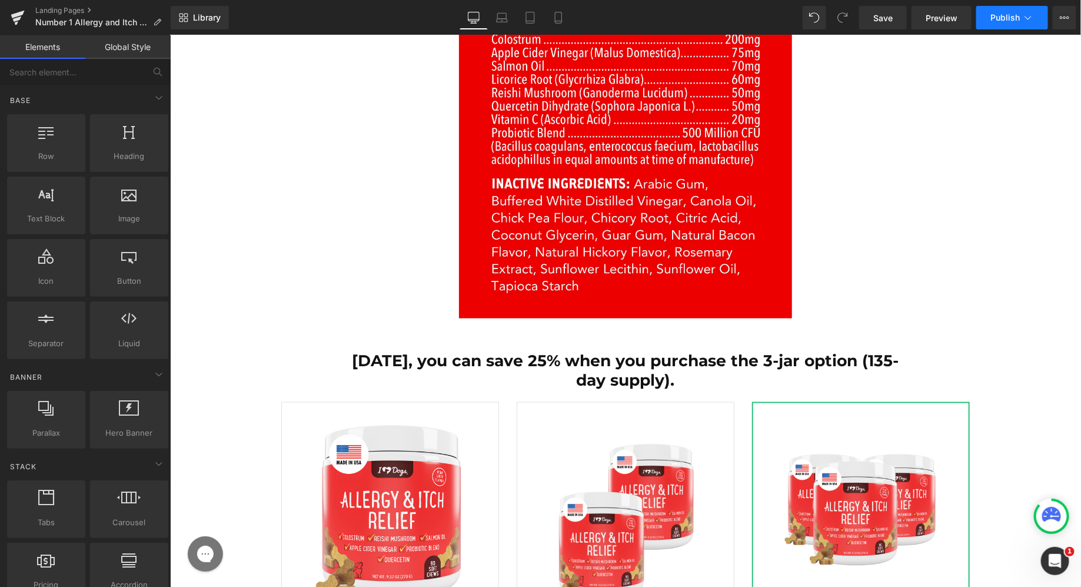
click at [1013, 12] on button "Publish" at bounding box center [1012, 18] width 72 height 24
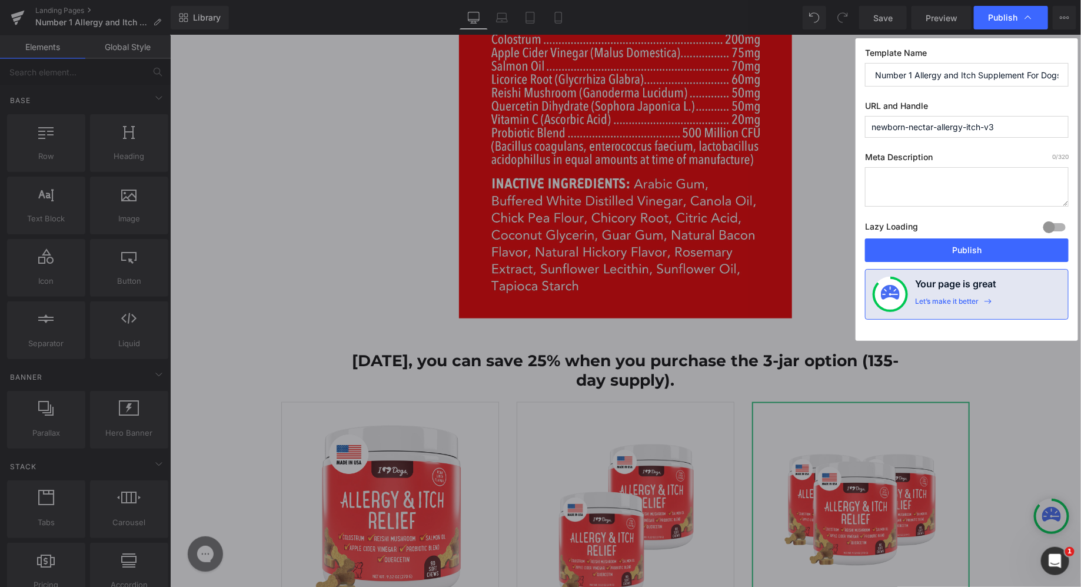
click at [940, 234] on div "Lazy Loading Build Upgrade plan to unlock" at bounding box center [967, 228] width 204 height 19
drag, startPoint x: 938, startPoint y: 240, endPoint x: 768, endPoint y: 205, distance: 174.2
click at [938, 240] on button "Publish" at bounding box center [967, 250] width 204 height 24
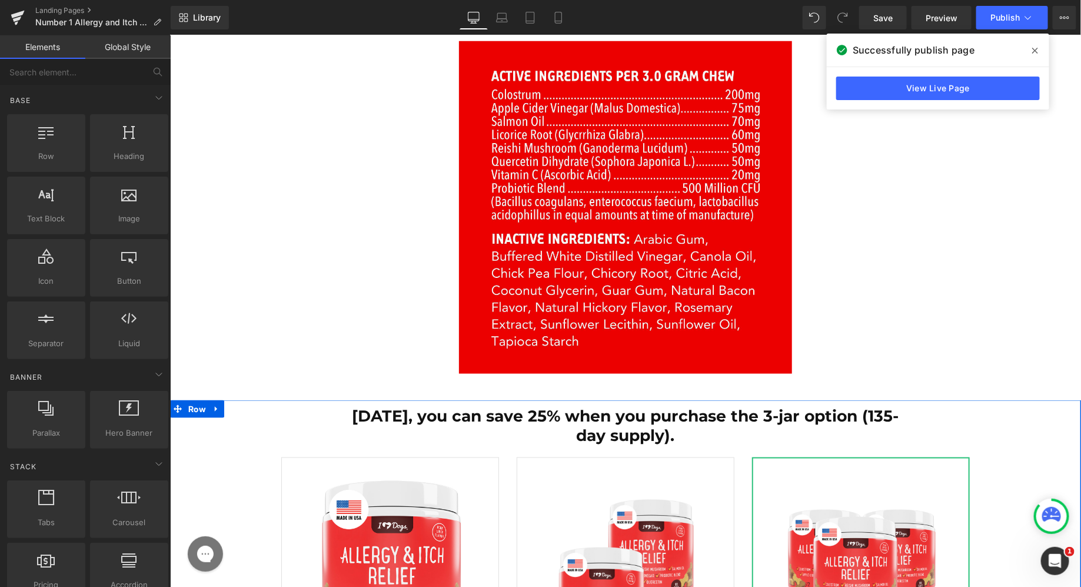
scroll to position [17890, 0]
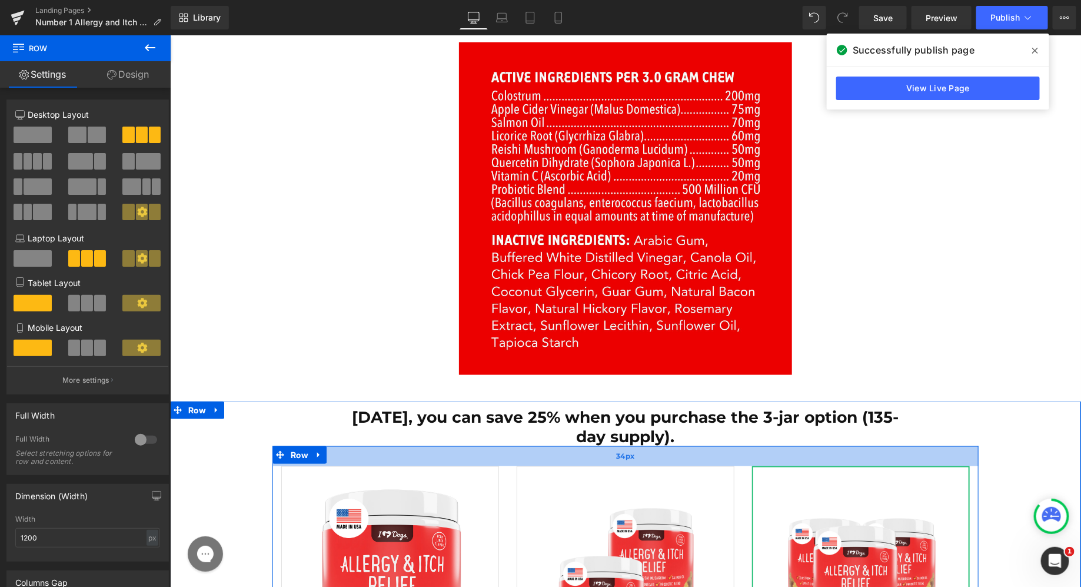
drag, startPoint x: 518, startPoint y: 149, endPoint x: 517, endPoint y: 157, distance: 8.3
click at [517, 445] on div "34px" at bounding box center [625, 455] width 706 height 20
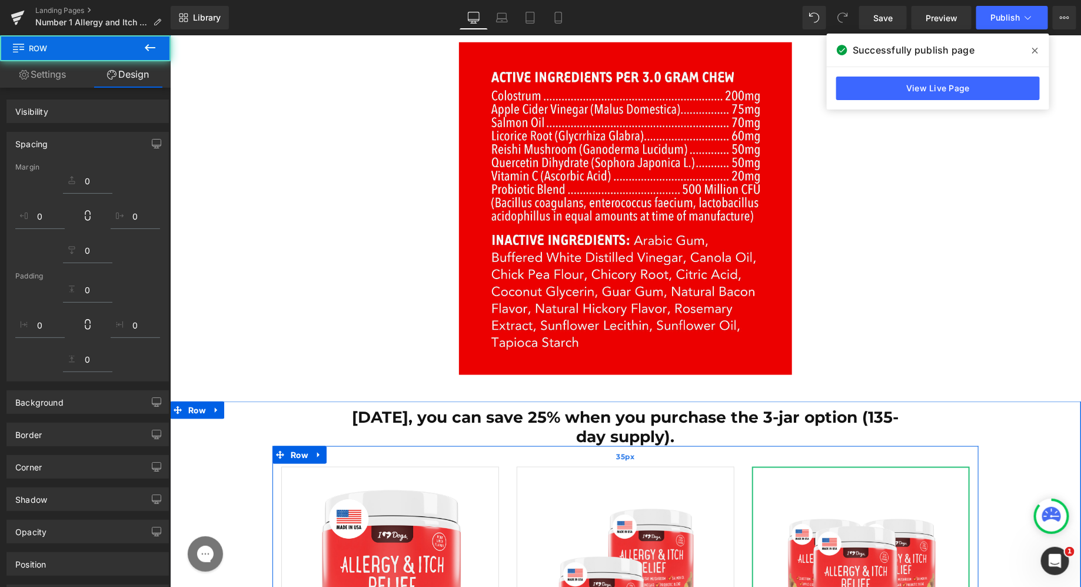
click at [517, 445] on div "35px" at bounding box center [625, 455] width 706 height 21
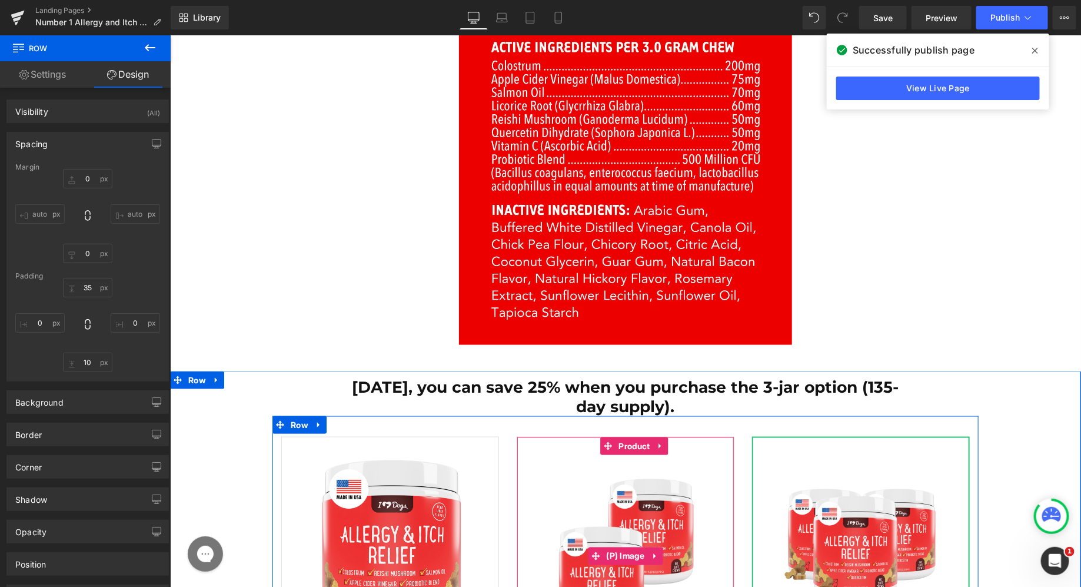
scroll to position [17942, 0]
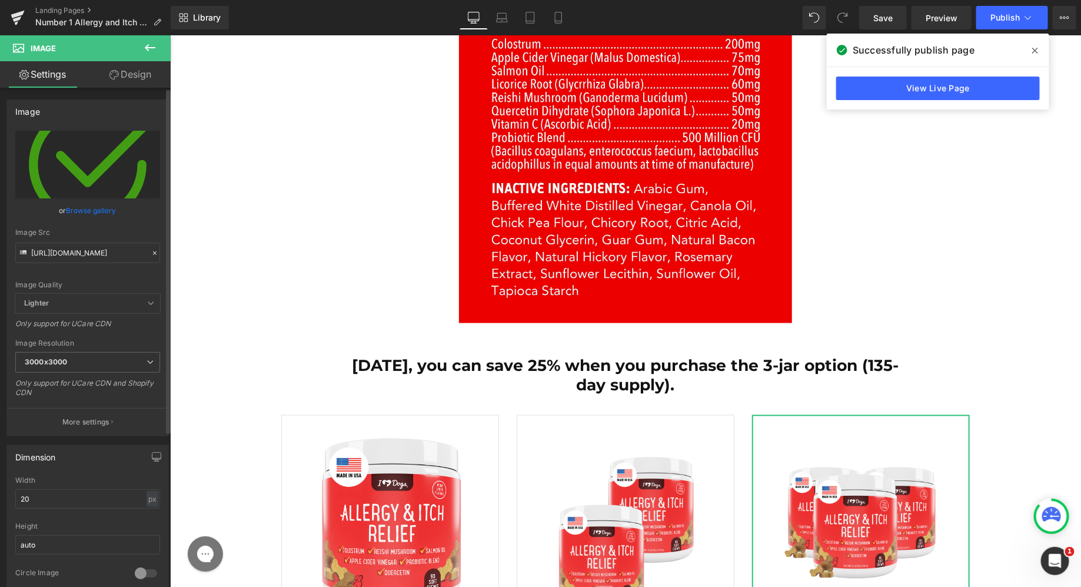
click at [102, 215] on link "Browse gallery" at bounding box center [91, 210] width 50 height 21
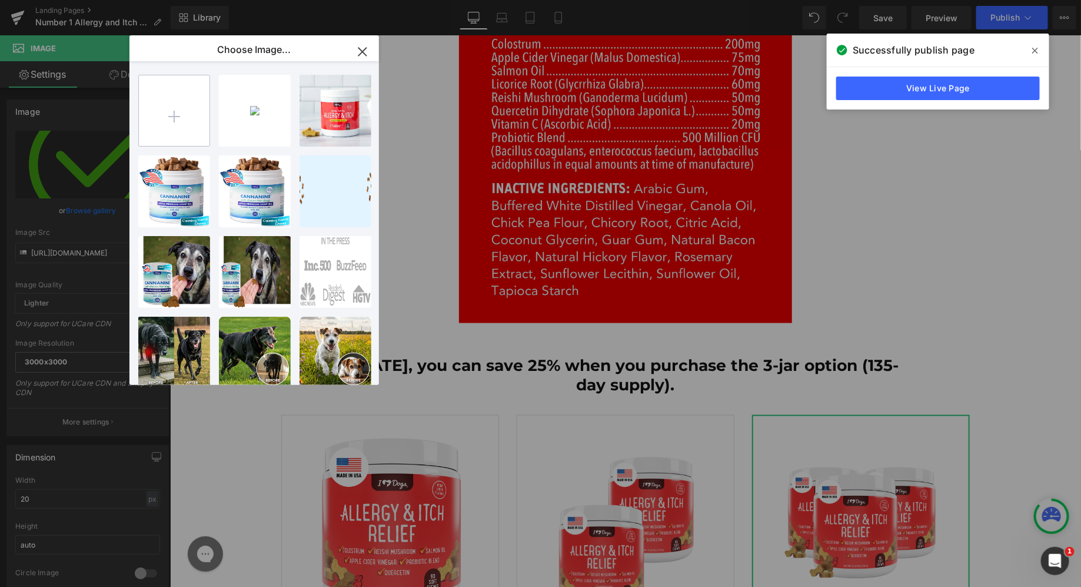
click at [176, 104] on input "file" at bounding box center [174, 110] width 71 height 71
type input "C:\fakepath\1706857122-Untitled design (7).webp"
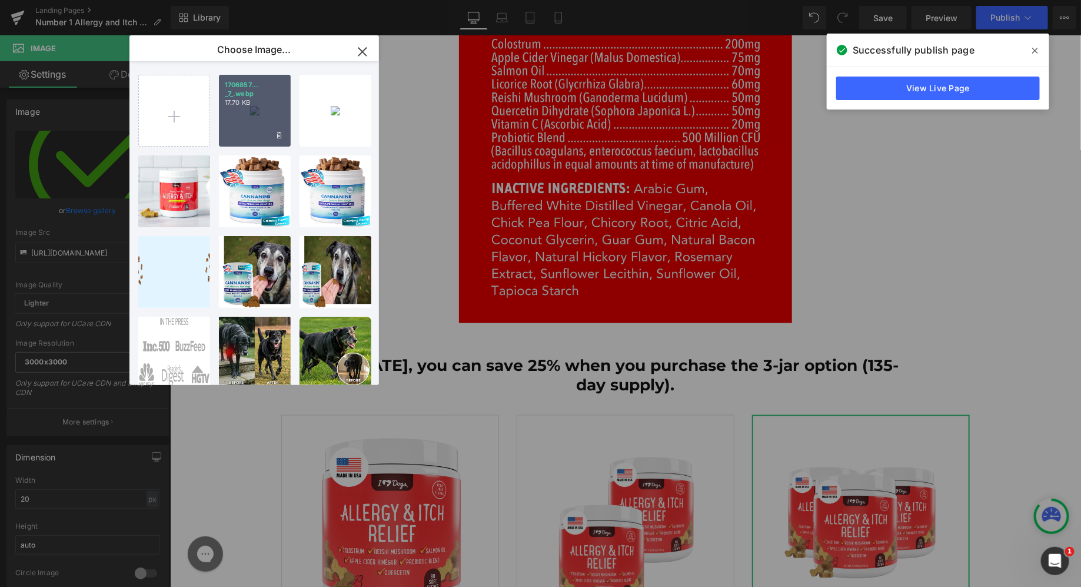
click at [273, 105] on p "17.70 KB" at bounding box center [255, 102] width 60 height 9
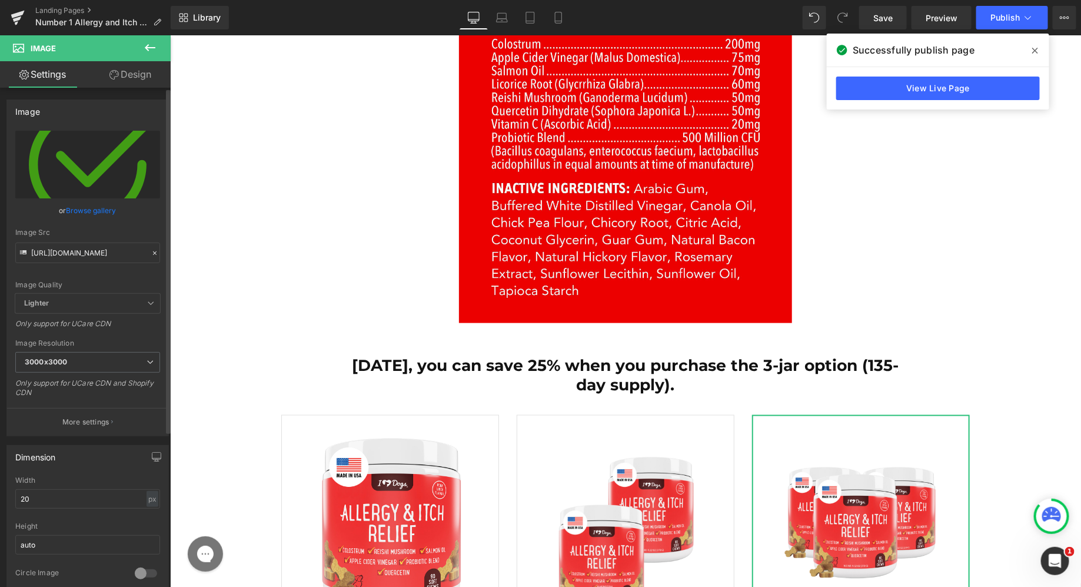
click at [103, 211] on link "Browse gallery" at bounding box center [91, 210] width 50 height 21
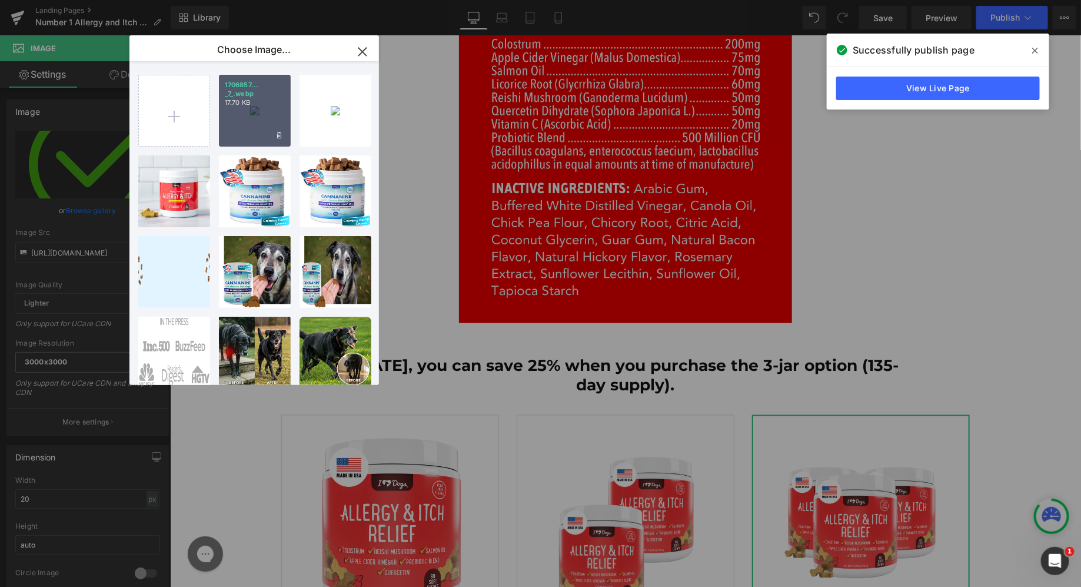
click at [258, 105] on p "17.70 KB" at bounding box center [255, 102] width 60 height 9
type input "https://ucarecdn.com/a8791f1b-ff5f-41c4-b671-a4f32c8deee6/-/format/auto/-/previ…"
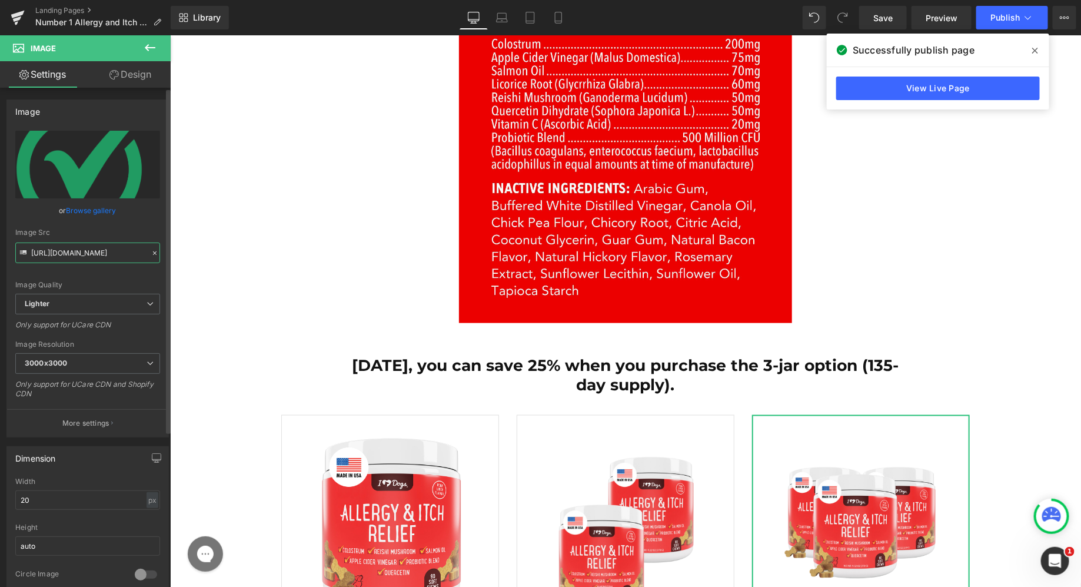
click at [77, 257] on input "https://ucarecdn.com/a8791f1b-ff5f-41c4-b671-a4f32c8deee6/-/format/auto/-/previ…" at bounding box center [87, 252] width 145 height 21
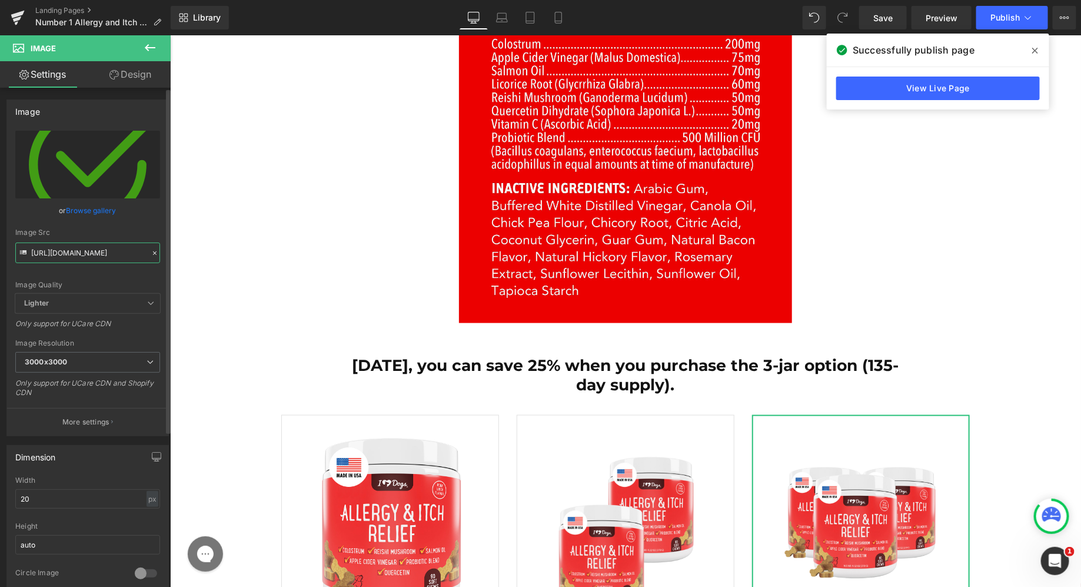
click at [78, 257] on input "https://ucarecdn.com/5d5d59a7-5896-4347-9bb3-baace0ce12da/check2-circle.svg" at bounding box center [87, 252] width 145 height 21
paste input "a8791f1b-ff5f-41c4-b671-a4f32c8deee6/-/format/auto/-/preview/3000x3000/-/qualit…"
type input "https://ucarecdn.com/a8791f1b-ff5f-41c4-b671-a4f32c8deee6/-/format/auto/-/previ…"
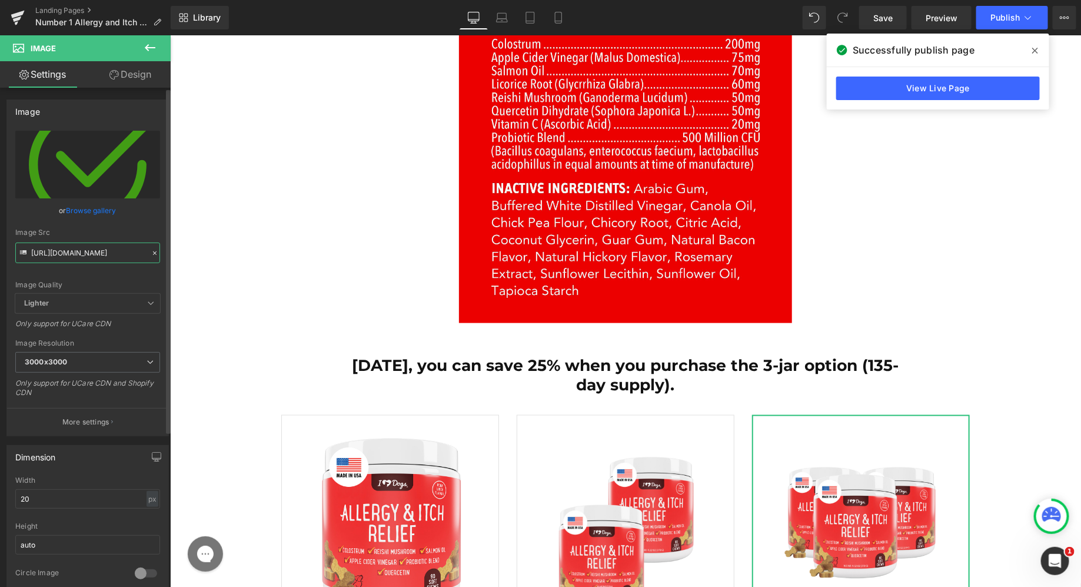
click at [89, 253] on input "https://ucarecdn.com/5d5d59a7-5896-4347-9bb3-baace0ce12da/check2-circle.svg" at bounding box center [87, 252] width 145 height 21
paste input "a8791f1b-ff5f-41c4-b671-a4f32c8deee6/-/format/auto/-/preview/3000x3000/-/qualit…"
type input "https://ucarecdn.com/a8791f1b-ff5f-41c4-b671-a4f32c8deee6/-/format/auto/-/previ…"
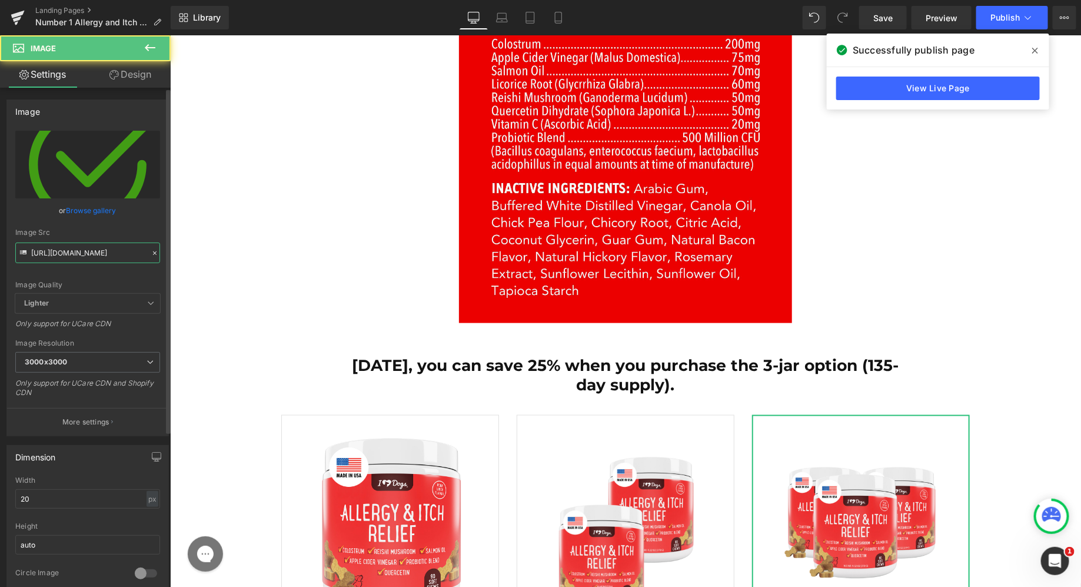
click at [74, 254] on input "https://ucarecdn.com/5d5d59a7-5896-4347-9bb3-baace0ce12da/check2-circle.svg" at bounding box center [87, 252] width 145 height 21
paste input "a8791f1b-ff5f-41c4-b671-a4f32c8deee6/-/format/auto/-/preview/3000x3000/-/qualit…"
type input "https://ucarecdn.com/a8791f1b-ff5f-41c4-b671-a4f32c8deee6/-/format/auto/-/previ…"
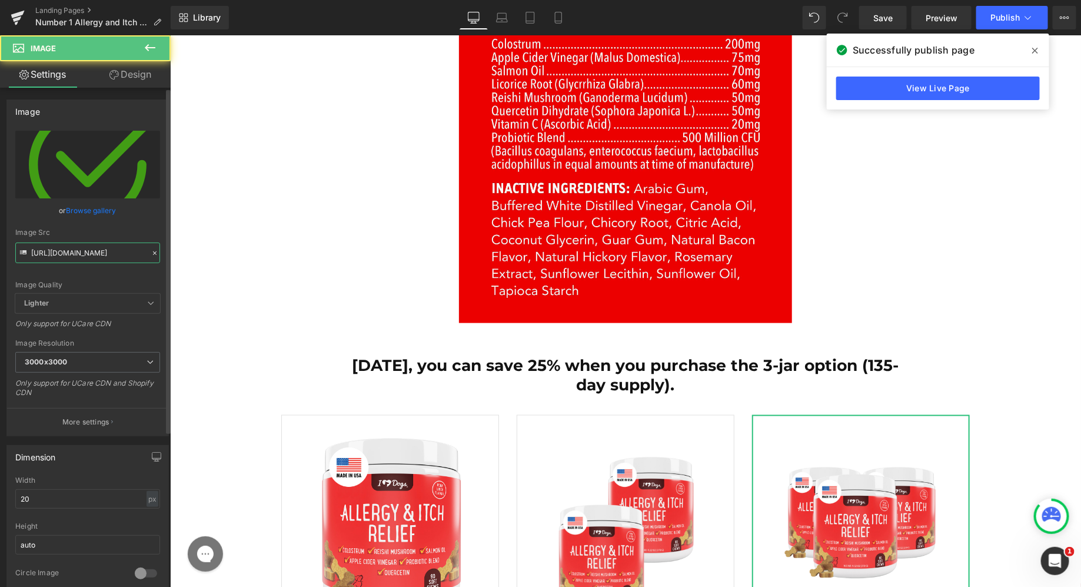
click at [93, 254] on input "https://ucarecdn.com/5d5d59a7-5896-4347-9bb3-baace0ce12da/check2-circle.svg" at bounding box center [87, 252] width 145 height 21
paste input "a8791f1b-ff5f-41c4-b671-a4f32c8deee6/-/format/auto/-/preview/3000x3000/-/qualit…"
type input "https://ucarecdn.com/a8791f1b-ff5f-41c4-b671-a4f32c8deee6/-/format/auto/-/previ…"
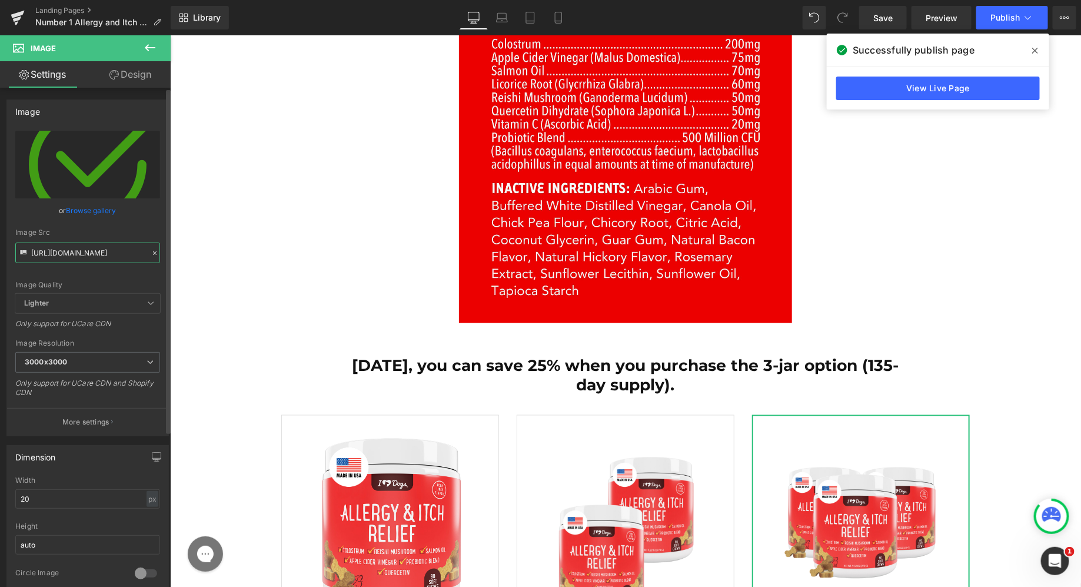
click at [144, 252] on input "https://ucarecdn.com/5d5d59a7-5896-4347-9bb3-baace0ce12da/check2-circle.svg" at bounding box center [87, 252] width 145 height 21
paste input "a8791f1b-ff5f-41c4-b671-a4f32c8deee6/-/format/auto/-/preview/3000x3000/-/qualit…"
type input "https://ucarecdn.com/a8791f1b-ff5f-41c4-b671-a4f32c8deee6/-/format/auto/-/previ…"
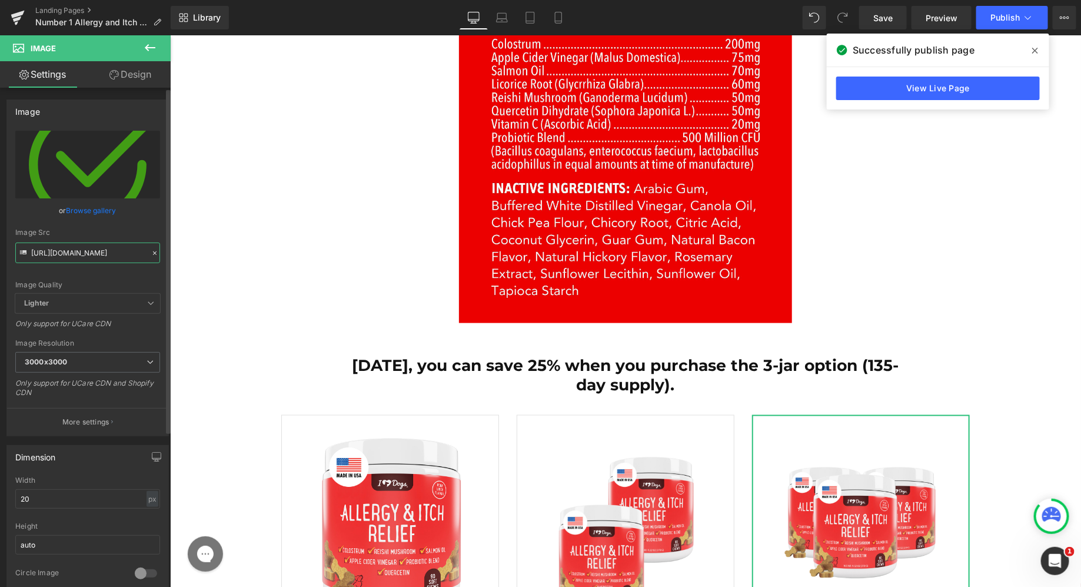
click at [98, 255] on input "https://ucarecdn.com/5d5d59a7-5896-4347-9bb3-baace0ce12da/check2-circle.svg" at bounding box center [87, 252] width 145 height 21
paste input "a8791f1b-ff5f-41c4-b671-a4f32c8deee6/-/format/auto/-/preview/3000x3000/-/qualit…"
type input "https://ucarecdn.com/a8791f1b-ff5f-41c4-b671-a4f32c8deee6/-/format/auto/-/previ…"
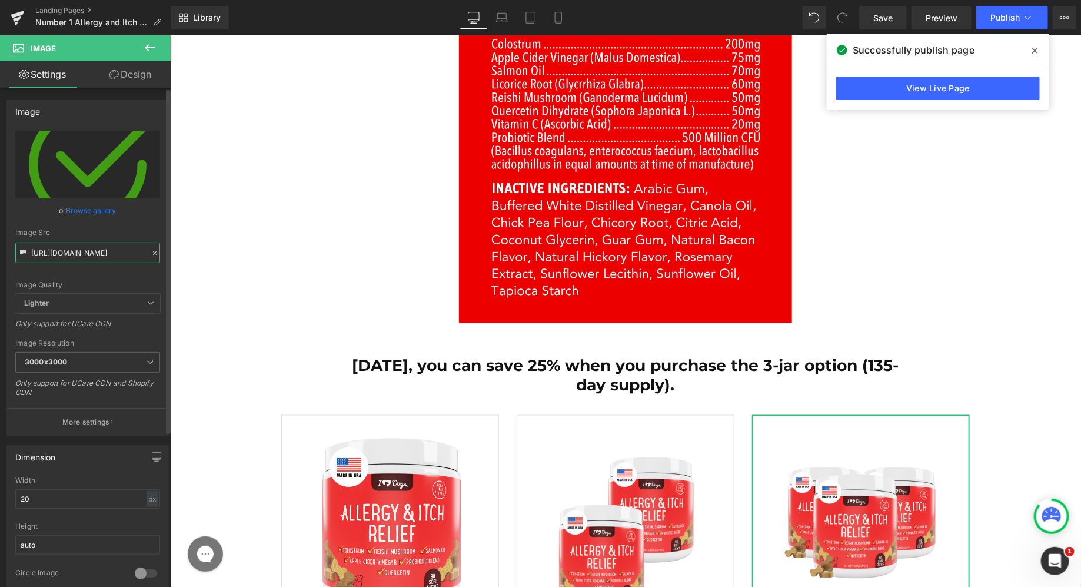
click at [109, 253] on input "https://ucarecdn.com/5d5d59a7-5896-4347-9bb3-baace0ce12da/check2-circle.svg" at bounding box center [87, 252] width 145 height 21
paste input "a8791f1b-ff5f-41c4-b671-a4f32c8deee6/-/format/auto/-/preview/3000x3000/-/qualit…"
type input "https://ucarecdn.com/a8791f1b-ff5f-41c4-b671-a4f32c8deee6/-/format/auto/-/previ…"
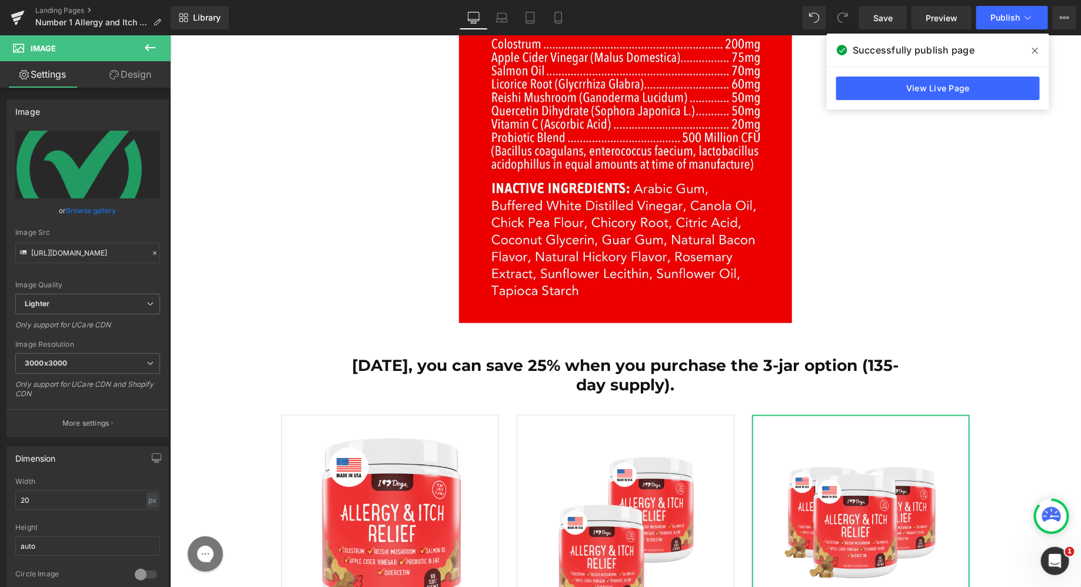
click at [112, 65] on link "Design" at bounding box center [130, 74] width 85 height 26
click at [0, 0] on div "Spacing" at bounding box center [0, 0] width 0 height 0
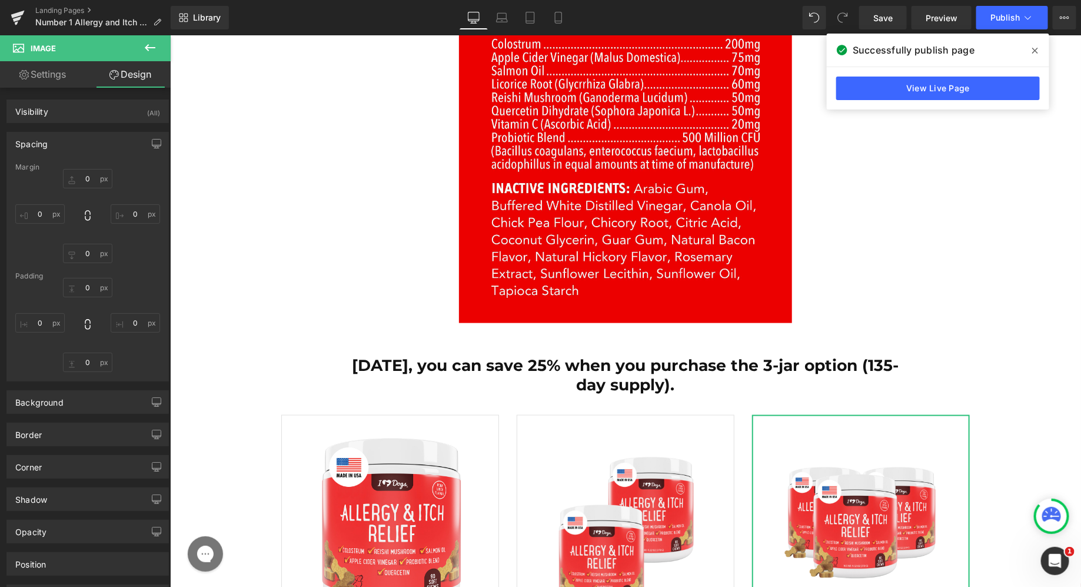
type input "0"
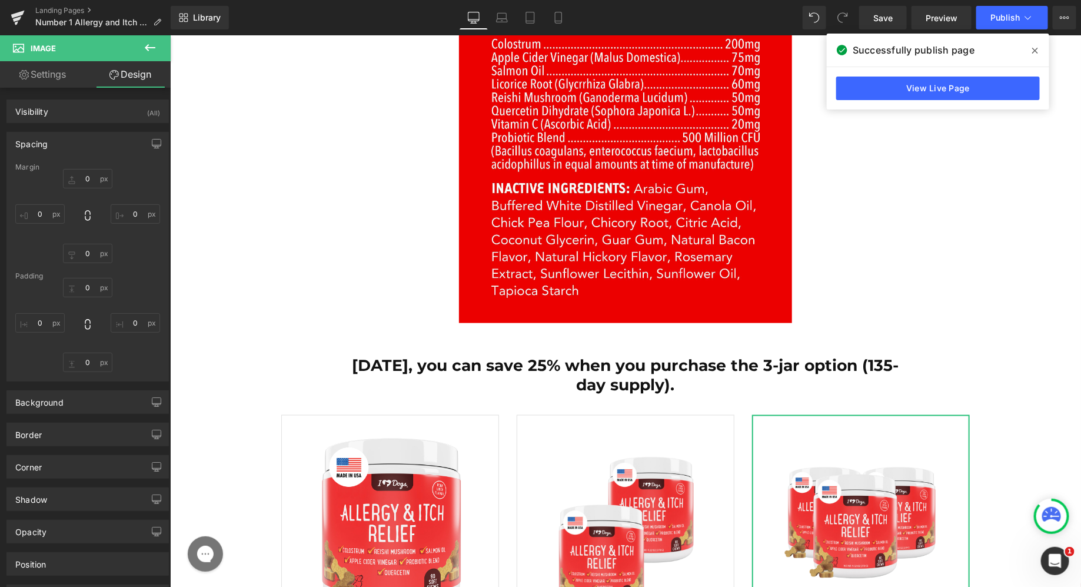
type input "0"
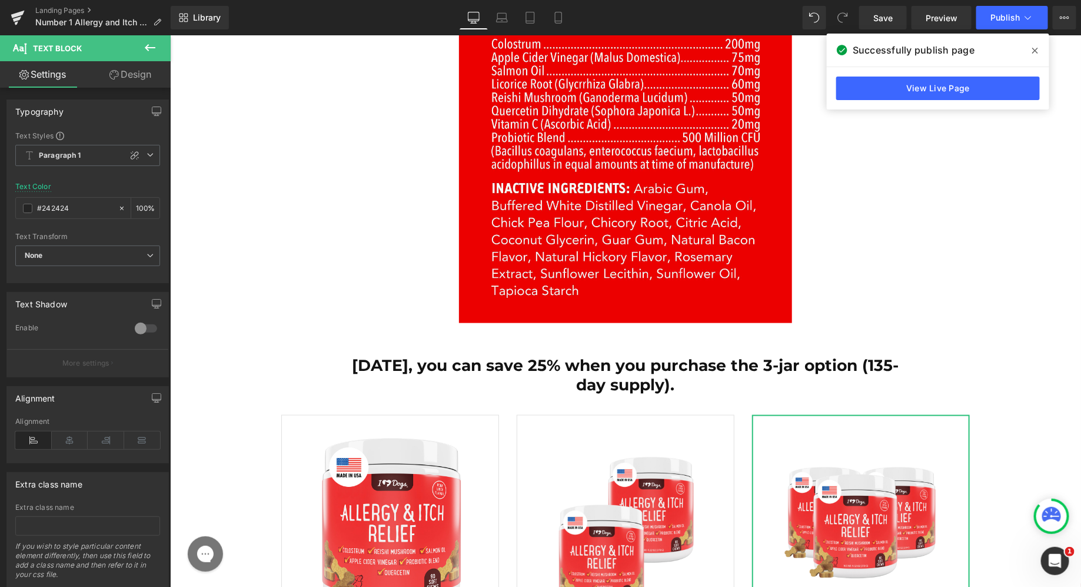
click at [119, 76] on link "Design" at bounding box center [130, 74] width 85 height 26
click at [0, 0] on div "Spacing [GEOGRAPHIC_DATA] [GEOGRAPHIC_DATA]" at bounding box center [0, 0] width 0 height 0
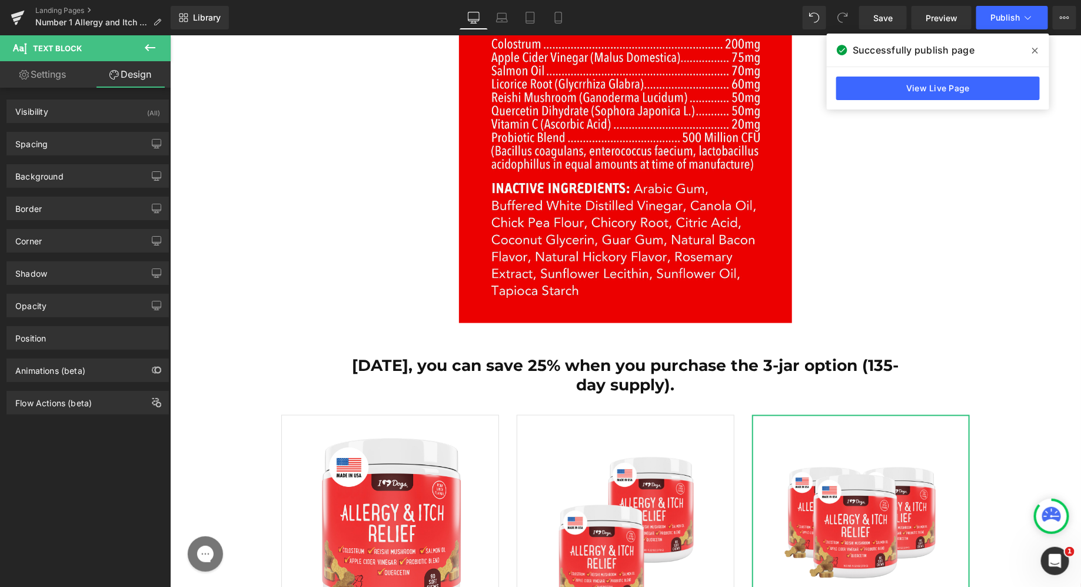
type input "0"
type input "3"
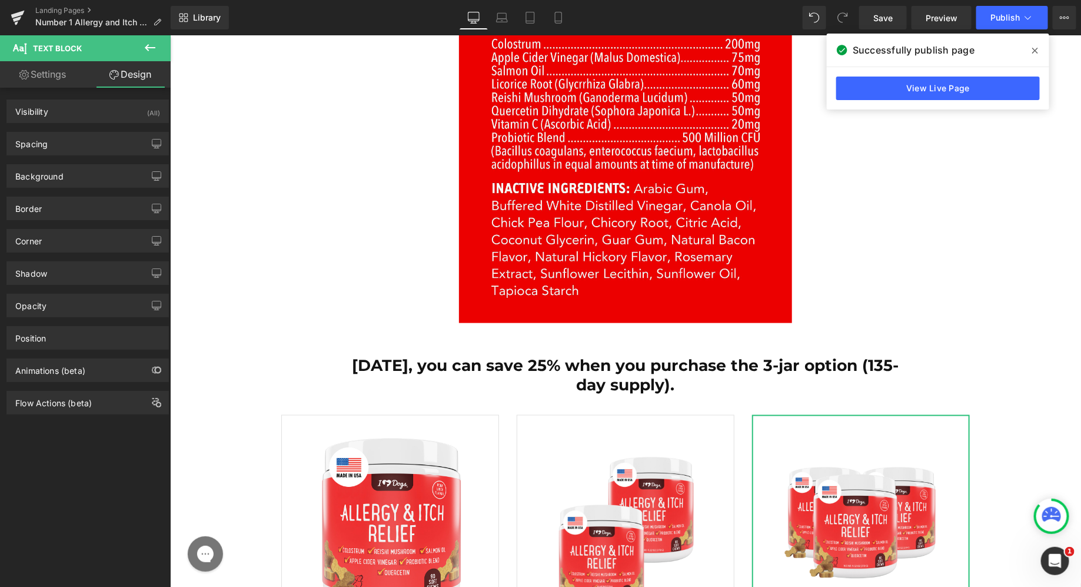
type input "0"
type input "5"
click at [77, 146] on div "Spacing" at bounding box center [87, 143] width 161 height 22
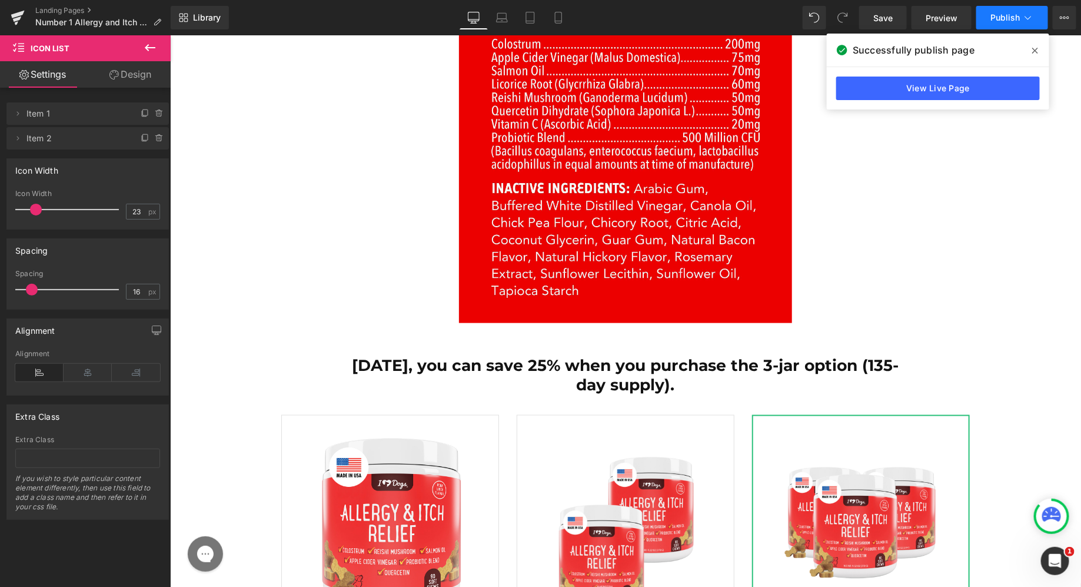
click at [1012, 7] on button "Publish" at bounding box center [1012, 18] width 72 height 24
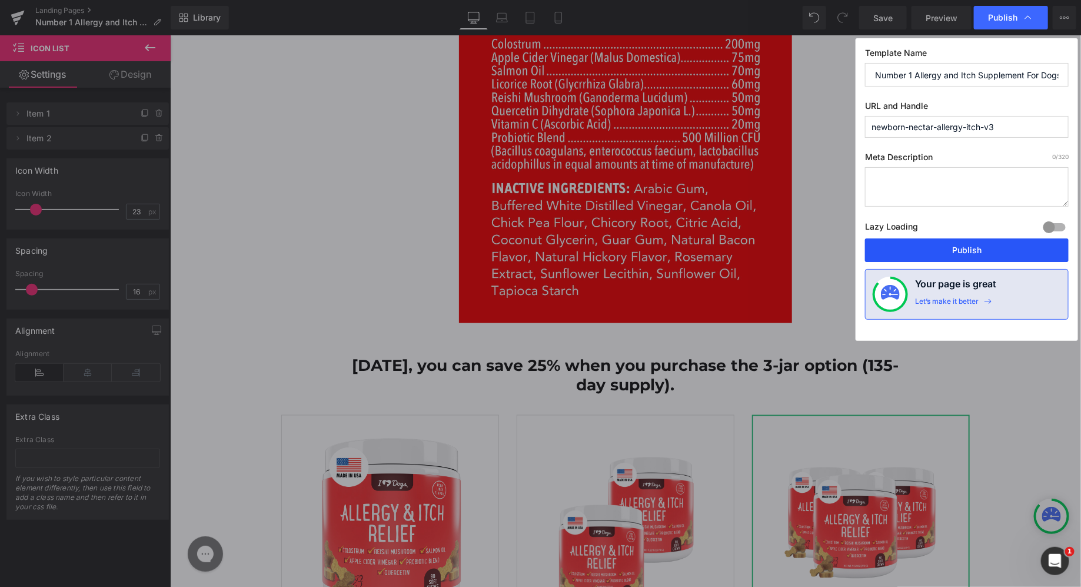
click at [960, 244] on button "Publish" at bounding box center [967, 250] width 204 height 24
click at [151, 47] on icon at bounding box center [150, 47] width 11 height 7
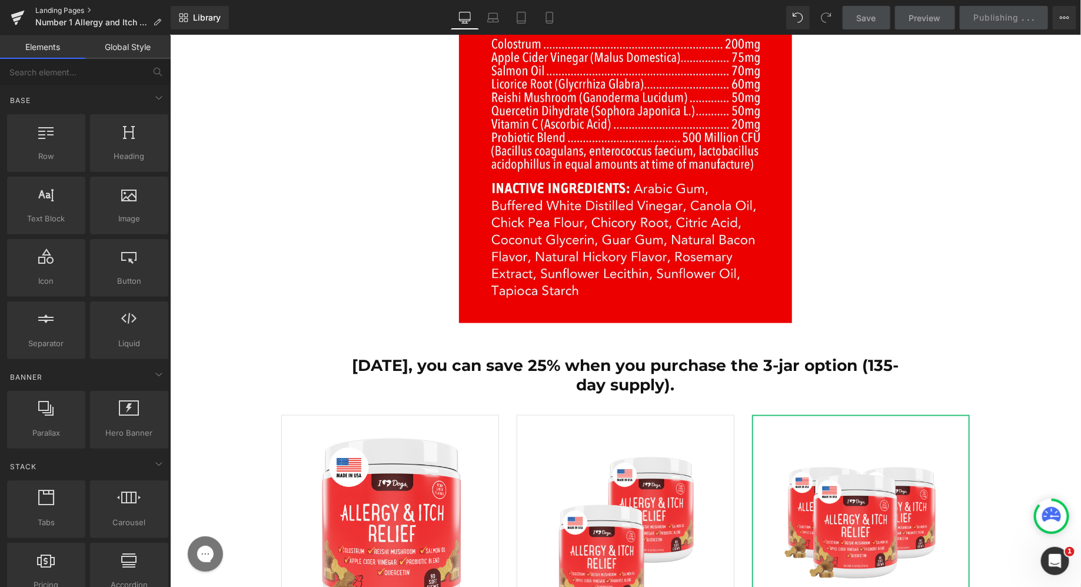
scroll to position [17950, 0]
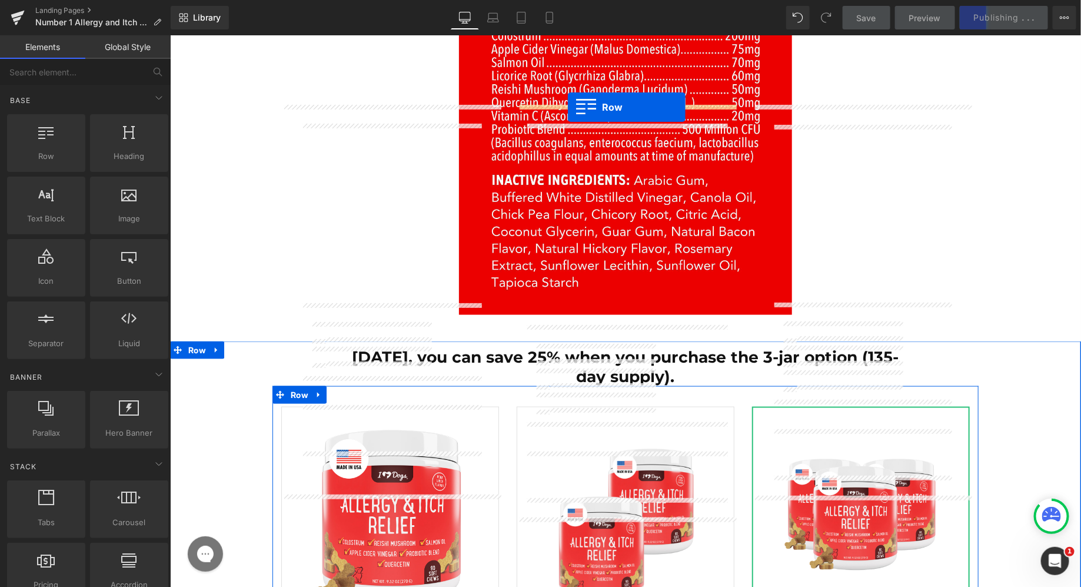
drag, startPoint x: 217, startPoint y: 162, endPoint x: 567, endPoint y: 106, distance: 354.0
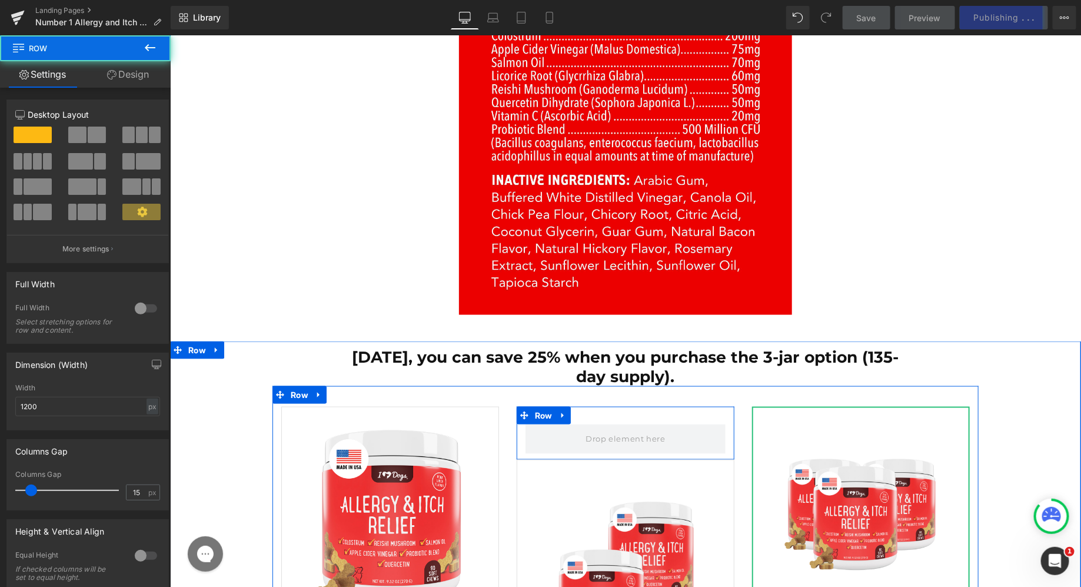
click at [519, 424] on div at bounding box center [625, 438] width 218 height 29
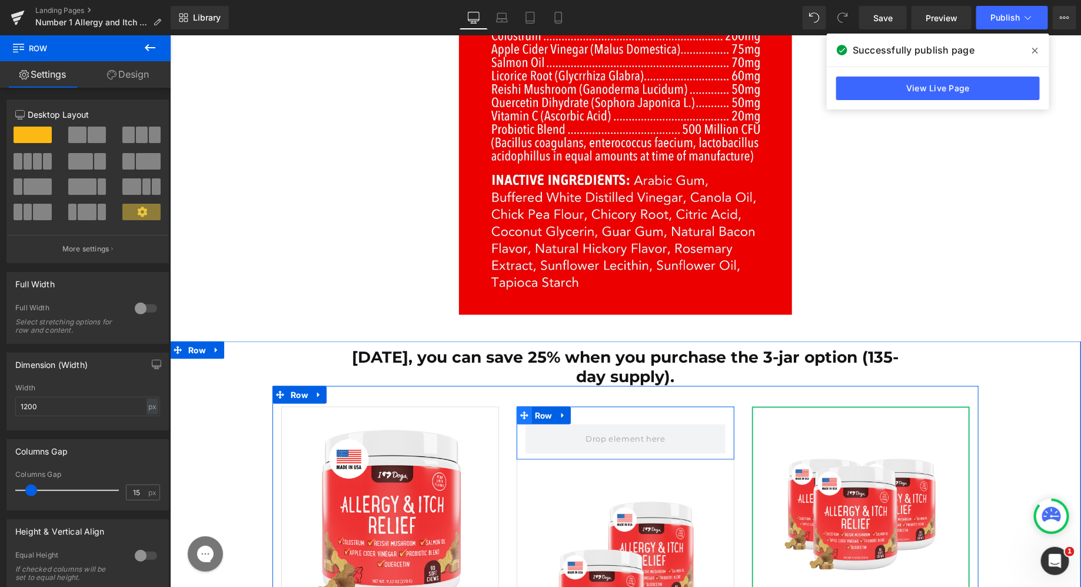
click at [528, 406] on span at bounding box center [523, 415] width 15 height 18
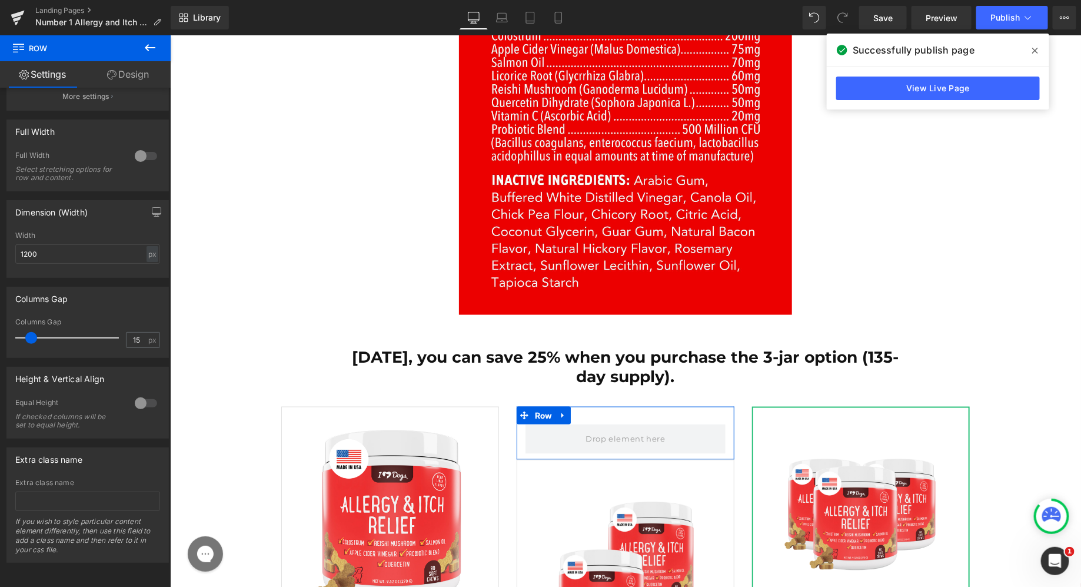
scroll to position [160, 0]
click at [124, 78] on link "Design" at bounding box center [127, 74] width 85 height 26
click at [0, 0] on div "Spacing" at bounding box center [0, 0] width 0 height 0
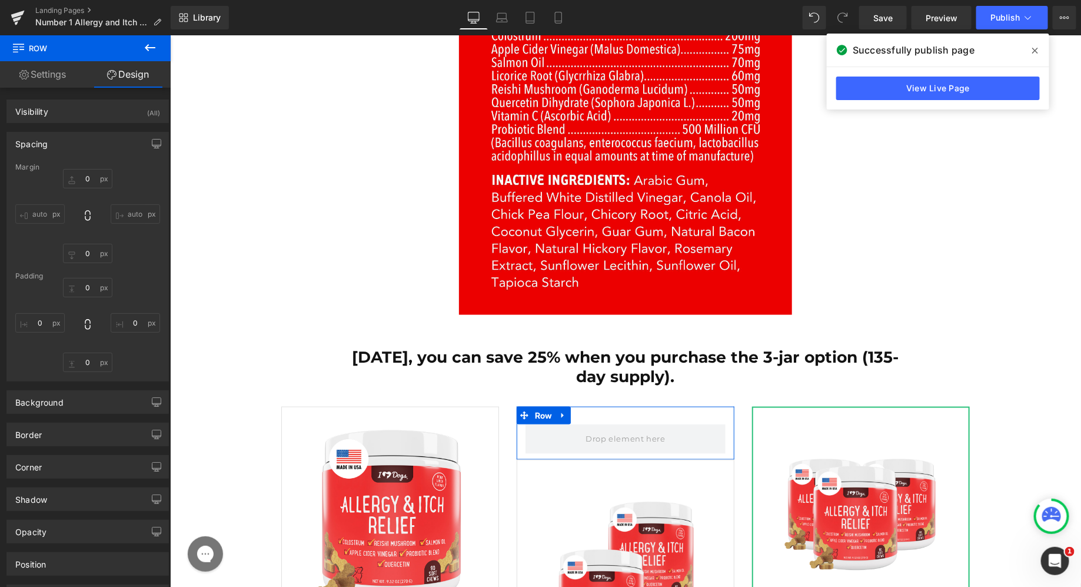
type input "0"
type input "30"
type input "0"
type input "10"
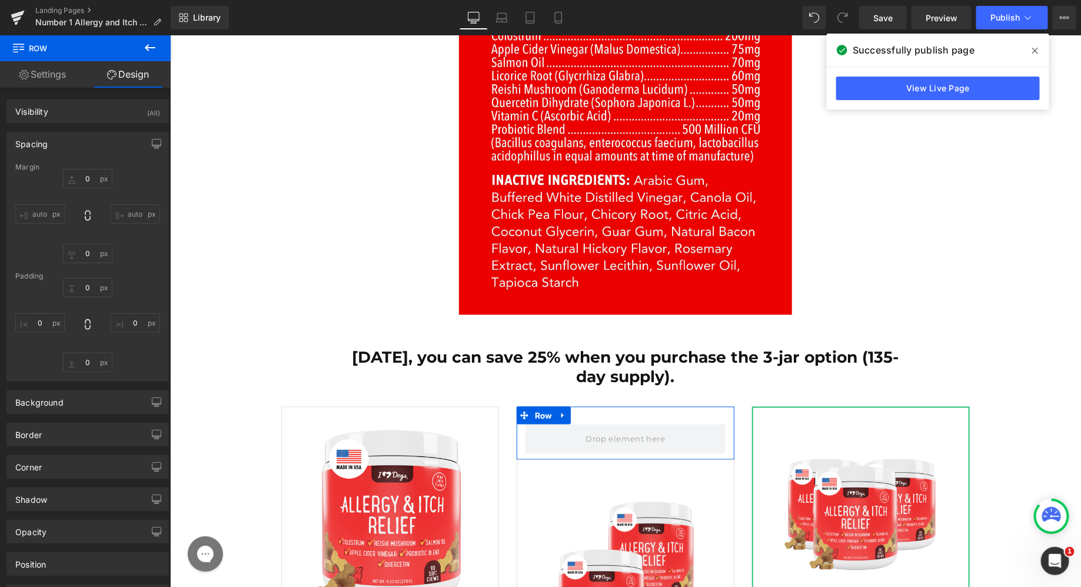
type input "0"
type input "transparent"
type input "0"
click at [81, 151] on div "Spacing" at bounding box center [87, 143] width 161 height 22
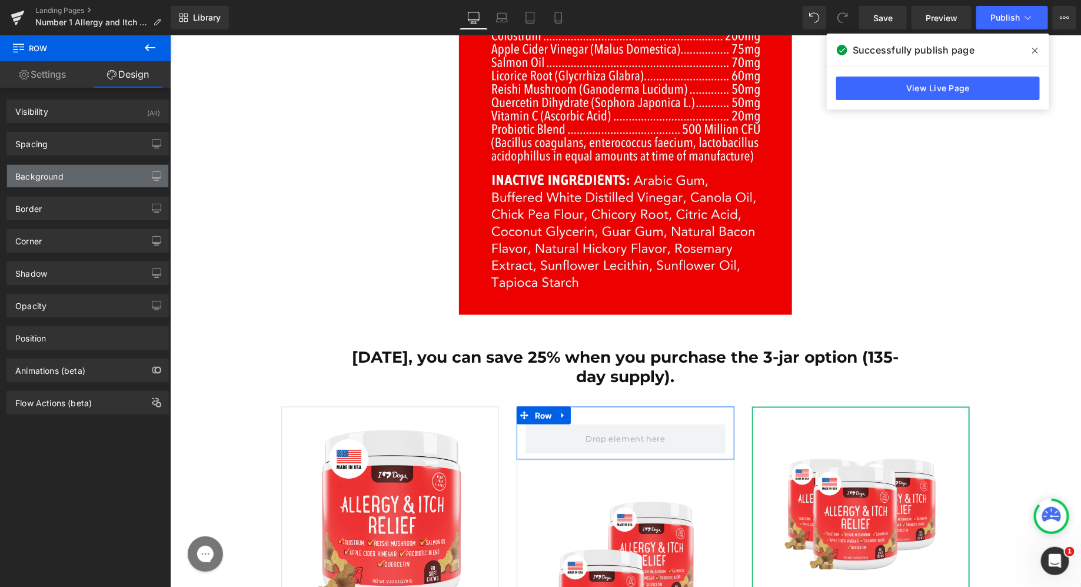
click at [69, 180] on div "Background" at bounding box center [87, 176] width 161 height 22
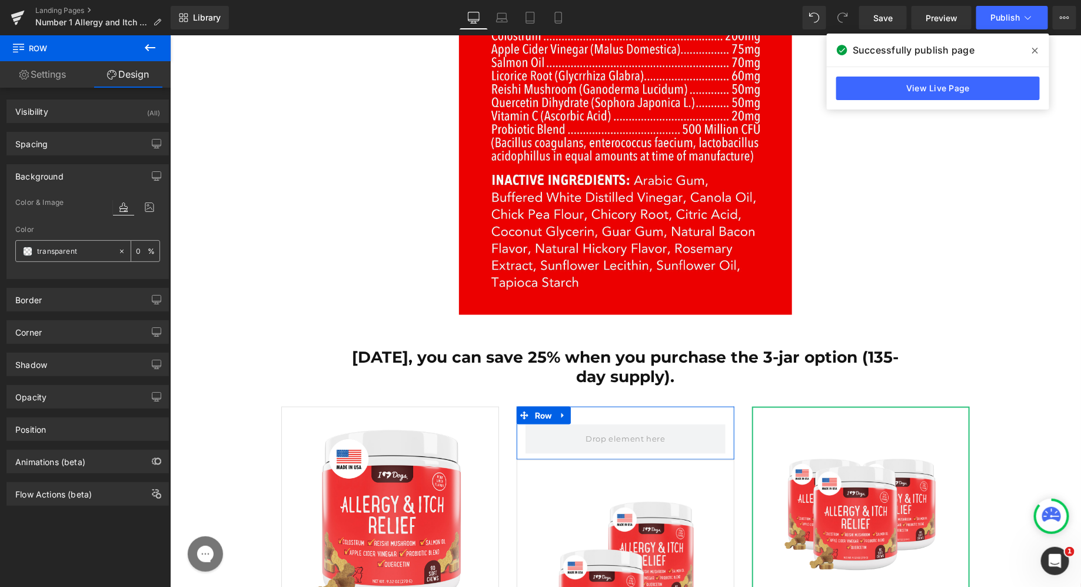
click at [58, 252] on input "transparent" at bounding box center [74, 251] width 75 height 13
paste input "#2BC17A"
type input "#2BC17A"
type input "100"
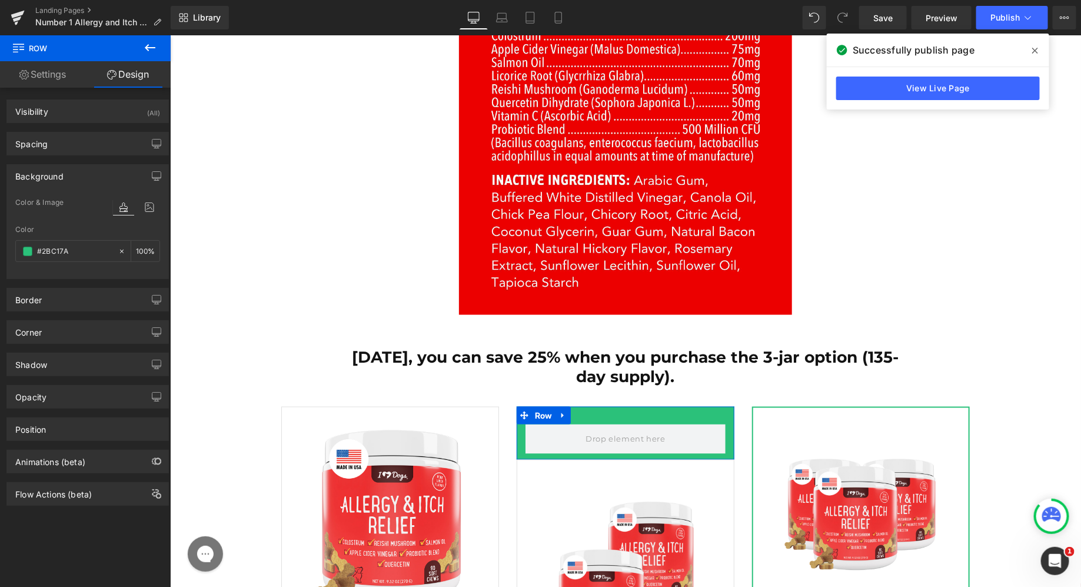
type input "#2bc17a"
click at [54, 128] on div "Spacing Margin 0px 0 auto auto 0px 0 auto auto Padding 30px 30 0px 0 10px 10 0p…" at bounding box center [88, 139] width 176 height 32
click at [54, 137] on div "Spacing" at bounding box center [87, 143] width 161 height 22
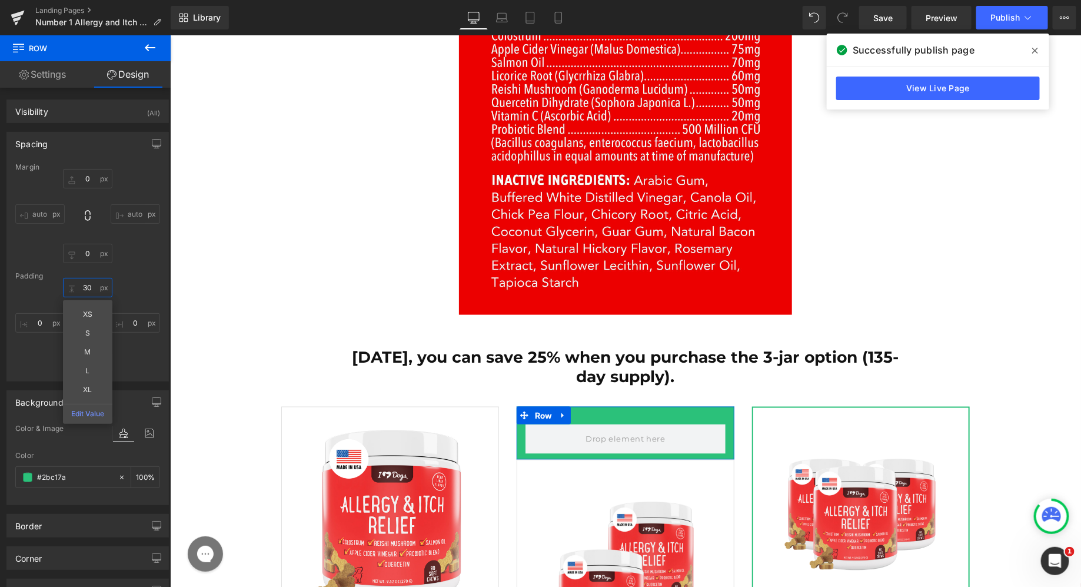
click at [80, 288] on input "30" at bounding box center [87, 287] width 49 height 19
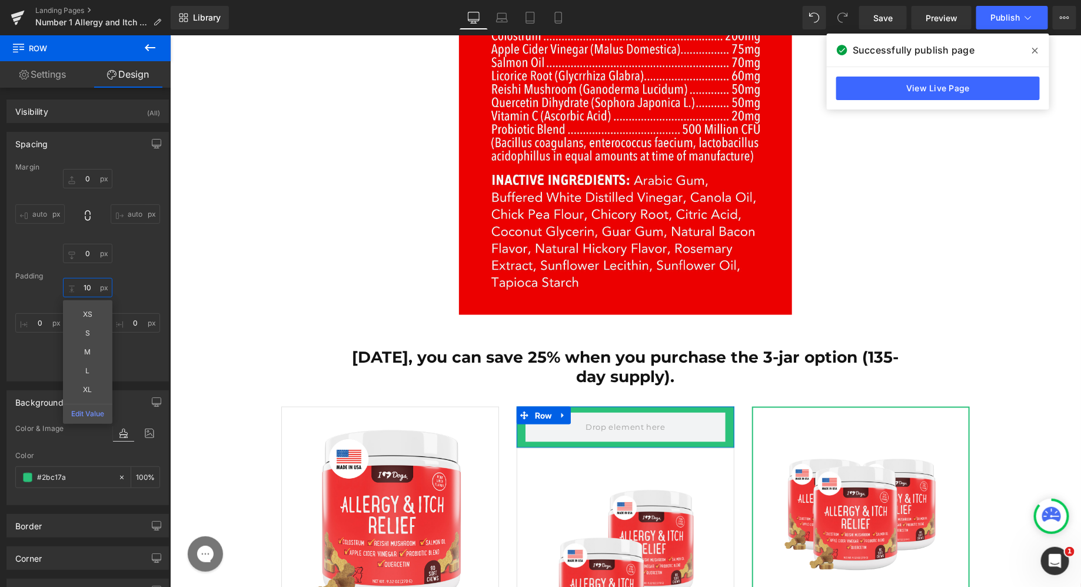
type input "10"
click at [148, 281] on div "10 10 XS S M L XL Edit Value 0px 0 10px 10 0px 0" at bounding box center [87, 325] width 145 height 94
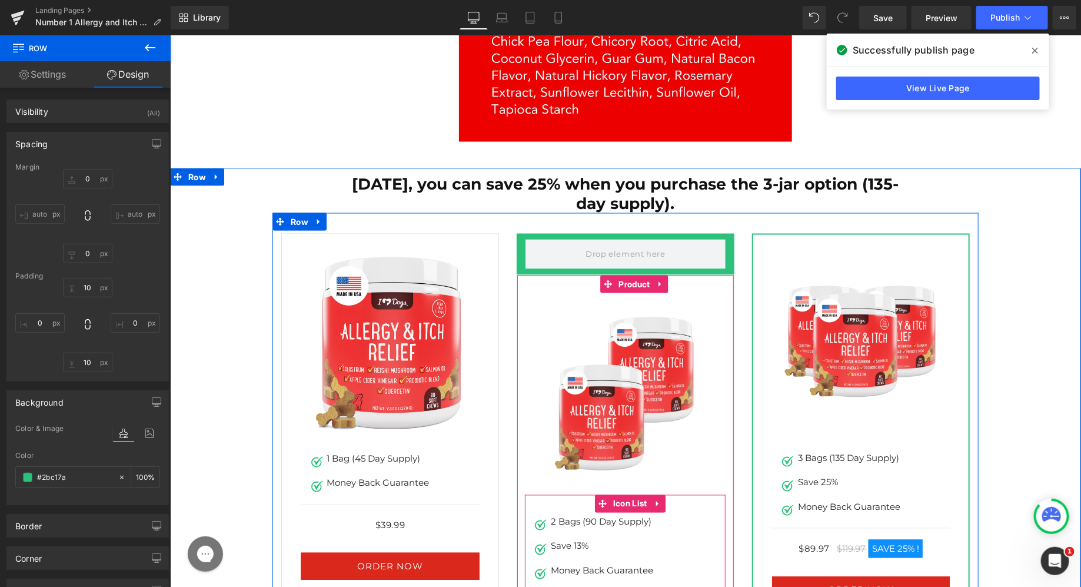
scroll to position [18127, 0]
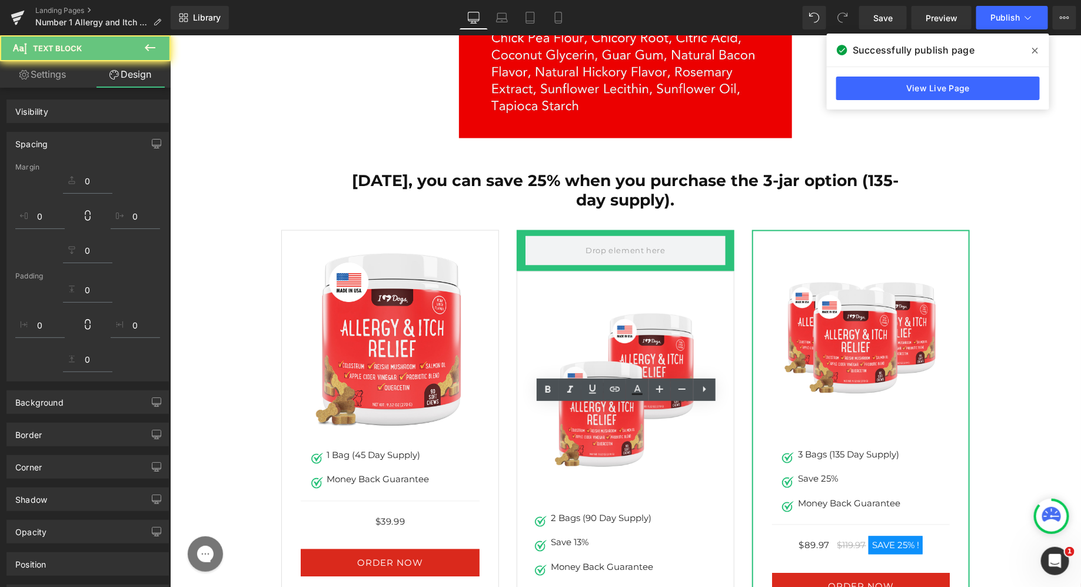
click at [476, 371] on div "Sale Off (P) Image Image 1 Bag (45 Day Supply) Text Block Image Money Back Guar…" at bounding box center [389, 456] width 235 height 454
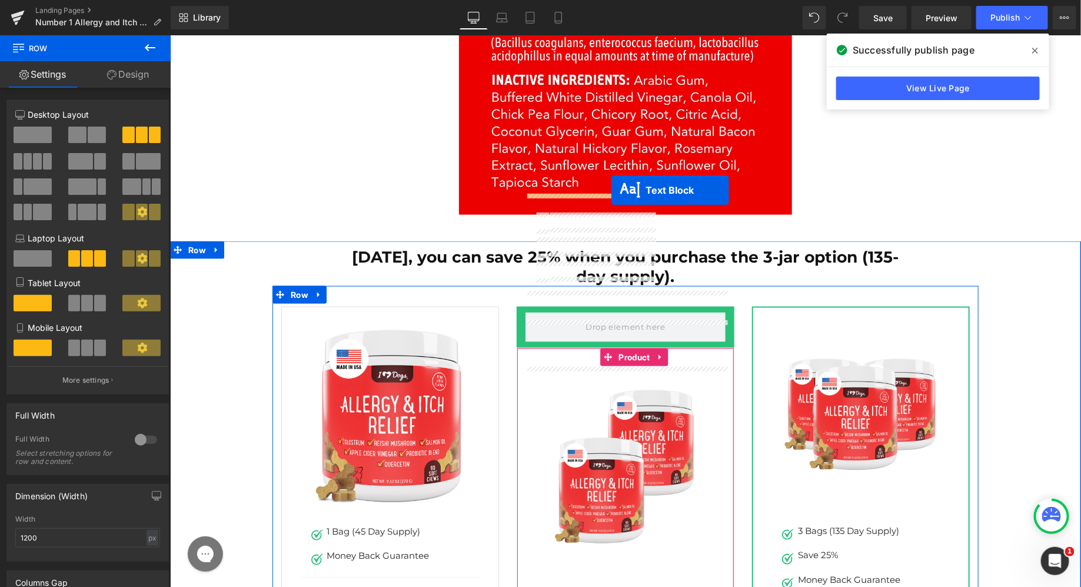
scroll to position [17939, 0]
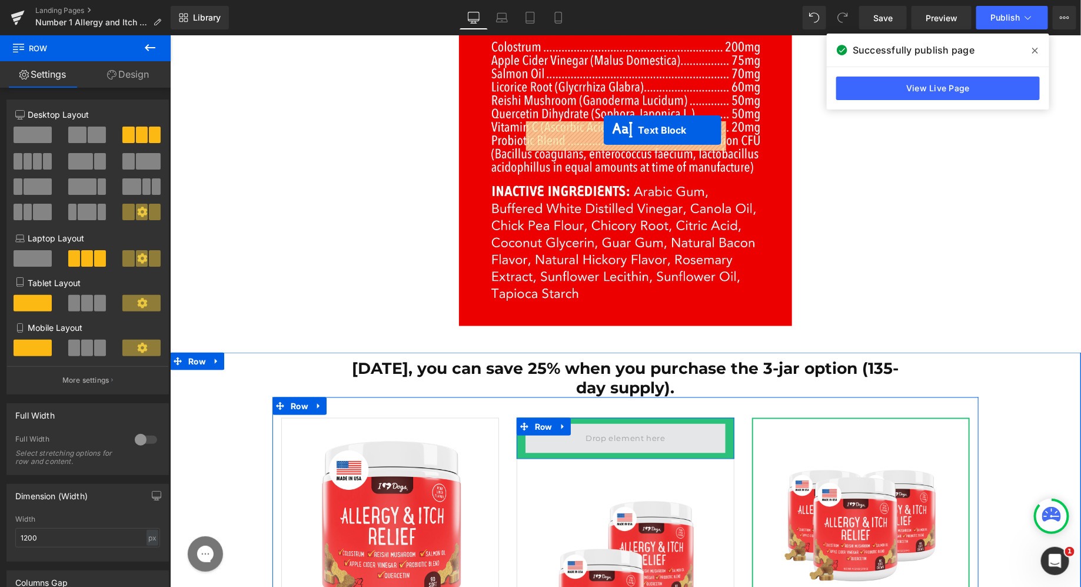
drag, startPoint x: 578, startPoint y: 415, endPoint x: 602, endPoint y: 130, distance: 285.8
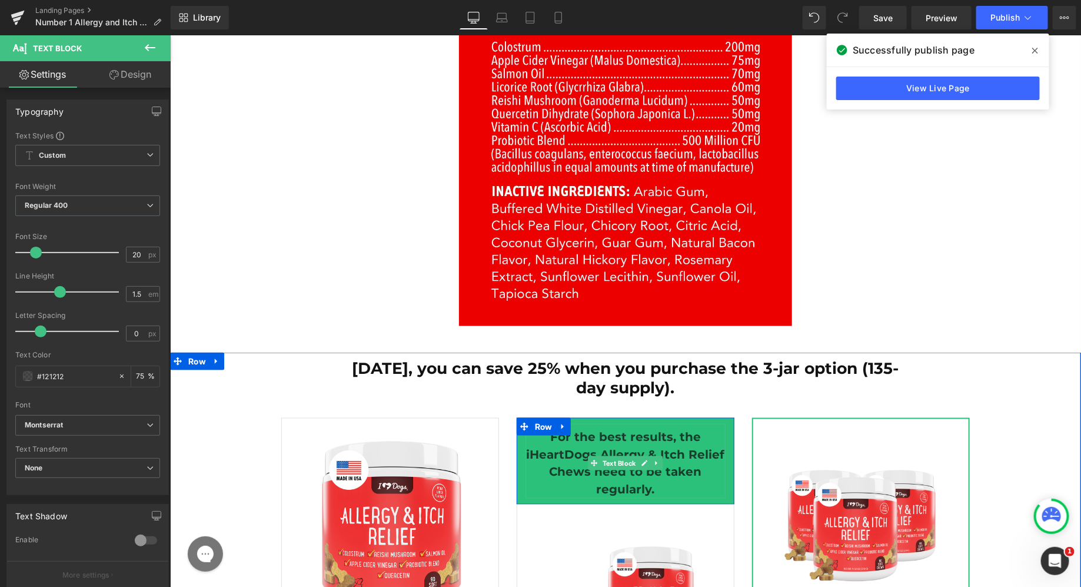
click at [623, 429] on strong "For the best results, the iHeartDogs Allergy & Itch Relief Chews need to be tak…" at bounding box center [624, 462] width 198 height 67
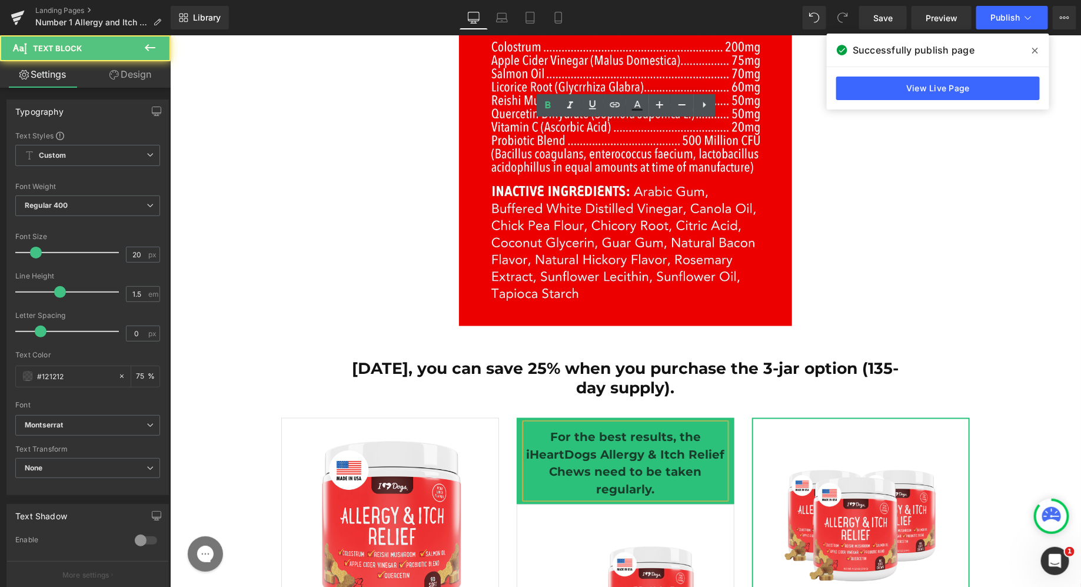
click at [611, 423] on div "For the best results, the iHeartDogs Allergy & Itch Relief Chews need to be tak…" at bounding box center [625, 460] width 200 height 75
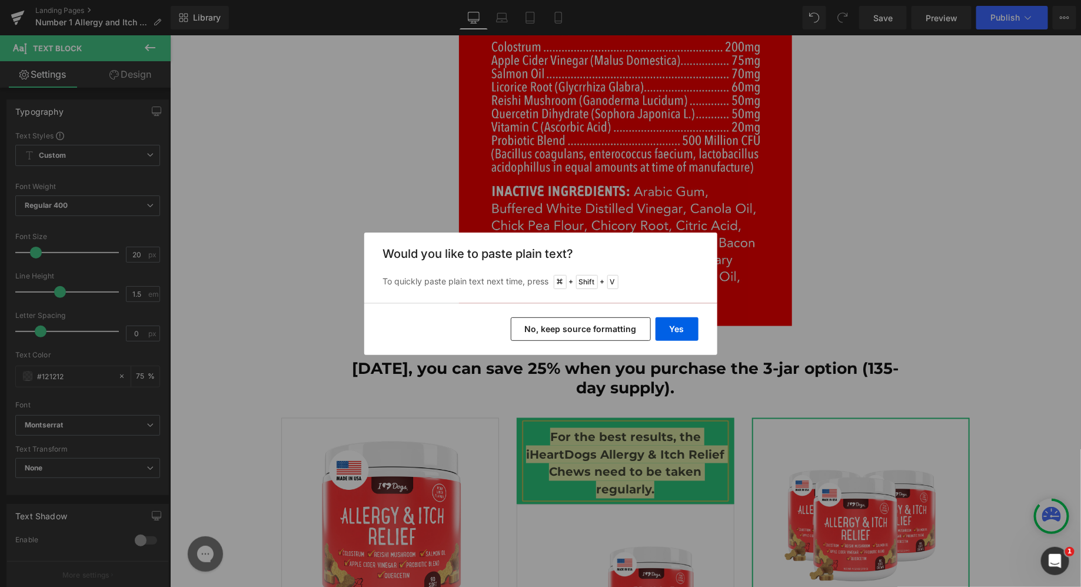
click at [599, 322] on button "No, keep source formatting" at bounding box center [581, 329] width 140 height 24
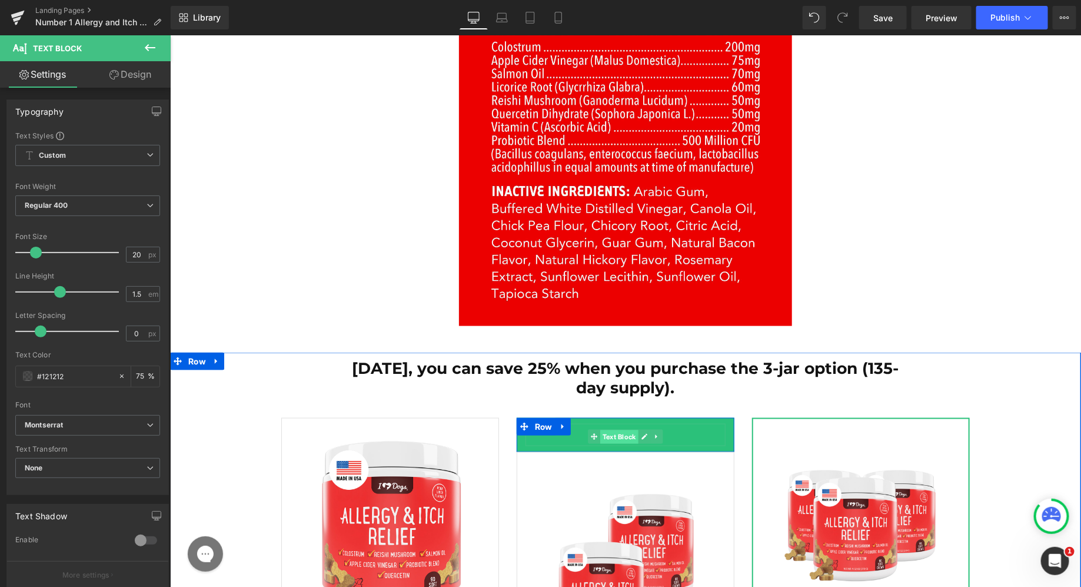
click at [619, 429] on span "Text Block" at bounding box center [618, 436] width 38 height 14
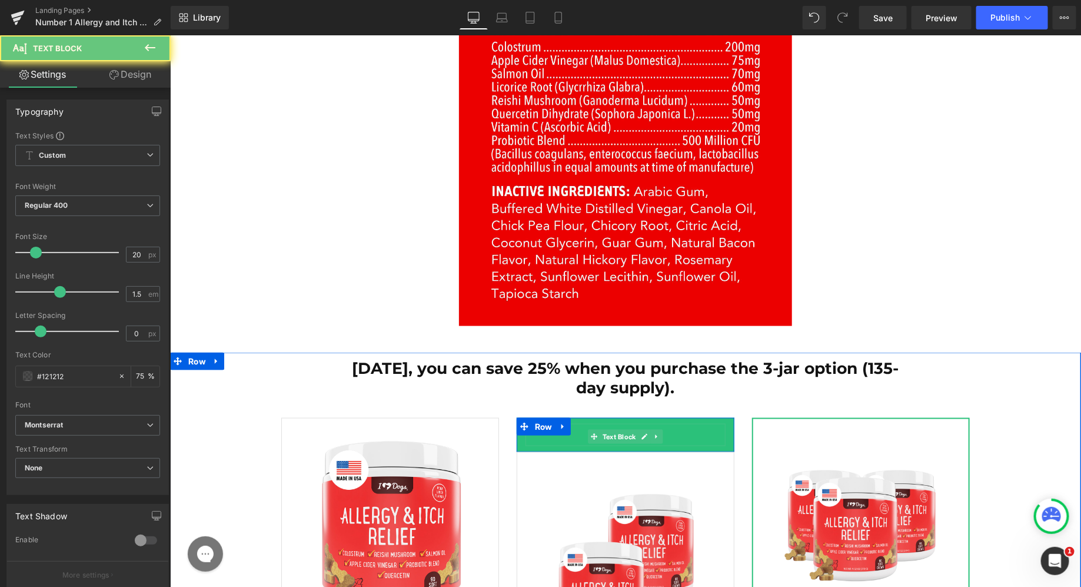
click at [577, 427] on p "Best Seller" at bounding box center [625, 436] width 200 height 18
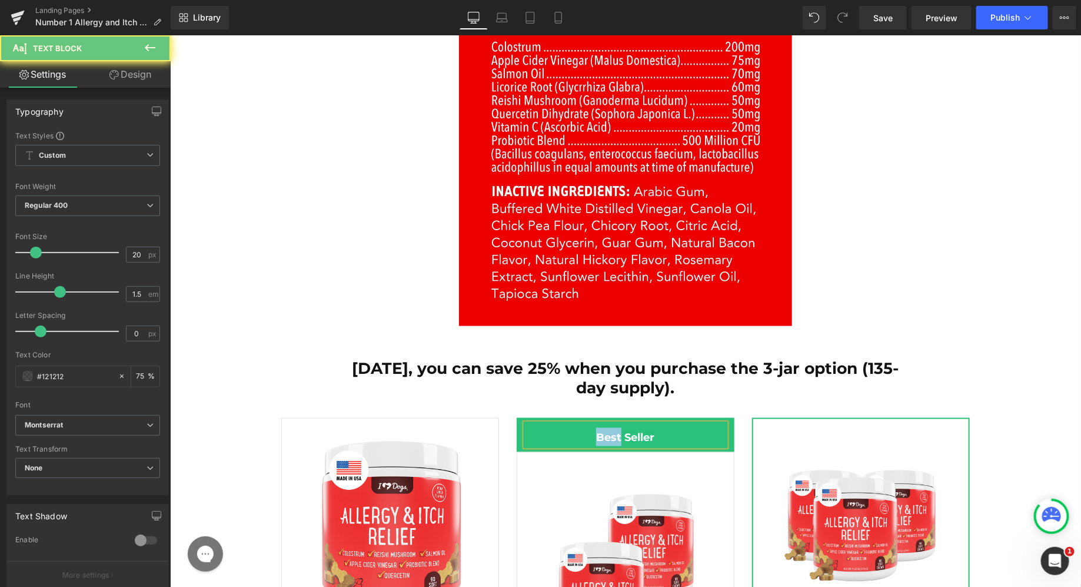
click at [577, 427] on p "Best Seller" at bounding box center [625, 436] width 200 height 18
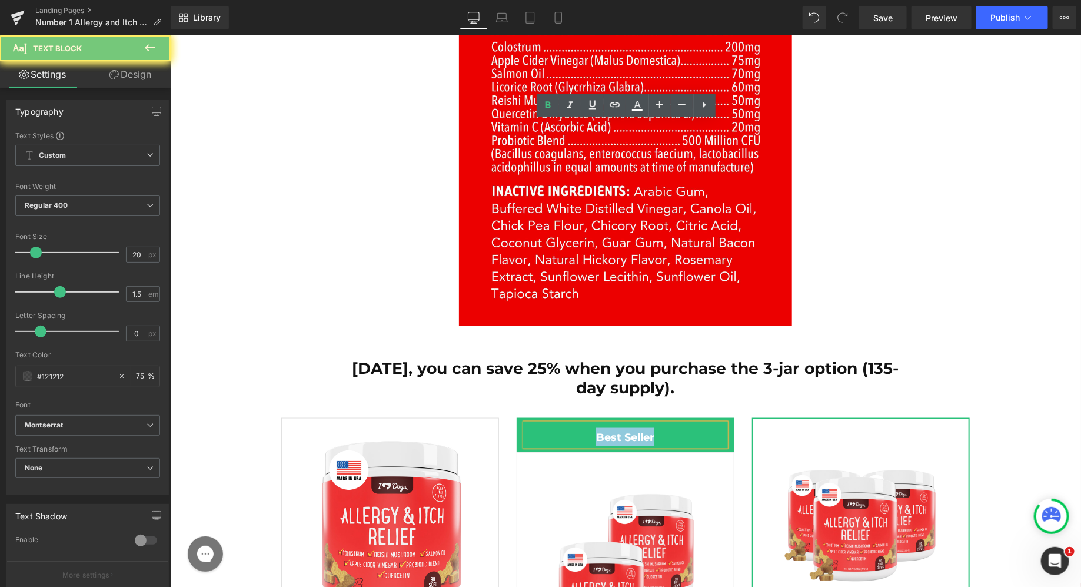
click at [577, 427] on p "Best Seller" at bounding box center [625, 436] width 200 height 18
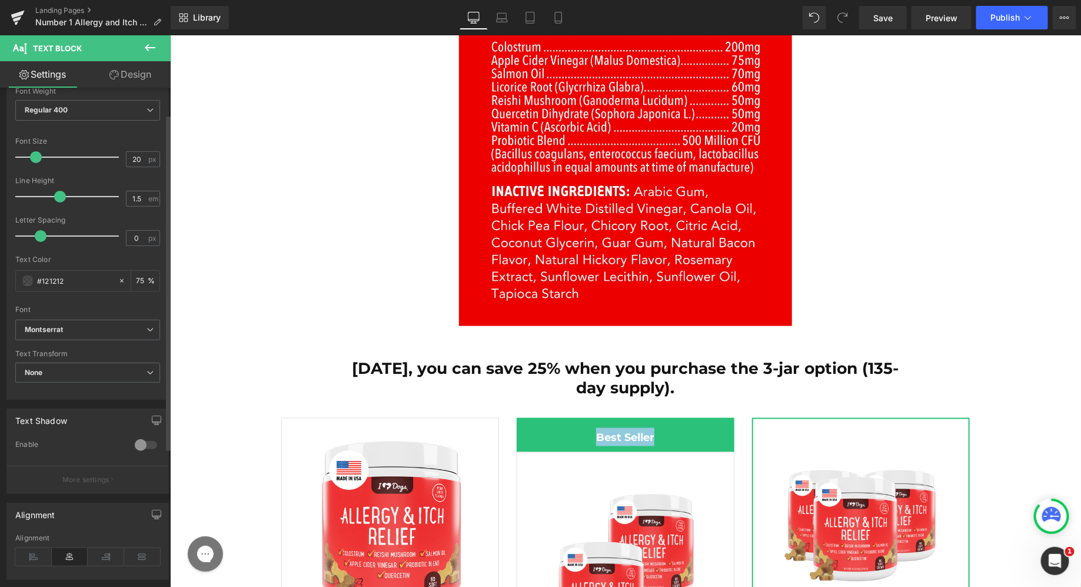
scroll to position [0, 0]
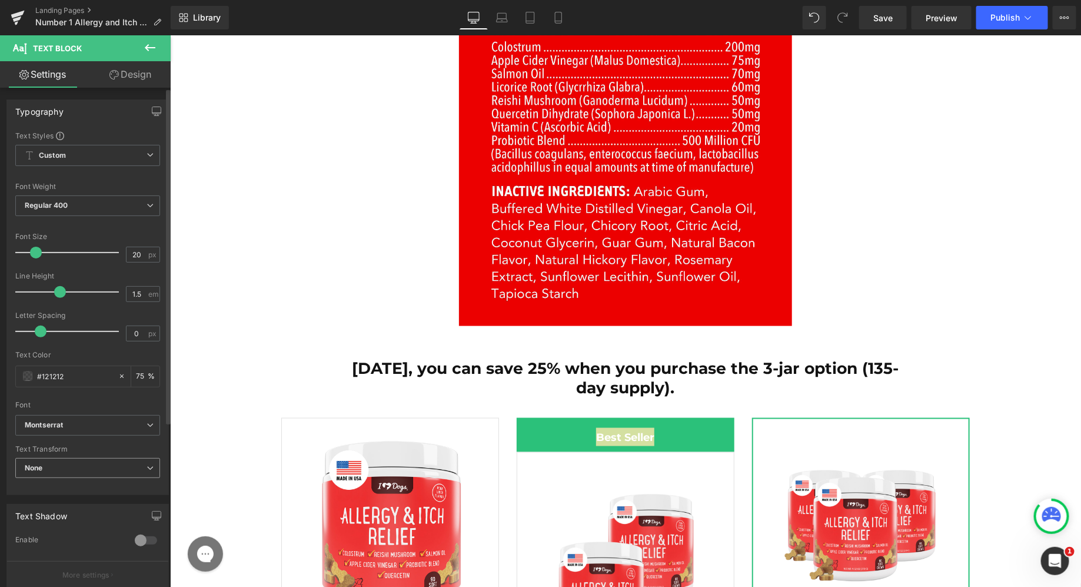
click at [46, 461] on span "None" at bounding box center [87, 468] width 145 height 21
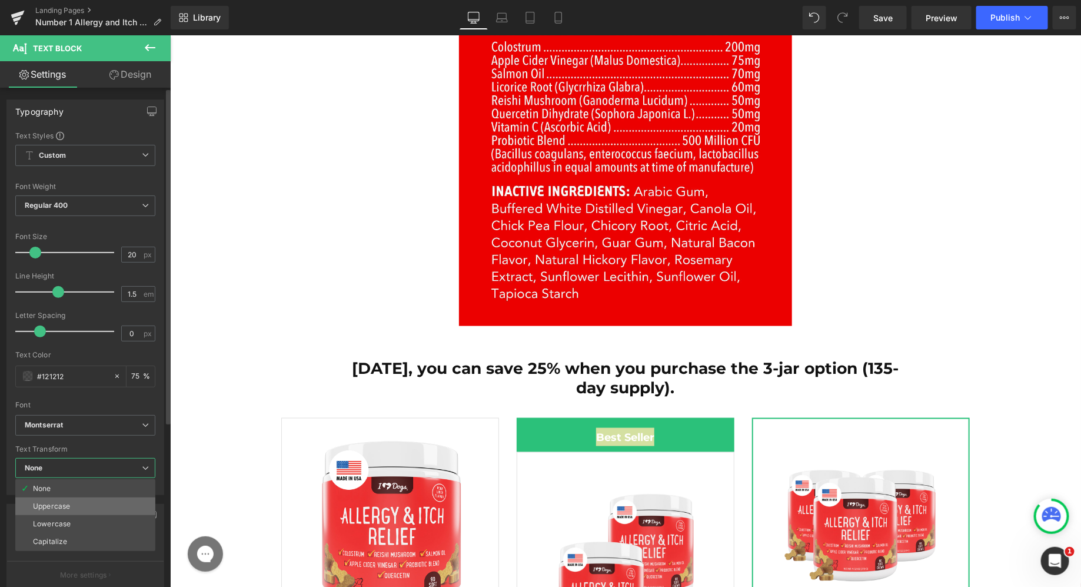
click at [45, 507] on div "Uppercase" at bounding box center [51, 506] width 37 height 8
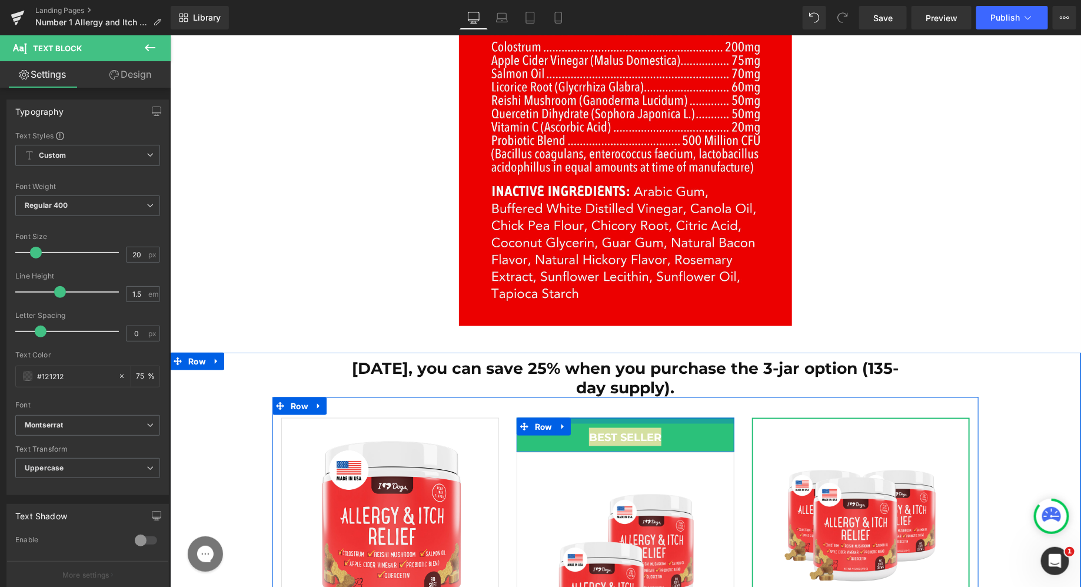
drag, startPoint x: 602, startPoint y: 116, endPoint x: 588, endPoint y: 126, distance: 17.6
click at [602, 417] on div at bounding box center [625, 420] width 218 height 6
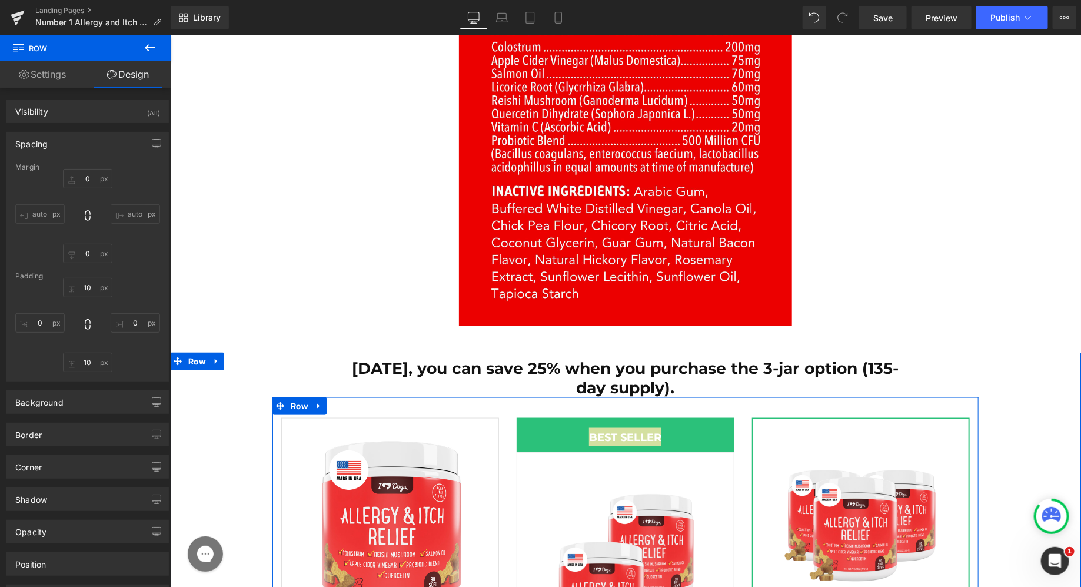
type input "0"
type input "10"
type input "0"
type input "10"
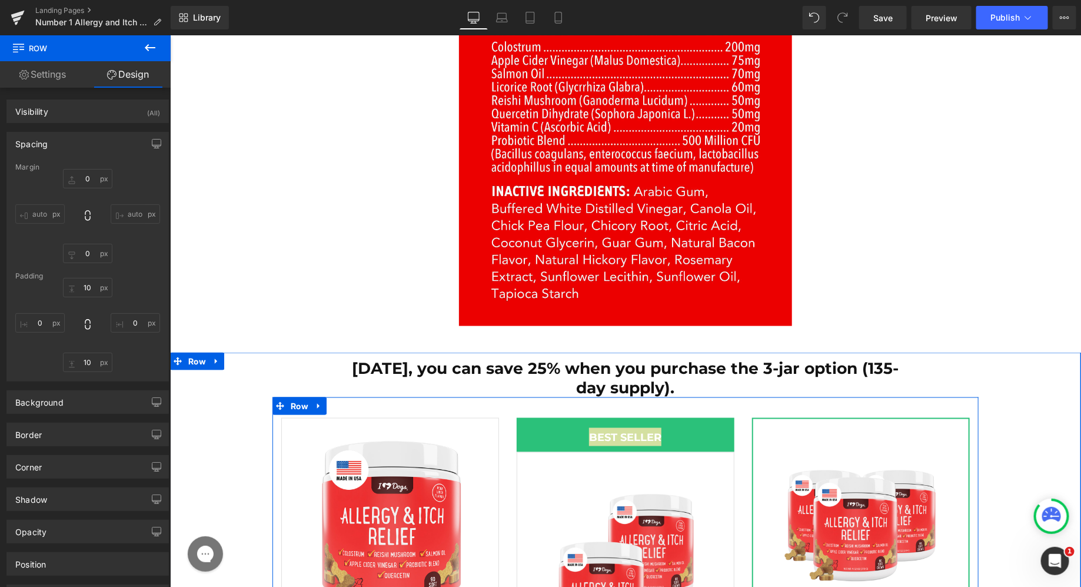
type input "0"
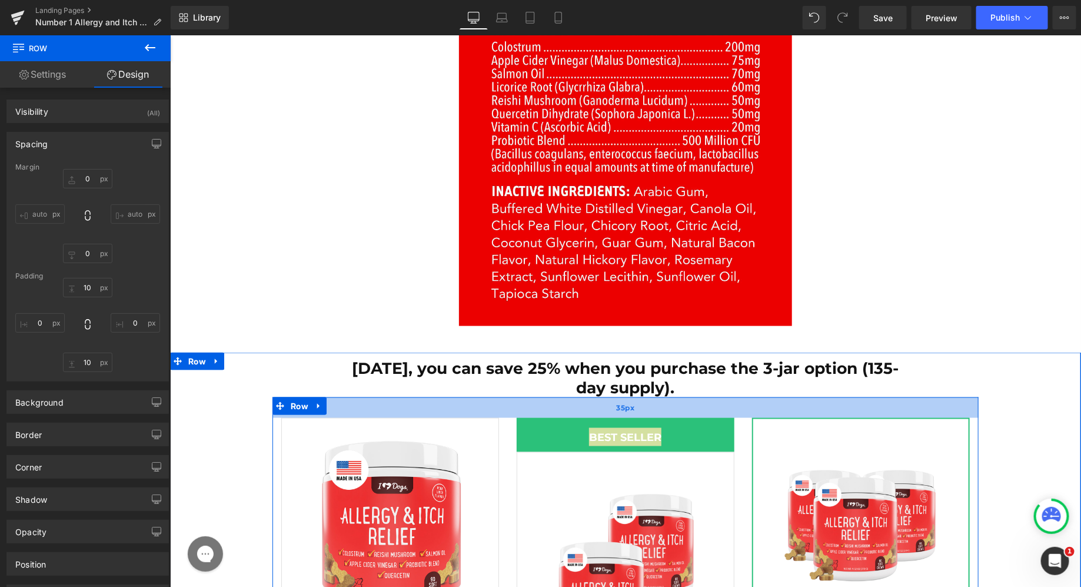
click at [784, 397] on div "35px" at bounding box center [625, 407] width 706 height 21
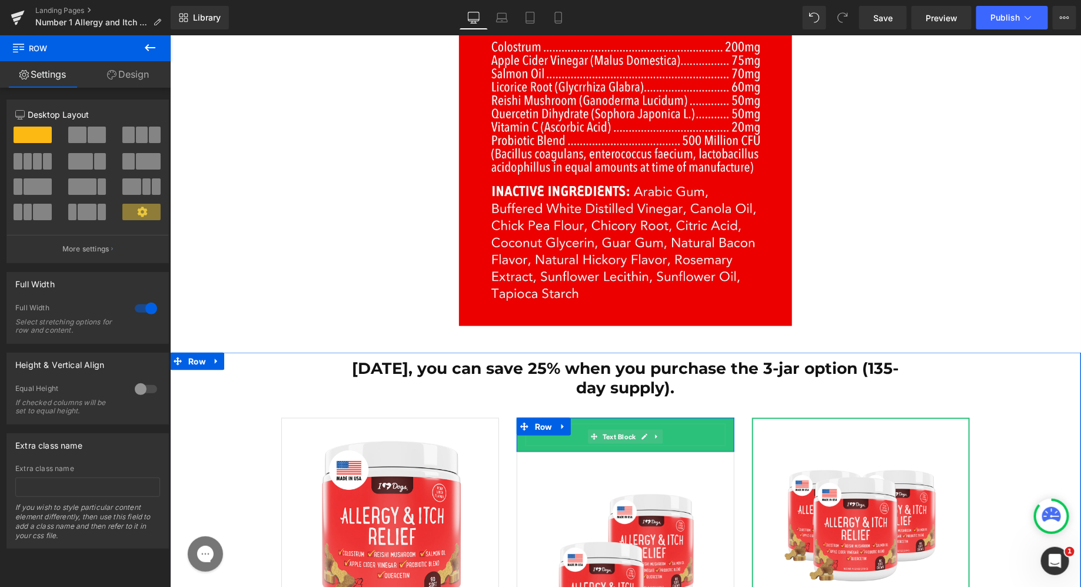
click at [575, 427] on p "Best Seller" at bounding box center [625, 436] width 200 height 18
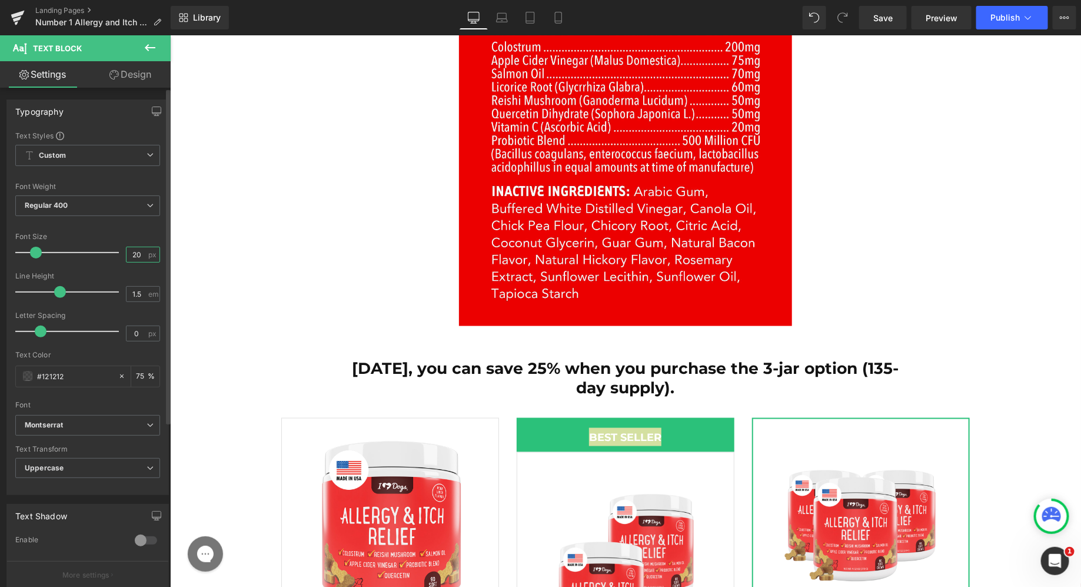
click at [135, 257] on input "20" at bounding box center [136, 254] width 21 height 15
type input "22"
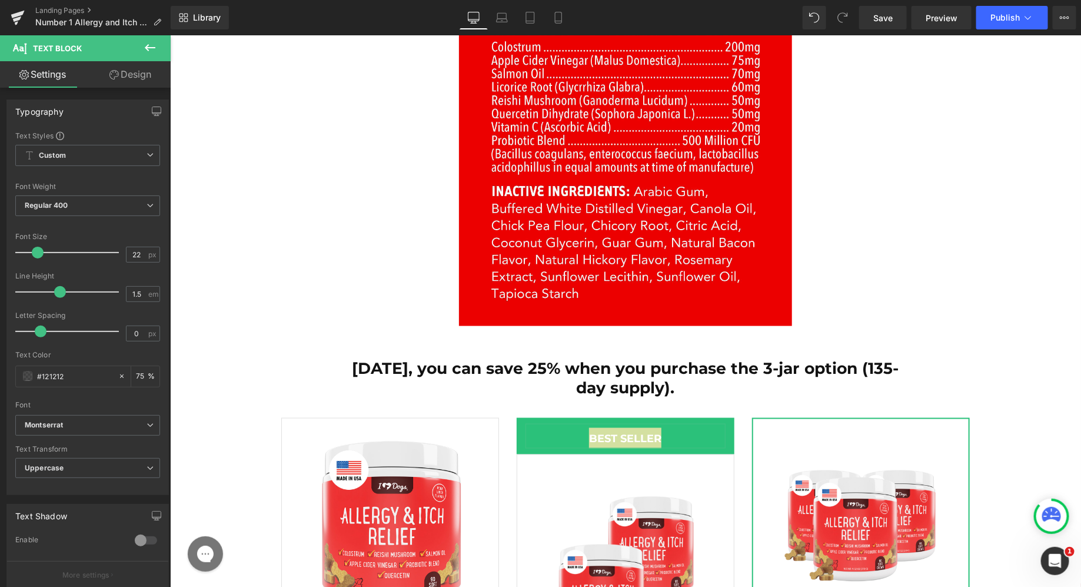
click at [125, 69] on link "Design" at bounding box center [130, 74] width 85 height 26
click at [0, 0] on div "Spacing" at bounding box center [0, 0] width 0 height 0
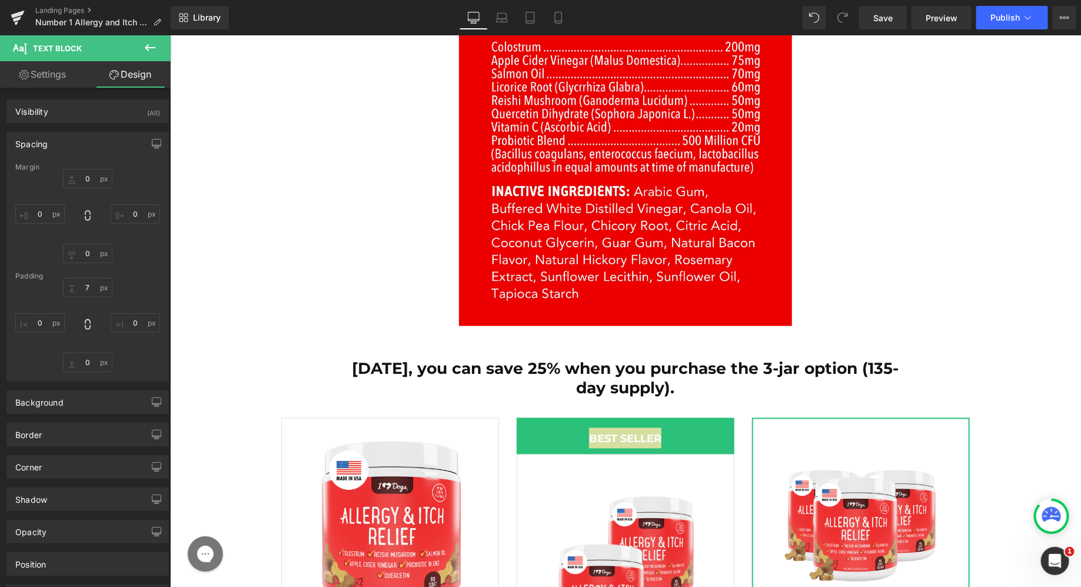
type input "0"
type input "7"
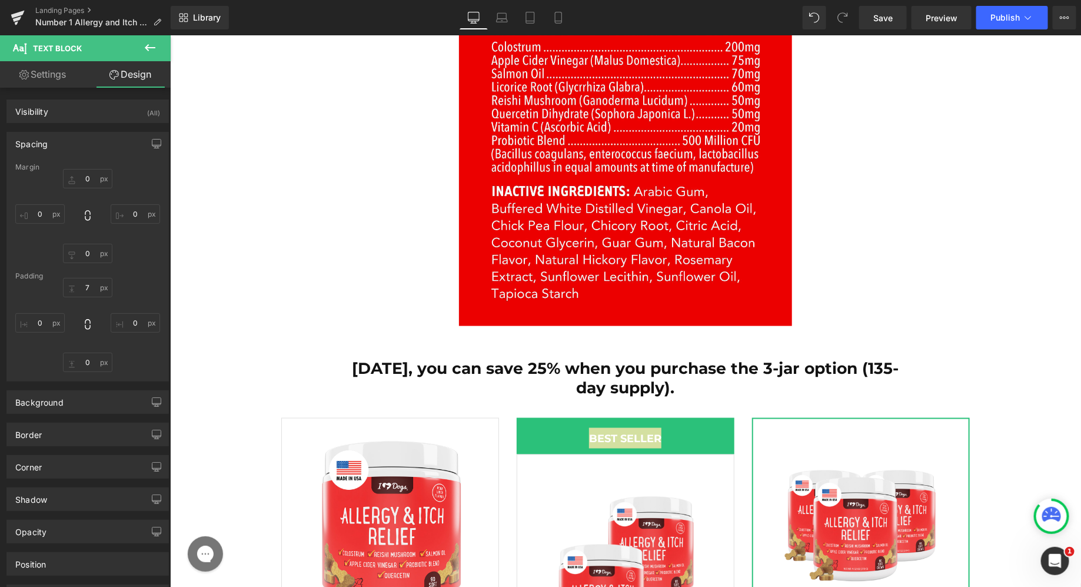
type input "0"
click at [76, 289] on input "7" at bounding box center [87, 287] width 49 height 19
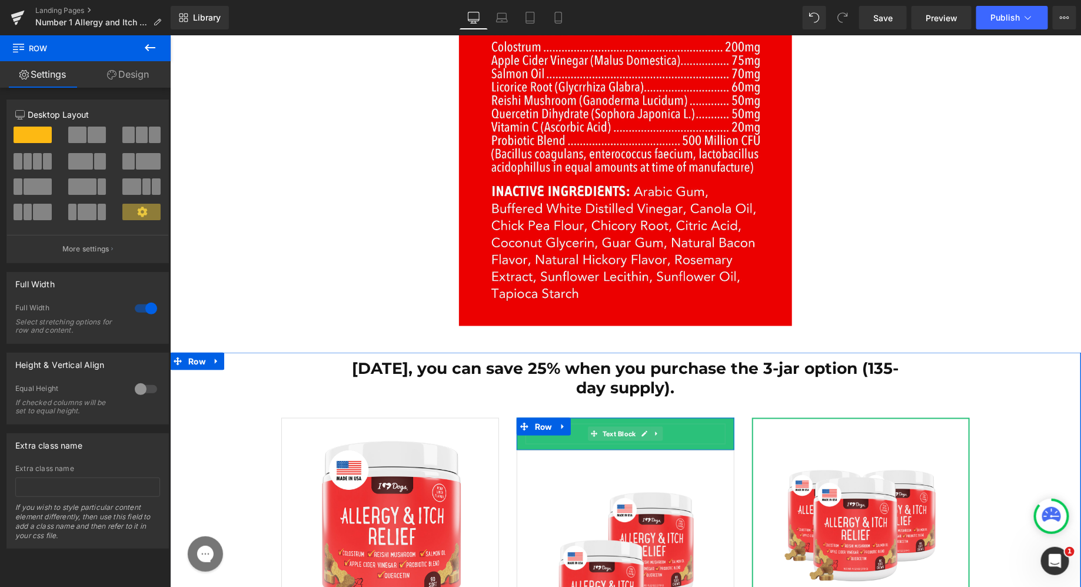
click at [570, 423] on p "Best Seller" at bounding box center [625, 433] width 200 height 21
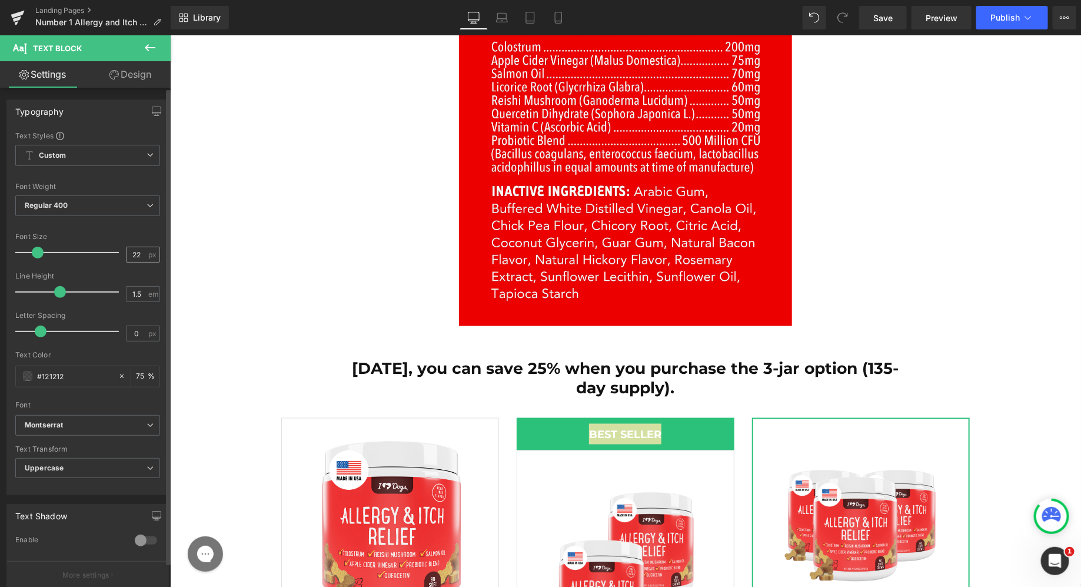
click at [142, 253] on div "22 px" at bounding box center [143, 254] width 34 height 16
click at [137, 255] on input "22" at bounding box center [136, 254] width 21 height 15
type input "25"
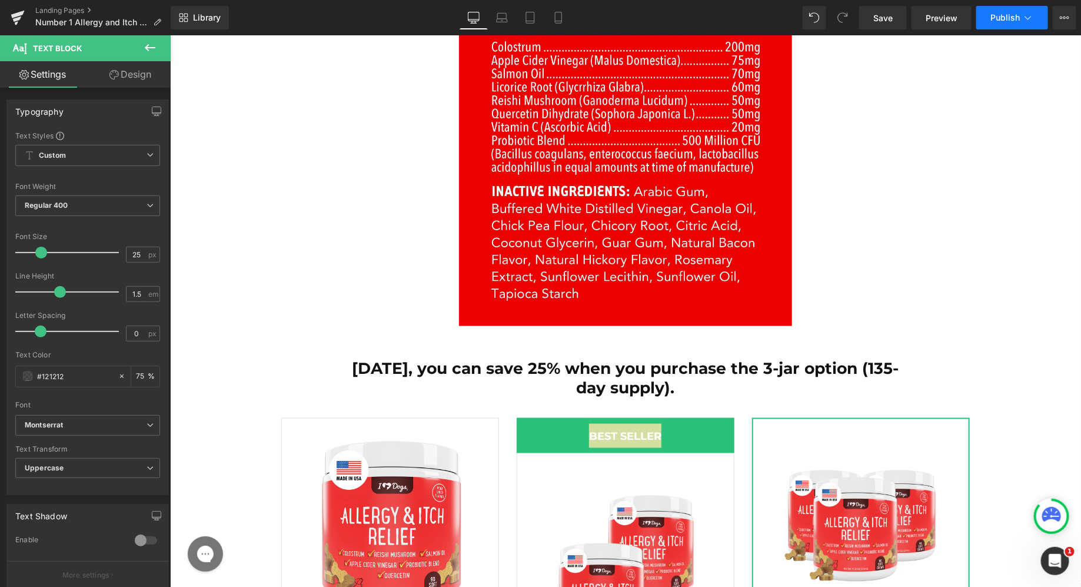
click at [1022, 19] on icon at bounding box center [1028, 18] width 12 height 12
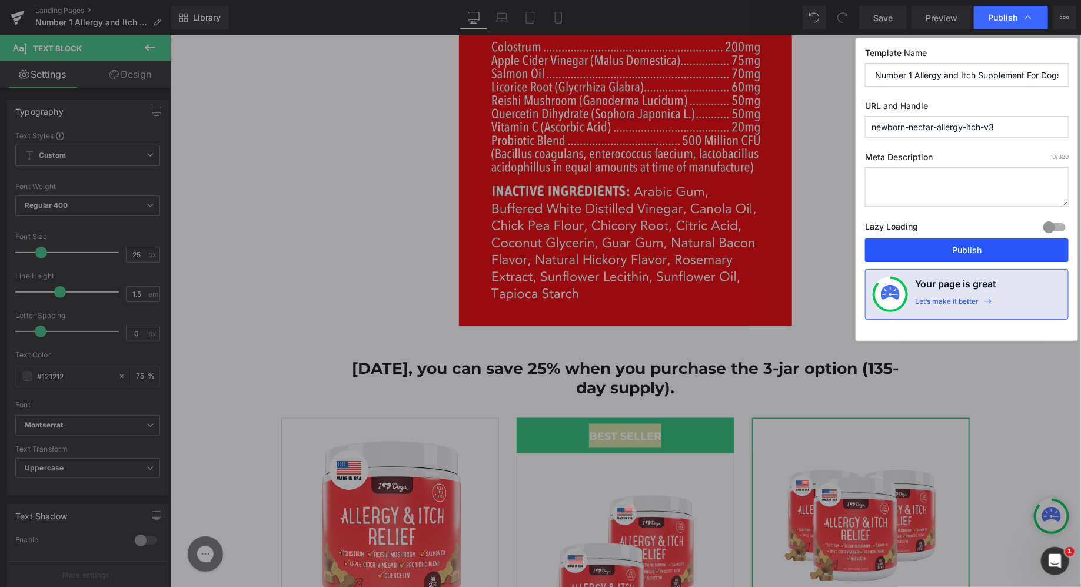
click at [940, 241] on button "Publish" at bounding box center [967, 250] width 204 height 24
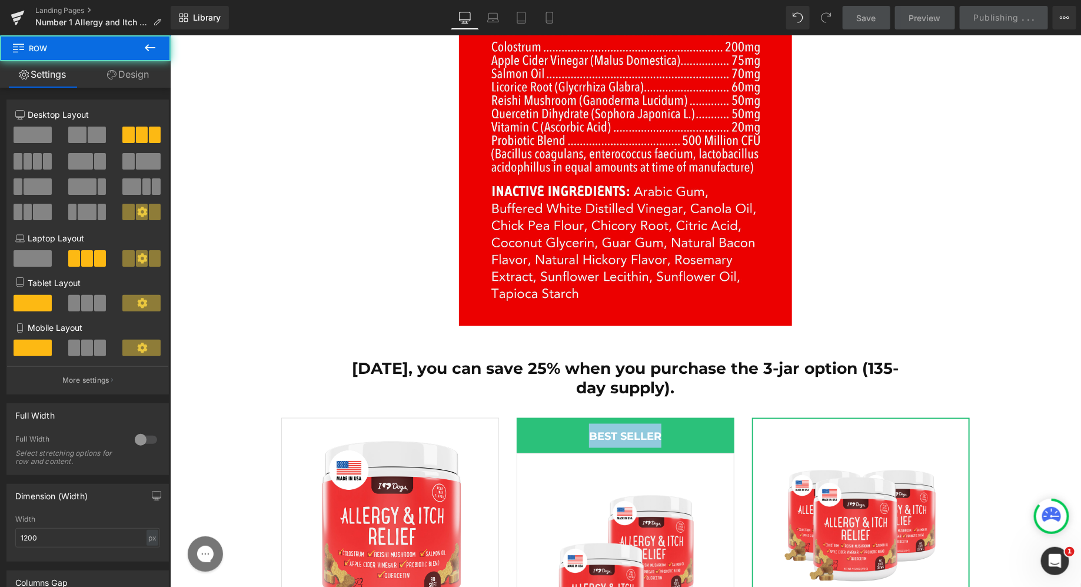
scroll to position [18289, 0]
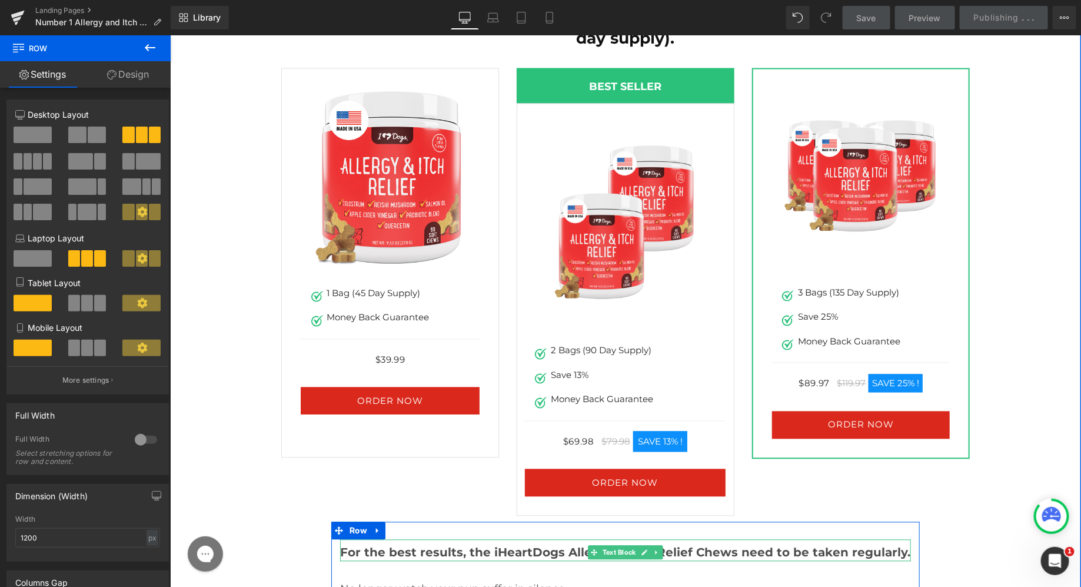
click at [542, 558] on div at bounding box center [624, 559] width 571 height 3
click at [542, 543] on p "For the best results, the iHeartDogs Allergy & Itch Relief Chews need to be tak…" at bounding box center [624, 552] width 571 height 18
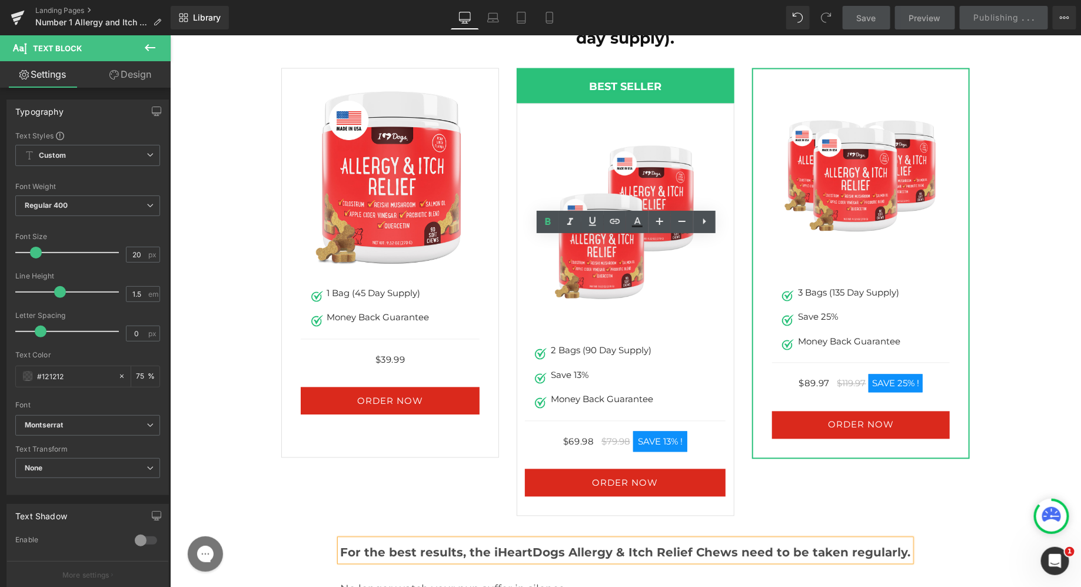
click at [169, 35] on div at bounding box center [169, 35] width 0 height 0
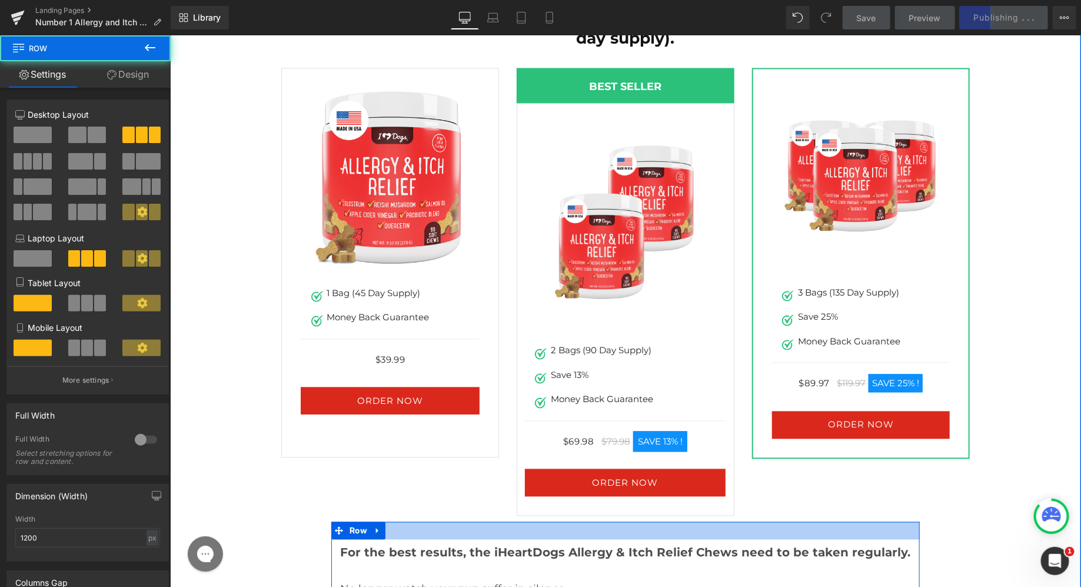
click at [437, 521] on div at bounding box center [625, 530] width 588 height 18
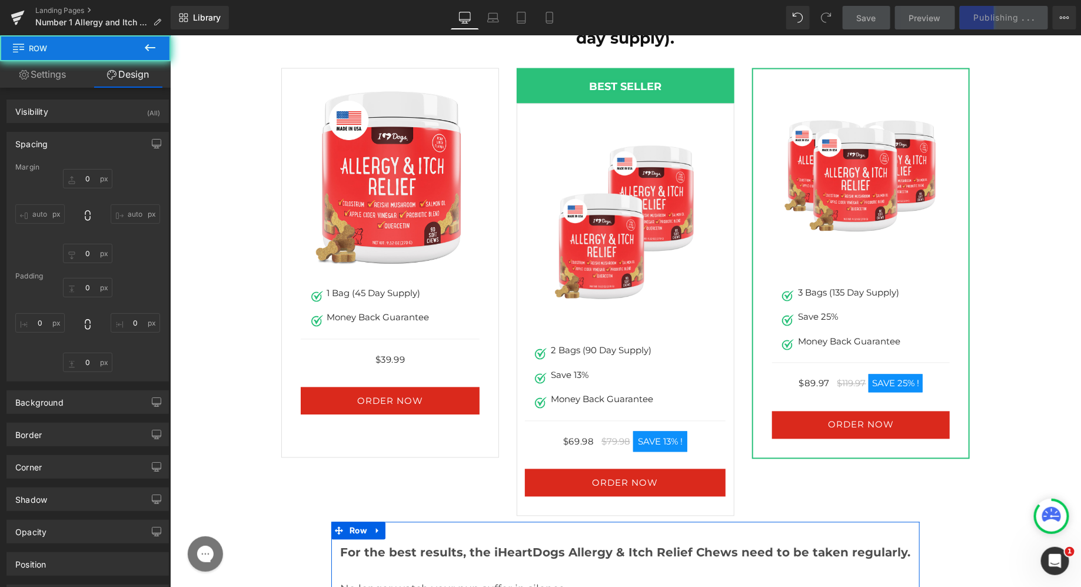
type input "0"
type input "30"
type input "0"
type input "10"
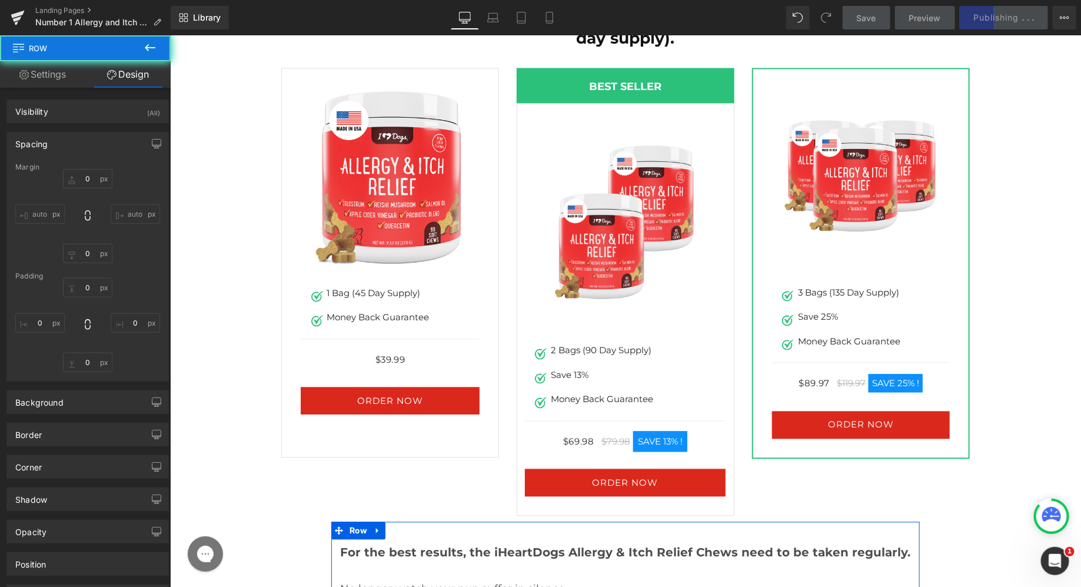
type input "0"
click at [61, 81] on link "Settings" at bounding box center [42, 74] width 85 height 26
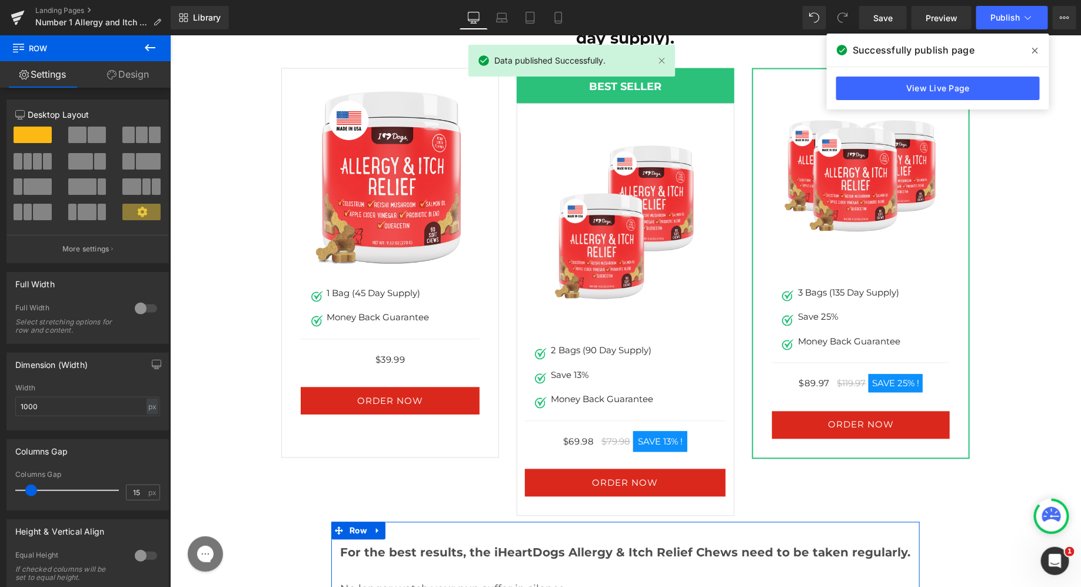
click at [121, 66] on link "Design" at bounding box center [127, 74] width 85 height 26
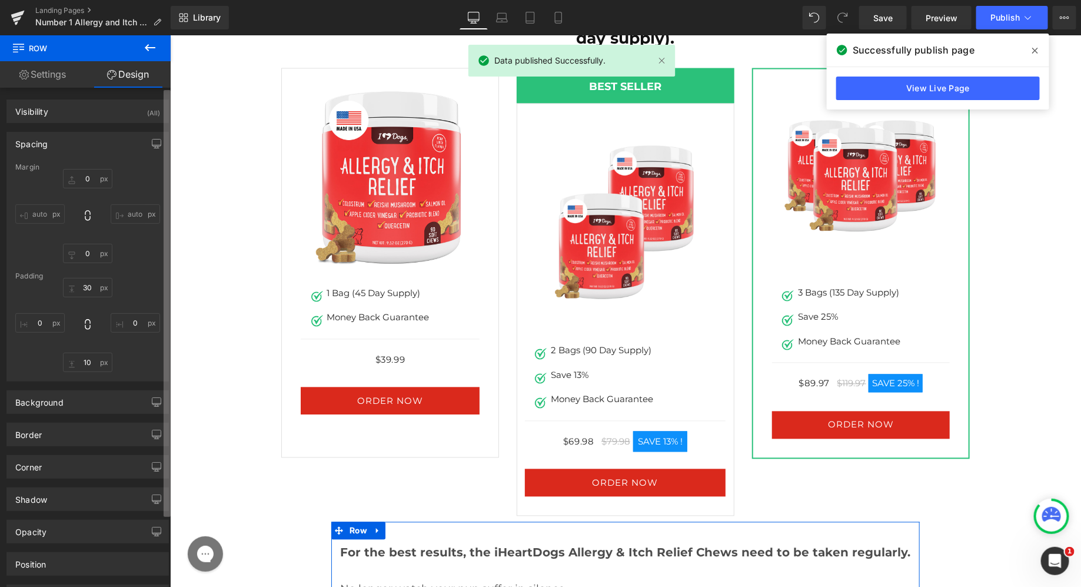
type input "0"
type input "30"
type input "0"
type input "10"
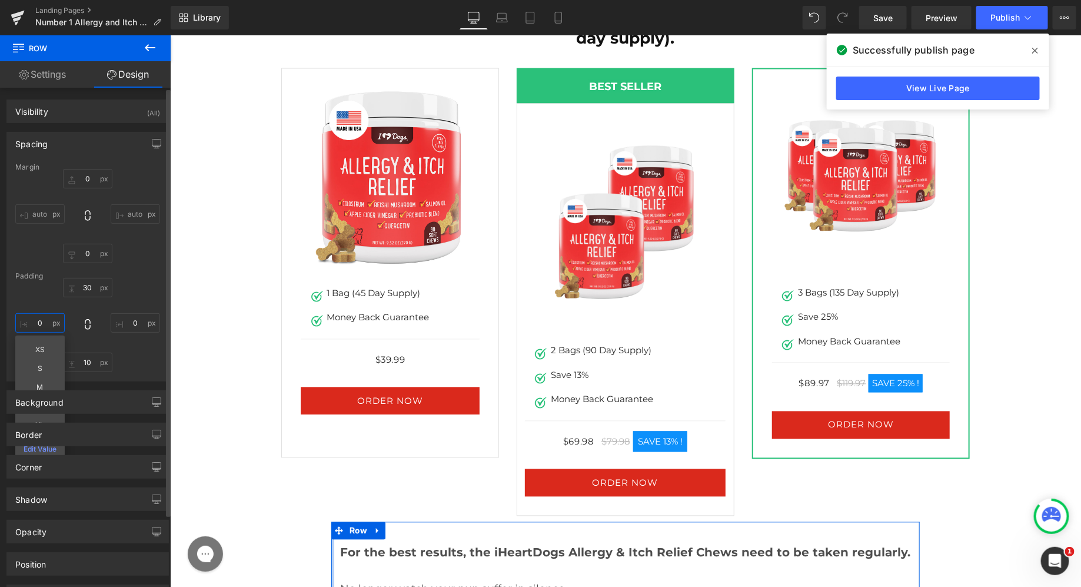
click at [29, 322] on input "0" at bounding box center [39, 322] width 49 height 19
type input "50"
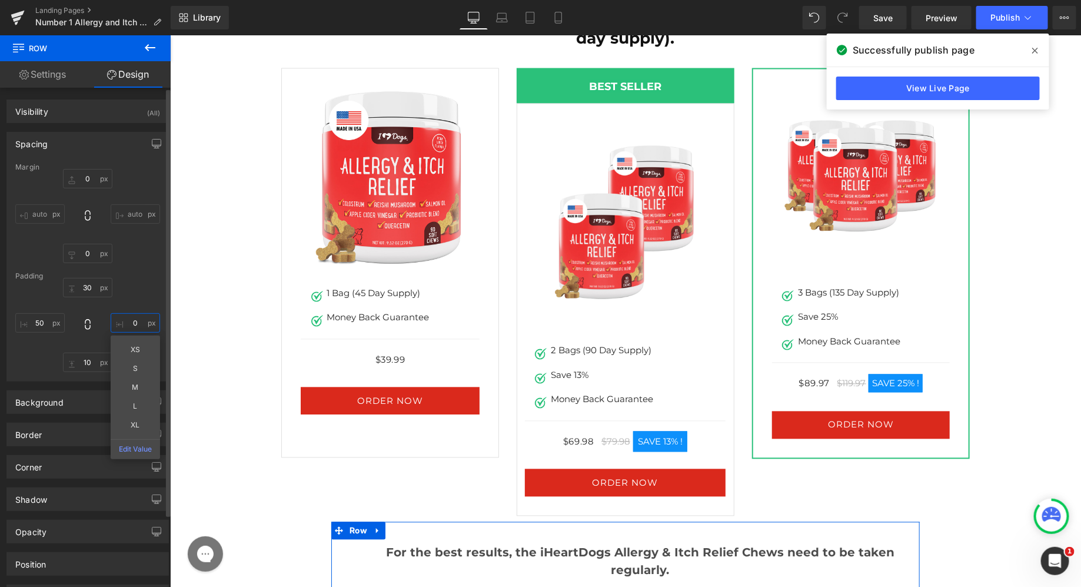
click at [114, 324] on input "0" at bounding box center [135, 322] width 49 height 19
type input "50"
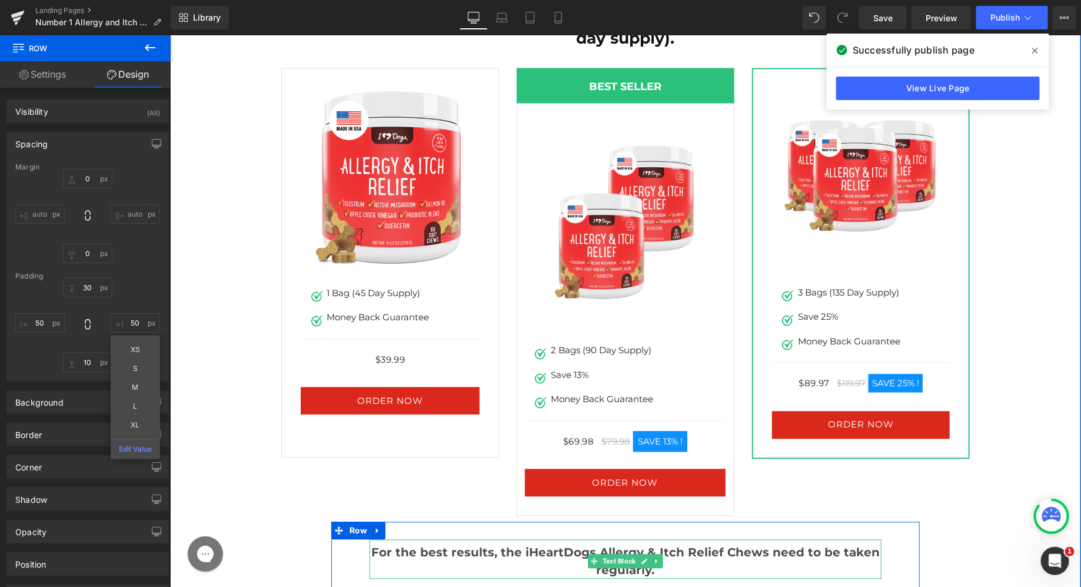
click at [523, 543] on p "For the best results, the iHeartDogs Allergy & Itch Relief Chews need to be tak…" at bounding box center [625, 560] width 512 height 35
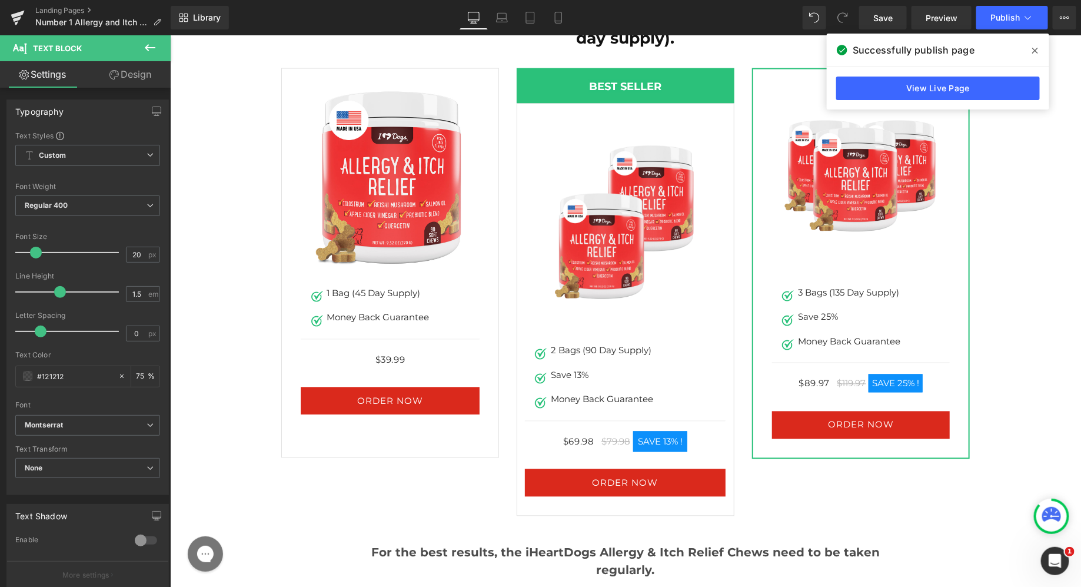
click at [140, 79] on link "Design" at bounding box center [130, 74] width 85 height 26
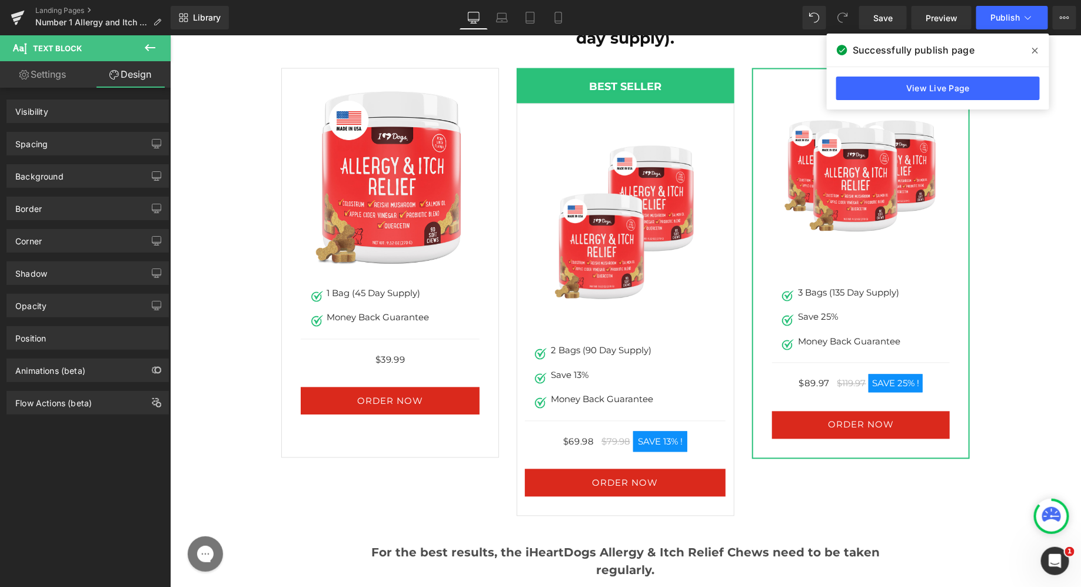
click at [88, 149] on div "Spacing" at bounding box center [87, 143] width 161 height 22
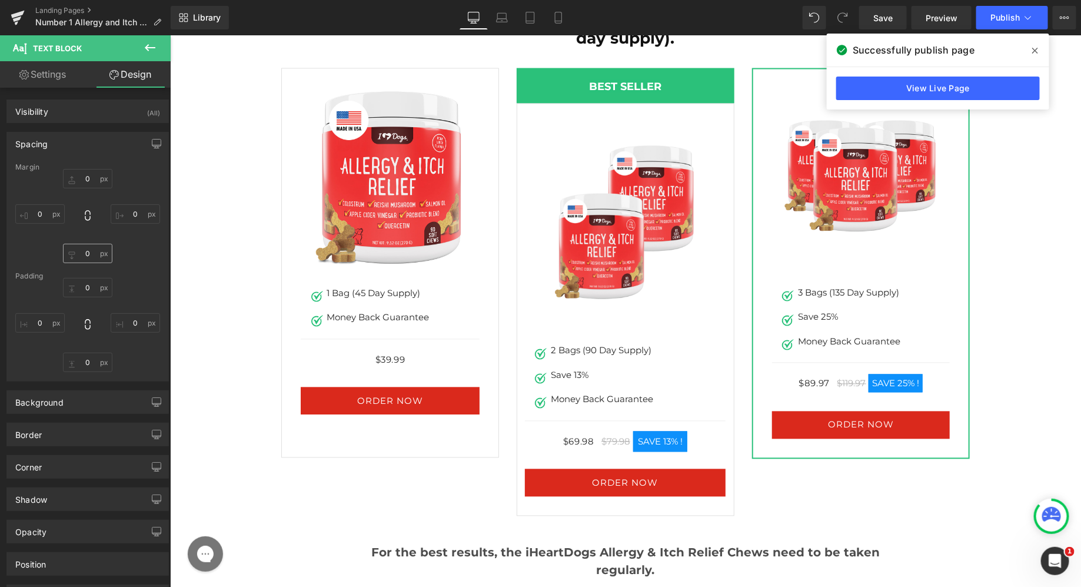
type input "0"
type input "7"
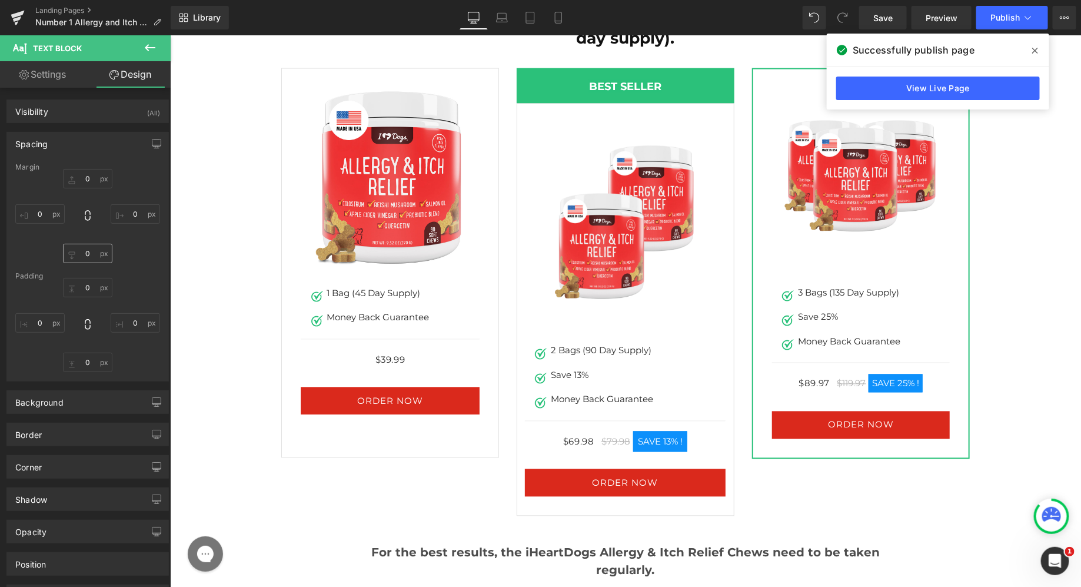
type input "0"
click at [26, 318] on input "0" at bounding box center [39, 322] width 49 height 19
click at [24, 327] on input "0" at bounding box center [39, 322] width 49 height 19
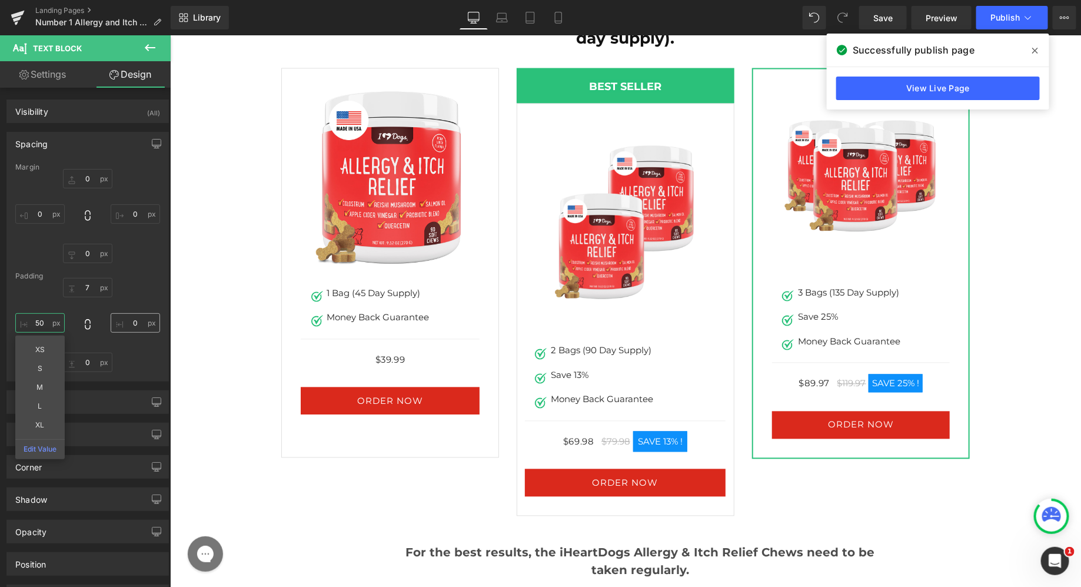
type input "50"
click at [126, 319] on input "0" at bounding box center [135, 322] width 49 height 19
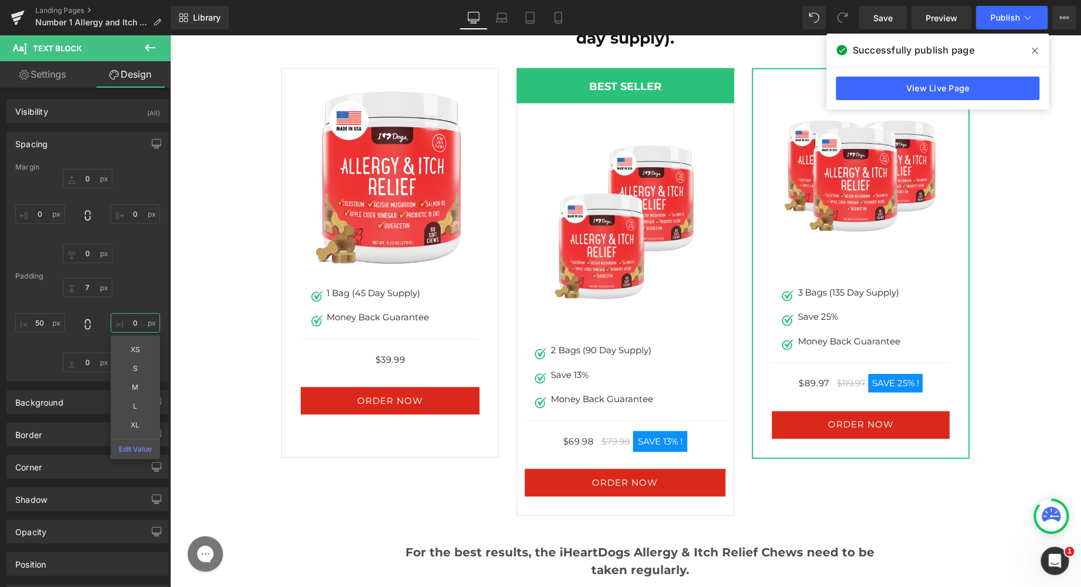
click at [124, 321] on input "0" at bounding box center [135, 322] width 49 height 19
type input "50"
click at [95, 290] on input "7" at bounding box center [87, 287] width 49 height 19
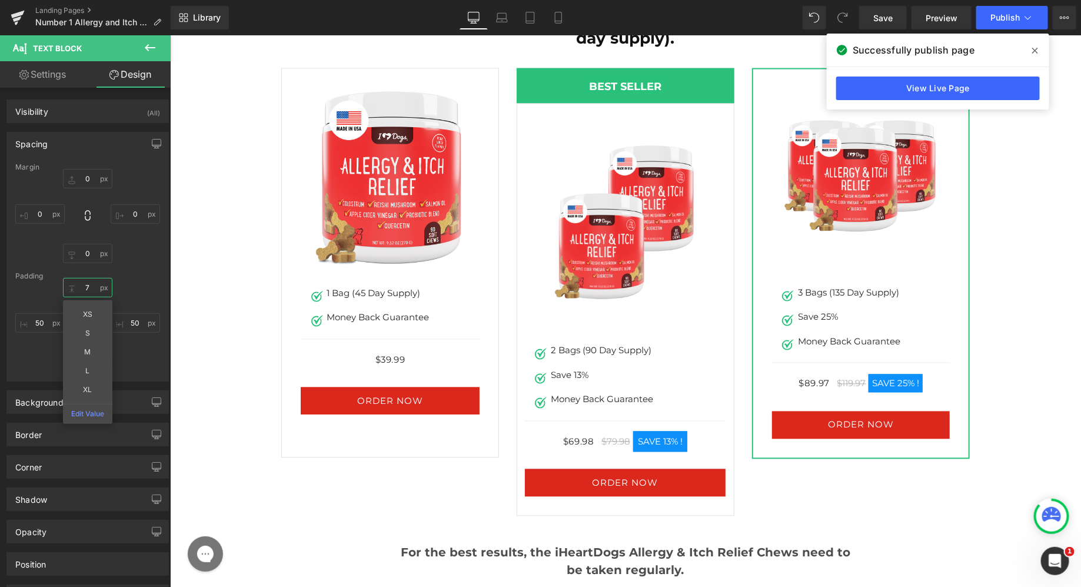
click at [95, 290] on input "7" at bounding box center [87, 287] width 49 height 19
type input "25"
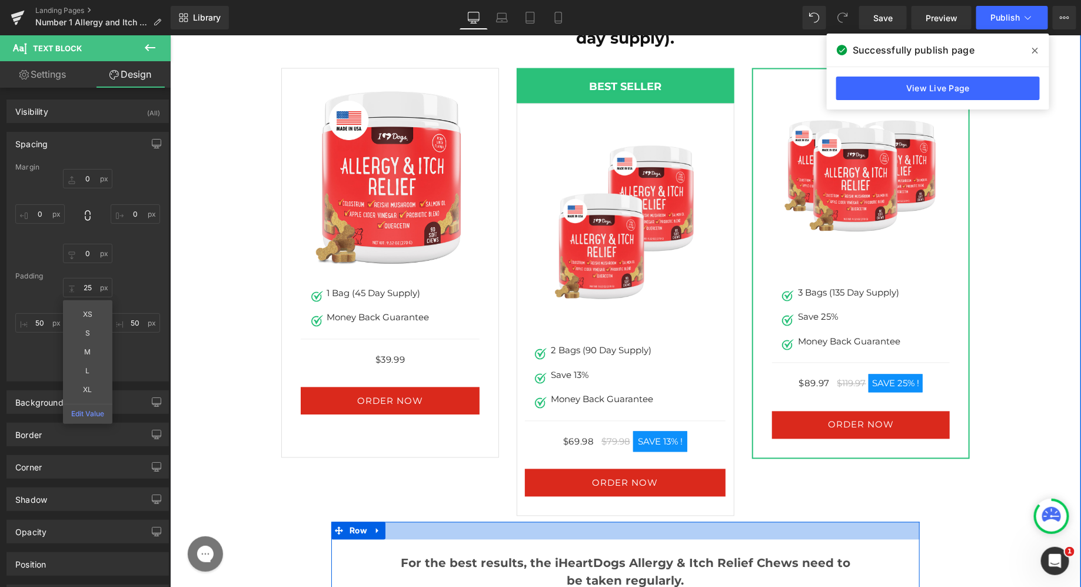
click at [614, 521] on div at bounding box center [625, 530] width 588 height 18
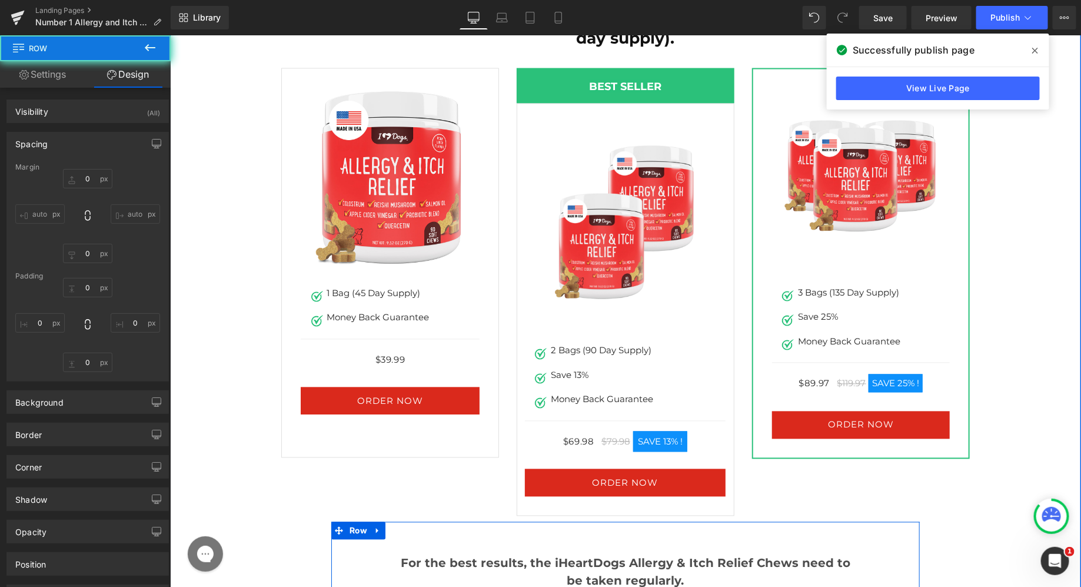
click at [599, 555] on strong "For the best results, the iHeartDogs Allergy & Itch Relief Chews need to be tak…" at bounding box center [624, 571] width 449 height 32
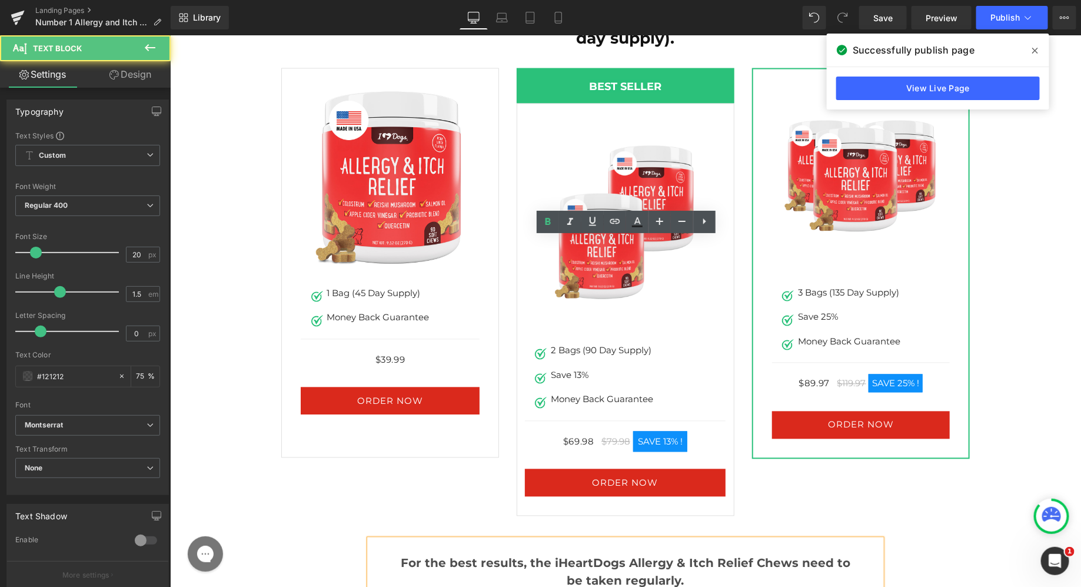
click at [598, 539] on div "For the best results, the iHeartDogs Allergy & Itch Relief Chews need to be tak…" at bounding box center [625, 564] width 512 height 50
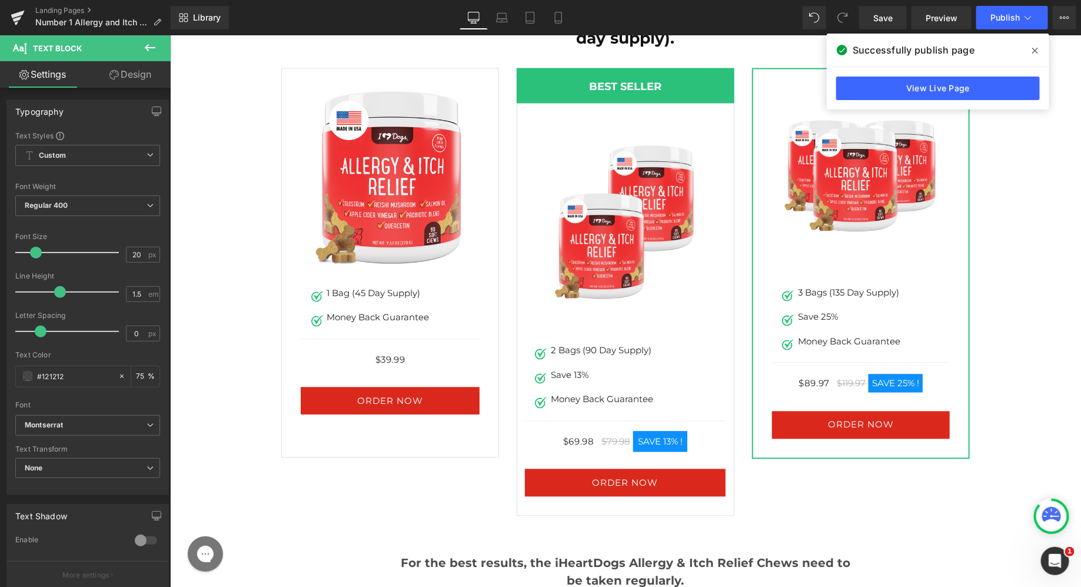
click at [134, 86] on link "Design" at bounding box center [130, 74] width 85 height 26
click at [0, 0] on div "Spacing" at bounding box center [0, 0] width 0 height 0
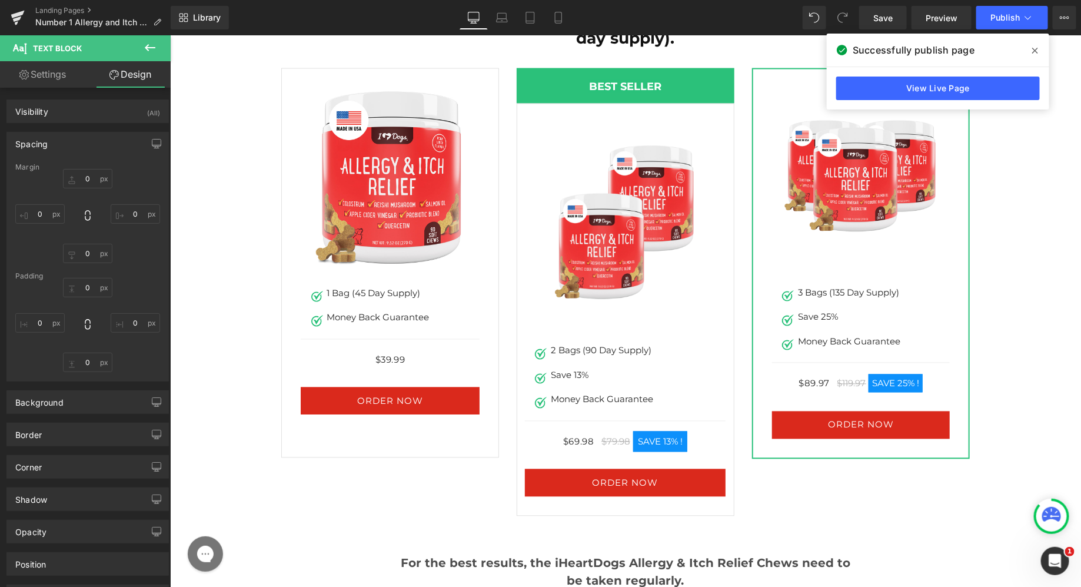
type input "0"
type input "25"
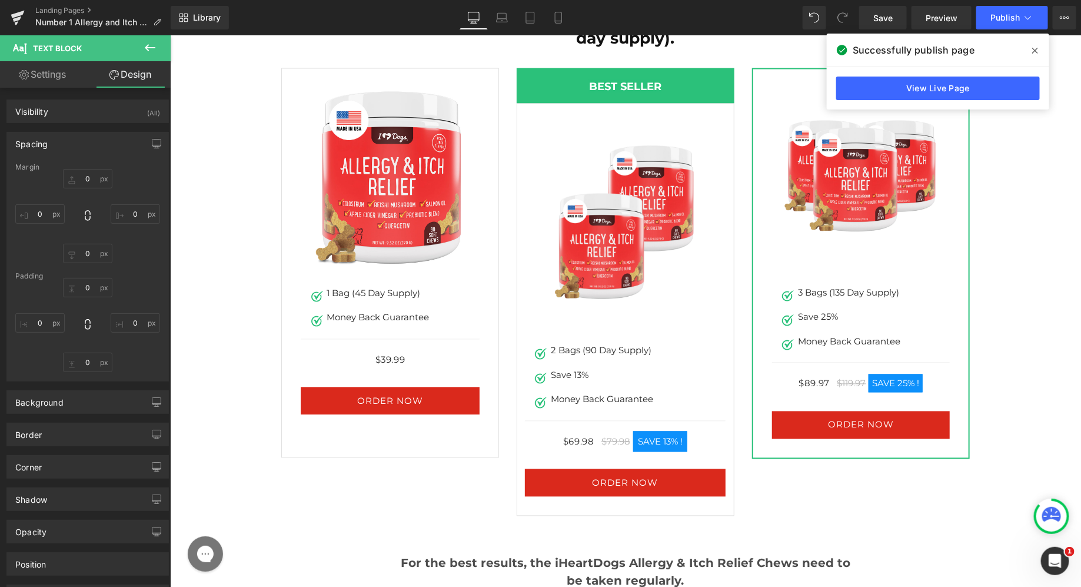
type input "50"
type input "0"
type input "50"
click at [79, 289] on input "25" at bounding box center [87, 287] width 49 height 19
click at [78, 288] on input "25" at bounding box center [87, 287] width 49 height 19
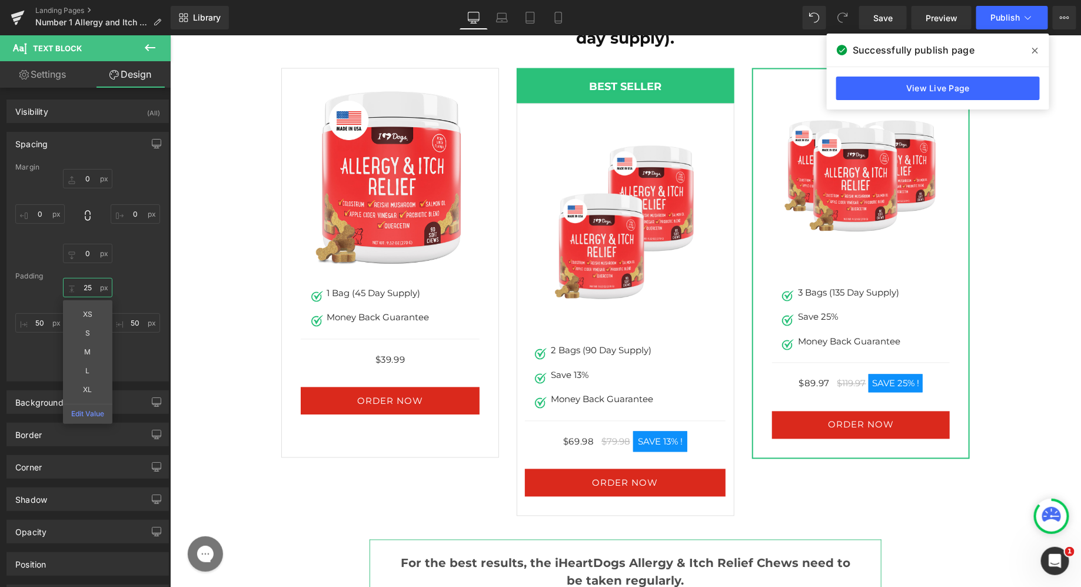
click at [78, 288] on input "25" at bounding box center [87, 287] width 49 height 19
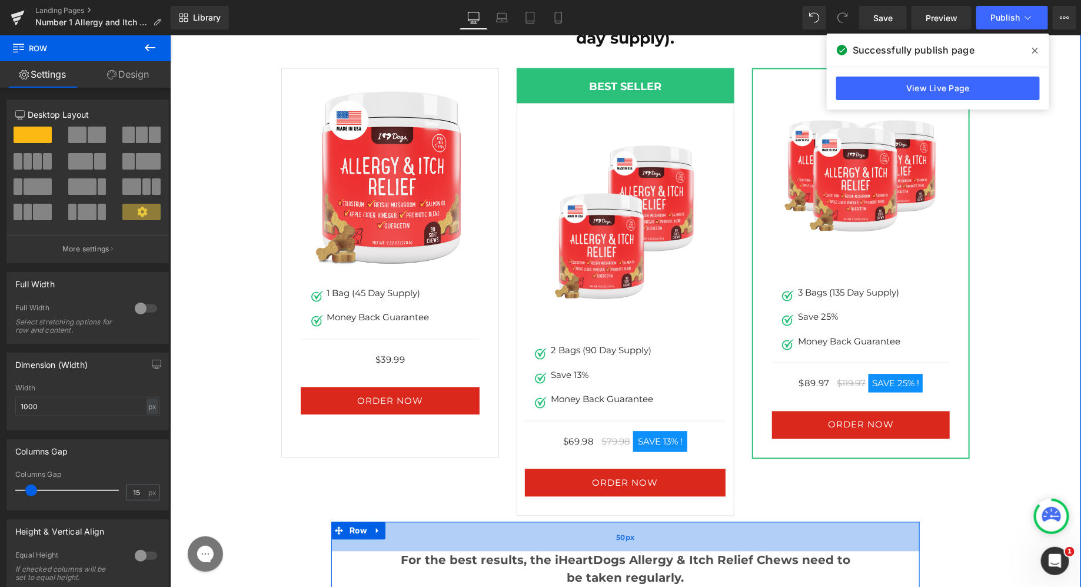
drag, startPoint x: 504, startPoint y: 230, endPoint x: 505, endPoint y: 242, distance: 11.8
click at [505, 521] on div "50px" at bounding box center [625, 535] width 588 height 29
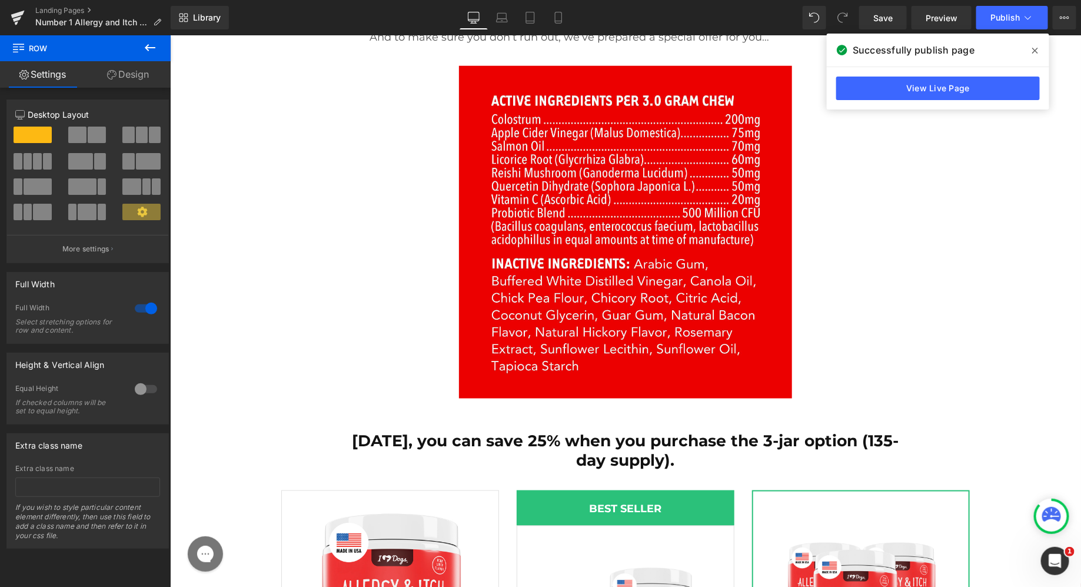
scroll to position [17871, 0]
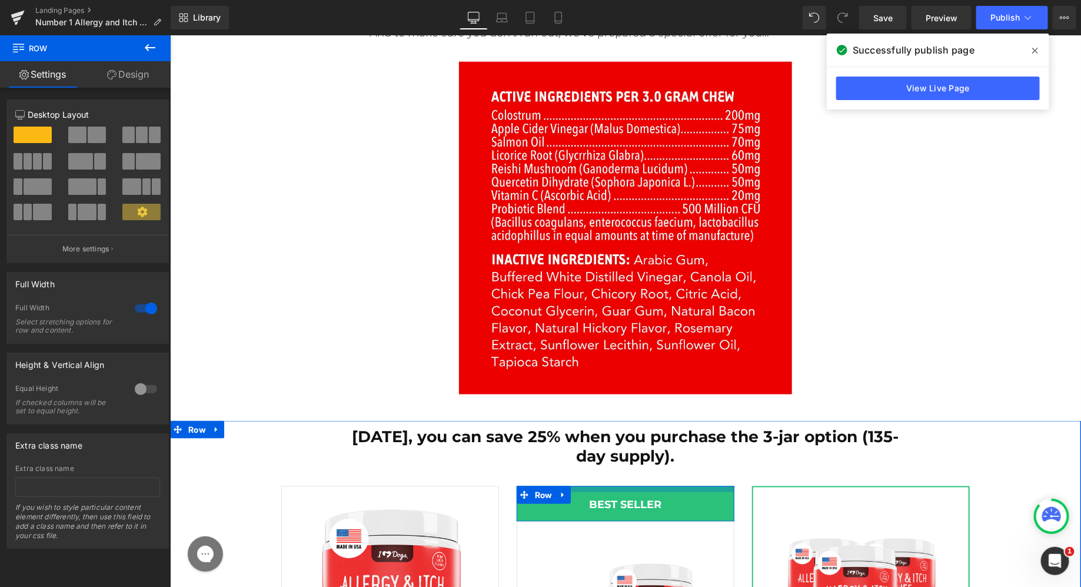
click at [614, 485] on div at bounding box center [625, 488] width 218 height 6
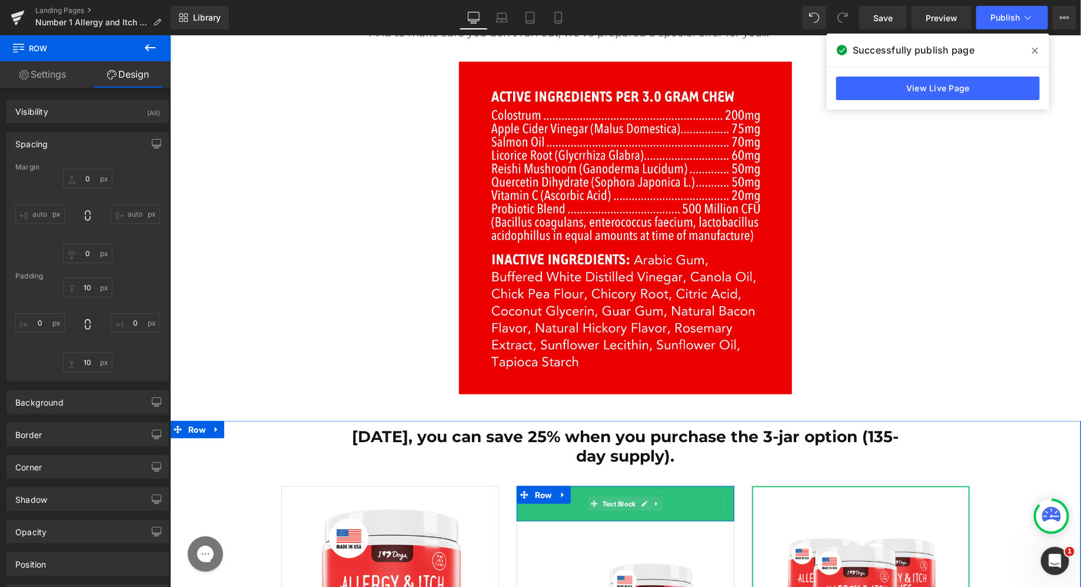
click at [596, 496] on span at bounding box center [593, 503] width 12 height 14
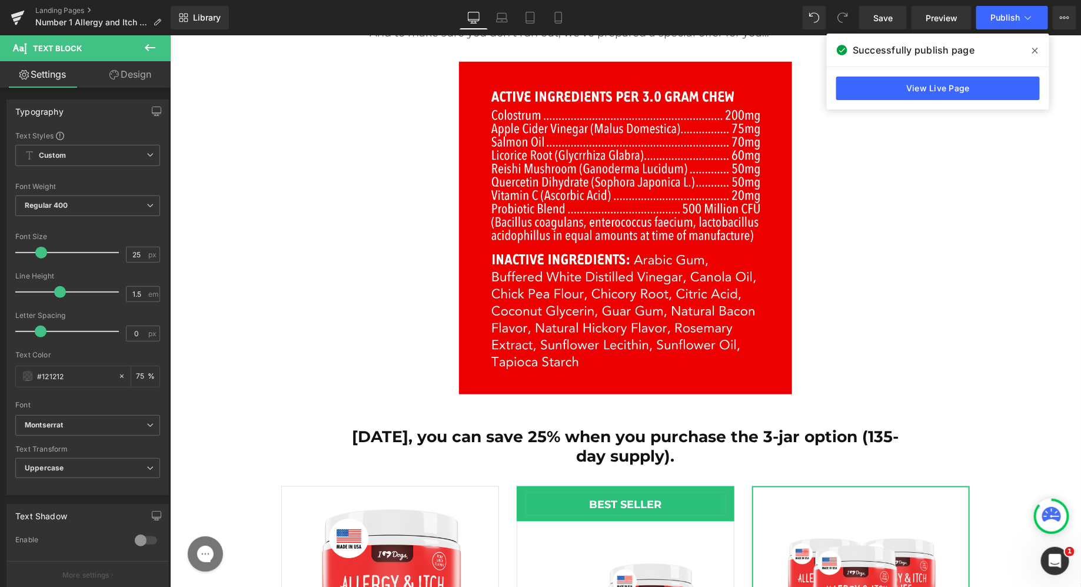
click at [137, 72] on link "Design" at bounding box center [130, 74] width 85 height 26
click at [0, 0] on div "Spacing" at bounding box center [0, 0] width 0 height 0
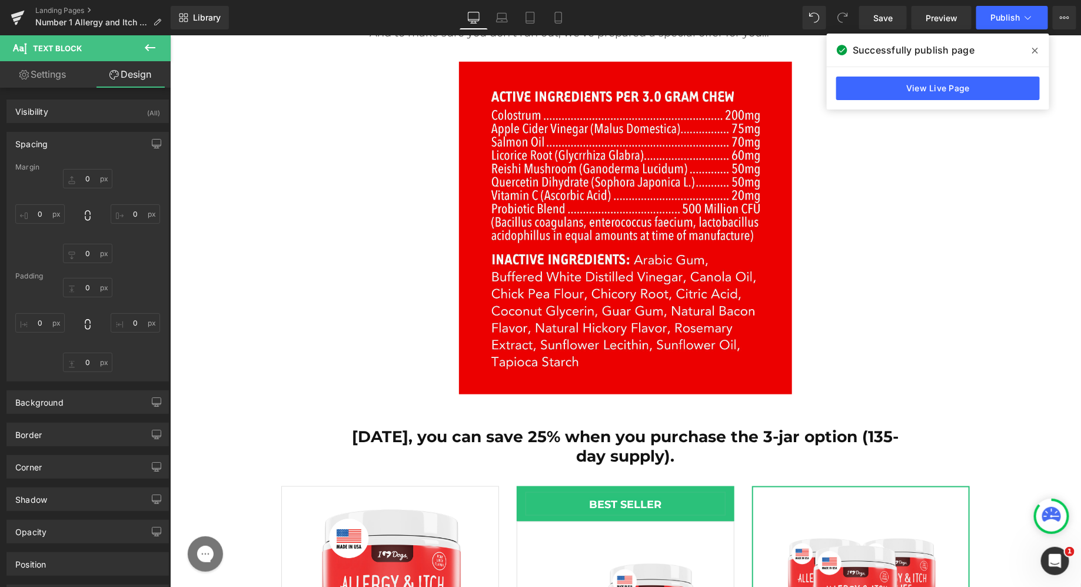
type input "0"
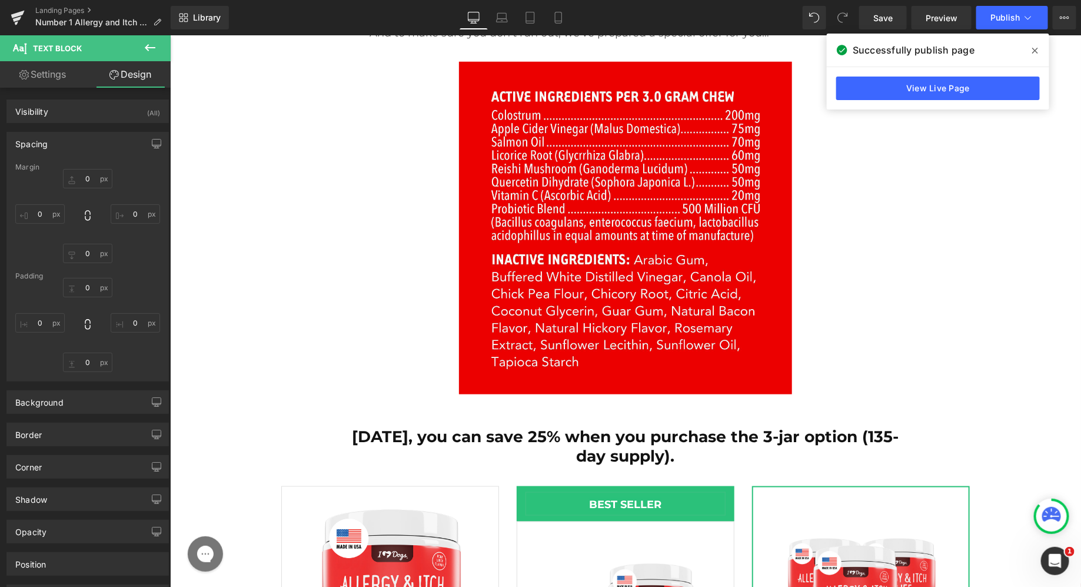
type input "0"
click at [590, 499] on icon at bounding box center [593, 502] width 6 height 7
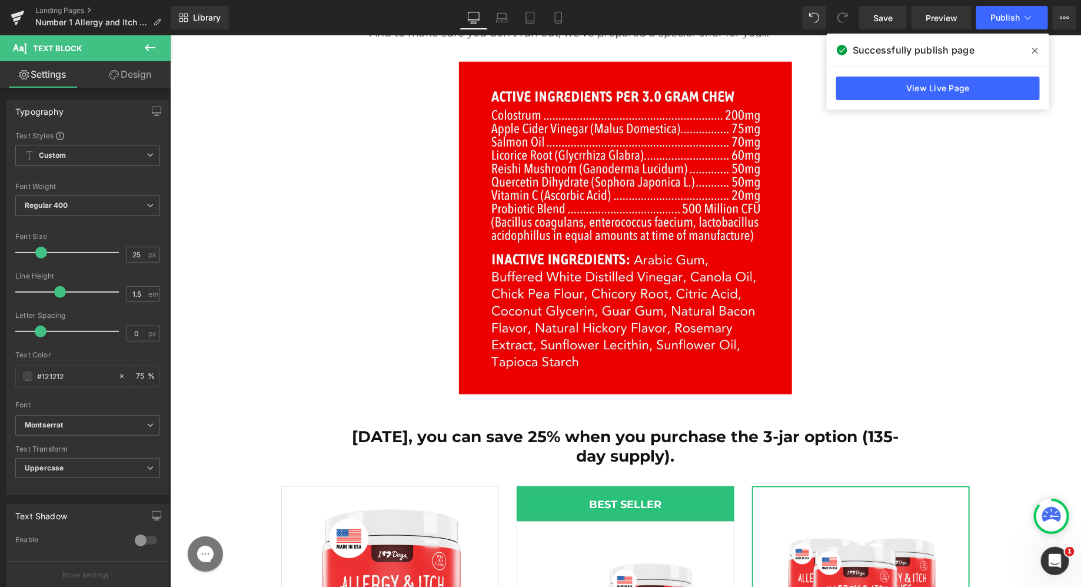
click at [121, 79] on link "Design" at bounding box center [130, 74] width 85 height 26
click at [0, 0] on div "Spacing" at bounding box center [0, 0] width 0 height 0
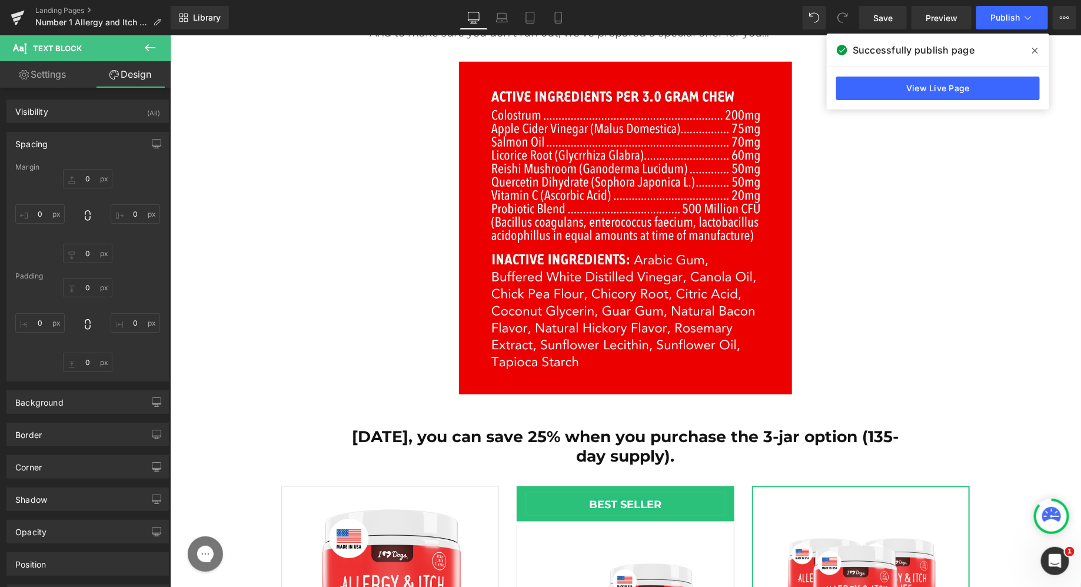
type input "0"
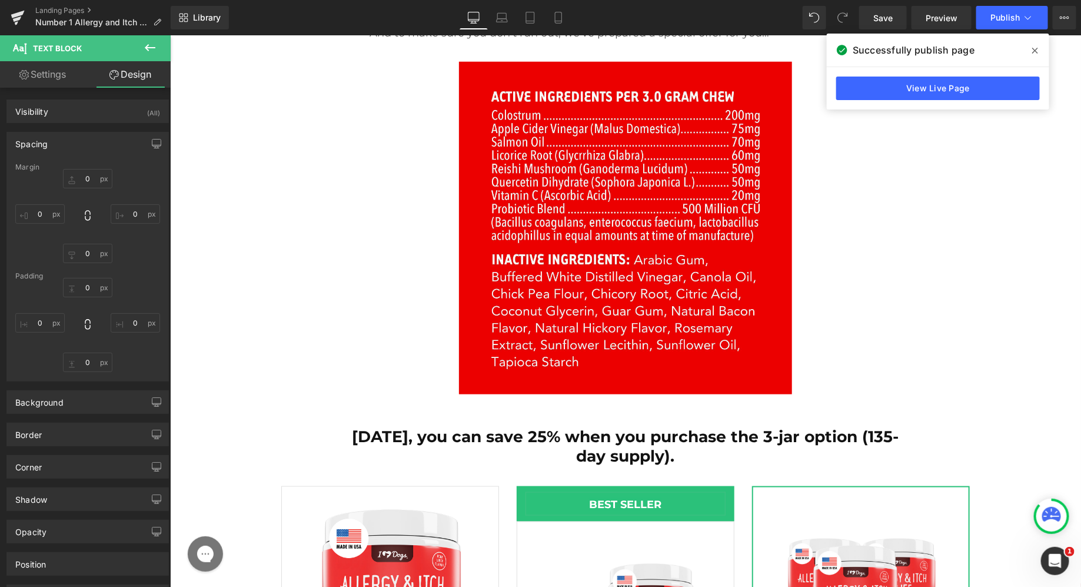
type input "0"
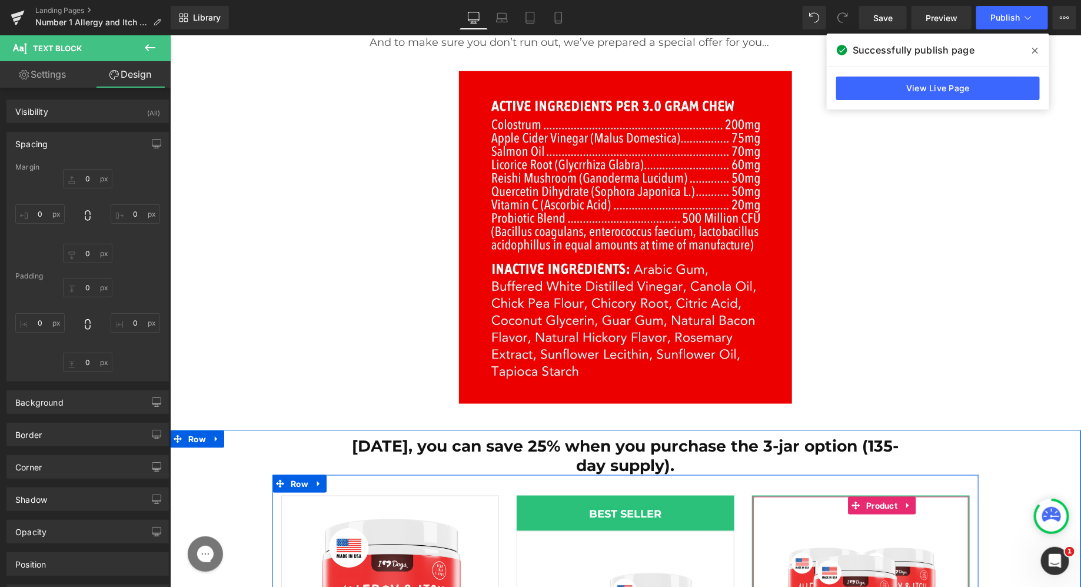
scroll to position [17853, 0]
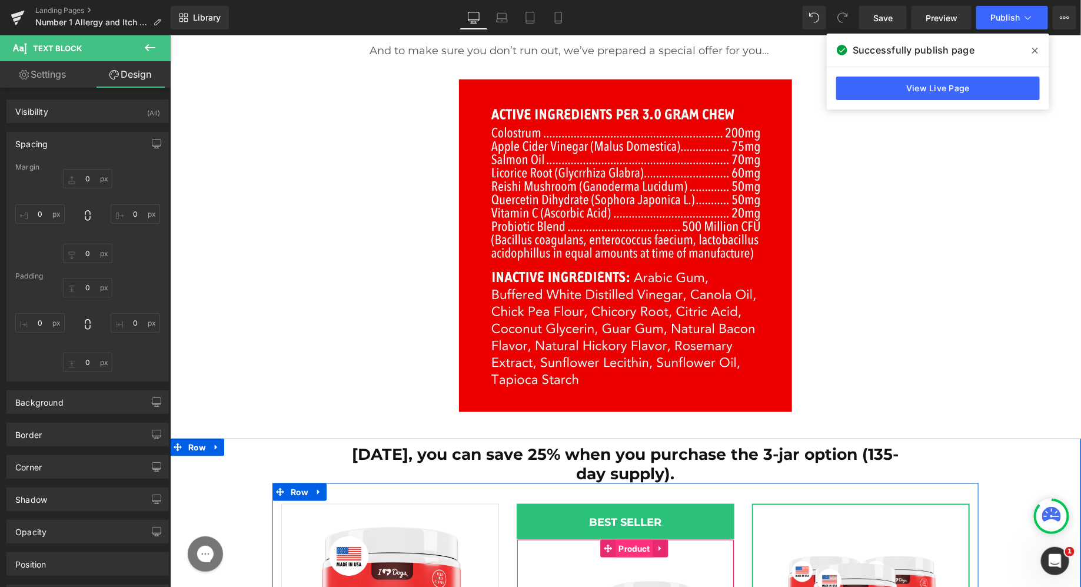
click at [627, 539] on span "Product" at bounding box center [633, 548] width 37 height 18
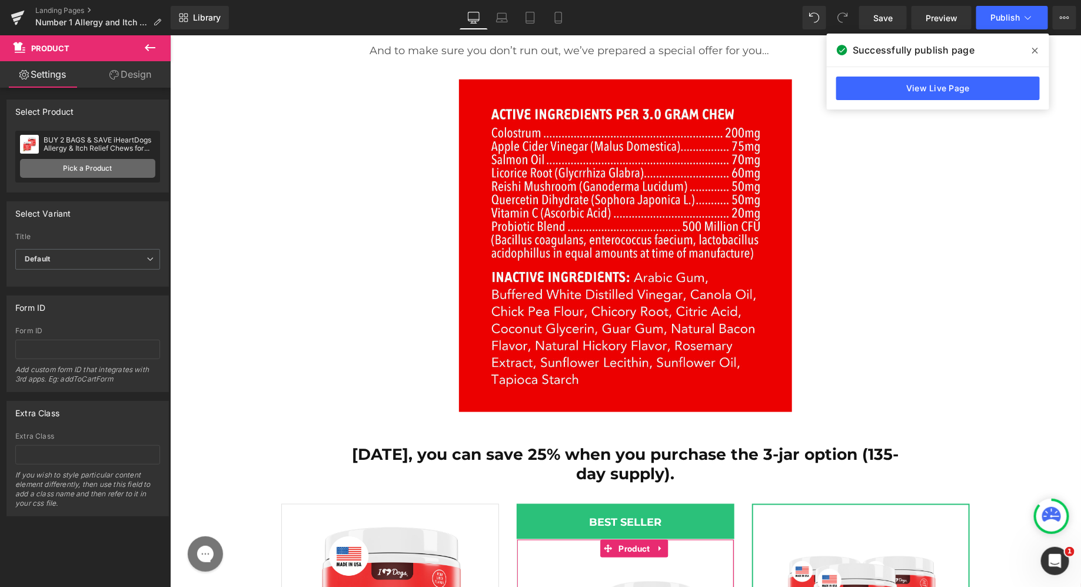
click at [104, 161] on link "Pick a Product" at bounding box center [87, 168] width 135 height 19
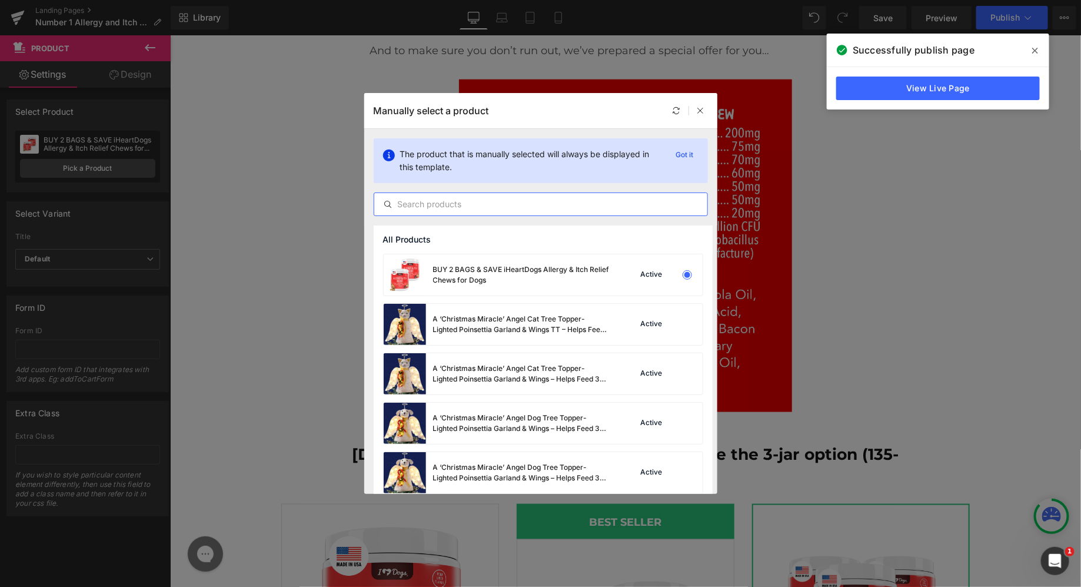
click at [423, 201] on input "text" at bounding box center [540, 204] width 333 height 14
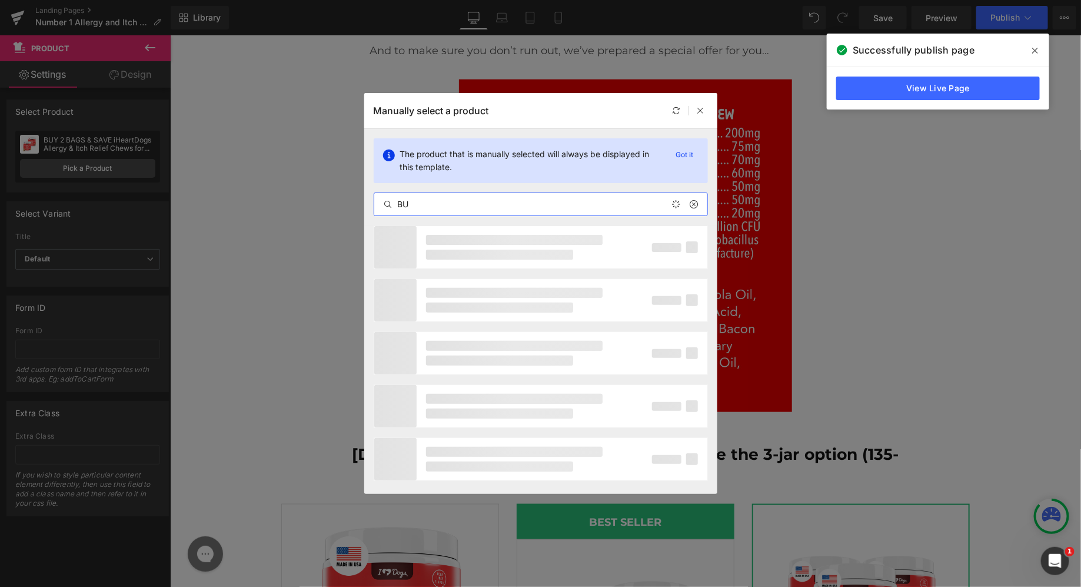
type input "B"
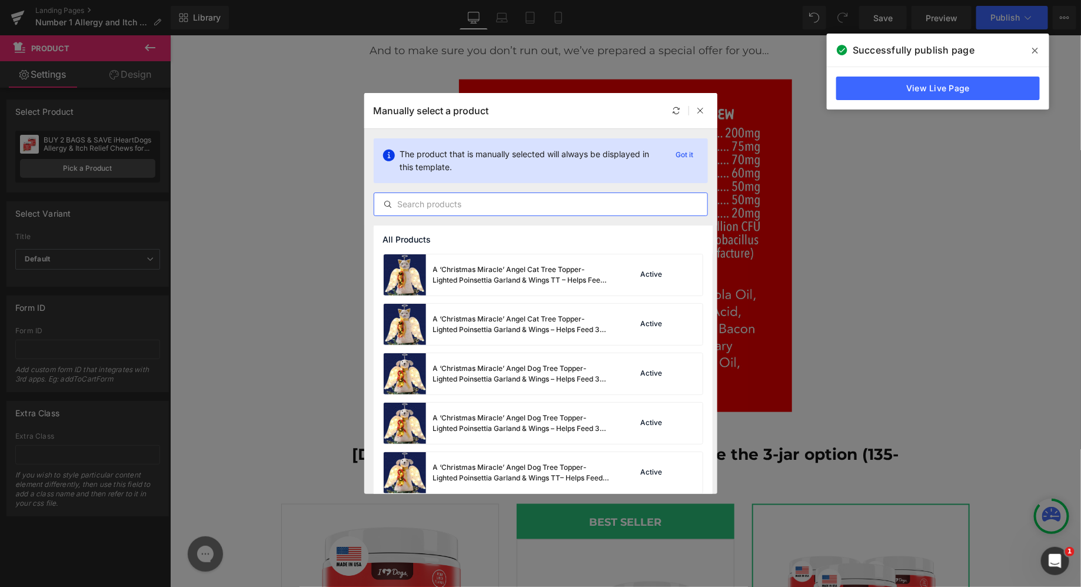
click at [709, 110] on div "Manually select a product" at bounding box center [540, 110] width 353 height 35
click at [707, 110] on div "Manually select a product" at bounding box center [540, 110] width 353 height 35
click at [705, 110] on div at bounding box center [701, 111] width 14 height 14
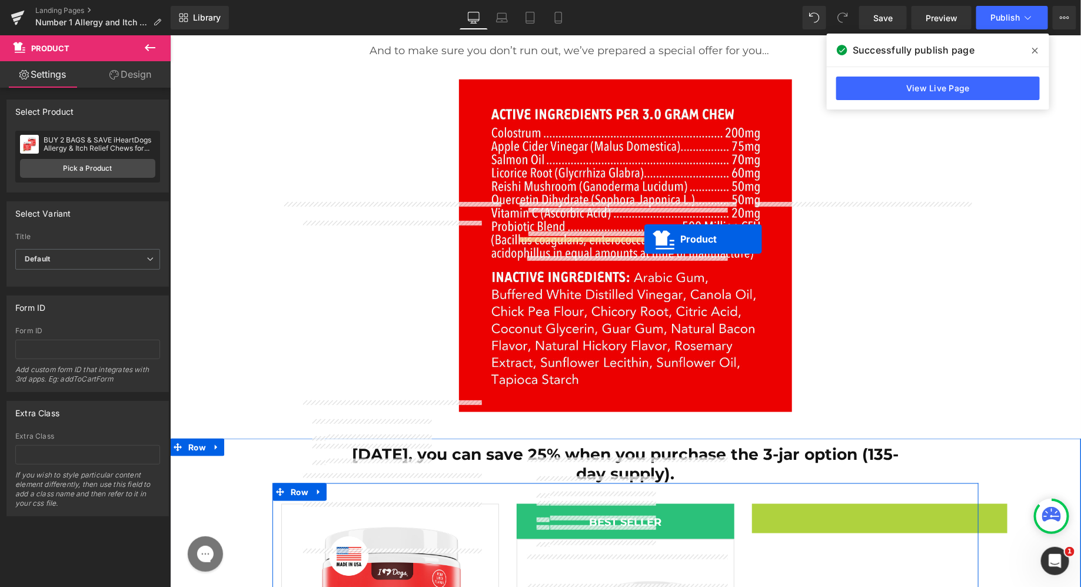
drag, startPoint x: 854, startPoint y: 205, endPoint x: 643, endPoint y: 238, distance: 213.1
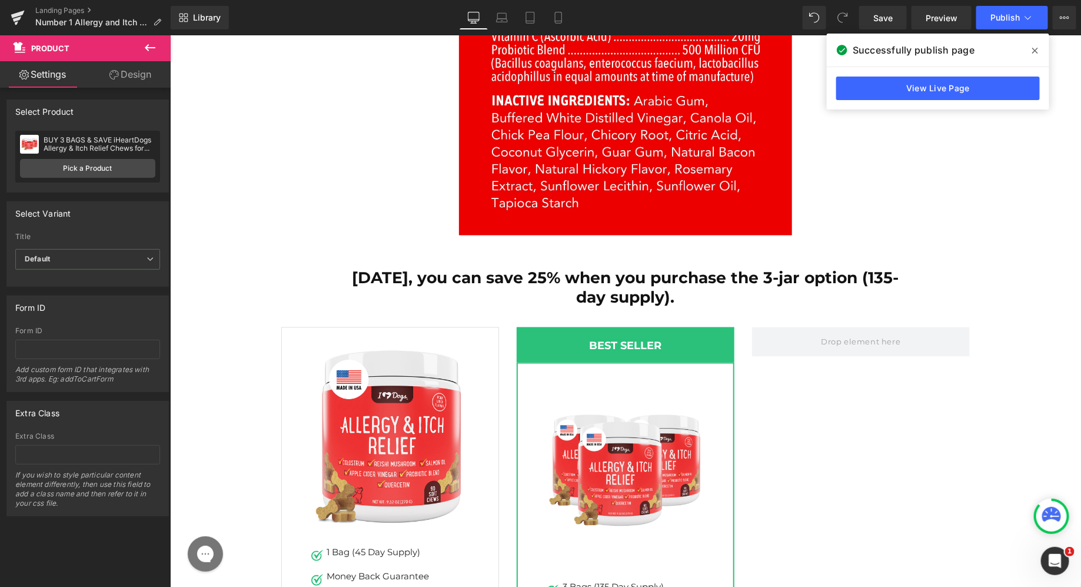
scroll to position [18036, 0]
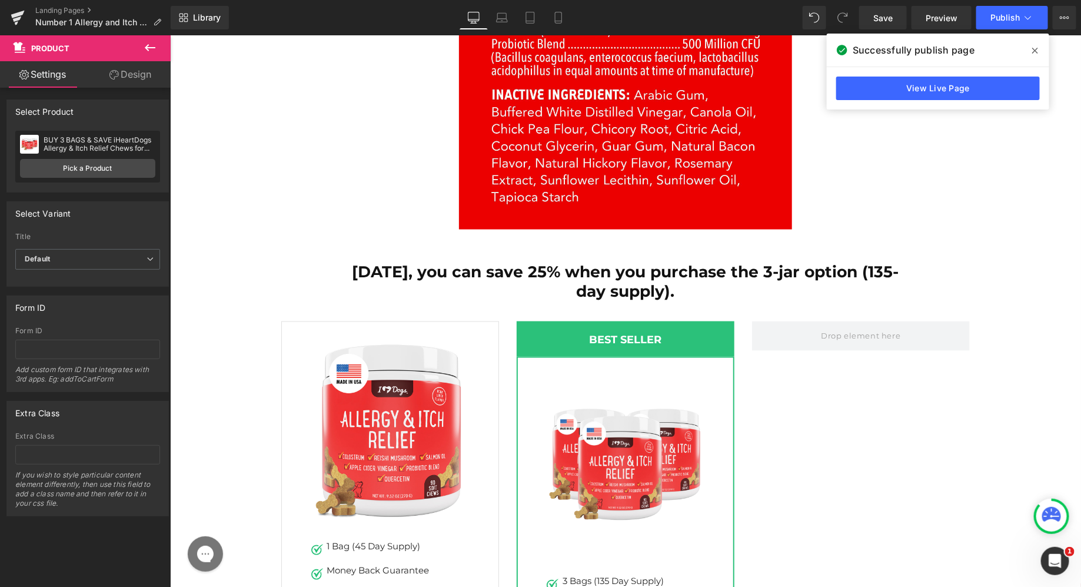
click at [169, 35] on div "32px" at bounding box center [169, 35] width 0 height 0
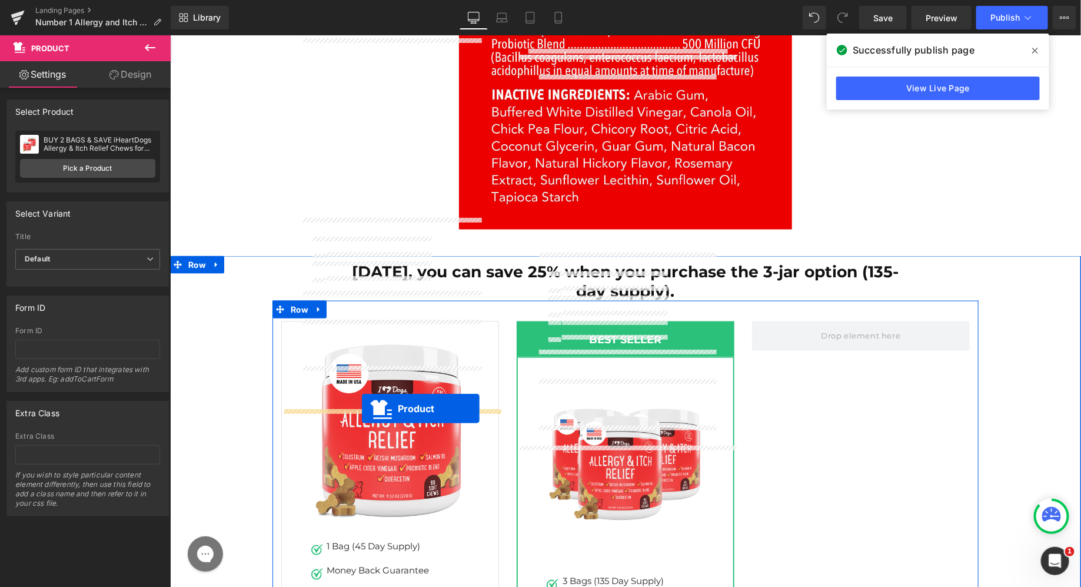
drag, startPoint x: 607, startPoint y: 454, endPoint x: 360, endPoint y: 408, distance: 250.8
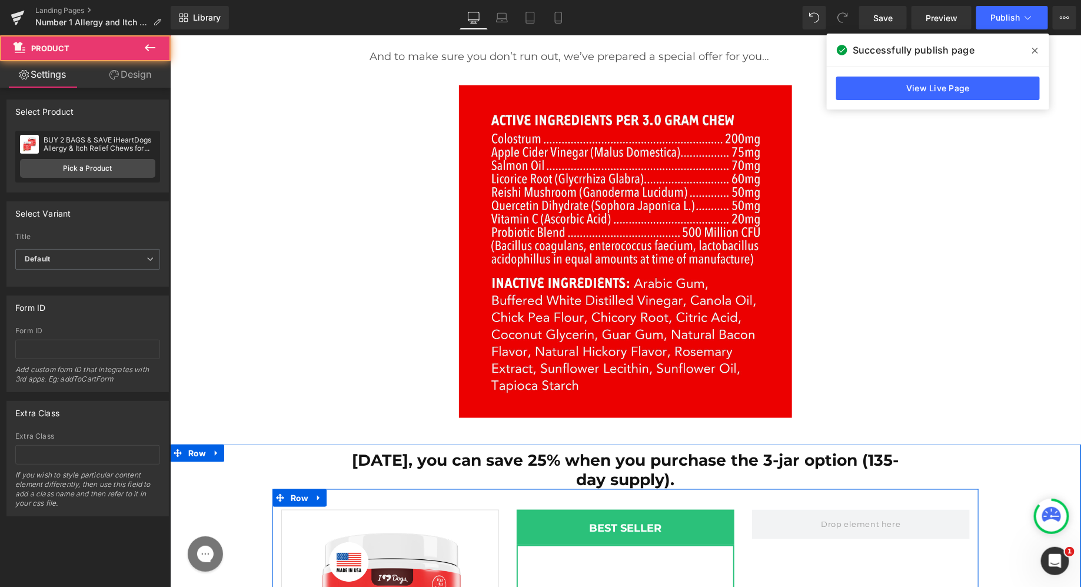
scroll to position [17823, 0]
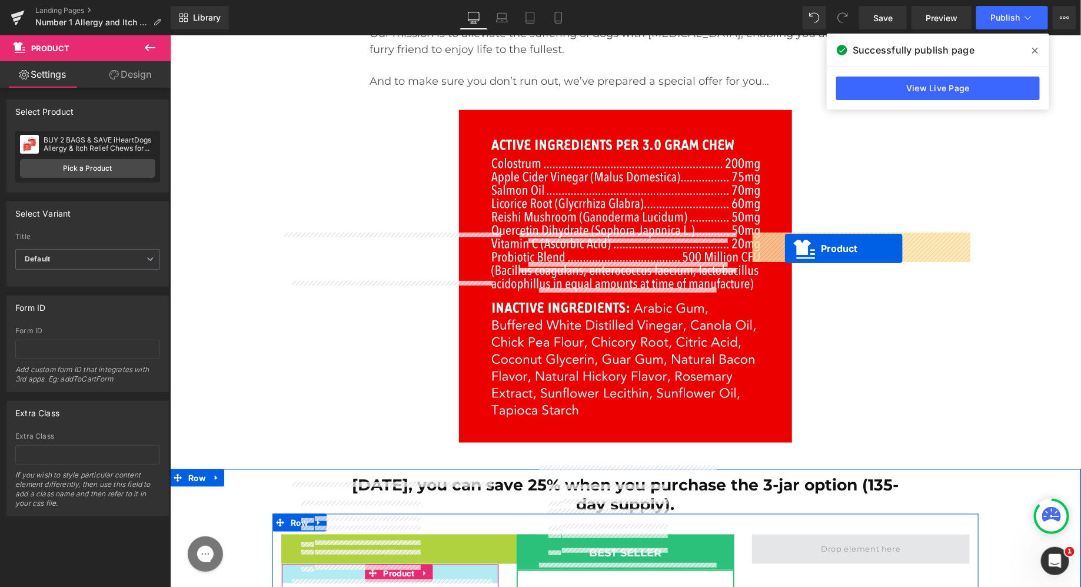
drag, startPoint x: 382, startPoint y: 235, endPoint x: 784, endPoint y: 248, distance: 402.6
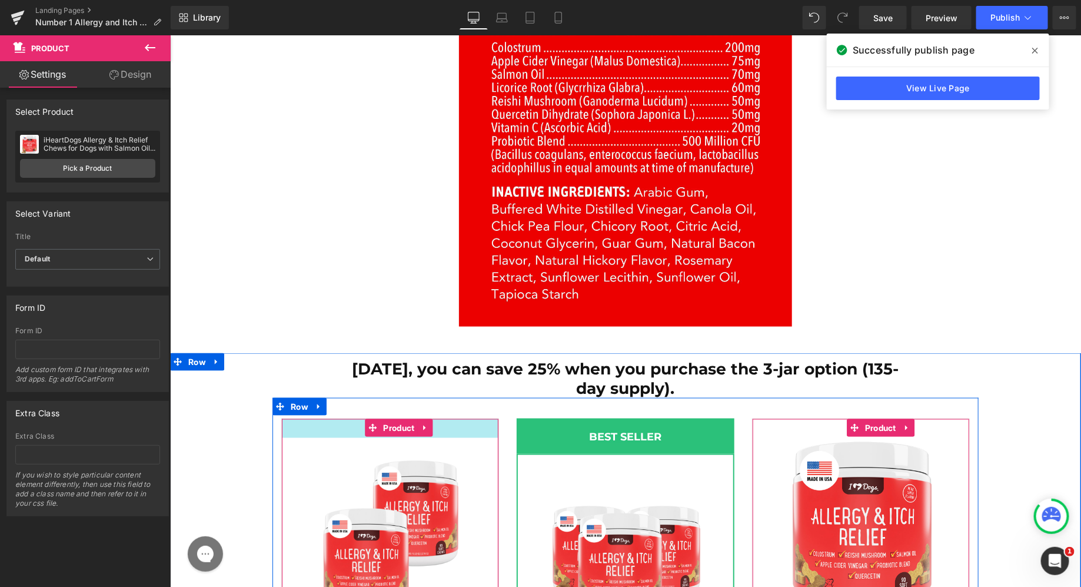
scroll to position [17929, 0]
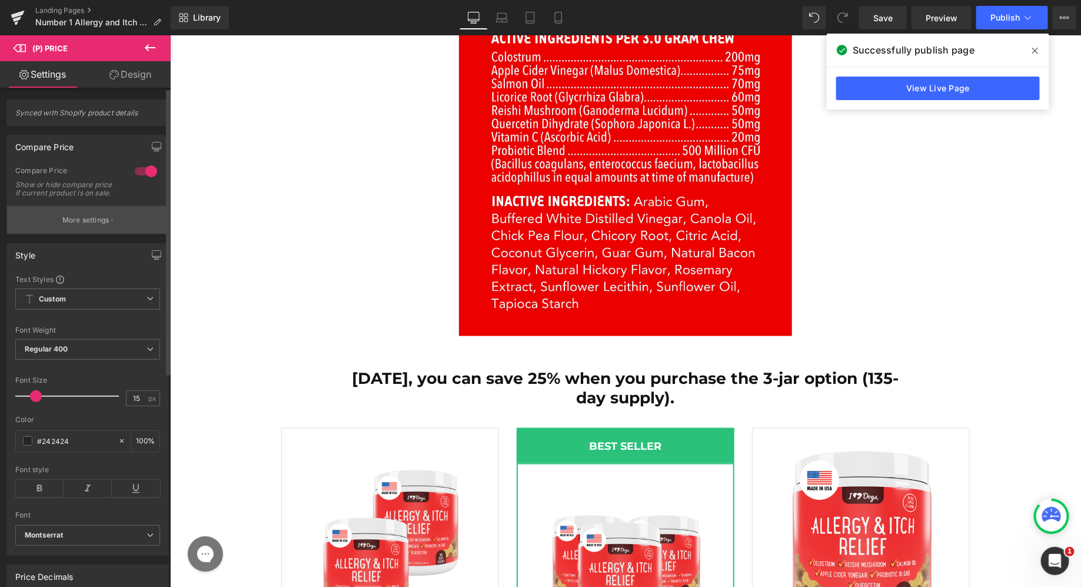
click at [99, 234] on button "More settings" at bounding box center [87, 220] width 161 height 28
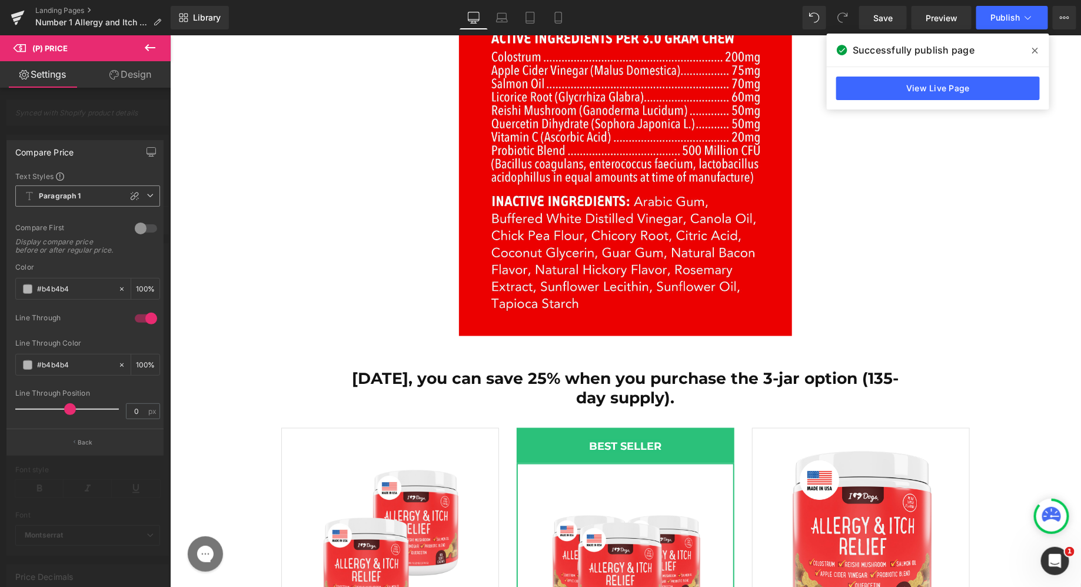
click at [102, 202] on span "Paragraph 1" at bounding box center [87, 195] width 145 height 21
click at [99, 117] on div at bounding box center [85, 313] width 171 height 557
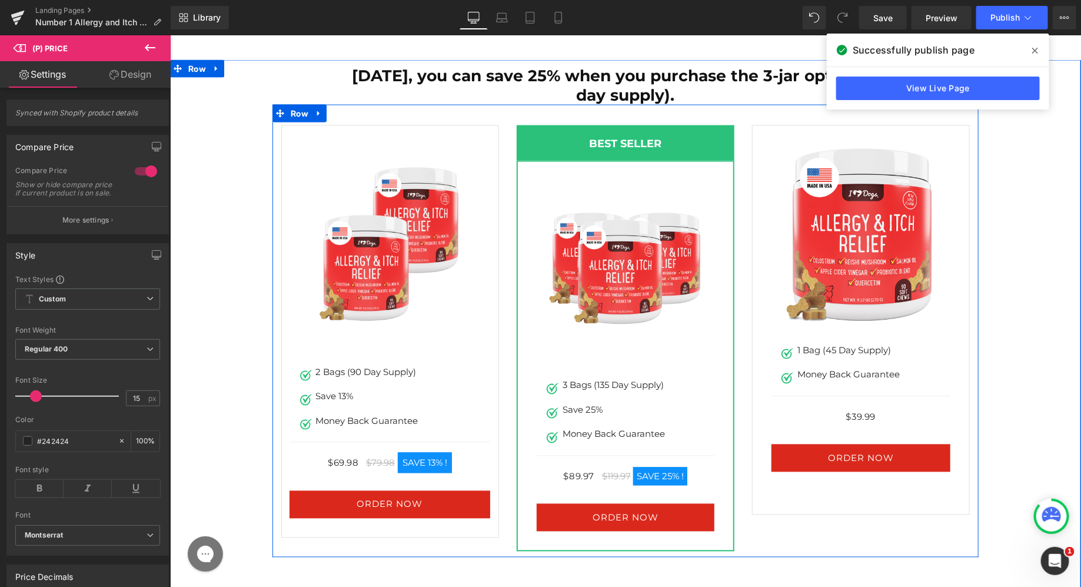
scroll to position [18244, 0]
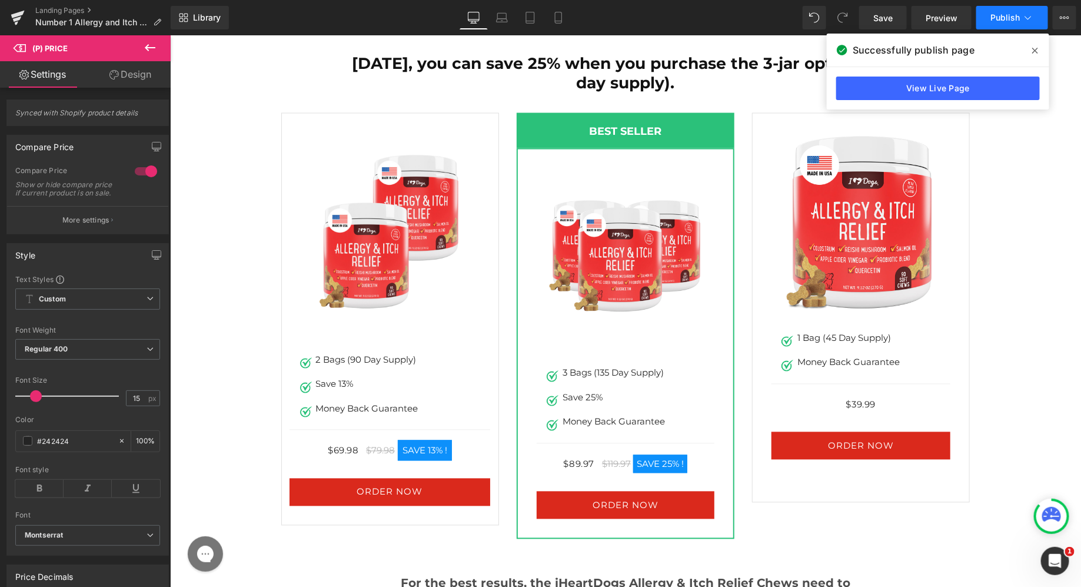
click at [997, 19] on span "Publish" at bounding box center [1004, 17] width 29 height 9
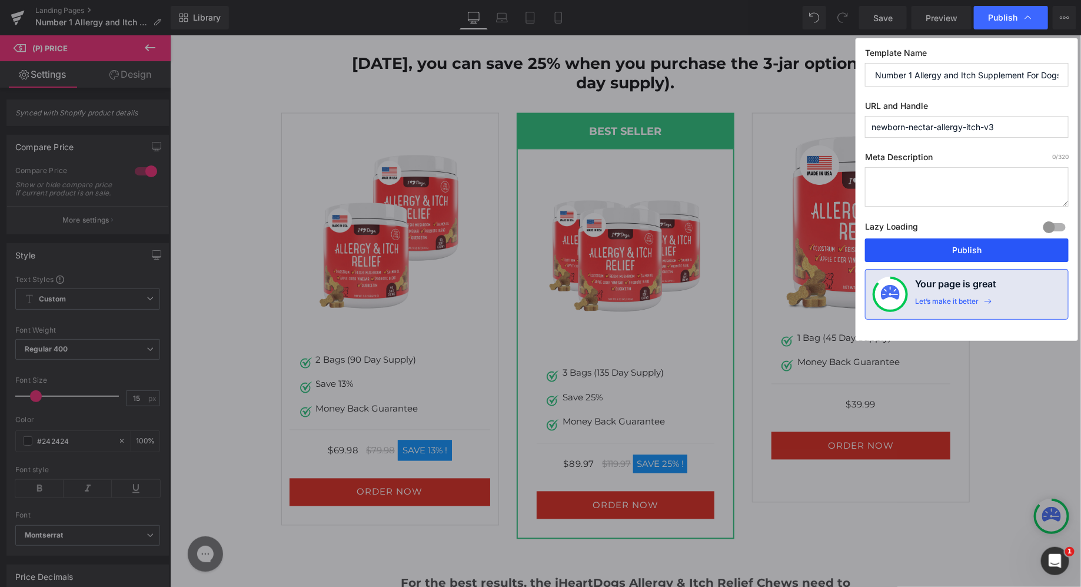
click at [918, 248] on button "Publish" at bounding box center [967, 250] width 204 height 24
click at [479, 478] on button "ORDER NOW" at bounding box center [389, 492] width 201 height 28
click at [424, 488] on icon at bounding box center [421, 491] width 6 height 7
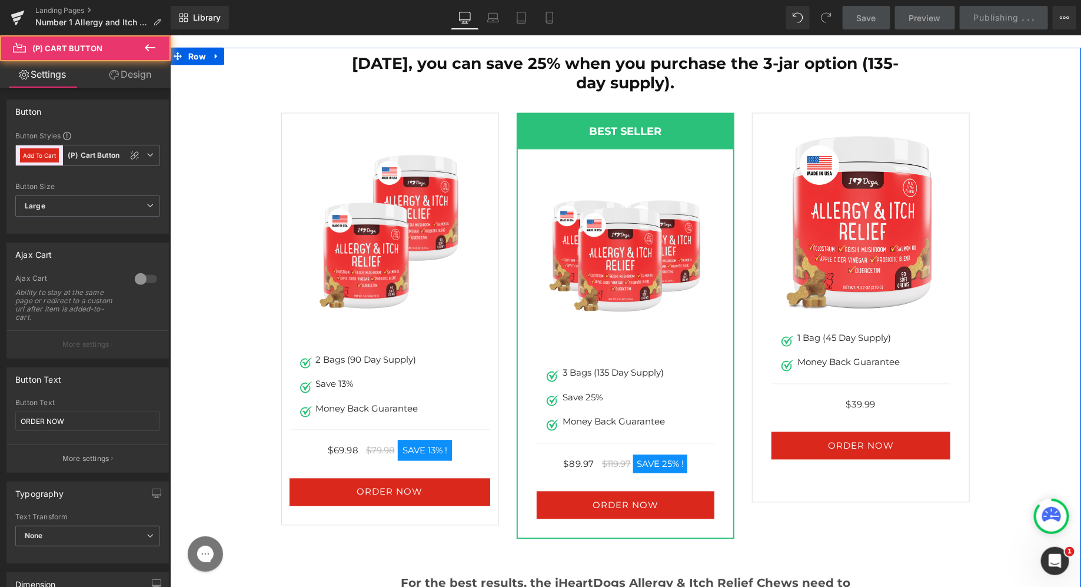
scroll to position [18167, 0]
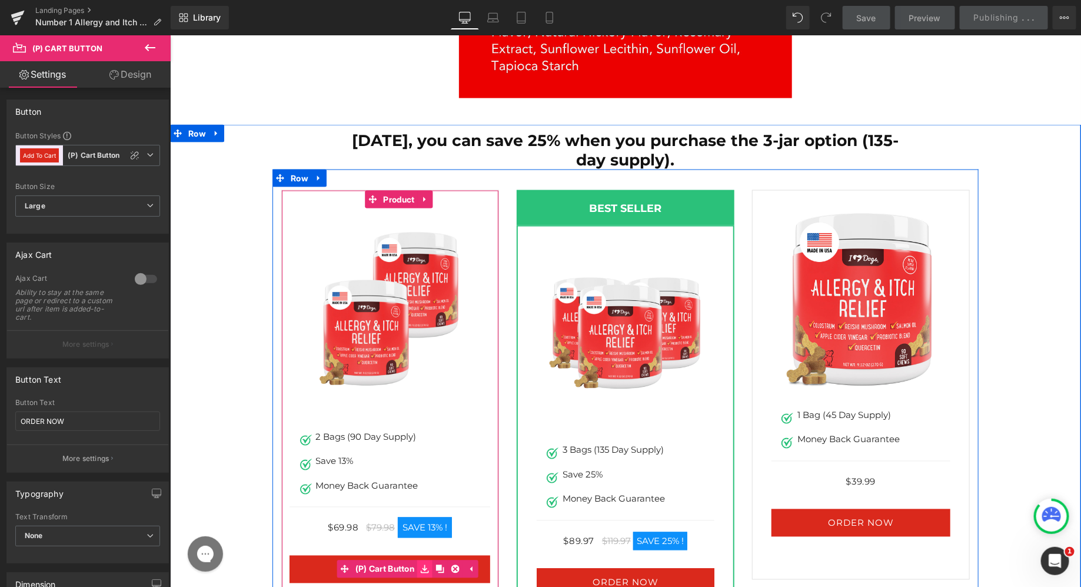
click at [430, 559] on link at bounding box center [424, 568] width 15 height 18
click at [315, 555] on button "ORDER NOW" at bounding box center [389, 569] width 201 height 28
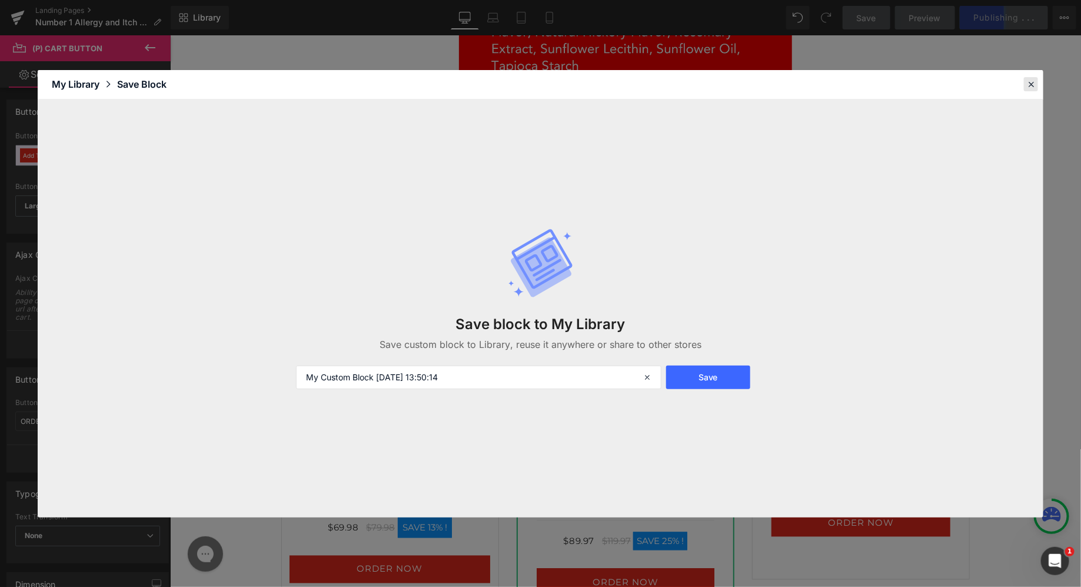
drag, startPoint x: 1031, startPoint y: 85, endPoint x: 860, endPoint y: 50, distance: 174.2
click at [1031, 85] on icon at bounding box center [1030, 84] width 11 height 11
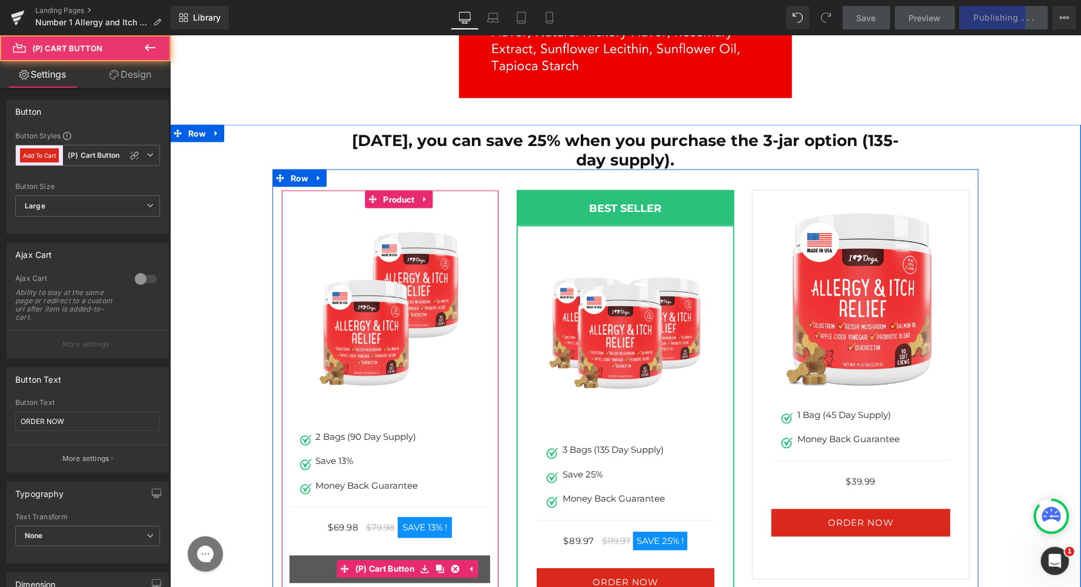
click at [483, 555] on button "ORDER NOW" at bounding box center [389, 569] width 201 height 28
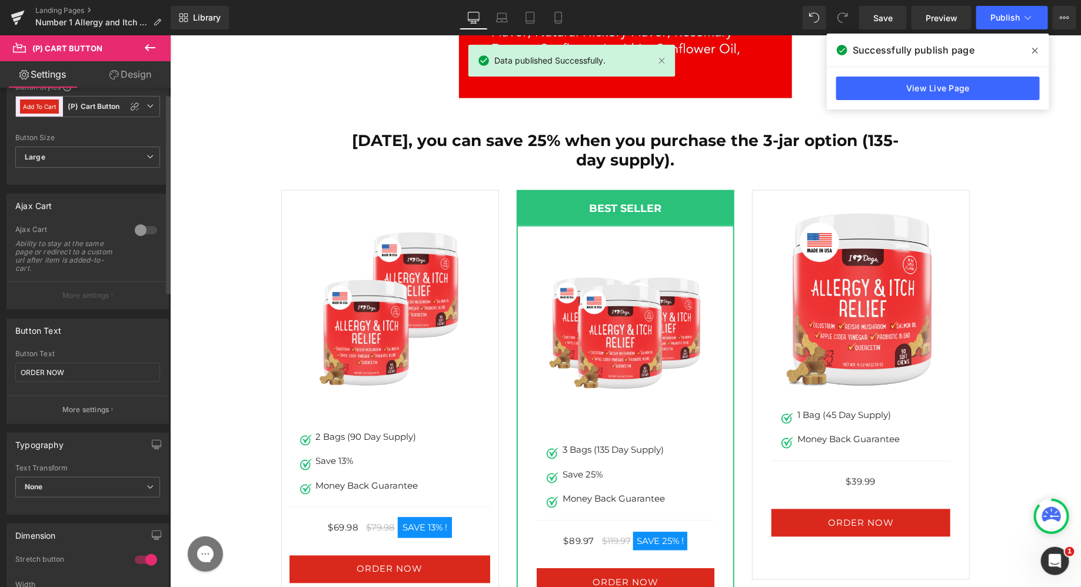
scroll to position [0, 0]
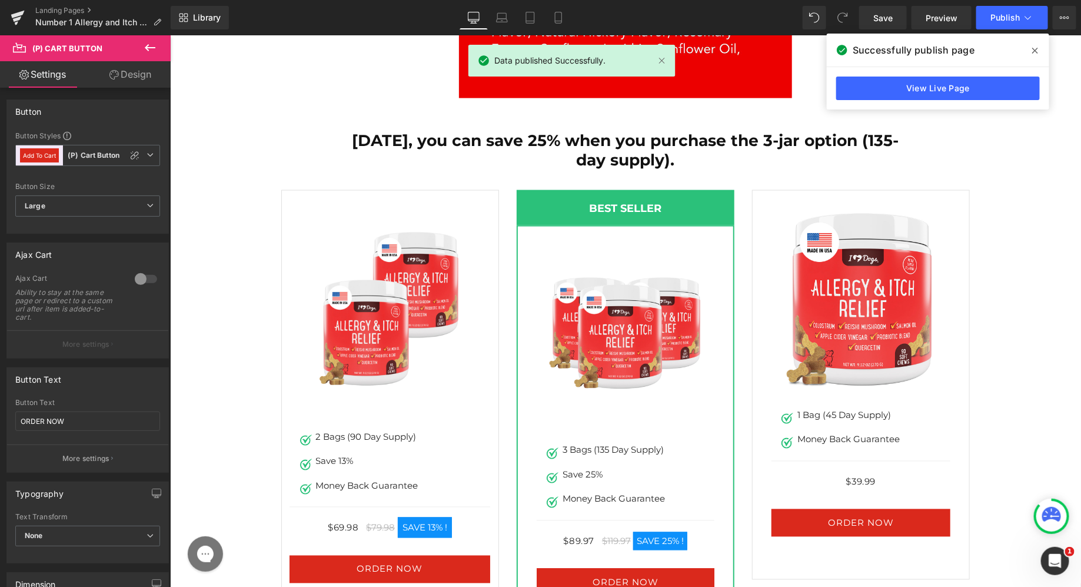
click at [108, 69] on link "Design" at bounding box center [130, 74] width 85 height 26
click at [0, 0] on div "Spacing" at bounding box center [0, 0] width 0 height 0
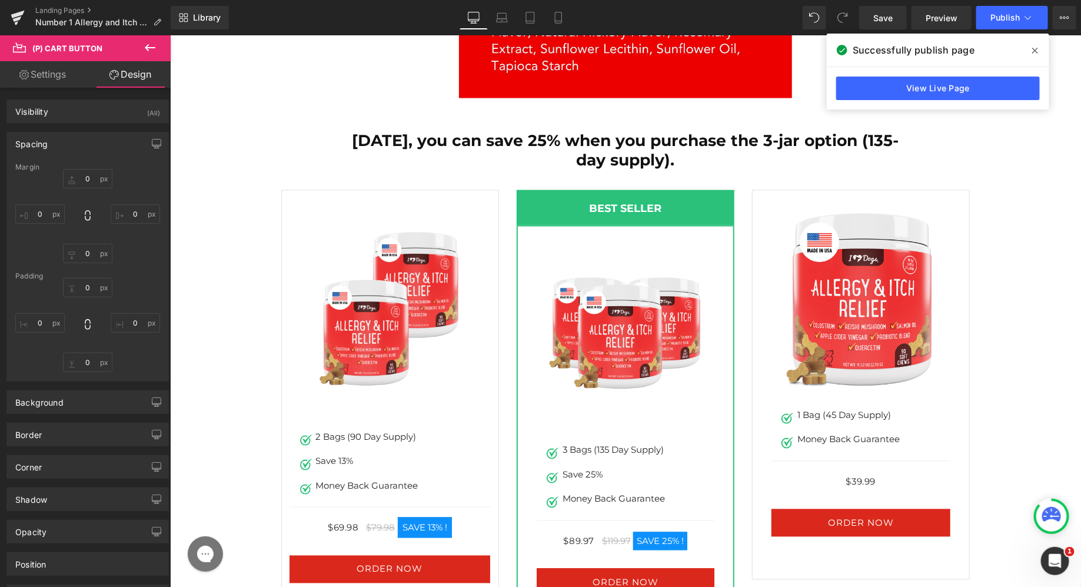
type input "32"
type input "0"
type input "13"
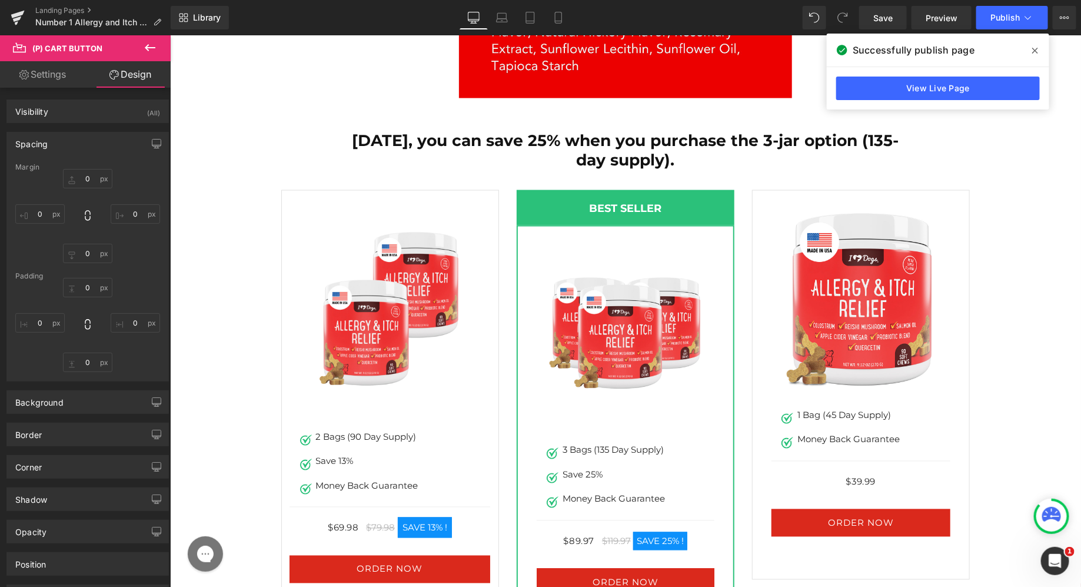
type input "30"
type input "13"
type input "30"
type input "#da291c"
type input "100"
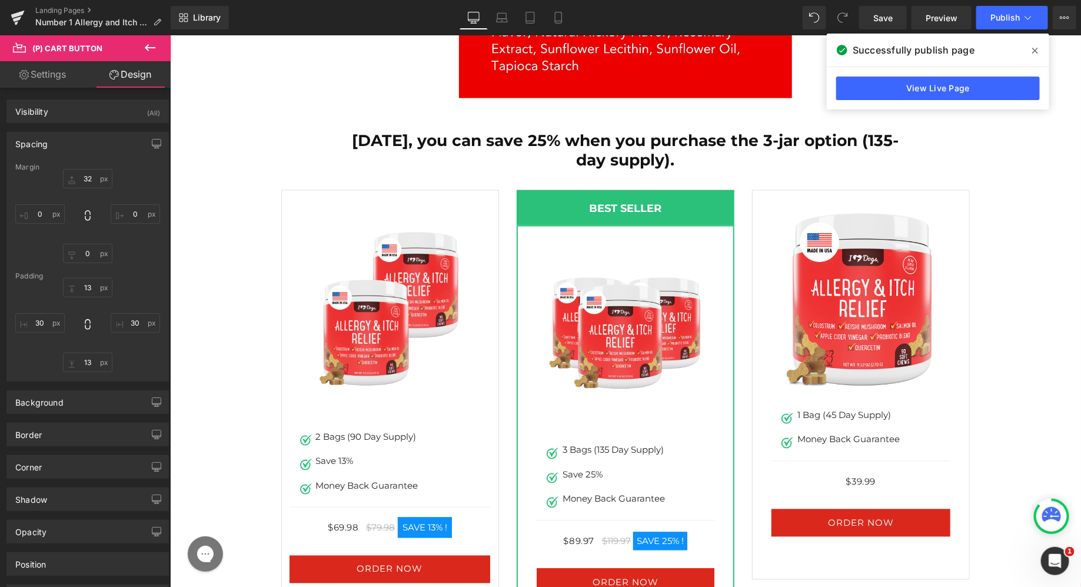
click at [69, 150] on div "Spacing" at bounding box center [87, 143] width 161 height 22
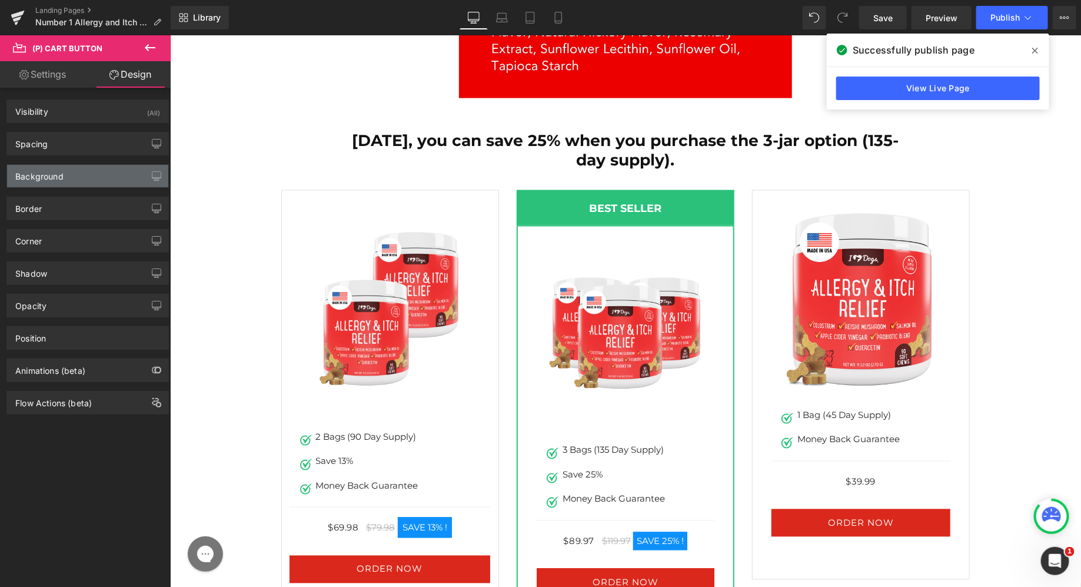
click at [59, 171] on div "Background" at bounding box center [39, 173] width 48 height 16
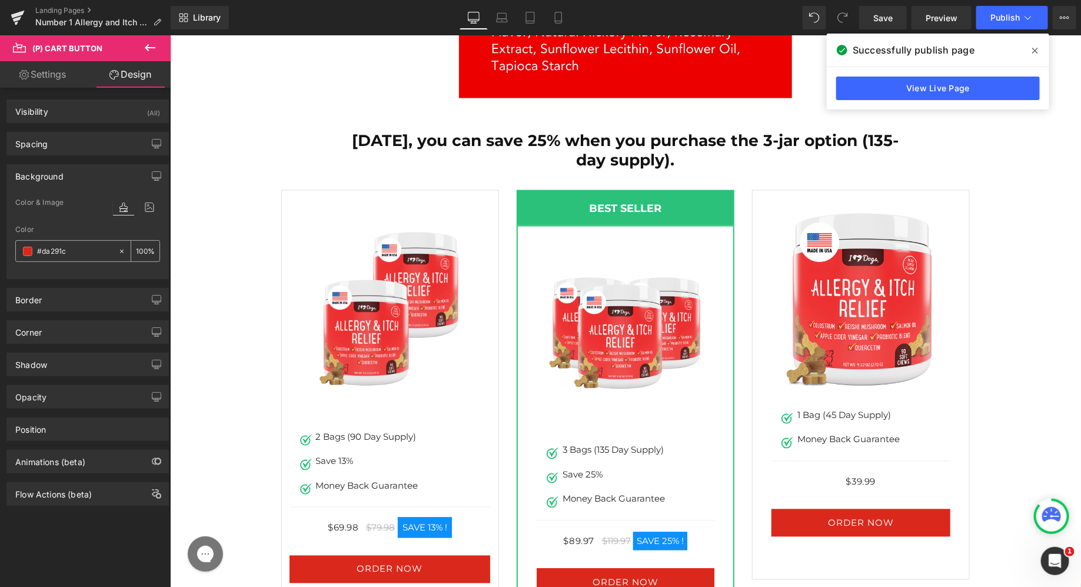
click at [53, 246] on input "#da291c" at bounding box center [74, 251] width 75 height 13
paste input "D92A1C"
type input "#d92a1c"
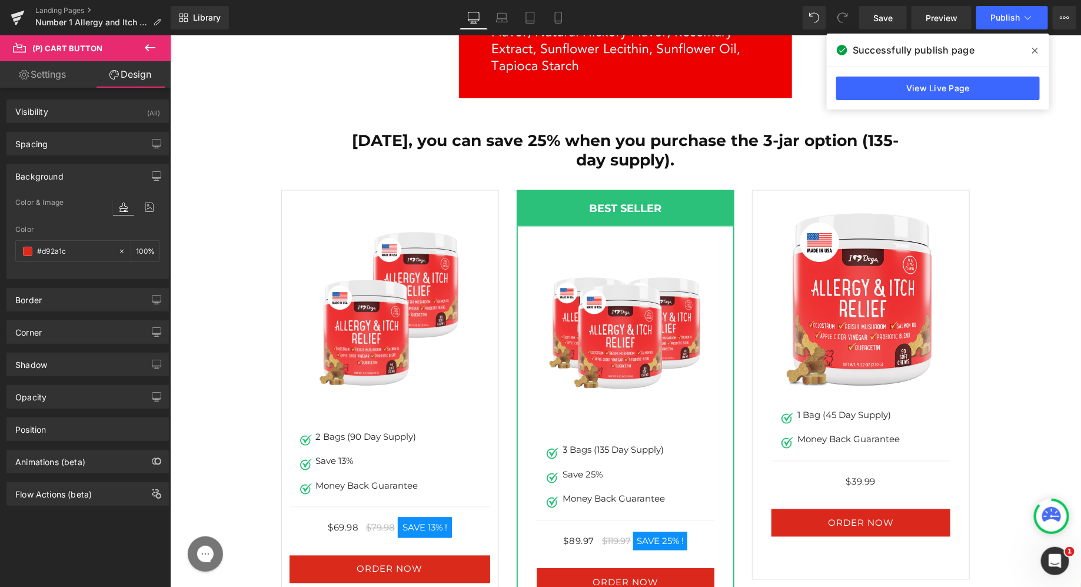
click at [108, 229] on div "Color" at bounding box center [87, 229] width 145 height 8
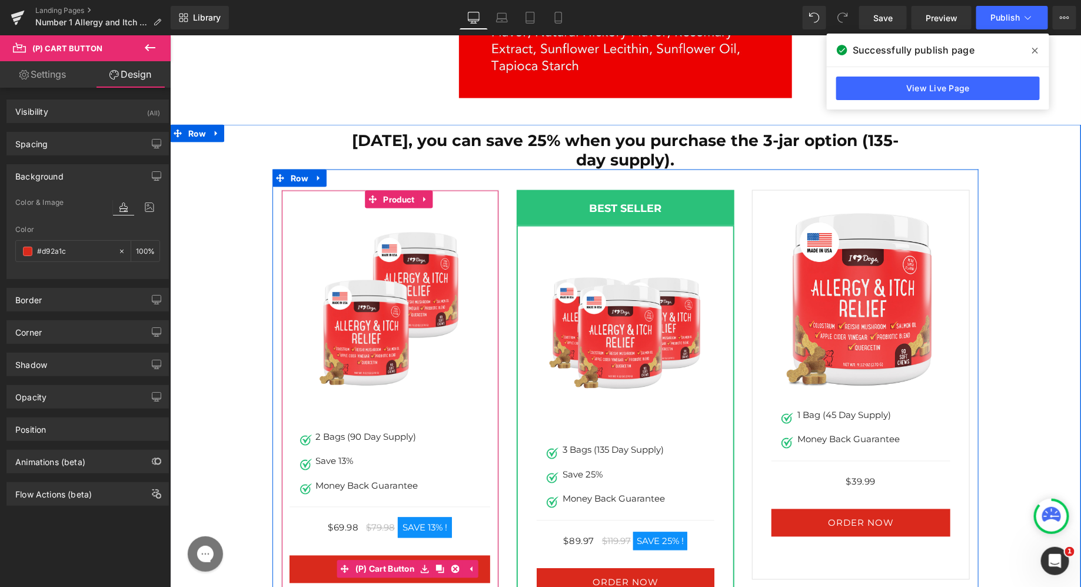
click at [303, 555] on button "ORDER NOW" at bounding box center [389, 569] width 201 height 28
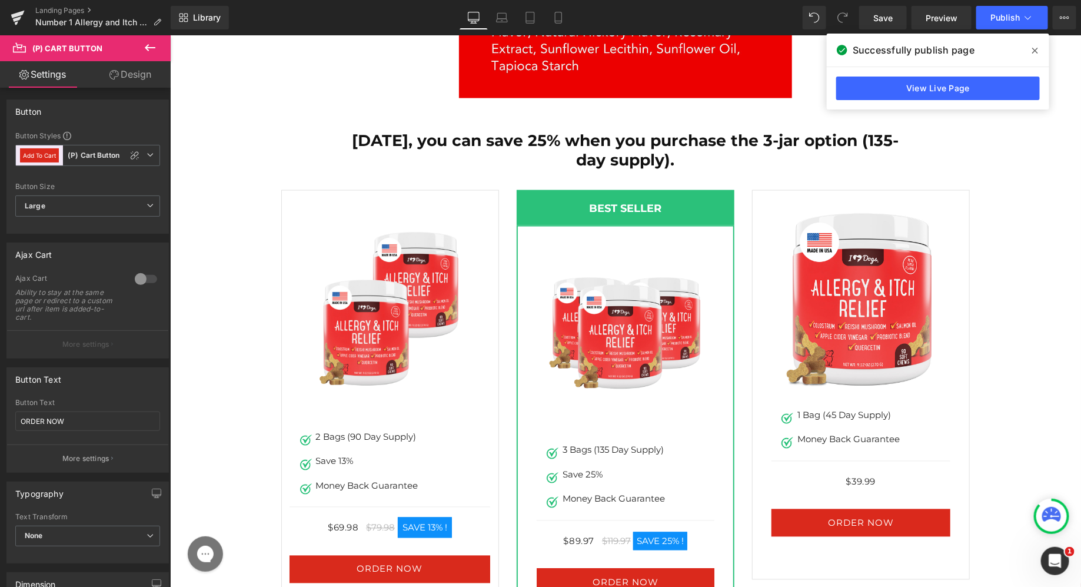
click at [131, 68] on link "Design" at bounding box center [130, 74] width 85 height 26
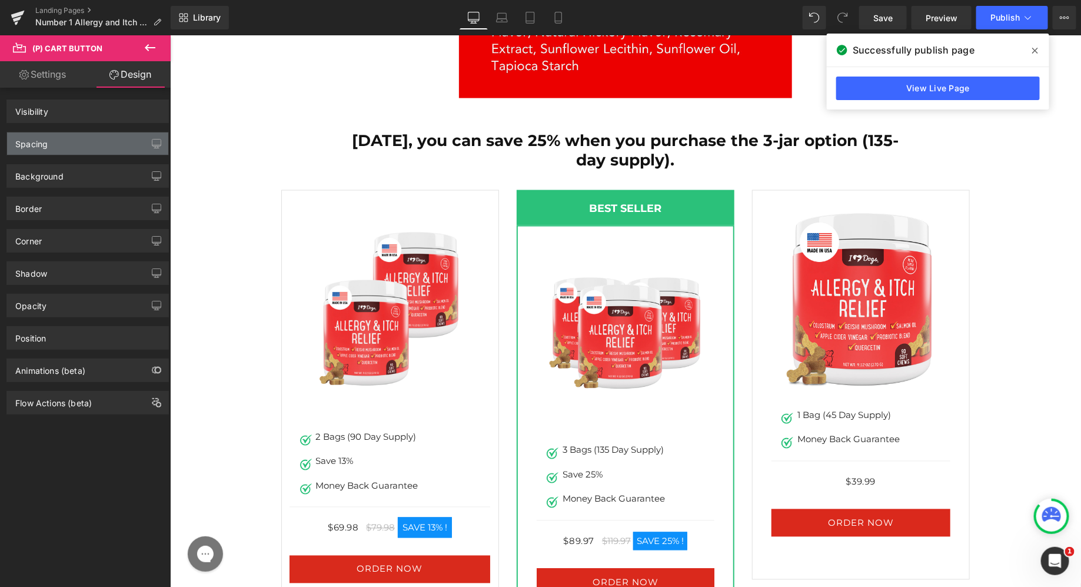
click at [71, 159] on div "Background" at bounding box center [88, 171] width 176 height 32
click at [78, 139] on div "Spacing" at bounding box center [87, 143] width 161 height 22
type input "32"
type input "0"
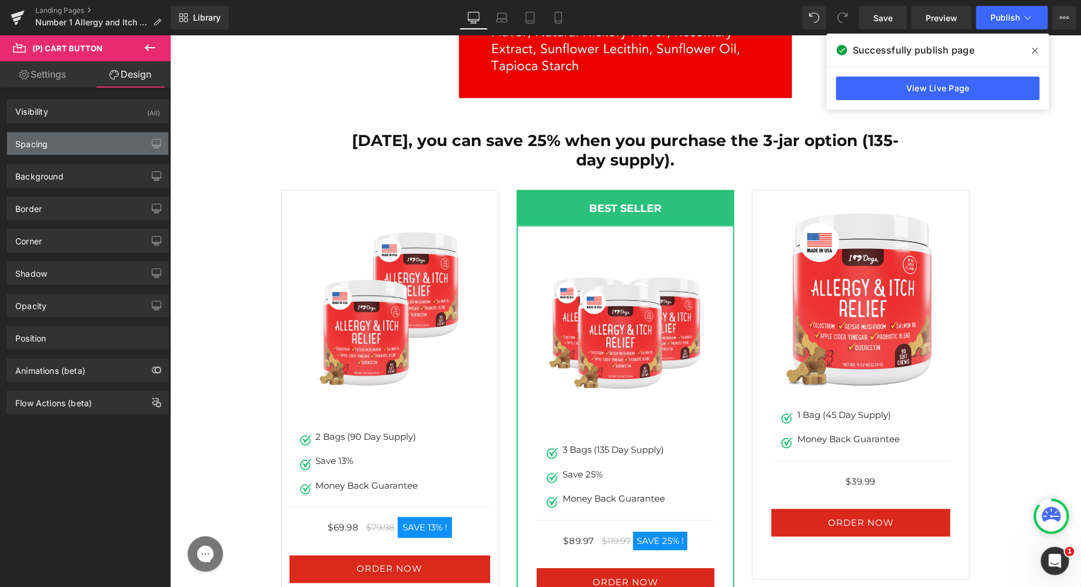
type input "0"
type input "13"
type input "30"
type input "13"
type input "30"
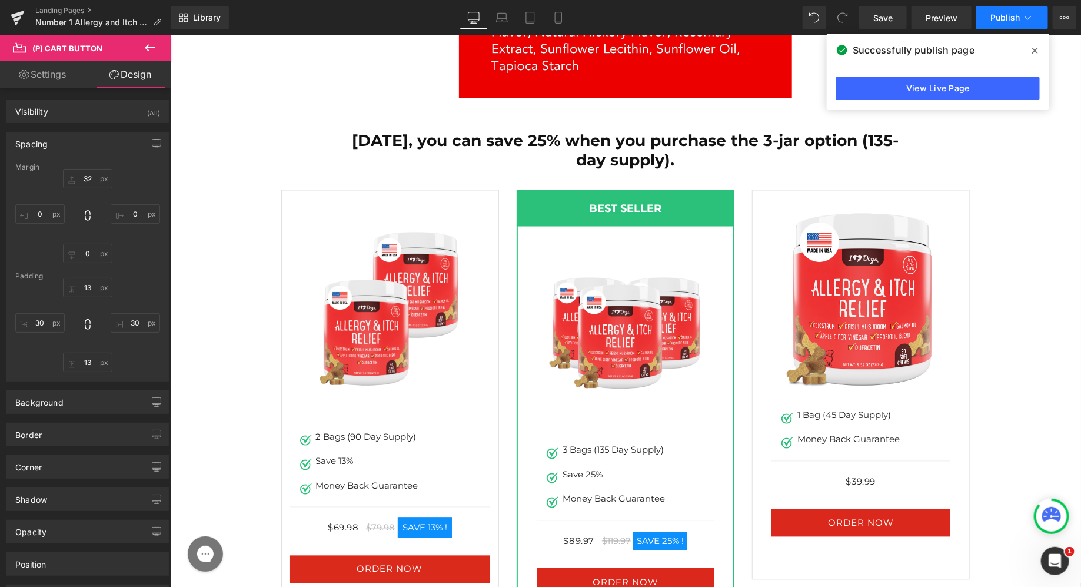
click at [1010, 14] on span "Publish" at bounding box center [1004, 17] width 29 height 9
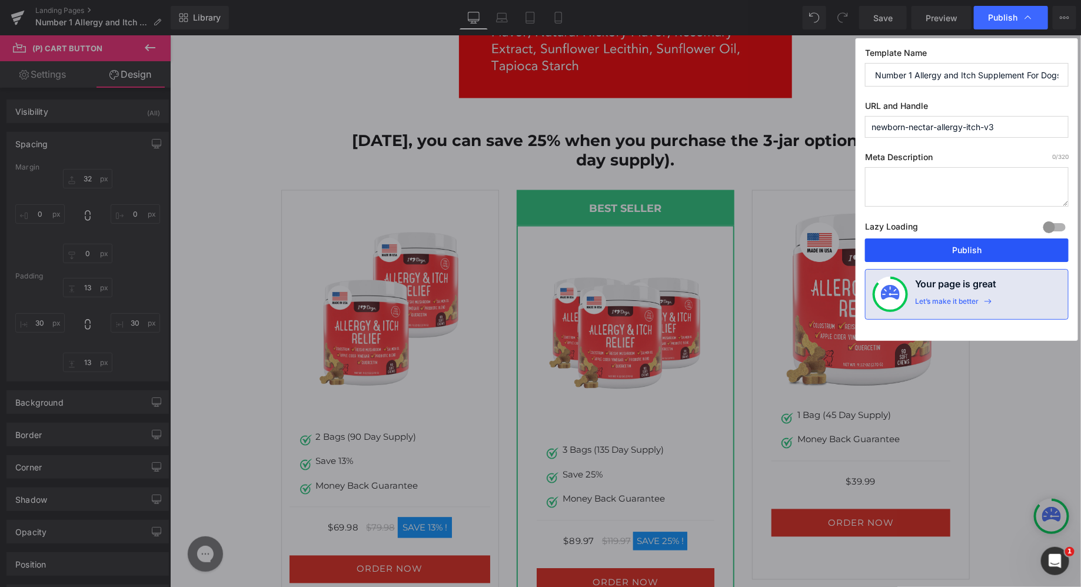
click at [928, 244] on button "Publish" at bounding box center [967, 250] width 204 height 24
